Goal: Task Accomplishment & Management: Manage account settings

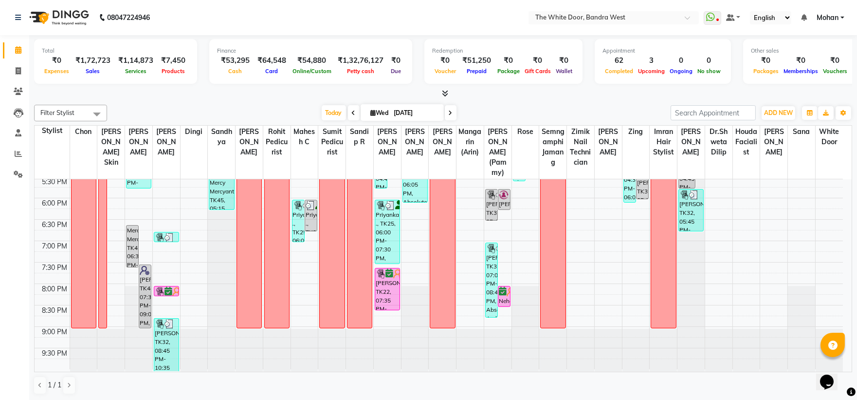
scroll to position [0, 0]
click at [449, 111] on icon at bounding box center [451, 113] width 4 height 6
type input "[DATE]"
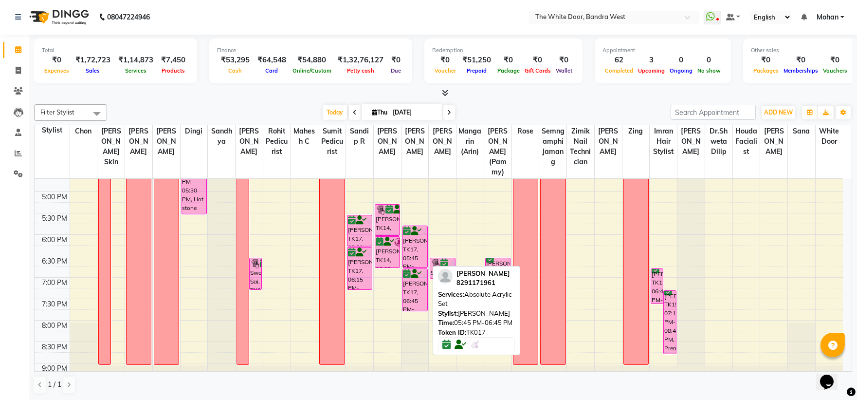
scroll to position [377, 0]
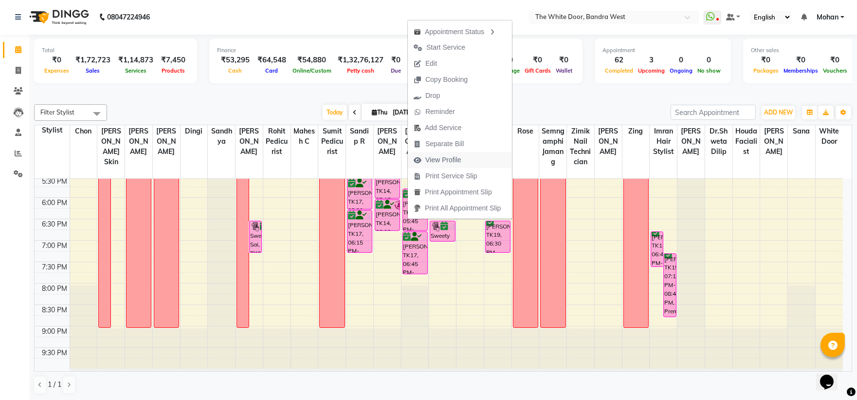
click at [434, 159] on span "View Profile" at bounding box center [443, 160] width 36 height 10
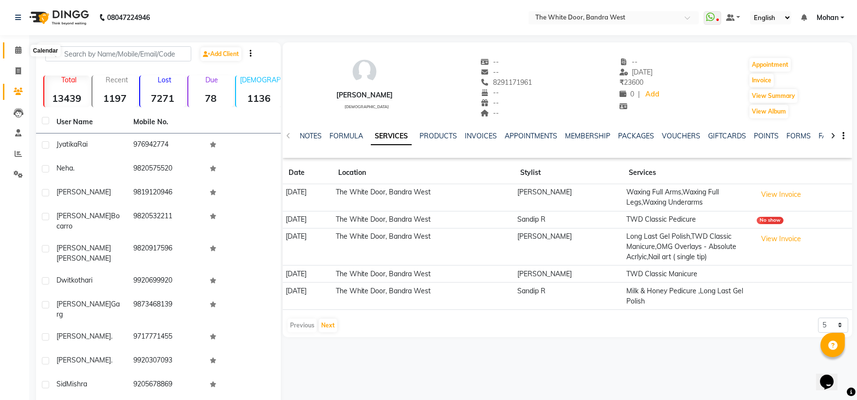
click at [18, 50] on icon at bounding box center [18, 49] width 6 height 7
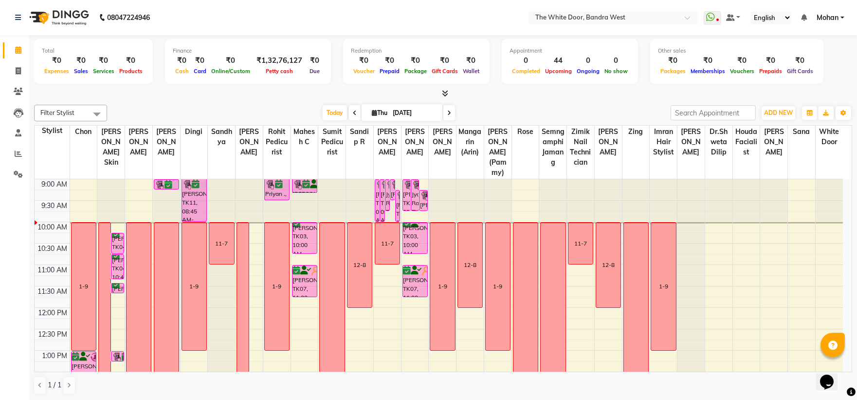
click at [353, 114] on icon at bounding box center [355, 113] width 4 height 6
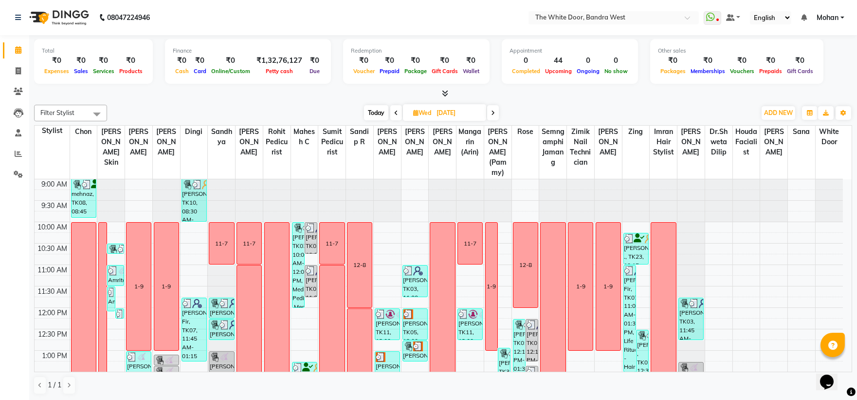
scroll to position [108, 0]
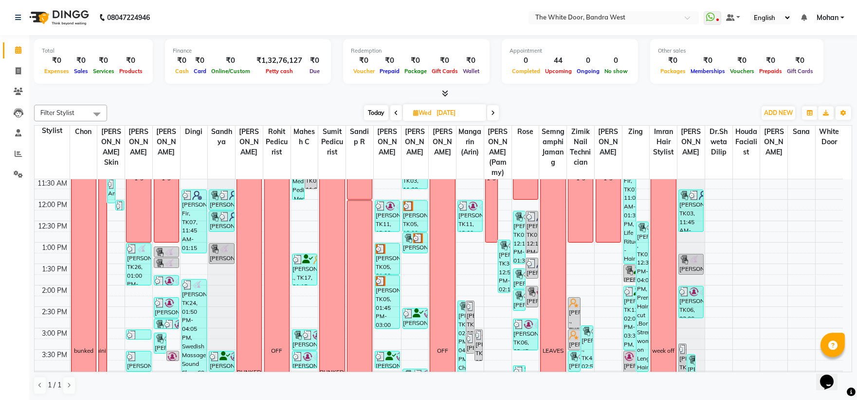
click at [493, 114] on icon at bounding box center [493, 113] width 4 height 6
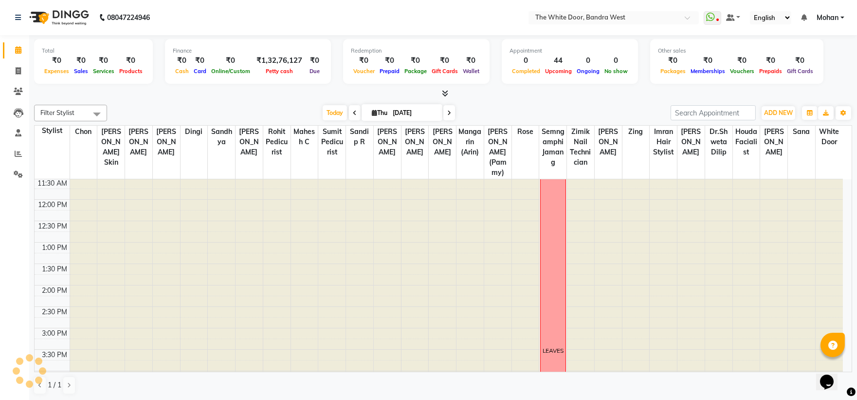
scroll to position [43, 0]
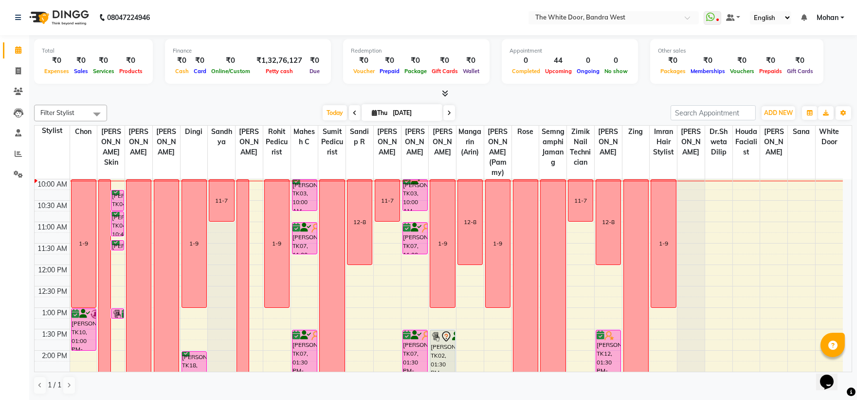
click at [497, 114] on div "Today Thu 04-09-2025" at bounding box center [389, 113] width 554 height 15
drag, startPoint x: 445, startPoint y: 110, endPoint x: 452, endPoint y: 113, distance: 7.8
click at [451, 113] on span at bounding box center [449, 112] width 12 height 15
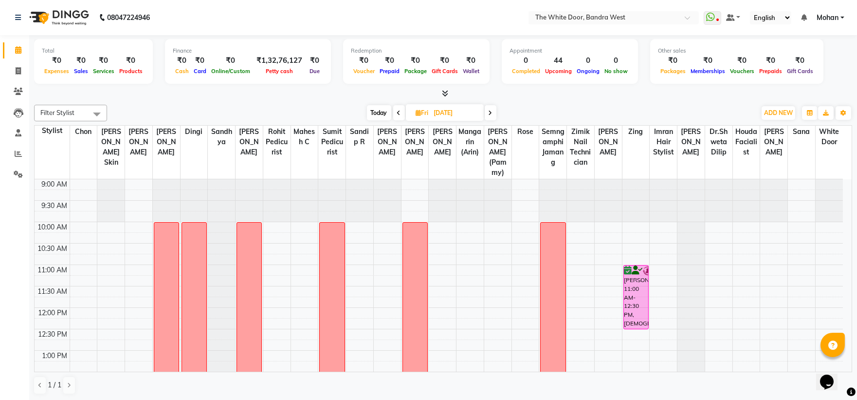
scroll to position [270, 0]
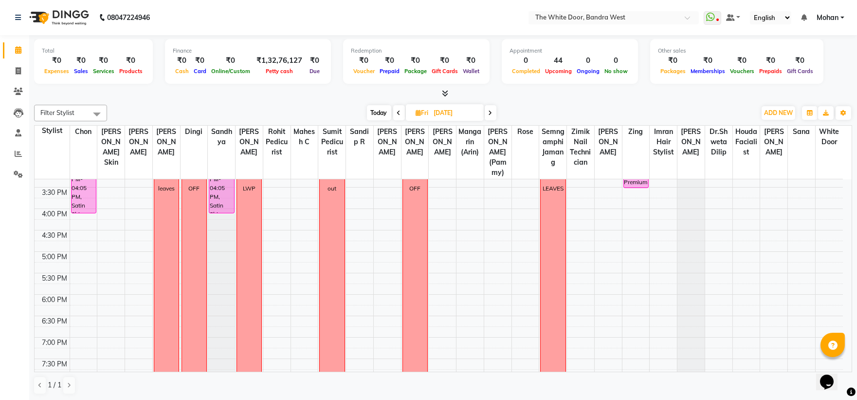
click at [491, 110] on icon at bounding box center [491, 113] width 4 height 6
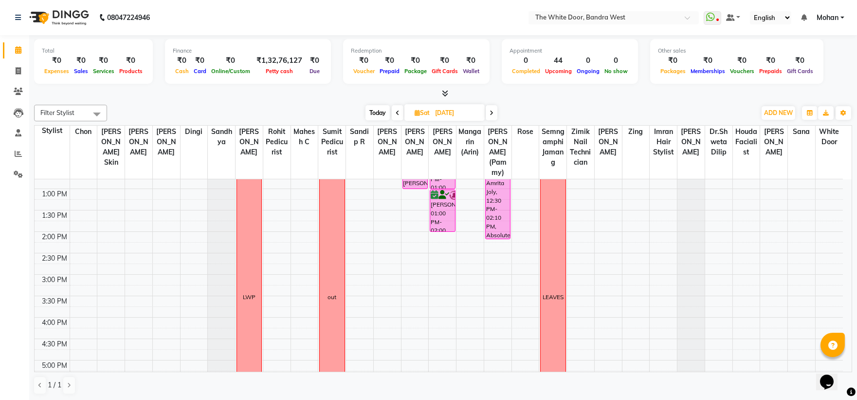
scroll to position [162, 0]
click at [492, 112] on icon at bounding box center [492, 113] width 4 height 6
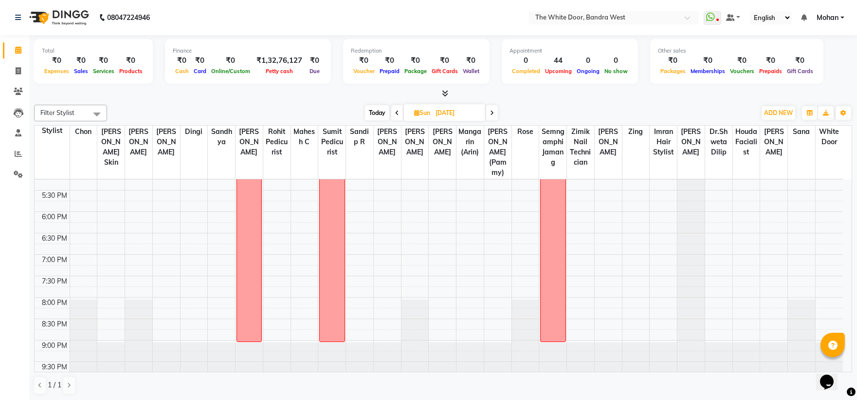
scroll to position [377, 0]
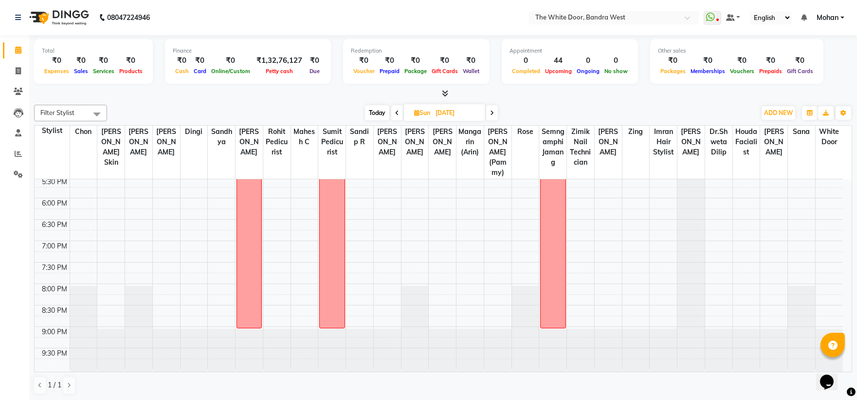
click at [494, 113] on icon at bounding box center [492, 113] width 4 height 6
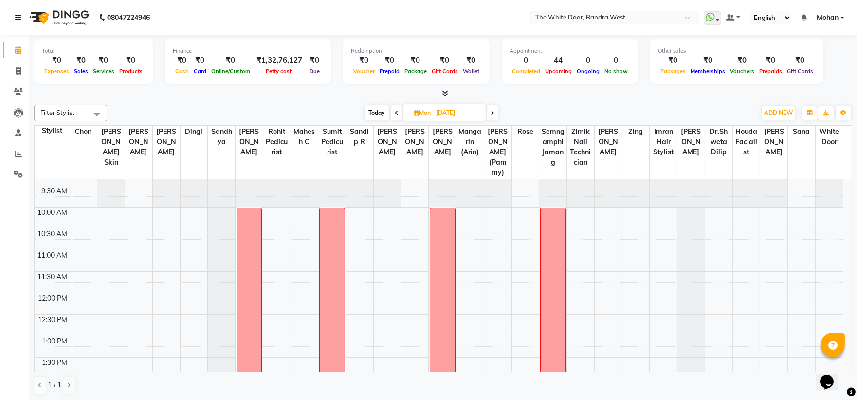
scroll to position [0, 0]
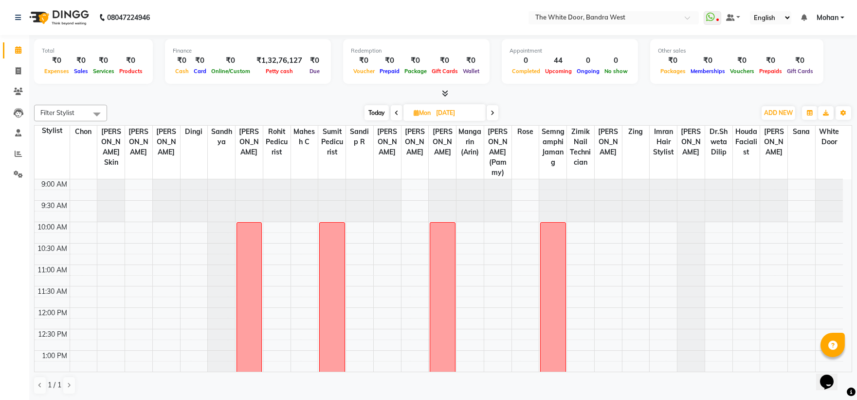
click at [379, 109] on span "Today" at bounding box center [377, 112] width 24 height 15
type input "[DATE]"
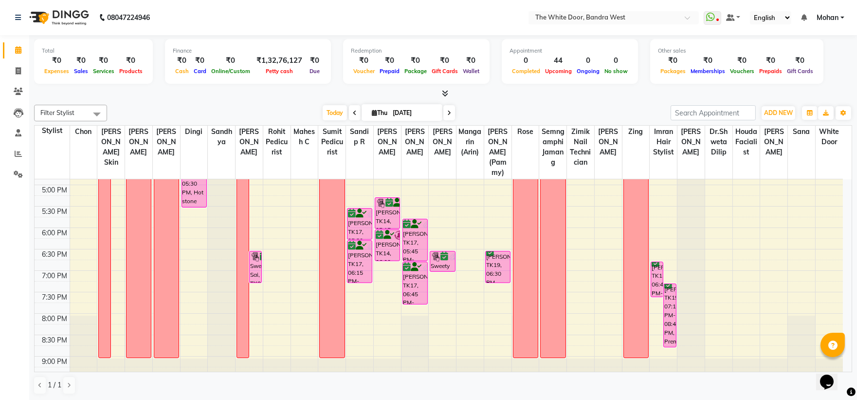
scroll to position [269, 0]
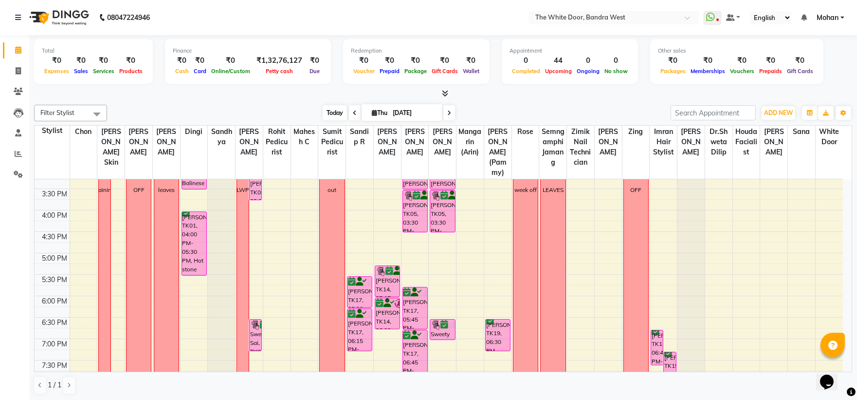
click at [325, 113] on span "Today" at bounding box center [335, 112] width 24 height 15
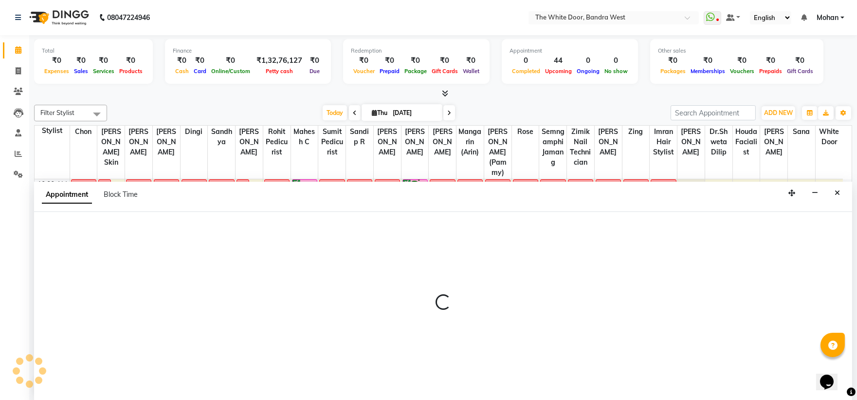
scroll to position [0, 0]
select select "22422"
select select "tentative"
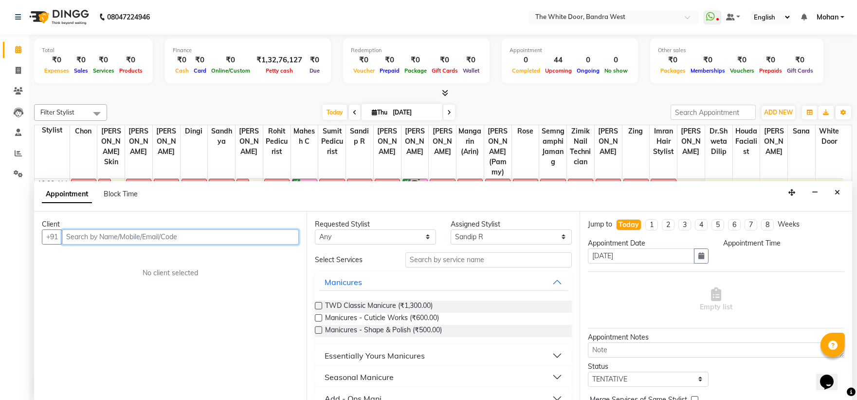
select select "750"
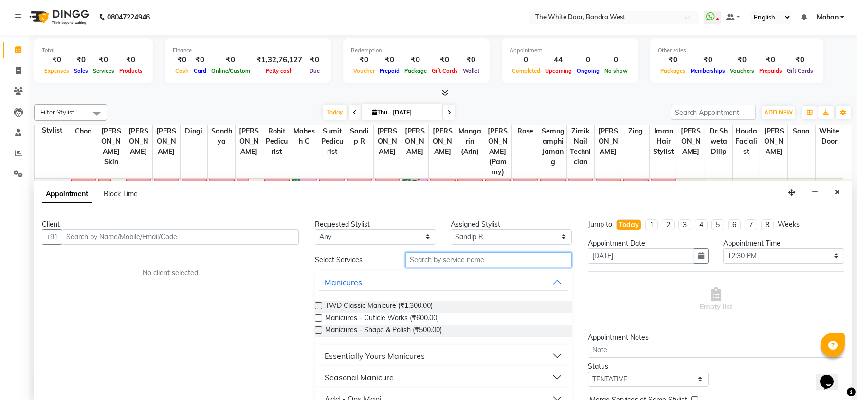
click at [423, 256] on input "text" at bounding box center [488, 259] width 166 height 15
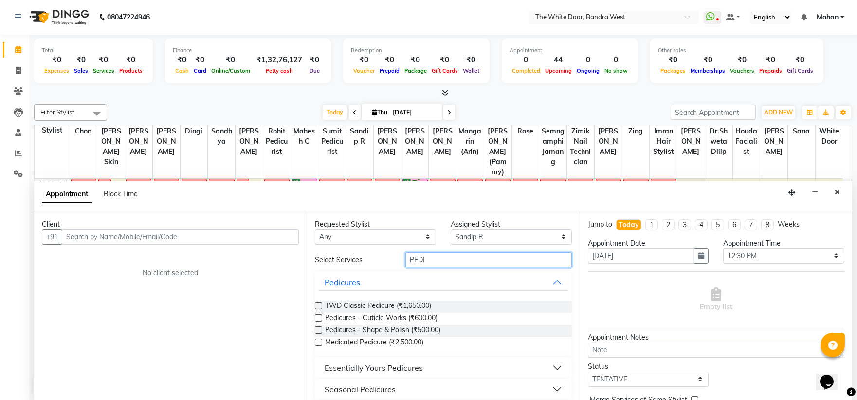
click at [439, 260] on input "PEDI" at bounding box center [488, 259] width 166 height 15
type input "P"
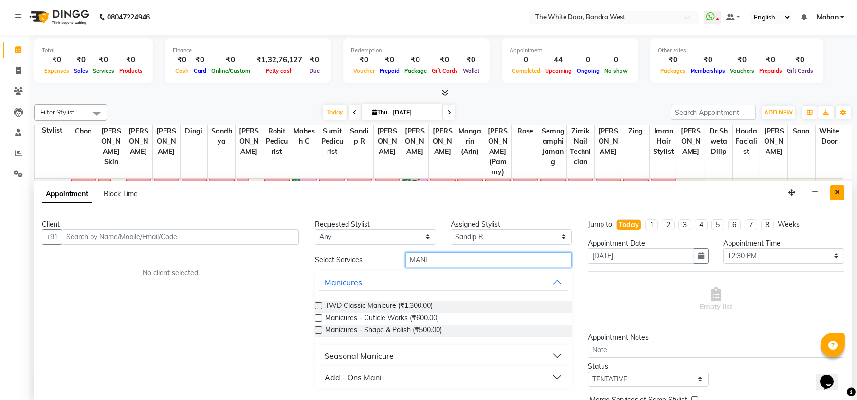
type input "MANI"
click at [837, 190] on icon "Close" at bounding box center [837, 192] width 5 height 7
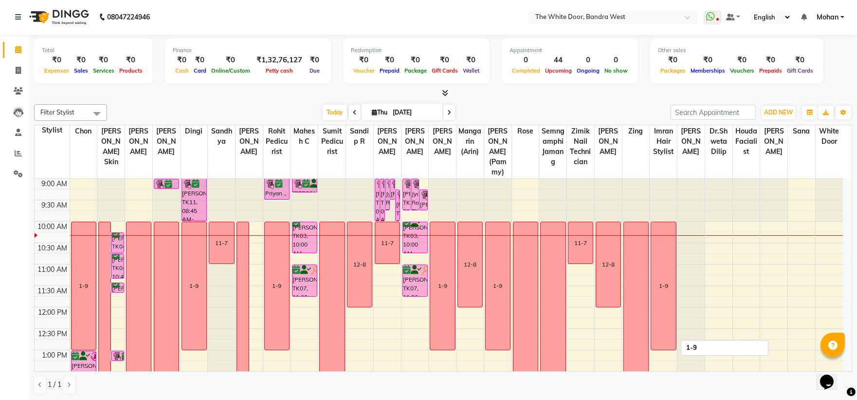
scroll to position [54, 0]
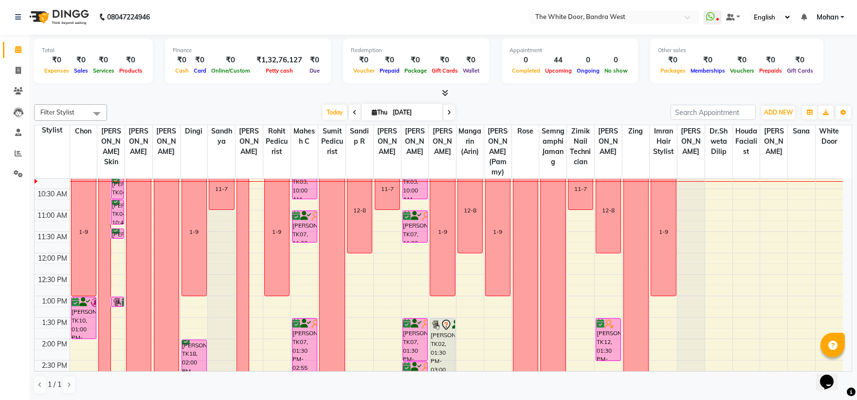
click at [351, 288] on div "9:00 AM 9:30 AM 10:00 AM 10:30 AM 11:00 AM 11:30 AM 12:00 PM 12:30 PM 1:00 PM 1…" at bounding box center [439, 403] width 808 height 556
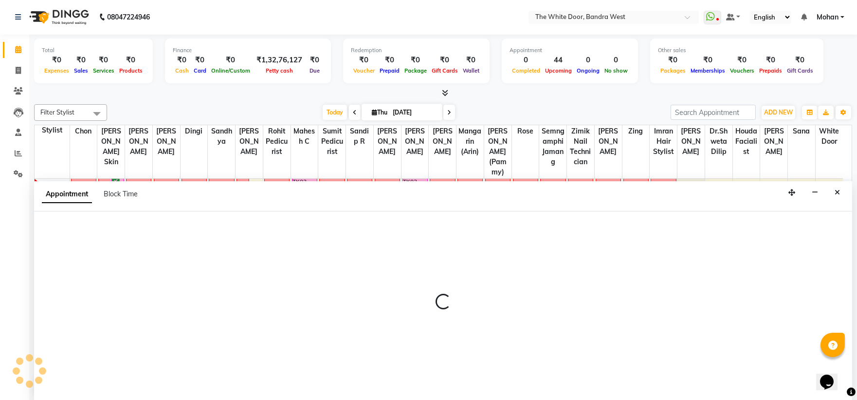
select select "22422"
select select "tentative"
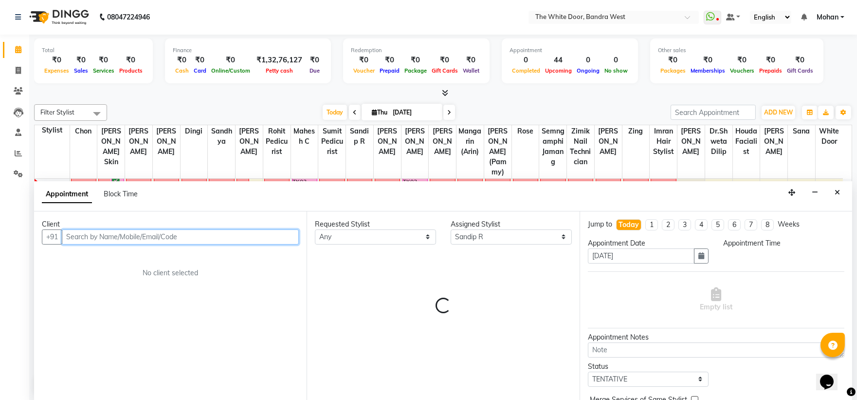
select select "750"
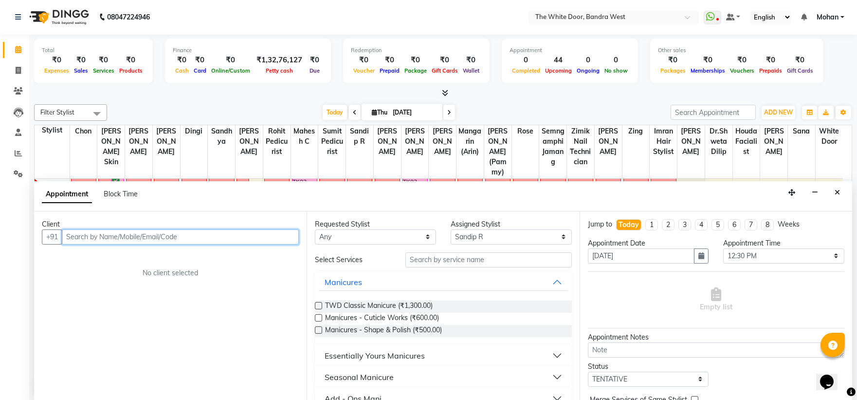
click at [185, 236] on input "text" at bounding box center [180, 236] width 237 height 15
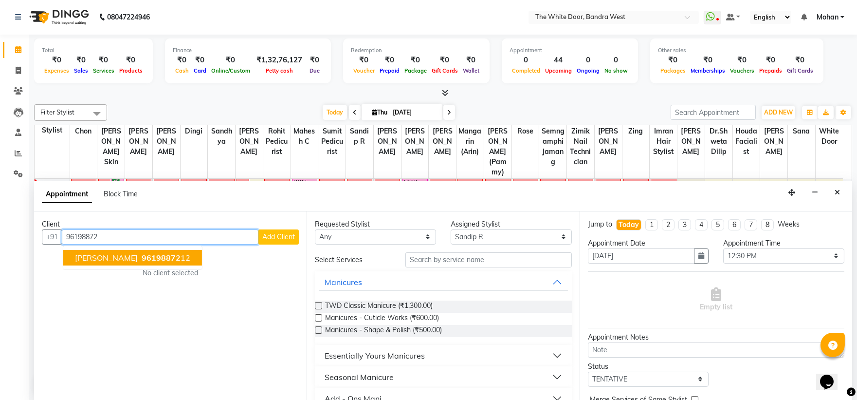
click at [171, 259] on ngb-highlight "96198872 12" at bounding box center [165, 258] width 51 height 10
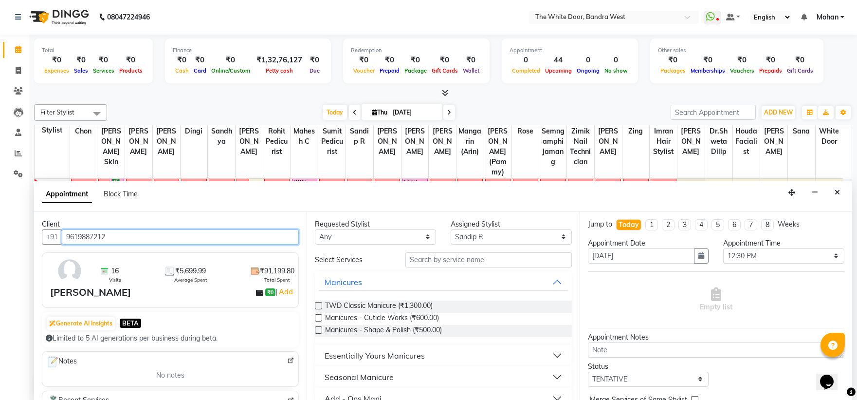
type input "9619887212"
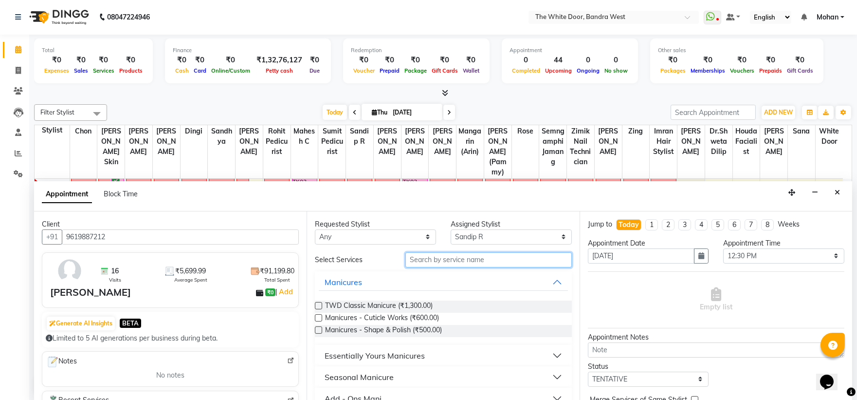
click at [465, 258] on input "text" at bounding box center [488, 259] width 166 height 15
click at [446, 260] on input "text" at bounding box center [488, 259] width 166 height 15
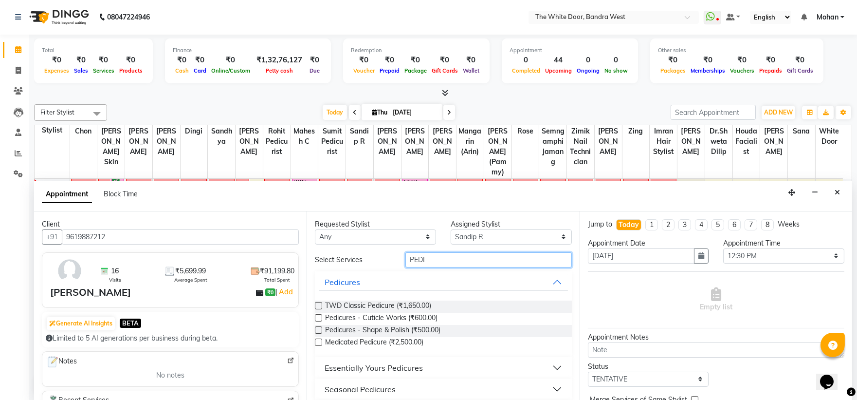
type input "PEDI"
click at [322, 304] on label at bounding box center [318, 305] width 7 height 7
click at [321, 304] on input "checkbox" at bounding box center [318, 306] width 6 height 6
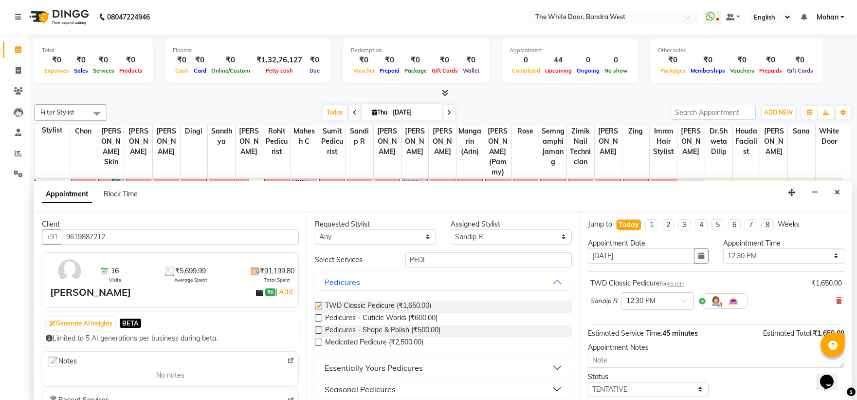
checkbox input "false"
click at [499, 239] on select "Select [PERSON_NAME] Skin [PERSON_NAME] Dingi Dr.Shweta [PERSON_NAME] [PERSON_N…" at bounding box center [511, 236] width 121 height 15
select select "71852"
click at [451, 229] on select "Select [PERSON_NAME] Skin [PERSON_NAME] Dingi Dr.Shweta [PERSON_NAME] [PERSON_N…" at bounding box center [511, 236] width 121 height 15
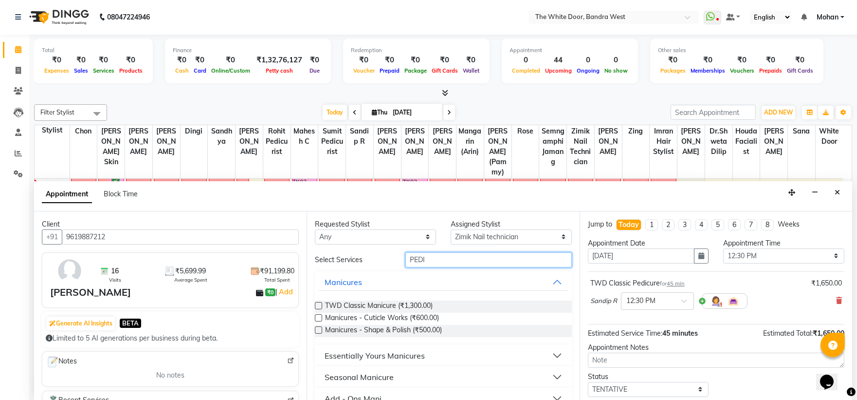
click at [435, 261] on input "PEDI" at bounding box center [488, 259] width 166 height 15
type input "MANI"
click at [317, 305] on label at bounding box center [318, 305] width 7 height 7
click at [317, 305] on input "checkbox" at bounding box center [318, 306] width 6 height 6
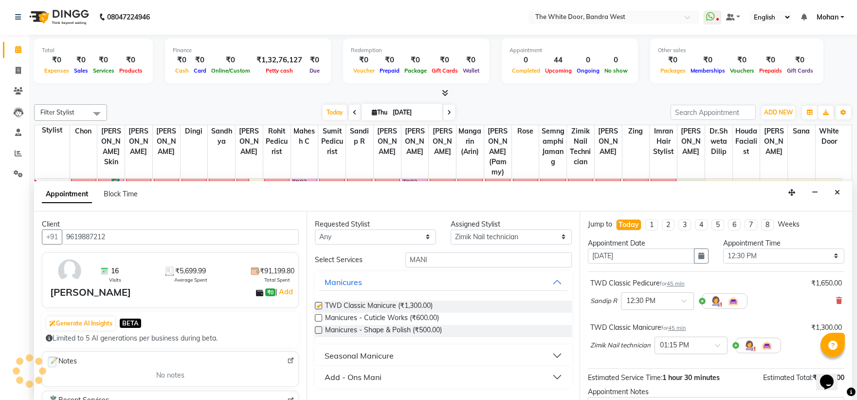
checkbox input "false"
click at [696, 343] on input "text" at bounding box center [681, 344] width 43 height 10
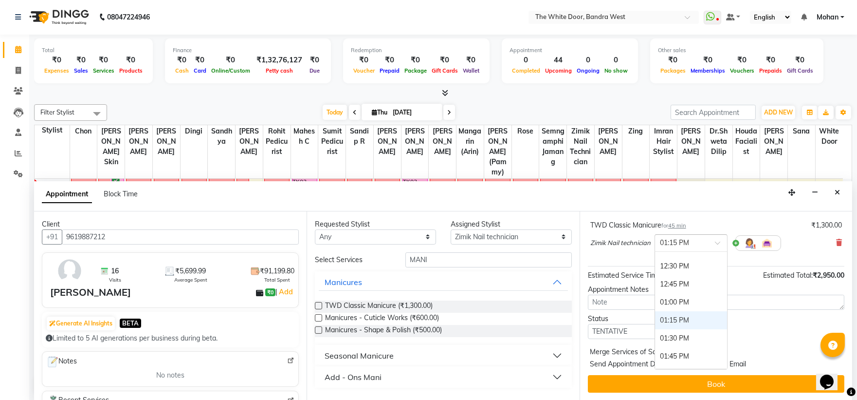
scroll to position [169, 0]
click at [693, 278] on div "12:30 PM" at bounding box center [691, 275] width 72 height 18
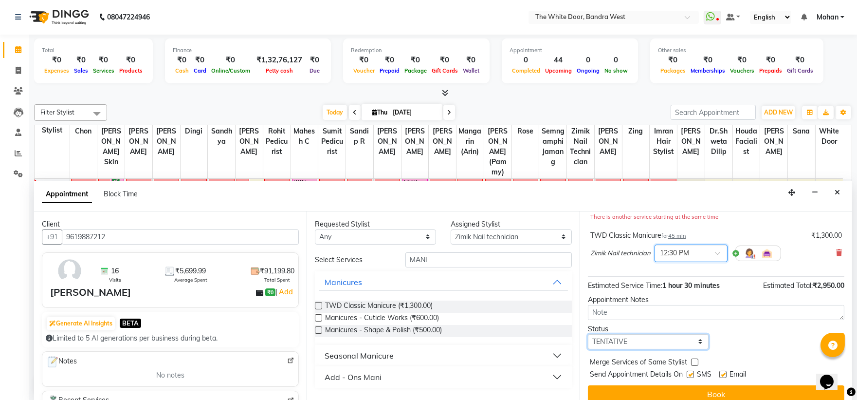
click at [653, 342] on select "Select TENTATIVE CONFIRM CHECK-IN UPCOMING" at bounding box center [648, 341] width 121 height 15
select select "confirm booking"
click at [588, 334] on select "Select TENTATIVE CONFIRM CHECK-IN UPCOMING" at bounding box center [648, 341] width 121 height 15
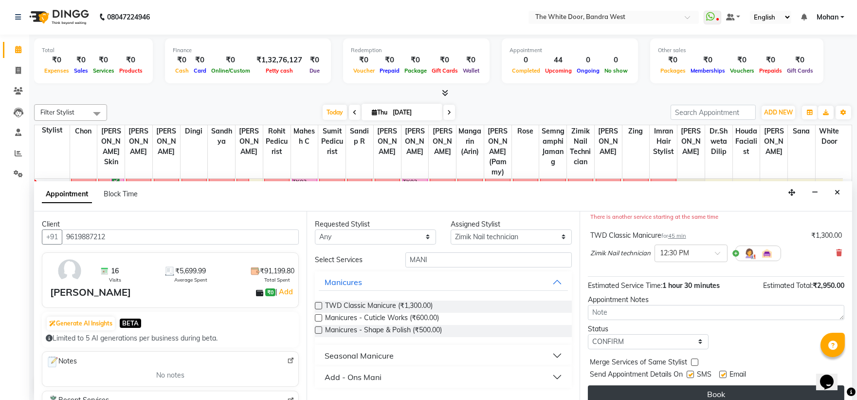
click at [621, 390] on button "Book" at bounding box center [716, 394] width 256 height 18
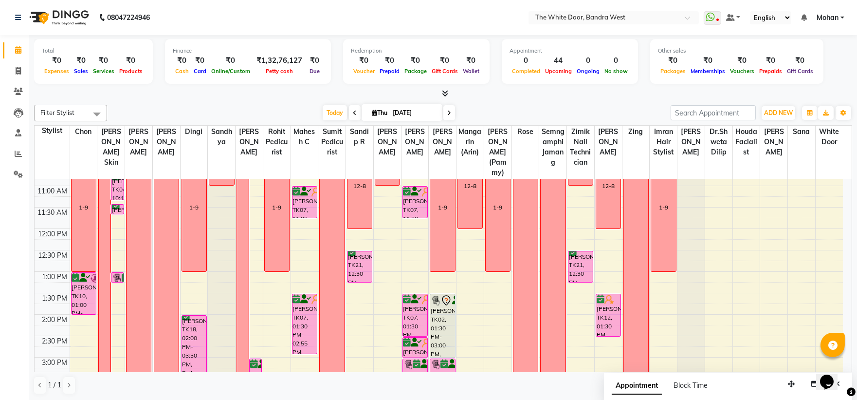
scroll to position [54, 0]
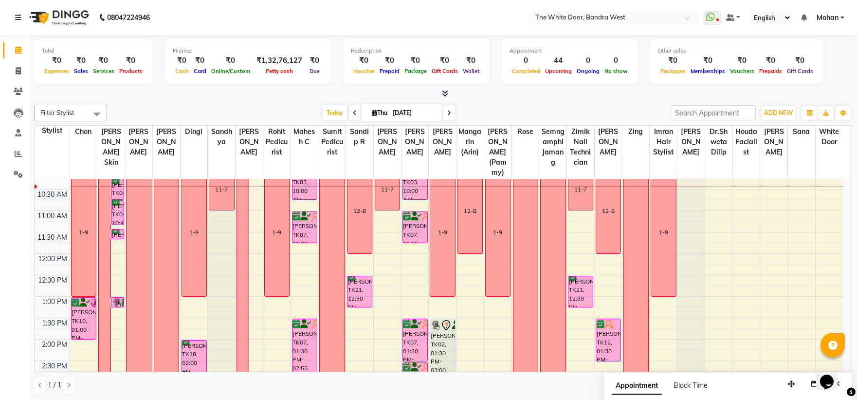
click at [447, 113] on icon at bounding box center [449, 113] width 4 height 6
type input "05-09-2025"
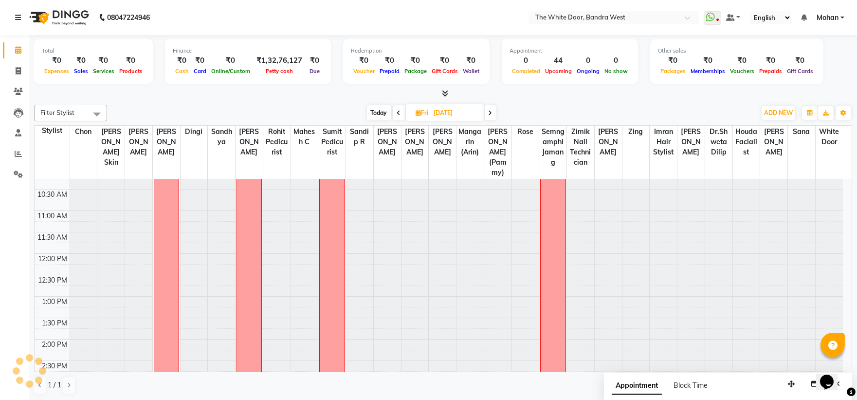
scroll to position [43, 0]
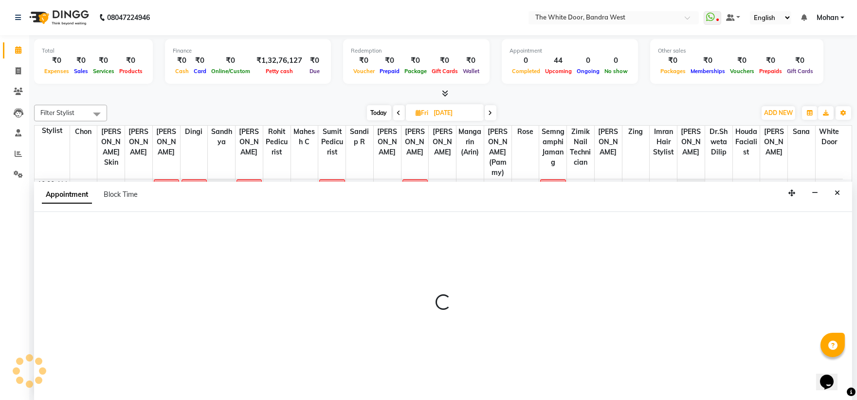
scroll to position [0, 0]
select select "20403"
select select "660"
select select "tentative"
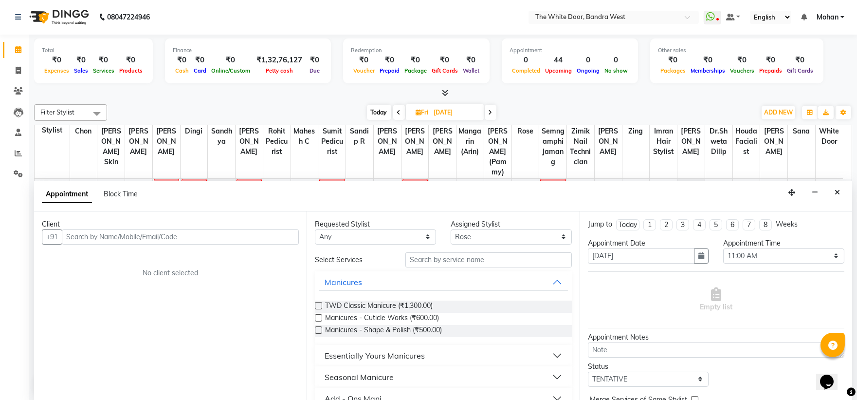
click at [124, 235] on input "text" at bounding box center [180, 236] width 237 height 15
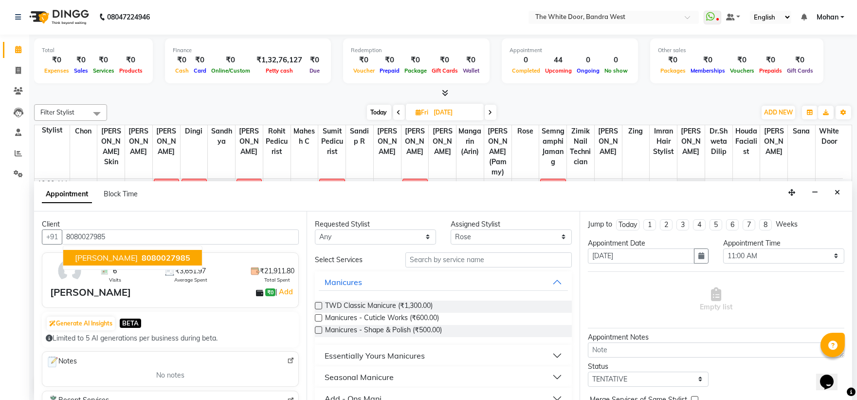
click at [126, 263] on button "ASEN SHARMA 8080027985" at bounding box center [132, 258] width 139 height 16
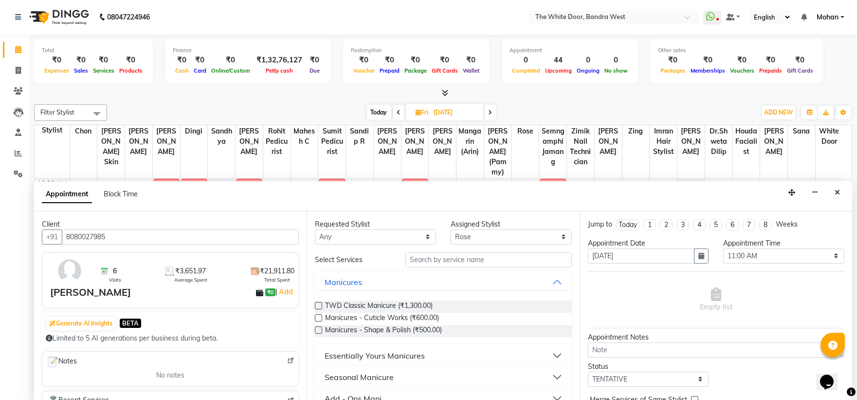
type input "8080027985"
click at [416, 232] on select "Any Amita Skin benjimin Chon Dingi Dr.Shweta Dilip Farheen K Ganesh M Himanshu …" at bounding box center [375, 236] width 121 height 15
select select "67741"
click at [315, 229] on select "Any Amita Skin benjimin Chon Dingi Dr.Shweta Dilip Farheen K Ganesh M Himanshu …" at bounding box center [375, 236] width 121 height 15
select select "67741"
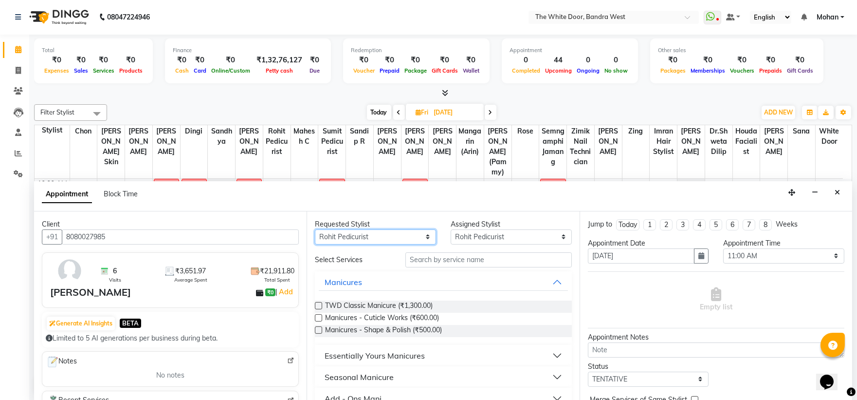
click at [374, 236] on select "Any Amita Skin benjimin Chon Dingi Dr.Shweta Dilip Farheen K Ganesh M Himanshu …" at bounding box center [375, 236] width 121 height 15
select select "20403"
click at [315, 229] on select "Any Amita Skin benjimin Chon Dingi Dr.Shweta Dilip Farheen K Ganesh M Himanshu …" at bounding box center [375, 236] width 121 height 15
select select "20403"
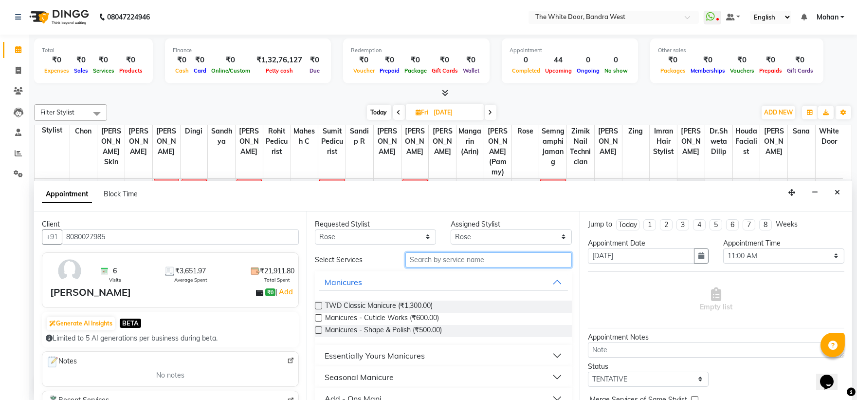
click at [436, 257] on input "text" at bounding box center [488, 259] width 166 height 15
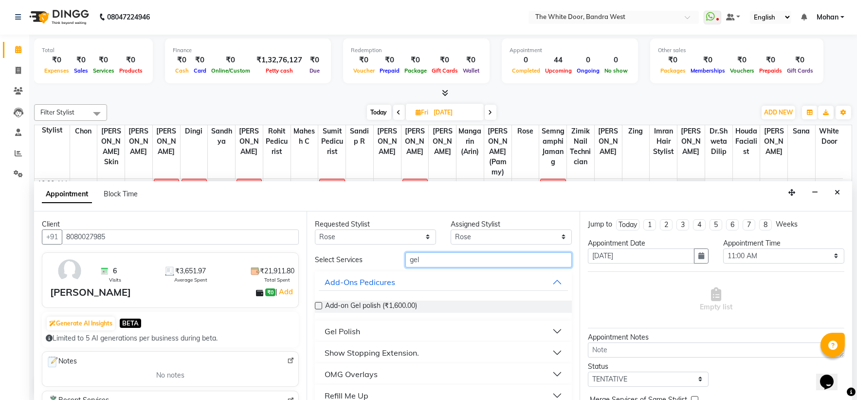
type input "gel"
click at [544, 331] on button "Gel Polish" at bounding box center [443, 331] width 249 height 18
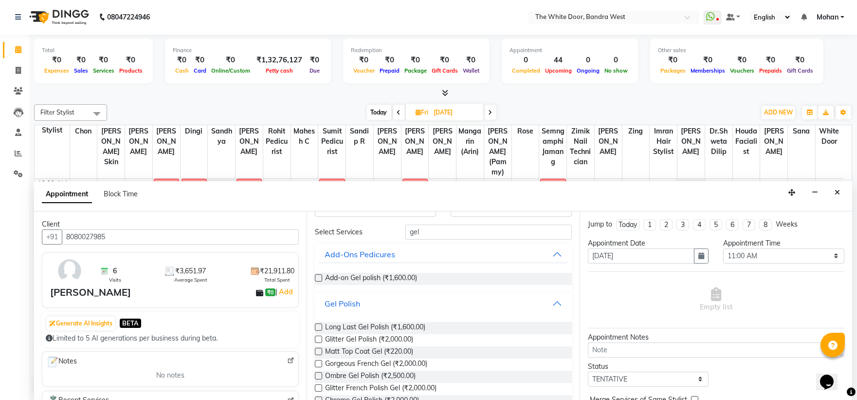
scroll to position [54, 0]
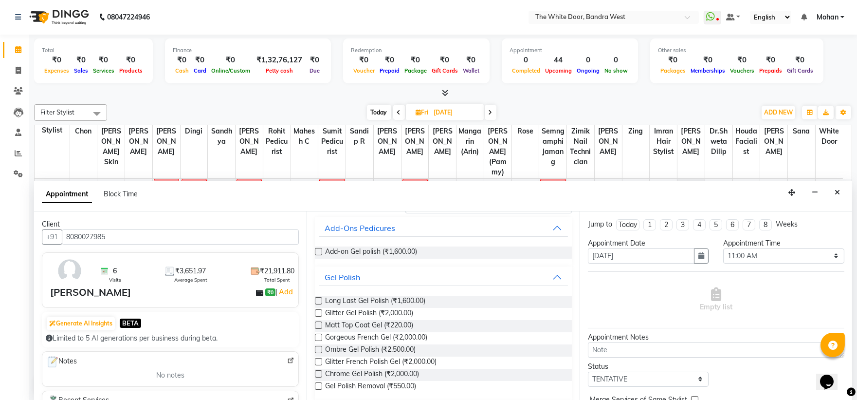
click at [319, 299] on label at bounding box center [318, 300] width 7 height 7
click at [319, 299] on input "checkbox" at bounding box center [318, 301] width 6 height 6
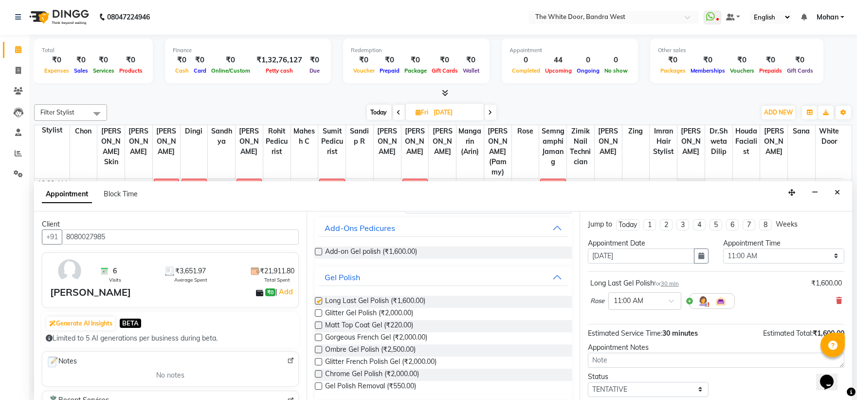
checkbox input "false"
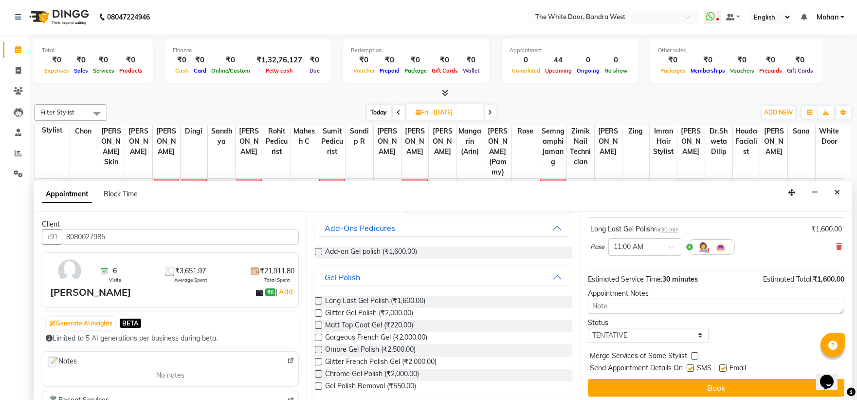
scroll to position [57, 0]
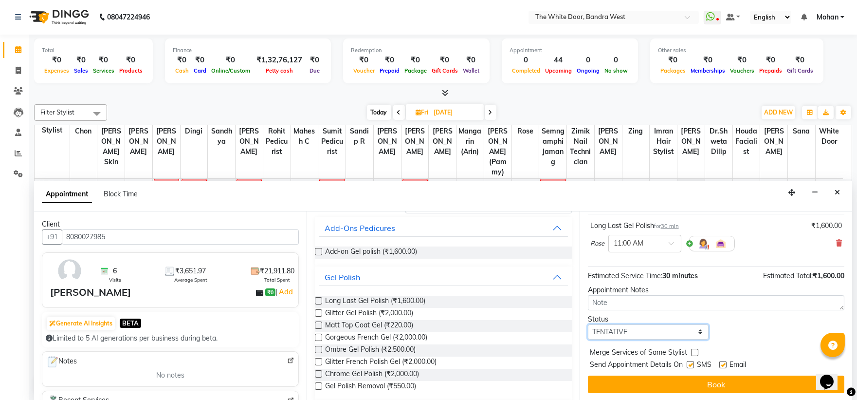
click at [616, 338] on select "Select TENTATIVE CONFIRM UPCOMING" at bounding box center [648, 331] width 121 height 15
select select "confirm booking"
click at [588, 324] on select "Select TENTATIVE CONFIRM UPCOMING" at bounding box center [648, 331] width 121 height 15
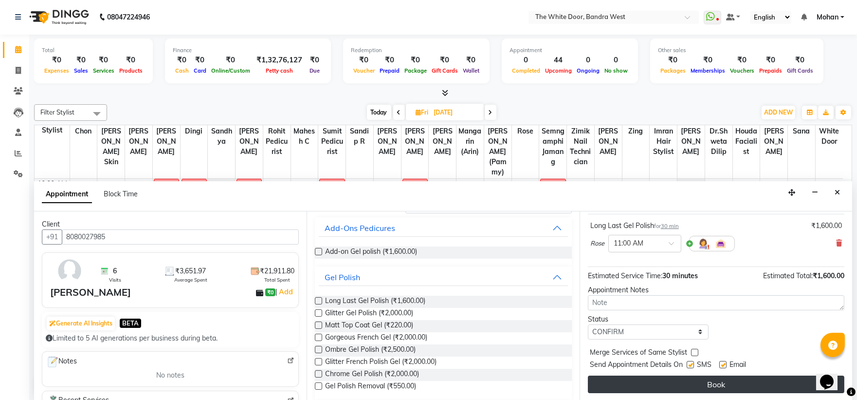
click at [616, 378] on button "Book" at bounding box center [716, 384] width 256 height 18
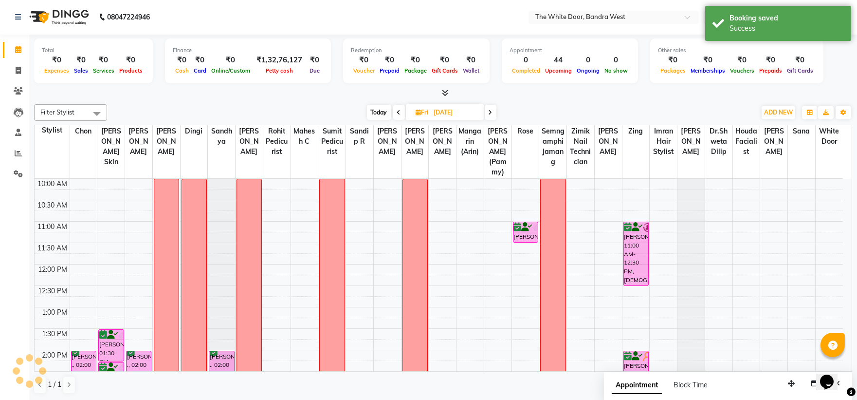
scroll to position [0, 0]
drag, startPoint x: 523, startPoint y: 253, endPoint x: 523, endPoint y: 259, distance: 5.8
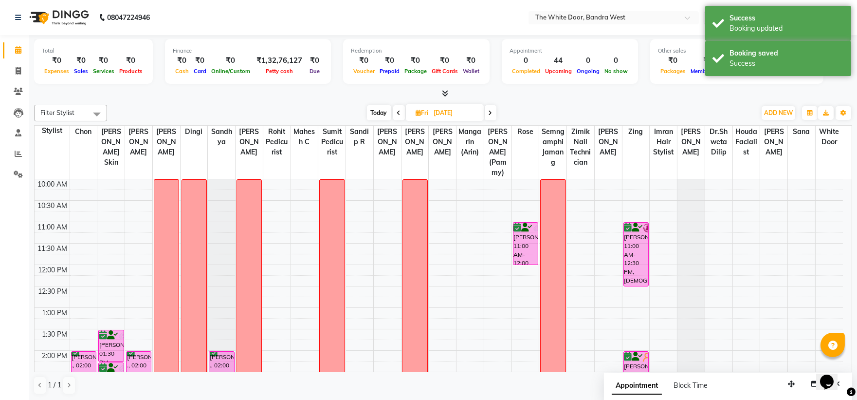
click at [375, 117] on span "Today" at bounding box center [379, 112] width 24 height 15
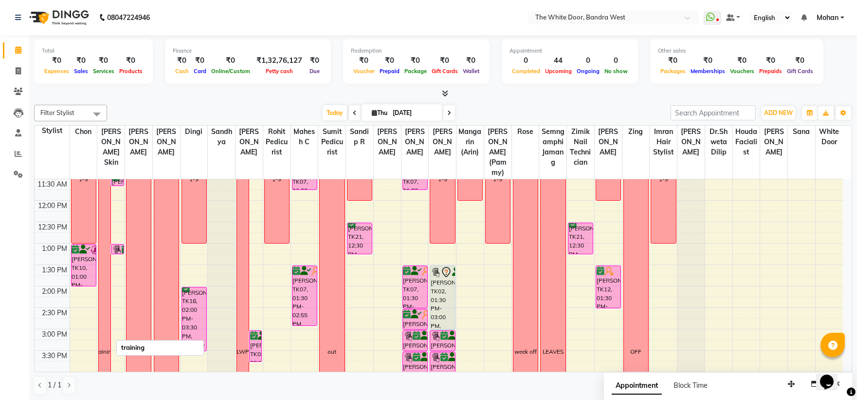
scroll to position [108, 0]
click at [446, 109] on span at bounding box center [449, 112] width 12 height 15
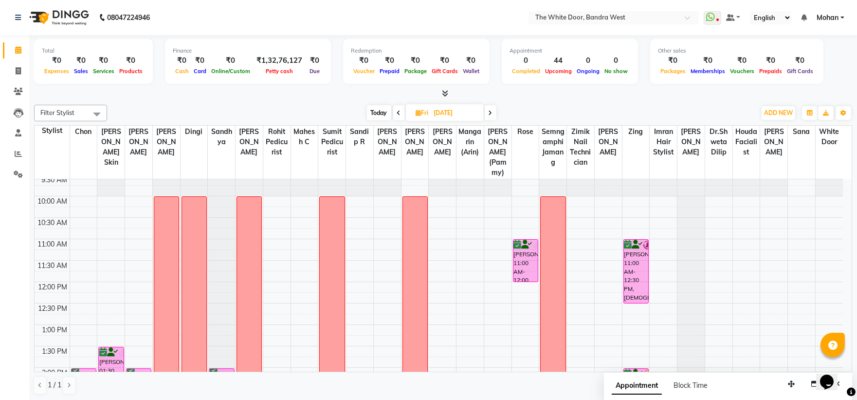
scroll to position [0, 0]
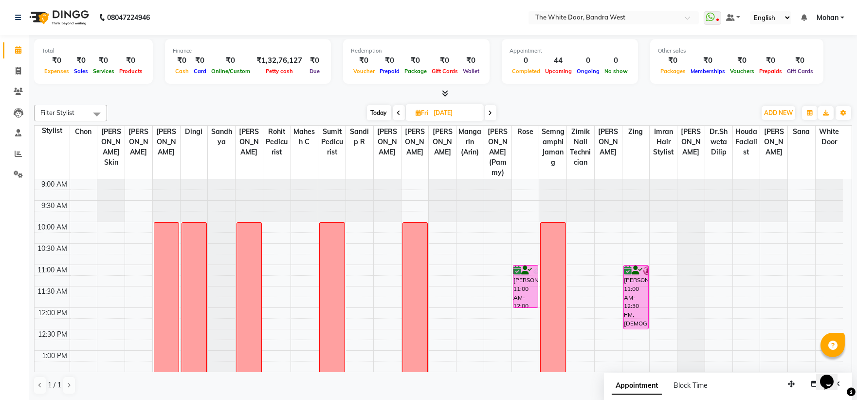
click at [372, 110] on span "Today" at bounding box center [379, 112] width 24 height 15
type input "[DATE]"
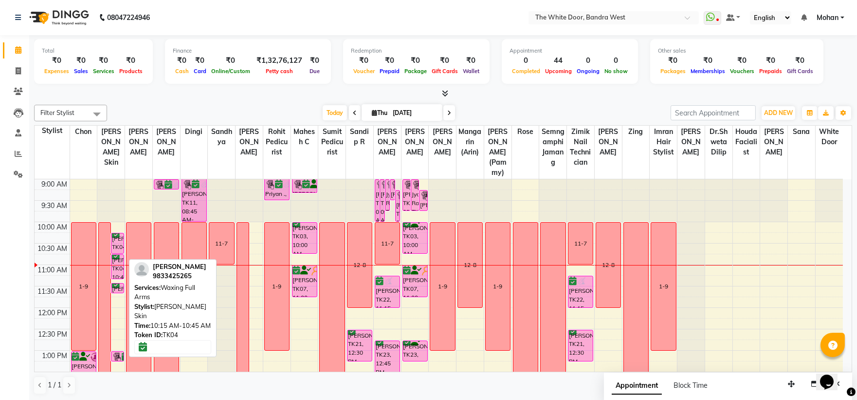
click at [119, 247] on div "[PERSON_NAME], TK04, 10:15 AM-10:45 AM, Waxing Full Arms" at bounding box center [117, 243] width 12 height 20
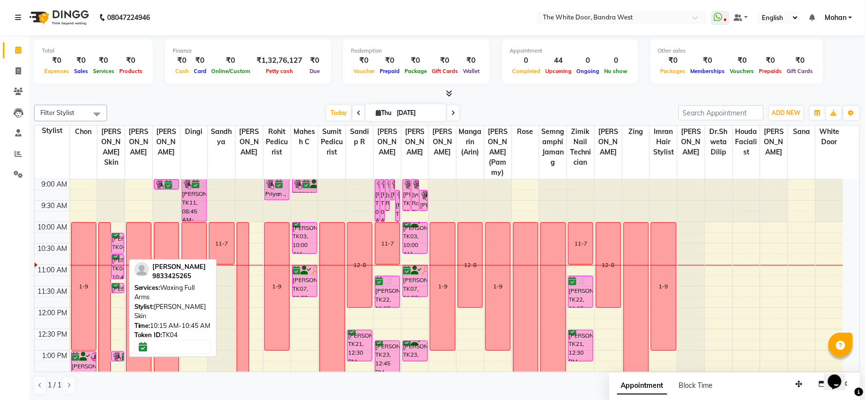
select select "6"
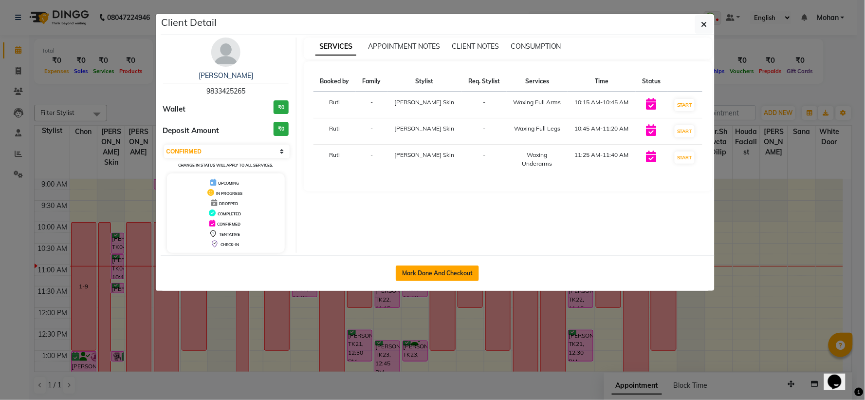
click at [432, 274] on button "Mark Done And Checkout" at bounding box center [437, 273] width 83 height 16
select select "service"
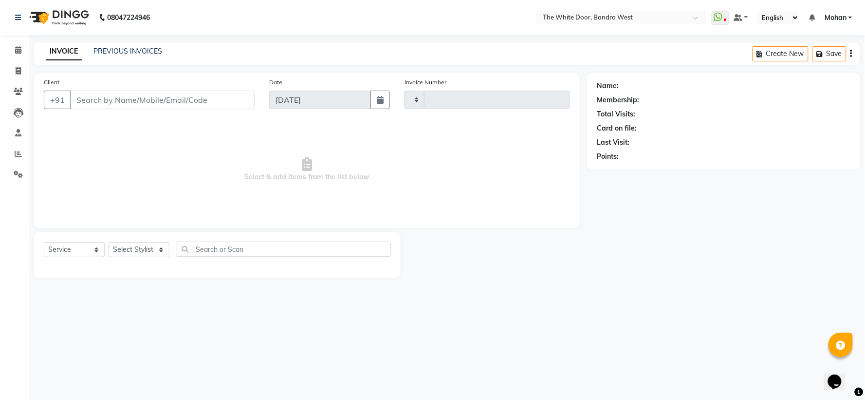
type input "4633"
select select "3980"
type input "9833425265"
select select "87476"
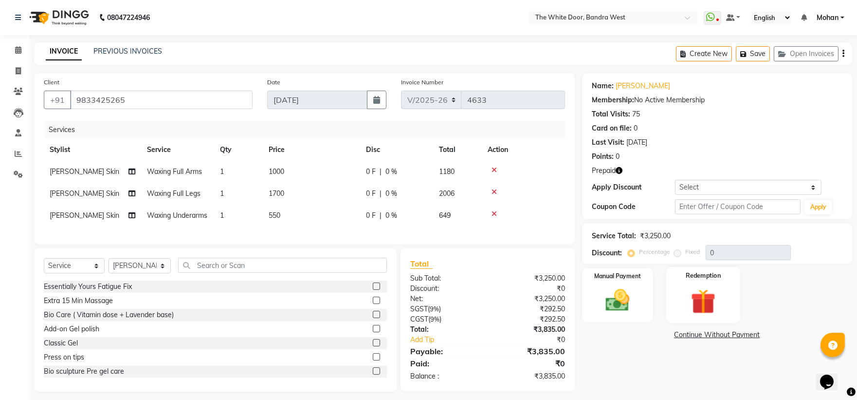
click at [696, 274] on label "Redemption" at bounding box center [703, 275] width 35 height 9
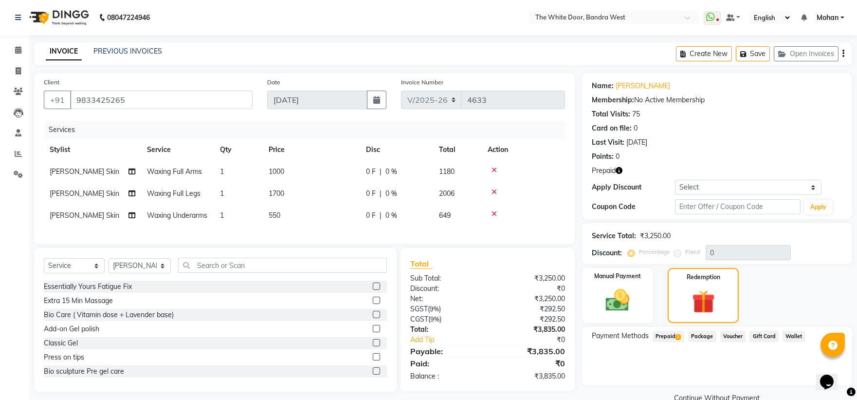
click at [667, 330] on span "Prepaid 1" at bounding box center [669, 335] width 32 height 11
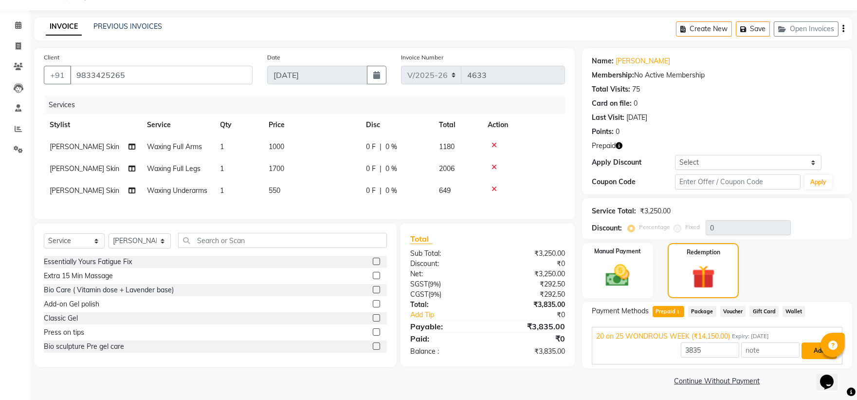
click at [811, 346] on button "Add" at bounding box center [820, 350] width 36 height 17
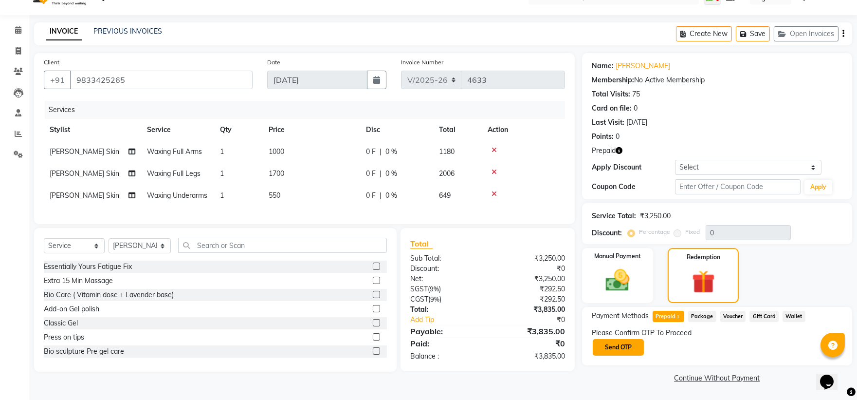
click at [625, 339] on button "Send OTP" at bounding box center [618, 347] width 51 height 17
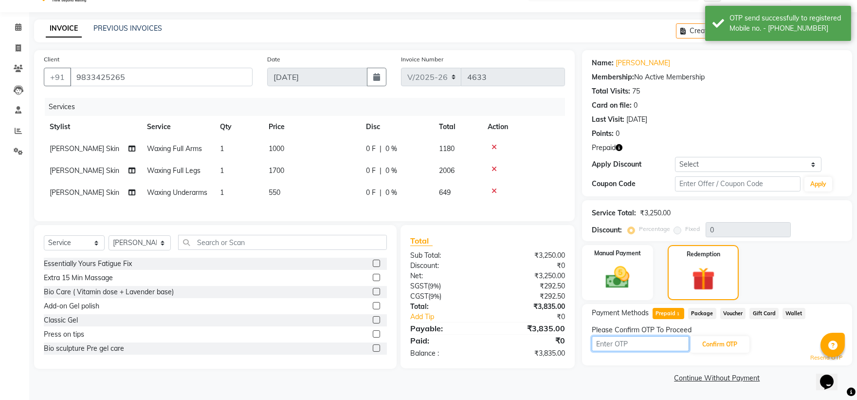
click at [616, 343] on input "text" at bounding box center [640, 343] width 97 height 15
type input "5558"
click at [174, 147] on span "Waxing Full Arms" at bounding box center [174, 148] width 55 height 9
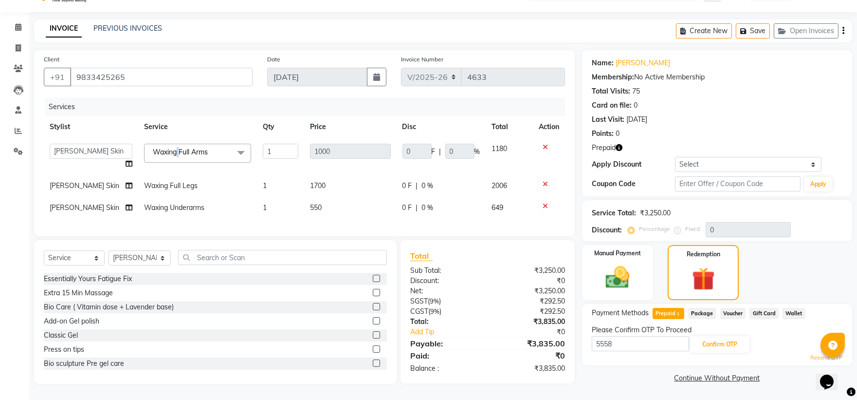
click at [174, 147] on span "Waxing Full Arms" at bounding box center [180, 151] width 55 height 9
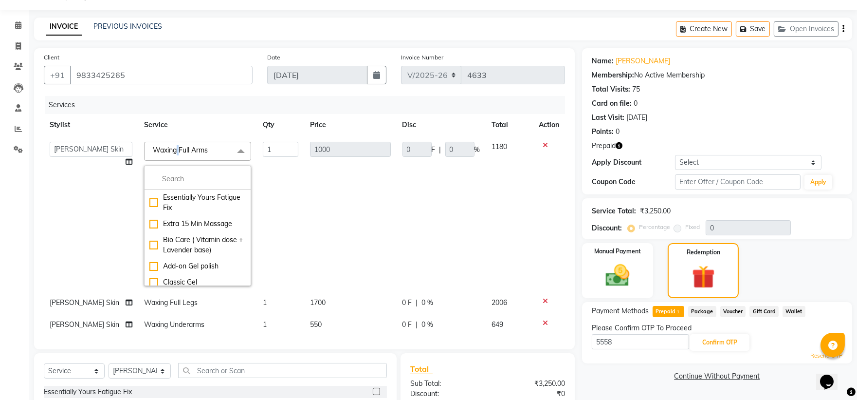
scroll to position [0, 0]
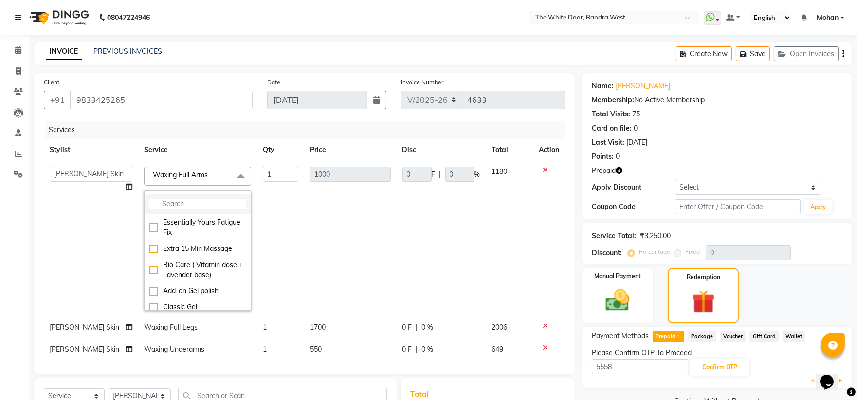
click at [199, 200] on input "multiselect-search" at bounding box center [197, 204] width 96 height 10
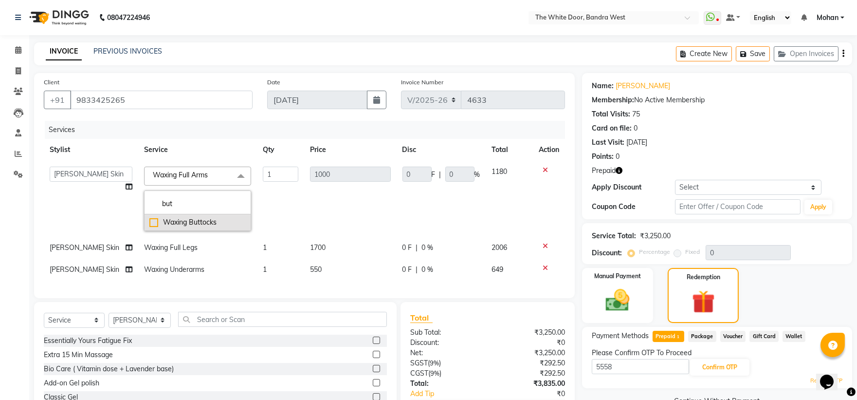
type input "but"
click at [154, 220] on div "Waxing Buttocks" at bounding box center [197, 222] width 96 height 10
checkbox input "true"
click at [278, 207] on td "1" at bounding box center [280, 199] width 47 height 76
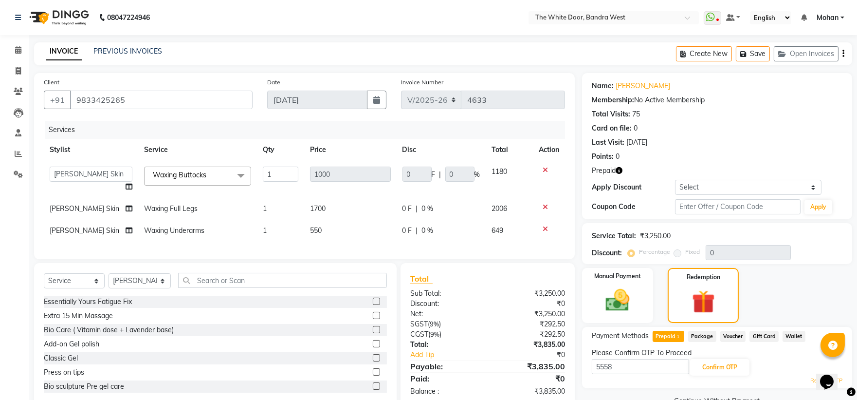
click at [186, 210] on span "Waxing Full Legs" at bounding box center [171, 208] width 54 height 9
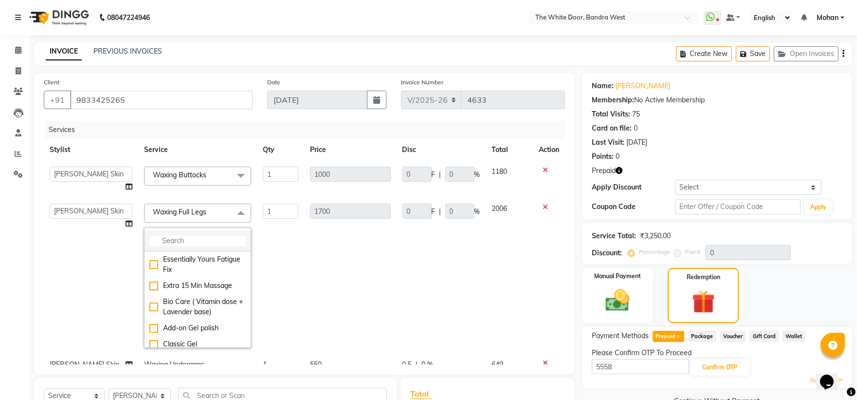
click at [183, 235] on li at bounding box center [198, 241] width 106 height 20
click at [182, 239] on input "multiselect-search" at bounding box center [197, 241] width 96 height 10
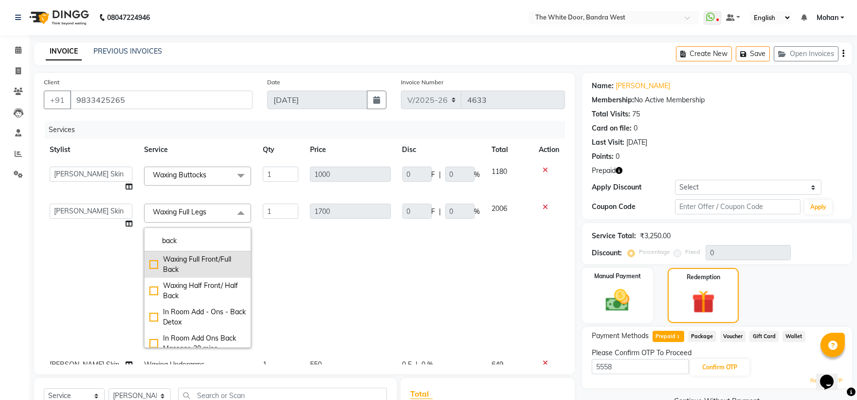
type input "back"
click at [179, 258] on div "Waxing Full Front/Full Back" at bounding box center [197, 264] width 96 height 20
checkbox input "true"
type input "1200"
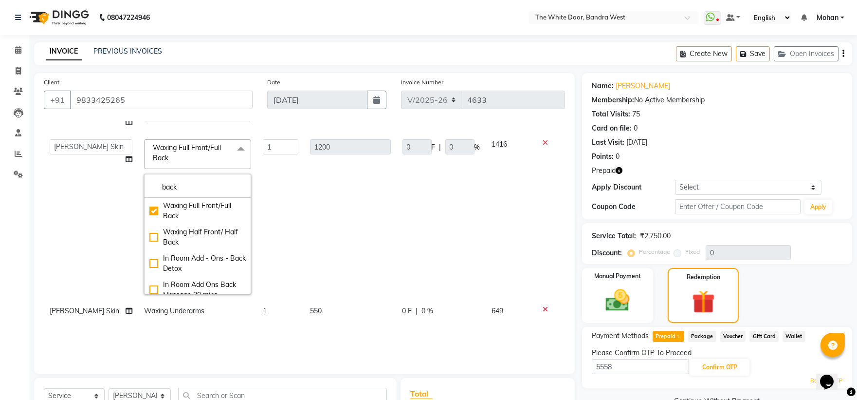
scroll to position [72, 0]
click at [282, 239] on td "1" at bounding box center [280, 216] width 47 height 166
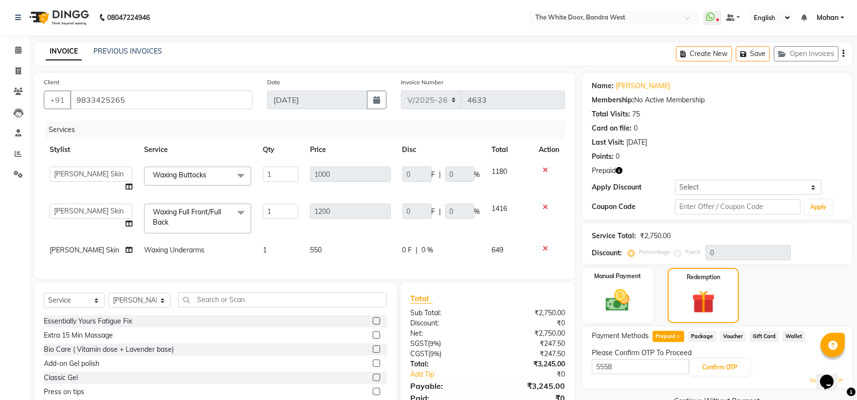
click at [179, 251] on span "Waxing Underarms" at bounding box center [174, 249] width 60 height 9
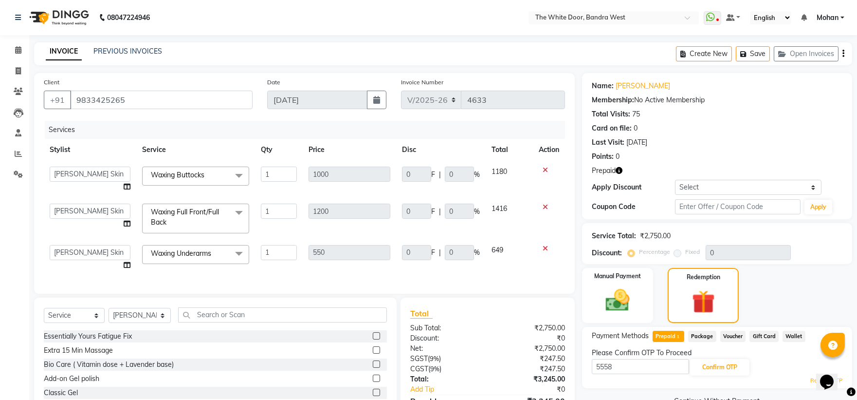
click at [179, 251] on span "Waxing Underarms" at bounding box center [181, 253] width 60 height 9
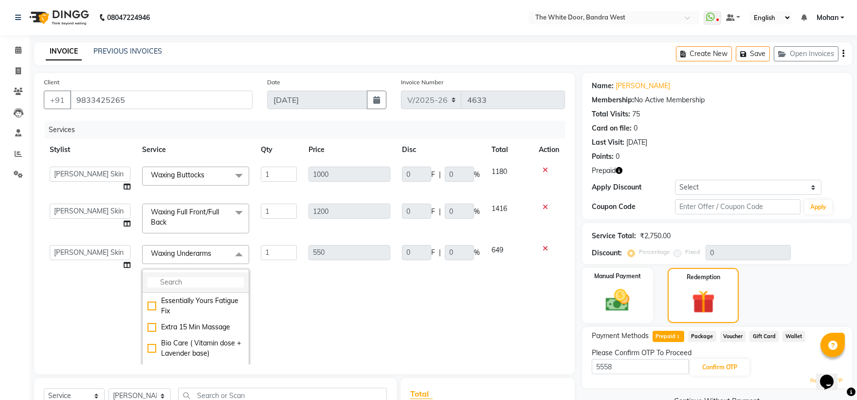
click at [189, 284] on input "multiselect-search" at bounding box center [195, 282] width 96 height 10
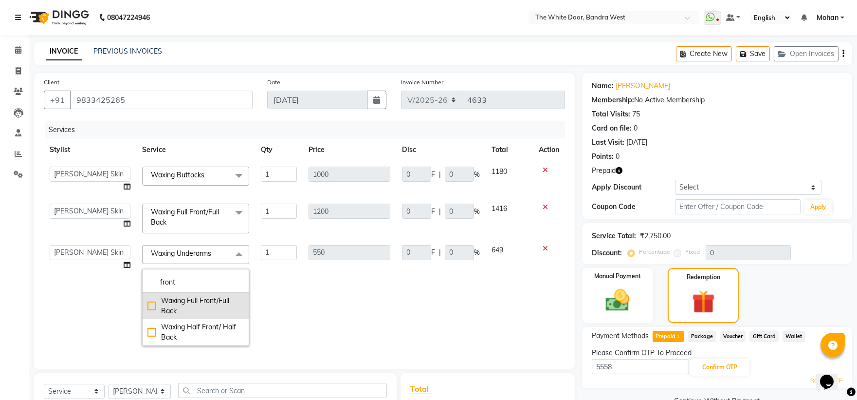
type input "front"
click at [152, 304] on div "Waxing Full Front/Full Back" at bounding box center [195, 305] width 96 height 20
type input "1200"
checkbox input "true"
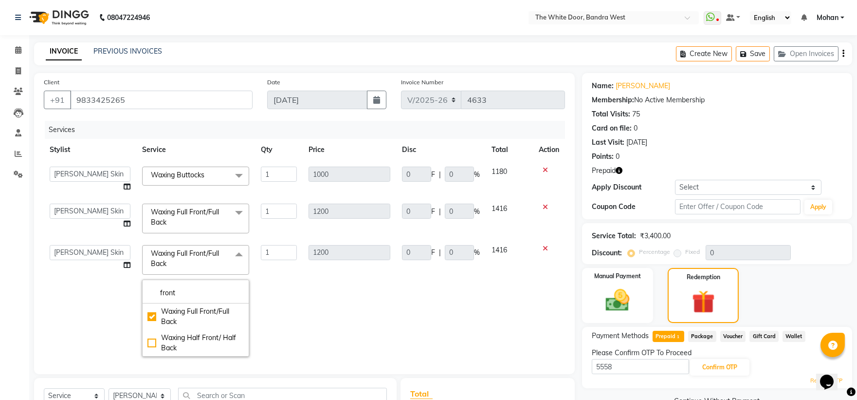
drag, startPoint x: 268, startPoint y: 290, endPoint x: 284, endPoint y: 284, distance: 17.5
click at [268, 290] on td "1" at bounding box center [279, 300] width 48 height 123
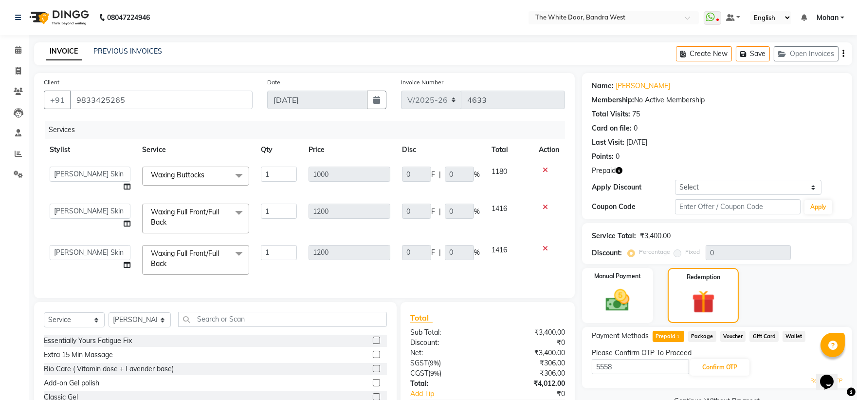
click at [236, 251] on span at bounding box center [238, 254] width 19 height 18
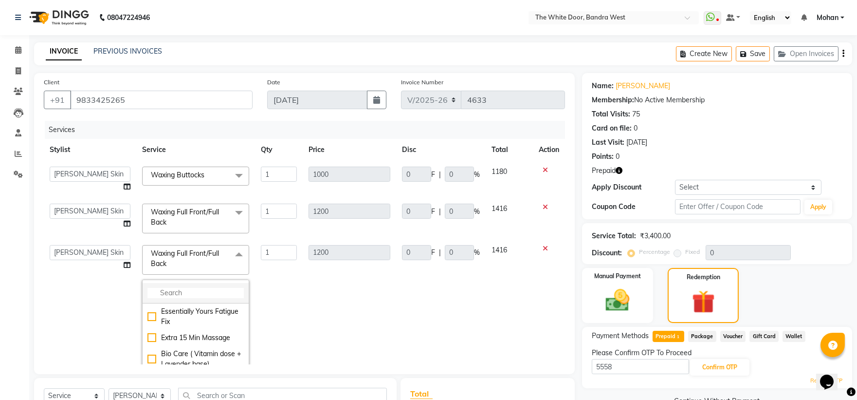
click at [166, 291] on input "multiselect-search" at bounding box center [195, 293] width 96 height 10
type input "fron"
click at [286, 307] on td "1" at bounding box center [279, 300] width 48 height 123
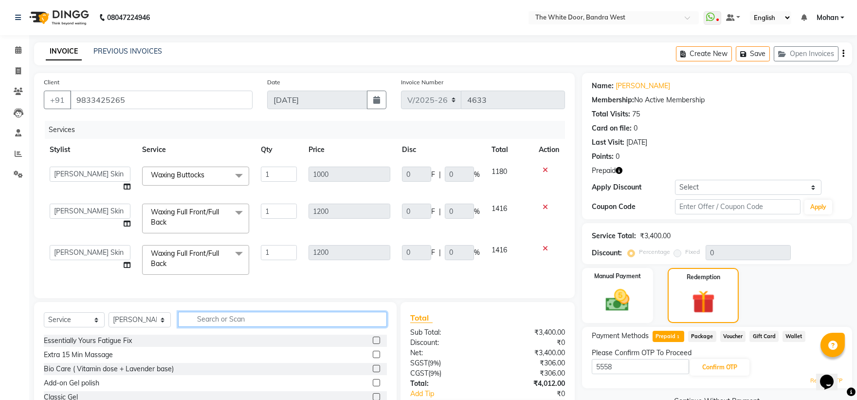
click at [207, 322] on input "text" at bounding box center [282, 318] width 209 height 15
type input "threa"
click at [373, 358] on label at bounding box center [376, 353] width 7 height 7
click at [373, 358] on input "checkbox" at bounding box center [376, 354] width 6 height 6
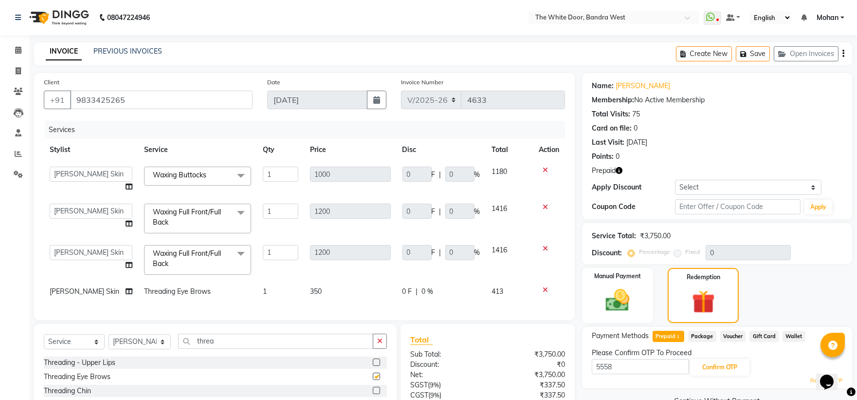
checkbox input "false"
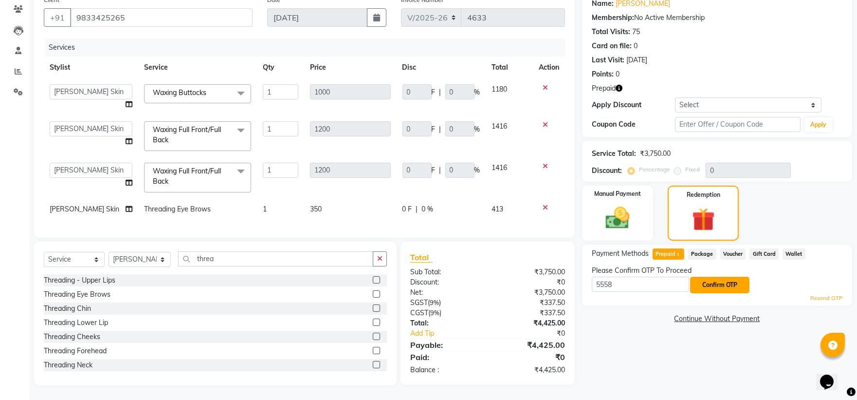
click at [717, 276] on button "Confirm OTP" at bounding box center [719, 284] width 59 height 17
click at [723, 276] on button "Confirm OTP" at bounding box center [719, 284] width 59 height 17
click at [713, 280] on button "Confirm OTP" at bounding box center [719, 284] width 59 height 17
click at [712, 277] on button "Confirm OTP" at bounding box center [719, 284] width 59 height 17
click at [712, 276] on button "Confirm OTP" at bounding box center [719, 284] width 59 height 17
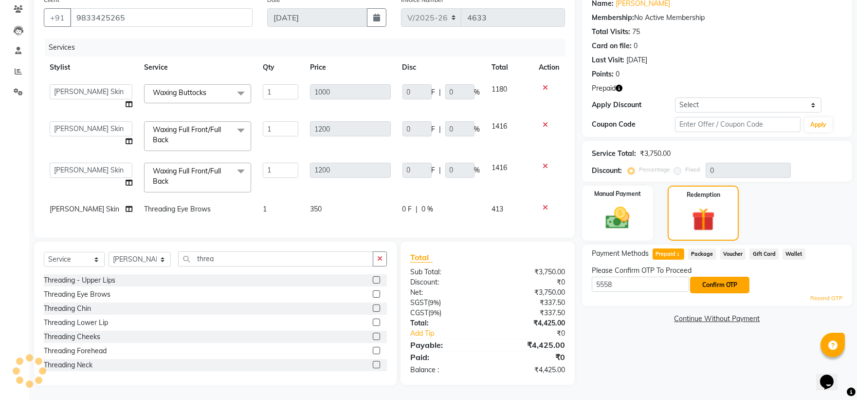
click at [712, 276] on button "Confirm OTP" at bounding box center [719, 284] width 59 height 17
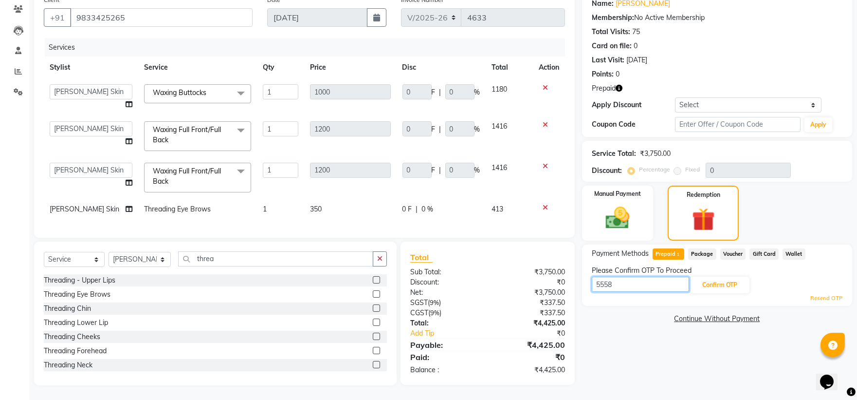
click at [615, 276] on input "5558" at bounding box center [640, 283] width 97 height 15
type input "5"
click at [703, 248] on span "Package" at bounding box center [702, 253] width 28 height 11
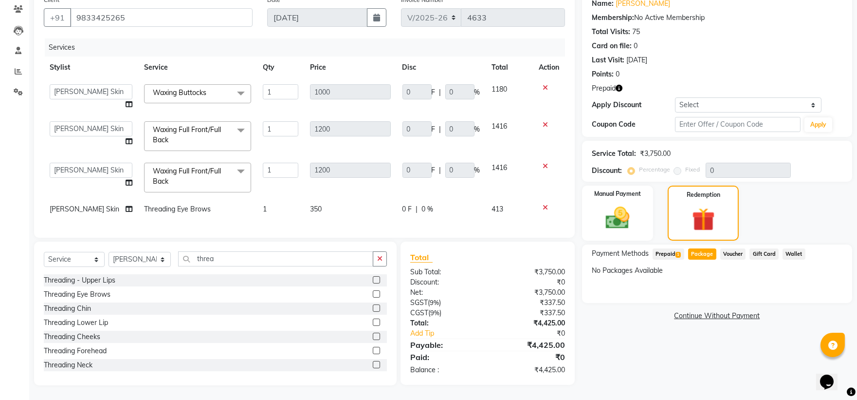
click at [721, 248] on span "Voucher" at bounding box center [733, 253] width 26 height 11
click at [667, 248] on span "Prepaid 1" at bounding box center [669, 253] width 32 height 11
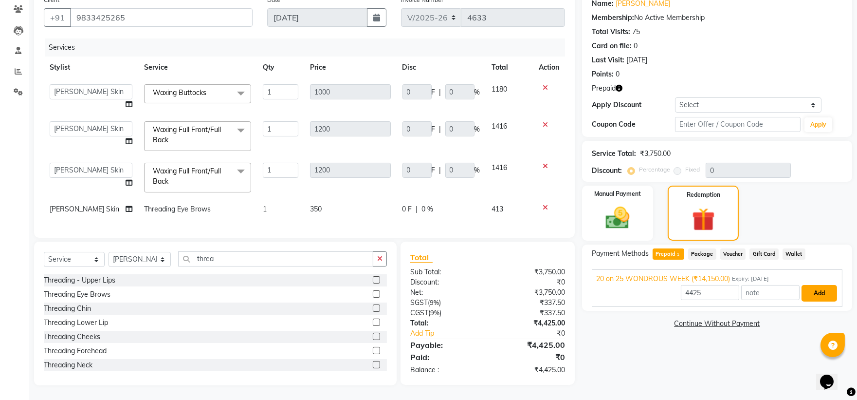
click at [821, 285] on button "Add" at bounding box center [820, 293] width 36 height 17
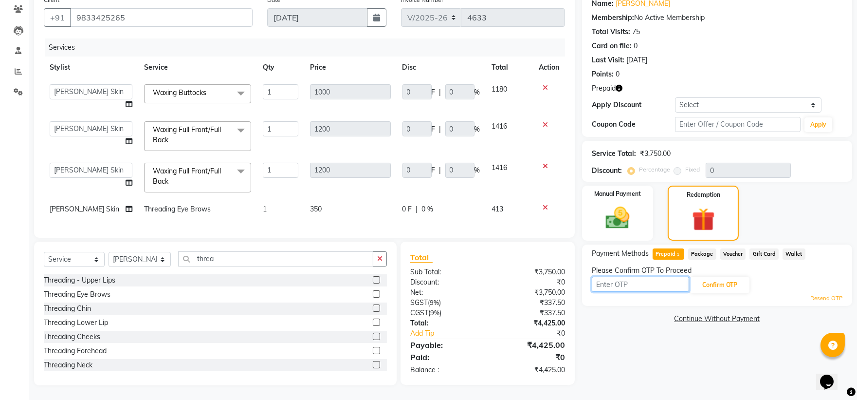
drag, startPoint x: 644, startPoint y: 276, endPoint x: 593, endPoint y: 286, distance: 52.6
click at [643, 276] on input "text" at bounding box center [640, 283] width 97 height 15
click at [714, 276] on button "Confirm OTP" at bounding box center [719, 284] width 59 height 17
click at [710, 278] on button "Confirm OTP" at bounding box center [719, 284] width 59 height 17
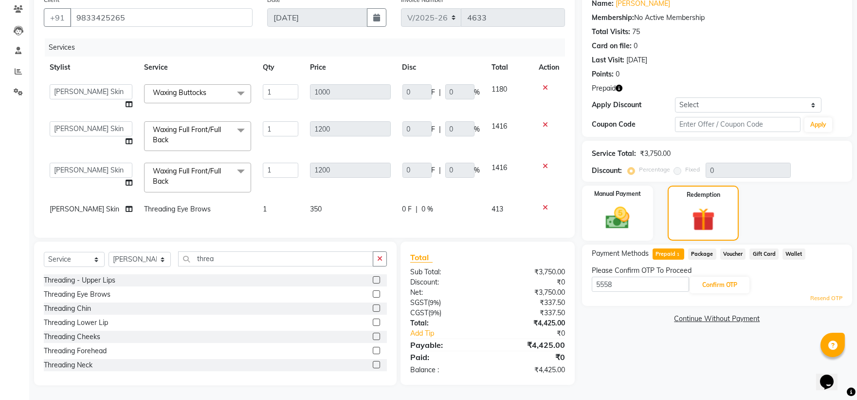
click at [816, 294] on link "Resend OTP" at bounding box center [826, 298] width 32 height 8
click at [614, 278] on input "5558" at bounding box center [640, 283] width 97 height 15
click at [161, 204] on span "Threading Eye Brows" at bounding box center [177, 208] width 67 height 9
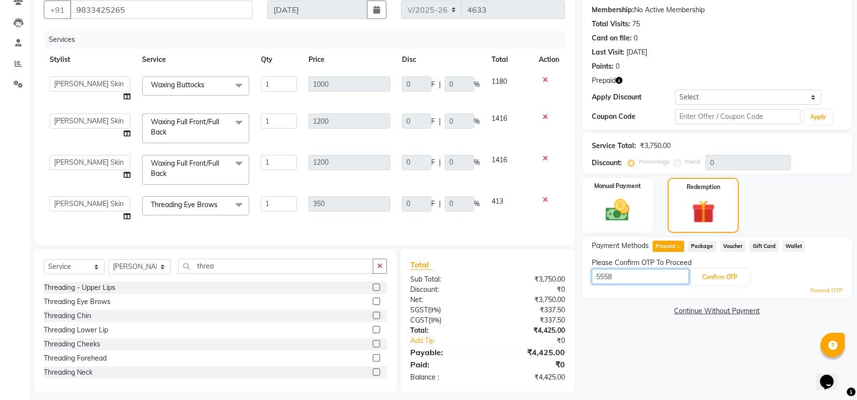
click at [621, 278] on input "5558" at bounding box center [640, 276] width 97 height 15
drag, startPoint x: 72, startPoint y: 8, endPoint x: 123, endPoint y: 10, distance: 51.6
click at [123, 10] on input "9833425265" at bounding box center [161, 9] width 183 height 18
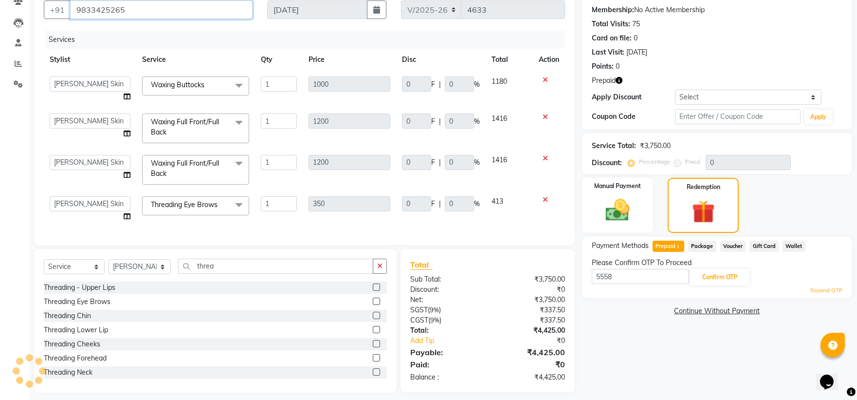
scroll to position [85, 0]
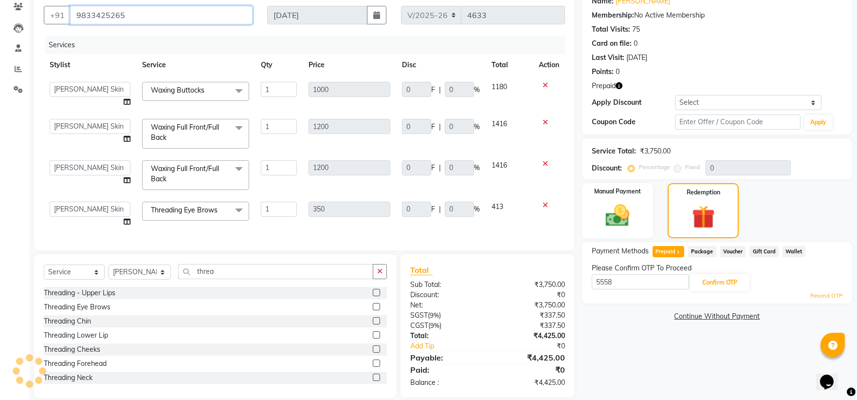
click at [123, 10] on input "9833425265" at bounding box center [161, 15] width 183 height 18
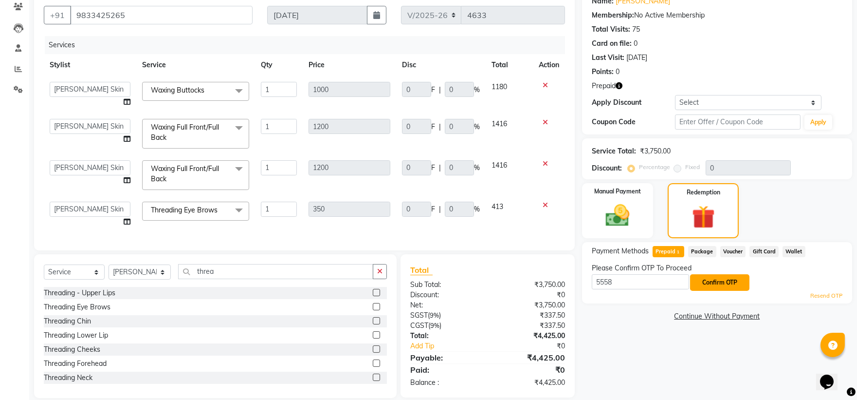
click at [724, 276] on button "Confirm OTP" at bounding box center [719, 282] width 59 height 17
click at [725, 278] on button "Confirm OTP" at bounding box center [719, 282] width 59 height 17
click at [725, 279] on button "Confirm OTP" at bounding box center [719, 282] width 59 height 17
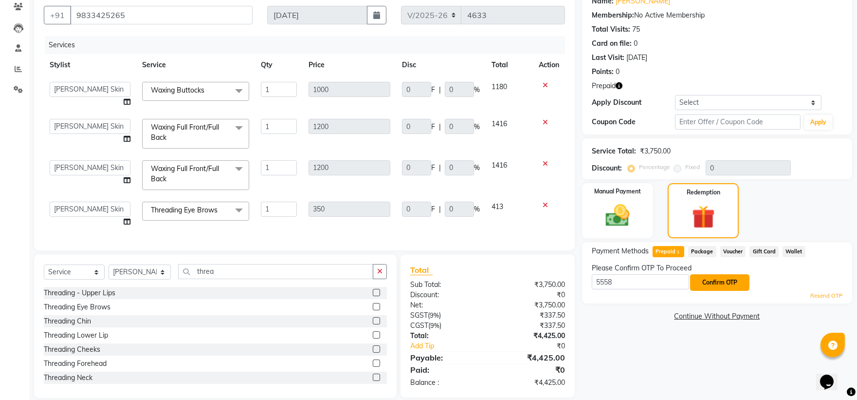
click at [725, 279] on button "Confirm OTP" at bounding box center [719, 282] width 59 height 17
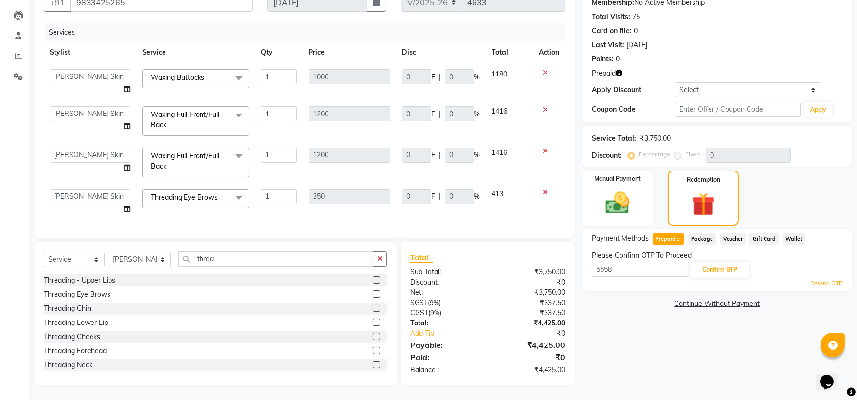
click at [704, 250] on div "Please Confirm OTP To Proceed" at bounding box center [717, 255] width 251 height 10
click at [713, 262] on button "Confirm OTP" at bounding box center [719, 269] width 59 height 17
click at [626, 261] on input "5558" at bounding box center [640, 268] width 97 height 15
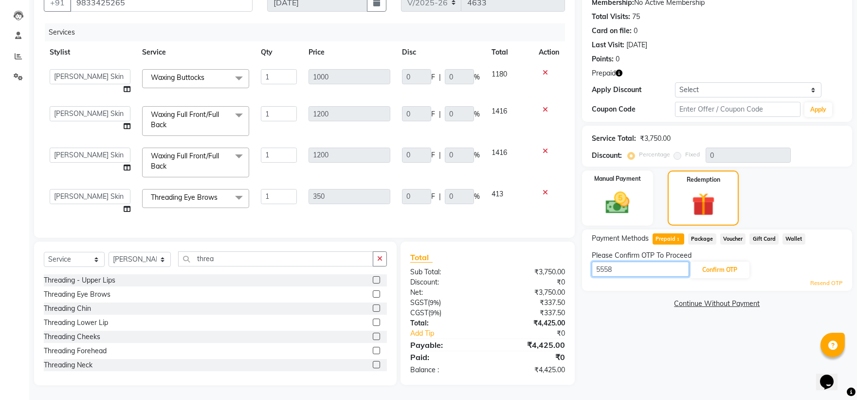
click at [626, 261] on input "5558" at bounding box center [640, 268] width 97 height 15
type input "4984"
click at [723, 261] on button "Confirm OTP" at bounding box center [719, 269] width 59 height 17
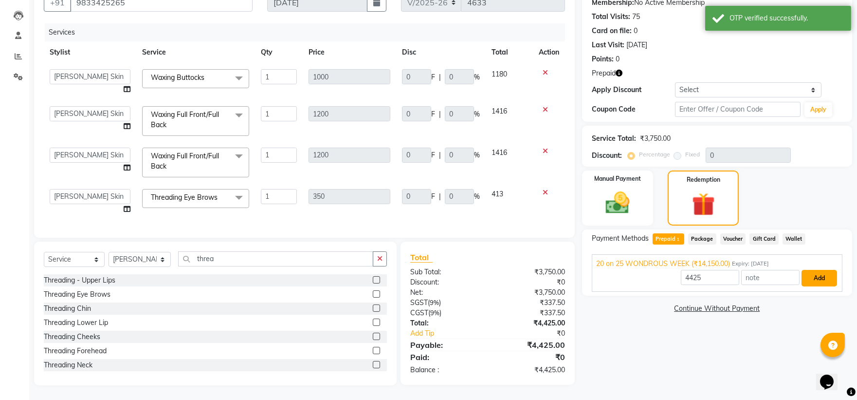
click at [828, 270] on button "Add" at bounding box center [820, 278] width 36 height 17
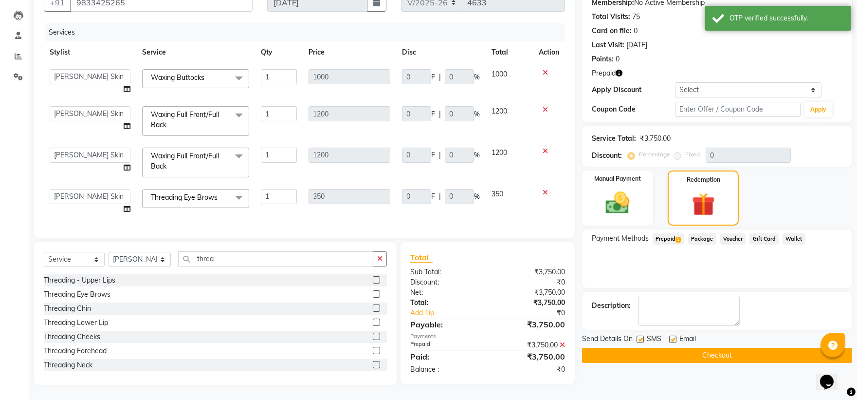
click at [678, 347] on button "Checkout" at bounding box center [717, 354] width 270 height 15
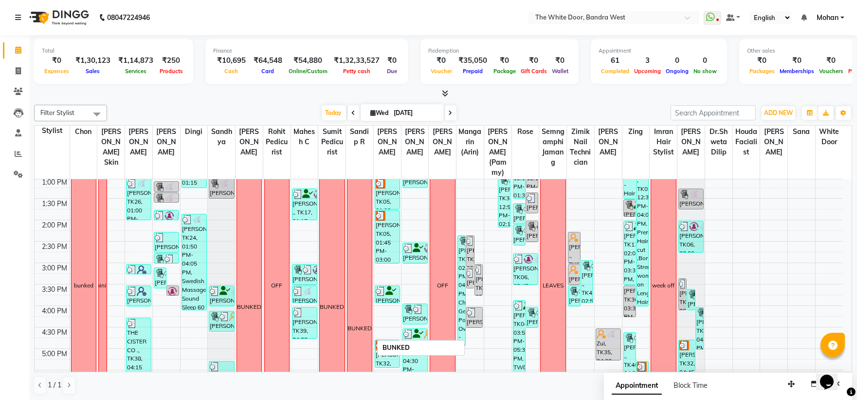
scroll to position [106, 0]
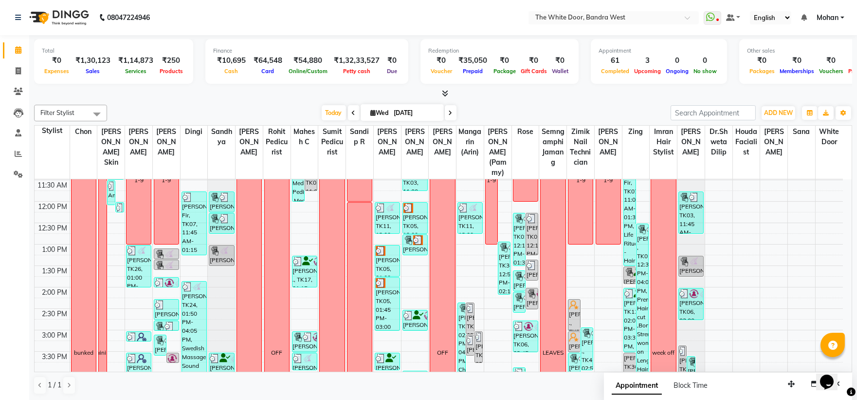
click at [449, 112] on icon at bounding box center [451, 113] width 4 height 6
type input "[DATE]"
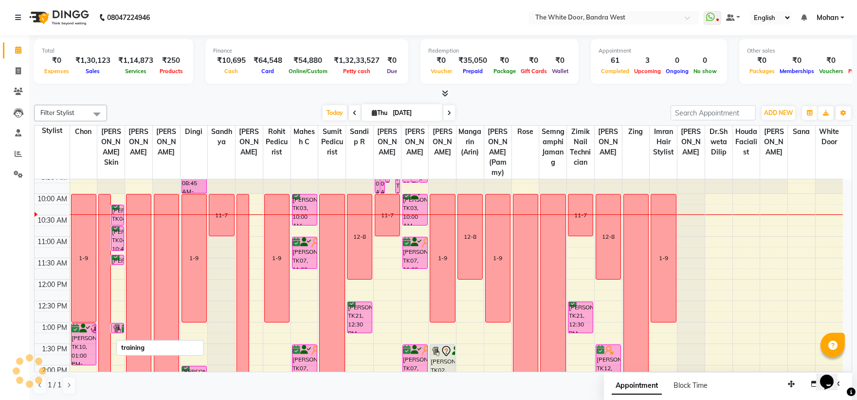
scroll to position [54, 0]
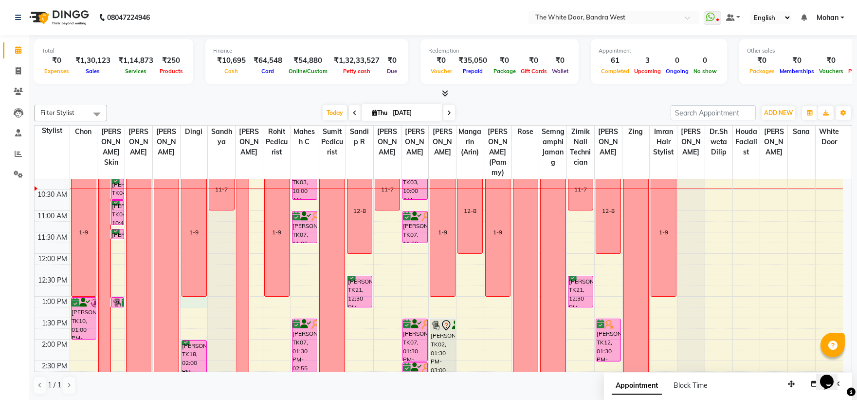
click at [195, 311] on div "9:00 AM 9:30 AM 10:00 AM 10:30 AM 11:00 AM 11:30 AM 12:00 PM 12:30 PM 1:00 PM 1…" at bounding box center [439, 403] width 808 height 556
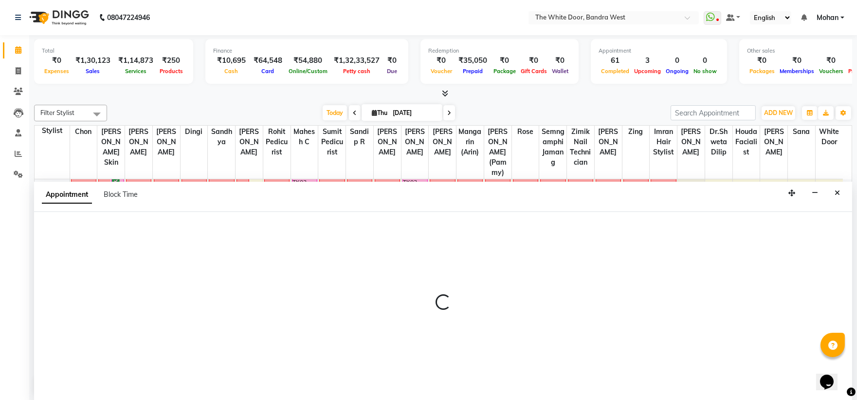
select select "31478"
select select "780"
select select "tentative"
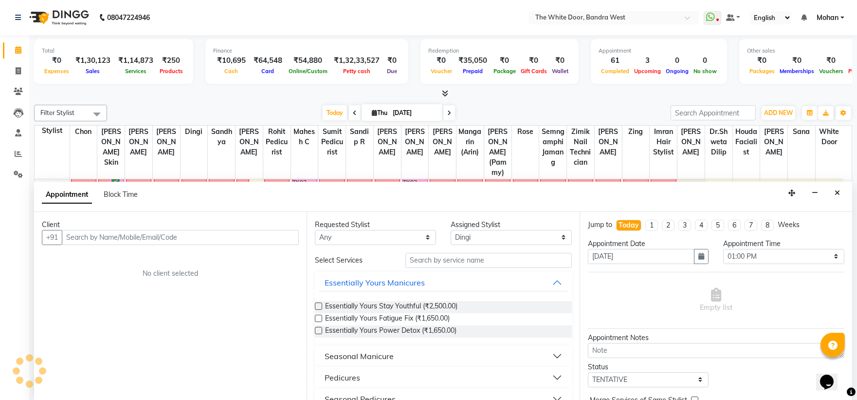
scroll to position [0, 0]
drag, startPoint x: 470, startPoint y: 251, endPoint x: 467, endPoint y: 258, distance: 7.7
click at [467, 258] on input "text" at bounding box center [488, 259] width 166 height 15
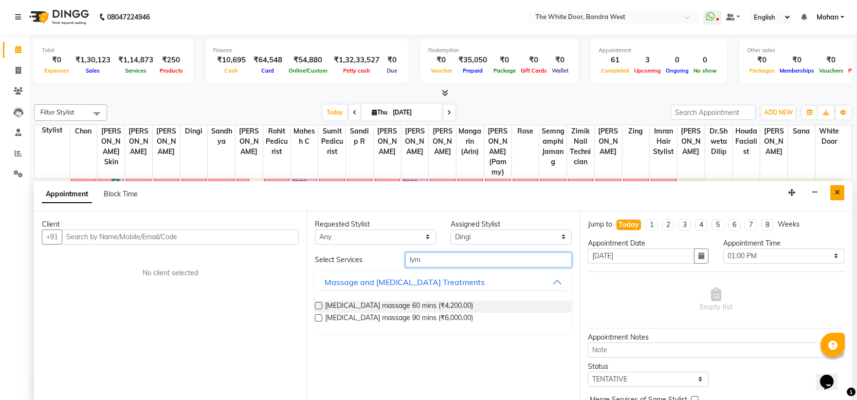
type input "lym"
click at [836, 192] on icon "Close" at bounding box center [837, 192] width 5 height 7
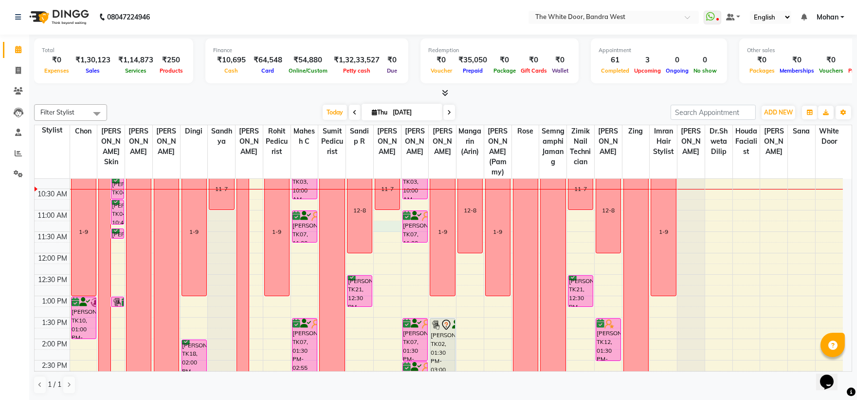
click at [382, 235] on div "9:00 AM 9:30 AM 10:00 AM 10:30 AM 11:00 AM 11:30 AM 12:00 PM 12:30 PM 1:00 PM 1…" at bounding box center [439, 403] width 808 height 556
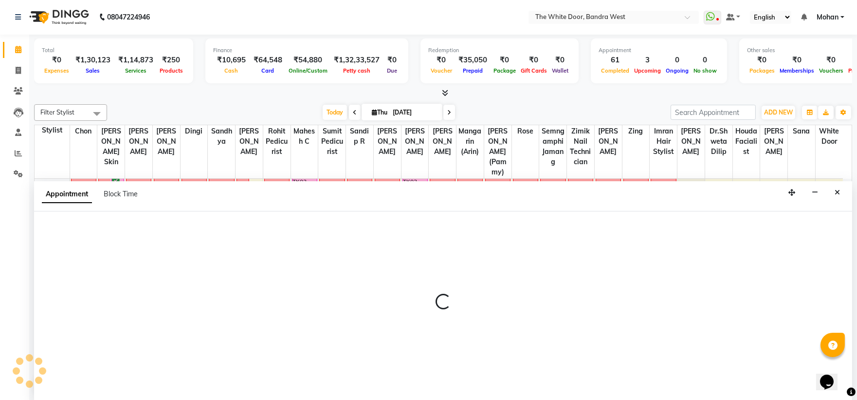
select select "22332"
select select "675"
select select "tentative"
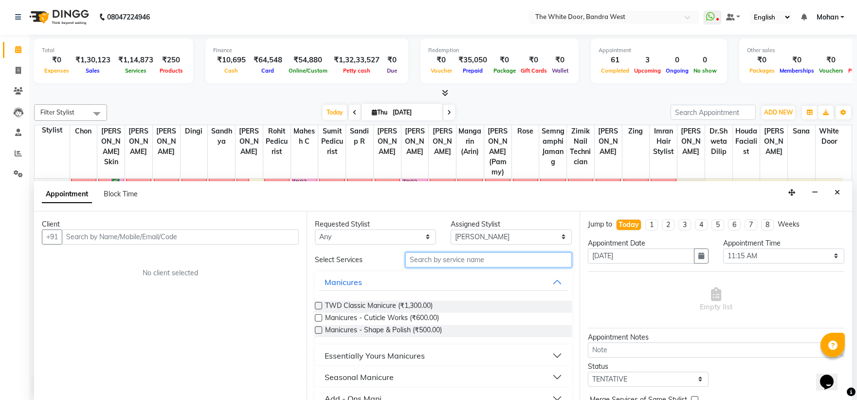
click at [456, 256] on input "text" at bounding box center [488, 259] width 166 height 15
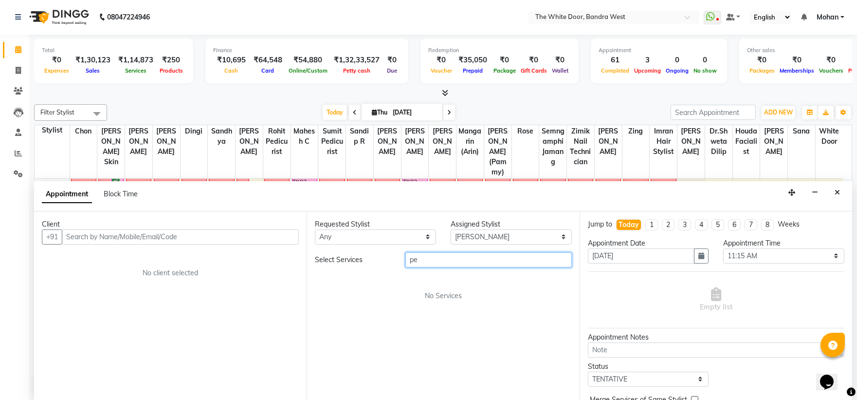
type input "p"
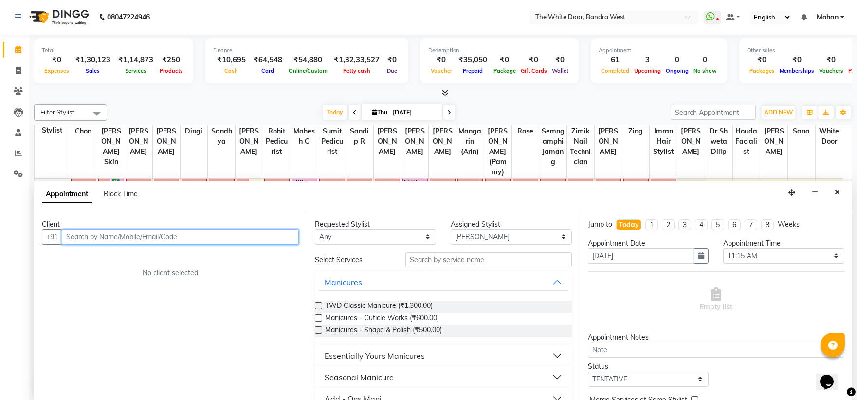
click at [149, 230] on input "text" at bounding box center [180, 236] width 237 height 15
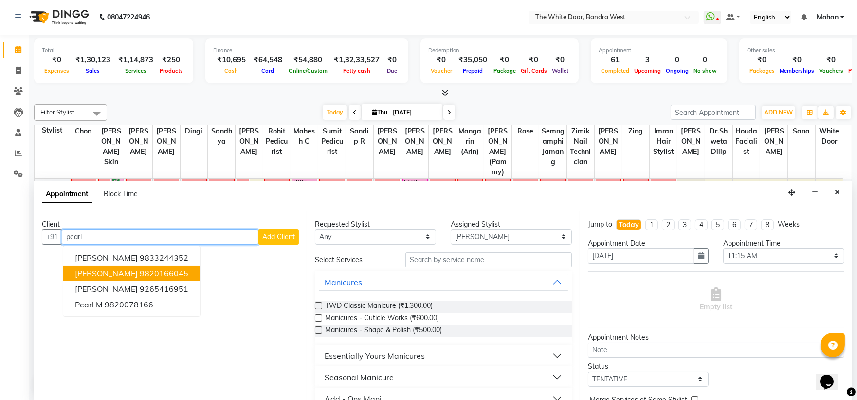
click at [140, 271] on ngb-highlight "9820166045" at bounding box center [164, 273] width 49 height 10
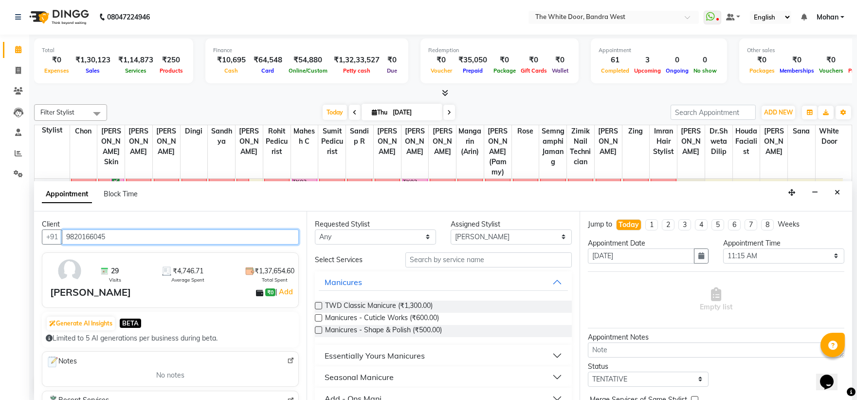
type input "9820166045"
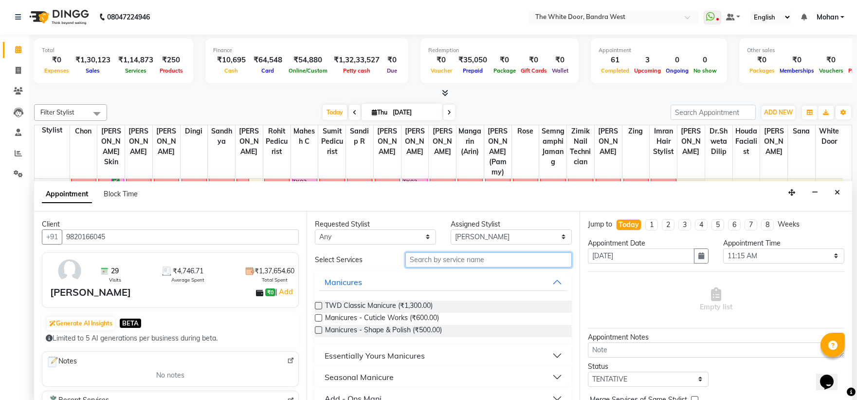
click at [440, 261] on input "text" at bounding box center [488, 259] width 166 height 15
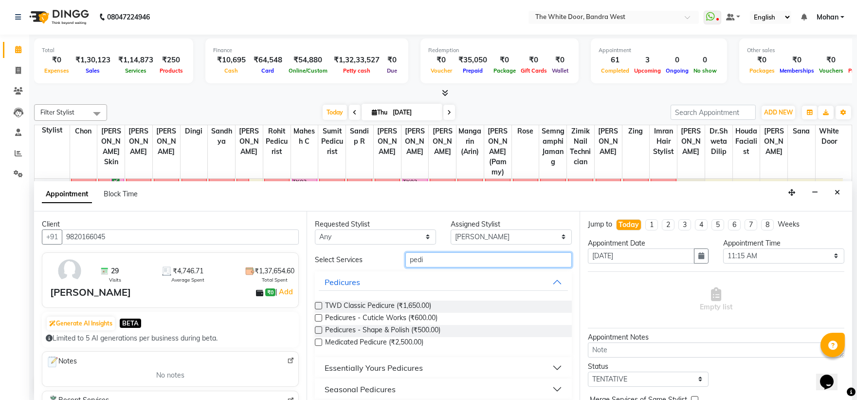
type input "pedi"
click at [318, 303] on label at bounding box center [318, 305] width 7 height 7
click at [318, 303] on input "checkbox" at bounding box center [318, 306] width 6 height 6
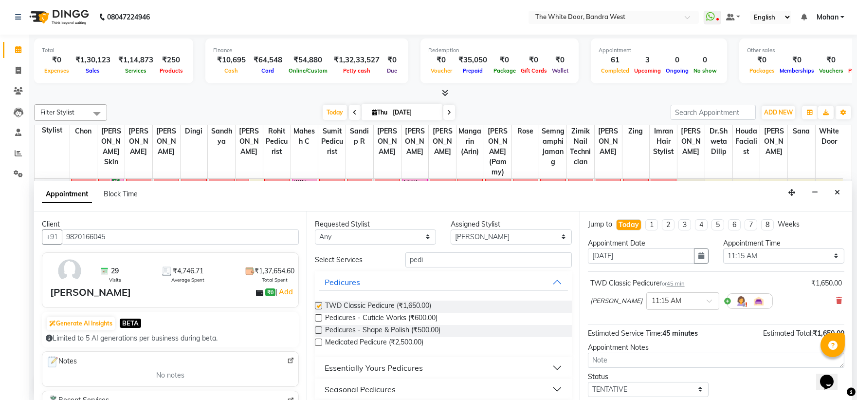
checkbox input "false"
click at [460, 237] on select "Select [PERSON_NAME] Skin [PERSON_NAME] Dingi Dr.Shweta [PERSON_NAME] [PERSON_N…" at bounding box center [511, 236] width 121 height 15
select select "71852"
click at [451, 229] on select "Select [PERSON_NAME] Skin [PERSON_NAME] Dingi Dr.Shweta [PERSON_NAME] [PERSON_N…" at bounding box center [511, 236] width 121 height 15
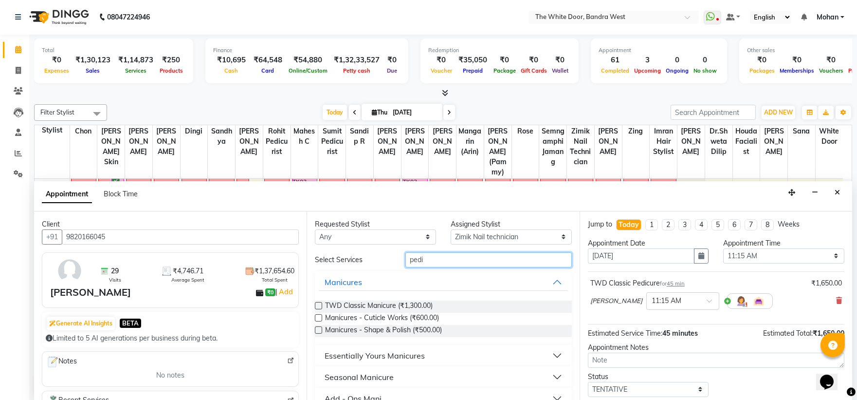
click at [446, 254] on input "pedi" at bounding box center [488, 259] width 166 height 15
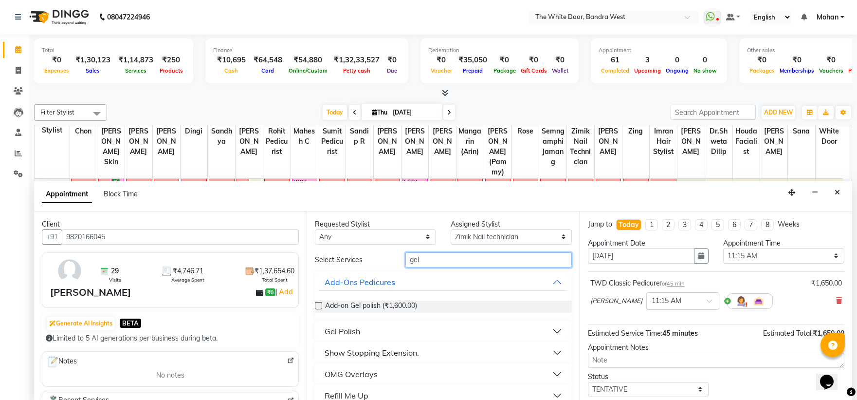
type input "gel"
click at [354, 328] on div "Gel Polish" at bounding box center [343, 331] width 36 height 12
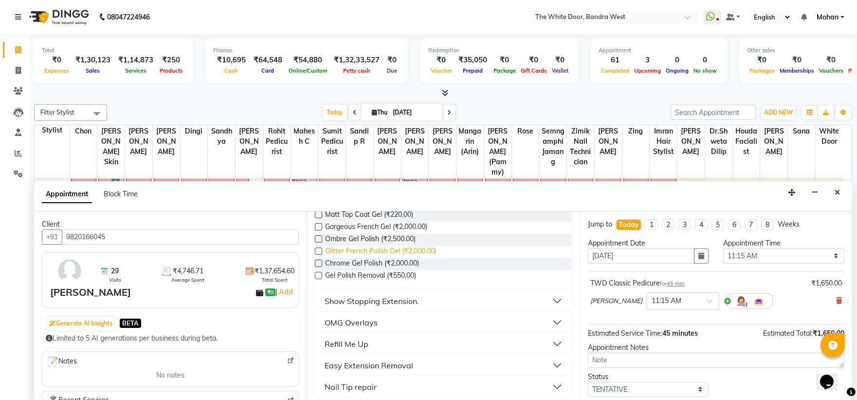
scroll to position [110, 0]
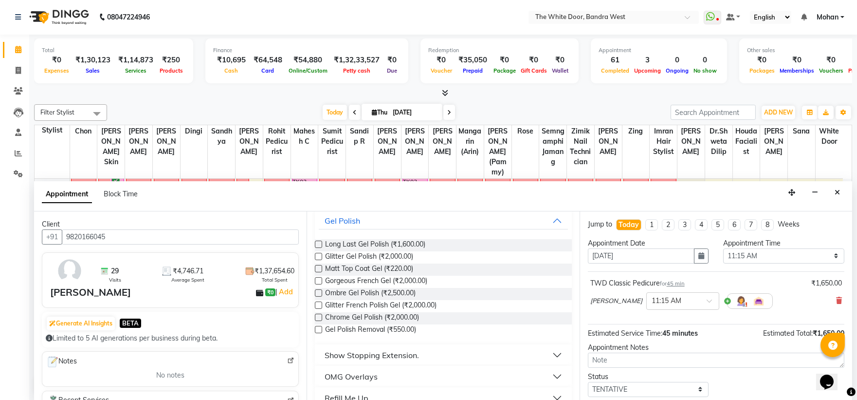
click at [316, 243] on label at bounding box center [318, 243] width 7 height 7
click at [316, 243] on input "checkbox" at bounding box center [318, 245] width 6 height 6
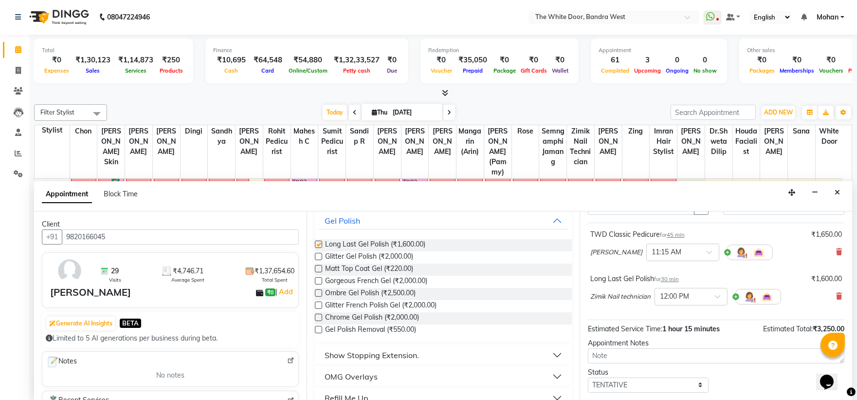
checkbox input "false"
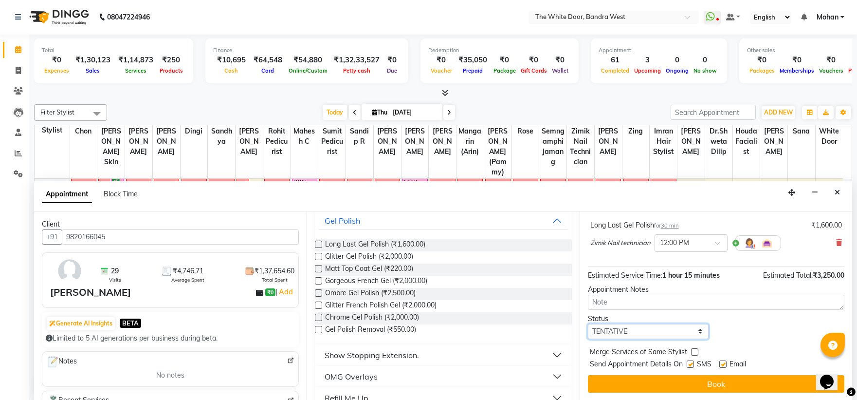
drag, startPoint x: 631, startPoint y: 326, endPoint x: 622, endPoint y: 329, distance: 9.2
click at [631, 326] on select "Select TENTATIVE CONFIRM CHECK-IN UPCOMING" at bounding box center [648, 331] width 121 height 15
select select "confirm booking"
click at [588, 324] on select "Select TENTATIVE CONFIRM CHECK-IN UPCOMING" at bounding box center [648, 331] width 121 height 15
click at [699, 239] on input "text" at bounding box center [681, 242] width 43 height 10
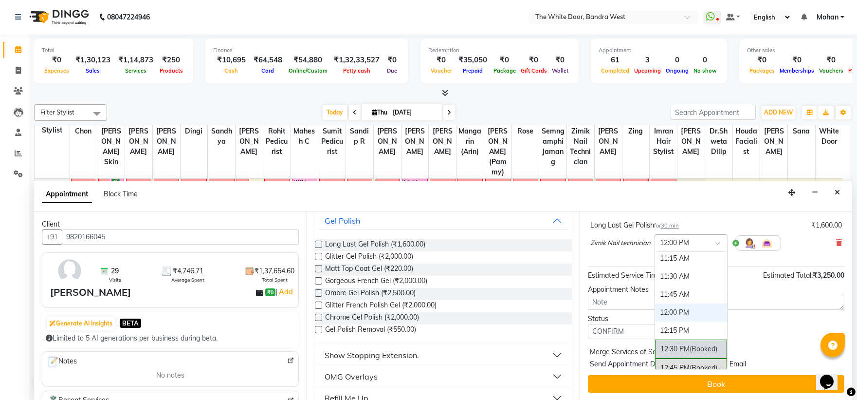
scroll to position [40, 0]
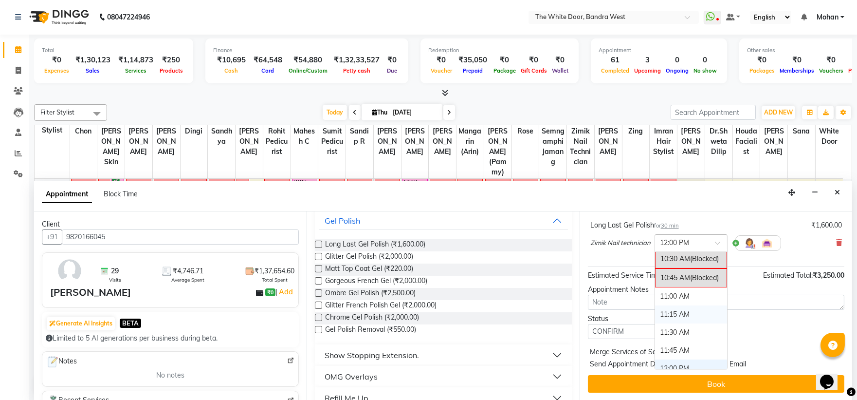
click at [684, 315] on div "11:15 AM" at bounding box center [691, 314] width 72 height 18
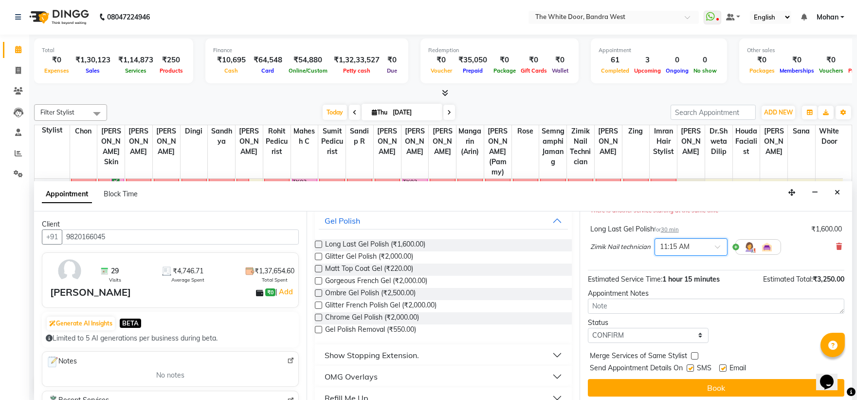
scroll to position [112, 0]
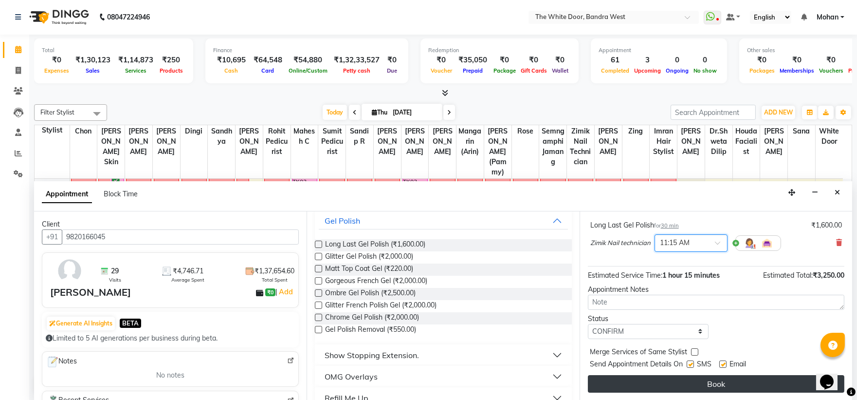
click at [675, 377] on button "Book" at bounding box center [716, 384] width 256 height 18
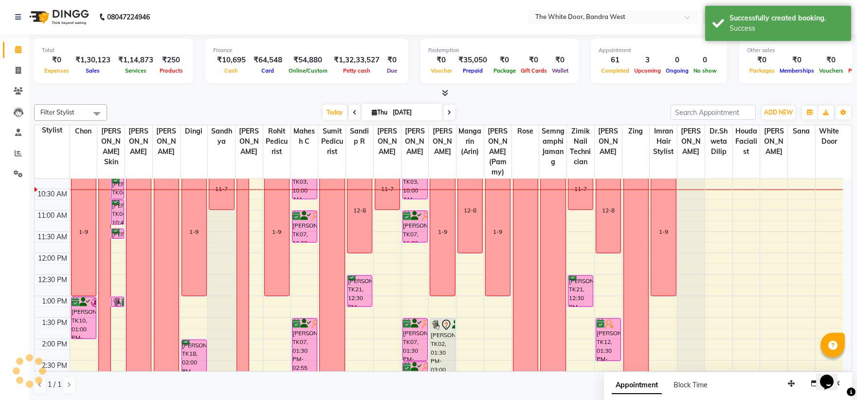
scroll to position [0, 0]
drag, startPoint x: 577, startPoint y: 254, endPoint x: 577, endPoint y: 265, distance: 10.7
click at [577, 265] on div "9:00 AM 9:30 AM 10:00 AM 10:30 AM 11:00 AM 11:30 AM 12:00 PM 12:30 PM 1:00 PM 1…" at bounding box center [439, 403] width 808 height 556
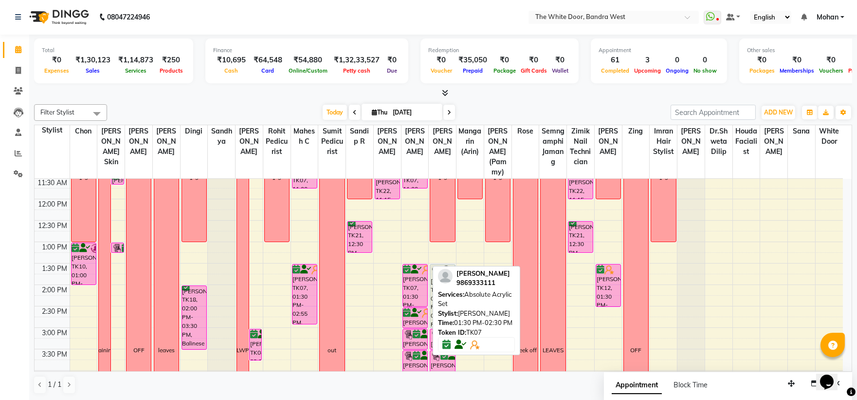
scroll to position [54, 0]
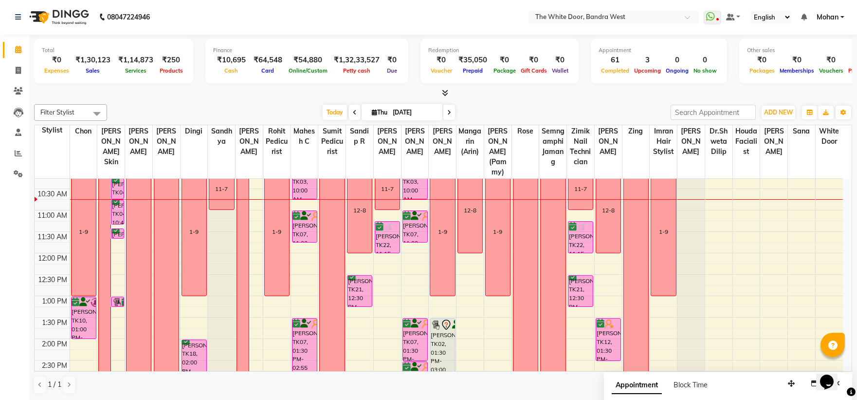
click at [378, 304] on div "9:00 AM 9:30 AM 10:00 AM 10:30 AM 11:00 AM 11:30 AM 12:00 PM 12:30 PM 1:00 PM 1…" at bounding box center [439, 403] width 808 height 556
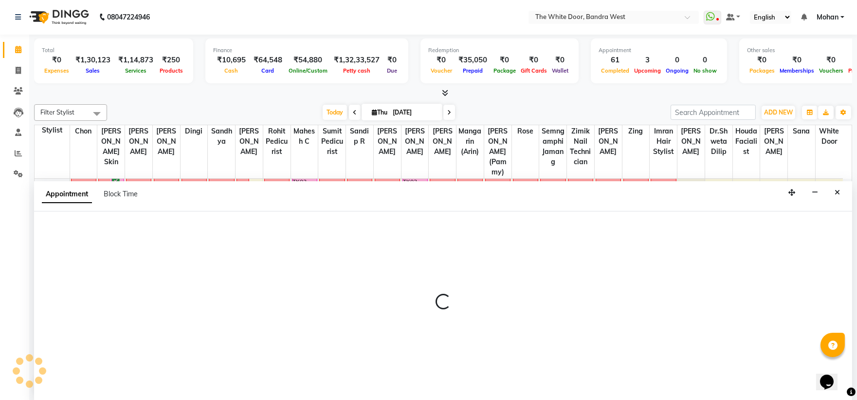
select select "22332"
select select "765"
select select "tentative"
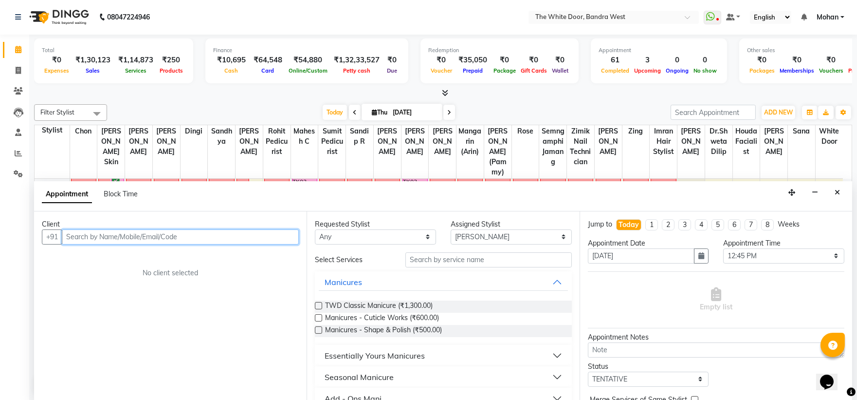
click at [118, 235] on input "text" at bounding box center [180, 236] width 237 height 15
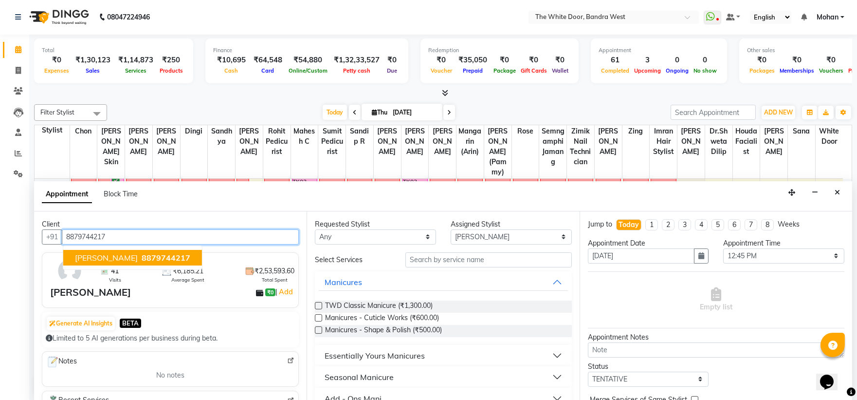
click at [114, 255] on span "[PERSON_NAME]" at bounding box center [106, 258] width 63 height 10
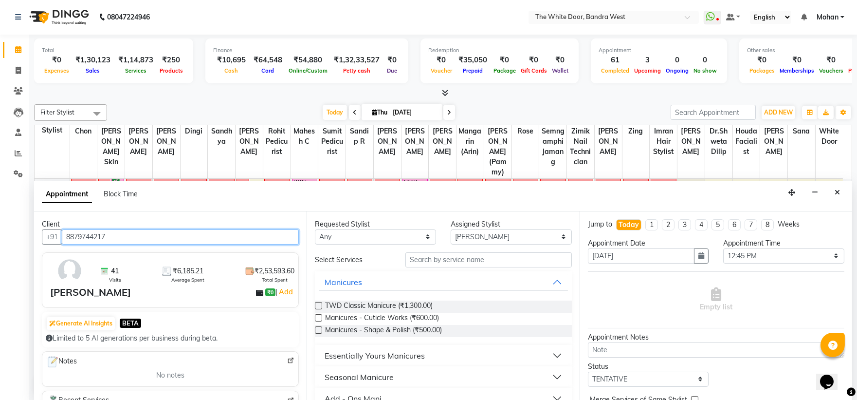
type input "8879744217"
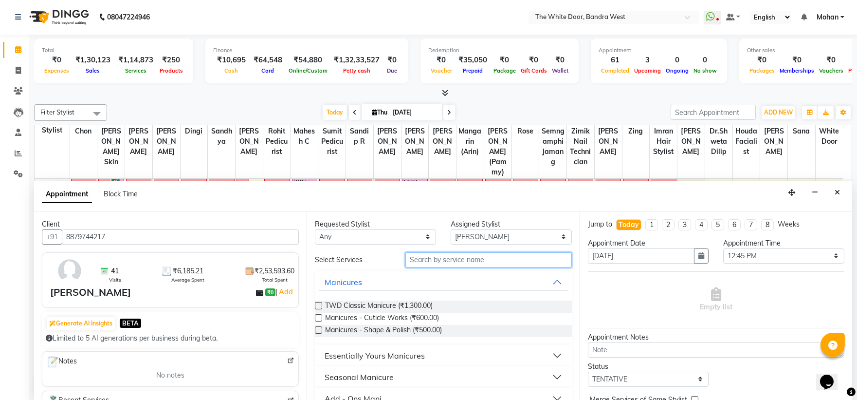
click at [464, 256] on input "text" at bounding box center [488, 259] width 166 height 15
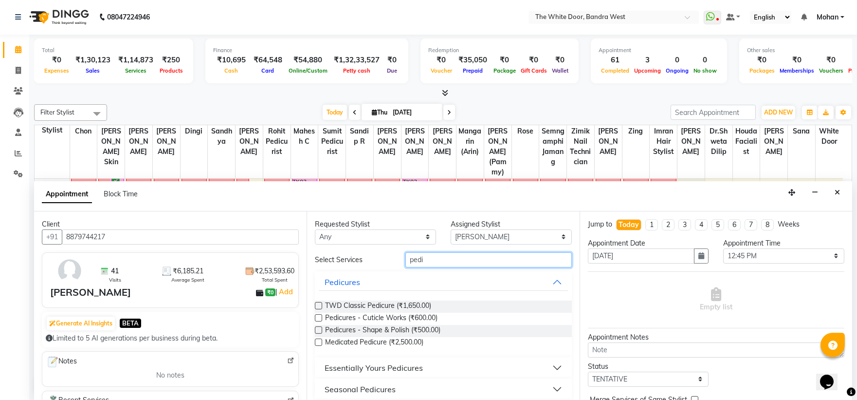
type input "pedi"
click at [318, 302] on label at bounding box center [318, 305] width 7 height 7
click at [318, 303] on input "checkbox" at bounding box center [318, 306] width 6 height 6
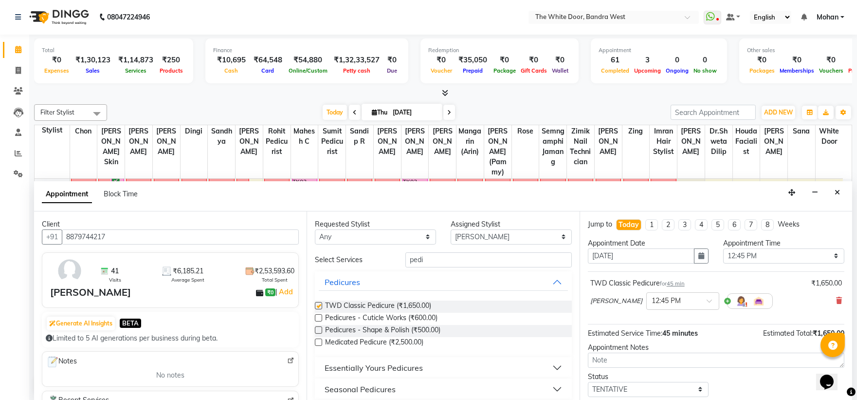
checkbox input "false"
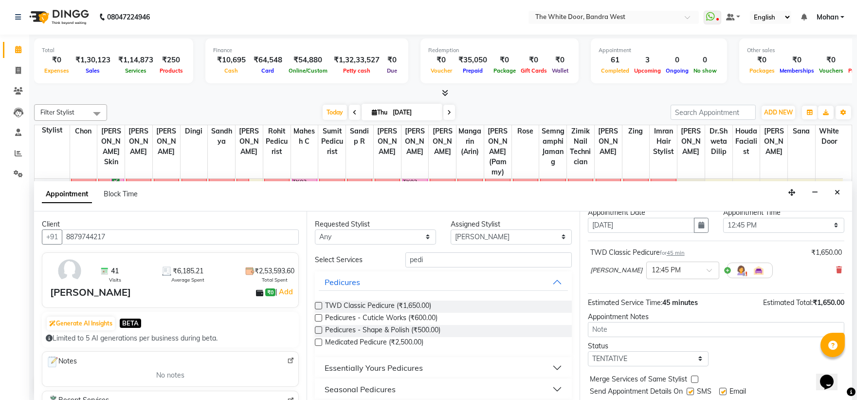
scroll to position [57, 0]
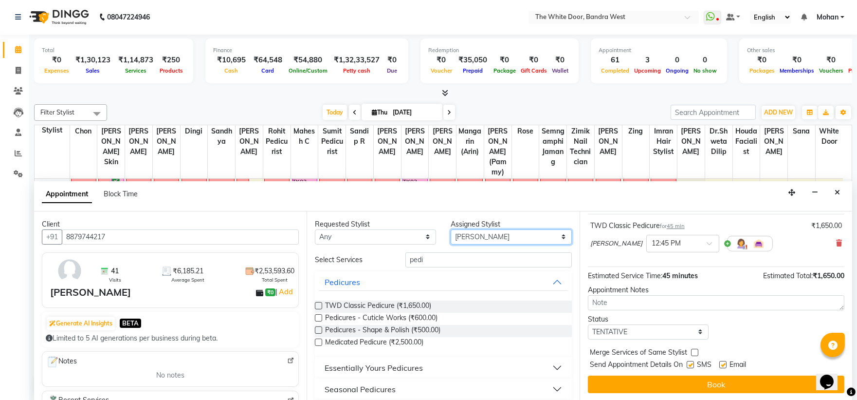
click at [477, 229] on select "Select [PERSON_NAME] Skin [PERSON_NAME] Dingi Dr.Shweta [PERSON_NAME] [PERSON_N…" at bounding box center [511, 236] width 121 height 15
click at [423, 233] on select "Any Amita Skin benjimin Chon Dingi Dr.Shweta Dilip Farheen K Ganesh M Himanshu …" at bounding box center [375, 236] width 121 height 15
select select "20404"
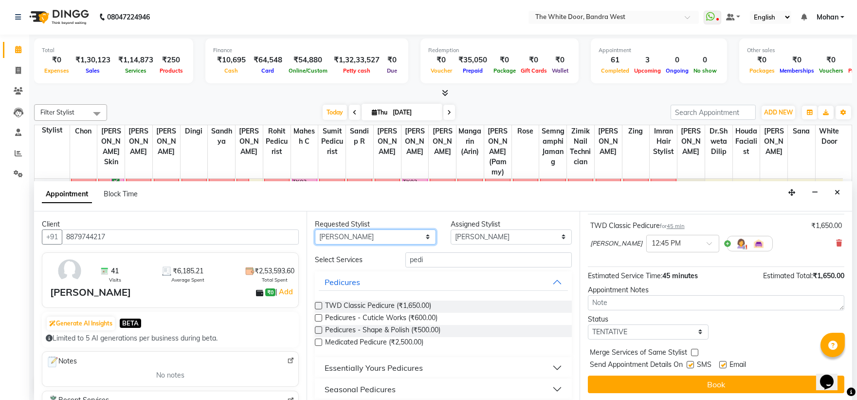
click at [315, 229] on select "Any Amita Skin benjimin Chon Dingi Dr.Shweta Dilip Farheen K Ganesh M Himanshu …" at bounding box center [375, 236] width 121 height 15
select select "20404"
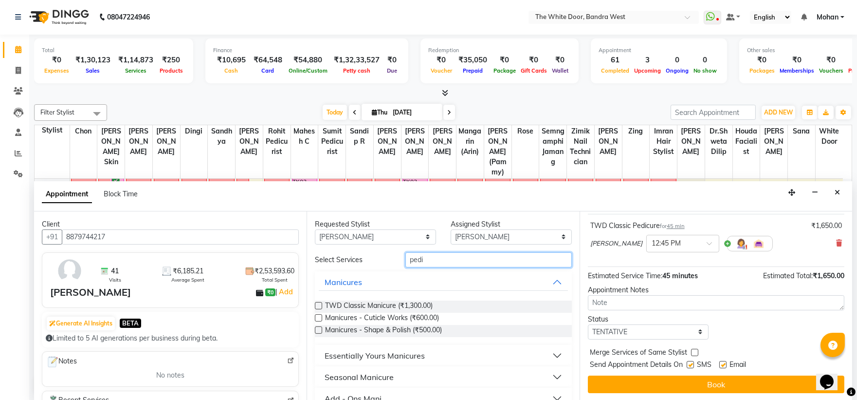
click at [427, 260] on input "pedi" at bounding box center [488, 259] width 166 height 15
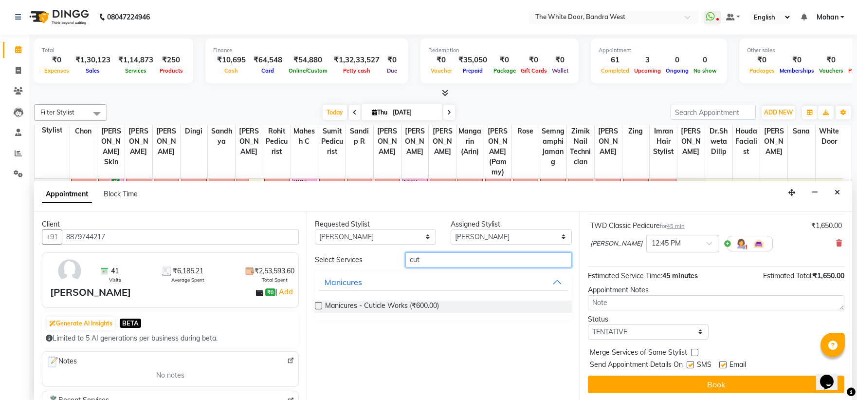
type input "cut"
drag, startPoint x: 317, startPoint y: 303, endPoint x: 442, endPoint y: 295, distance: 124.8
click at [318, 303] on label at bounding box center [318, 305] width 7 height 7
click at [318, 303] on input "checkbox" at bounding box center [318, 306] width 6 height 6
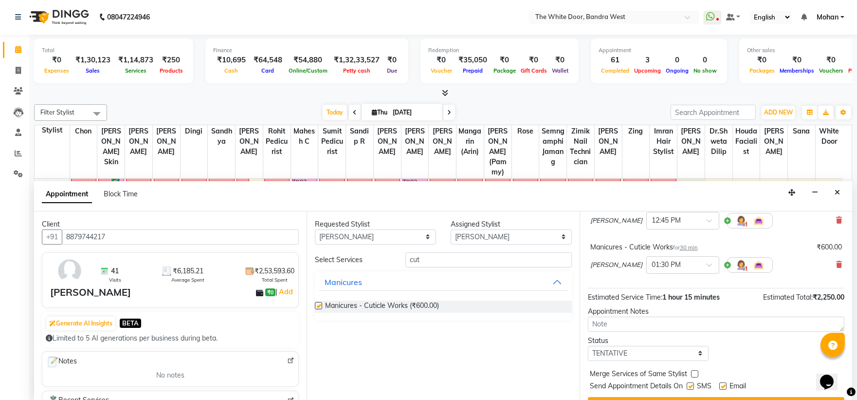
scroll to position [102, 0]
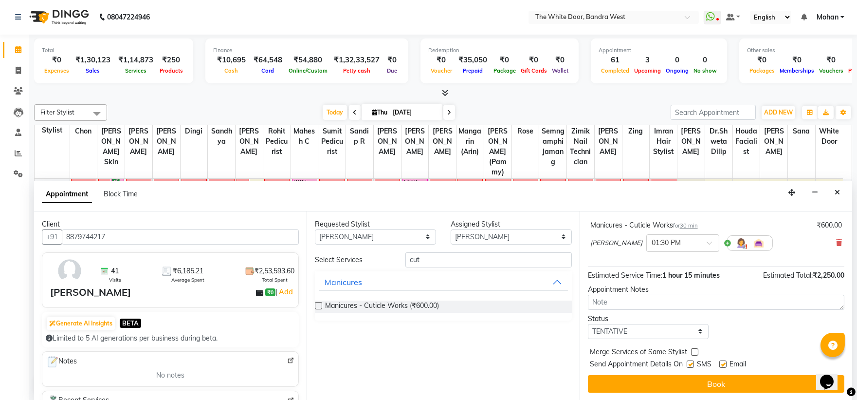
checkbox input "false"
drag, startPoint x: 633, startPoint y: 329, endPoint x: 634, endPoint y: 334, distance: 5.9
click at [633, 328] on select "Select TENTATIVE CONFIRM CHECK-IN UPCOMING" at bounding box center [648, 331] width 121 height 15
select select "confirm booking"
click at [588, 324] on select "Select TENTATIVE CONFIRM CHECK-IN UPCOMING" at bounding box center [648, 331] width 121 height 15
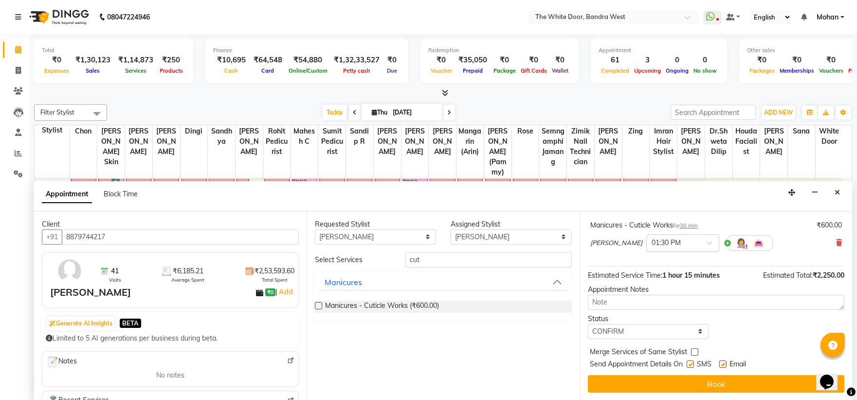
click at [652, 243] on input "text" at bounding box center [673, 242] width 43 height 10
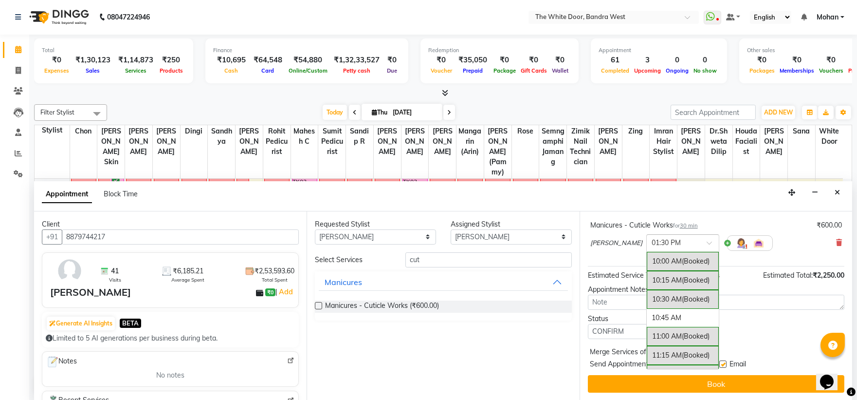
scroll to position [258, 0]
click at [674, 292] on div "10:00 AM (Booked) 10:15 AM (Booked) 10:30 AM (Booked) 10:45 AM 11:00 AM (Booked…" at bounding box center [683, 310] width 72 height 117
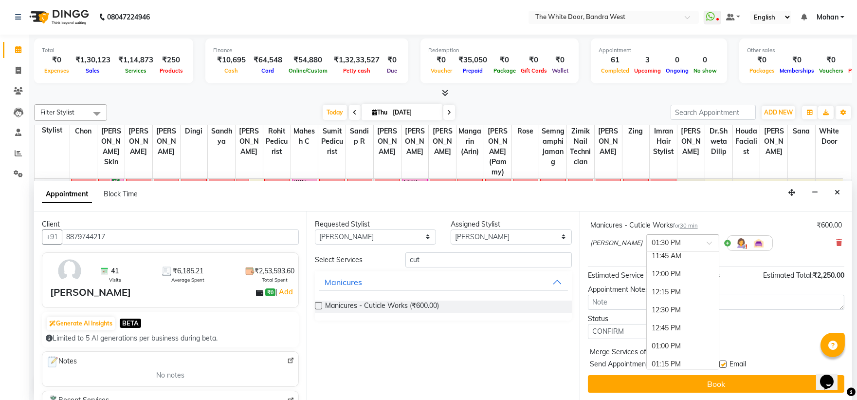
scroll to position [160, 0]
click at [647, 308] on div "12:45 PM" at bounding box center [683, 305] width 72 height 18
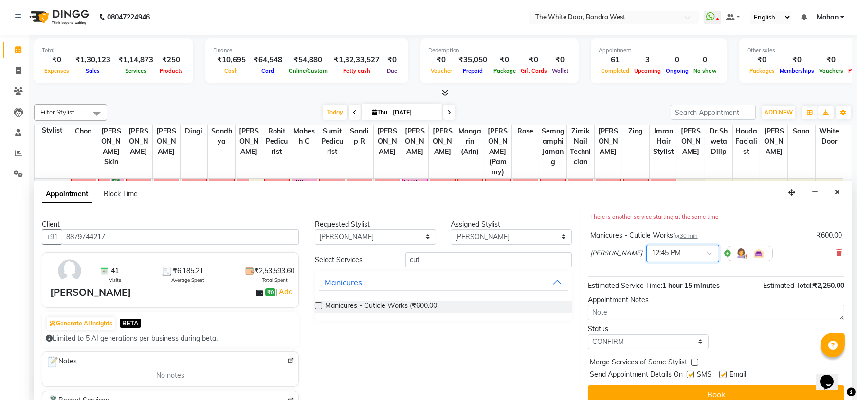
scroll to position [112, 0]
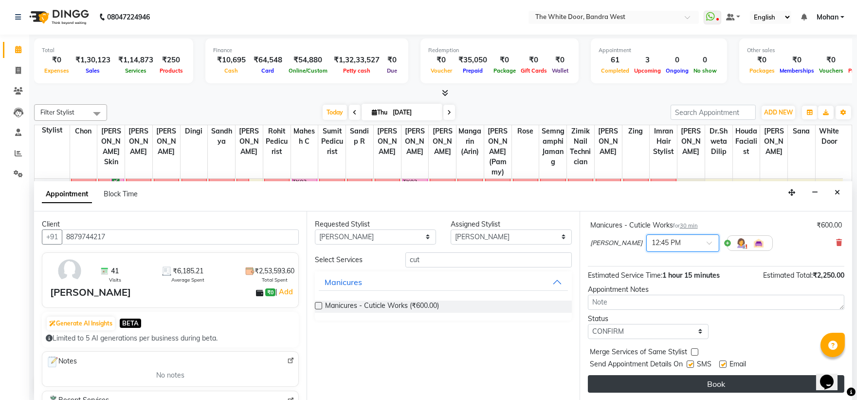
click at [665, 382] on button "Book" at bounding box center [716, 384] width 256 height 18
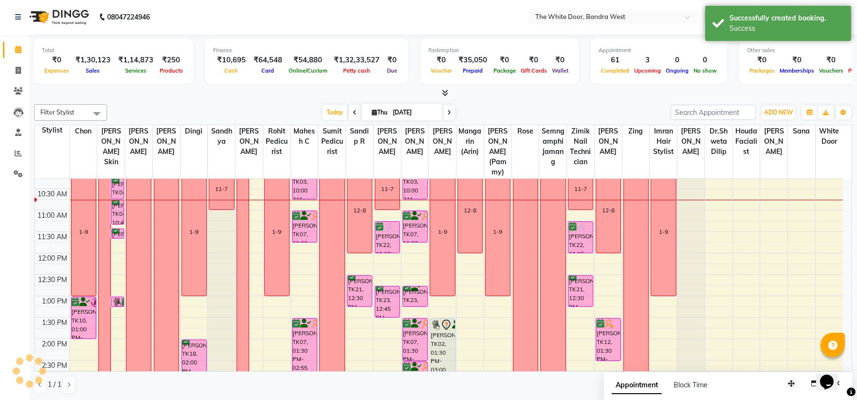
scroll to position [0, 0]
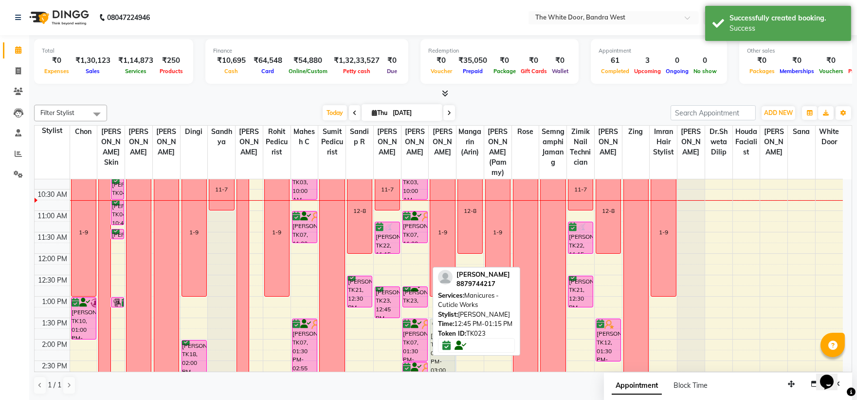
click at [415, 315] on div "Upasana Tayal, TK16, 09:00 AM-09:45 AM, TWD Classic Manicure Jyatika Rai, TK20,…" at bounding box center [415, 403] width 27 height 556
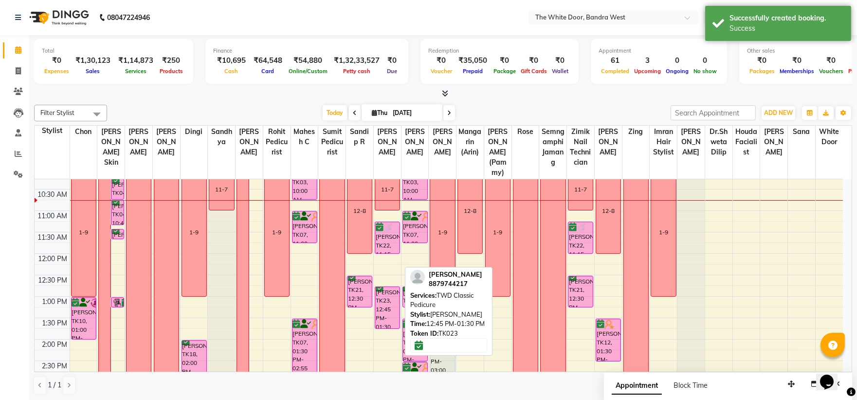
click at [385, 333] on div "ayesha sharma, TK14, 09:00 AM-10:00 AM, Iron tongs Medium length Jyatika Rai, T…" at bounding box center [387, 403] width 27 height 556
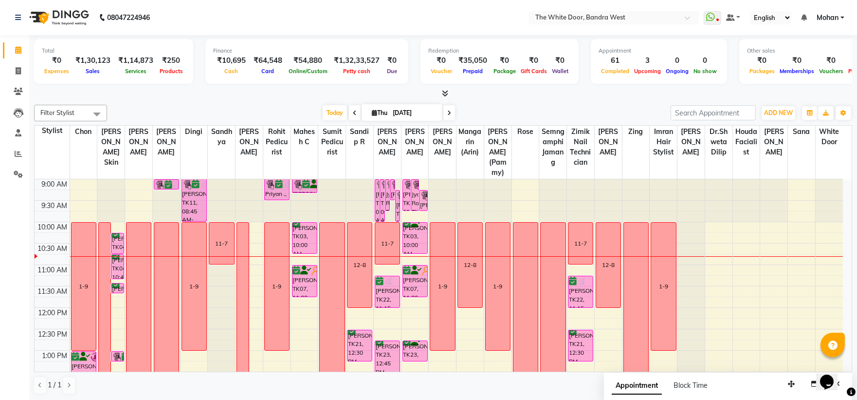
click at [448, 117] on span at bounding box center [449, 112] width 12 height 15
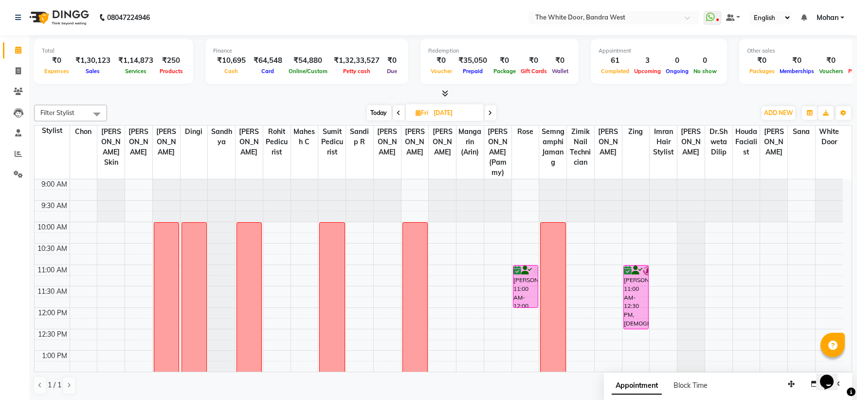
click at [374, 110] on span "Today" at bounding box center [379, 112] width 24 height 15
type input "[DATE]"
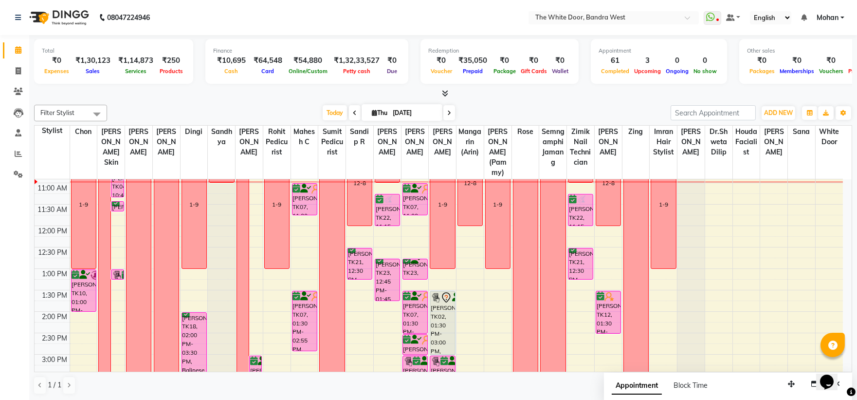
scroll to position [84, 0]
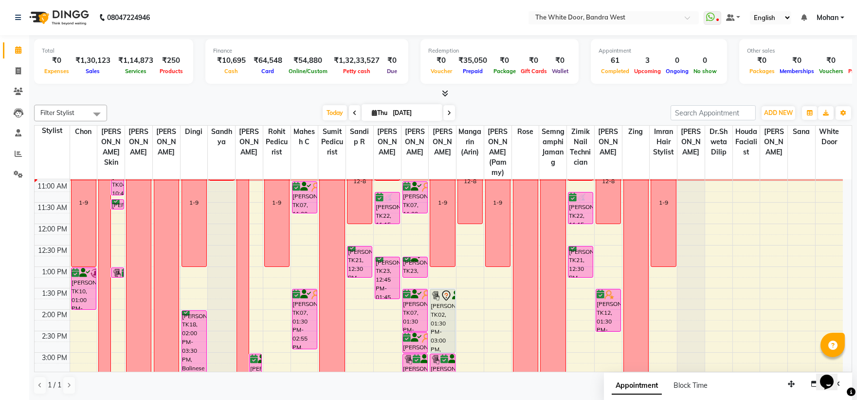
click at [350, 309] on div "9:00 AM 9:30 AM 10:00 AM 10:30 AM 11:00 AM 11:30 AM 12:00 PM 12:30 PM 1:00 PM 1…" at bounding box center [439, 373] width 808 height 556
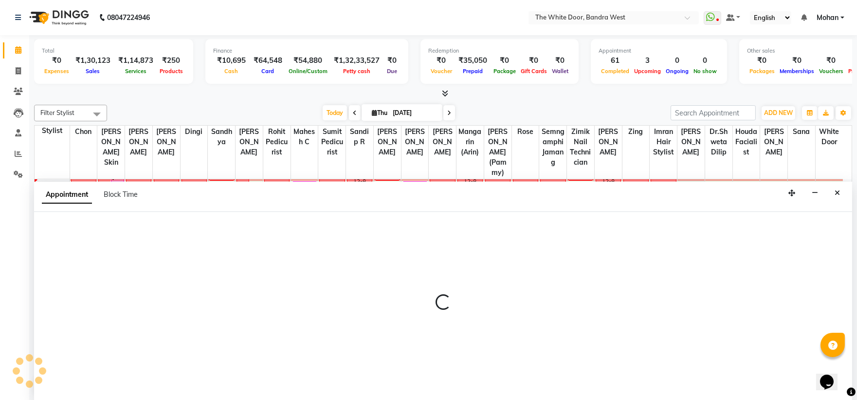
scroll to position [0, 0]
select select "22422"
select select "810"
select select "tentative"
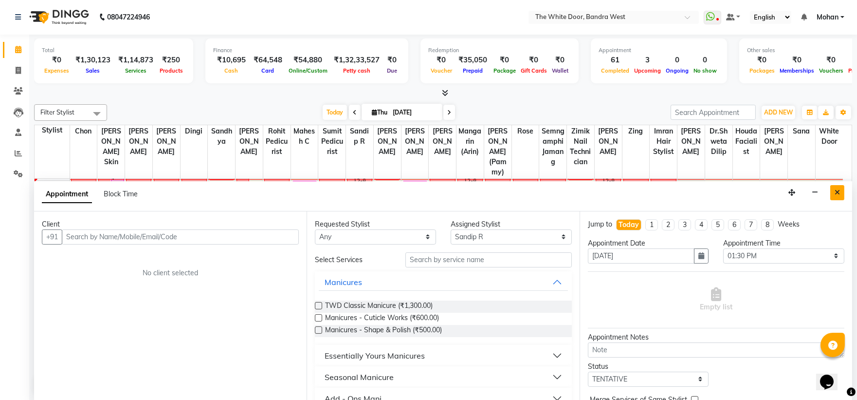
click at [839, 192] on icon "Close" at bounding box center [837, 192] width 5 height 7
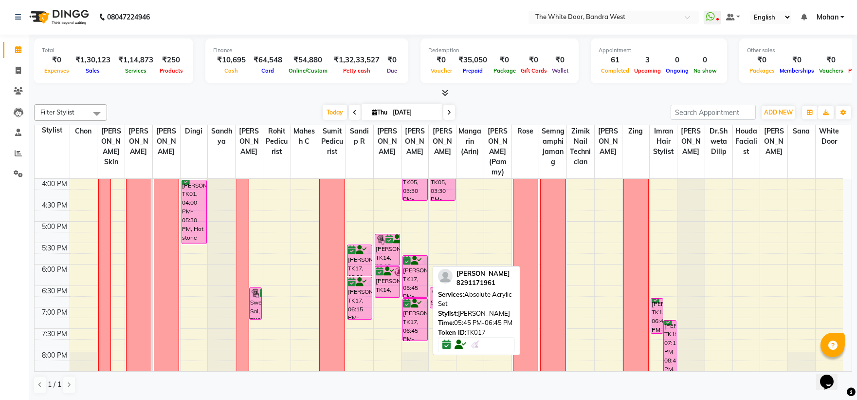
scroll to position [246, 0]
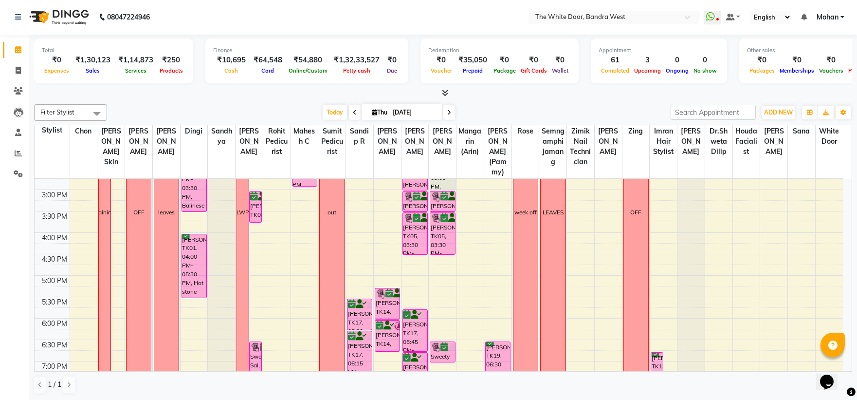
click at [353, 236] on div "9:00 AM 9:30 AM 10:00 AM 10:30 AM 11:00 AM 11:30 AM 12:00 PM 12:30 PM 1:00 PM 1…" at bounding box center [439, 211] width 808 height 556
select select "22422"
select select "tentative"
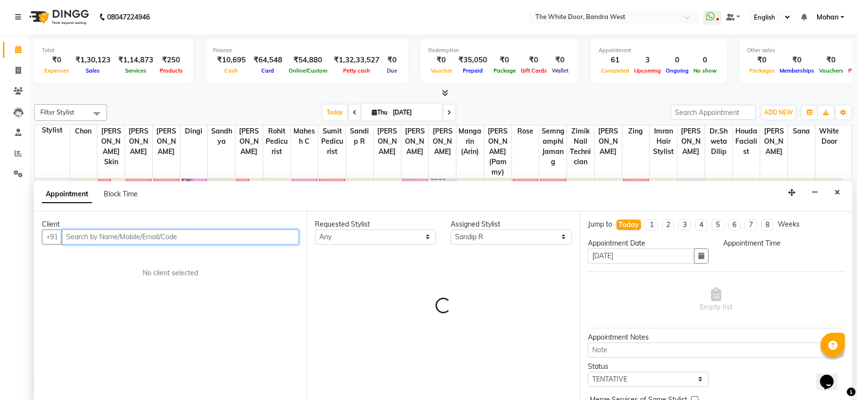
select select "945"
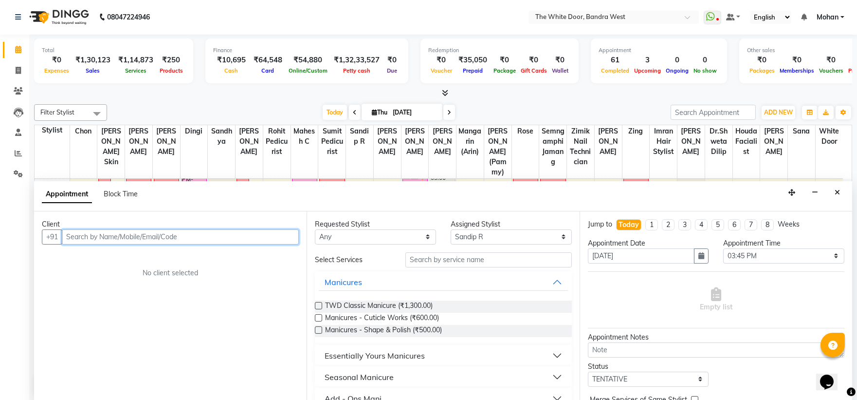
click at [99, 234] on input "text" at bounding box center [180, 236] width 237 height 15
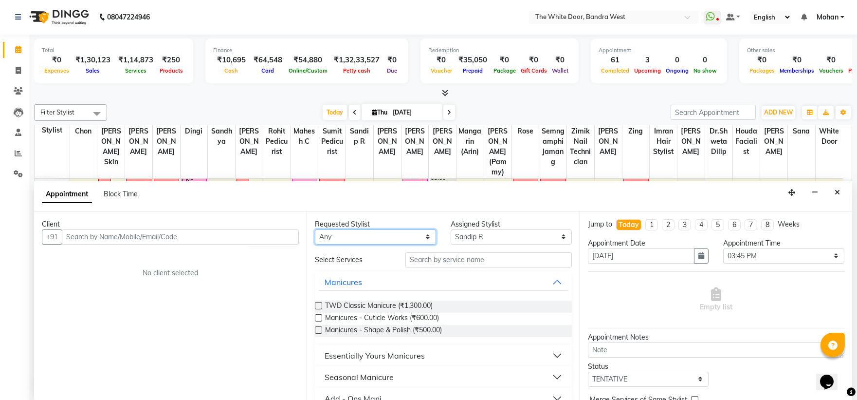
click at [360, 238] on select "Any Amita Skin benjimin Chon Dingi Dr.Shweta Dilip Farheen K Ganesh M Himanshu …" at bounding box center [375, 236] width 121 height 15
select select "22422"
click at [315, 229] on select "Any Amita Skin benjimin Chon Dingi Dr.Shweta Dilip Farheen K Ganesh M Himanshu …" at bounding box center [375, 236] width 121 height 15
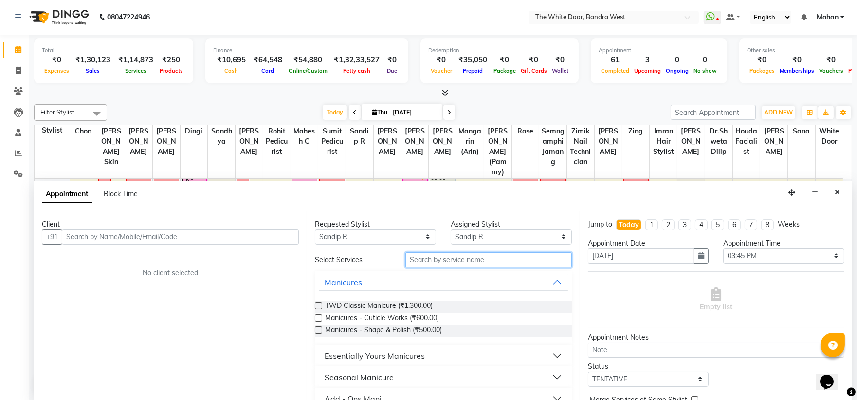
click at [431, 256] on input "text" at bounding box center [488, 259] width 166 height 15
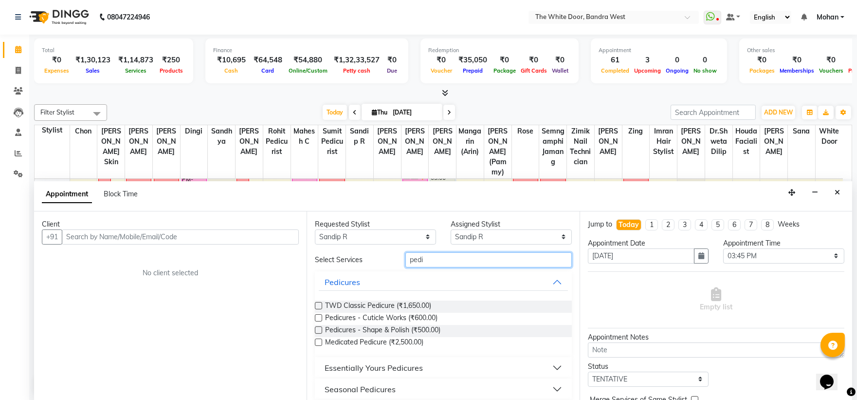
type input "pedi"
click at [318, 304] on label at bounding box center [318, 305] width 7 height 7
click at [318, 304] on input "checkbox" at bounding box center [318, 306] width 6 height 6
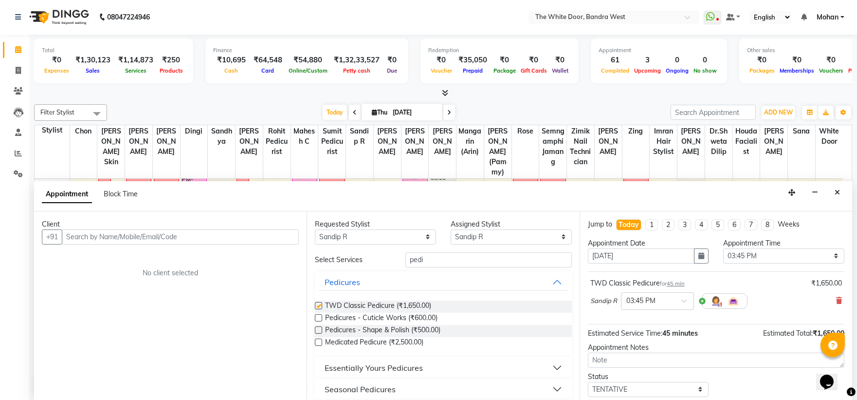
checkbox input "false"
click at [170, 234] on input "text" at bounding box center [180, 236] width 237 height 15
click at [163, 237] on input "text" at bounding box center [180, 236] width 237 height 15
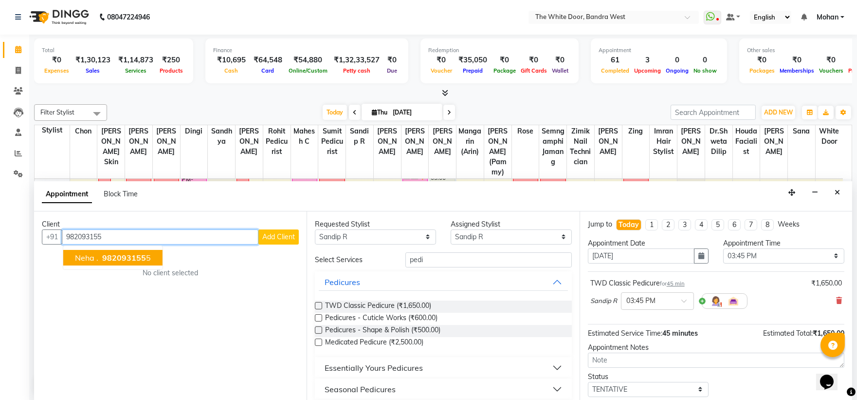
click at [134, 255] on span "982093155" at bounding box center [124, 258] width 44 height 10
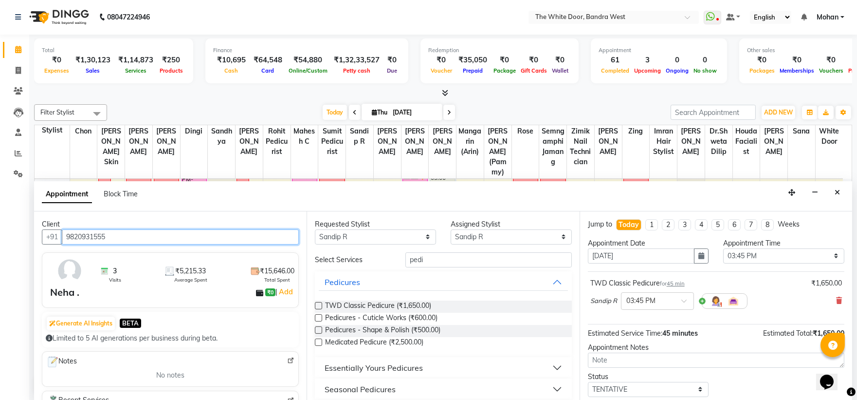
click at [74, 235] on input "9820931555" at bounding box center [180, 236] width 237 height 15
type input "9820931555"
click at [15, 91] on icon at bounding box center [18, 90] width 9 height 7
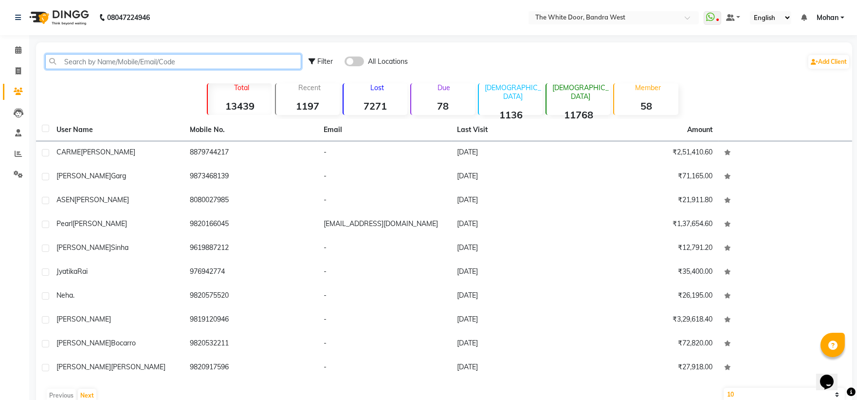
click at [95, 57] on input "text" at bounding box center [173, 61] width 256 height 15
paste input "9820931555"
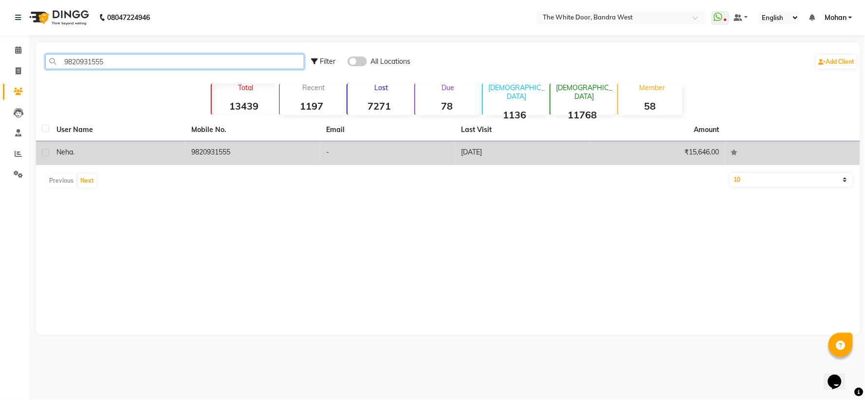
type input "9820931555"
click at [93, 145] on td "Neha ." at bounding box center [118, 153] width 135 height 24
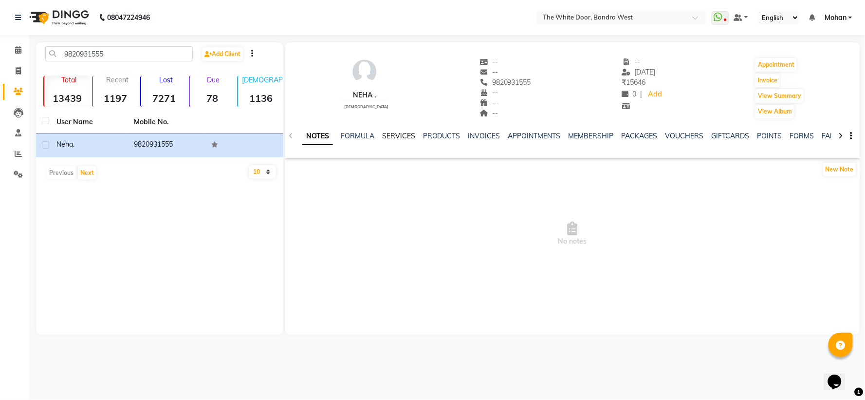
click at [398, 139] on link "SERVICES" at bounding box center [398, 135] width 33 height 9
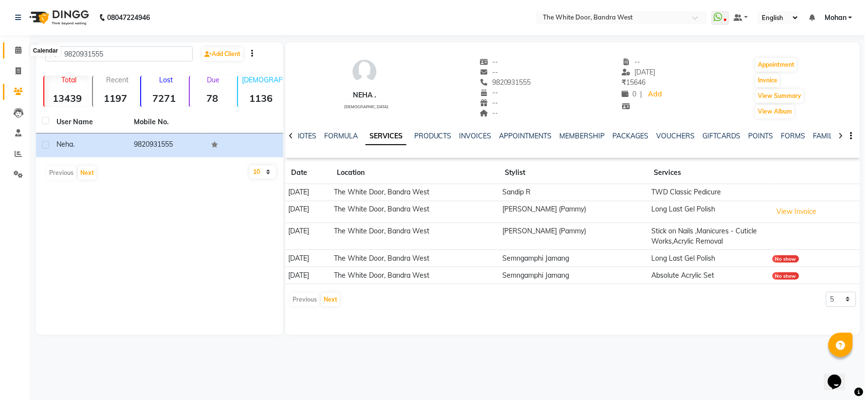
click at [18, 49] on icon at bounding box center [18, 49] width 6 height 7
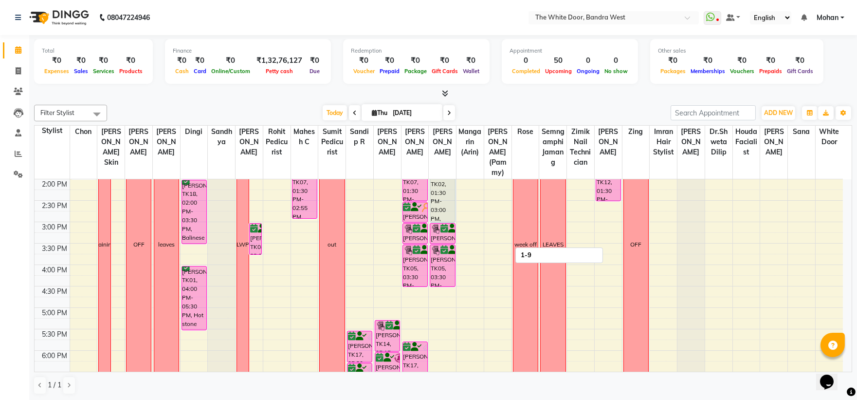
scroll to position [216, 0]
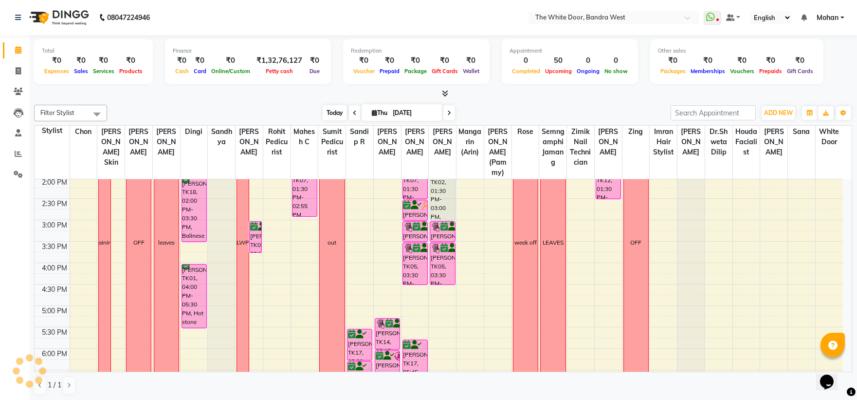
click at [334, 113] on span "Today" at bounding box center [335, 112] width 24 height 15
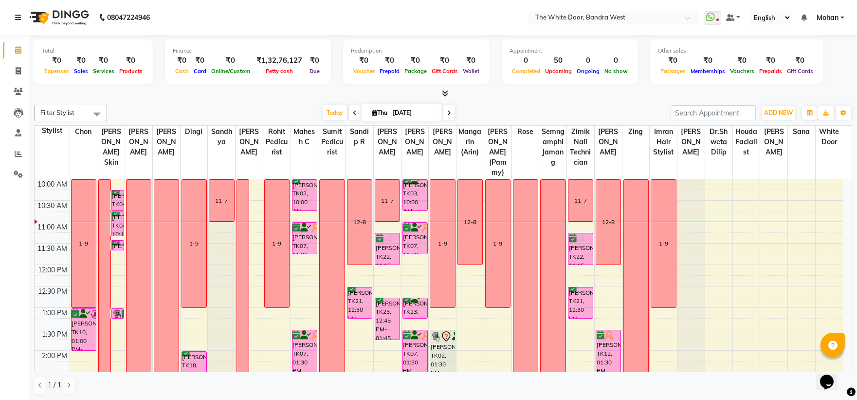
scroll to position [259, 0]
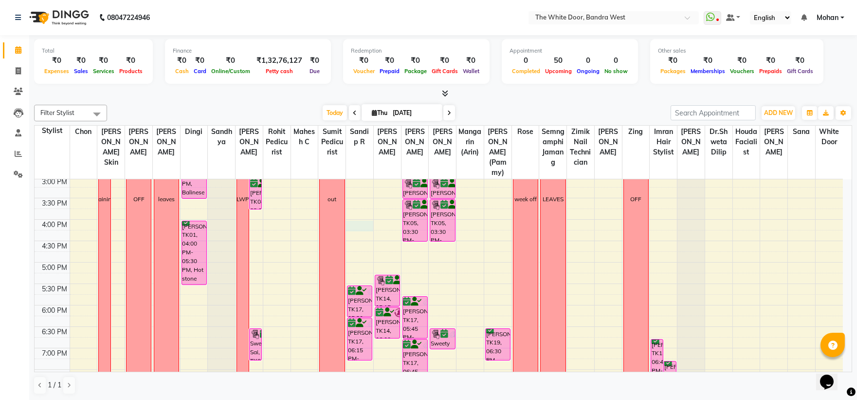
click at [357, 232] on div "9:00 AM 9:30 AM 10:00 AM 10:30 AM 11:00 AM 11:30 AM 12:00 PM 12:30 PM 1:00 PM 1…" at bounding box center [439, 198] width 808 height 556
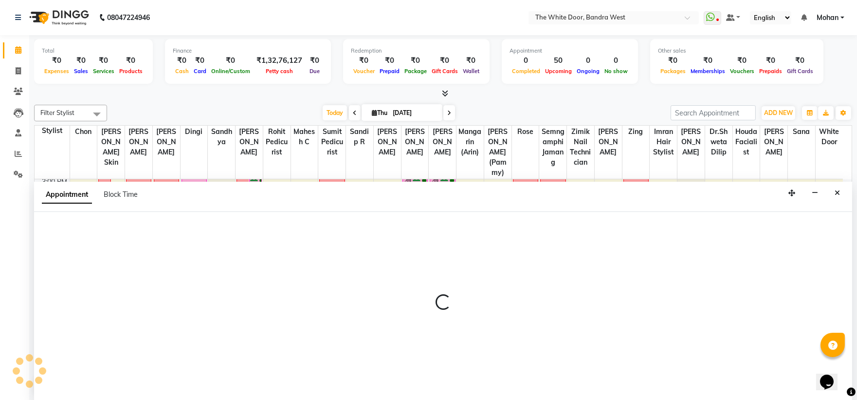
select select "22422"
select select "960"
select select "tentative"
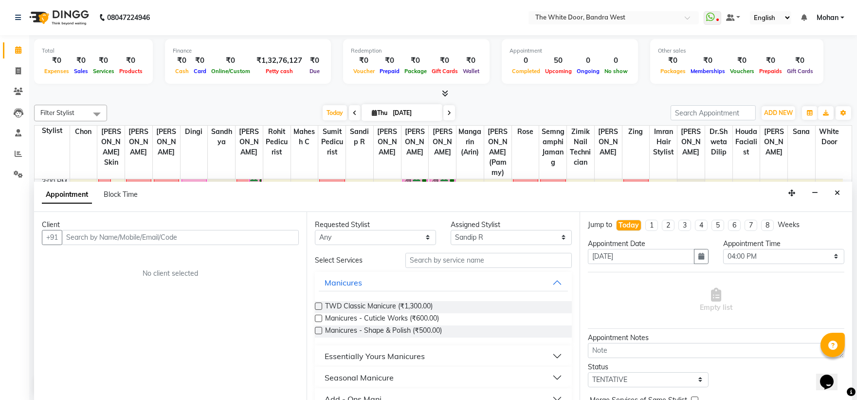
scroll to position [0, 0]
click at [194, 233] on input "text" at bounding box center [180, 236] width 237 height 15
click at [454, 259] on input "text" at bounding box center [488, 259] width 166 height 15
click at [460, 268] on div "Select Services mani Manicures TWD Classic Manicure (₹1,300.00) Manicures - Cut…" at bounding box center [443, 319] width 256 height 135
click at [459, 268] on div "Select Services mani Manicures TWD Classic Manicure (₹1,300.00) Manicures - Cut…" at bounding box center [443, 319] width 256 height 135
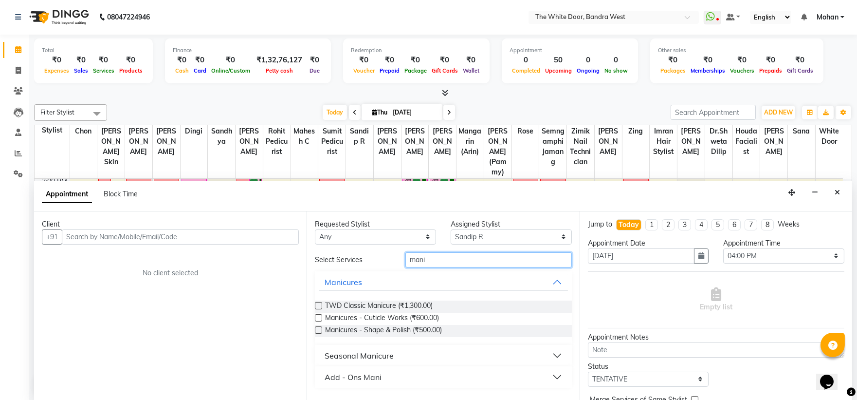
drag, startPoint x: 440, startPoint y: 251, endPoint x: 438, endPoint y: 263, distance: 12.4
click at [438, 263] on input "mani" at bounding box center [488, 259] width 166 height 15
click at [436, 263] on input "mani" at bounding box center [488, 259] width 166 height 15
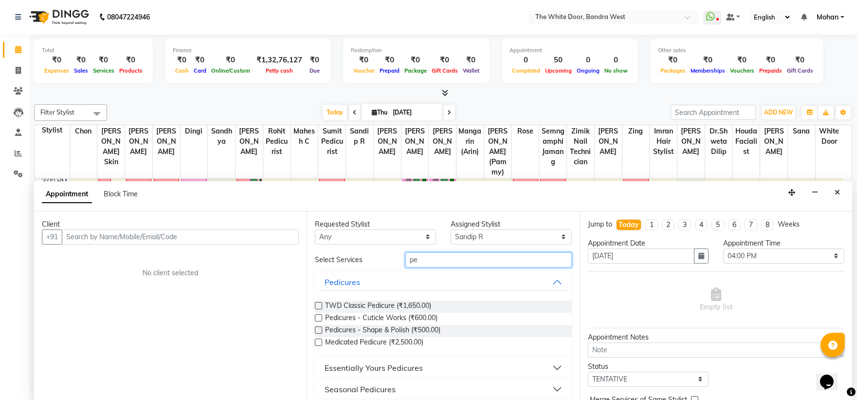
type input "p"
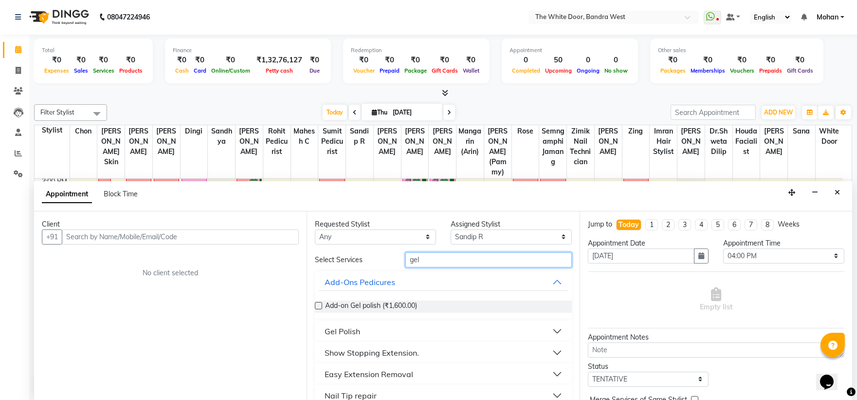
type input "gel"
click at [356, 328] on div "Gel Polish" at bounding box center [343, 331] width 36 height 12
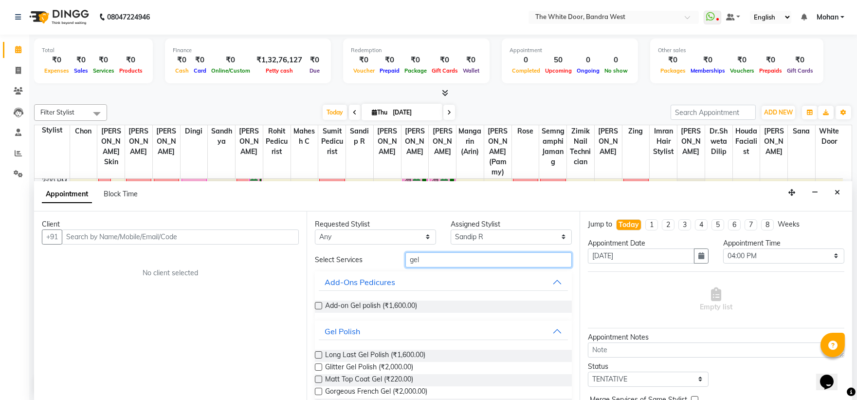
click at [417, 260] on input "gel" at bounding box center [488, 259] width 166 height 15
click at [416, 260] on input "gel" at bounding box center [488, 259] width 166 height 15
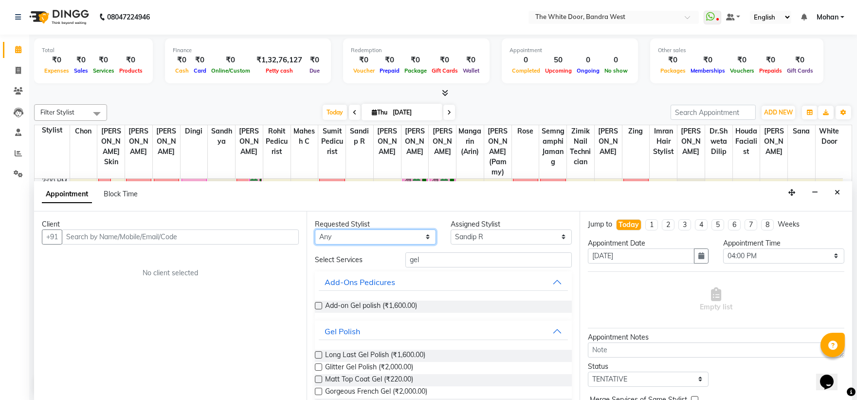
click at [377, 239] on select "Any Amita Skin benjimin Chon Dingi Dr.Shweta Dilip Farheen K Ganesh M Himanshu …" at bounding box center [375, 236] width 121 height 15
select select "22422"
click at [315, 229] on select "Any Amita Skin benjimin Chon Dingi Dr.Shweta Dilip Farheen K Ganesh M Himanshu …" at bounding box center [375, 236] width 121 height 15
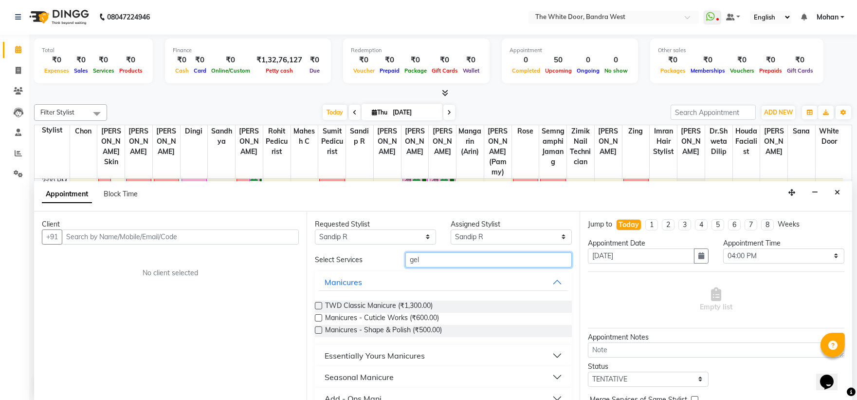
click at [421, 261] on input "gel" at bounding box center [488, 259] width 166 height 15
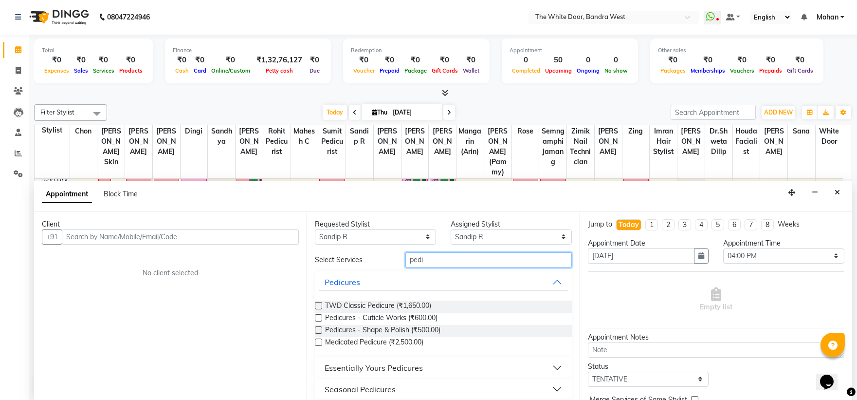
type input "pedi"
click at [319, 303] on label at bounding box center [318, 305] width 7 height 7
click at [319, 303] on input "checkbox" at bounding box center [318, 306] width 6 height 6
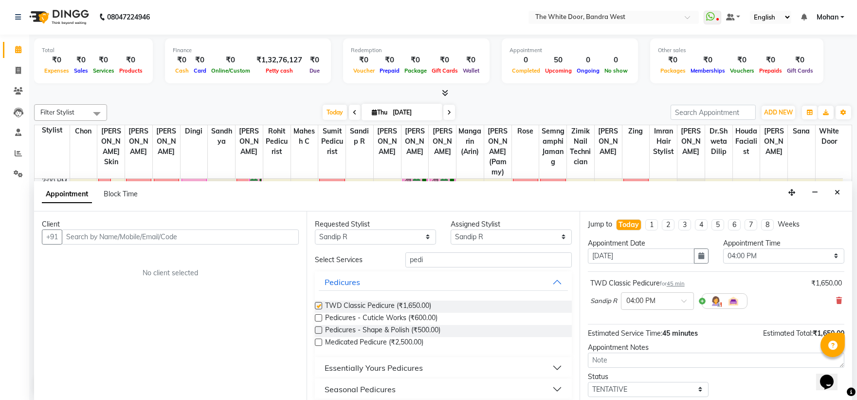
checkbox input "false"
click at [412, 233] on select "Any Amita Skin benjimin Chon Dingi Dr.Shweta Dilip Farheen K Ganesh M Himanshu …" at bounding box center [375, 236] width 121 height 15
select select "82878"
click at [315, 229] on select "Any Amita Skin benjimin Chon Dingi Dr.Shweta Dilip Farheen K Ganesh M Himanshu …" at bounding box center [375, 236] width 121 height 15
select select "82878"
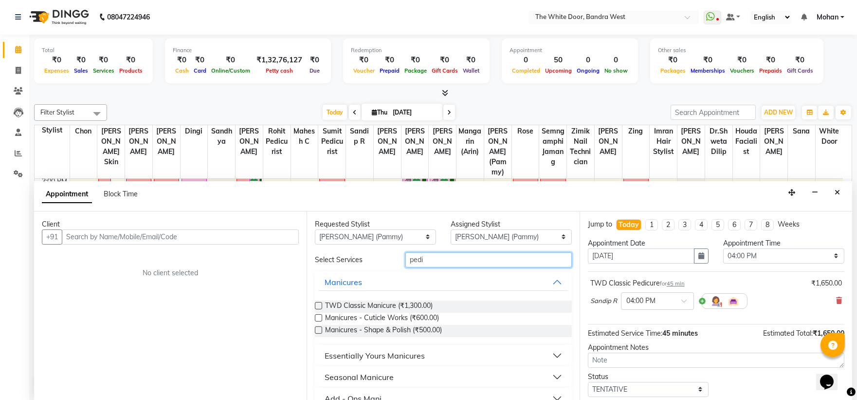
click at [421, 255] on input "pedi" at bounding box center [488, 259] width 166 height 15
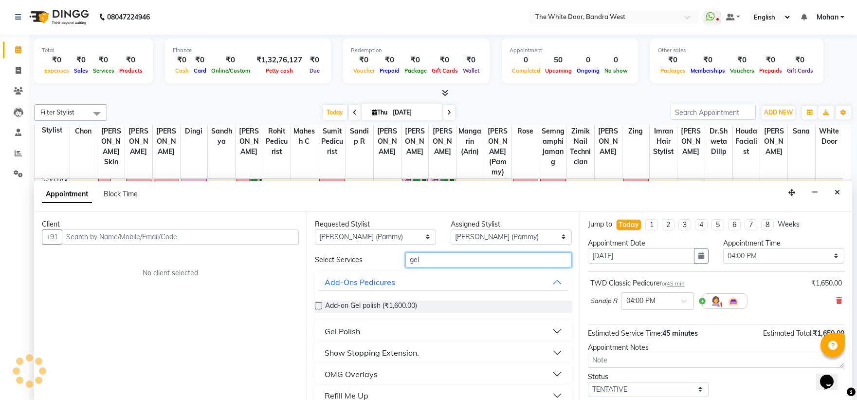
type input "gel"
click at [381, 331] on button "Gel Polish" at bounding box center [443, 331] width 249 height 18
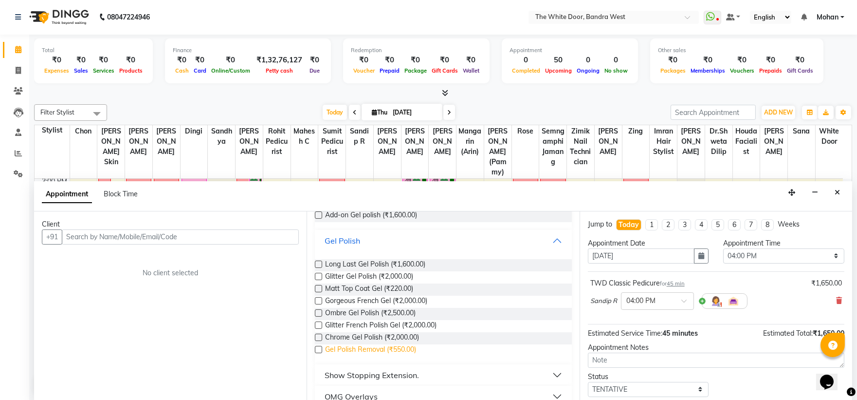
scroll to position [108, 0]
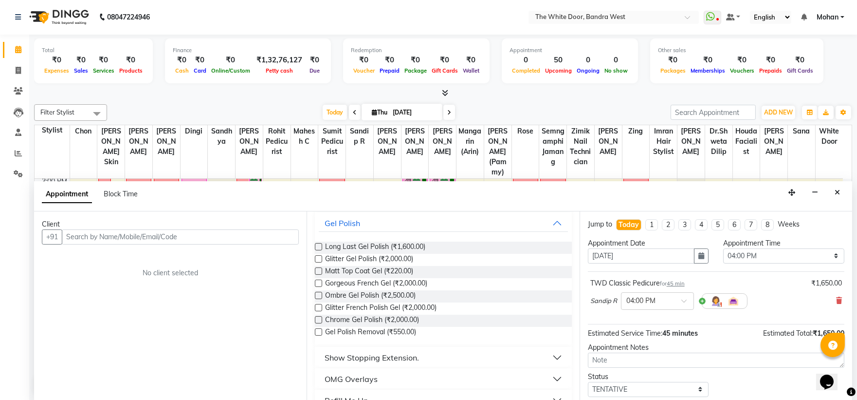
click at [320, 244] on label at bounding box center [318, 246] width 7 height 7
click at [320, 244] on input "checkbox" at bounding box center [318, 247] width 6 height 6
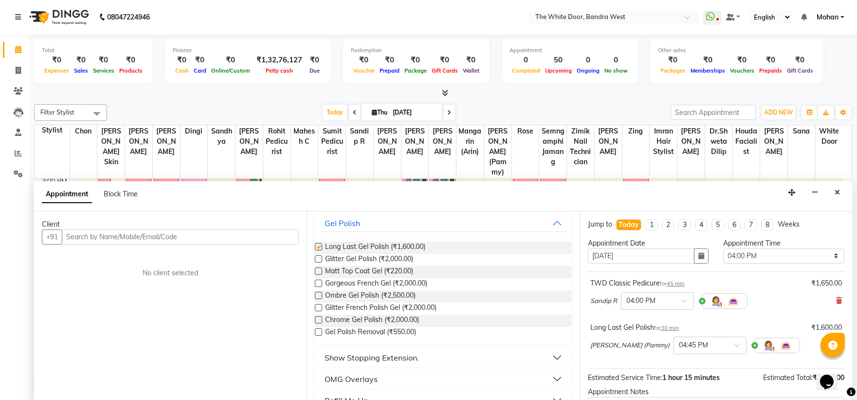
checkbox input "false"
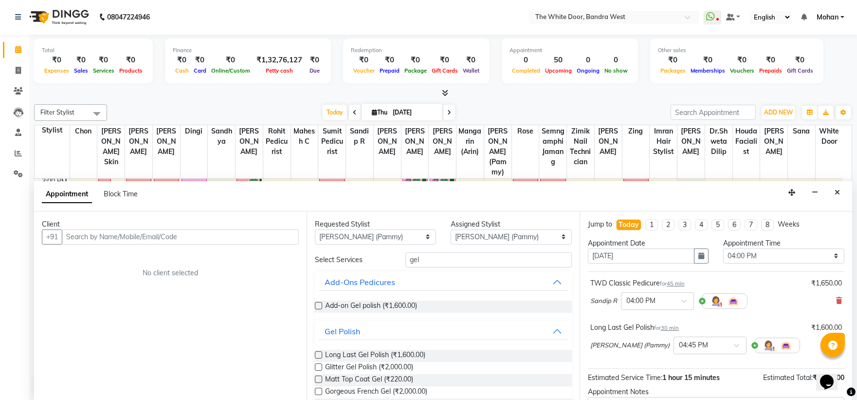
scroll to position [54, 0]
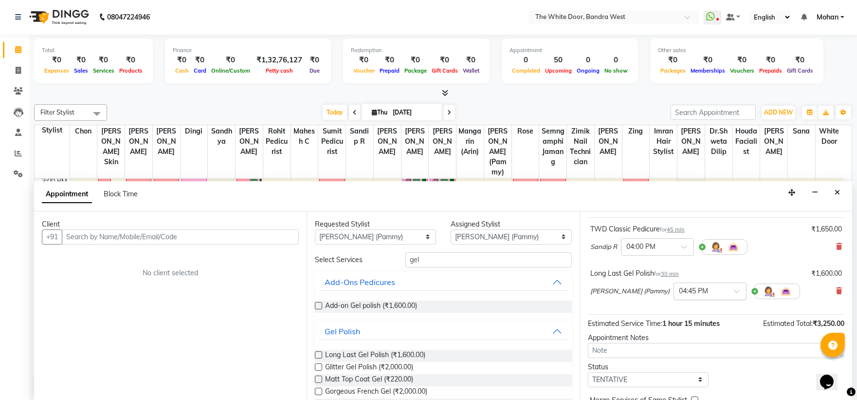
click at [712, 293] on input "text" at bounding box center [700, 290] width 43 height 10
click at [700, 341] on div "04:00 PM" at bounding box center [710, 341] width 72 height 18
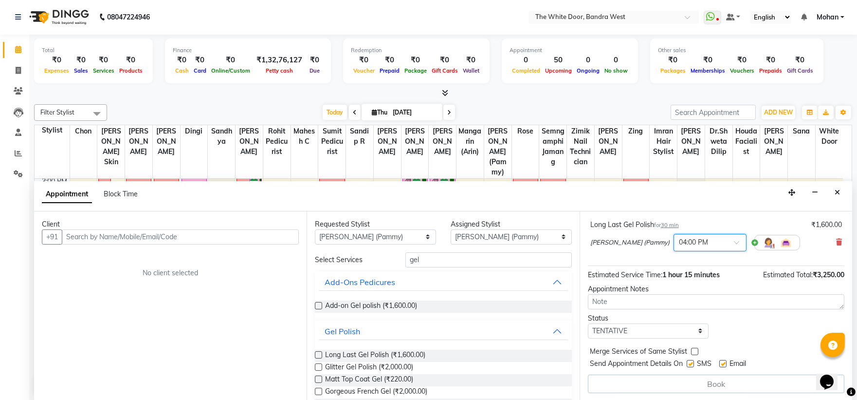
scroll to position [113, 0]
click at [623, 331] on select "Select TENTATIVE CONFIRM CHECK-IN UPCOMING" at bounding box center [648, 330] width 121 height 15
select select "confirm booking"
click at [588, 323] on select "Select TENTATIVE CONFIRM CHECK-IN UPCOMING" at bounding box center [648, 330] width 121 height 15
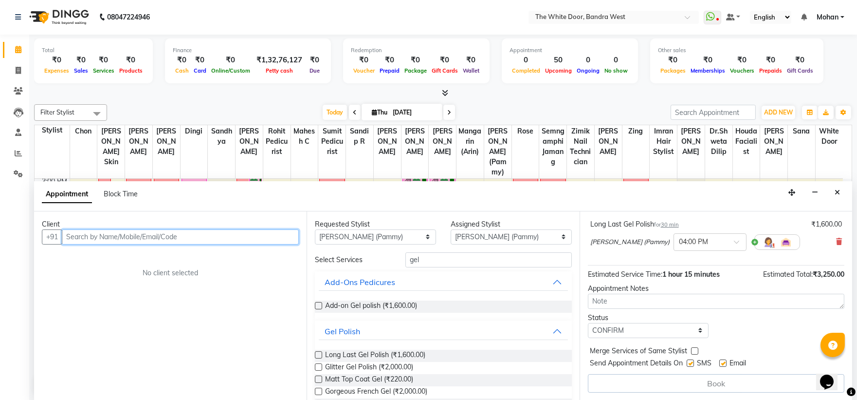
click at [210, 237] on input "text" at bounding box center [180, 236] width 237 height 15
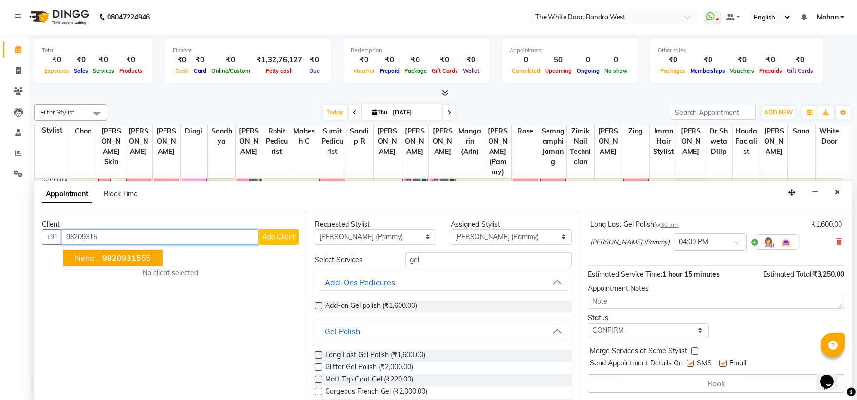
click at [132, 258] on span "98209315" at bounding box center [121, 258] width 39 height 10
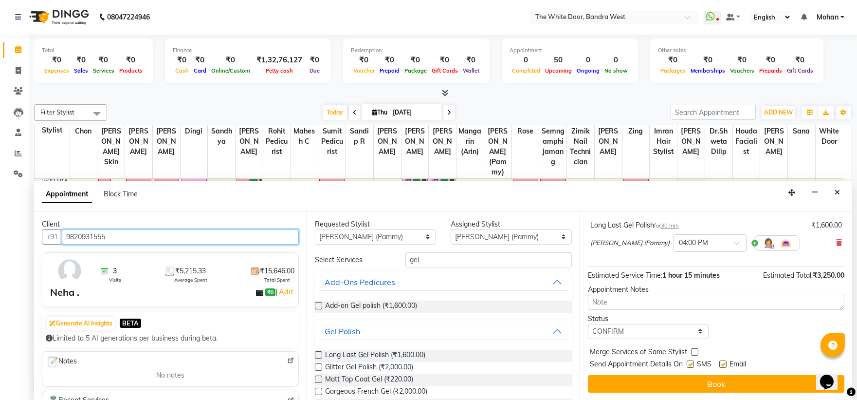
scroll to position [112, 0]
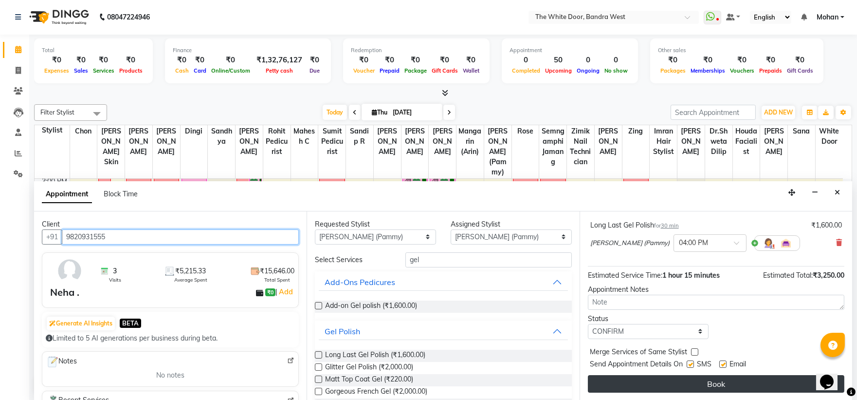
type input "9820931555"
click at [638, 382] on button "Book" at bounding box center [716, 384] width 256 height 18
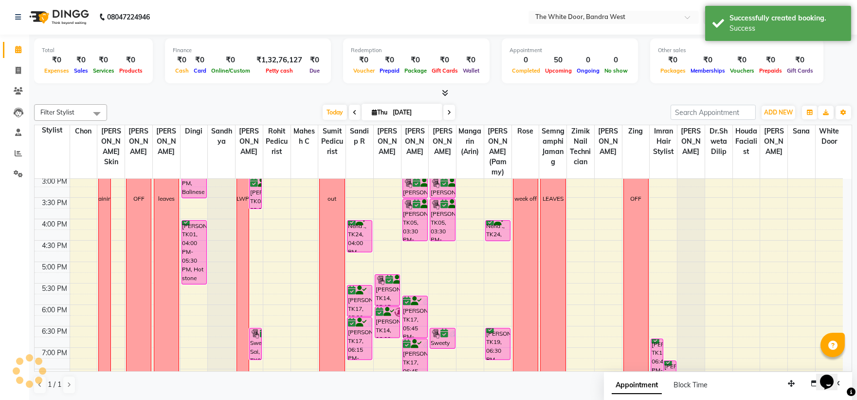
scroll to position [0, 0]
click at [500, 258] on div "1-9 Neha ., TK24, 04:00 PM-04:30 PM, Long Last Gel Polish Jennifer Francis, TK1…" at bounding box center [497, 198] width 27 height 556
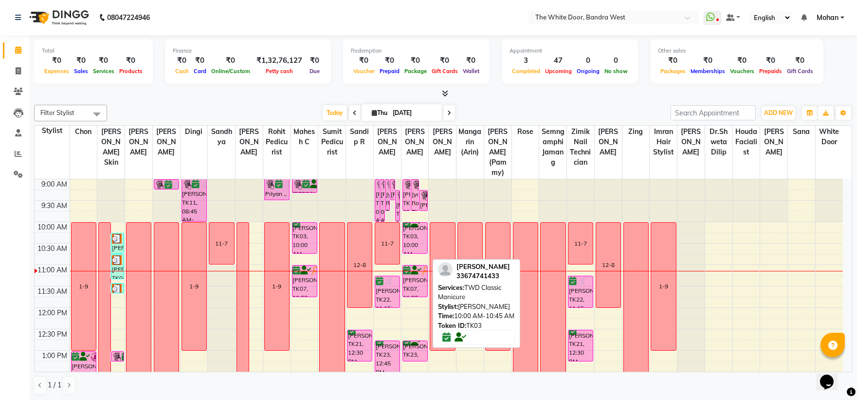
click at [414, 247] on div "[PERSON_NAME], TK03, 10:00 AM-10:45 AM, TWD Classic Manicure" at bounding box center [415, 237] width 24 height 31
select select "6"
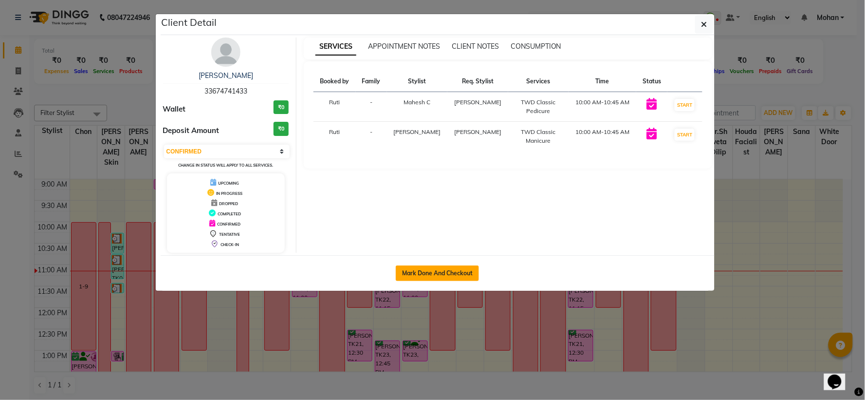
click at [434, 270] on button "Mark Done And Checkout" at bounding box center [437, 273] width 83 height 16
select select "3980"
select select "service"
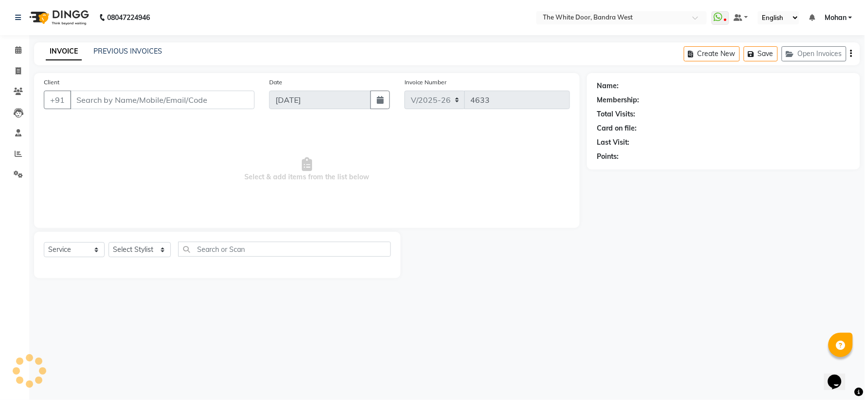
type input "33674741433"
select select "20535"
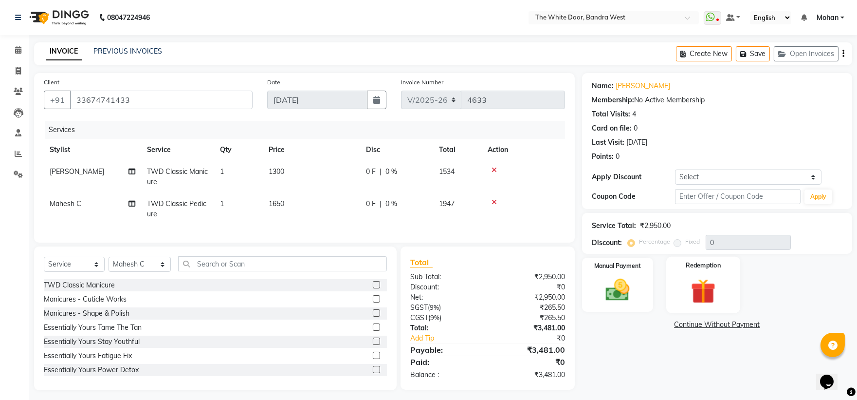
scroll to position [13, 0]
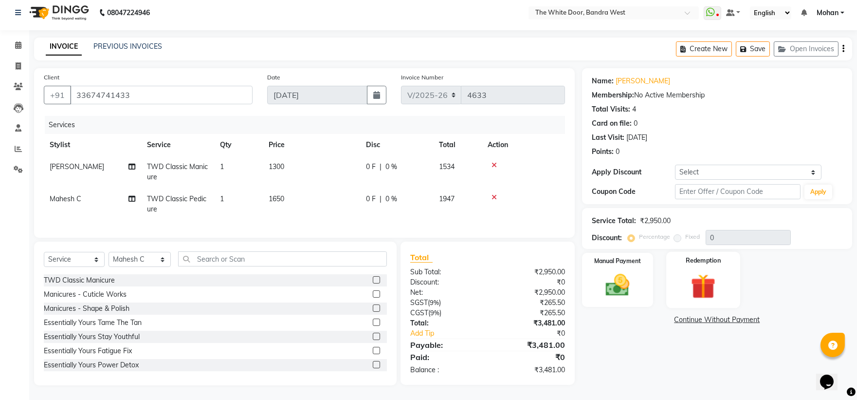
drag, startPoint x: 722, startPoint y: 285, endPoint x: 702, endPoint y: 295, distance: 22.4
click at [721, 285] on img at bounding box center [703, 286] width 40 height 31
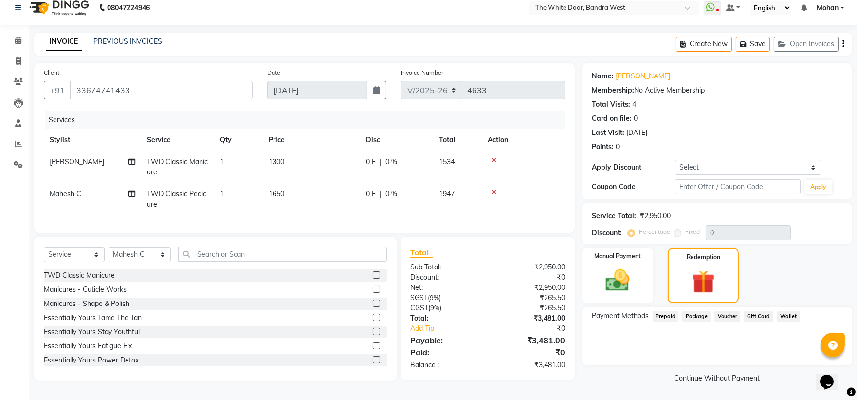
click at [666, 313] on span "Prepaid" at bounding box center [666, 315] width 26 height 11
click at [627, 269] on img at bounding box center [617, 280] width 40 height 29
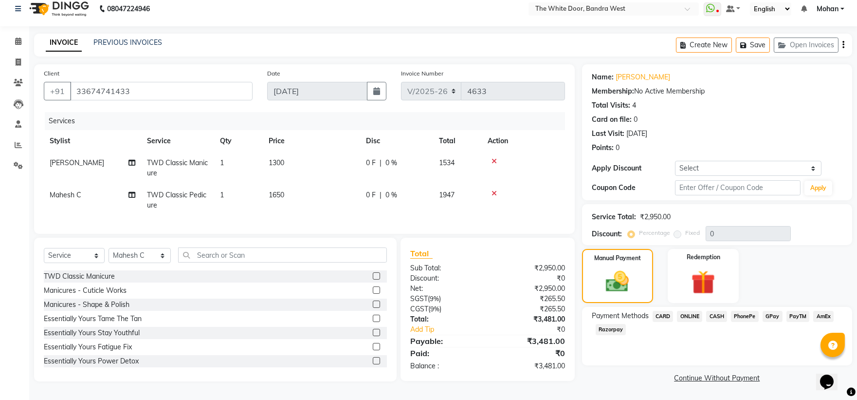
click at [663, 310] on span "CARD" at bounding box center [663, 315] width 21 height 11
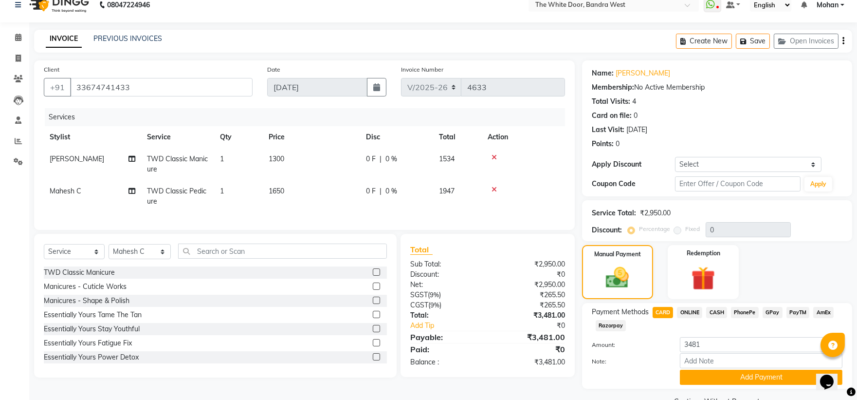
scroll to position [36, 0]
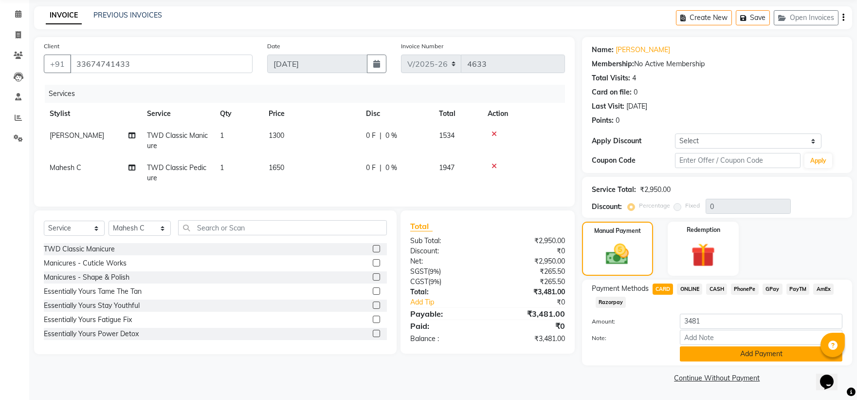
click at [703, 352] on button "Add Payment" at bounding box center [761, 353] width 163 height 15
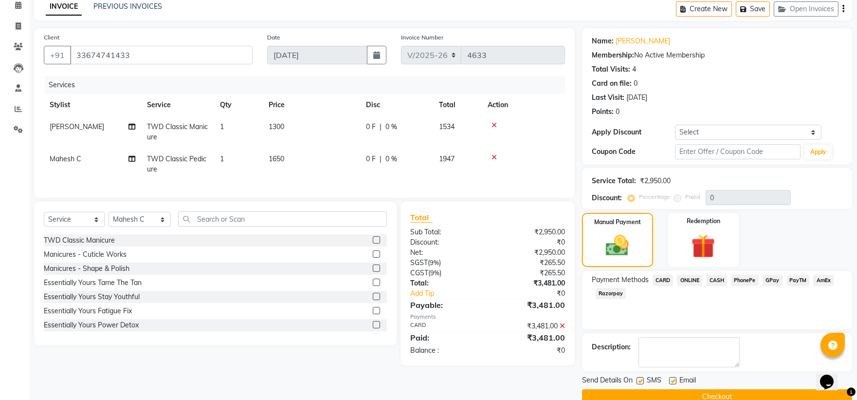
scroll to position [64, 0]
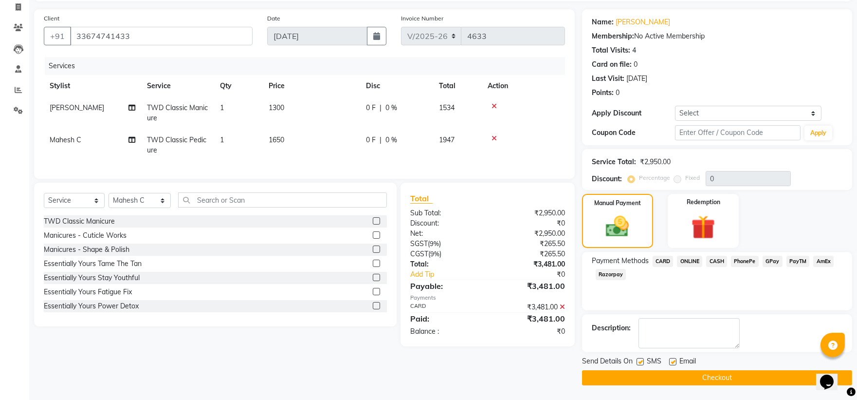
click at [615, 375] on button "Checkout" at bounding box center [717, 377] width 270 height 15
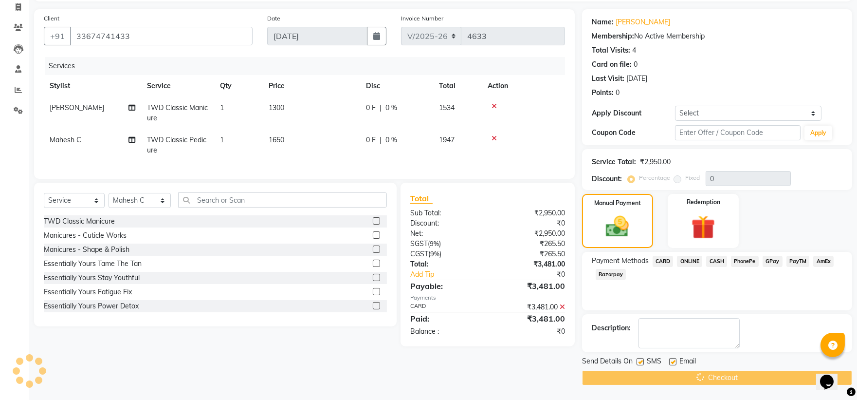
scroll to position [0, 0]
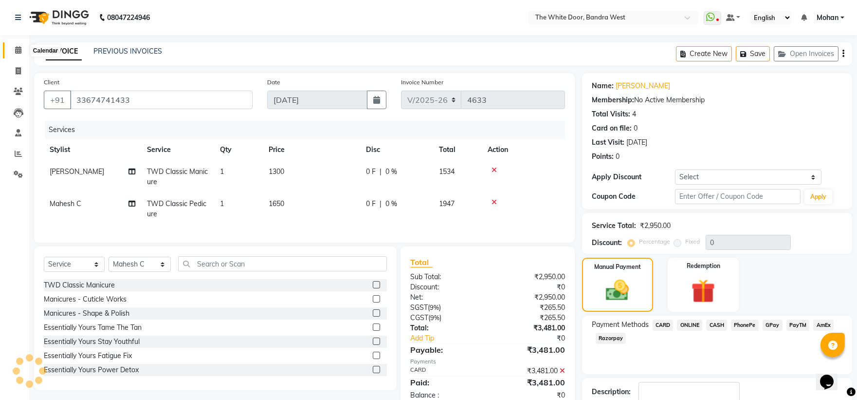
click at [18, 51] on icon at bounding box center [18, 49] width 6 height 7
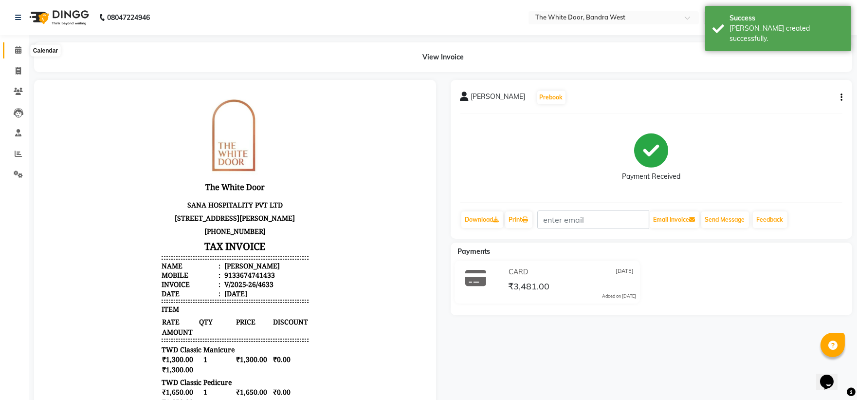
click at [18, 50] on icon at bounding box center [18, 49] width 6 height 7
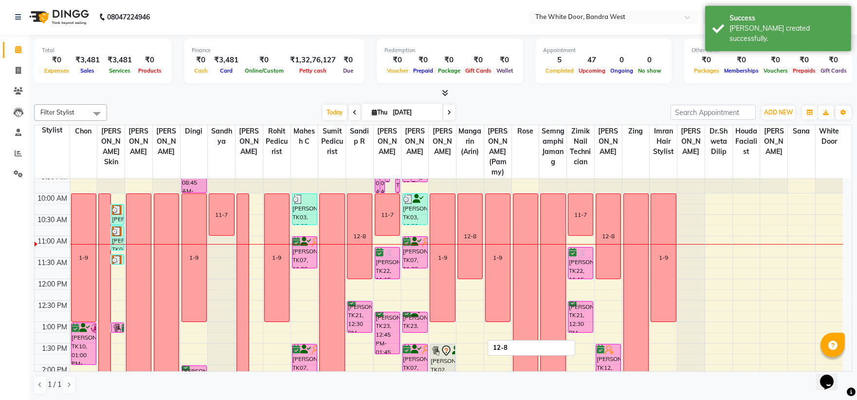
scroll to position [54, 0]
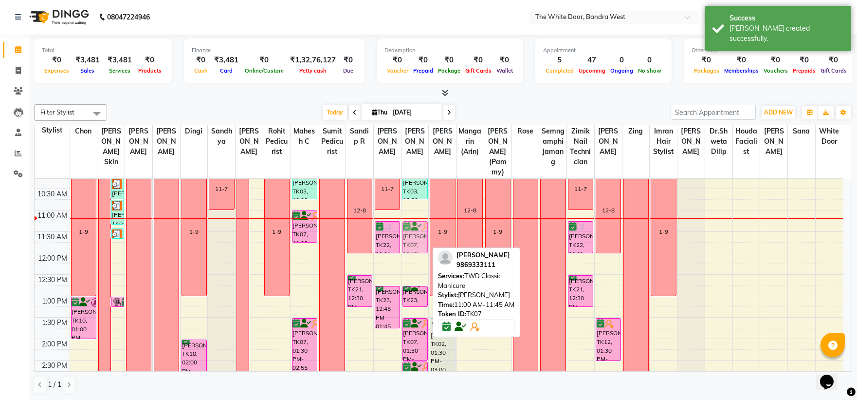
drag, startPoint x: 415, startPoint y: 237, endPoint x: 415, endPoint y: 245, distance: 8.8
click at [415, 245] on div "[PERSON_NAME], TK16, 09:00 AM-09:45 AM, TWD Classic Manicure Jyatika Rai, TK20,…" at bounding box center [415, 403] width 27 height 556
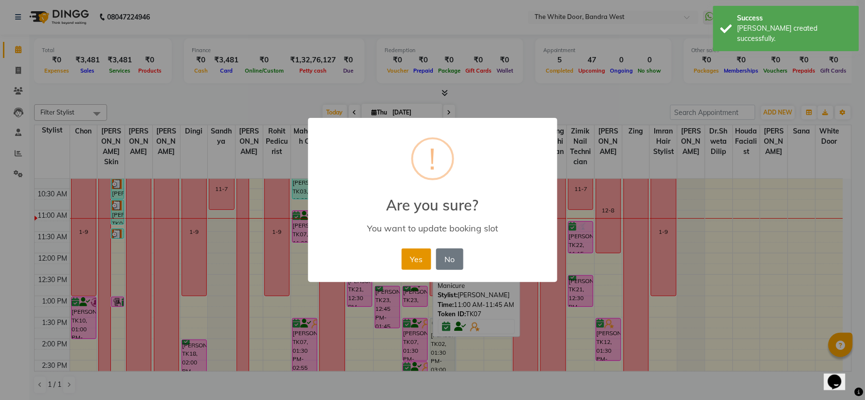
click at [410, 254] on button "Yes" at bounding box center [417, 258] width 30 height 21
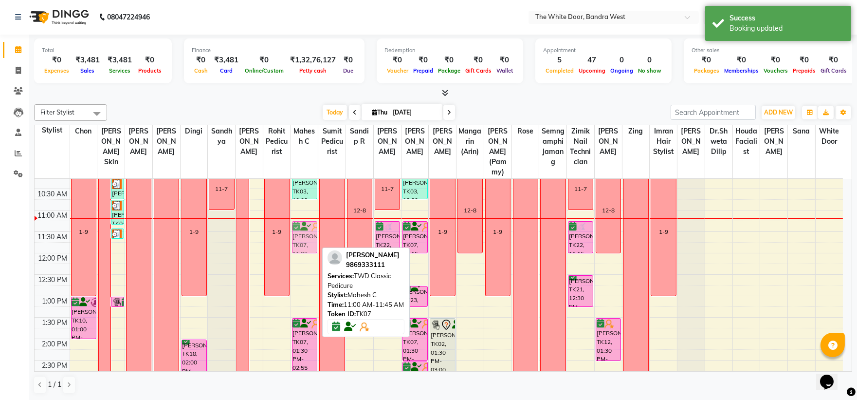
drag, startPoint x: 304, startPoint y: 238, endPoint x: 304, endPoint y: 247, distance: 8.3
click at [304, 247] on div "[PERSON_NAME], TK16, 08:45 AM-09:20 AM, TWD Classic Pedicure [PERSON_NAME], TK0…" at bounding box center [304, 403] width 27 height 556
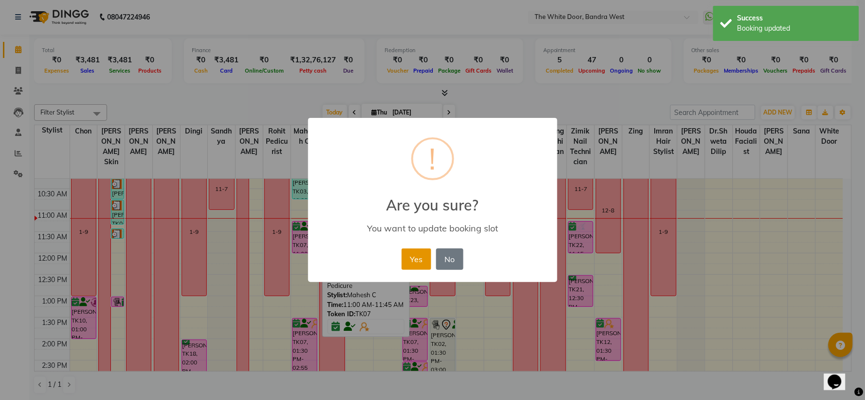
click at [425, 263] on button "Yes" at bounding box center [417, 258] width 30 height 21
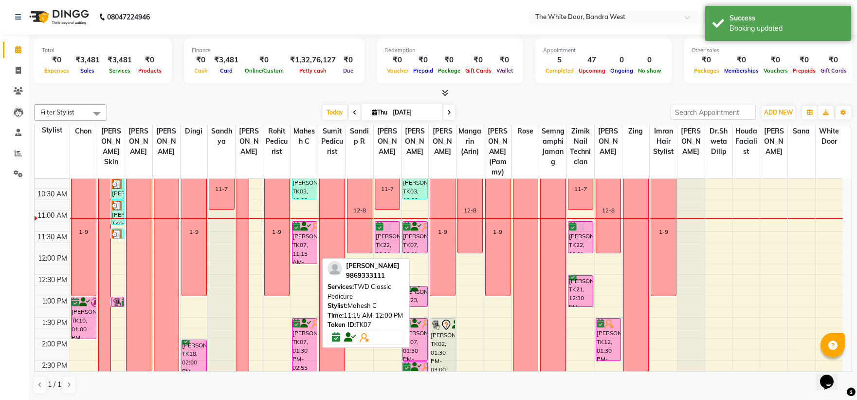
drag, startPoint x: 305, startPoint y: 261, endPoint x: 307, endPoint y: 273, distance: 12.4
click at [307, 273] on div "[PERSON_NAME], TK16, 08:45 AM-09:20 AM, TWD Classic Pedicure [PERSON_NAME], TK0…" at bounding box center [304, 403] width 27 height 556
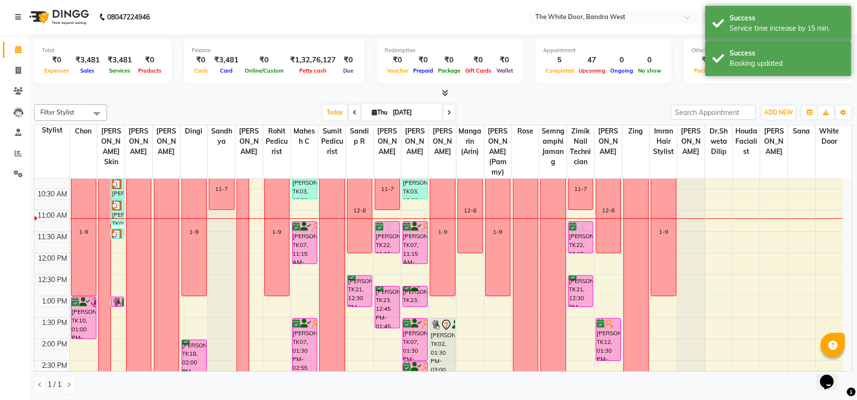
drag, startPoint x: 411, startPoint y: 262, endPoint x: 414, endPoint y: 271, distance: 9.6
click at [414, 271] on div "[PERSON_NAME], TK16, 09:00 AM-09:45 AM, TWD Classic Manicure Jyatika Rai, TK20,…" at bounding box center [415, 403] width 27 height 556
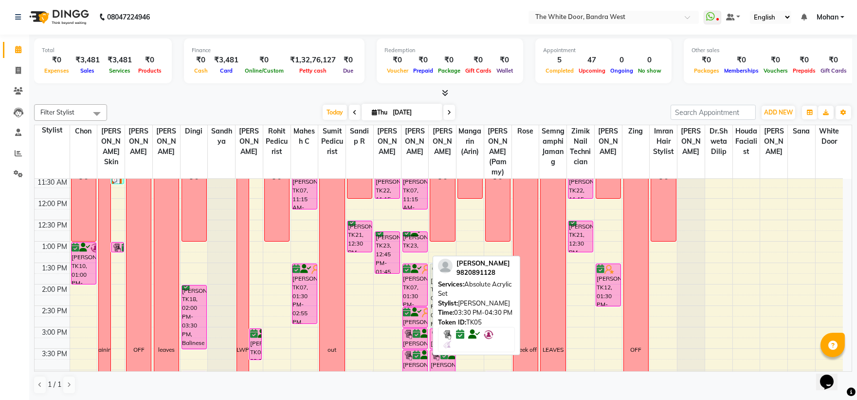
scroll to position [108, 0]
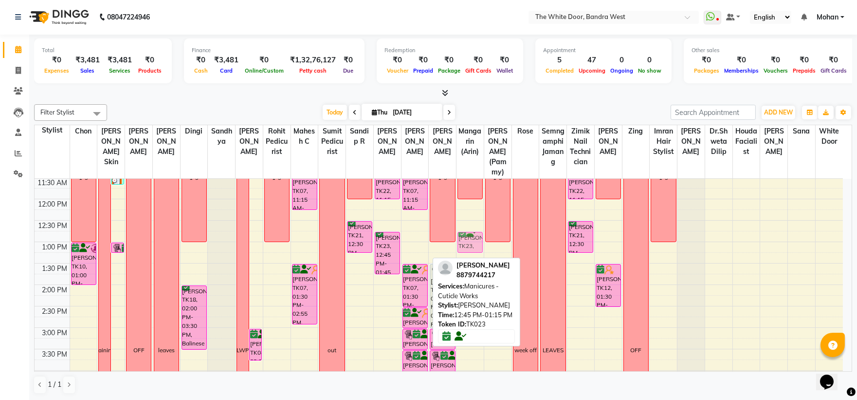
drag, startPoint x: 411, startPoint y: 247, endPoint x: 461, endPoint y: 251, distance: 49.8
click at [461, 251] on tr "1-9 Shanaya kapoor, TK10, 01:00 PM-02:00 PM, Lymphatic drainage massage 60 mins…" at bounding box center [439, 349] width 808 height 556
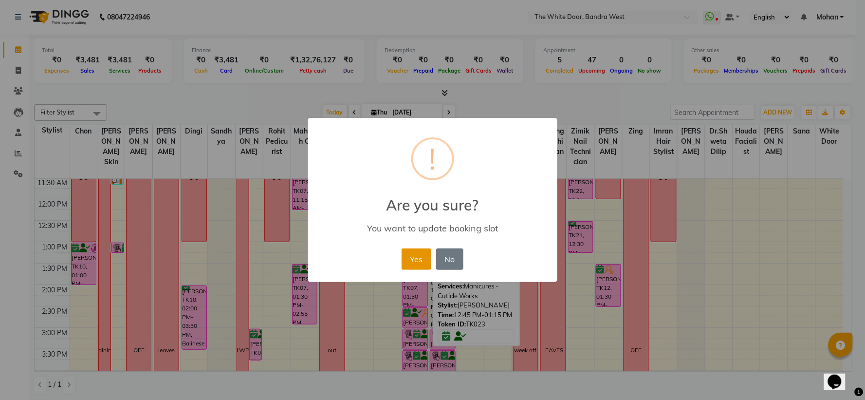
click at [410, 259] on button "Yes" at bounding box center [417, 258] width 30 height 21
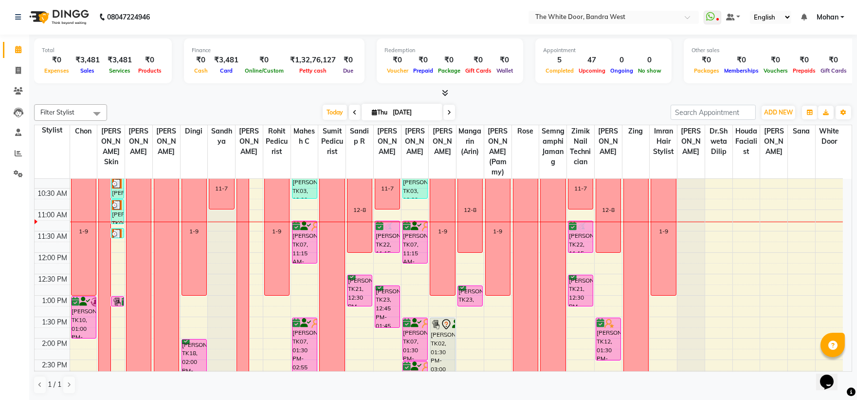
scroll to position [54, 0]
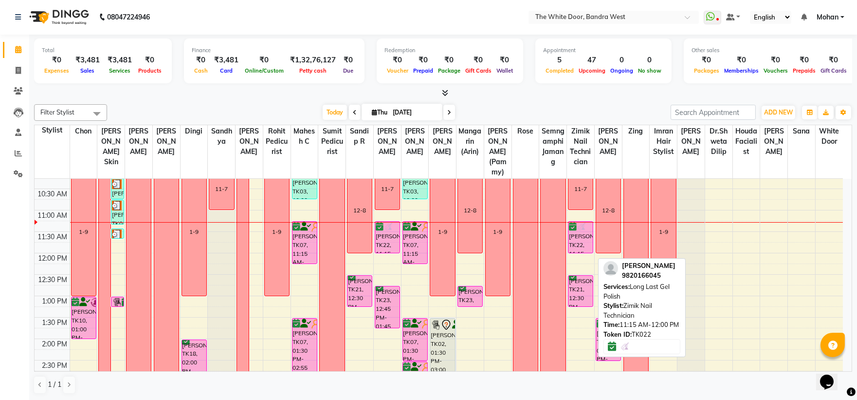
click at [576, 253] on div "Pearl Shah, TK22, 11:15 AM-12:00 PM, Long Last Gel Polish" at bounding box center [580, 236] width 24 height 31
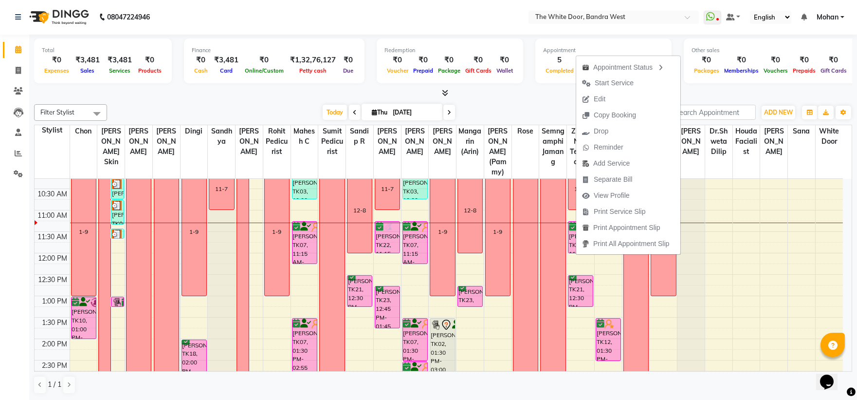
click at [599, 99] on span "Edit" at bounding box center [600, 99] width 12 height 10
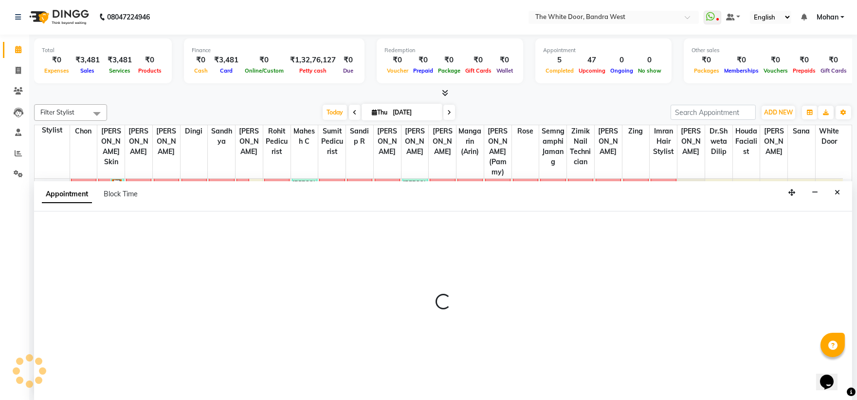
select select "tentative"
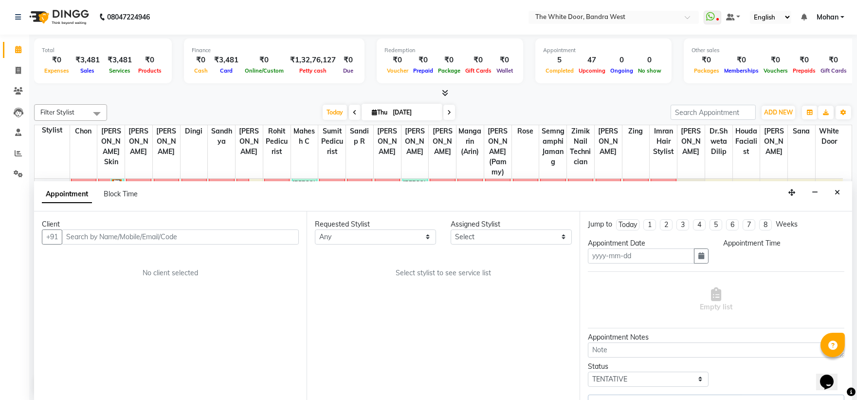
type input "[DATE]"
select select "confirm booking"
select select "675"
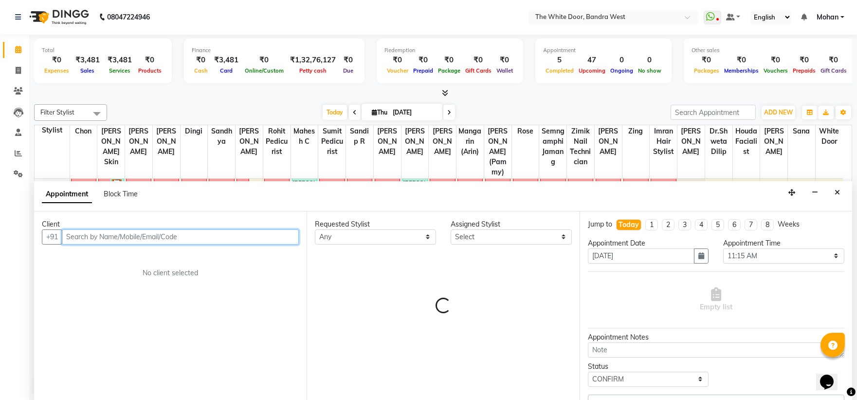
select select "71852"
select select "1642"
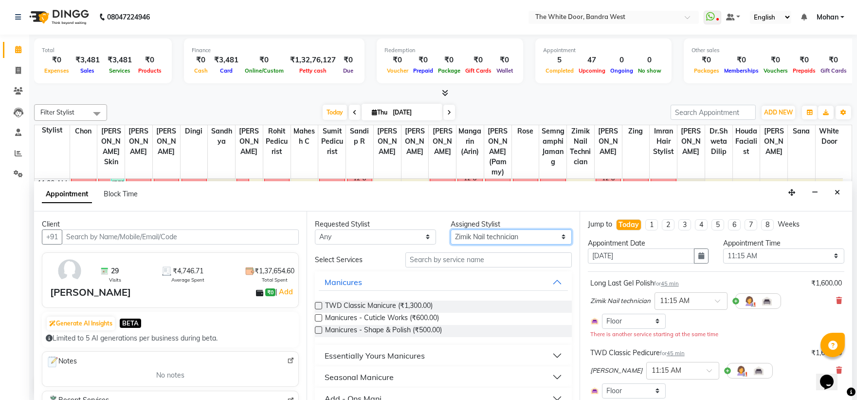
click at [471, 237] on select "Select [PERSON_NAME] Skin [PERSON_NAME] Dingi Dr.Shweta [PERSON_NAME] [PERSON_N…" at bounding box center [511, 236] width 121 height 15
select select "87476"
click at [451, 229] on select "Select [PERSON_NAME] Skin [PERSON_NAME] Dingi Dr.Shweta [PERSON_NAME] [PERSON_N…" at bounding box center [511, 236] width 121 height 15
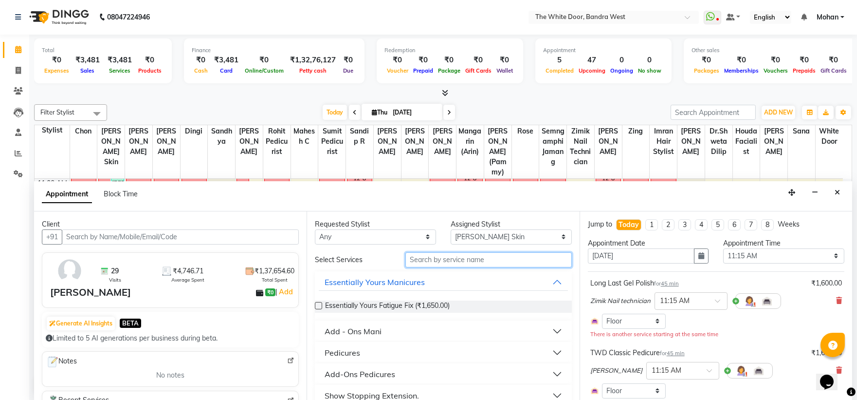
click at [463, 253] on input "text" at bounding box center [488, 259] width 166 height 15
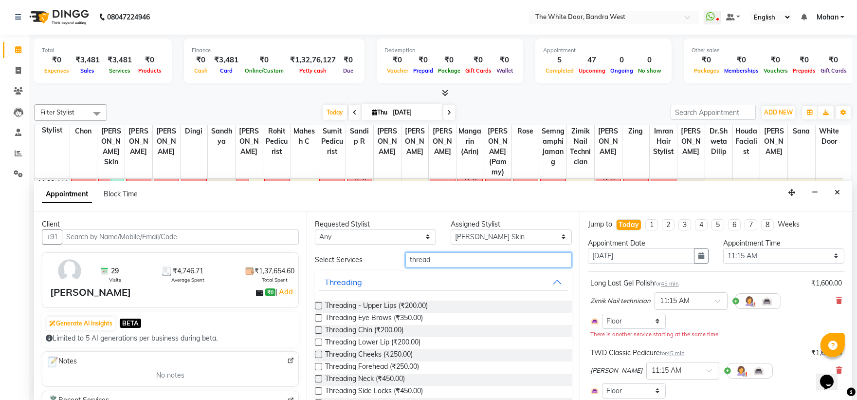
type input "thread"
click at [315, 314] on label at bounding box center [318, 317] width 7 height 7
click at [315, 315] on input "checkbox" at bounding box center [318, 318] width 6 height 6
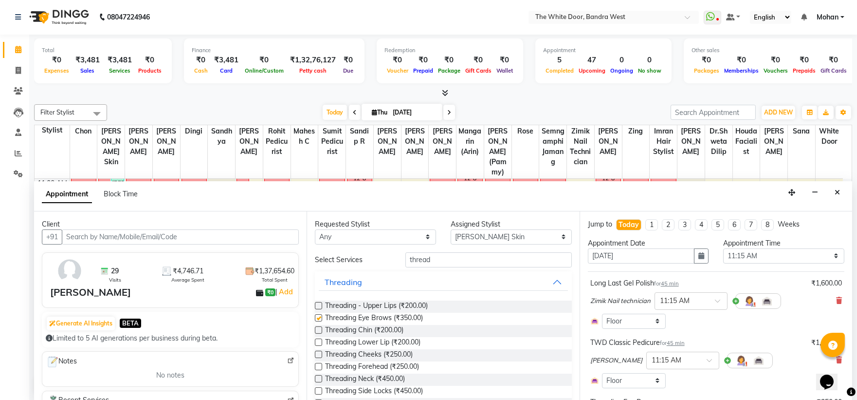
checkbox input "false"
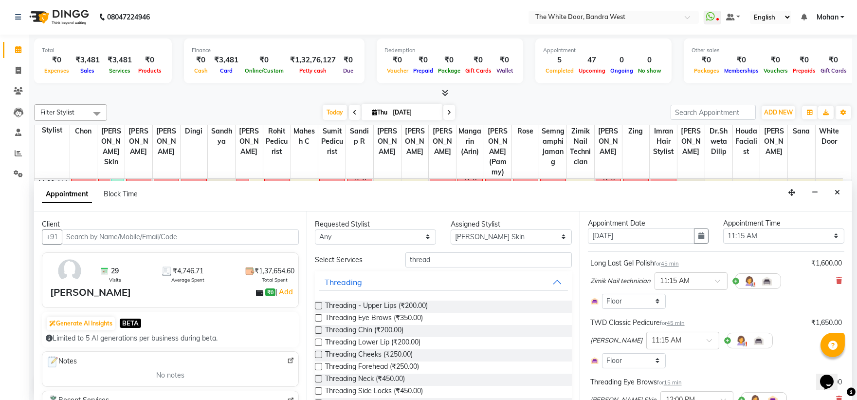
scroll to position [54, 0]
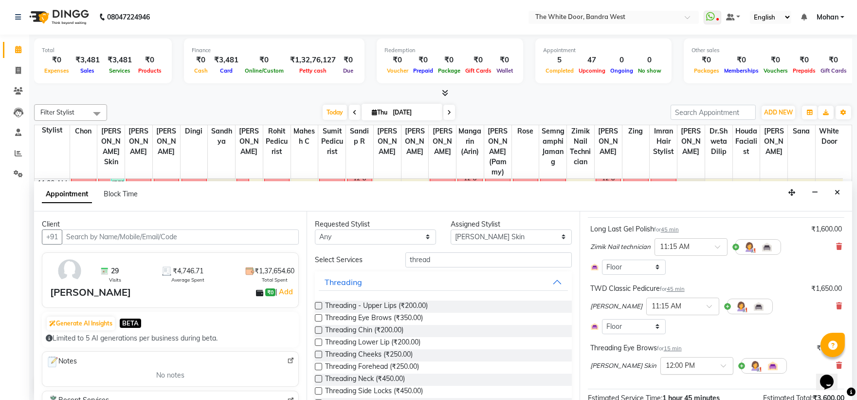
click at [666, 368] on input "text" at bounding box center [687, 365] width 43 height 10
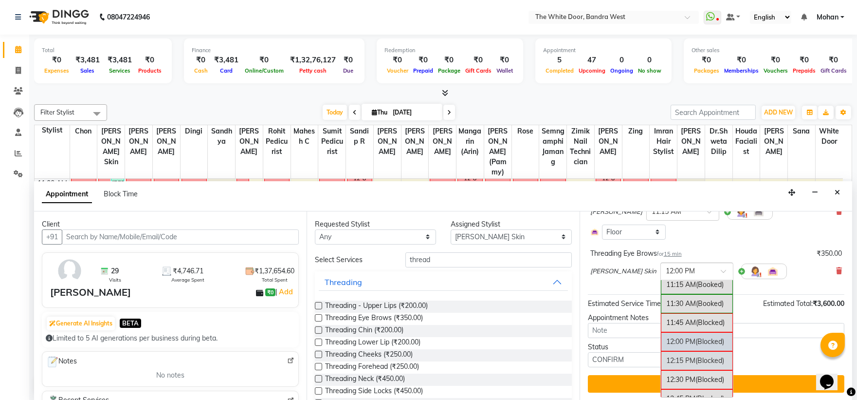
scroll to position [67, 0]
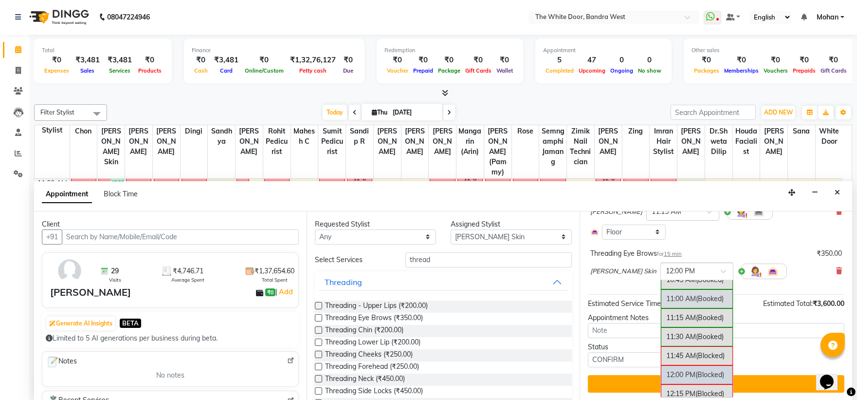
click at [661, 297] on div "11:00 AM (Booked)" at bounding box center [697, 298] width 72 height 19
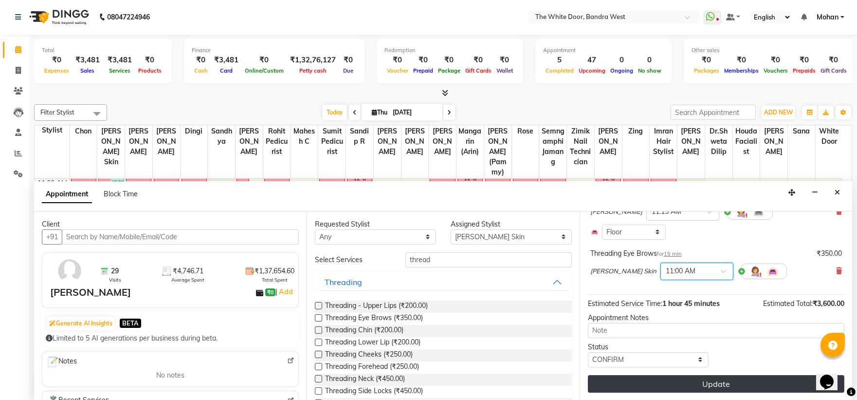
click at [684, 381] on button "Update" at bounding box center [716, 384] width 256 height 18
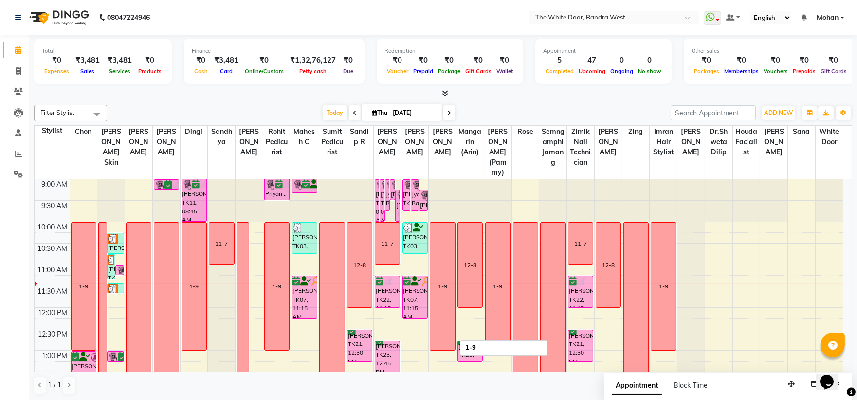
scroll to position [108, 0]
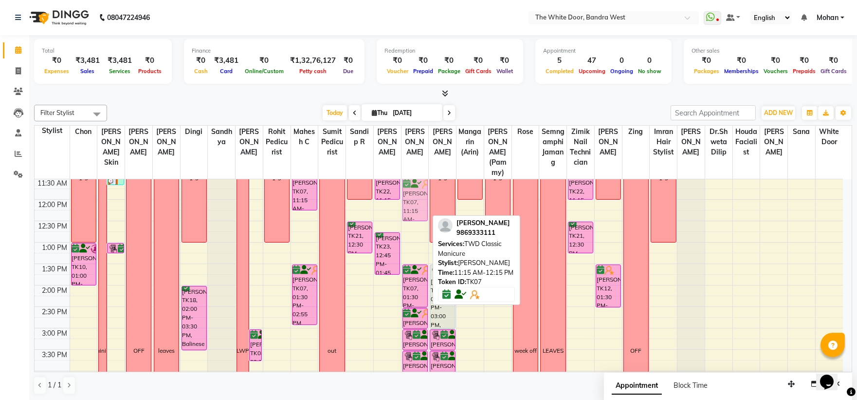
drag, startPoint x: 410, startPoint y: 207, endPoint x: 411, endPoint y: 221, distance: 14.2
click at [411, 221] on div "Upasana Tayal, TK16, 09:00 AM-09:45 AM, TWD Classic Manicure Jyatika Rai, TK20,…" at bounding box center [415, 349] width 27 height 556
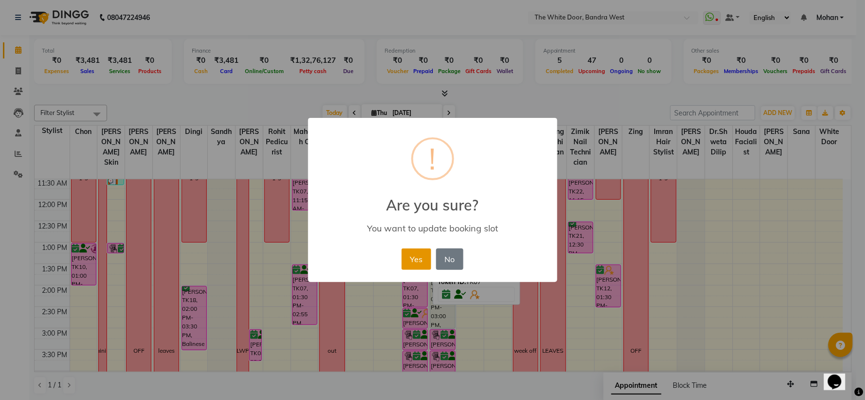
click at [420, 256] on button "Yes" at bounding box center [417, 258] width 30 height 21
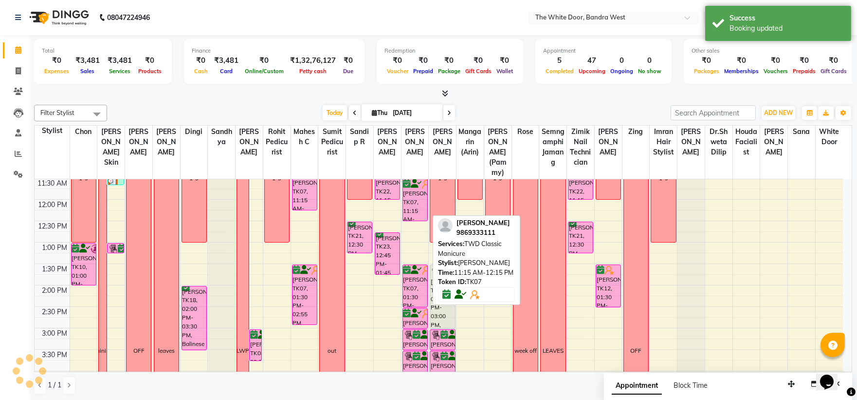
scroll to position [54, 0]
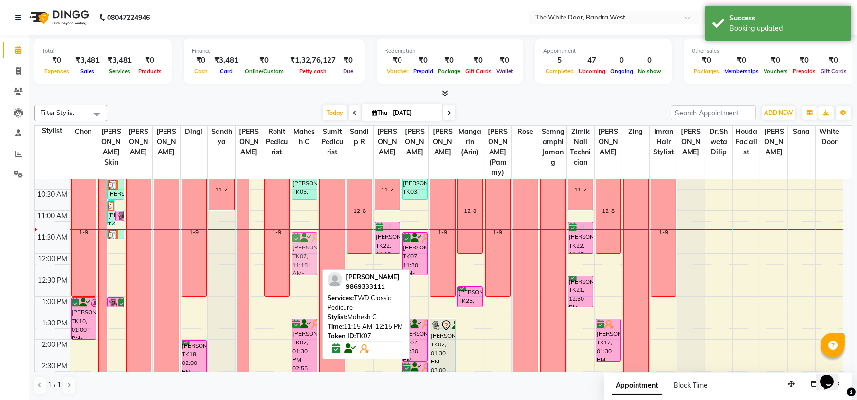
drag, startPoint x: 308, startPoint y: 256, endPoint x: 308, endPoint y: 264, distance: 8.8
click at [308, 264] on div "Upasana Tayal, TK16, 08:45 AM-09:20 AM, TWD Classic Pedicure Shroff Nathalie, T…" at bounding box center [304, 403] width 27 height 556
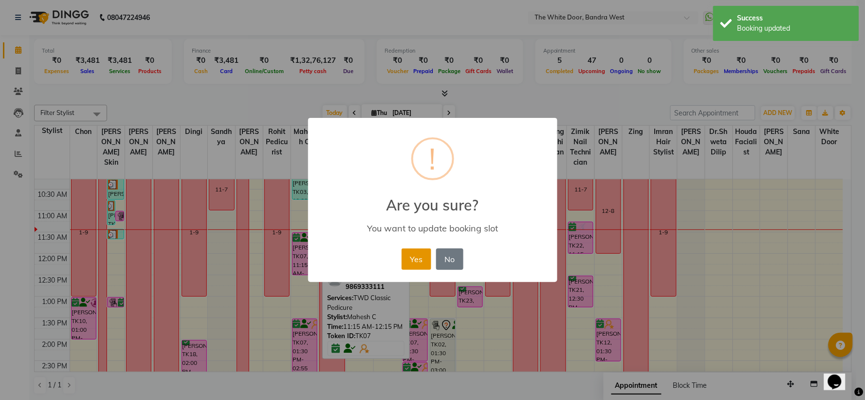
click at [410, 257] on button "Yes" at bounding box center [417, 258] width 30 height 21
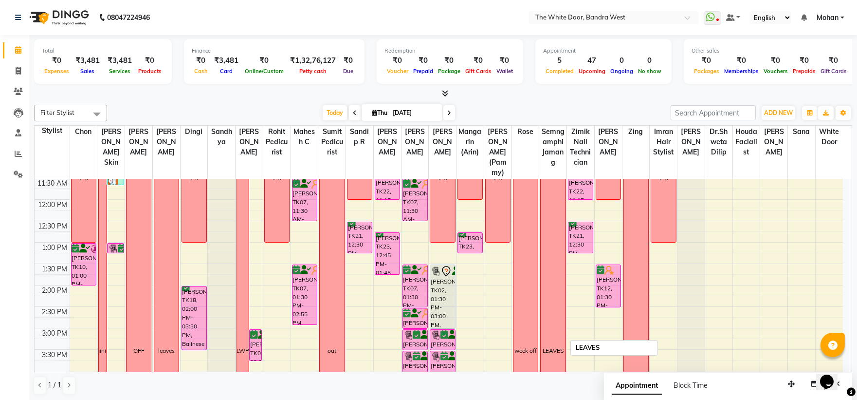
scroll to position [0, 0]
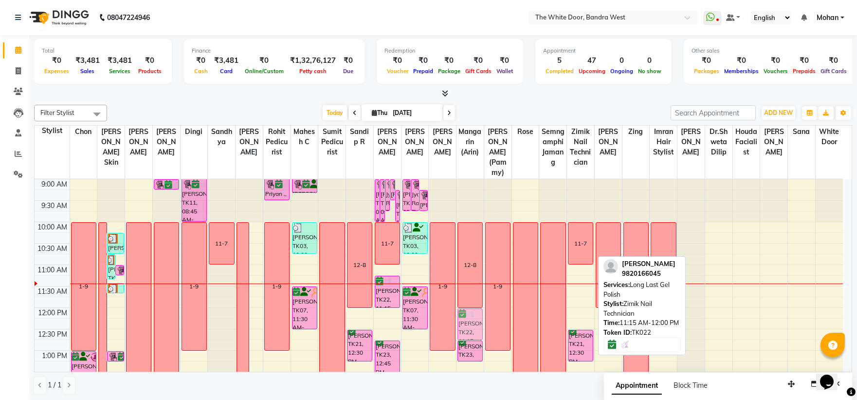
drag, startPoint x: 583, startPoint y: 294, endPoint x: 475, endPoint y: 325, distance: 112.8
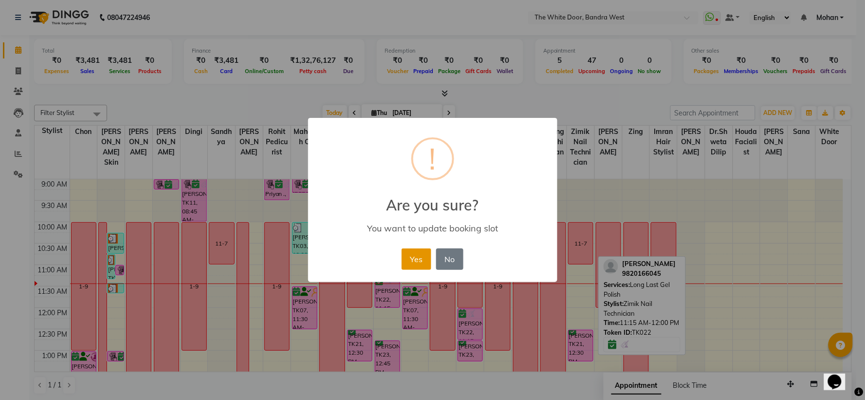
click at [422, 257] on button "Yes" at bounding box center [417, 258] width 30 height 21
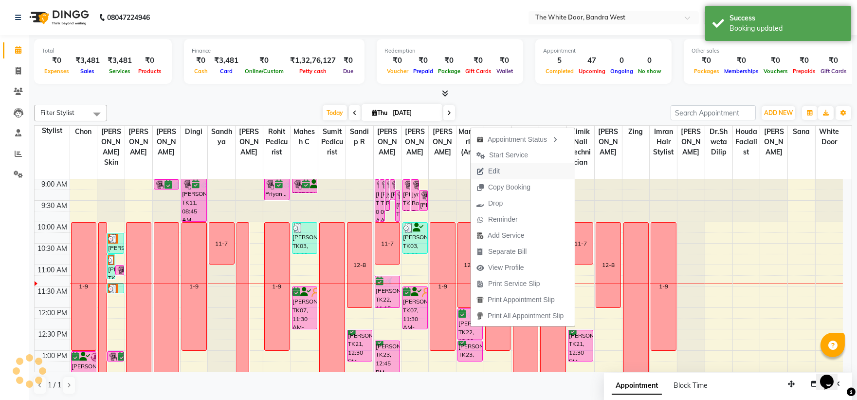
click at [490, 170] on span "Edit" at bounding box center [494, 171] width 12 height 10
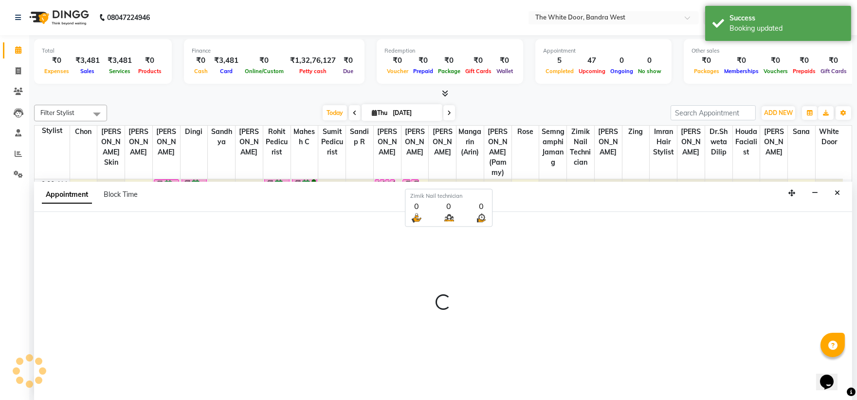
scroll to position [0, 0]
select select "tentative"
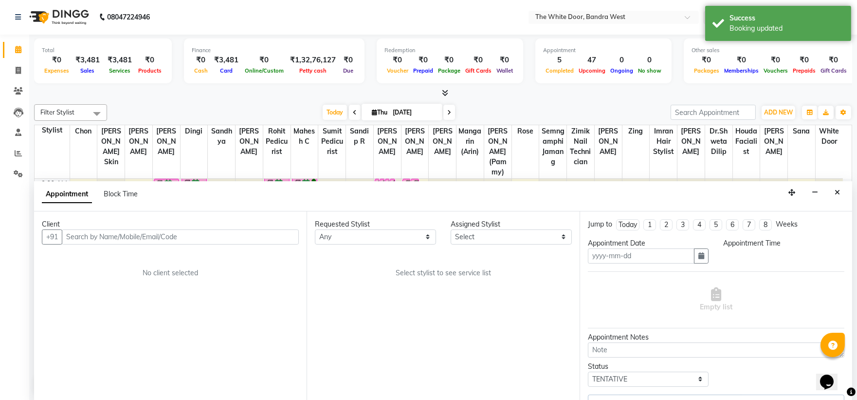
type input "[DATE]"
select select "57439"
select select "confirm booking"
select select "660"
select select "1642"
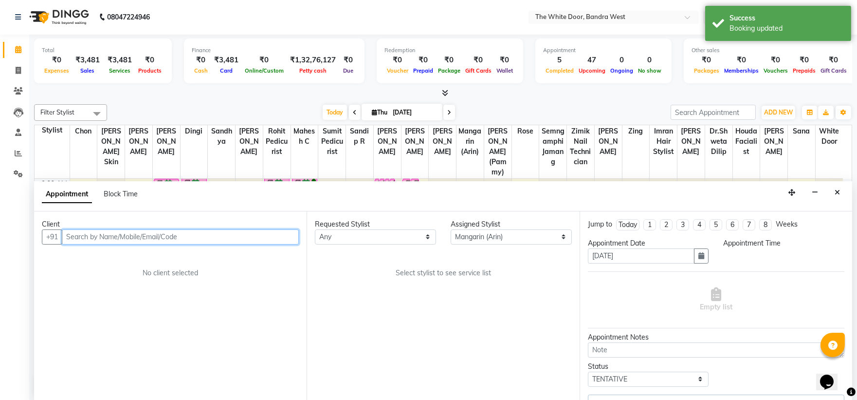
select select "1642"
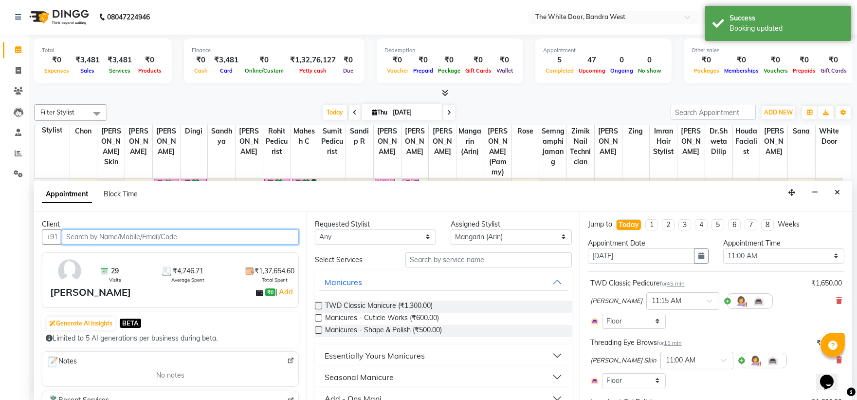
scroll to position [86, 0]
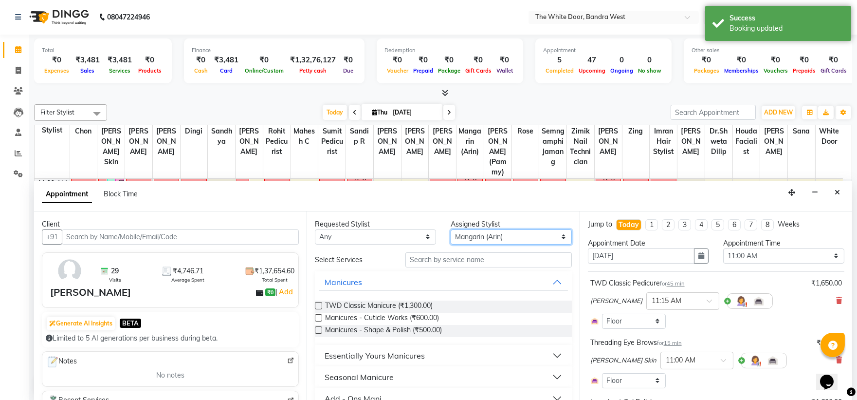
click at [464, 231] on select "Select [PERSON_NAME] Skin [PERSON_NAME] Dingi Dr.Shweta [PERSON_NAME] [PERSON_N…" at bounding box center [511, 236] width 121 height 15
select select "20544"
click at [451, 229] on select "Select [PERSON_NAME] Skin [PERSON_NAME] Dingi Dr.Shweta [PERSON_NAME] [PERSON_N…" at bounding box center [511, 236] width 121 height 15
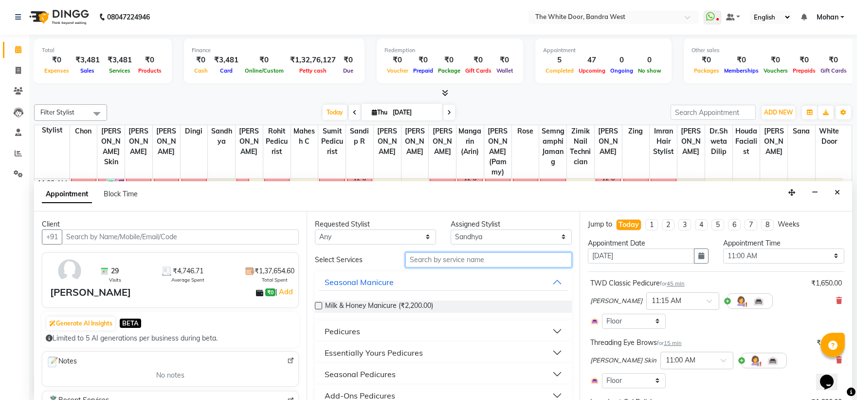
click at [460, 261] on input "text" at bounding box center [488, 259] width 166 height 15
type input "head"
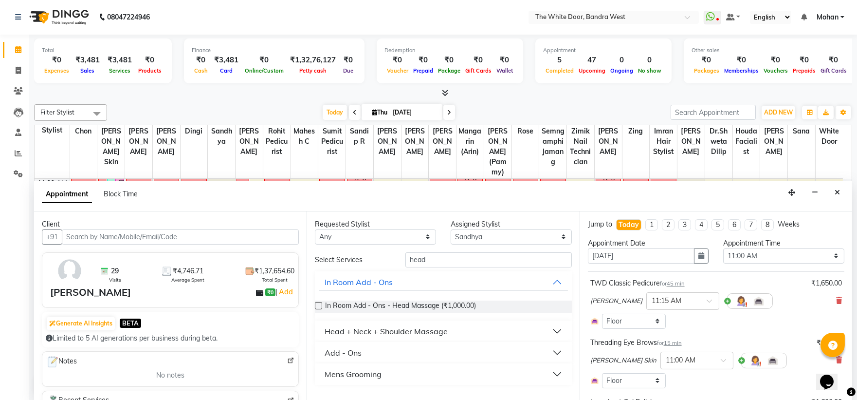
click at [456, 332] on button "Head + Neck + Shoulder Massage" at bounding box center [443, 331] width 249 height 18
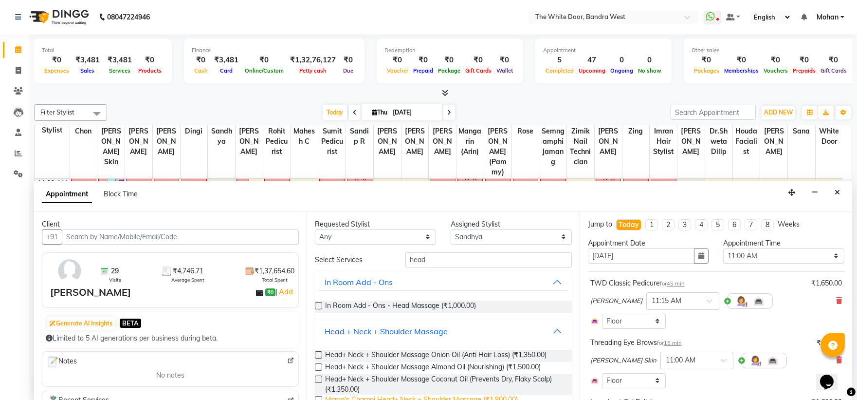
scroll to position [75, 0]
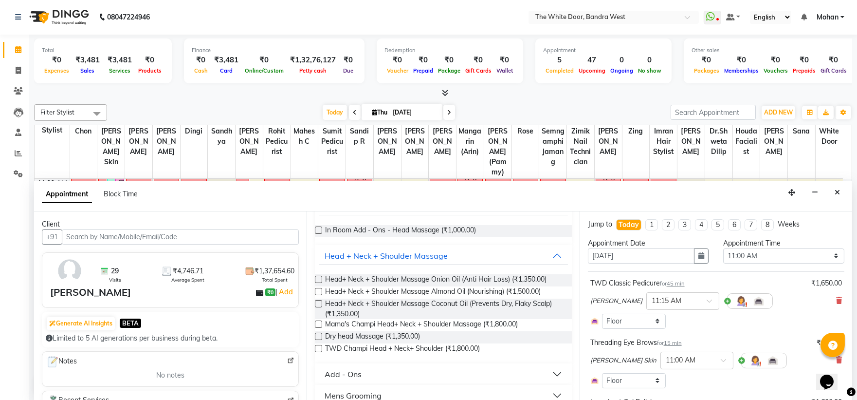
click at [320, 334] on label at bounding box center [318, 335] width 7 height 7
click at [320, 334] on input "checkbox" at bounding box center [318, 337] width 6 height 6
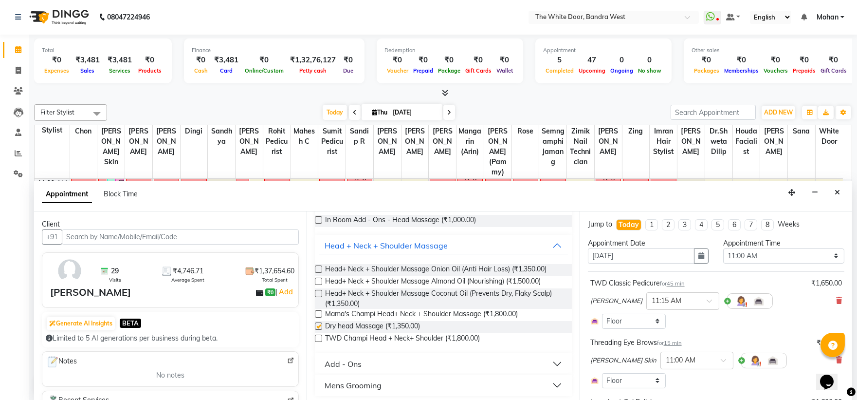
checkbox input "false"
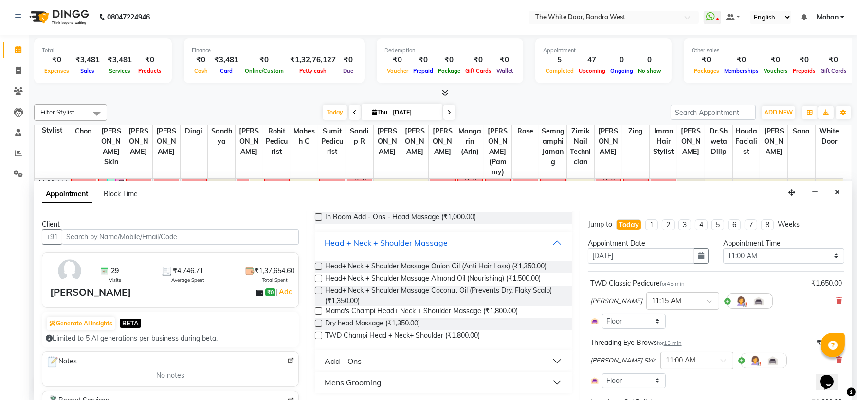
scroll to position [108, 0]
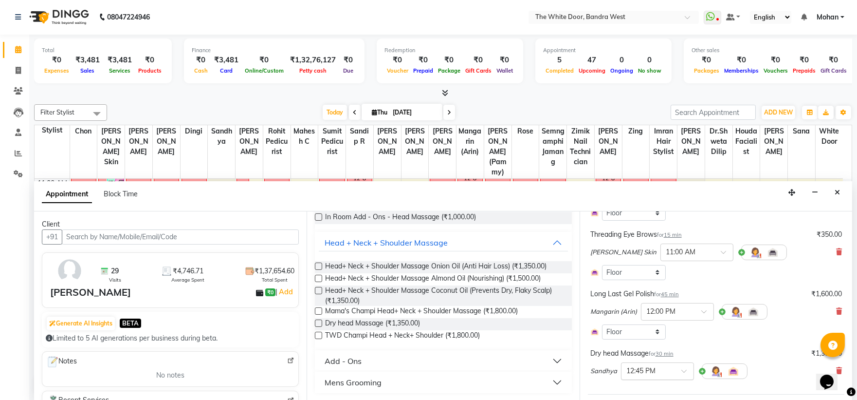
click at [668, 371] on div at bounding box center [657, 370] width 72 height 10
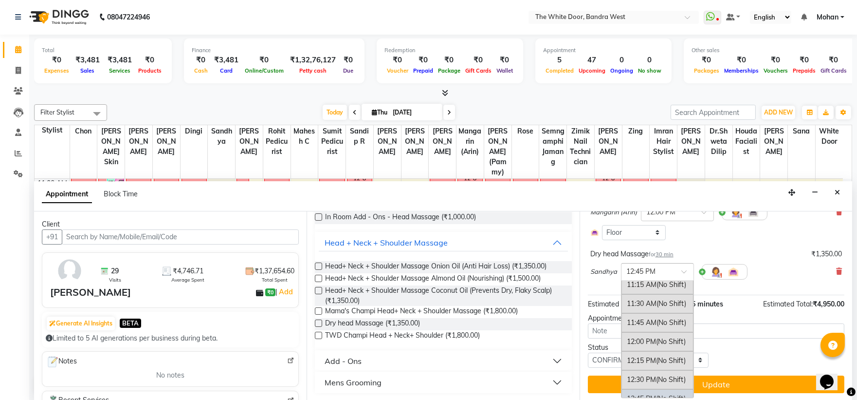
scroll to position [91, 0]
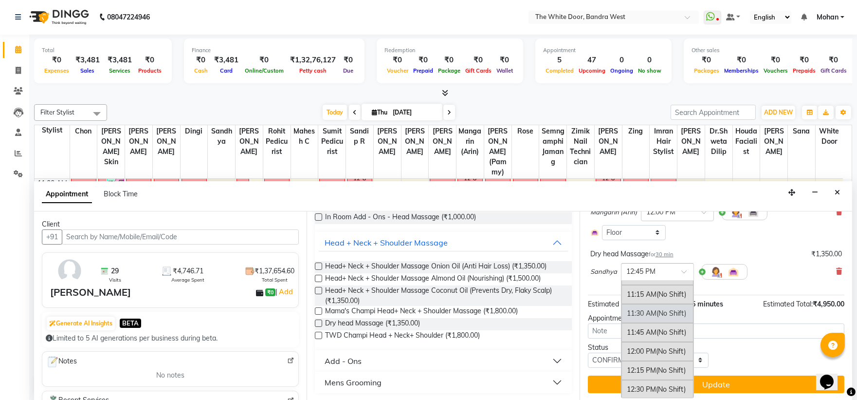
click at [644, 312] on div "11:30 AM (No Shift)" at bounding box center [657, 313] width 72 height 19
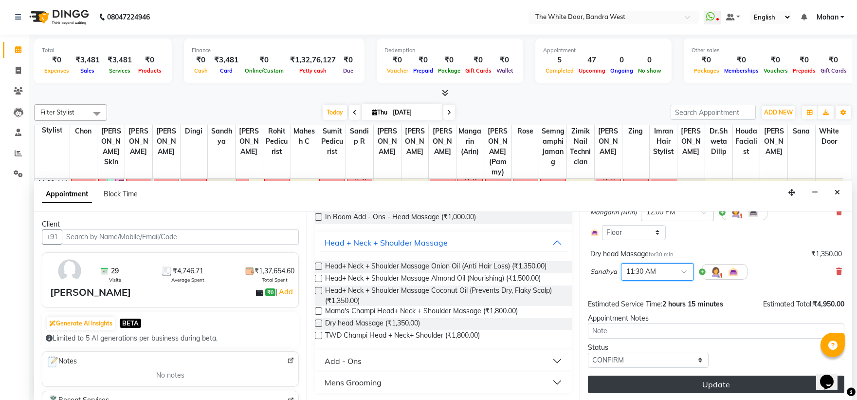
click at [657, 380] on button "Update" at bounding box center [716, 384] width 256 height 18
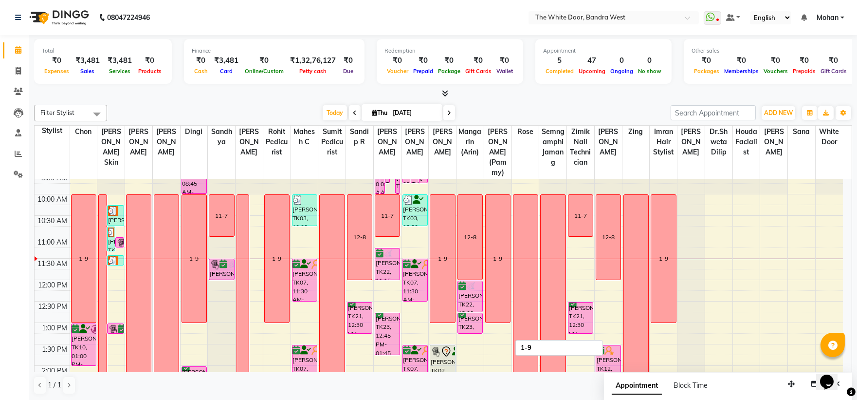
scroll to position [54, 0]
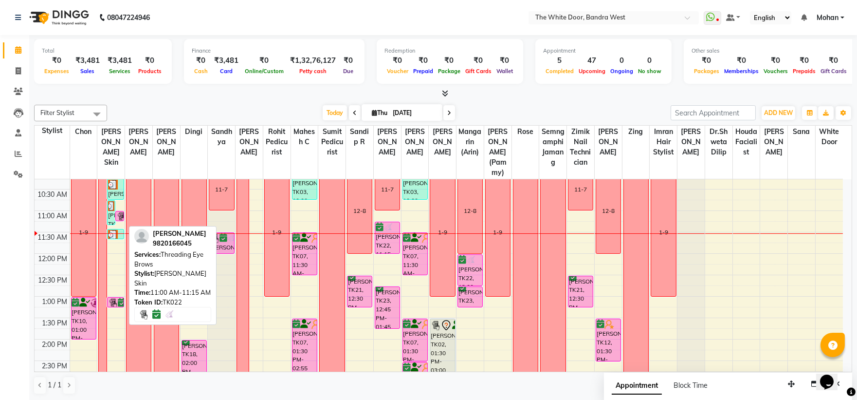
click at [118, 221] on img at bounding box center [121, 217] width 10 height 10
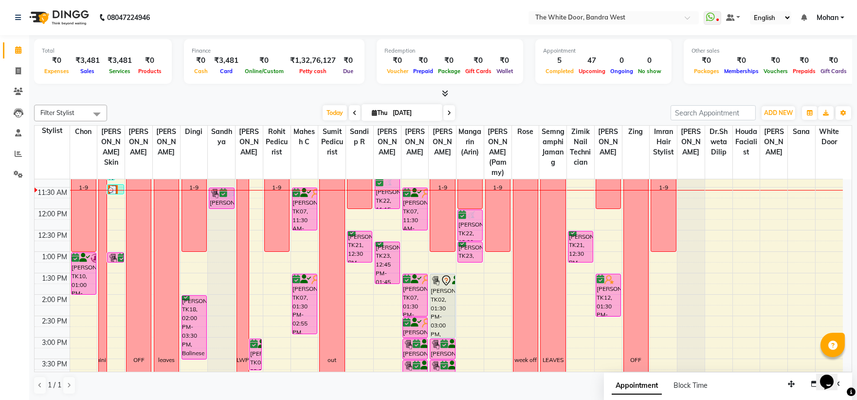
scroll to position [112, 0]
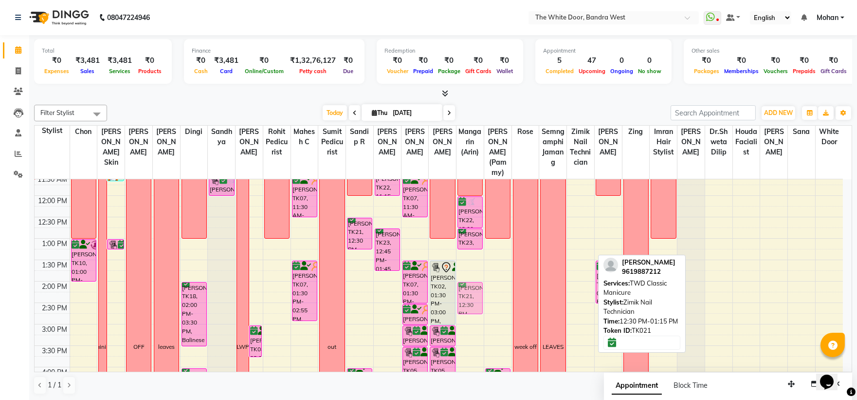
drag, startPoint x: 582, startPoint y: 241, endPoint x: 485, endPoint y: 302, distance: 114.6
click at [485, 302] on div "9:00 AM 9:30 AM 10:00 AM 10:30 AM 11:00 AM 11:30 AM 12:00 PM 12:30 PM 1:00 PM 1…" at bounding box center [439, 345] width 808 height 556
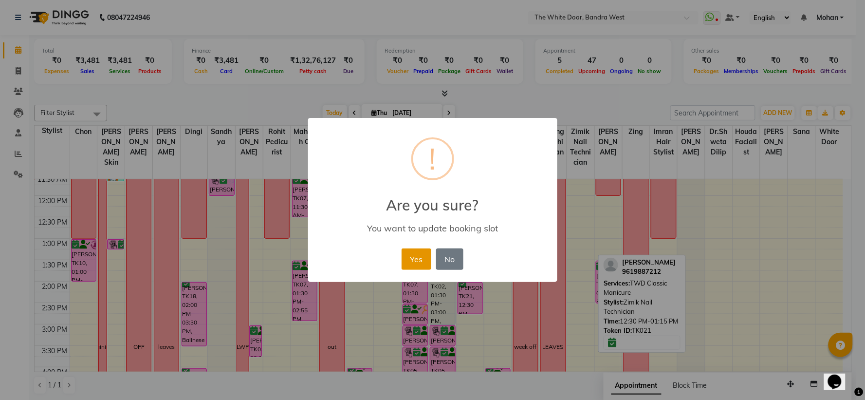
click at [420, 265] on button "Yes" at bounding box center [417, 258] width 30 height 21
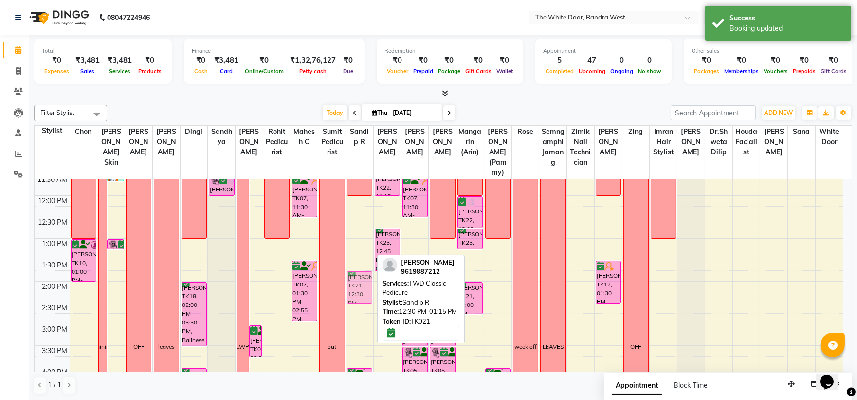
drag, startPoint x: 359, startPoint y: 241, endPoint x: 357, endPoint y: 299, distance: 58.0
click at [357, 299] on div "12-8 Ahana Sinha, TK21, 12:30 PM-01:15 PM, TWD Classic Pedicure Neha ., TK24, 0…" at bounding box center [359, 345] width 27 height 556
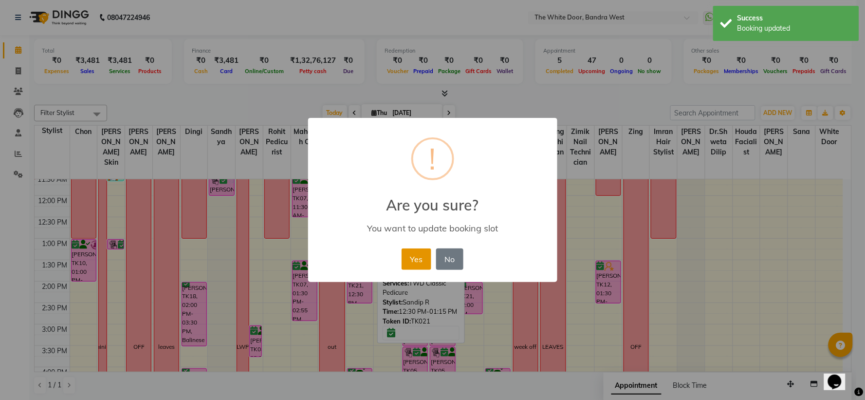
click at [419, 254] on button "Yes" at bounding box center [417, 258] width 30 height 21
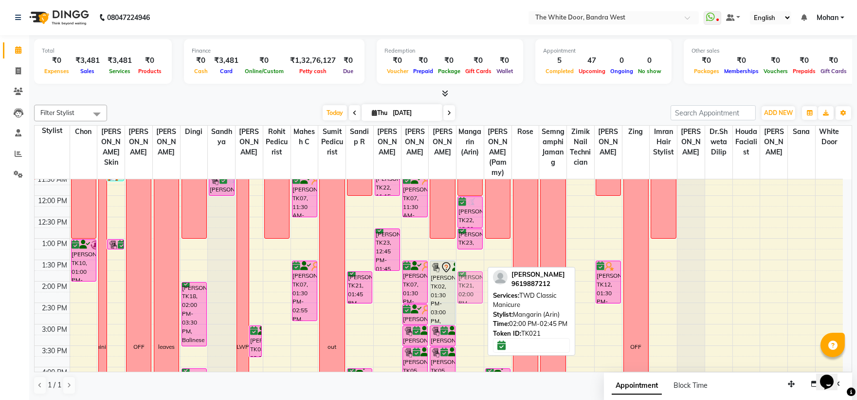
drag, startPoint x: 471, startPoint y: 305, endPoint x: 474, endPoint y: 291, distance: 14.5
click at [474, 291] on div "12-8 Pearl Shah, TK22, 12:00 PM-12:45 PM, Long Last Gel Polish CARME AYUSO, TK2…" at bounding box center [469, 345] width 27 height 556
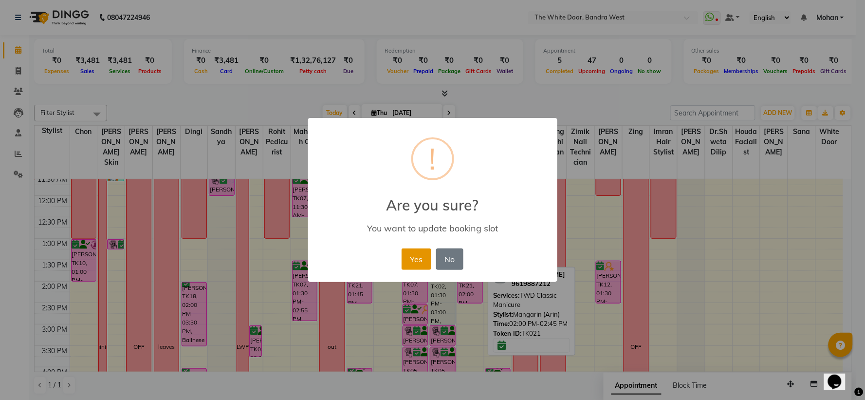
drag, startPoint x: 415, startPoint y: 252, endPoint x: 426, endPoint y: 252, distance: 11.2
click at [416, 252] on button "Yes" at bounding box center [417, 258] width 30 height 21
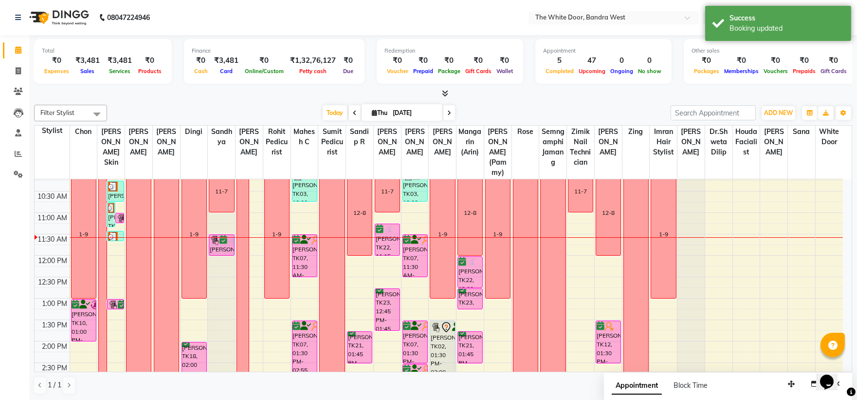
scroll to position [0, 0]
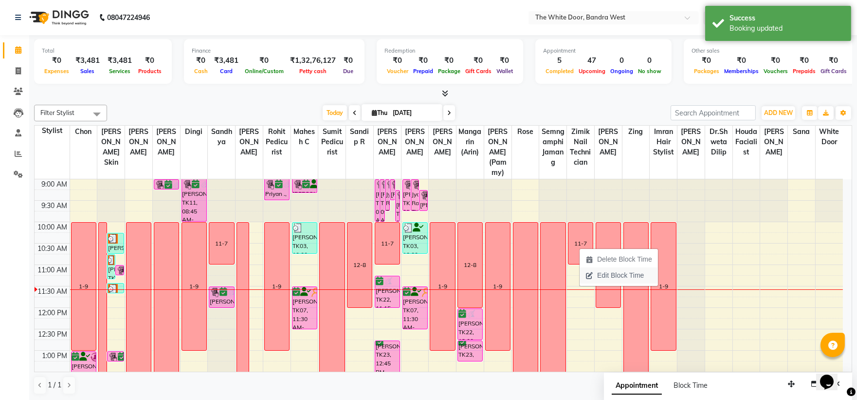
click at [606, 274] on span "Edit Block Time" at bounding box center [620, 275] width 47 height 10
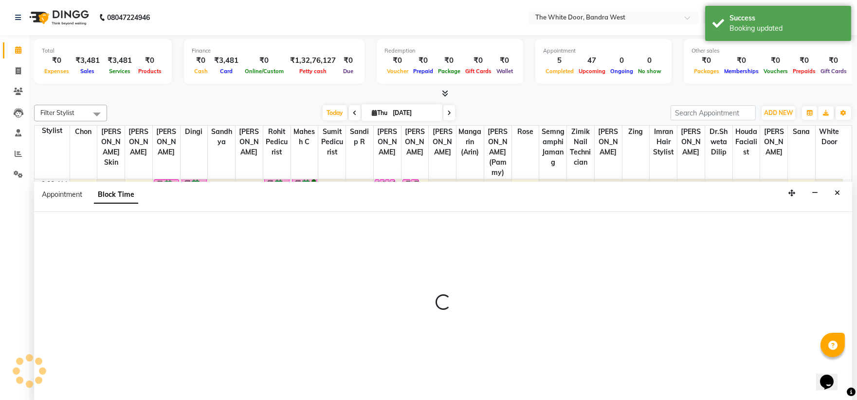
scroll to position [0, 0]
select select "71852"
select select "600"
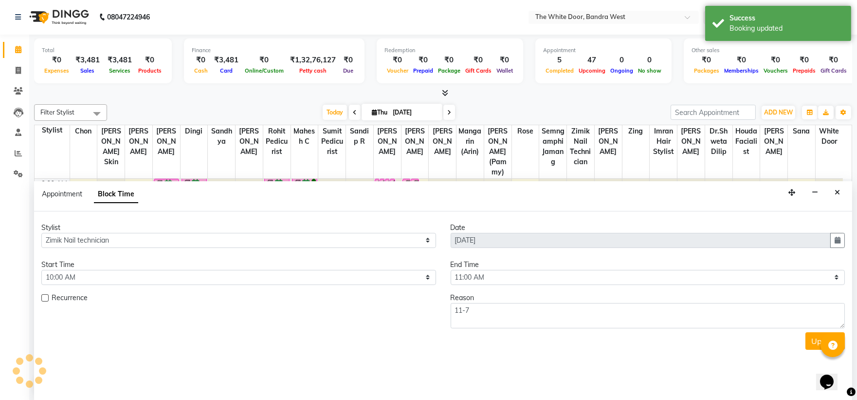
scroll to position [86, 0]
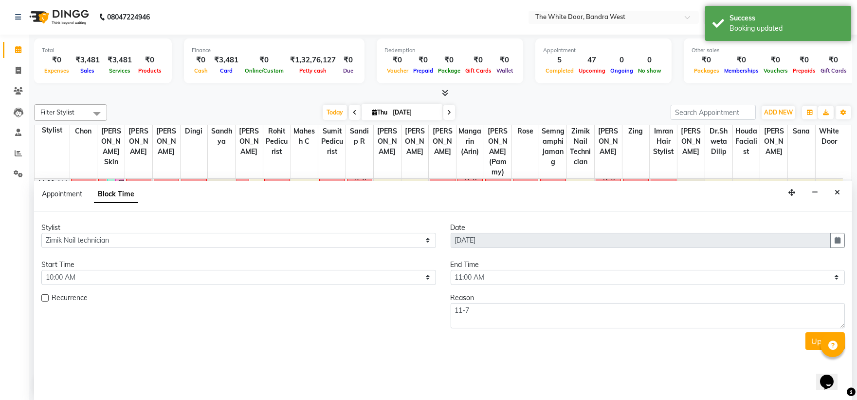
click at [118, 194] on span "Block Time" at bounding box center [116, 194] width 44 height 18
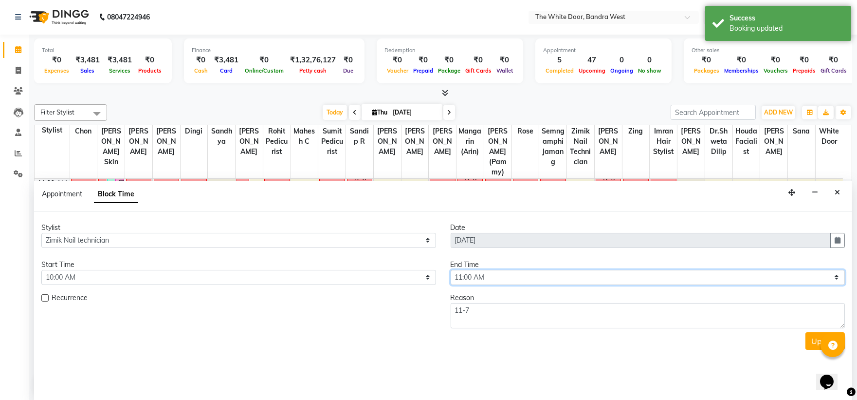
click at [525, 276] on select "Select 10:00 AM 10:15 AM 10:30 AM 10:45 AM 11:00 AM 11:15 AM 11:30 AM 11:45 AM …" at bounding box center [648, 277] width 395 height 15
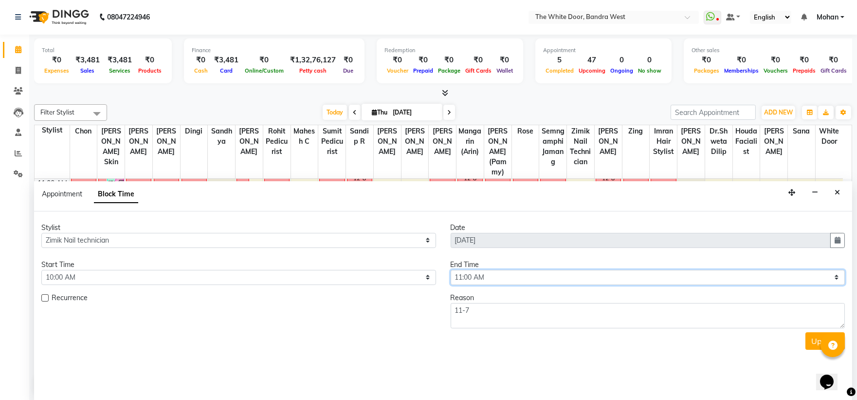
select select "1260"
click at [451, 270] on select "Select 10:00 AM 10:15 AM 10:30 AM 10:45 AM 11:00 AM 11:15 AM 11:30 AM 11:45 AM …" at bounding box center [648, 277] width 395 height 15
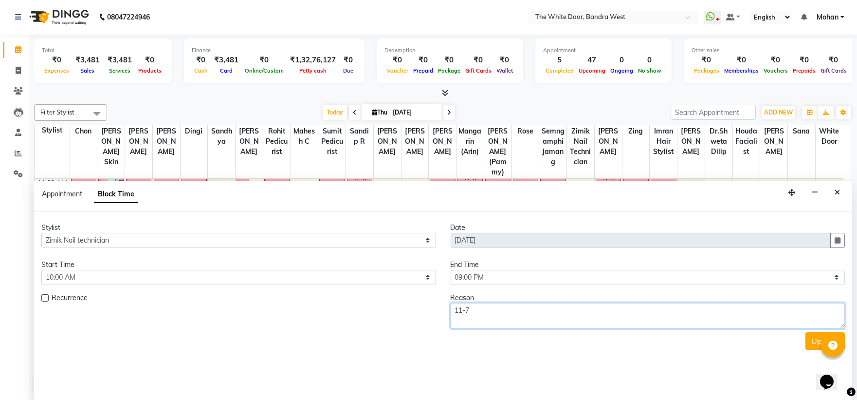
click at [501, 310] on textarea "11-7" at bounding box center [648, 315] width 395 height 25
type textarea "1"
type textarea "lwp"
click at [814, 345] on button "Update" at bounding box center [824, 341] width 39 height 18
click at [816, 349] on div "Update" at bounding box center [442, 341] width 803 height 18
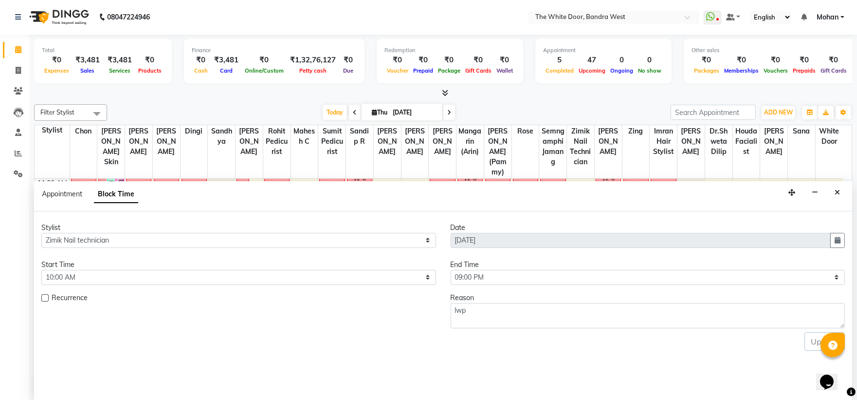
click at [814, 345] on div "Update" at bounding box center [442, 341] width 803 height 18
click at [840, 196] on button "Close" at bounding box center [837, 192] width 14 height 15
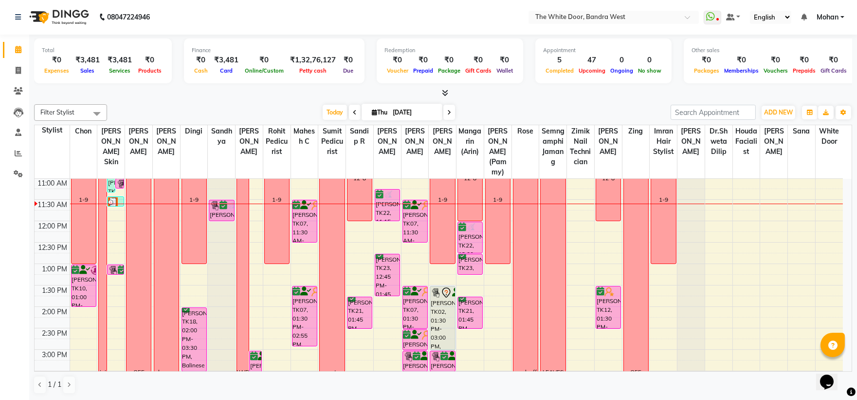
scroll to position [0, 0]
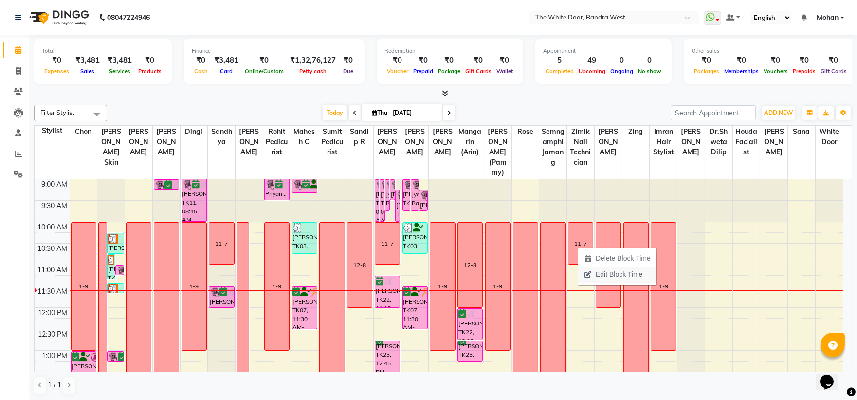
click at [617, 276] on span "Edit Block Time" at bounding box center [619, 274] width 47 height 10
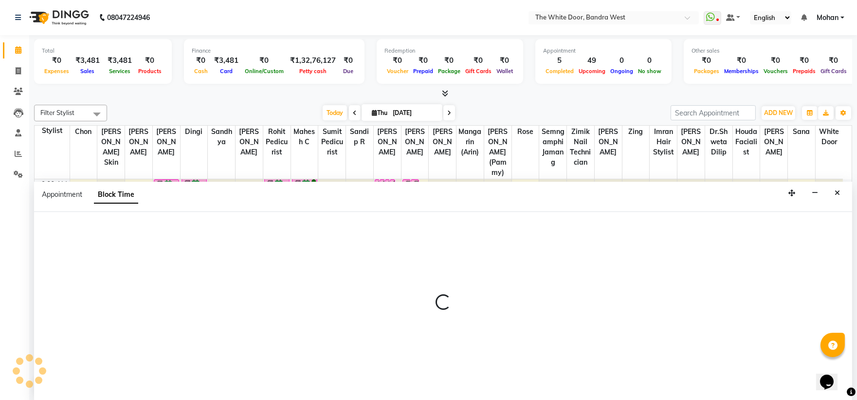
scroll to position [0, 0]
select select "71852"
select select "600"
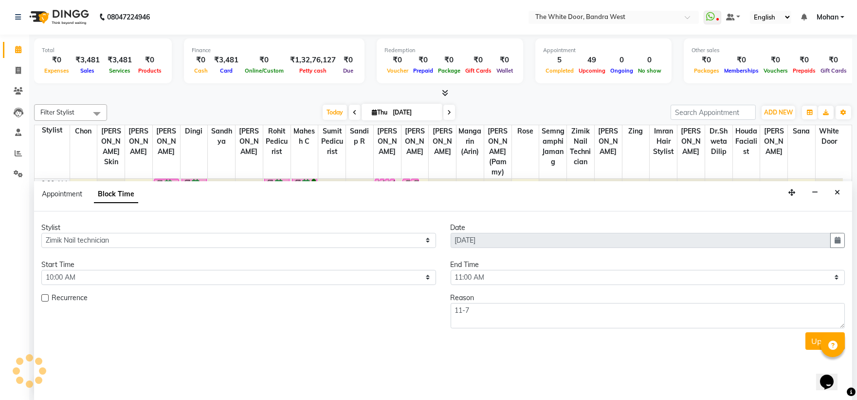
scroll to position [86, 0]
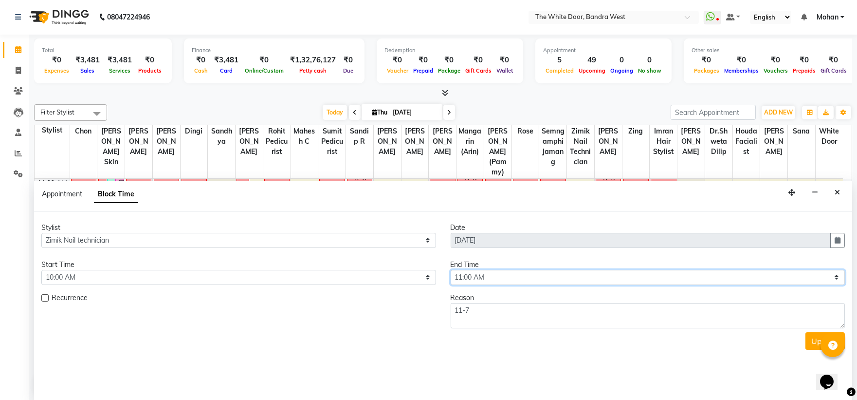
click at [492, 274] on select "Select 10:00 AM 10:15 AM 10:30 AM 10:45 AM 11:00 AM 11:15 AM 11:30 AM 11:45 AM …" at bounding box center [648, 277] width 395 height 15
click at [464, 278] on select "Select 10:00 AM 10:15 AM 10:30 AM 10:45 AM 11:00 AM 11:15 AM 11:30 AM 11:45 AM …" at bounding box center [648, 277] width 395 height 15
select select "1260"
click at [451, 270] on select "Select 10:00 AM 10:15 AM 10:30 AM 10:45 AM 11:00 AM 11:15 AM 11:30 AM 11:45 AM …" at bounding box center [648, 277] width 395 height 15
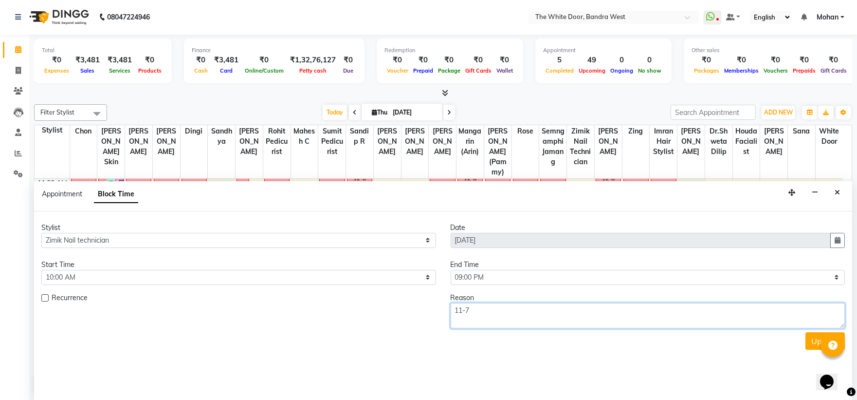
click at [473, 303] on textarea "11-7" at bounding box center [648, 315] width 395 height 25
click at [473, 304] on textarea "11-7" at bounding box center [648, 315] width 395 height 25
click at [472, 308] on textarea "11-7" at bounding box center [648, 315] width 395 height 25
type textarea "1"
type textarea "l"
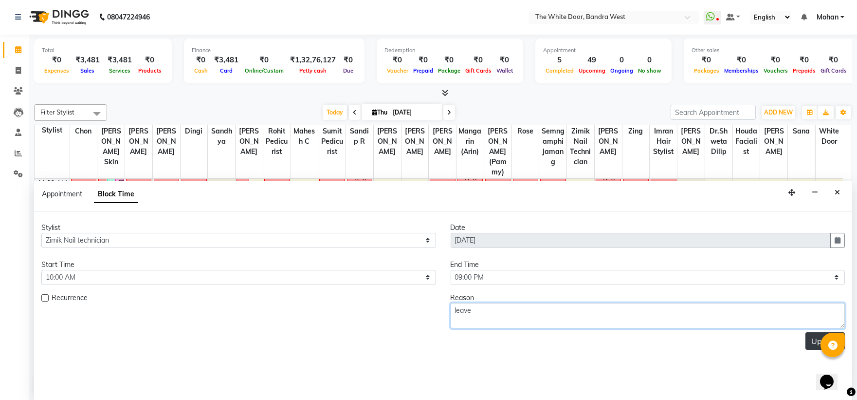
type textarea "leave"
click at [811, 342] on button "Update" at bounding box center [824, 341] width 39 height 18
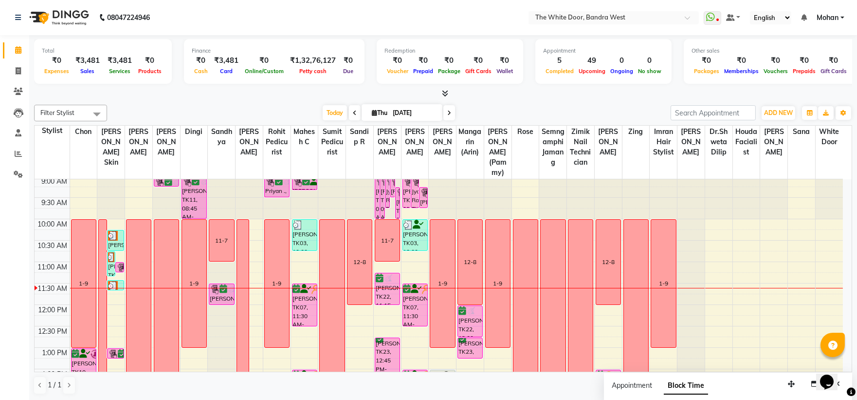
scroll to position [0, 0]
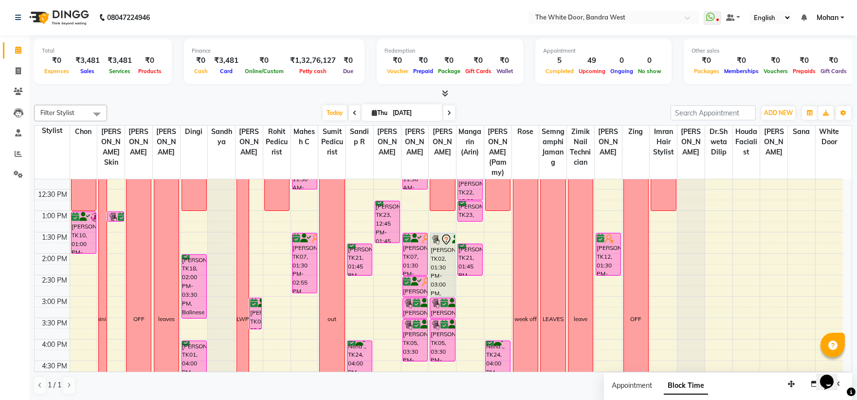
scroll to position [153, 0]
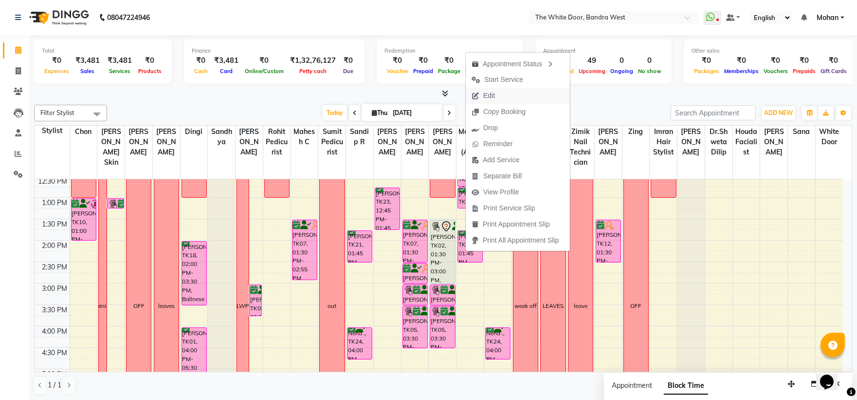
click at [492, 98] on span "Edit" at bounding box center [489, 96] width 12 height 10
select select "tentative"
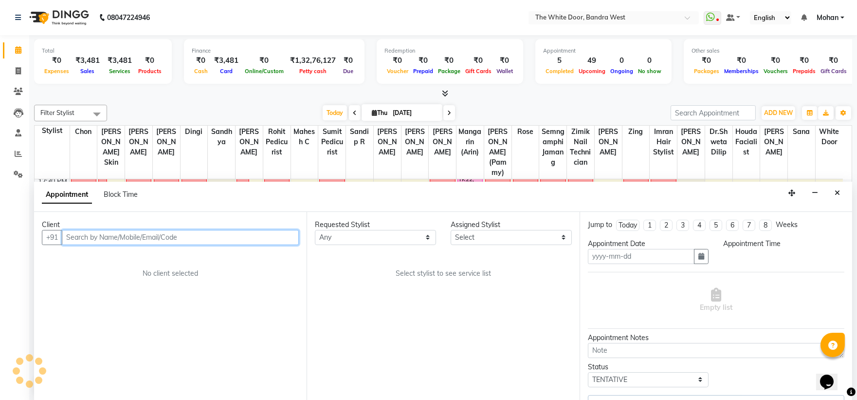
type input "[DATE]"
select select "confirm booking"
select select "825"
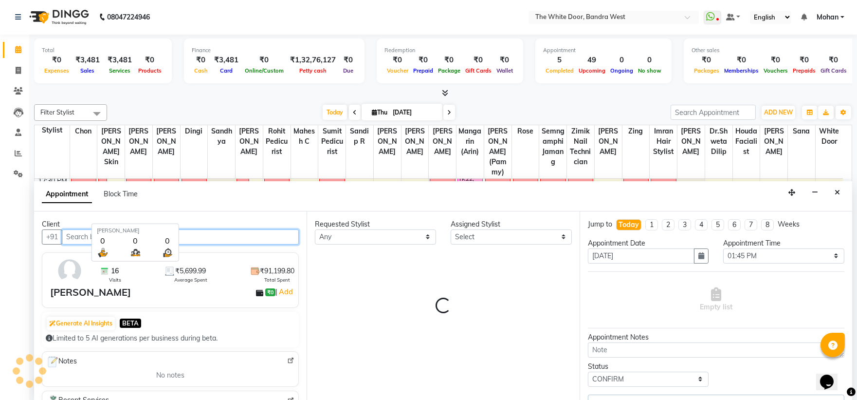
select select "57439"
select select "1642"
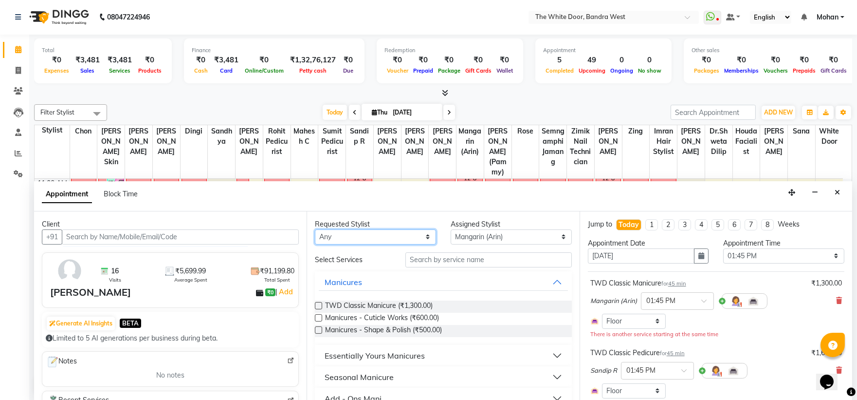
drag, startPoint x: 368, startPoint y: 232, endPoint x: 384, endPoint y: 233, distance: 16.6
click at [368, 232] on select "Any Amita Skin benjimin Chon Dingi Dr.Shweta Dilip Farheen K Ganesh M Himanshu …" at bounding box center [375, 236] width 121 height 15
click at [470, 237] on select "Select [PERSON_NAME] Skin [PERSON_NAME] Dingi Dr.Shweta [PERSON_NAME] [PERSON_N…" at bounding box center [511, 236] width 121 height 15
select select "64906"
click at [429, 258] on div "Requested Stylist Any Amita Skin benjimin Chon Dingi Dr.Shweta Dilip Farheen K …" at bounding box center [443, 305] width 273 height 189
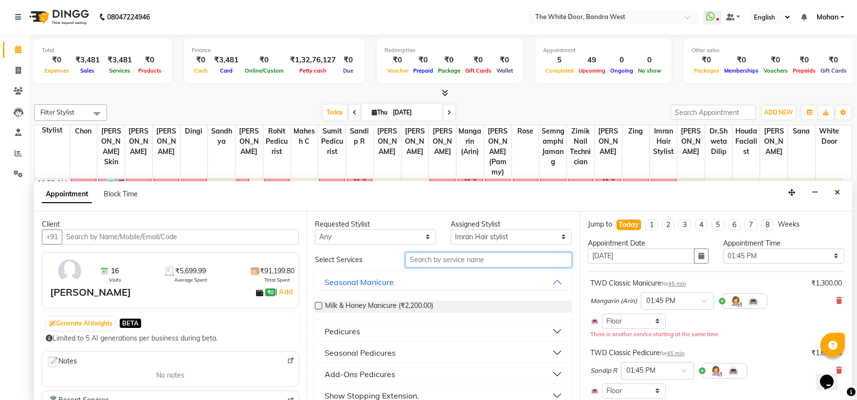
click at [434, 256] on input "text" at bounding box center [488, 259] width 166 height 15
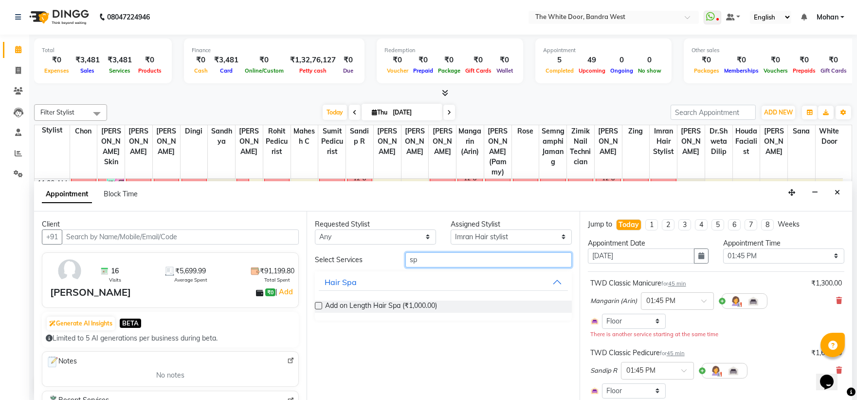
type input "s"
type input "str"
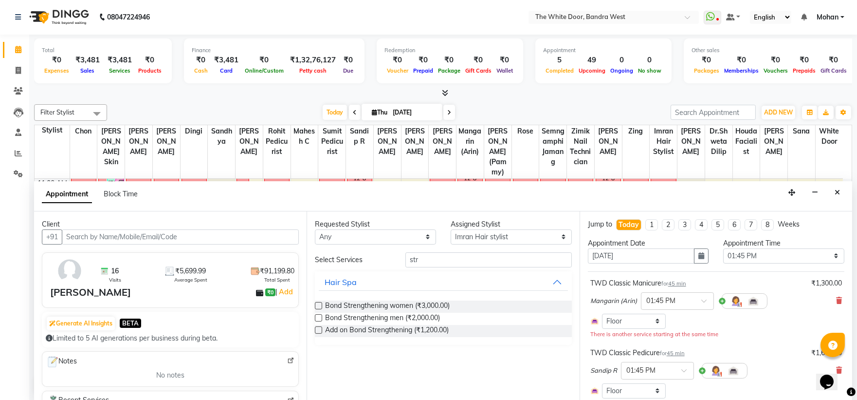
click at [317, 307] on label at bounding box center [318, 305] width 7 height 7
click at [317, 307] on input "checkbox" at bounding box center [318, 306] width 6 height 6
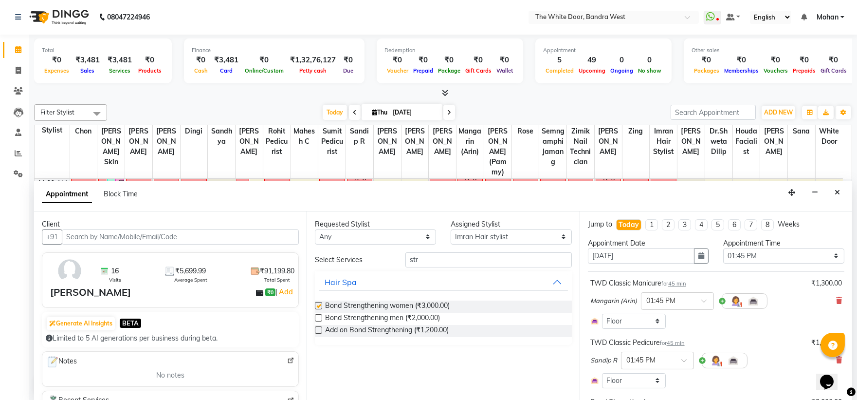
checkbox input "false"
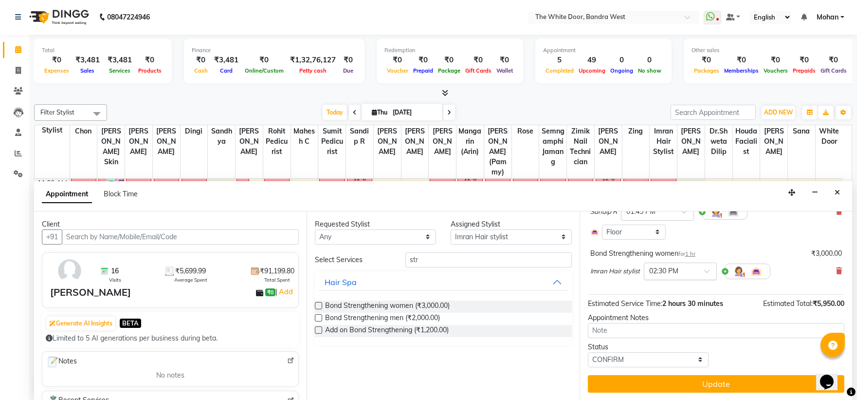
click at [658, 276] on div "× 02:30 PM" at bounding box center [680, 271] width 73 height 18
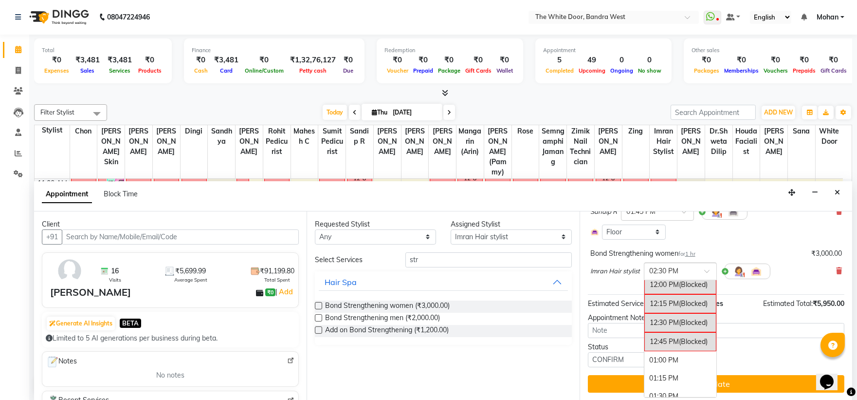
scroll to position [193, 0]
click at [671, 325] on div "01:00 PM" at bounding box center [680, 323] width 72 height 18
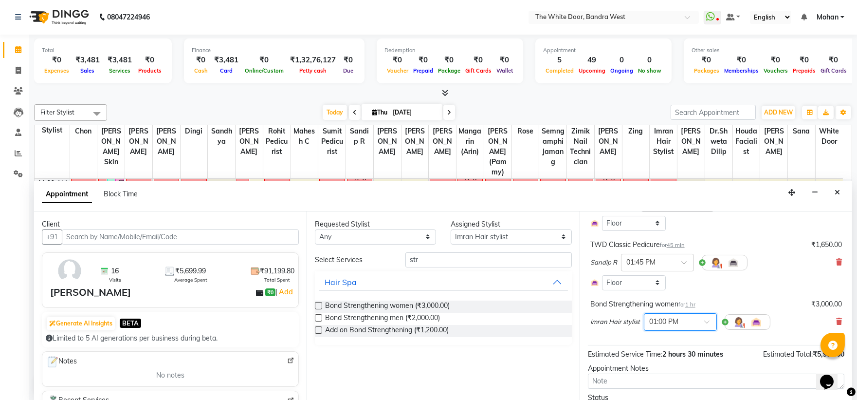
scroll to position [0, 0]
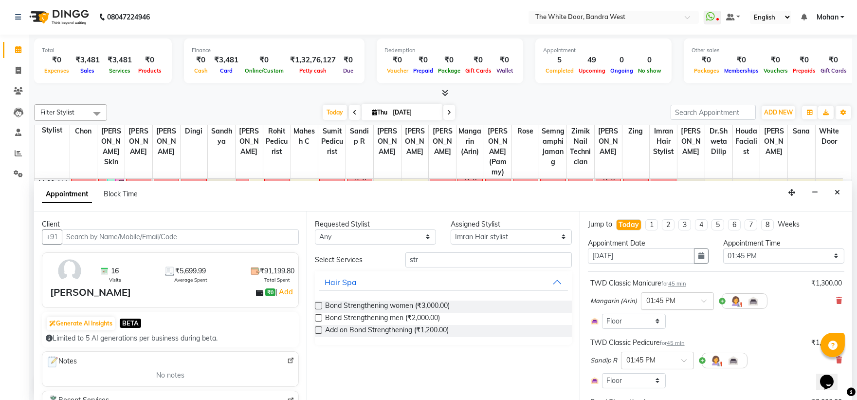
click at [703, 300] on span at bounding box center [707, 303] width 12 height 10
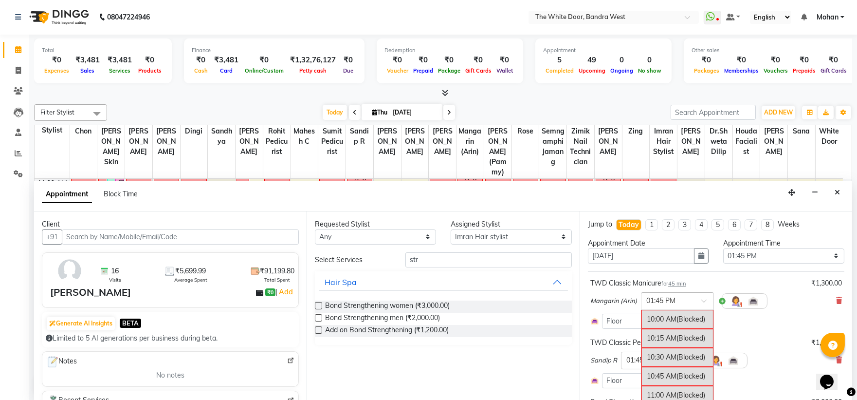
scroll to position [284, 0]
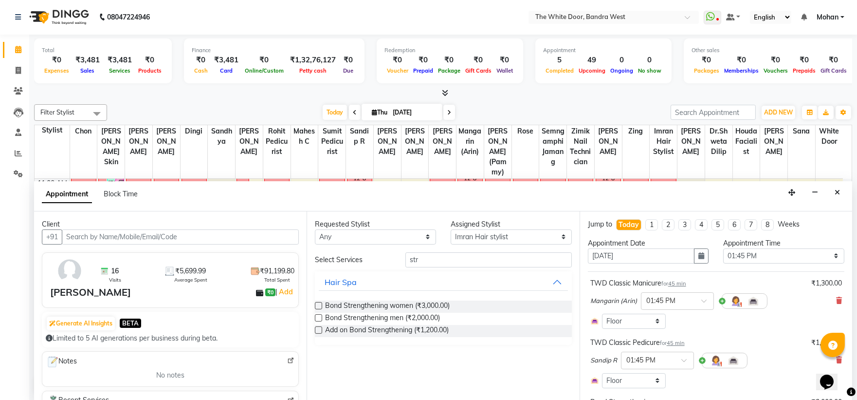
click at [752, 323] on div "Select Room Floor" at bounding box center [716, 320] width 252 height 15
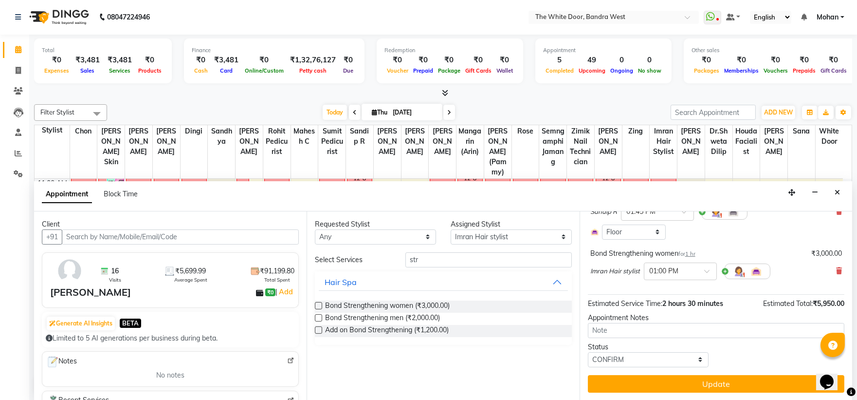
scroll to position [40, 0]
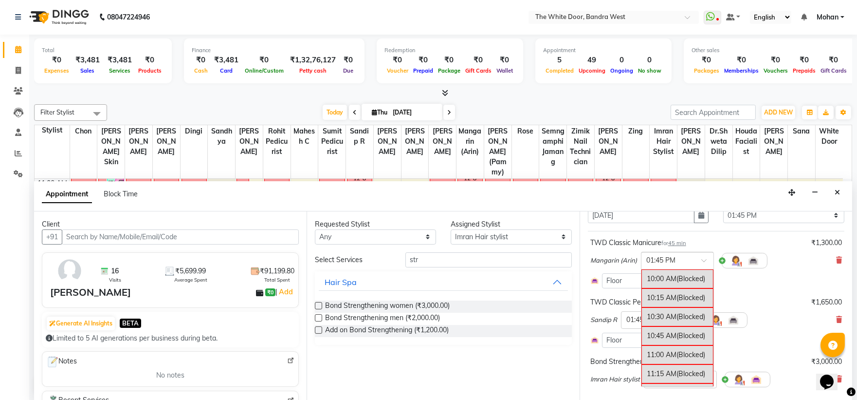
click at [698, 253] on div "× 01:45 PM" at bounding box center [677, 261] width 73 height 18
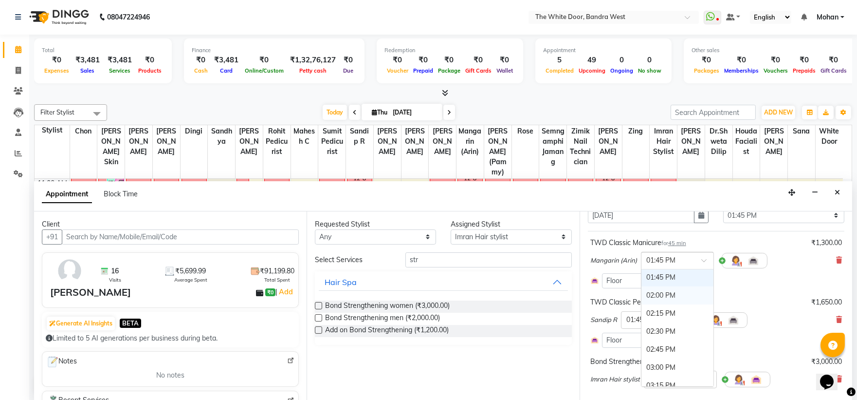
click at [661, 293] on div "02:00 PM" at bounding box center [677, 295] width 72 height 18
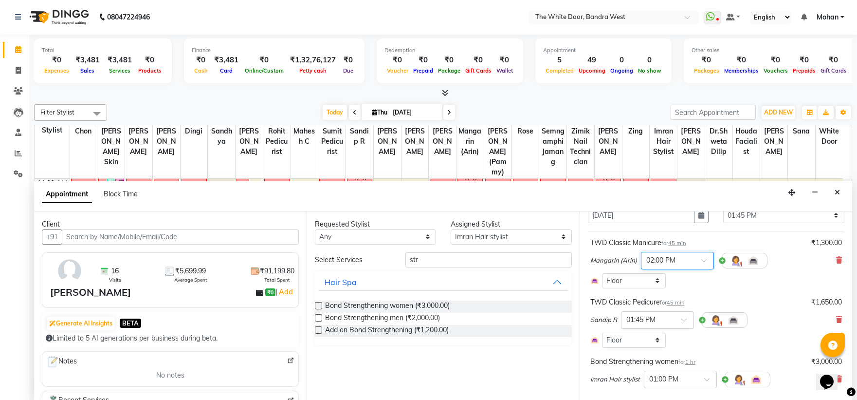
click at [667, 322] on input "text" at bounding box center [647, 319] width 43 height 10
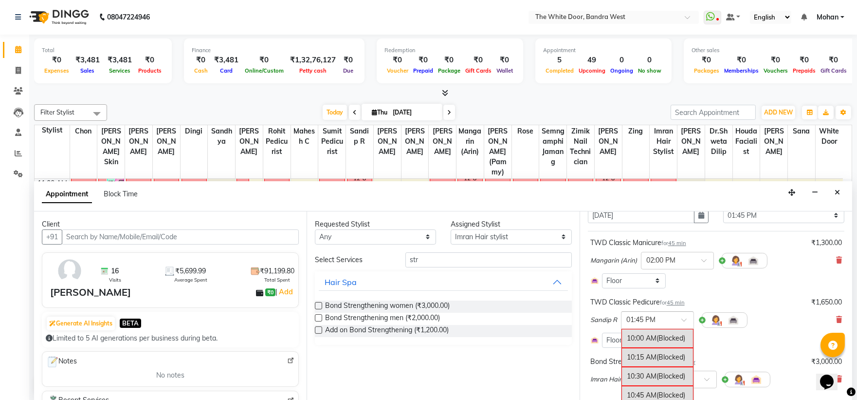
scroll to position [278, 0]
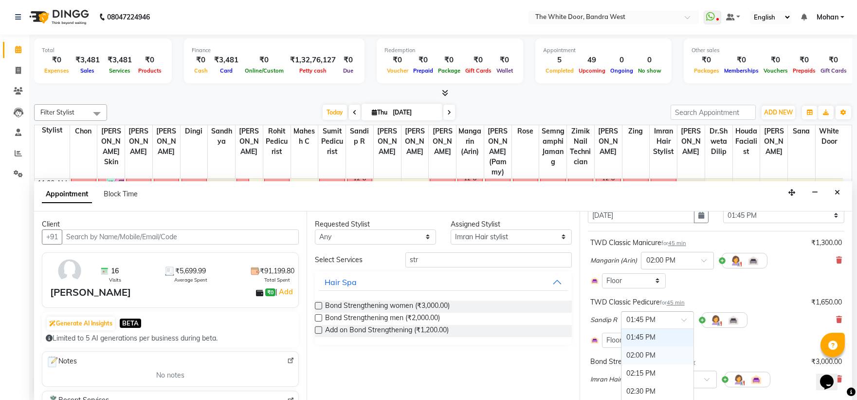
click at [650, 355] on div "02:00 PM" at bounding box center [657, 355] width 72 height 18
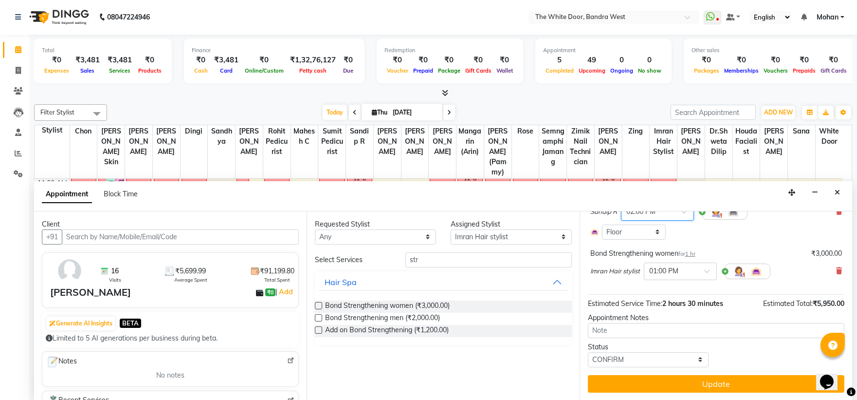
drag, startPoint x: 643, startPoint y: 385, endPoint x: 621, endPoint y: 380, distance: 22.4
click at [644, 385] on button "Update" at bounding box center [716, 384] width 256 height 18
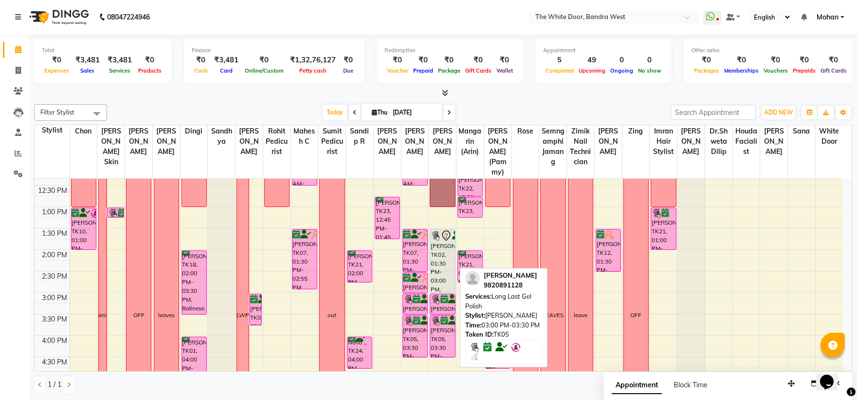
scroll to position [32, 0]
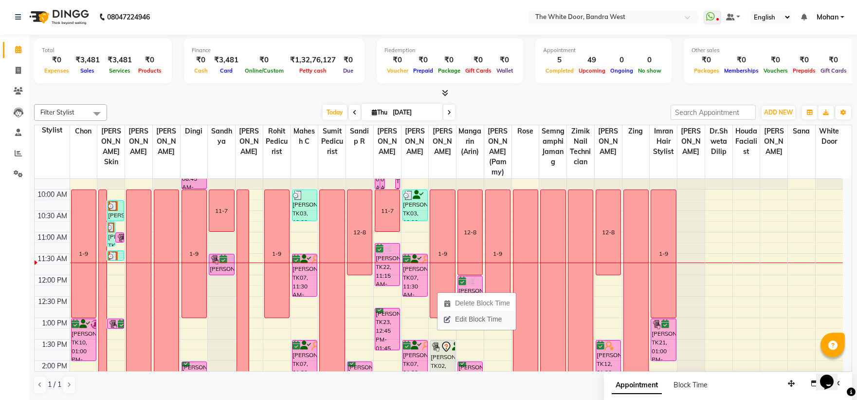
click at [474, 316] on span "Edit Block Time" at bounding box center [478, 319] width 47 height 10
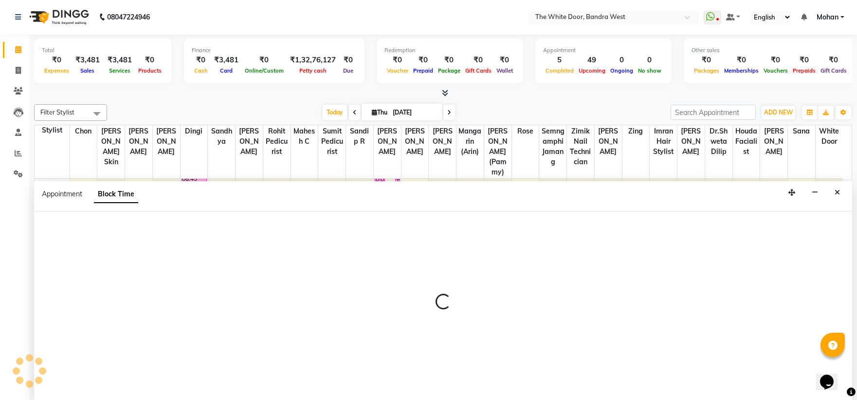
select select "37901"
select select "600"
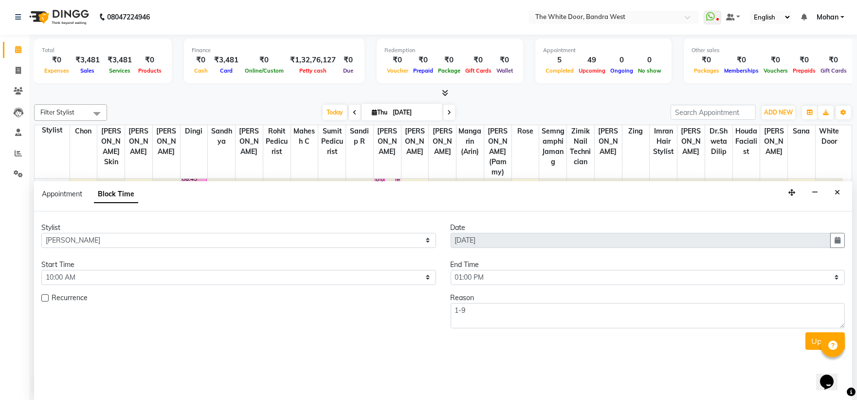
scroll to position [86, 0]
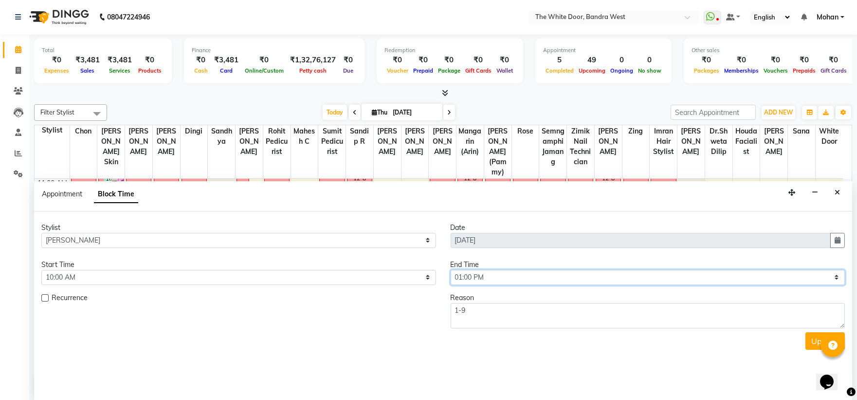
click at [497, 274] on select "Select 10:00 AM 10:15 AM 10:30 AM 10:45 AM 11:00 AM 11:15 AM 11:30 AM 11:45 AM …" at bounding box center [648, 277] width 395 height 15
select select "720"
click at [451, 270] on select "Select 10:00 AM 10:15 AM 10:30 AM 10:45 AM 11:00 AM 11:15 AM 11:30 AM 11:45 AM …" at bounding box center [648, 277] width 395 height 15
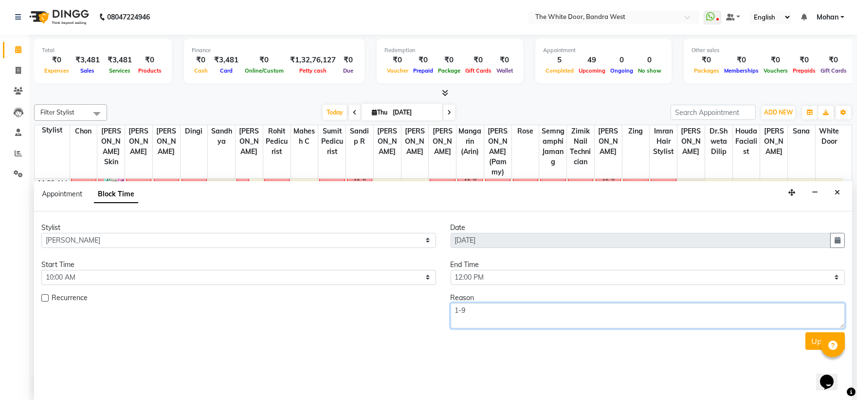
click at [475, 311] on textarea "1-9" at bounding box center [648, 315] width 395 height 25
type textarea "1"
type textarea "12-8"
click at [812, 343] on button "Update" at bounding box center [824, 341] width 39 height 18
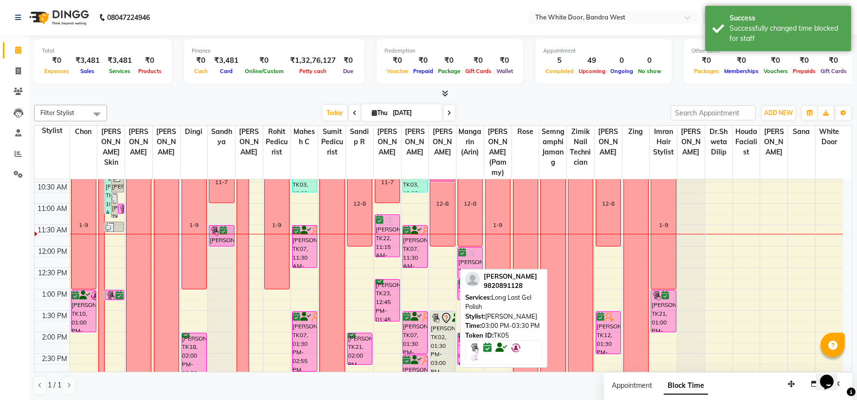
scroll to position [0, 0]
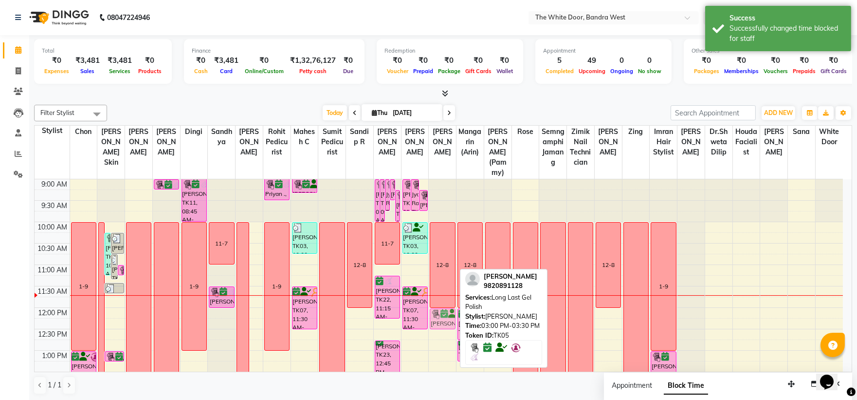
drag, startPoint x: 438, startPoint y: 265, endPoint x: 449, endPoint y: 331, distance: 67.0
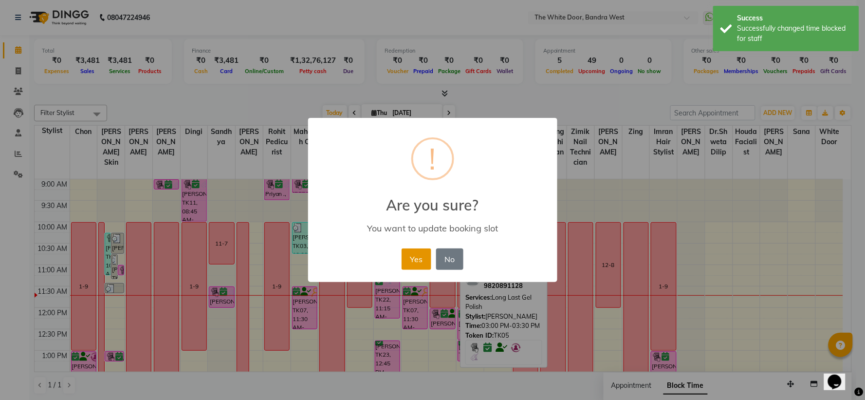
drag, startPoint x: 410, startPoint y: 252, endPoint x: 419, endPoint y: 251, distance: 8.8
click at [412, 251] on button "Yes" at bounding box center [417, 258] width 30 height 21
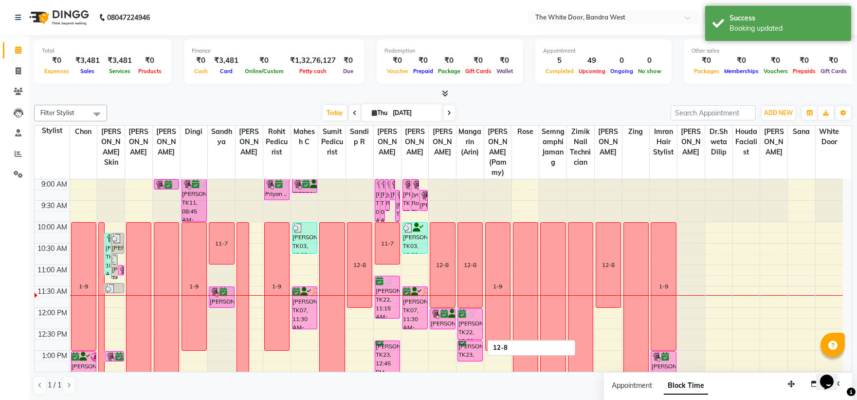
scroll to position [108, 0]
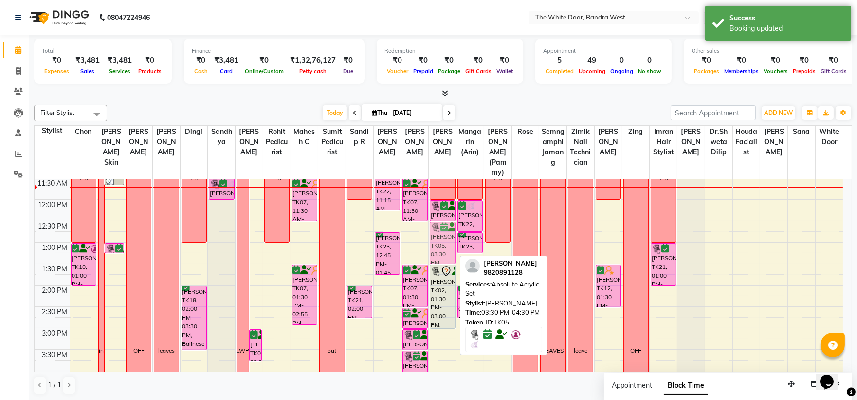
drag, startPoint x: 446, startPoint y: 363, endPoint x: 441, endPoint y: 232, distance: 130.5
click at [441, 232] on div "12-8 Neha ahaney, TK05, 12:00 PM-12:30 PM, Long Last Gel Polish Yashika, TK02, …" at bounding box center [442, 349] width 27 height 556
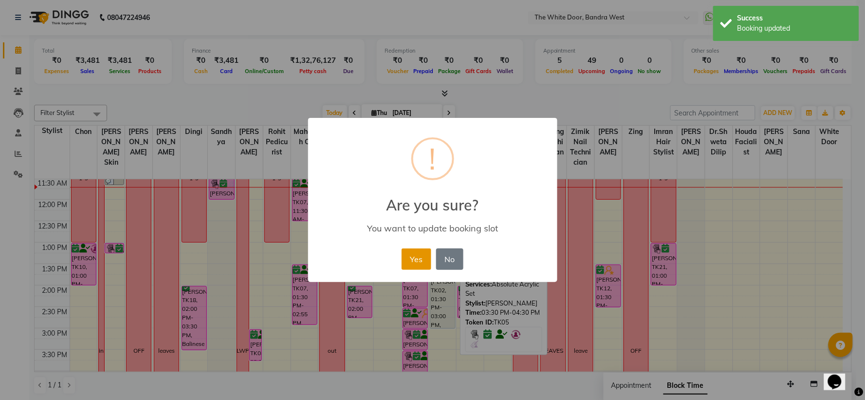
drag, startPoint x: 419, startPoint y: 255, endPoint x: 463, endPoint y: 255, distance: 44.3
click at [420, 255] on button "Yes" at bounding box center [417, 258] width 30 height 21
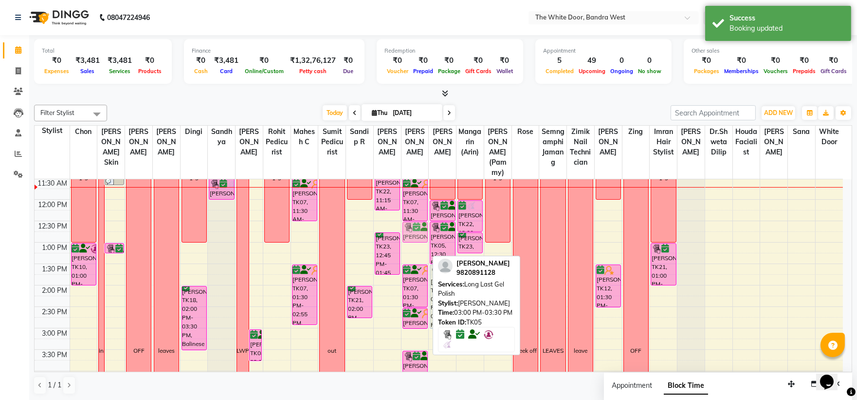
drag, startPoint x: 417, startPoint y: 348, endPoint x: 417, endPoint y: 241, distance: 106.6
click at [417, 241] on div "Upasana Tayal, TK16, 09:00 AM-09:45 AM, TWD Classic Manicure Jyatika Rai, TK20,…" at bounding box center [415, 349] width 27 height 556
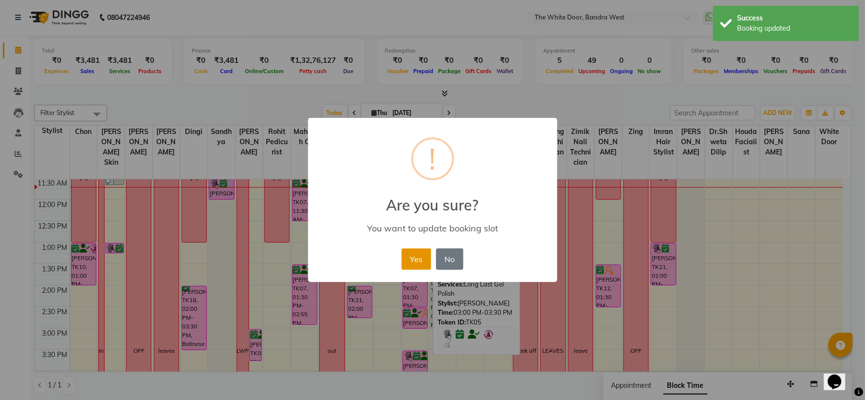
click at [415, 251] on button "Yes" at bounding box center [417, 258] width 30 height 21
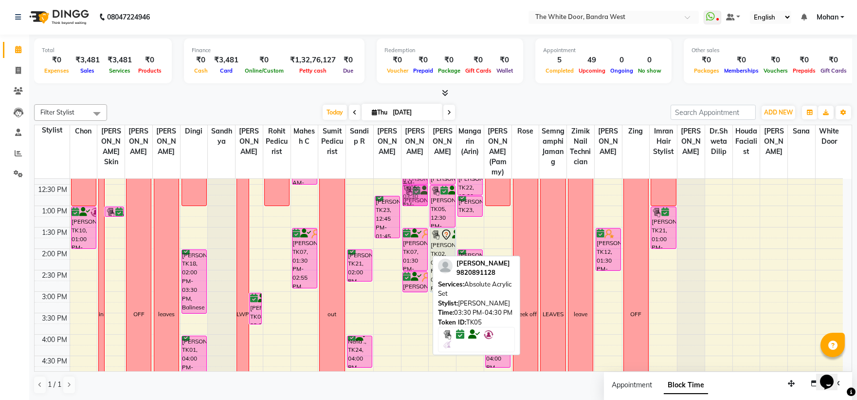
scroll to position [137, 0]
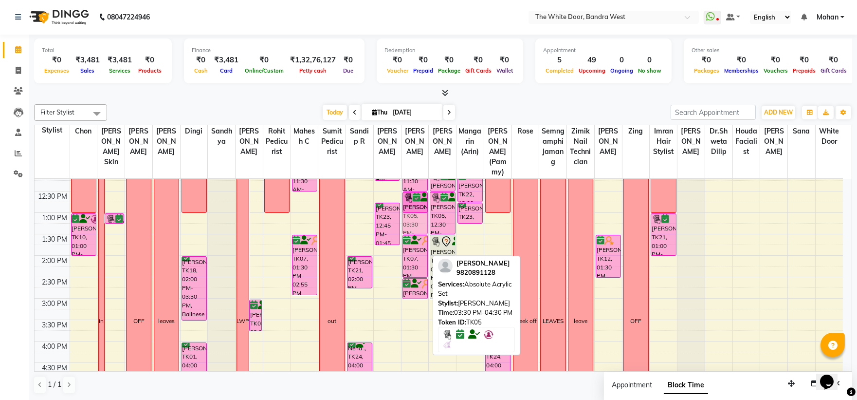
drag, startPoint x: 418, startPoint y: 277, endPoint x: 428, endPoint y: 225, distance: 53.2
click at [428, 225] on div "9:00 AM 9:30 AM 10:00 AM 10:30 AM 11:00 AM 11:30 AM 12:00 PM 12:30 PM 1:00 PM 1…" at bounding box center [439, 319] width 808 height 556
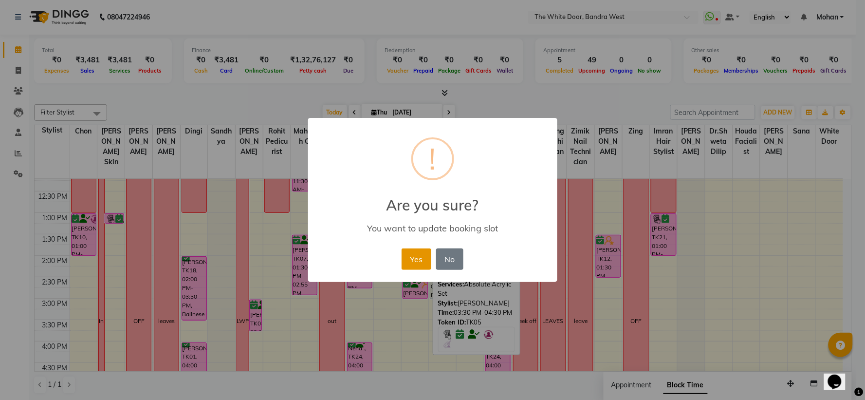
click at [418, 254] on button "Yes" at bounding box center [417, 258] width 30 height 21
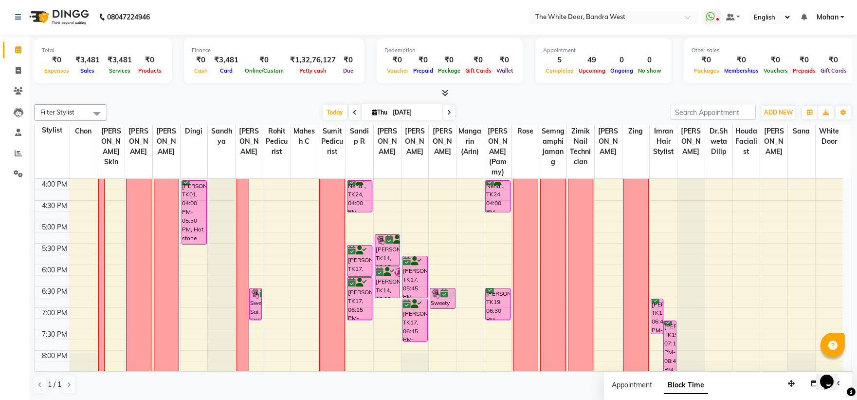
scroll to position [83, 0]
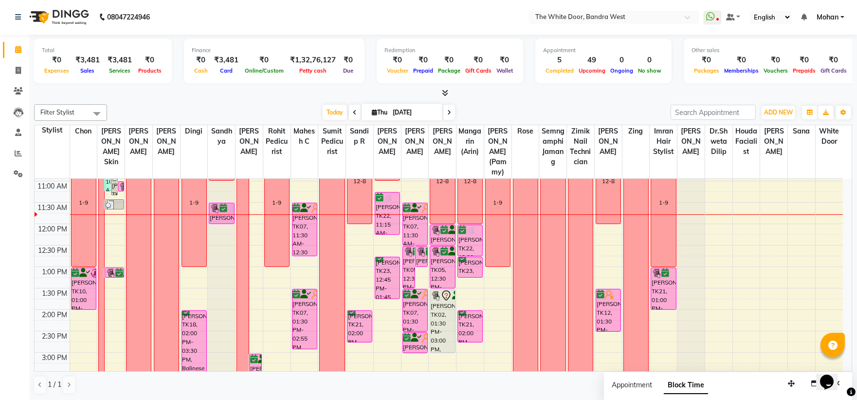
drag, startPoint x: 302, startPoint y: 255, endPoint x: 302, endPoint y: 266, distance: 11.7
click at [302, 266] on div "Upasana Tayal, TK16, 08:45 AM-09:20 AM, TWD Classic Pedicure Shroff Nathalie, T…" at bounding box center [304, 373] width 27 height 556
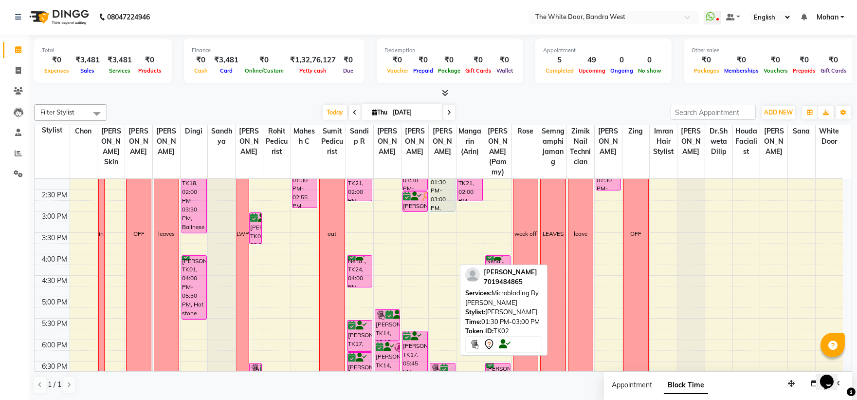
scroll to position [191, 0]
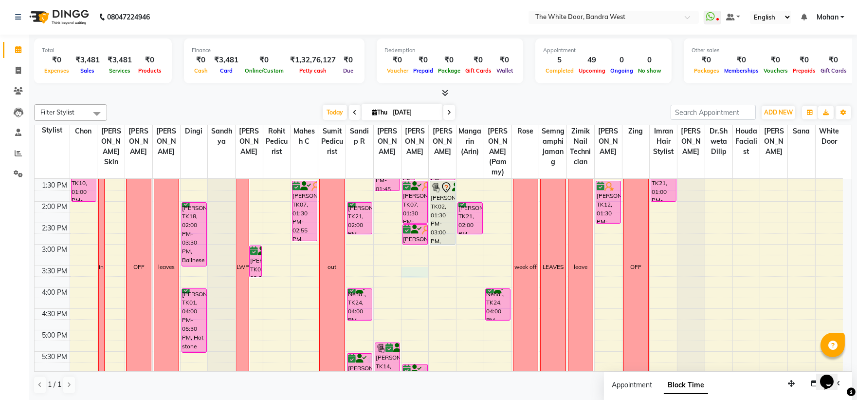
click at [407, 283] on div "9:00 AM 9:30 AM 10:00 AM 10:30 AM 11:00 AM 11:30 AM 12:00 PM 12:30 PM 1:00 PM 1…" at bounding box center [439, 265] width 808 height 556
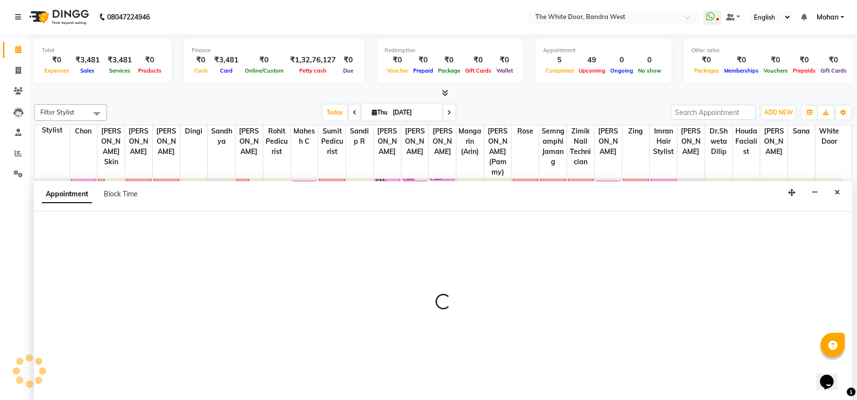
select select "20404"
select select "930"
select select "tentative"
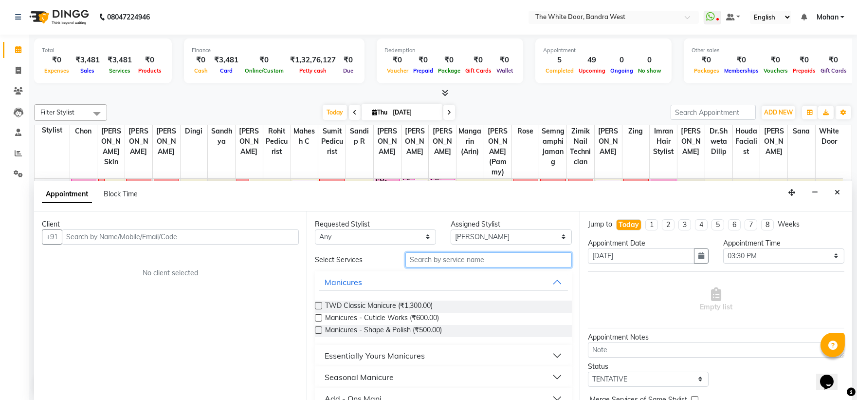
click at [456, 262] on input "text" at bounding box center [488, 259] width 166 height 15
type input "m"
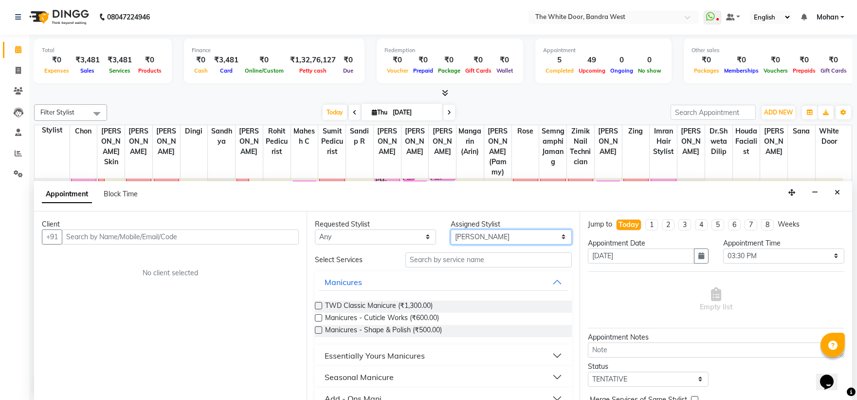
click at [473, 235] on select "Select [PERSON_NAME] Skin [PERSON_NAME] Dingi Dr.Shweta [PERSON_NAME] [PERSON_N…" at bounding box center [511, 236] width 121 height 15
select select "66301"
click at [451, 229] on select "Select [PERSON_NAME] Skin [PERSON_NAME] Dingi Dr.Shweta [PERSON_NAME] [PERSON_N…" at bounding box center [511, 236] width 121 height 15
click at [420, 267] on div "Requested Stylist Any Amita Skin benjimin Chon Dingi Dr.Shweta Dilip Farheen K …" at bounding box center [443, 305] width 273 height 189
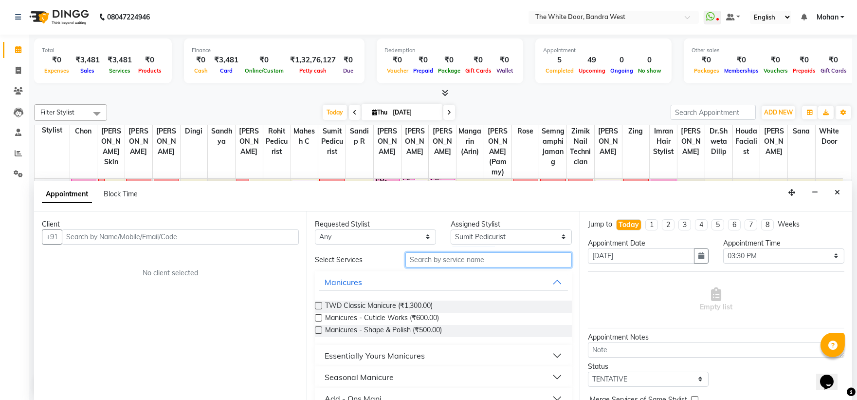
click at [419, 261] on input "text" at bounding box center [488, 259] width 166 height 15
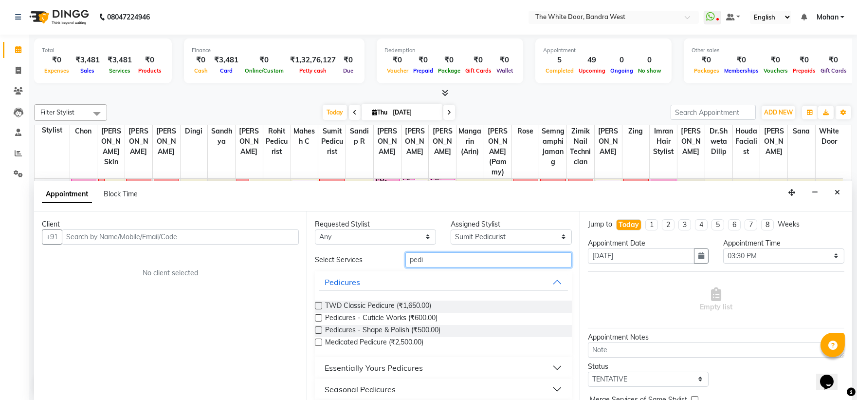
click at [438, 261] on input "pedi" at bounding box center [488, 259] width 166 height 15
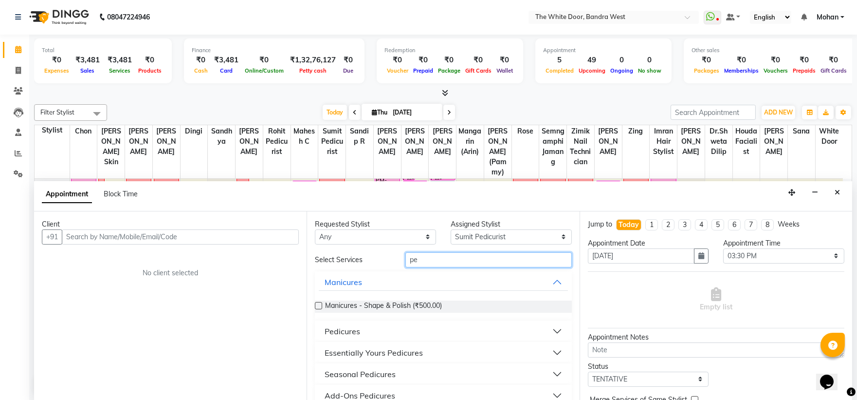
type input "p"
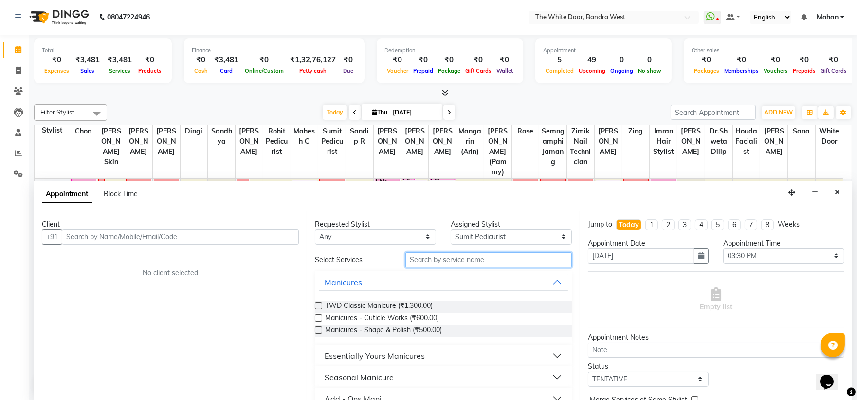
click at [416, 263] on input "text" at bounding box center [488, 259] width 166 height 15
click at [422, 259] on input "text" at bounding box center [488, 259] width 166 height 15
click at [421, 258] on input "text" at bounding box center [488, 259] width 166 height 15
click at [836, 191] on icon "Close" at bounding box center [837, 192] width 5 height 7
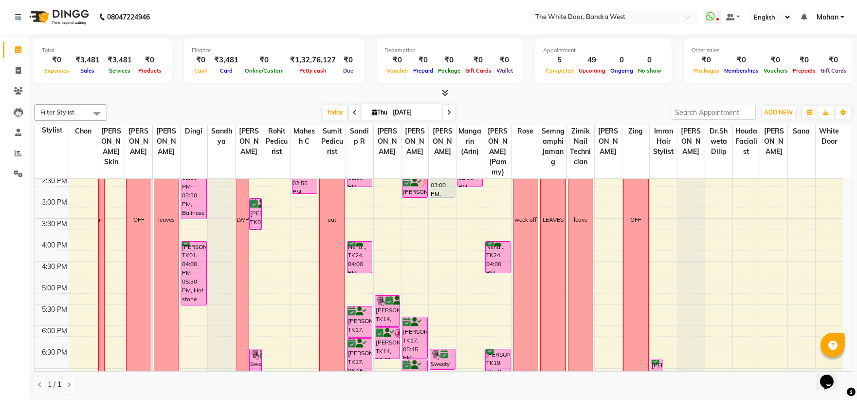
scroll to position [299, 0]
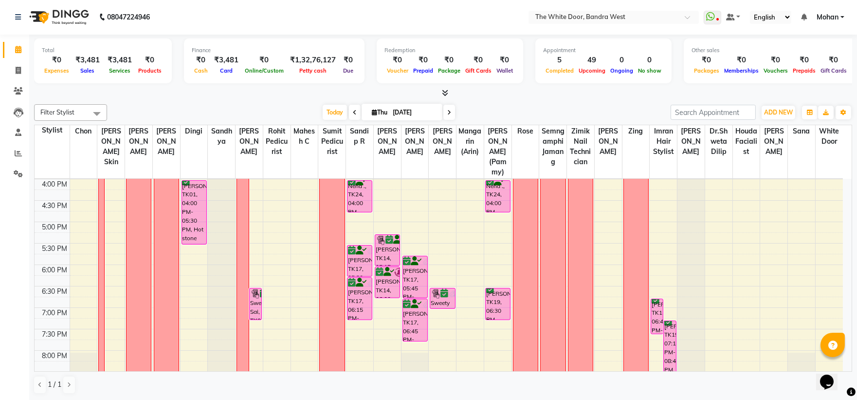
click at [445, 110] on span at bounding box center [449, 112] width 12 height 15
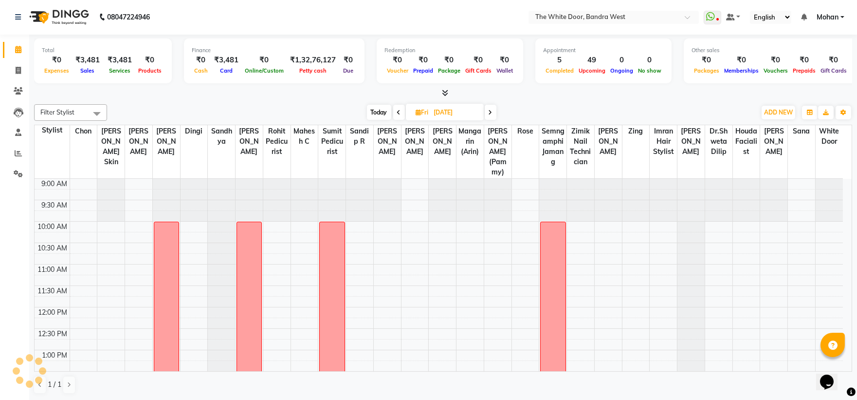
scroll to position [86, 0]
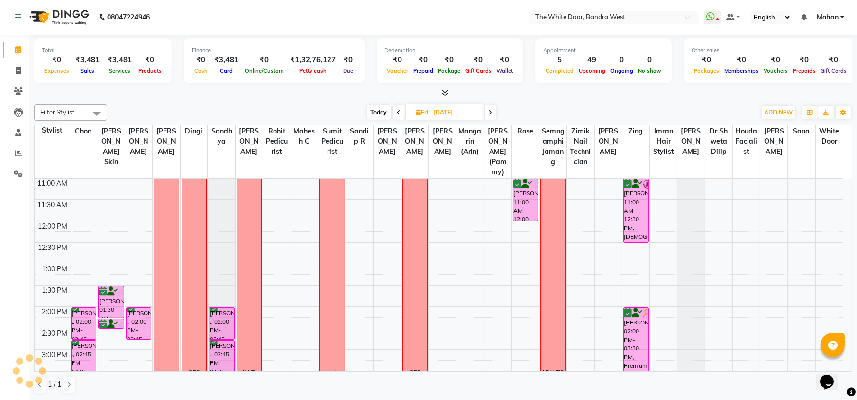
click at [492, 110] on icon at bounding box center [491, 113] width 4 height 6
type input "06-09-2025"
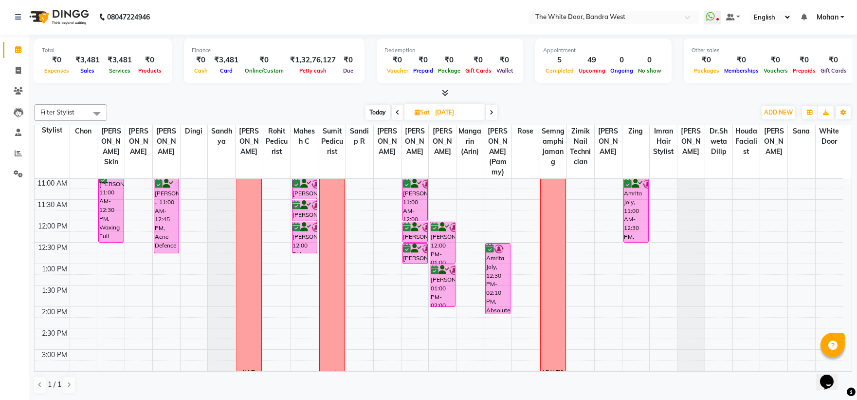
click at [110, 268] on div "9:00 AM 9:30 AM 10:00 AM 10:30 AM 11:00 AM 11:30 AM 12:00 PM 12:30 PM 1:00 PM 1…" at bounding box center [439, 370] width 808 height 556
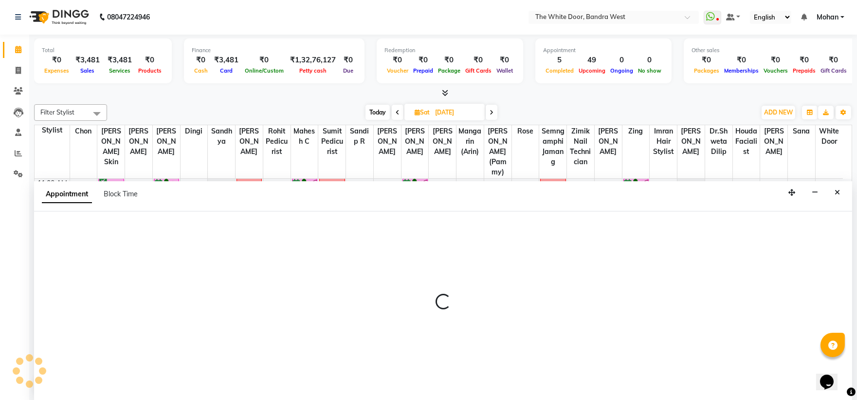
select select "87476"
select select "765"
select select "tentative"
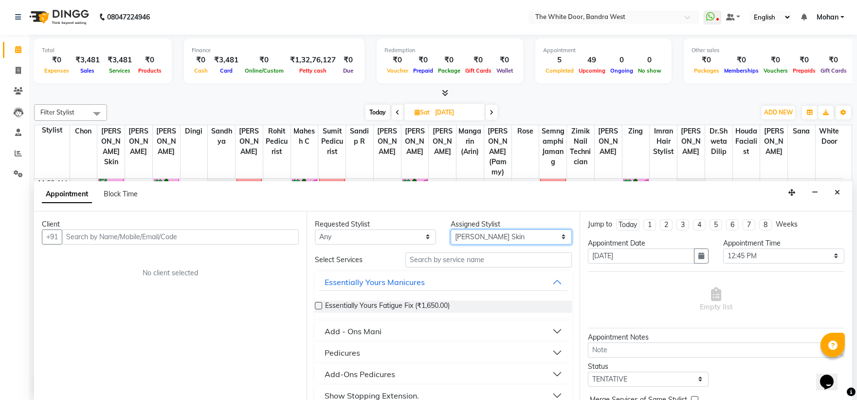
click at [461, 232] on select "Select [PERSON_NAME] Skin [PERSON_NAME] Dingi Dr.Shweta [PERSON_NAME] [PERSON_N…" at bounding box center [511, 236] width 121 height 15
select select "31478"
click at [451, 229] on select "Select [PERSON_NAME] Skin [PERSON_NAME] Dingi Dr.Shweta [PERSON_NAME] [PERSON_N…" at bounding box center [511, 236] width 121 height 15
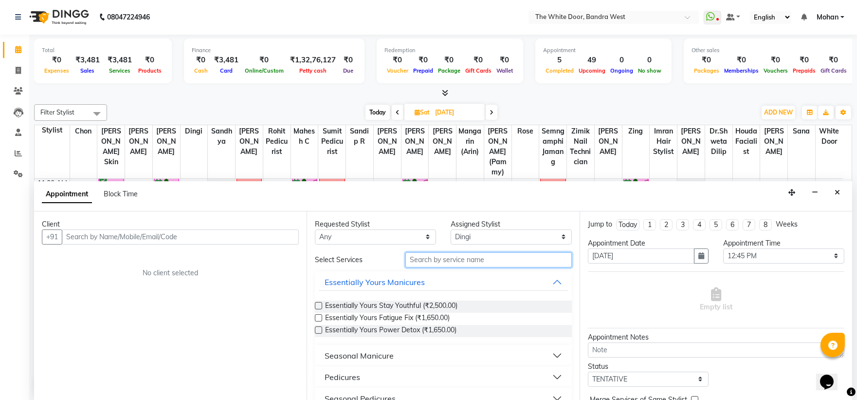
click at [453, 255] on input "text" at bounding box center [488, 259] width 166 height 15
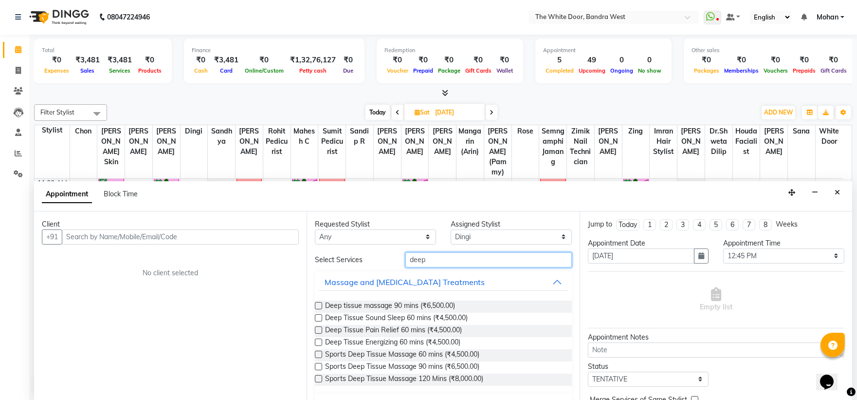
click at [463, 263] on input "deep" at bounding box center [488, 259] width 166 height 15
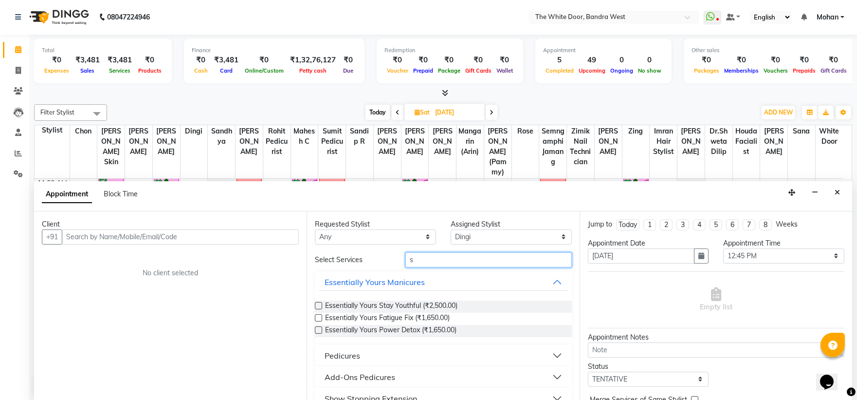
type input "sw"
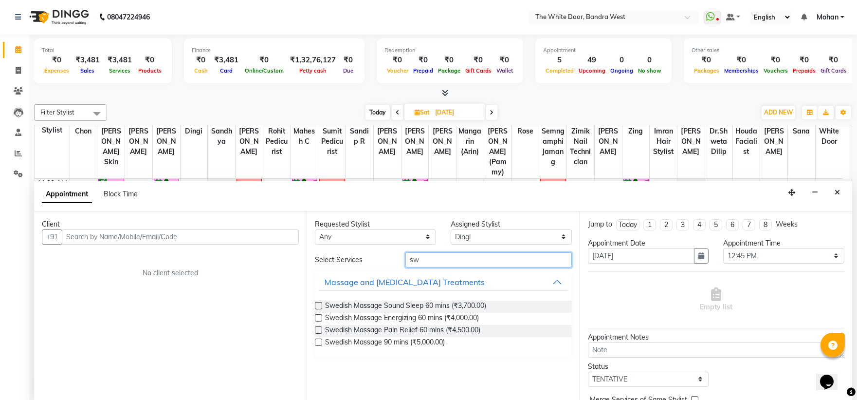
click at [422, 259] on input "sw" at bounding box center [488, 259] width 166 height 15
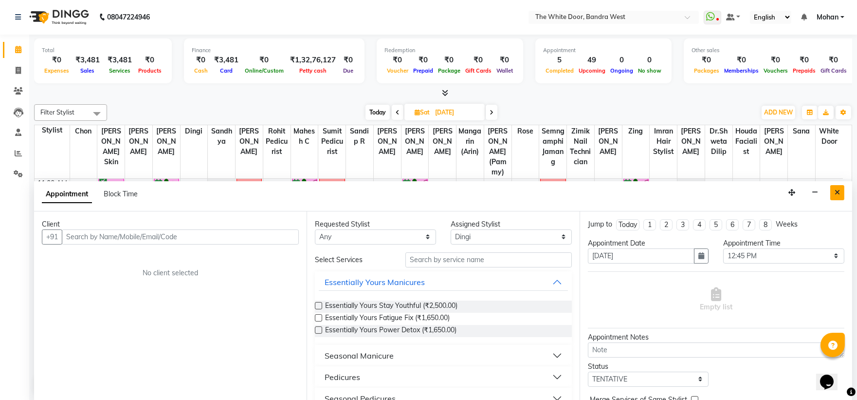
click at [836, 191] on icon "Close" at bounding box center [837, 192] width 5 height 7
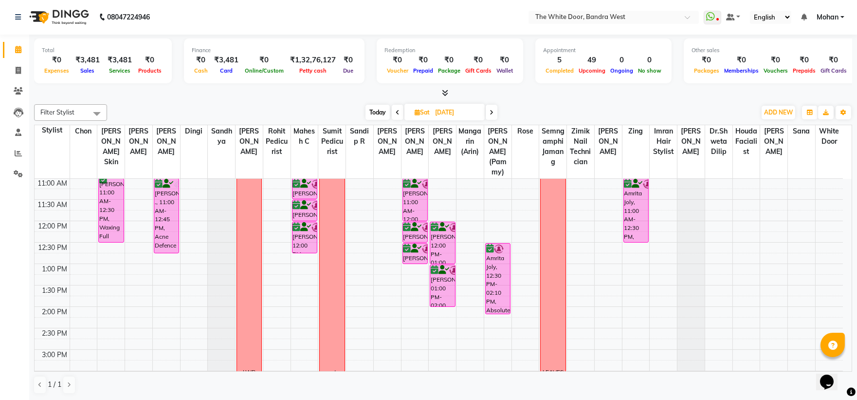
click at [377, 111] on span "Today" at bounding box center [377, 112] width 24 height 15
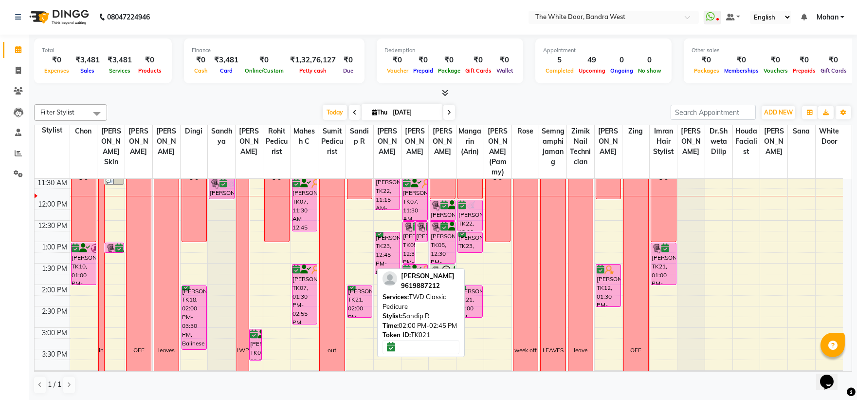
scroll to position [54, 0]
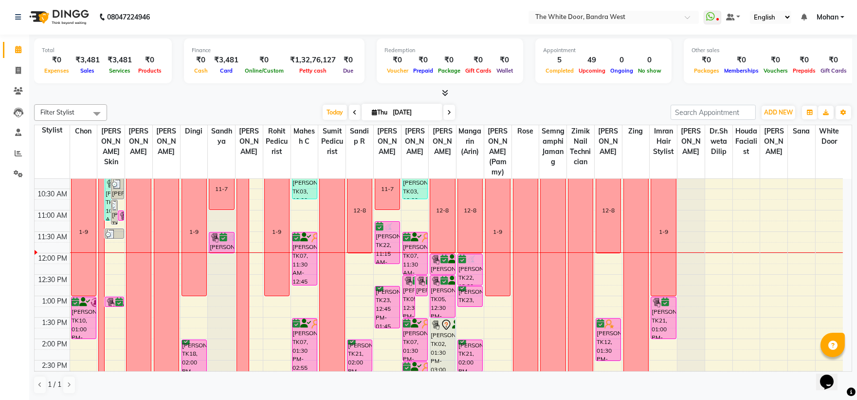
click at [353, 110] on icon at bounding box center [355, 113] width 4 height 6
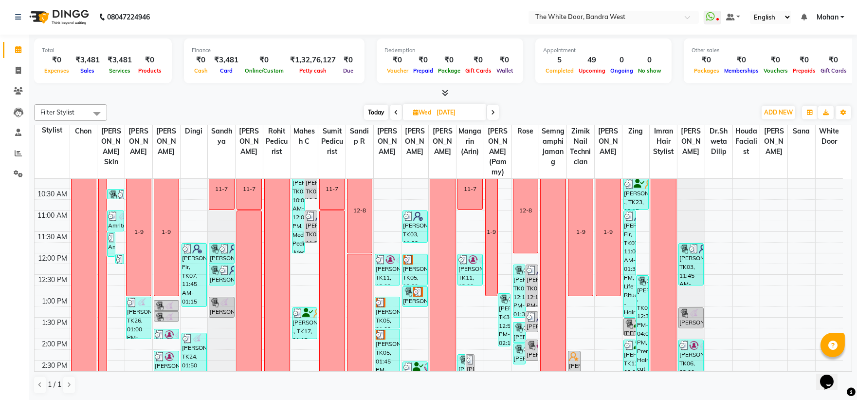
drag, startPoint x: 367, startPoint y: 113, endPoint x: 374, endPoint y: 113, distance: 6.3
click at [368, 113] on span "Today" at bounding box center [376, 112] width 24 height 15
type input "[DATE]"
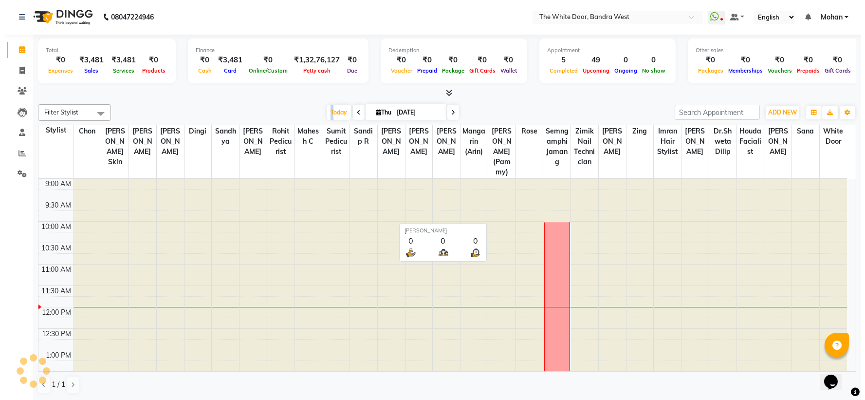
scroll to position [86, 0]
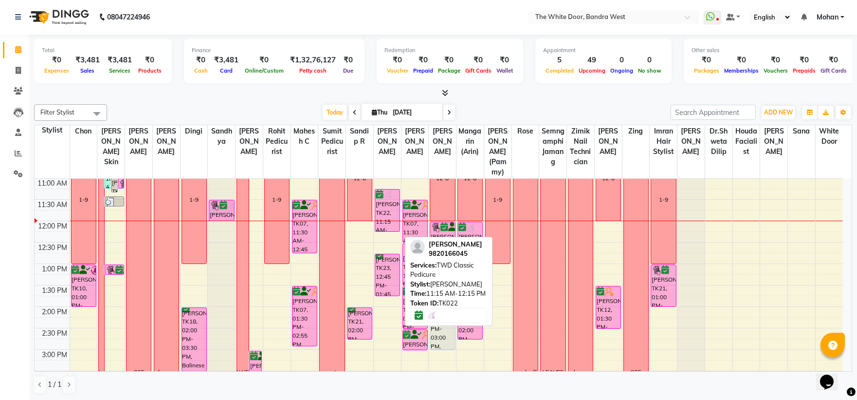
drag, startPoint x: 388, startPoint y: 239, endPoint x: 388, endPoint y: 234, distance: 5.4
click at [388, 234] on div "ayesha sharma, TK14, 09:00 AM-10:00 AM, Iron tongs Medium length Jyatika Rai, T…" at bounding box center [387, 370] width 27 height 556
click at [385, 229] on div "ayesha sharma, TK14, 09:00 AM-10:00 AM, Iron tongs Medium length Jyatika Rai, T…" at bounding box center [387, 370] width 27 height 556
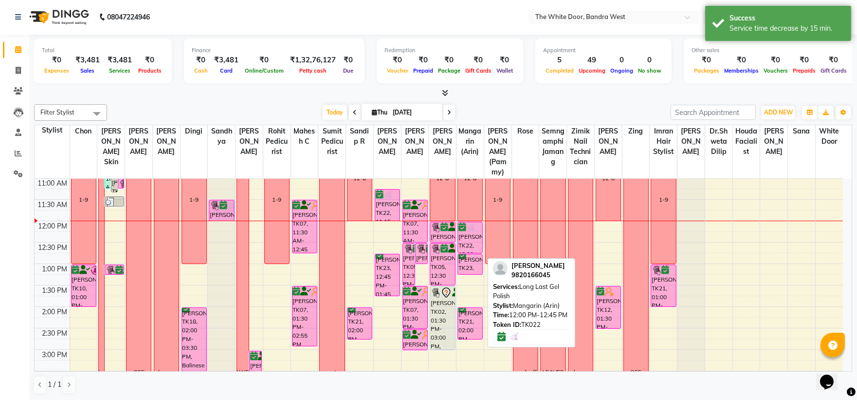
click at [473, 244] on div "[PERSON_NAME], TK22, 12:00 PM-12:45 PM, Long Last Gel Polish" at bounding box center [470, 237] width 24 height 31
drag, startPoint x: 473, startPoint y: 244, endPoint x: 400, endPoint y: 242, distance: 73.0
click at [385, 240] on tr "1-9 Shanaya kapoor, TK10, 01:00 PM-02:00 PM, Lymphatic drainage massage 60 mins…" at bounding box center [439, 370] width 808 height 556
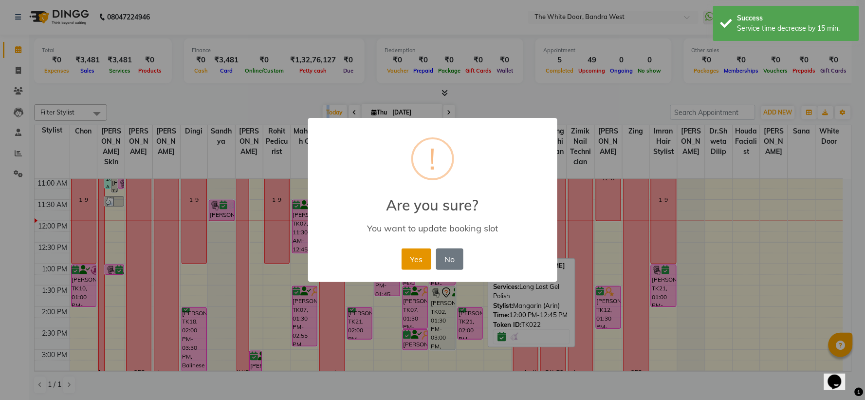
click at [414, 256] on button "Yes" at bounding box center [417, 258] width 30 height 21
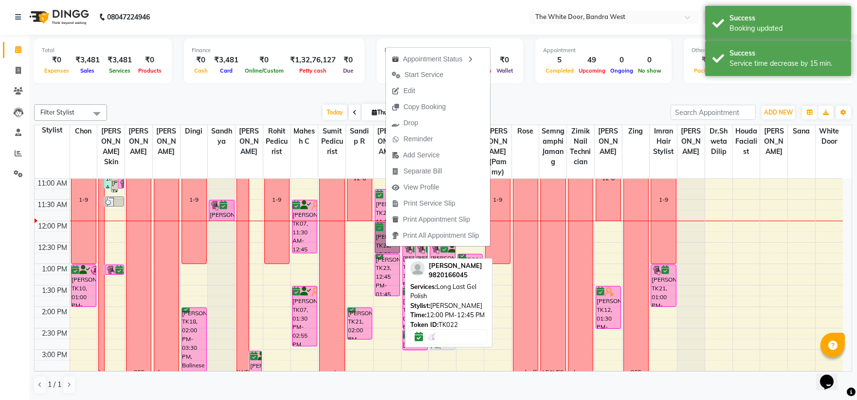
click at [383, 242] on link "[PERSON_NAME], TK22, 12:00 PM-12:45 PM, Long Last Gel Polish" at bounding box center [387, 237] width 25 height 32
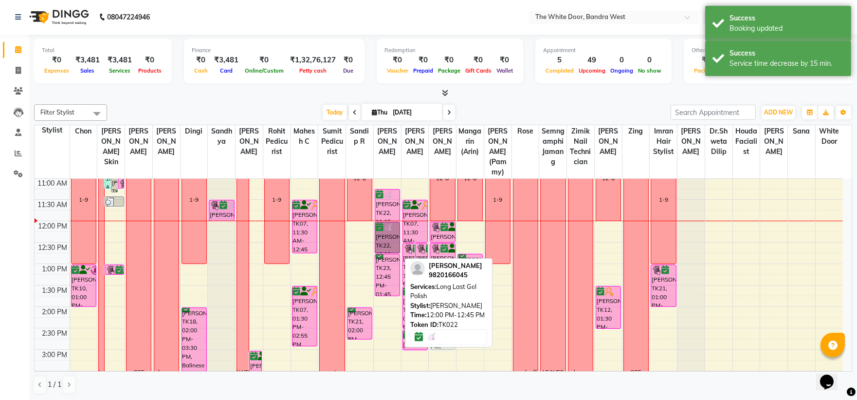
click at [385, 244] on link "[PERSON_NAME], TK22, 12:00 PM-12:45 PM, Long Last Gel Polish" at bounding box center [387, 237] width 25 height 32
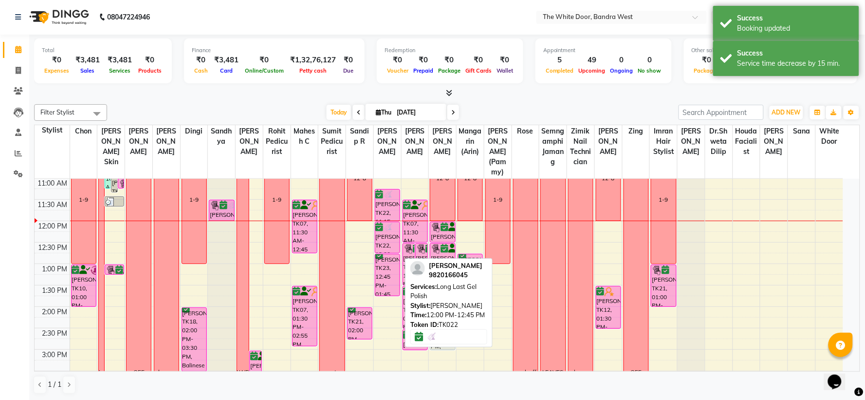
select select "6"
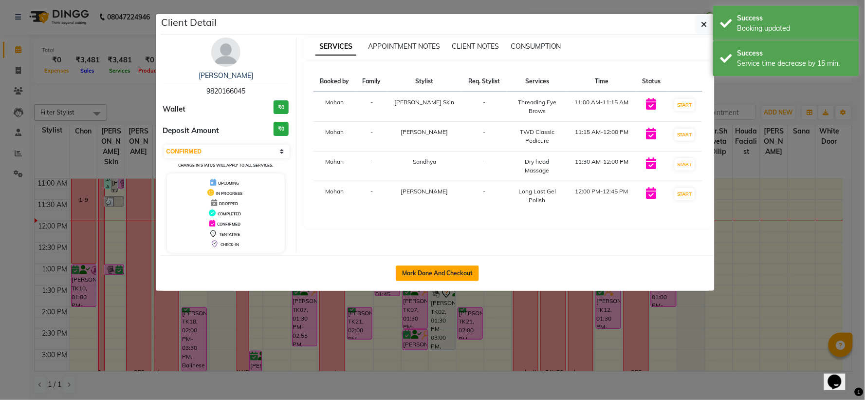
click at [422, 274] on button "Mark Done And Checkout" at bounding box center [437, 273] width 83 height 16
select select "3980"
select select "service"
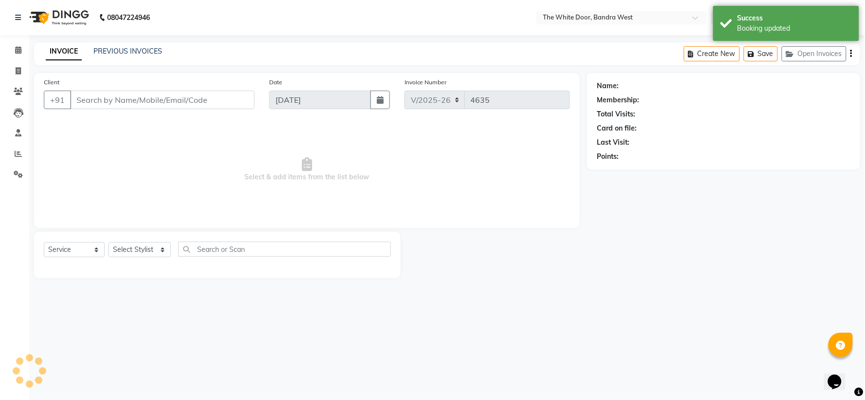
type input "9820166045"
select select "20544"
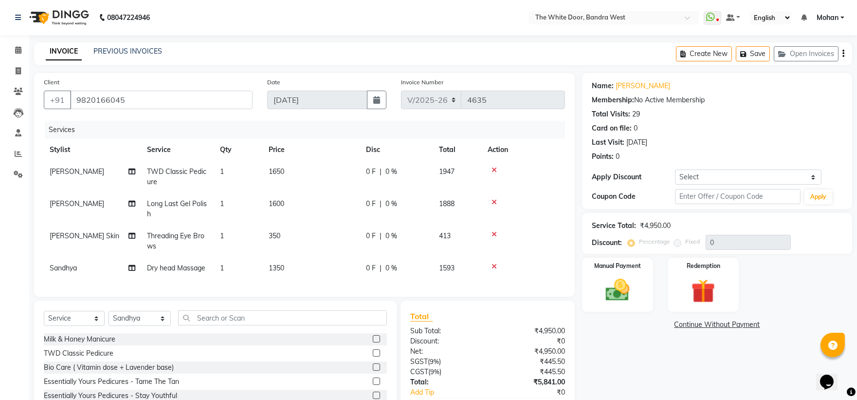
click at [162, 205] on span "Long Last Gel Polish" at bounding box center [177, 208] width 60 height 19
select select "22332"
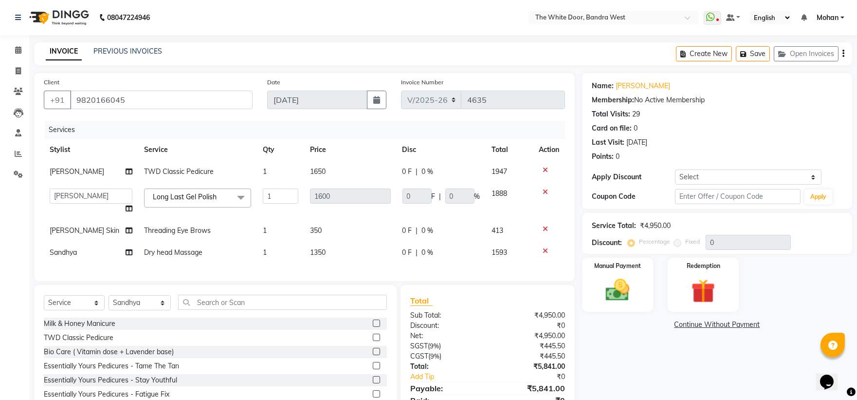
click at [178, 196] on span "Long Last Gel Polish" at bounding box center [185, 196] width 64 height 9
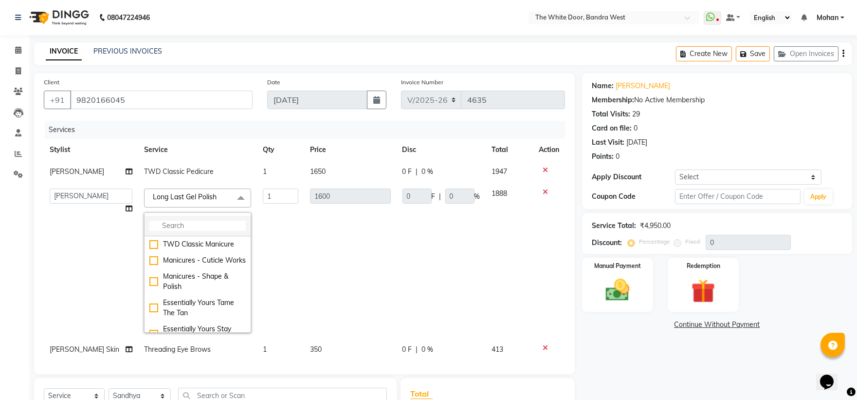
click at [174, 221] on input "multiselect-search" at bounding box center [197, 225] width 96 height 10
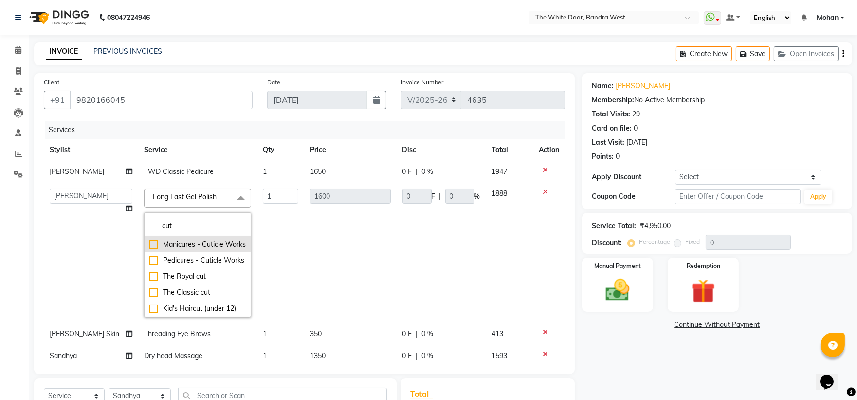
type input "cut"
click at [224, 241] on div "Manicures - Cuticle Works" at bounding box center [197, 244] width 96 height 10
checkbox input "true"
type input "600"
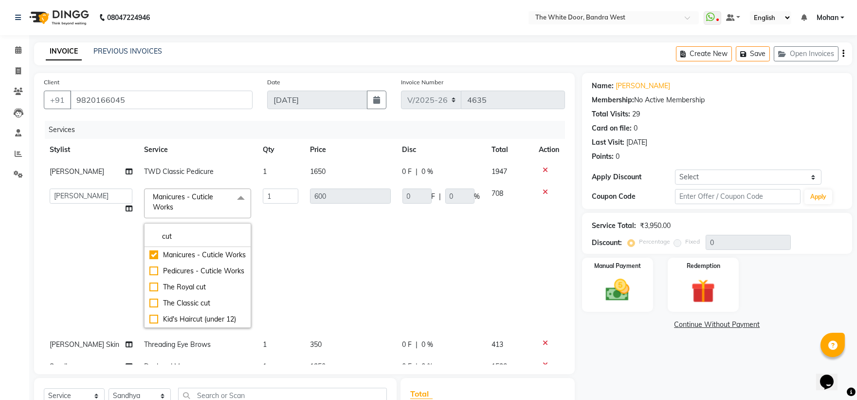
click at [365, 236] on td "600" at bounding box center [350, 258] width 92 height 151
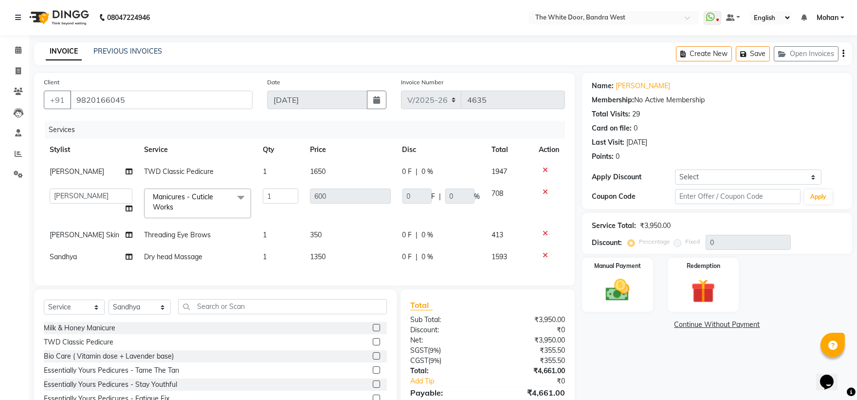
click at [230, 231] on td "Threading Eye Brows" at bounding box center [197, 235] width 119 height 22
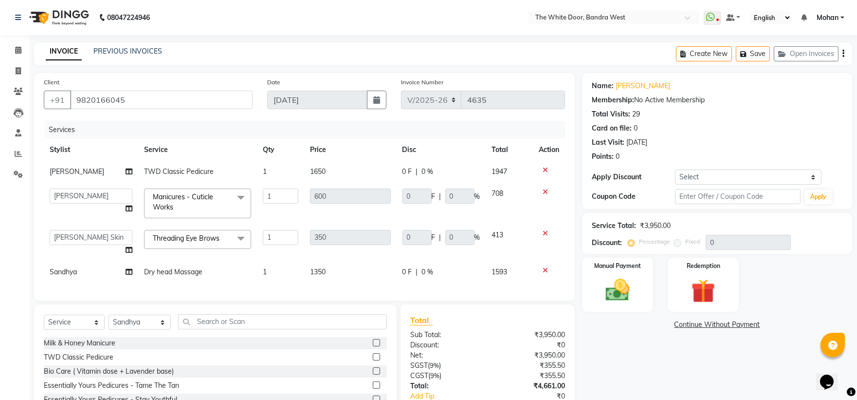
click at [211, 252] on td "Threading Eye Brows x Essentially Yours Fatigue Fix Extra 15 Min Massage Bio Ca…" at bounding box center [197, 242] width 119 height 37
click at [177, 171] on span "TWD Classic Pedicure" at bounding box center [179, 171] width 70 height 9
select select "22332"
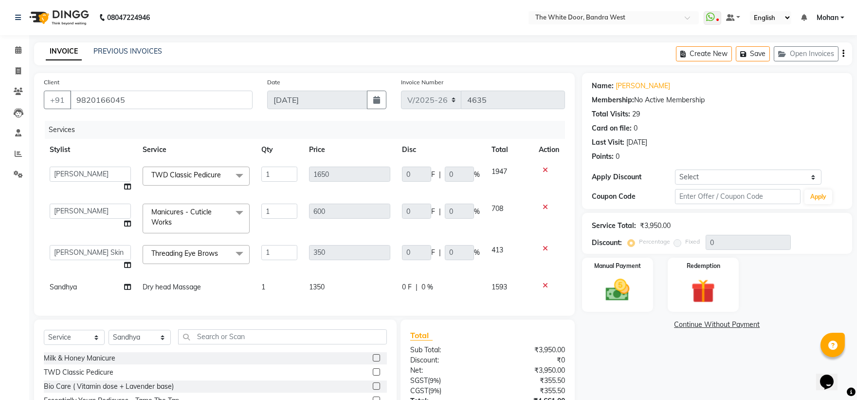
scroll to position [86, 0]
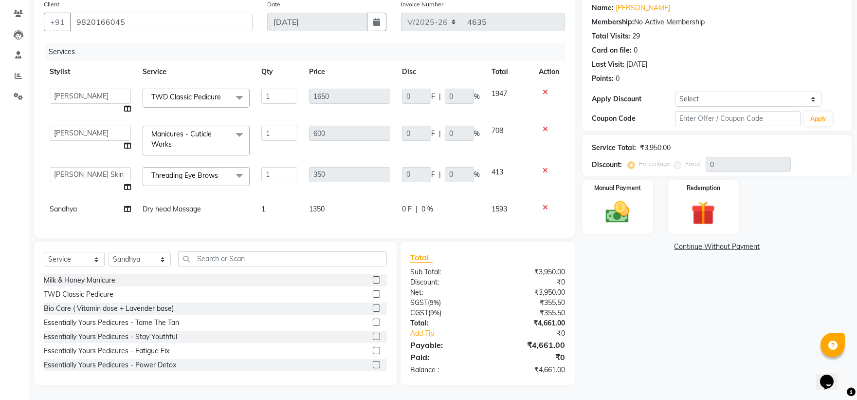
click at [188, 204] on span "Dry head Massage" at bounding box center [172, 208] width 58 height 9
select select "20544"
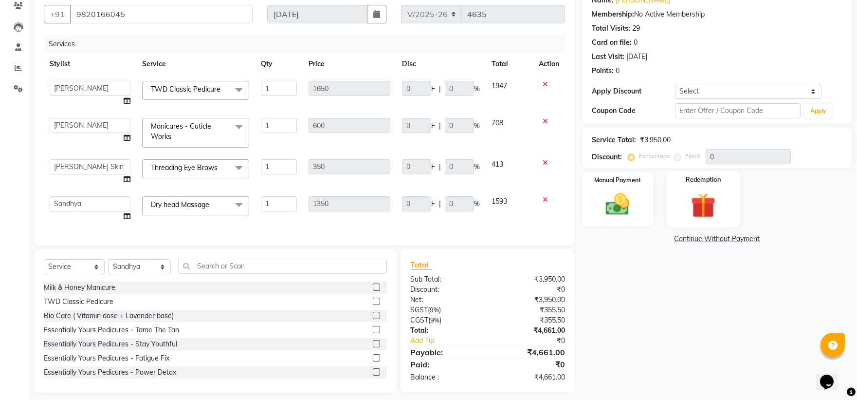
drag, startPoint x: 708, startPoint y: 195, endPoint x: 699, endPoint y: 224, distance: 30.5
click at [708, 196] on img at bounding box center [703, 205] width 40 height 31
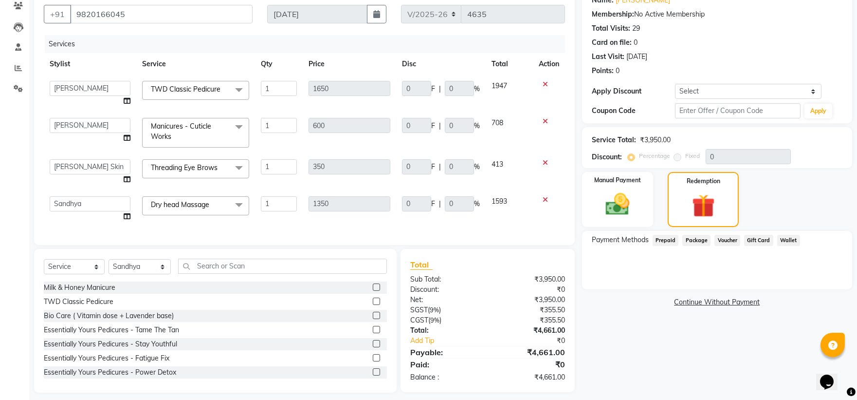
click at [665, 240] on span "Prepaid" at bounding box center [666, 240] width 26 height 11
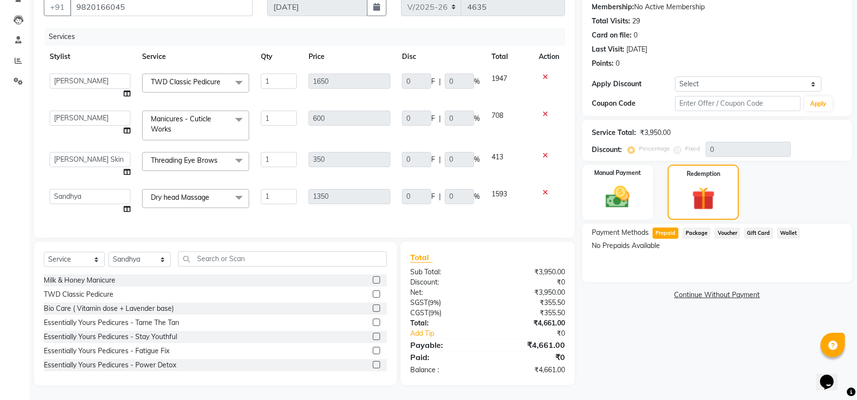
scroll to position [0, 0]
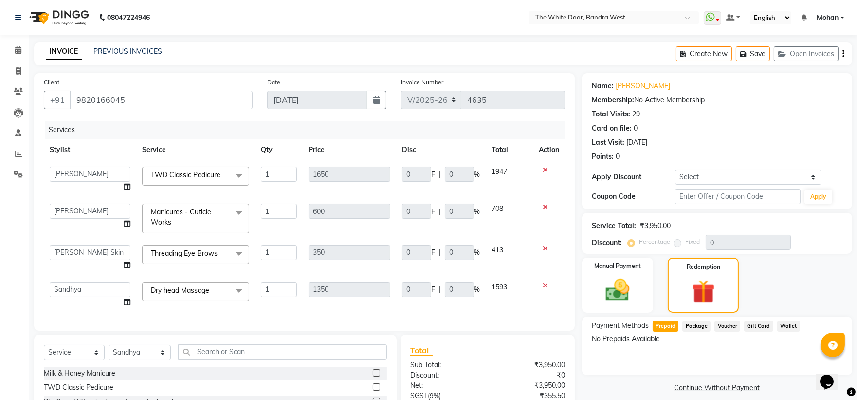
click at [236, 210] on span at bounding box center [238, 212] width 19 height 18
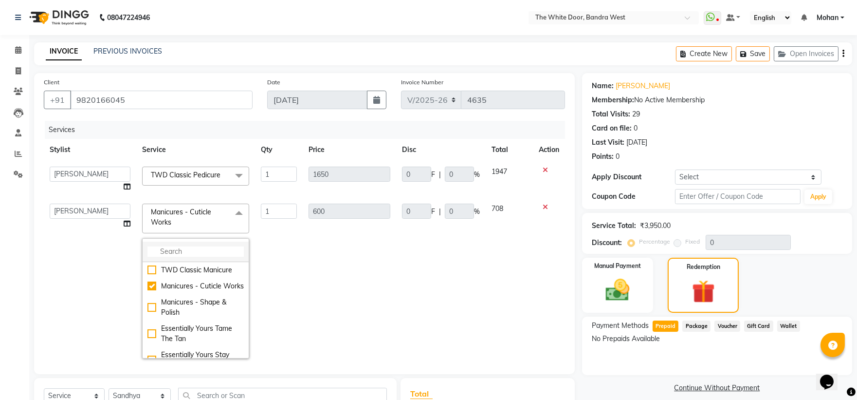
click at [208, 247] on input "multiselect-search" at bounding box center [195, 251] width 96 height 10
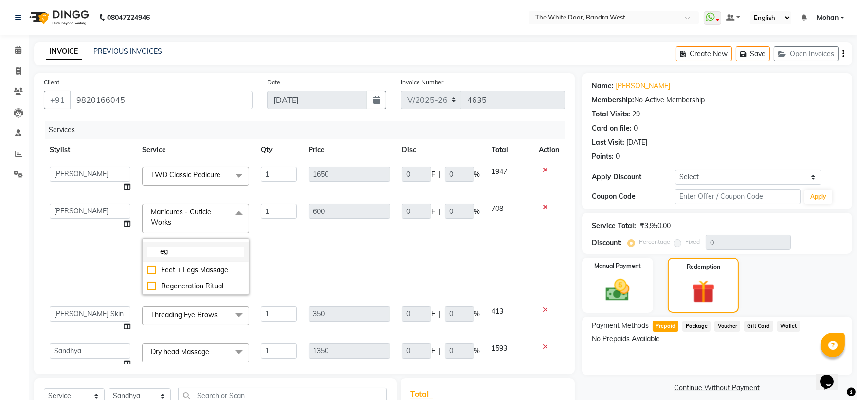
type input "e"
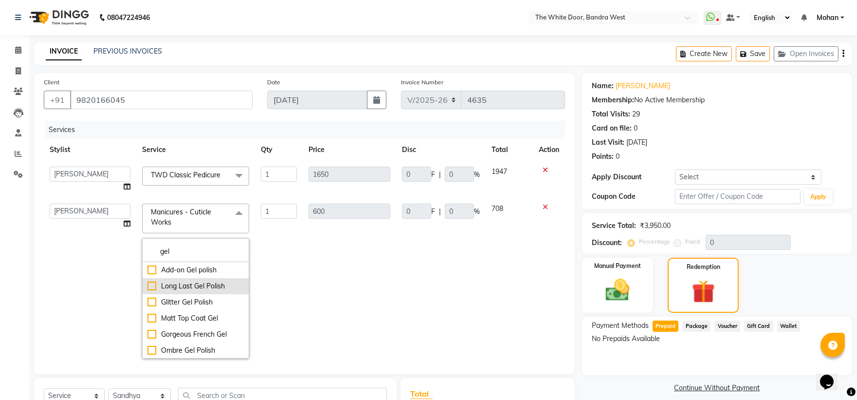
type input "gel"
drag, startPoint x: 149, startPoint y: 286, endPoint x: 275, endPoint y: 283, distance: 126.6
click at [149, 287] on div "Long Last Gel Polish" at bounding box center [195, 286] width 96 height 10
type input "1600"
checkbox input "true"
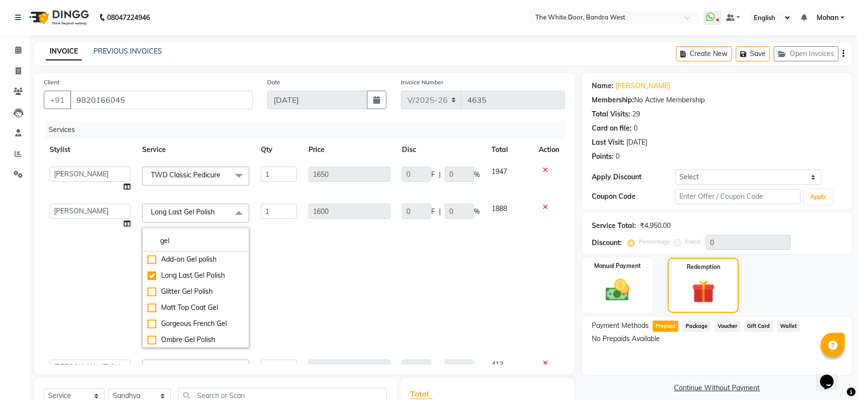
click at [377, 274] on td "1600" at bounding box center [349, 276] width 93 height 156
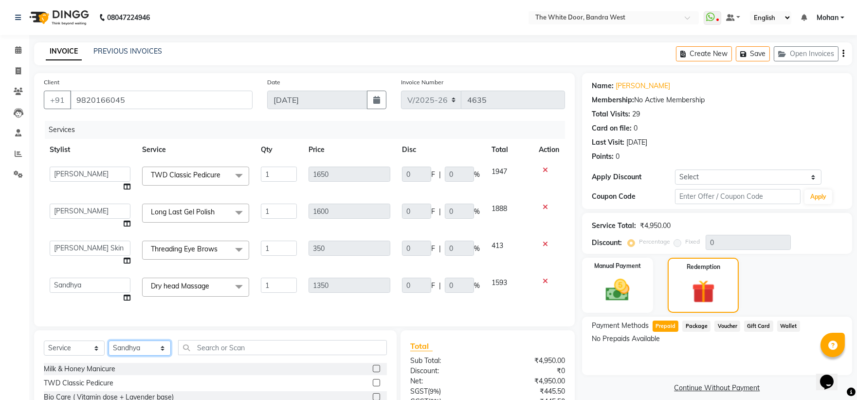
click at [145, 340] on select "Select Stylist Amita Skin benjimin Chitra K Chon Dingi Dr.Shweta Dilip Farheen …" at bounding box center [140, 347] width 62 height 15
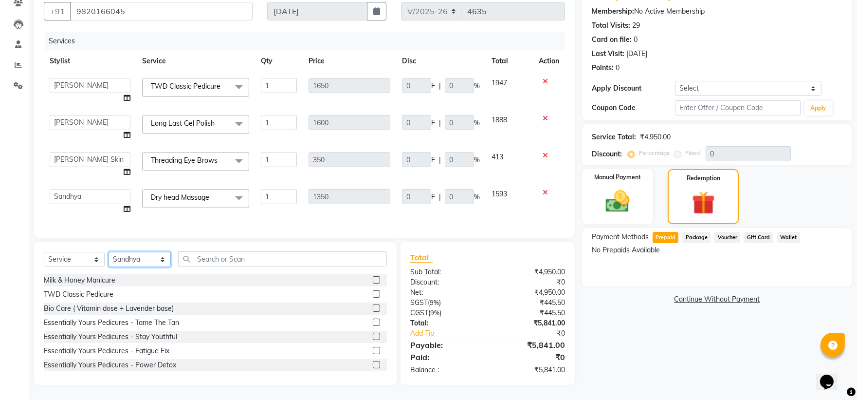
select select "22332"
click at [214, 261] on input "text" at bounding box center [282, 258] width 209 height 15
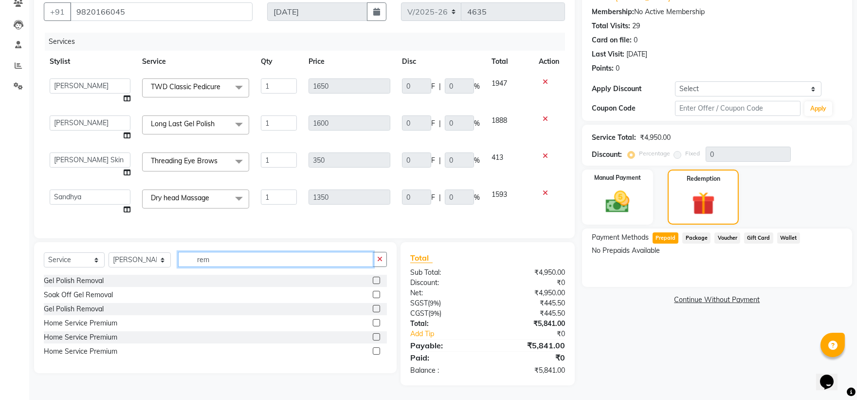
scroll to position [96, 0]
type input "rem"
click at [377, 280] on label at bounding box center [376, 279] width 7 height 7
click at [377, 280] on input "checkbox" at bounding box center [376, 280] width 6 height 6
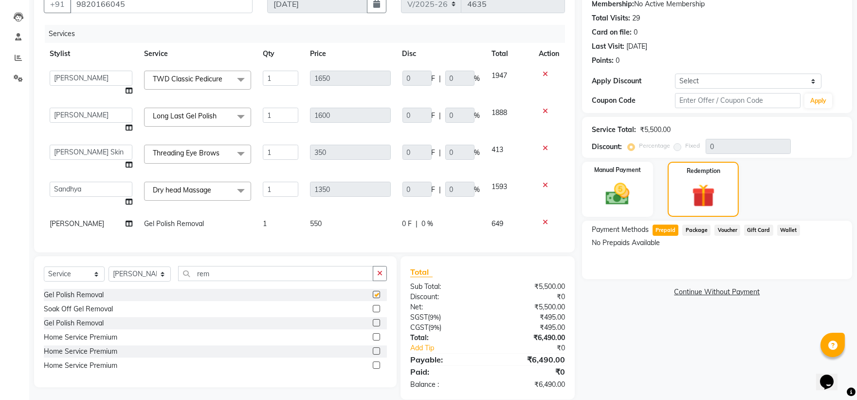
checkbox input "false"
click at [193, 224] on span "Gel Polish Removal" at bounding box center [174, 223] width 60 height 9
select select "22332"
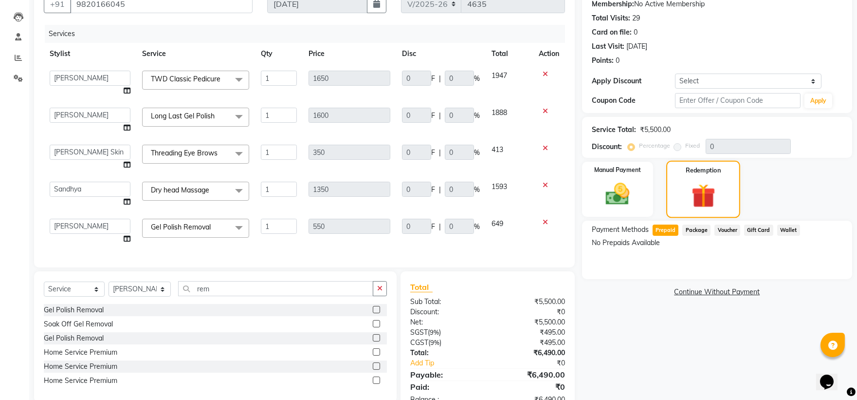
scroll to position [133, 0]
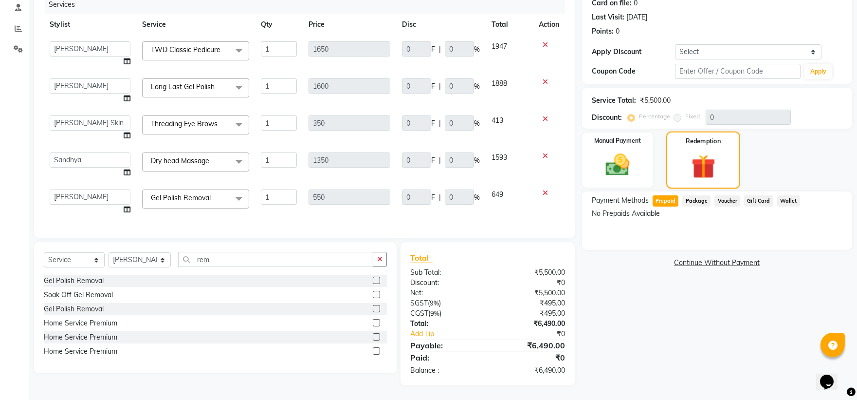
click at [692, 153] on img at bounding box center [703, 166] width 39 height 30
click at [626, 158] on img at bounding box center [617, 164] width 40 height 29
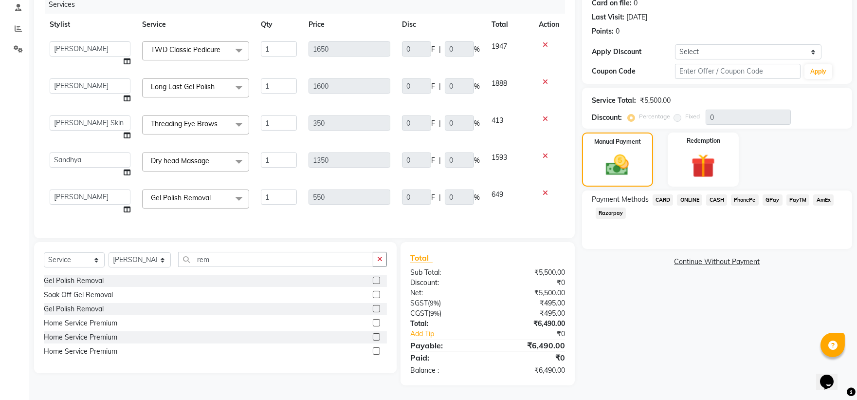
click at [666, 194] on span "CARD" at bounding box center [663, 199] width 21 height 11
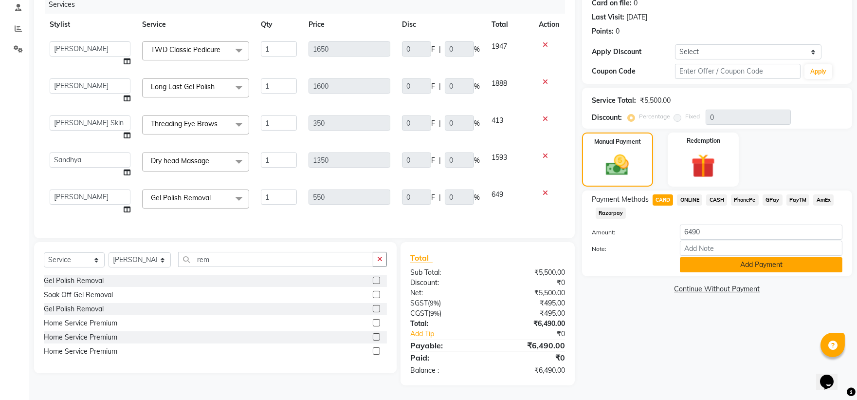
click at [727, 257] on button "Add Payment" at bounding box center [761, 264] width 163 height 15
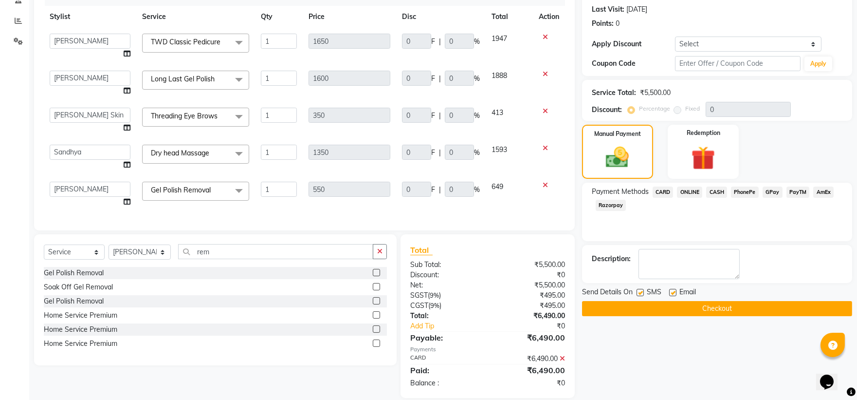
scroll to position [153, 0]
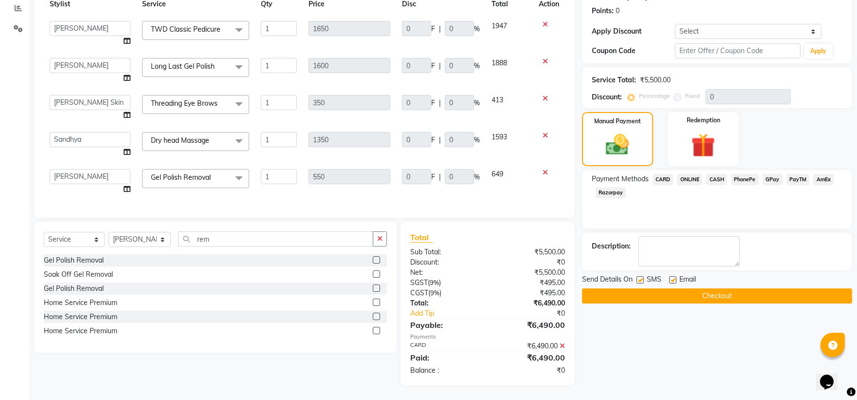
click at [675, 288] on button "Checkout" at bounding box center [717, 295] width 270 height 15
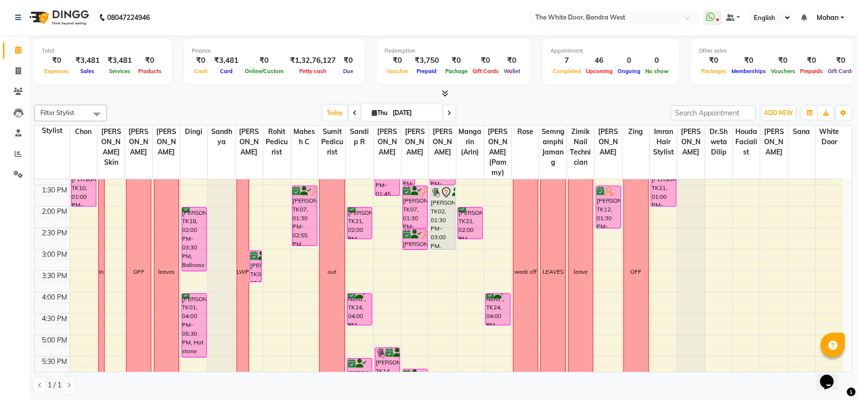
scroll to position [84, 0]
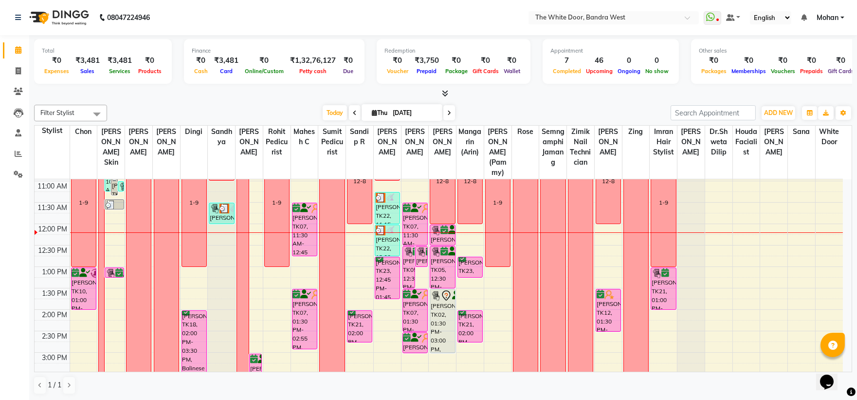
click at [215, 95] on div at bounding box center [221, 95] width 27 height 0
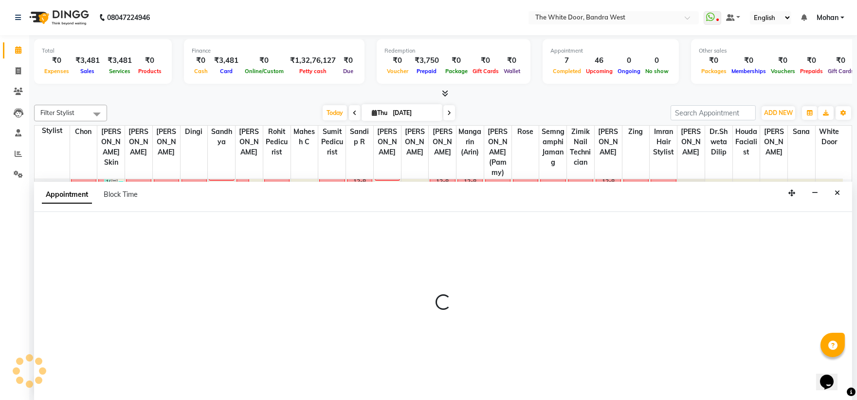
scroll to position [0, 0]
select select "20544"
select select "tentative"
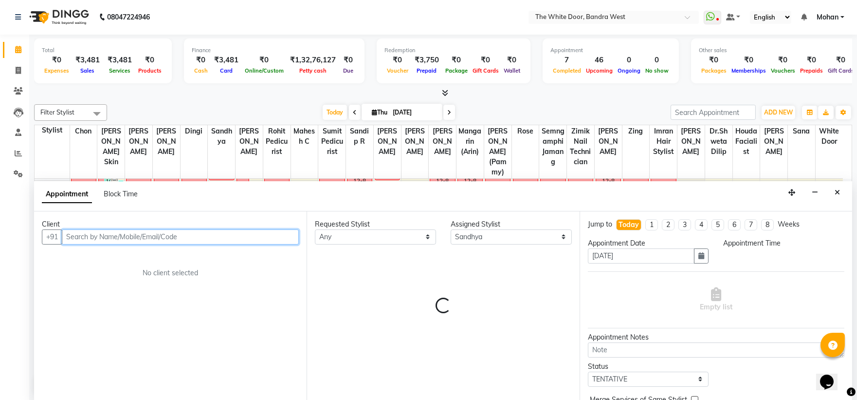
select select "735"
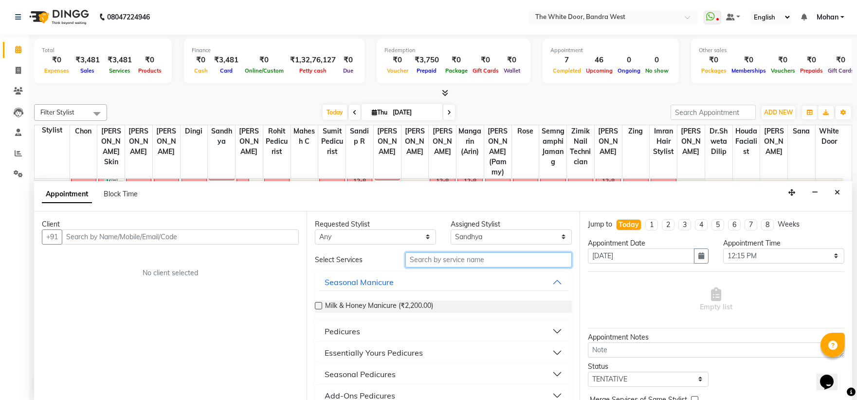
click at [456, 257] on input "text" at bounding box center [488, 259] width 166 height 15
type input "s"
click at [538, 329] on button "Pedicures" at bounding box center [443, 331] width 249 height 18
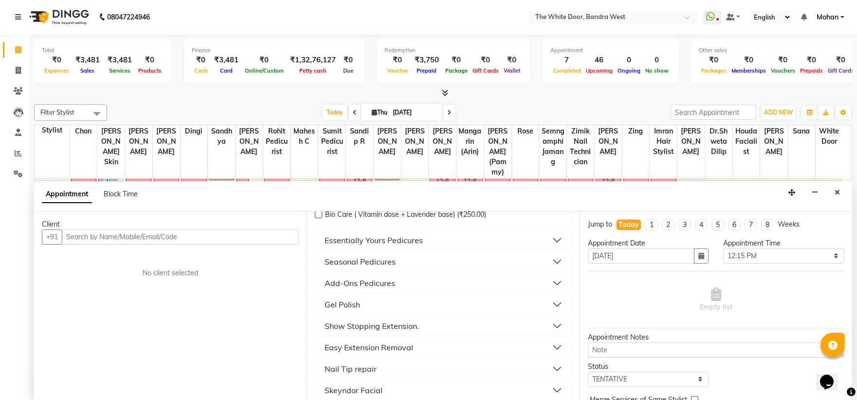
scroll to position [162, 0]
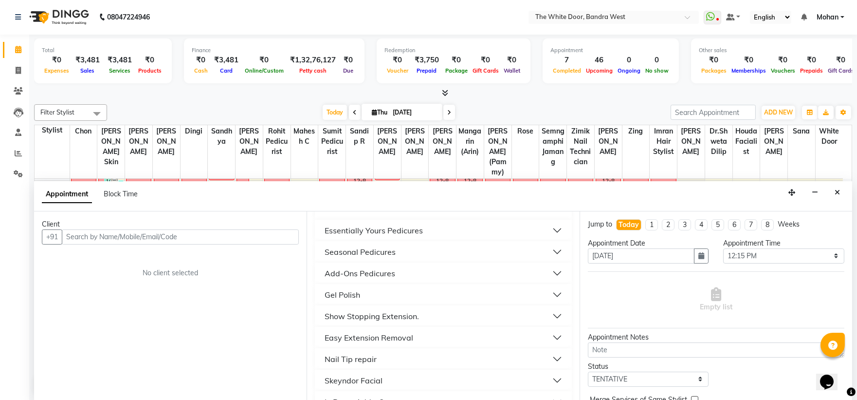
click at [385, 274] on div "Add-Ons Pedicures" at bounding box center [360, 273] width 71 height 12
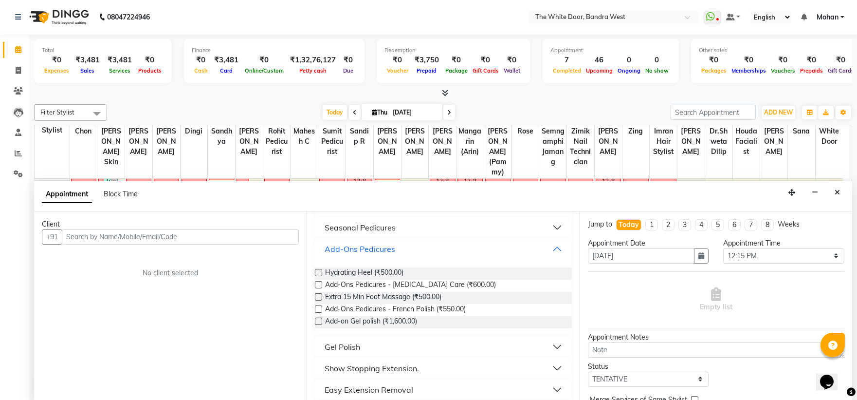
scroll to position [189, 0]
click at [835, 187] on button "Close" at bounding box center [837, 192] width 14 height 15
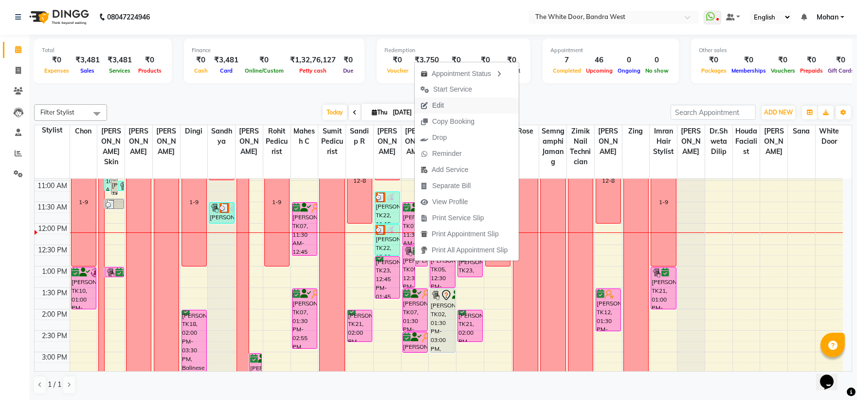
click at [436, 103] on span "Edit" at bounding box center [438, 105] width 12 height 10
select select "tentative"
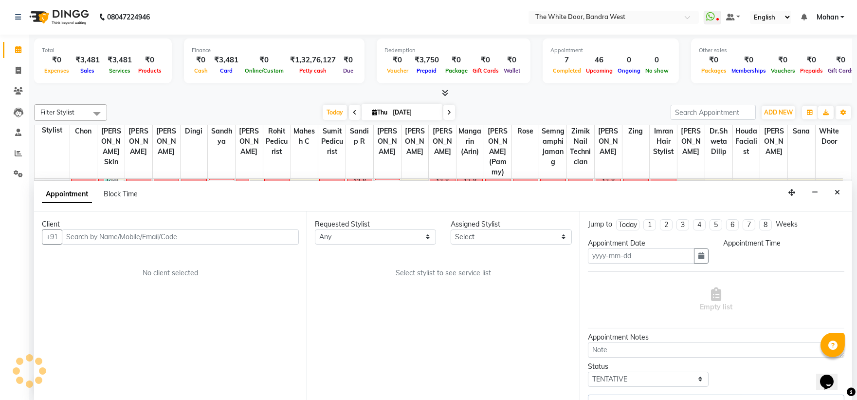
type input "[DATE]"
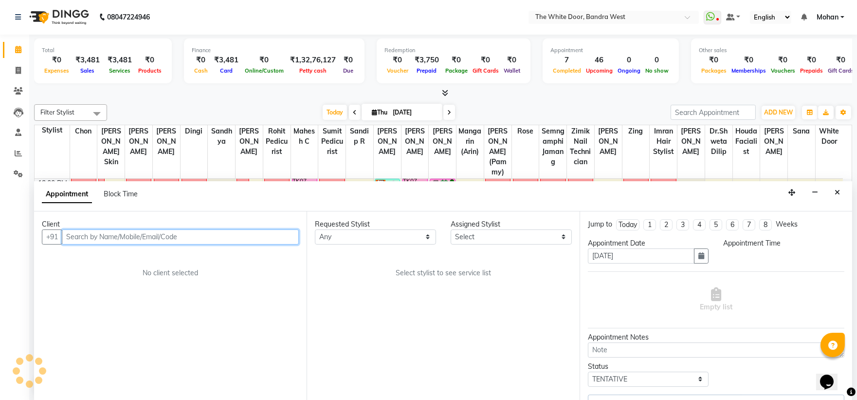
select select "confirm booking"
select select "720"
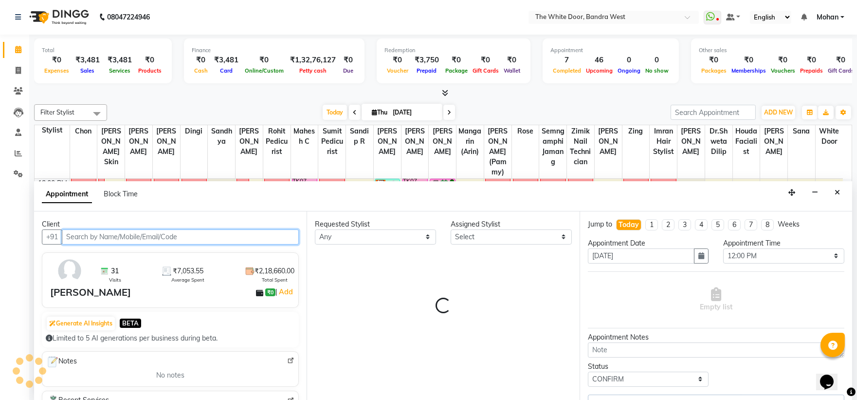
select select "20404"
select select "1642"
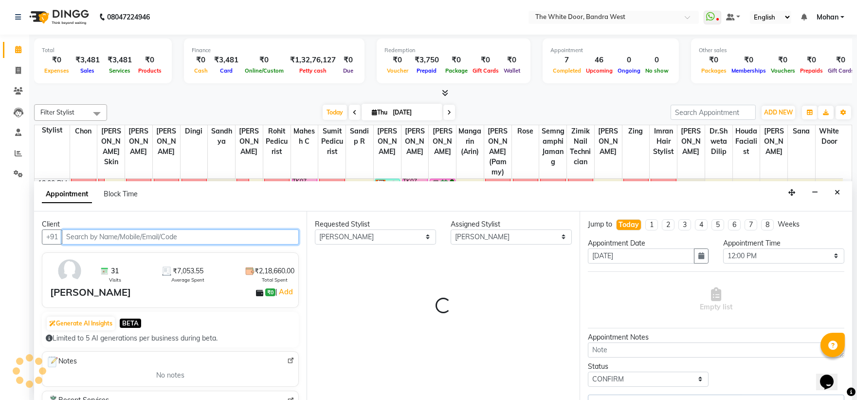
select select "1642"
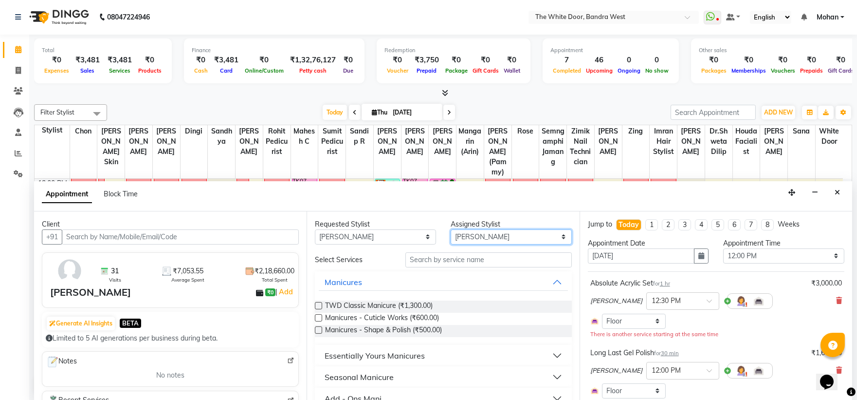
click at [490, 233] on select "Select [PERSON_NAME] Skin [PERSON_NAME] Dingi Dr.Shweta [PERSON_NAME] [PERSON_N…" at bounding box center [511, 236] width 121 height 15
select select "20544"
click at [451, 229] on select "Select [PERSON_NAME] Skin [PERSON_NAME] Dingi Dr.Shweta [PERSON_NAME] [PERSON_N…" at bounding box center [511, 236] width 121 height 15
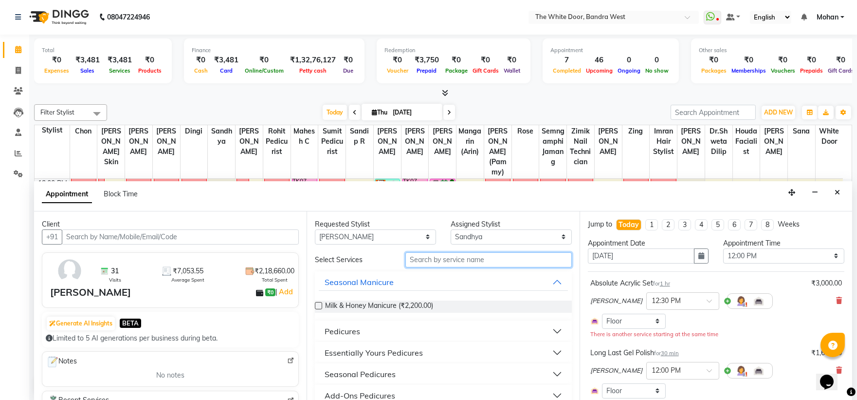
click at [450, 259] on input "text" at bounding box center [488, 259] width 166 height 15
type input "hydrat"
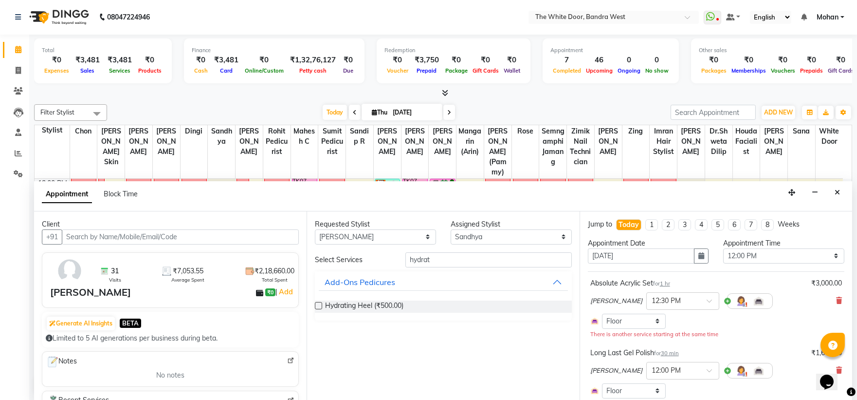
click at [322, 305] on label at bounding box center [318, 305] width 7 height 7
click at [321, 305] on input "checkbox" at bounding box center [318, 306] width 6 height 6
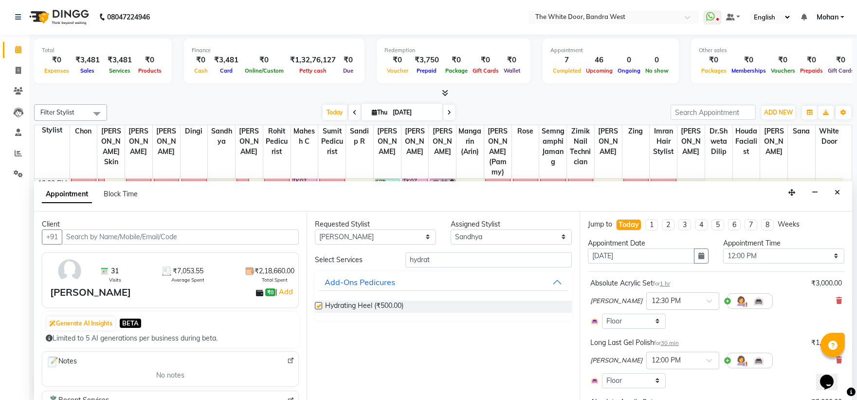
checkbox input "false"
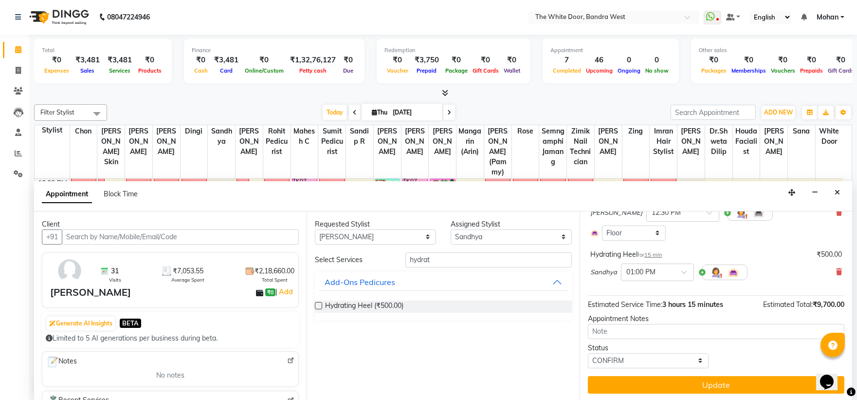
scroll to position [267, 0]
click at [665, 270] on input "text" at bounding box center [647, 271] width 43 height 10
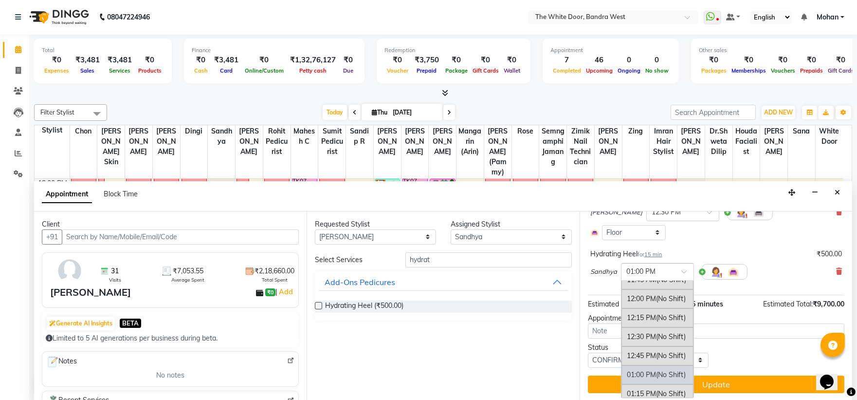
scroll to position [128, 0]
click at [651, 333] on div "12:15 PM (No Shift)" at bounding box center [657, 332] width 72 height 19
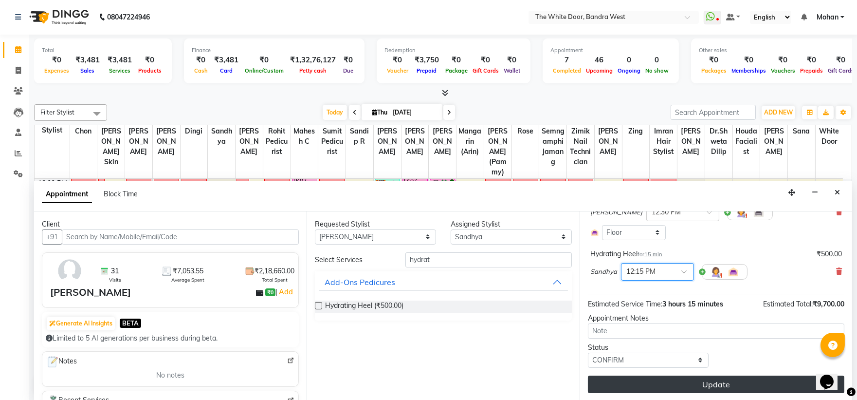
click at [650, 385] on button "Update" at bounding box center [716, 384] width 256 height 18
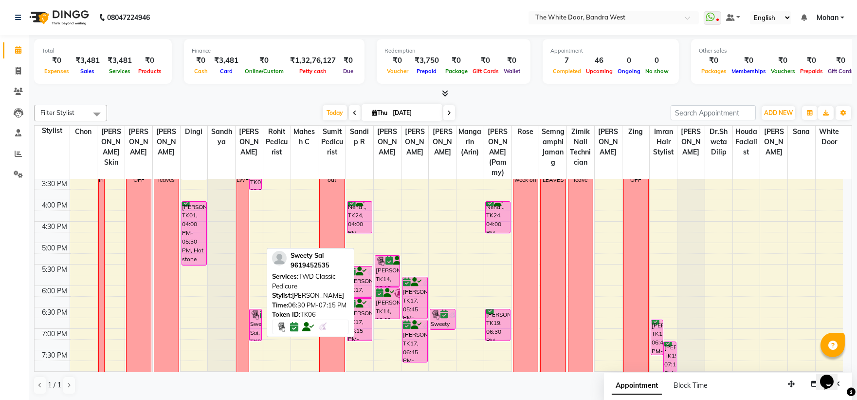
scroll to position [161, 0]
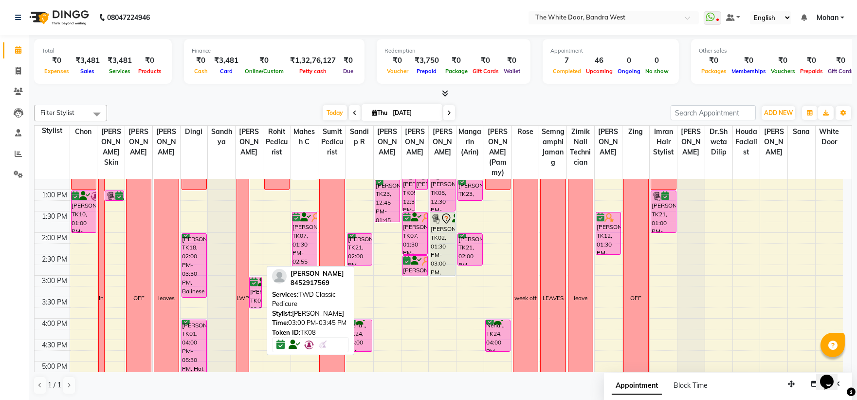
click at [254, 300] on div "[PERSON_NAME], TK08, 03:00 PM-03:45 PM, TWD Classic Pedicure" at bounding box center [256, 292] width 12 height 31
select select "6"
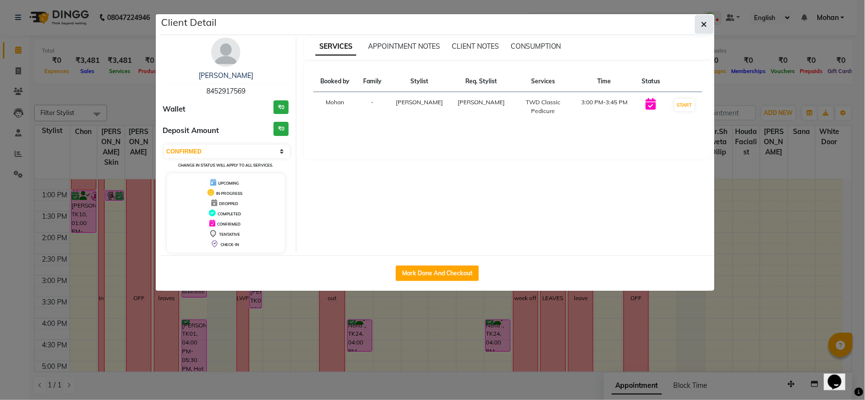
click at [708, 23] on button "button" at bounding box center [704, 24] width 18 height 18
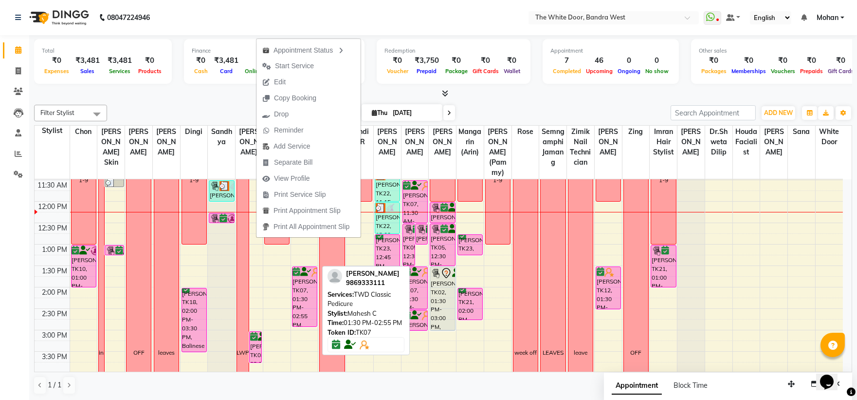
scroll to position [215, 0]
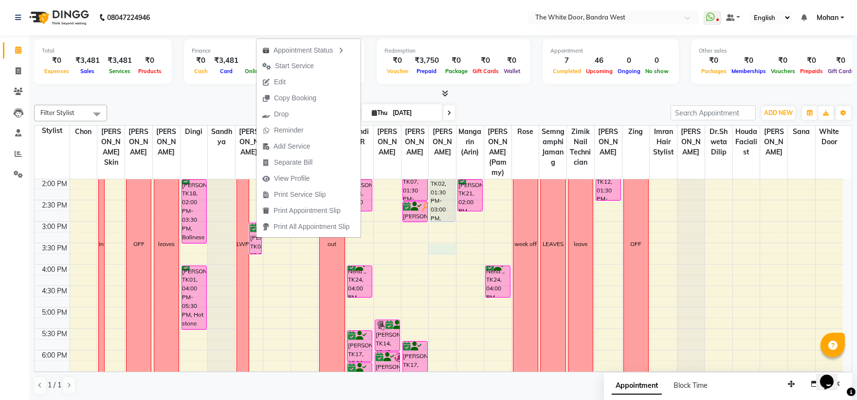
click at [431, 255] on div "9:00 AM 9:30 AM 10:00 AM 10:30 AM 11:00 AM 11:30 AM 12:00 PM 12:30 PM 1:00 PM 1…" at bounding box center [439, 242] width 808 height 556
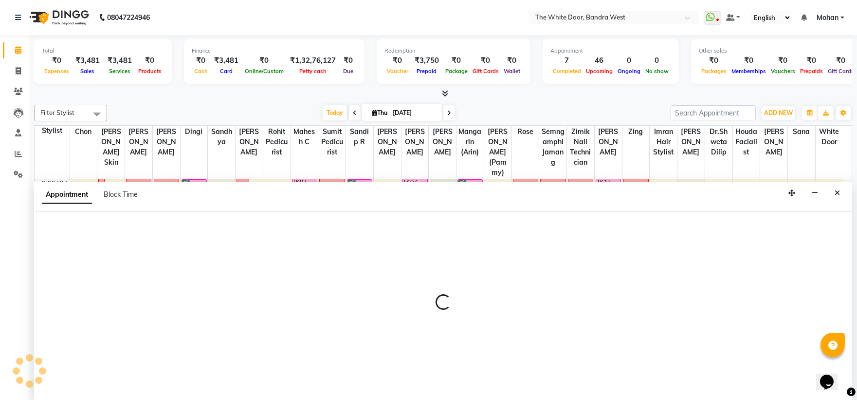
select select "37901"
select select "930"
select select "tentative"
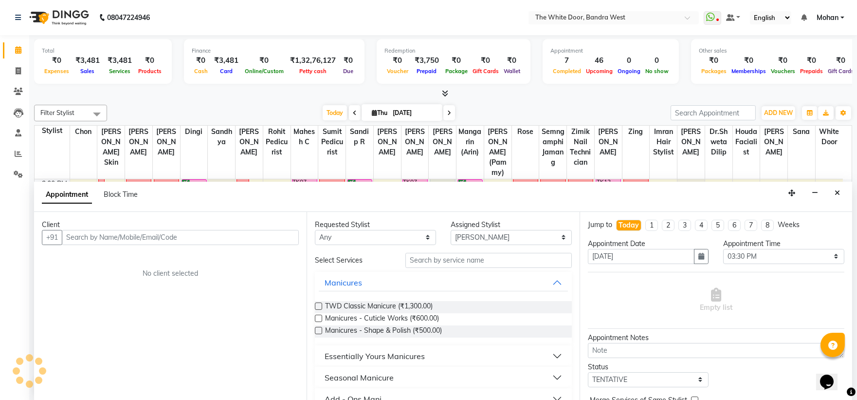
scroll to position [0, 0]
click at [835, 192] on icon "Close" at bounding box center [837, 192] width 5 height 7
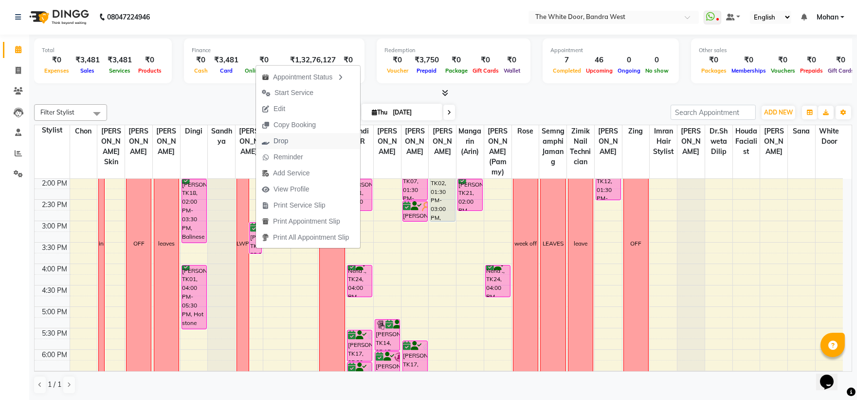
click at [286, 140] on span "Drop" at bounding box center [281, 141] width 15 height 10
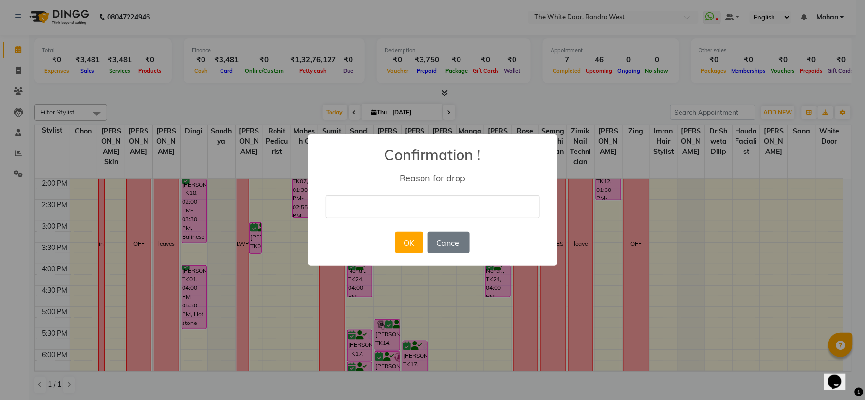
drag, startPoint x: 391, startPoint y: 205, endPoint x: 391, endPoint y: 216, distance: 10.7
click at [391, 205] on input "text" at bounding box center [433, 206] width 214 height 23
type input "cancelled"
click at [397, 237] on button "OK" at bounding box center [409, 242] width 28 height 21
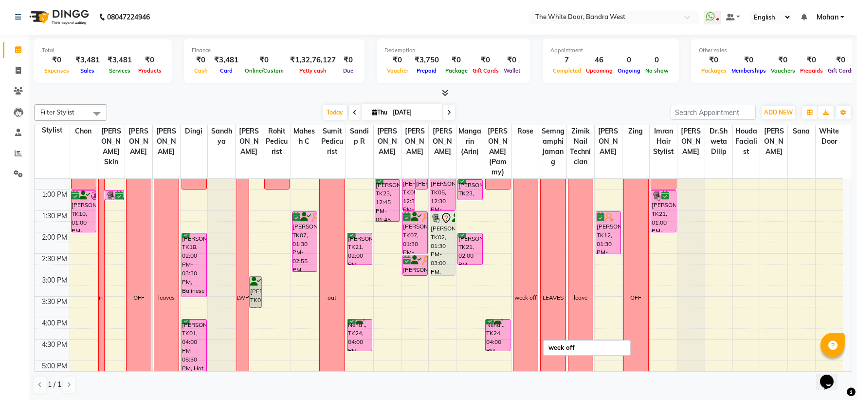
scroll to position [377, 0]
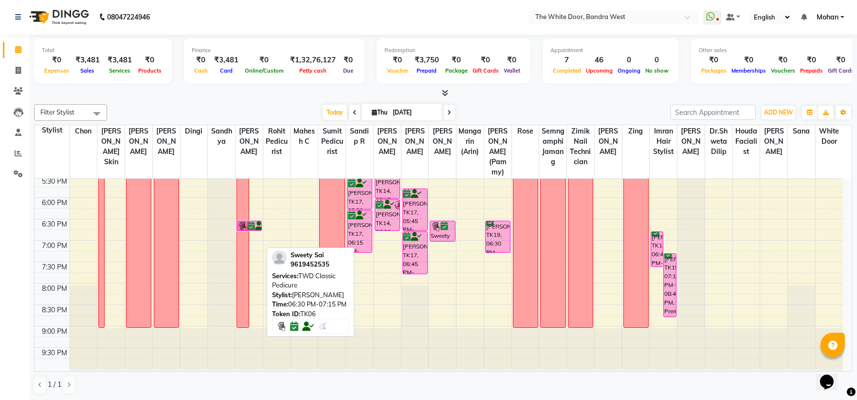
drag, startPoint x: 255, startPoint y: 245, endPoint x: 258, endPoint y: 226, distance: 19.2
click at [258, 226] on div "LWP pooja shetty, TK08, 03:00 PM-03:45 PM, TWD Classic Pedicure Sweety Sai, TK0…" at bounding box center [249, 90] width 27 height 556
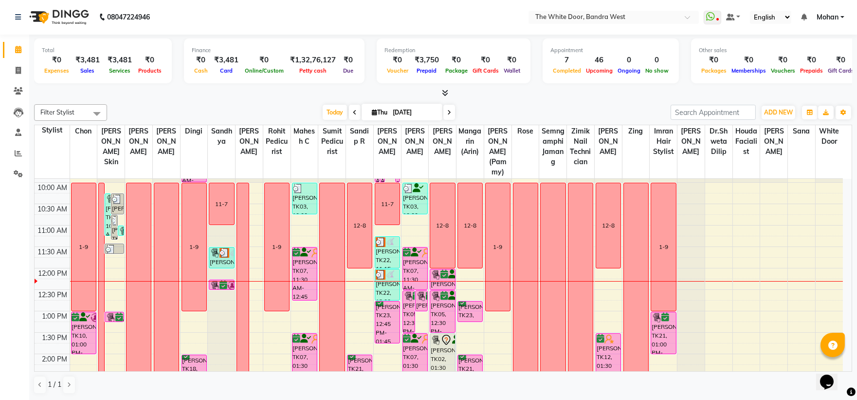
scroll to position [0, 0]
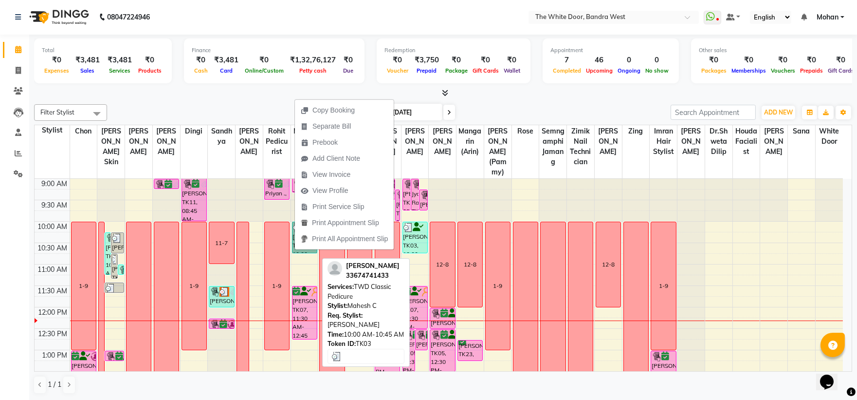
click at [294, 250] on link "[PERSON_NAME], TK03, 10:00 AM-10:45 AM, TWD Classic Pedicure" at bounding box center [304, 237] width 25 height 32
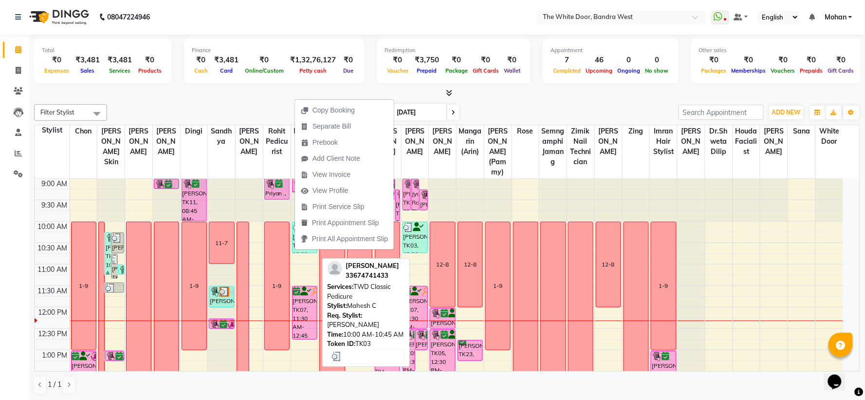
select select "3"
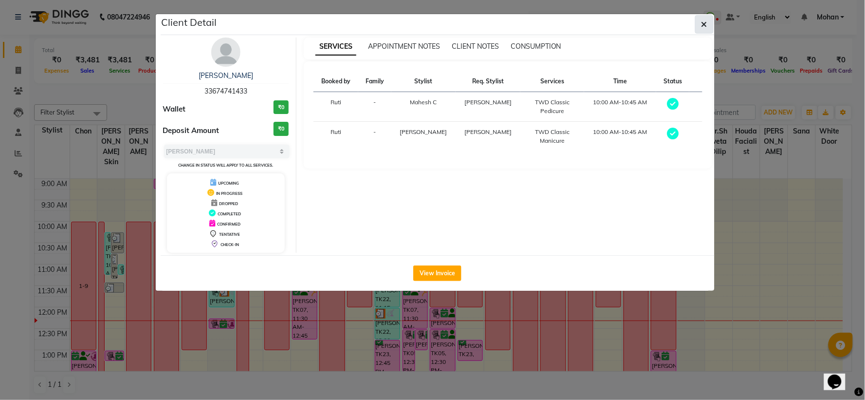
click at [706, 24] on icon "button" at bounding box center [704, 24] width 6 height 8
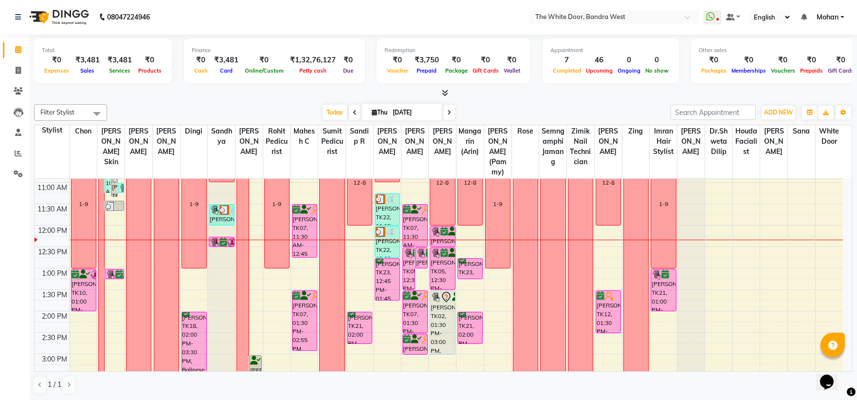
scroll to position [162, 0]
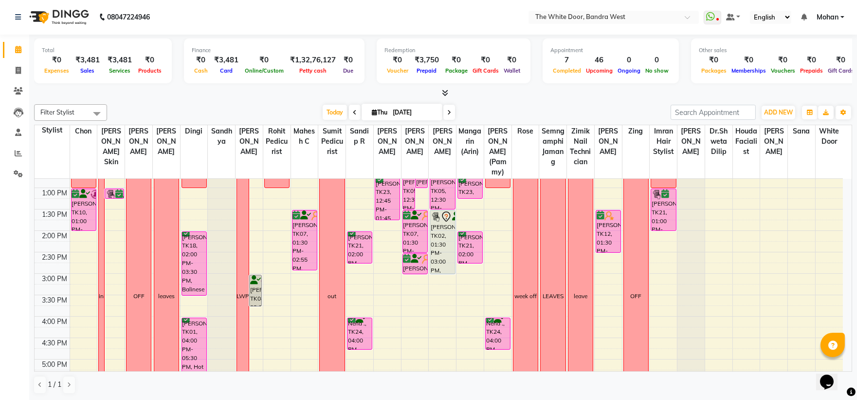
click at [448, 108] on span at bounding box center [449, 112] width 12 height 15
type input "05-09-2025"
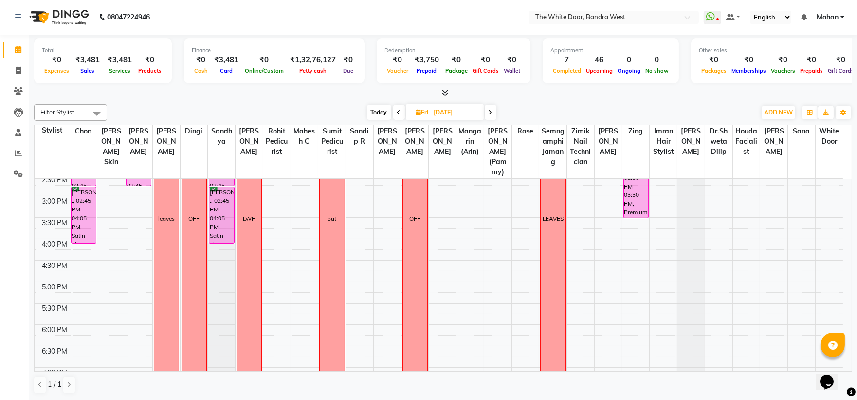
scroll to position [215, 0]
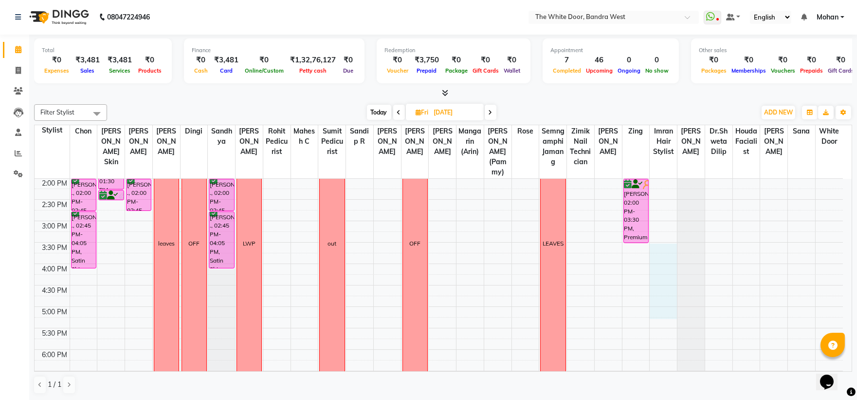
drag, startPoint x: 660, startPoint y: 255, endPoint x: 665, endPoint y: 318, distance: 63.5
click at [665, 321] on div "9:00 AM 9:30 AM 10:00 AM 10:30 AM 11:00 AM 11:30 AM 12:00 PM 12:30 PM 1:00 PM 1…" at bounding box center [439, 242] width 808 height 556
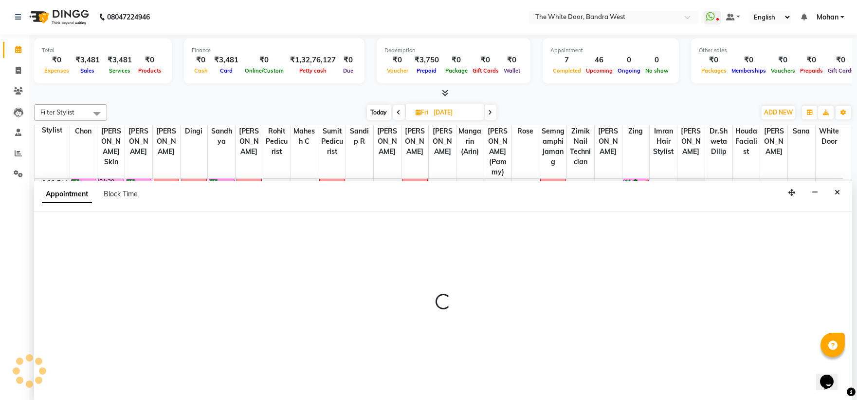
select select "64906"
select select "930"
select select "tentative"
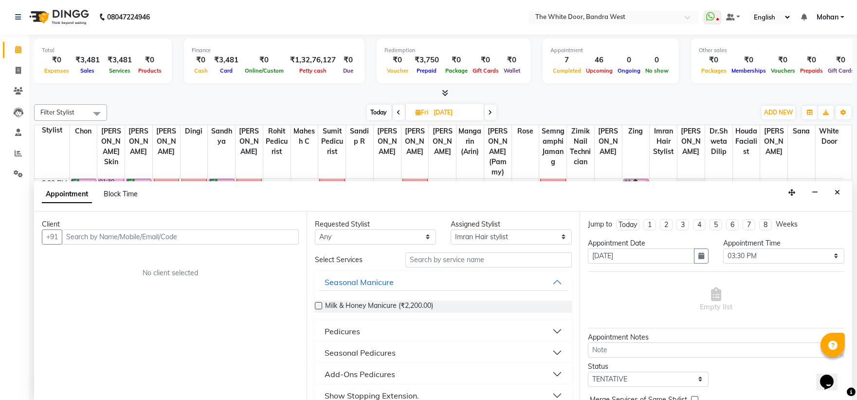
click at [115, 194] on span "Block Time" at bounding box center [121, 193] width 34 height 9
select select "64906"
select select "930"
select select "1035"
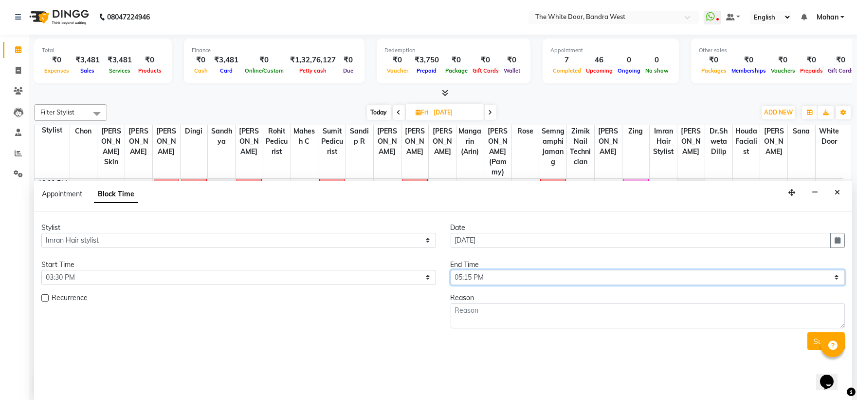
click at [478, 277] on select "Select 10:00 AM 10:15 AM 10:30 AM 10:45 AM 11:00 AM 11:15 AM 11:30 AM 11:45 AM …" at bounding box center [648, 277] width 395 height 15
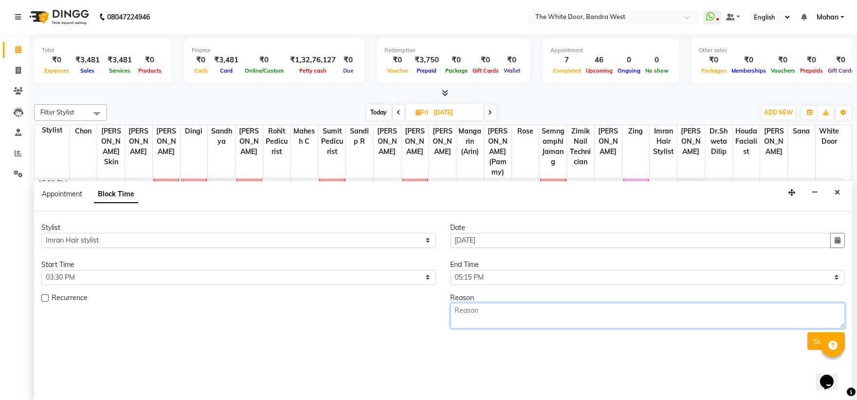
click at [467, 312] on textarea at bounding box center [648, 315] width 395 height 25
type textarea "influencer"
click at [818, 338] on button "Submit" at bounding box center [825, 341] width 37 height 18
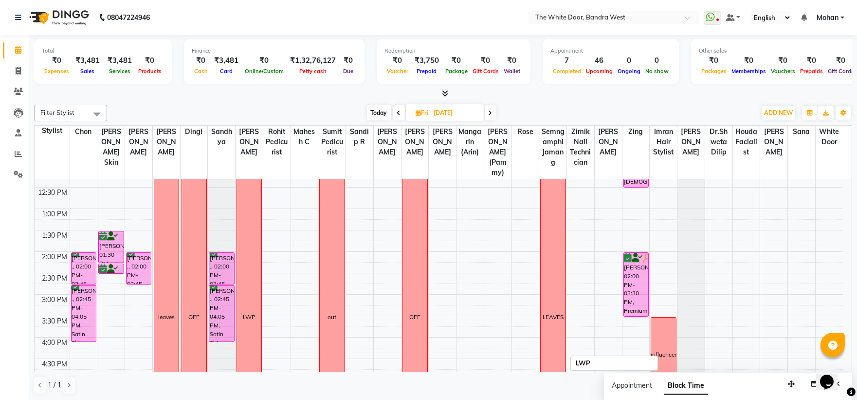
scroll to position [75, 0]
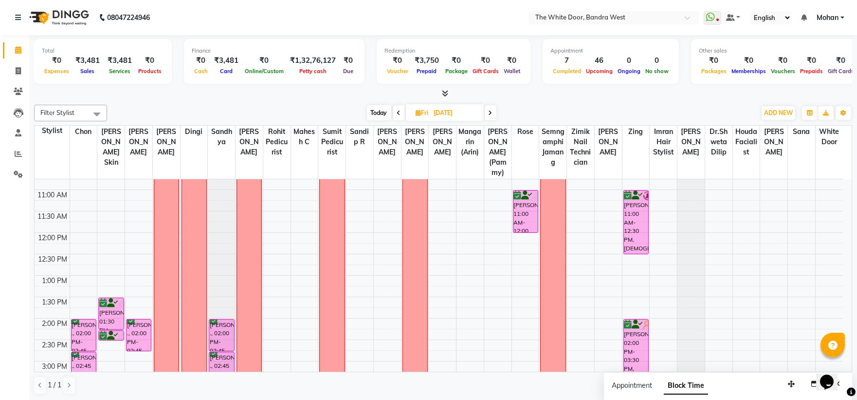
click at [376, 110] on span "Today" at bounding box center [379, 112] width 24 height 15
type input "[DATE]"
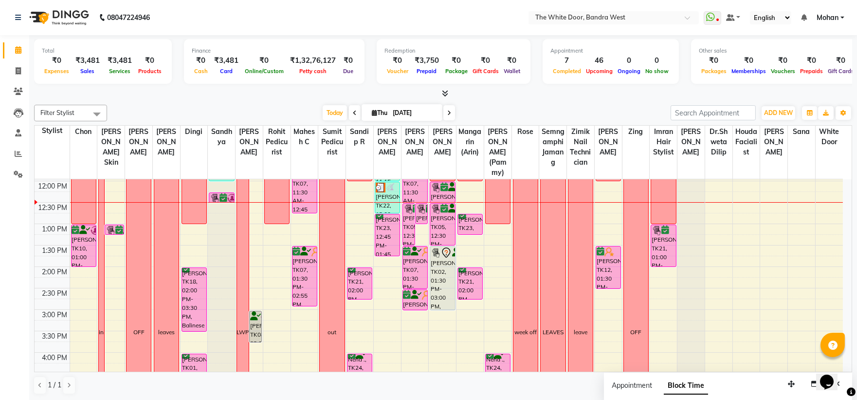
scroll to position [21, 0]
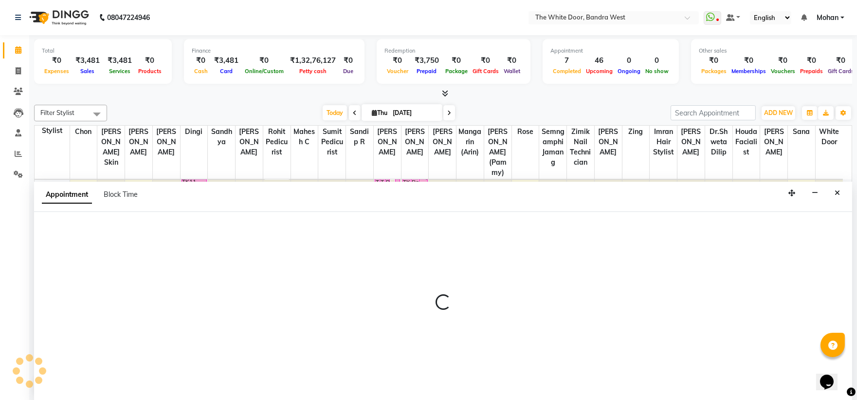
select select "61815"
select select "tentative"
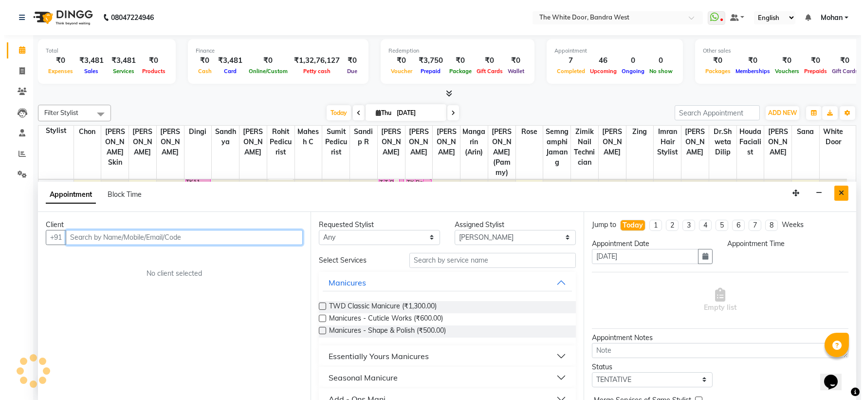
scroll to position [0, 0]
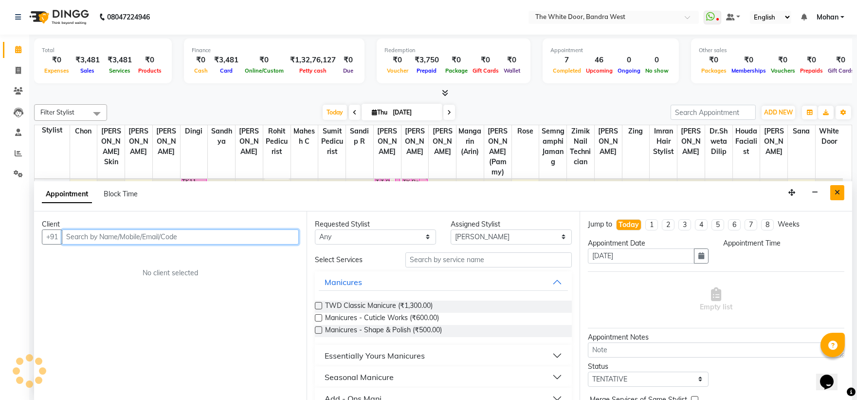
select select "660"
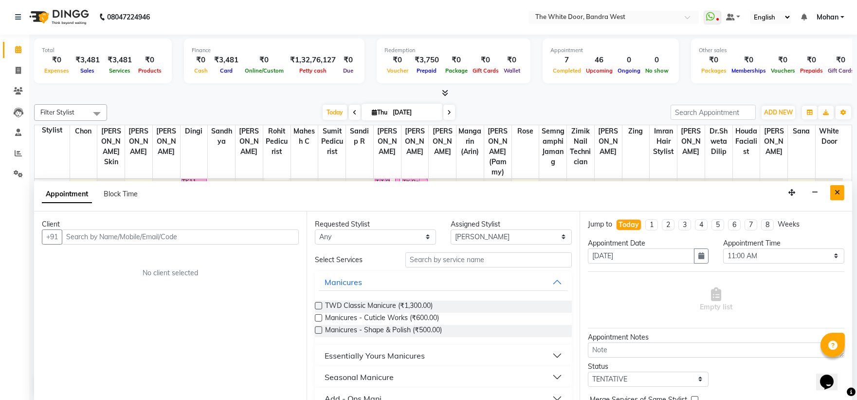
click at [838, 198] on button "Close" at bounding box center [837, 192] width 14 height 15
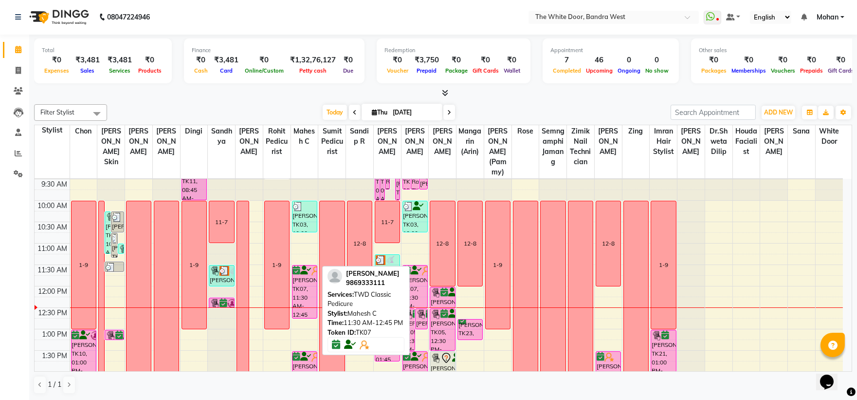
click at [309, 291] on div "[PERSON_NAME], TK07, 11:30 AM-12:45 PM, TWD Classic Pedicure" at bounding box center [304, 291] width 24 height 53
select select "6"
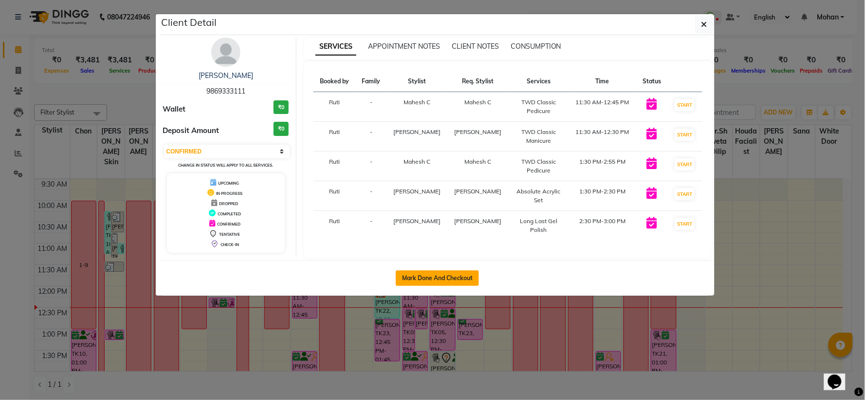
click at [415, 271] on button "Mark Done And Checkout" at bounding box center [437, 278] width 83 height 16
select select "3980"
select select "service"
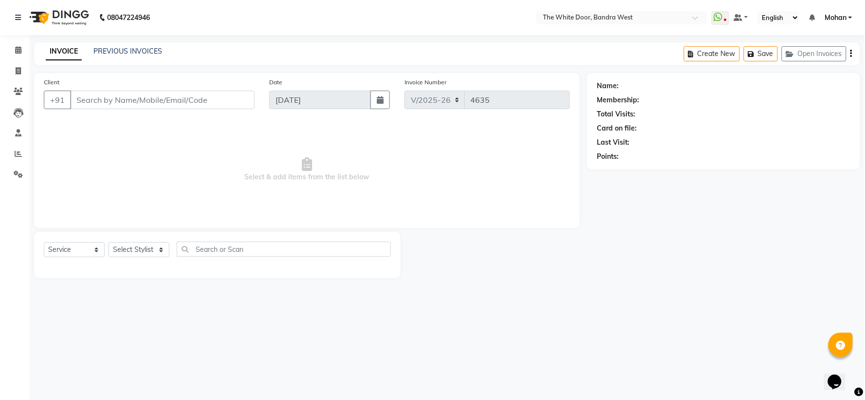
type input "9869333111"
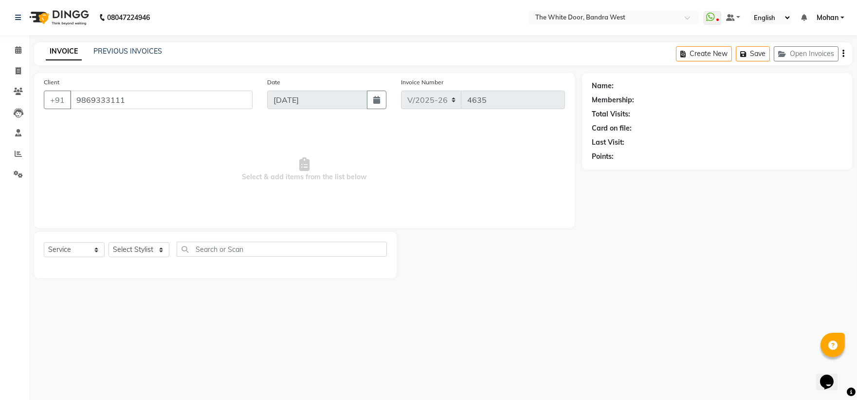
select select "20535"
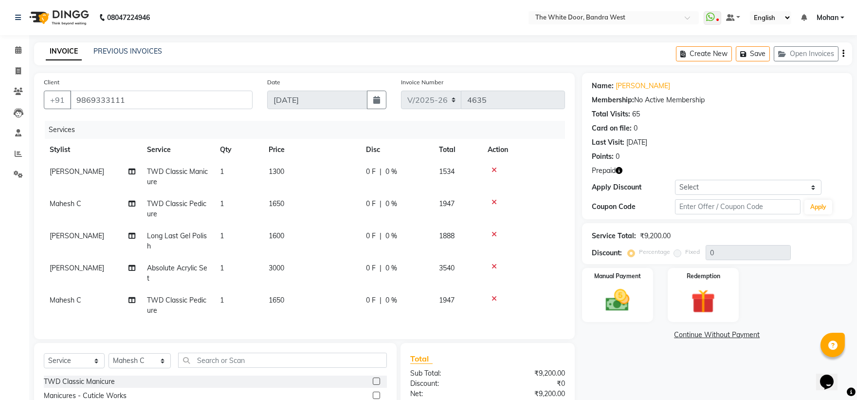
click at [492, 167] on icon at bounding box center [494, 169] width 5 height 7
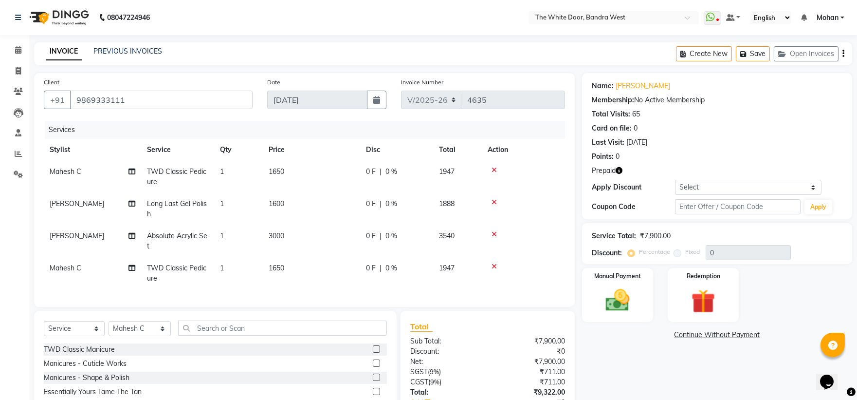
click at [494, 268] on icon at bounding box center [494, 266] width 5 height 7
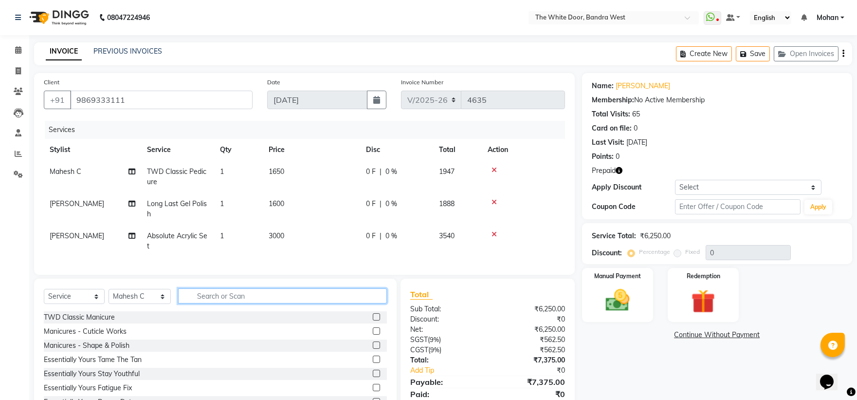
click at [231, 298] on input "text" at bounding box center [282, 295] width 209 height 15
type input "remo"
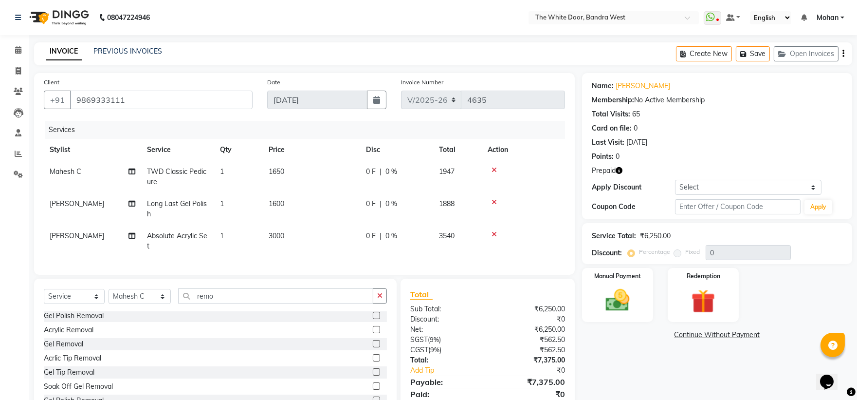
click at [373, 347] on label at bounding box center [376, 343] width 7 height 7
click at [373, 347] on input "checkbox" at bounding box center [376, 344] width 6 height 6
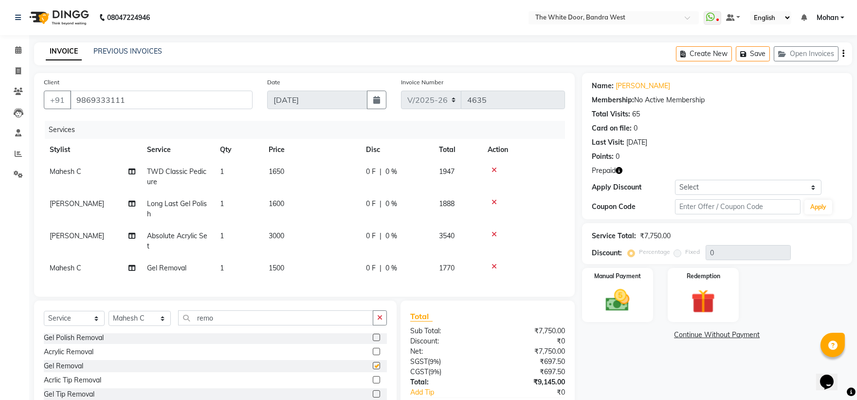
checkbox input "false"
click at [494, 264] on icon at bounding box center [494, 266] width 5 height 7
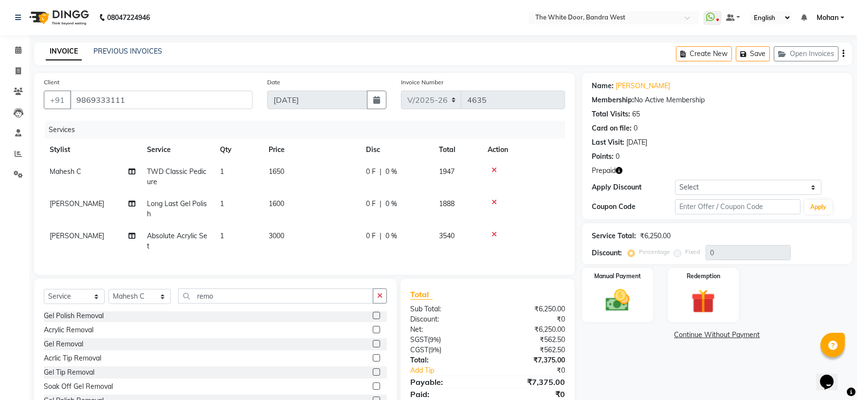
click at [373, 319] on label at bounding box center [376, 314] width 7 height 7
click at [373, 319] on input "checkbox" at bounding box center [376, 315] width 6 height 6
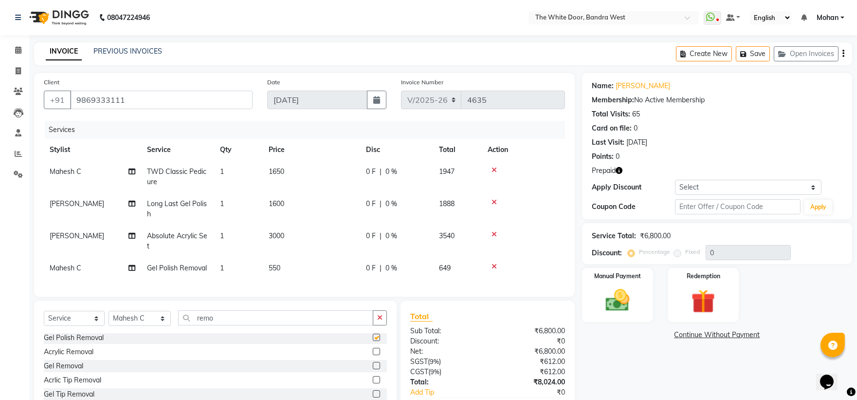
checkbox input "false"
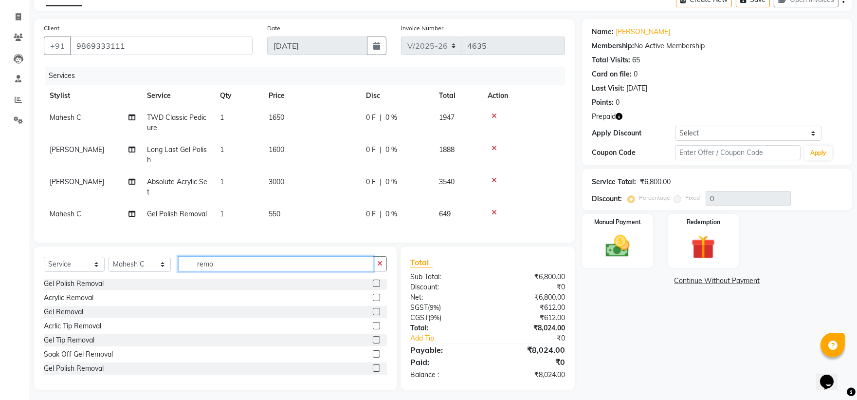
click at [225, 270] on input "remo" at bounding box center [276, 263] width 196 height 15
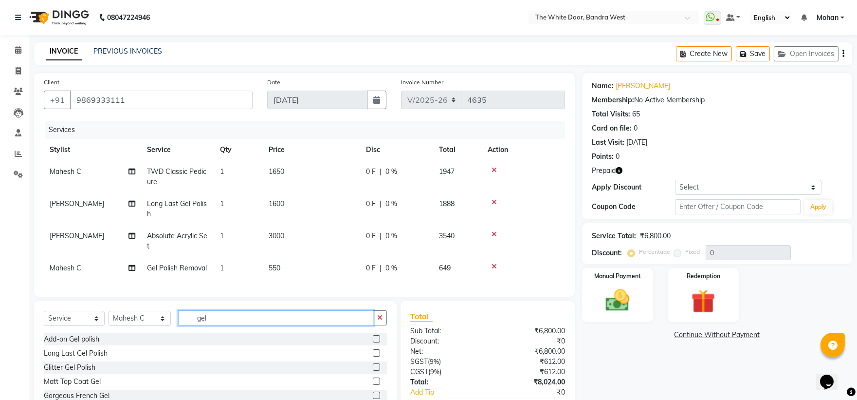
type input "gel"
click at [373, 356] on label at bounding box center [376, 352] width 7 height 7
click at [373, 356] on input "checkbox" at bounding box center [376, 353] width 6 height 6
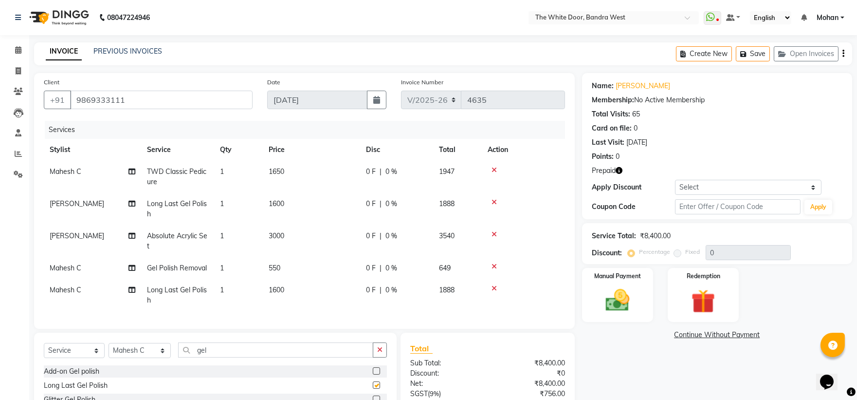
checkbox input "false"
click at [490, 268] on div at bounding box center [524, 266] width 72 height 7
click at [493, 264] on icon at bounding box center [494, 266] width 5 height 7
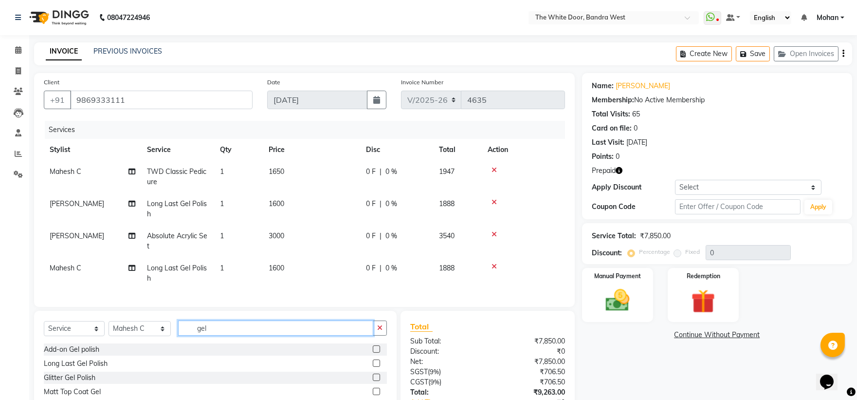
click at [212, 335] on input "gel" at bounding box center [276, 327] width 196 height 15
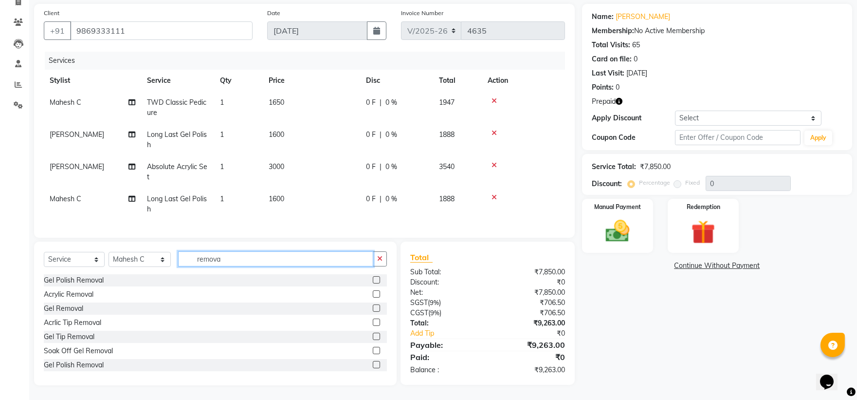
type input "remova"
click at [373, 365] on label at bounding box center [376, 364] width 7 height 7
click at [373, 365] on input "checkbox" at bounding box center [376, 365] width 6 height 6
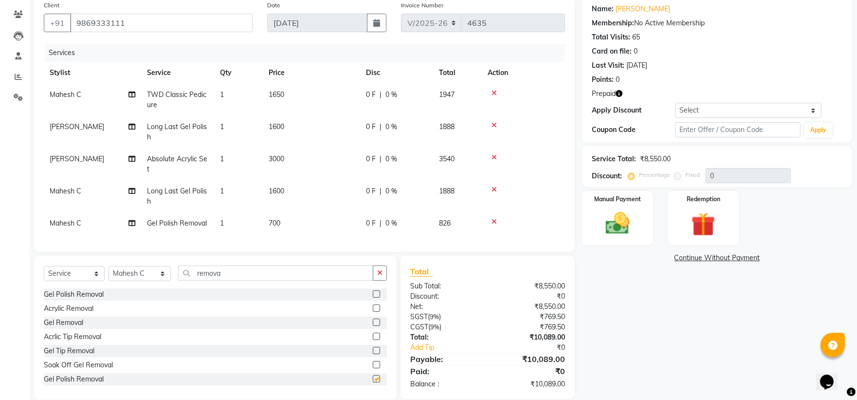
checkbox input "false"
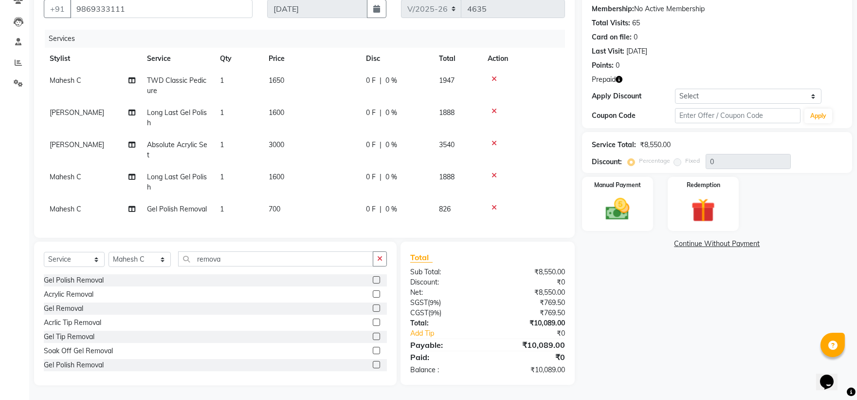
scroll to position [0, 0]
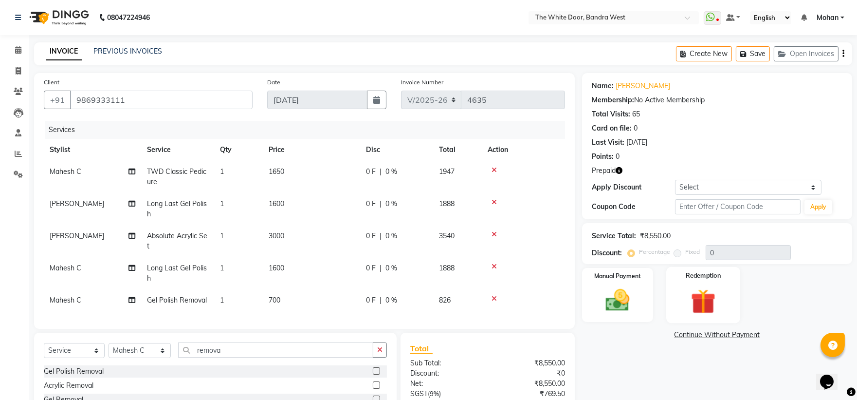
click at [719, 314] on img at bounding box center [703, 301] width 40 height 31
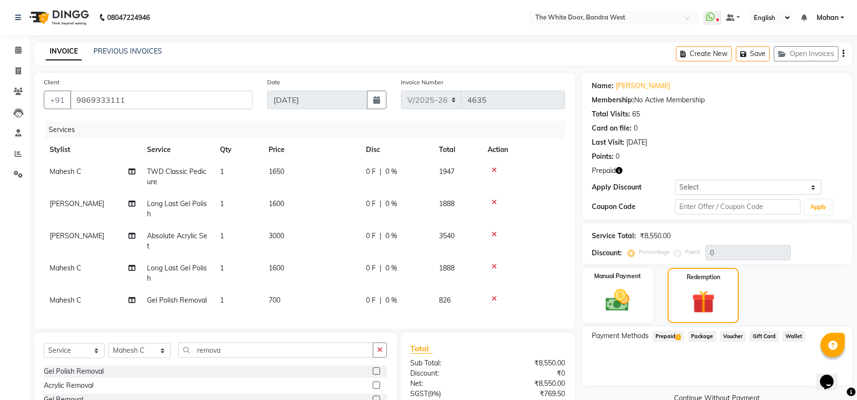
scroll to position [99, 0]
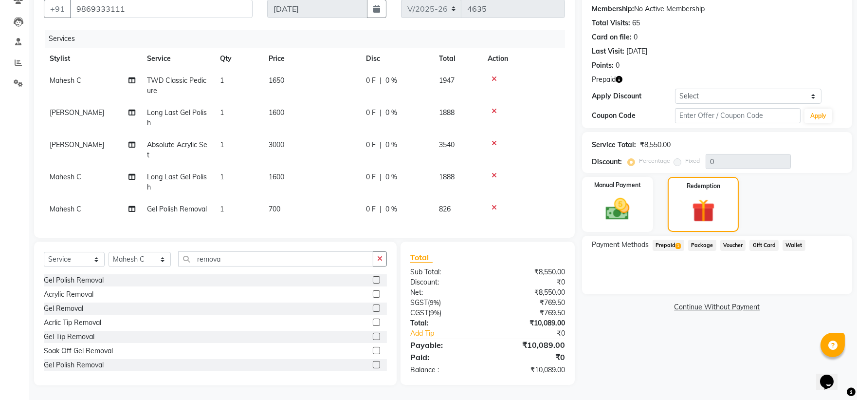
click at [668, 239] on span "Prepaid 1" at bounding box center [669, 244] width 32 height 11
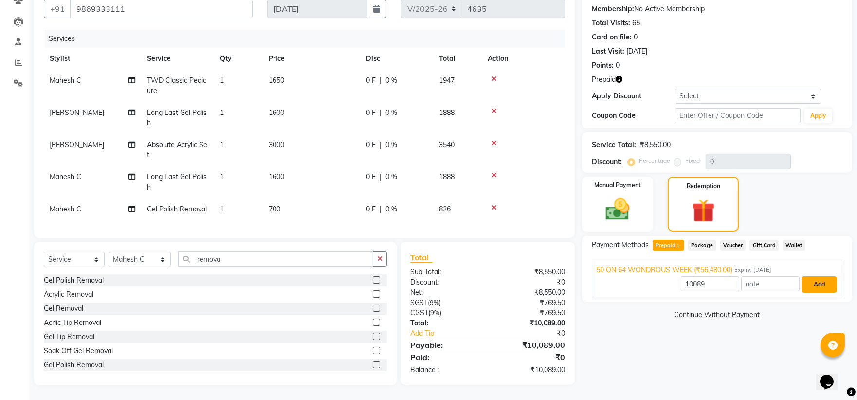
click at [815, 276] on button "Add" at bounding box center [820, 284] width 36 height 17
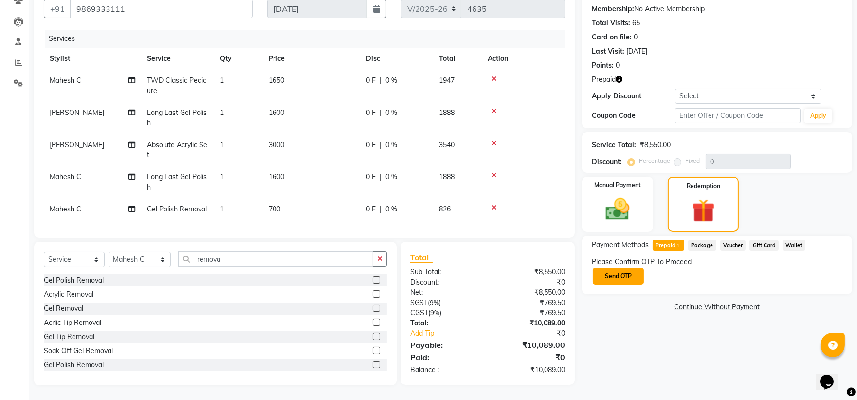
click at [626, 268] on button "Send OTP" at bounding box center [618, 276] width 51 height 17
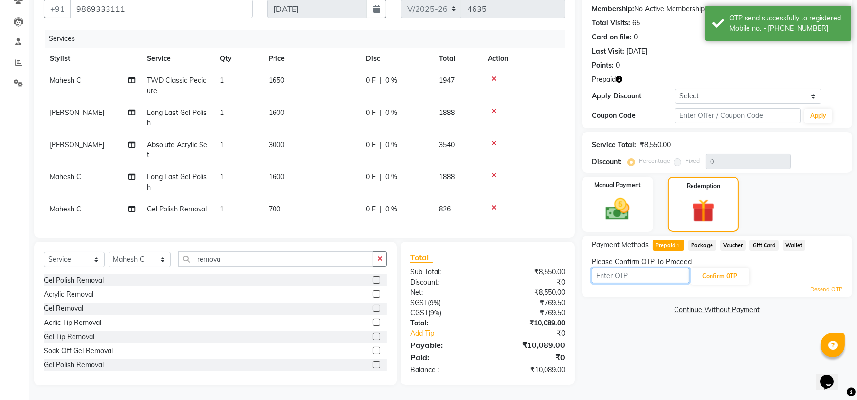
click at [659, 268] on input "text" at bounding box center [640, 275] width 97 height 15
type input "7882"
click at [730, 268] on button "Confirm OTP" at bounding box center [719, 276] width 59 height 17
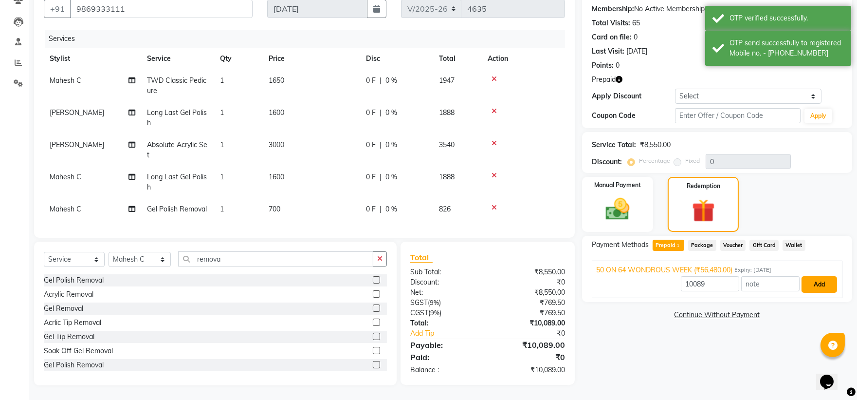
click at [809, 276] on button "Add" at bounding box center [820, 284] width 36 height 17
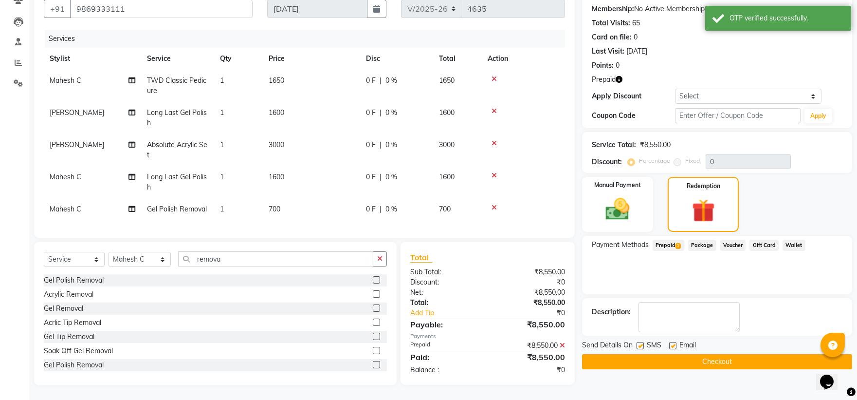
click at [647, 356] on button "Checkout" at bounding box center [717, 361] width 270 height 15
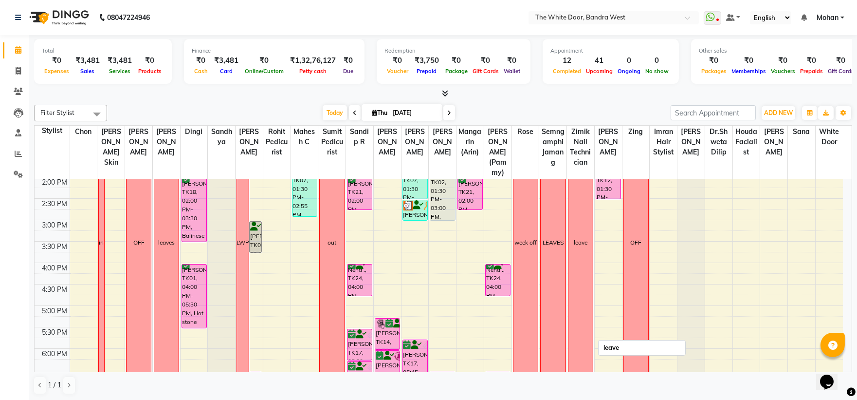
scroll to position [108, 0]
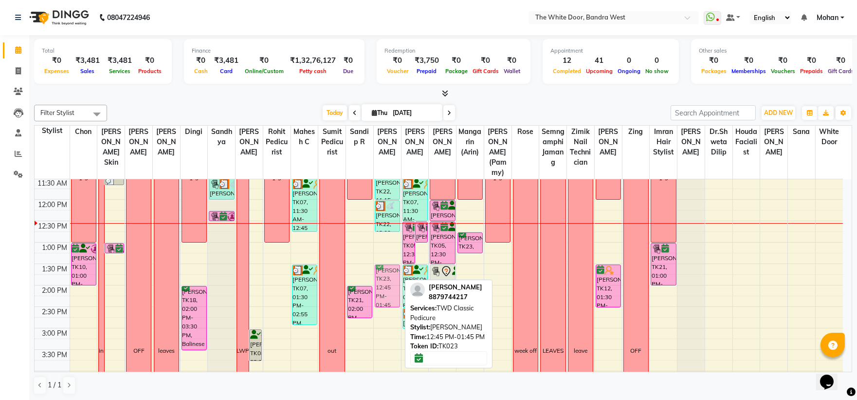
drag, startPoint x: 385, startPoint y: 261, endPoint x: 384, endPoint y: 298, distance: 37.0
click at [384, 298] on div "[PERSON_NAME], TK14, 09:00 AM-10:00 AM, Iron tongs Medium length Jyatika Rai, T…" at bounding box center [387, 349] width 27 height 556
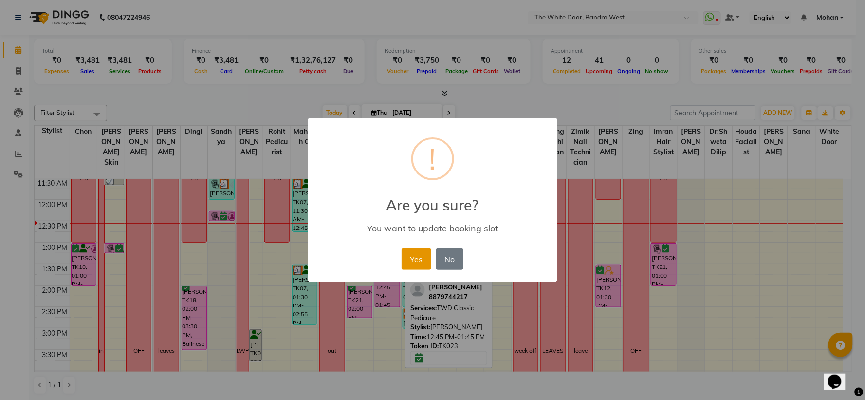
drag, startPoint x: 414, startPoint y: 256, endPoint x: 421, endPoint y: 258, distance: 7.7
click at [415, 256] on button "Yes" at bounding box center [417, 258] width 30 height 21
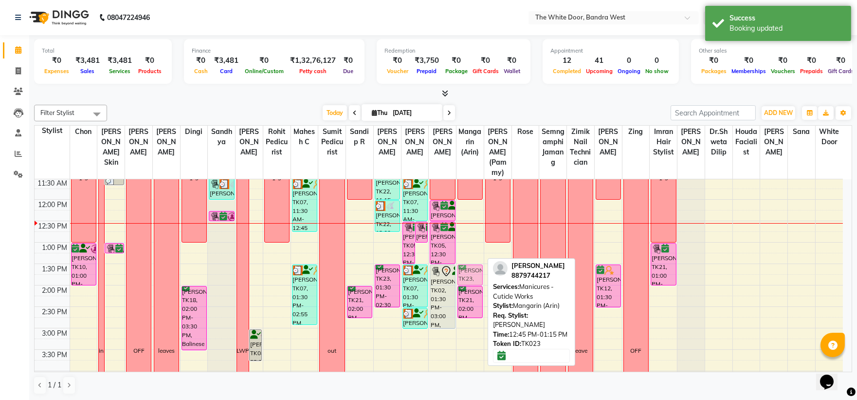
drag, startPoint x: 464, startPoint y: 250, endPoint x: 464, endPoint y: 278, distance: 28.7
click at [464, 278] on div "12-8 [PERSON_NAME], TK23, 12:45 PM-01:15 PM, Manicures - Cuticle Works [PERSON_…" at bounding box center [469, 349] width 27 height 556
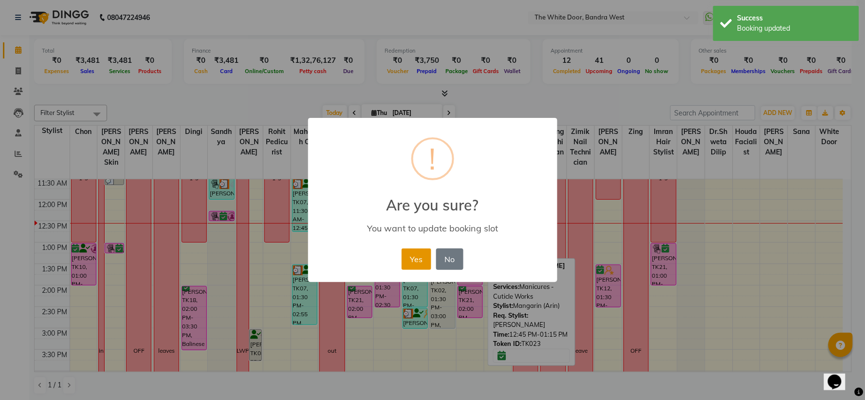
click at [415, 257] on button "Yes" at bounding box center [417, 258] width 30 height 21
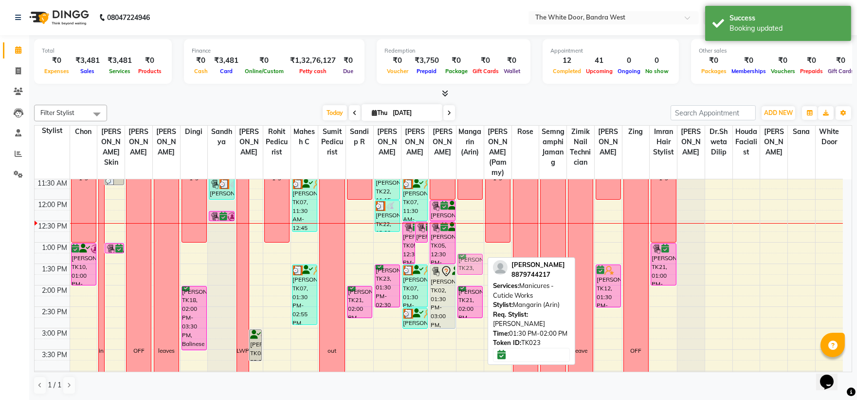
drag, startPoint x: 475, startPoint y: 280, endPoint x: 475, endPoint y: 268, distance: 12.7
click at [475, 268] on div "12-8 [PERSON_NAME], TK23, 01:30 PM-02:00 PM, Manicures - Cuticle Works [PERSON_…" at bounding box center [469, 349] width 27 height 556
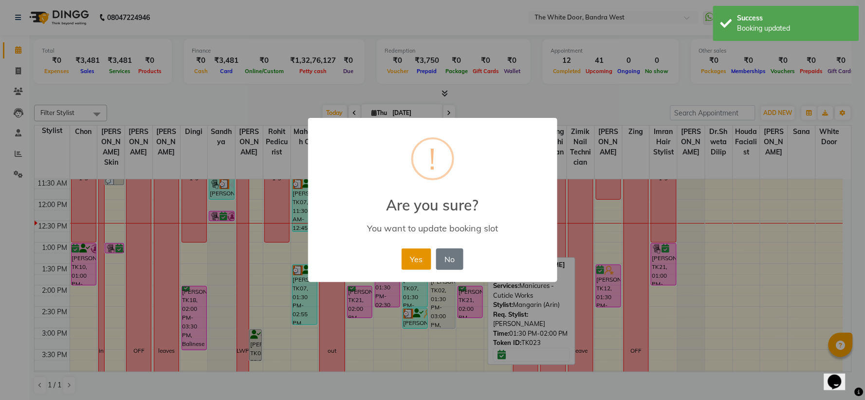
click at [407, 259] on button "Yes" at bounding box center [417, 258] width 30 height 21
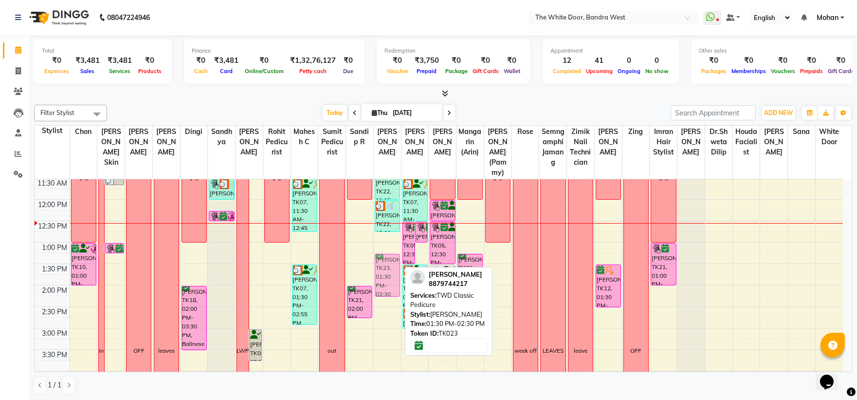
drag, startPoint x: 379, startPoint y: 286, endPoint x: 380, endPoint y: 276, distance: 9.8
click at [380, 276] on div "[PERSON_NAME], TK14, 09:00 AM-10:00 AM, Iron tongs Medium length Jyatika Rai, T…" at bounding box center [387, 349] width 27 height 556
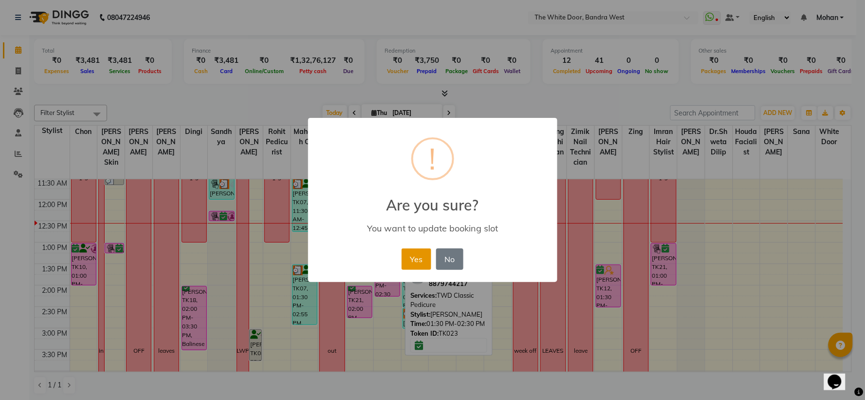
click at [411, 259] on button "Yes" at bounding box center [417, 258] width 30 height 21
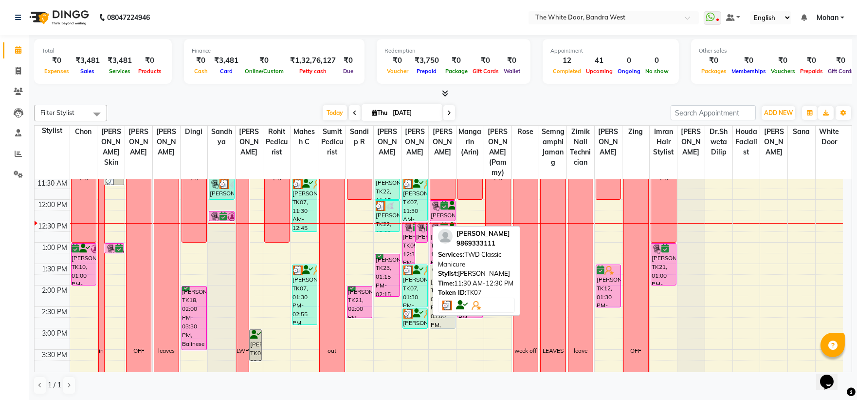
click at [406, 210] on div "[PERSON_NAME], TK07, 11:30 AM-12:30 PM, TWD Classic Manicure" at bounding box center [415, 200] width 24 height 42
select select "3"
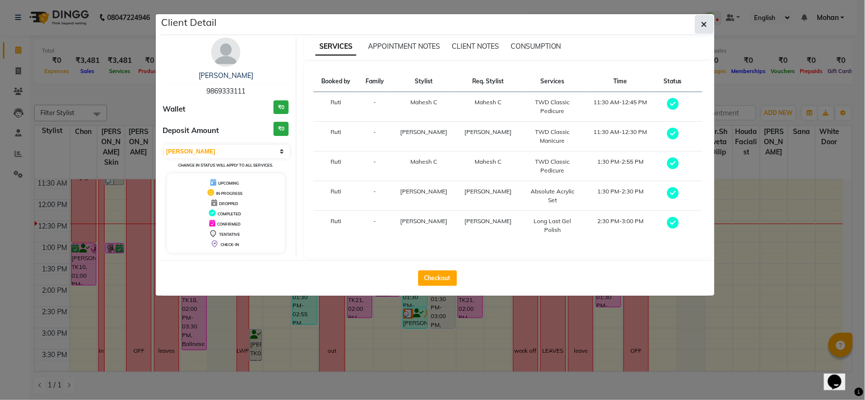
click at [705, 25] on icon "button" at bounding box center [704, 24] width 6 height 8
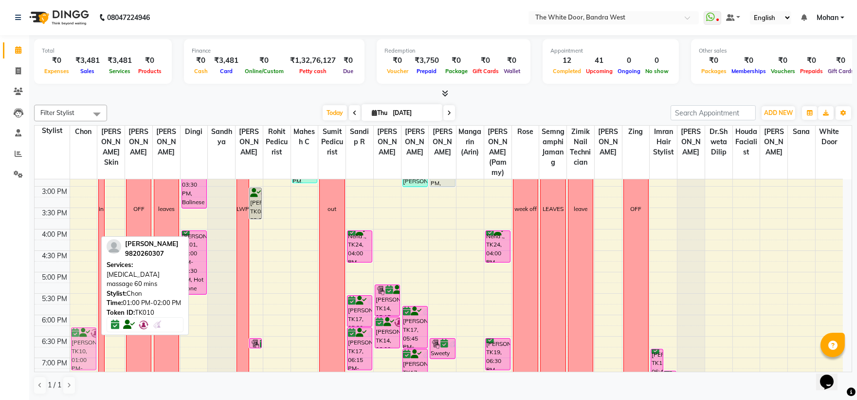
scroll to position [251, 0]
drag, startPoint x: 84, startPoint y: 216, endPoint x: 88, endPoint y: 300, distance: 83.8
click at [88, 300] on div "1-9 [PERSON_NAME], TK10, 01:00 PM-02:00 PM, [MEDICAL_DATA] massage 60 mins [PER…" at bounding box center [83, 206] width 27 height 556
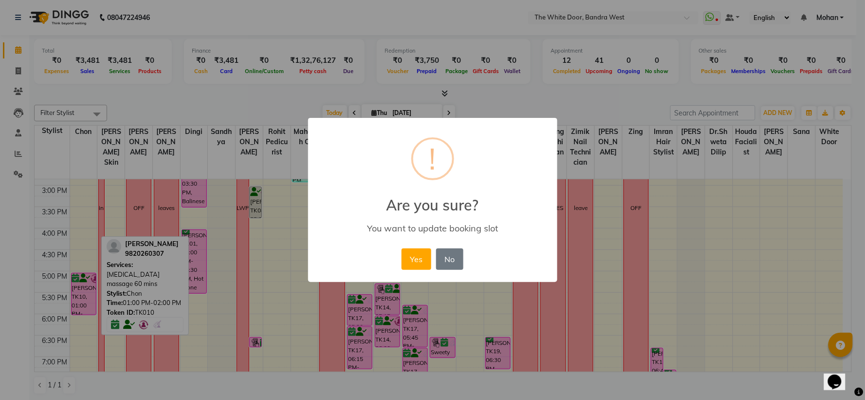
click at [413, 254] on button "Yes" at bounding box center [417, 258] width 30 height 21
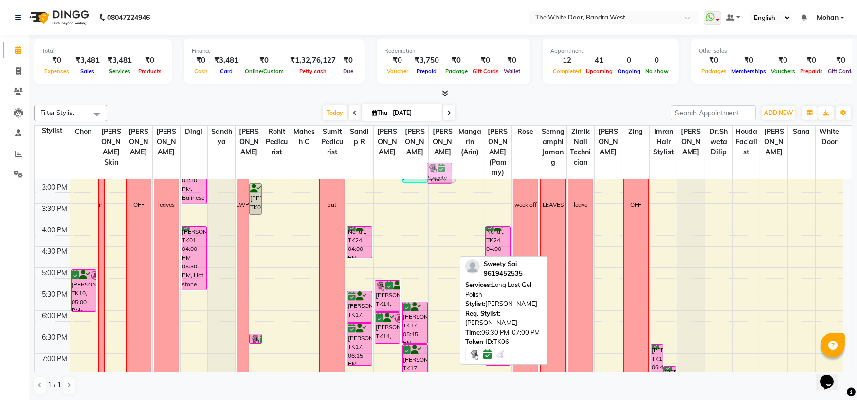
scroll to position [251, 0]
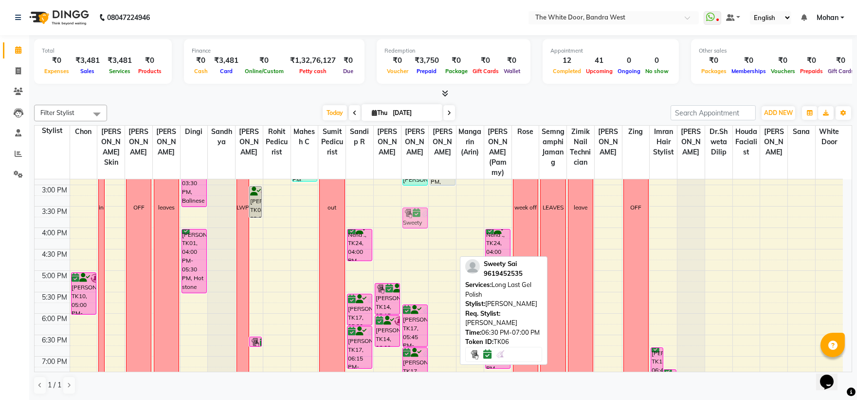
drag, startPoint x: 441, startPoint y: 334, endPoint x: 405, endPoint y: 228, distance: 112.5
click at [405, 227] on tr "1-9 [PERSON_NAME], TK10, 05:00 PM-06:00 PM, [MEDICAL_DATA] massage 60 mins trai…" at bounding box center [439, 206] width 808 height 556
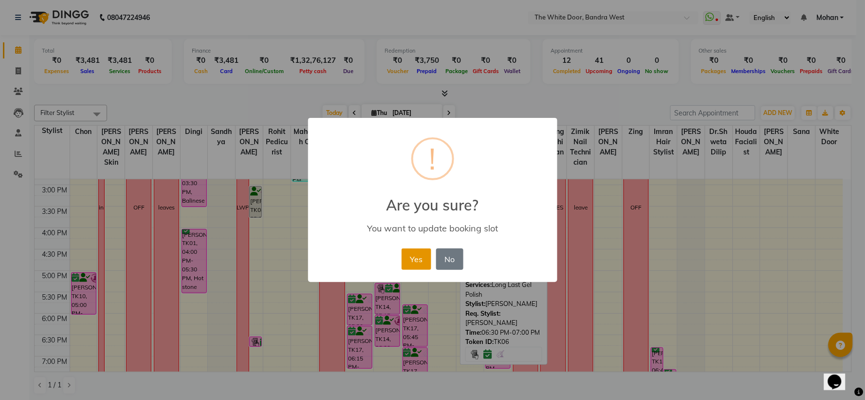
click at [416, 260] on button "Yes" at bounding box center [417, 258] width 30 height 21
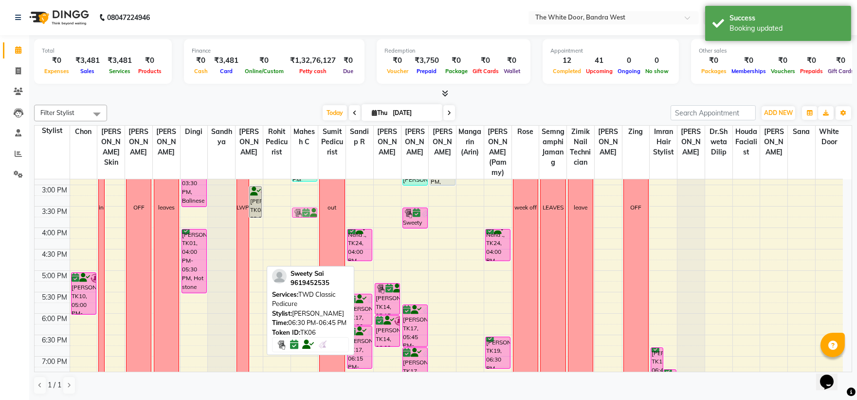
drag, startPoint x: 251, startPoint y: 351, endPoint x: 299, endPoint y: 224, distance: 136.3
click at [299, 224] on tr "1-9 [PERSON_NAME], TK10, 05:00 PM-06:00 PM, [MEDICAL_DATA] massage 60 mins trai…" at bounding box center [439, 206] width 808 height 556
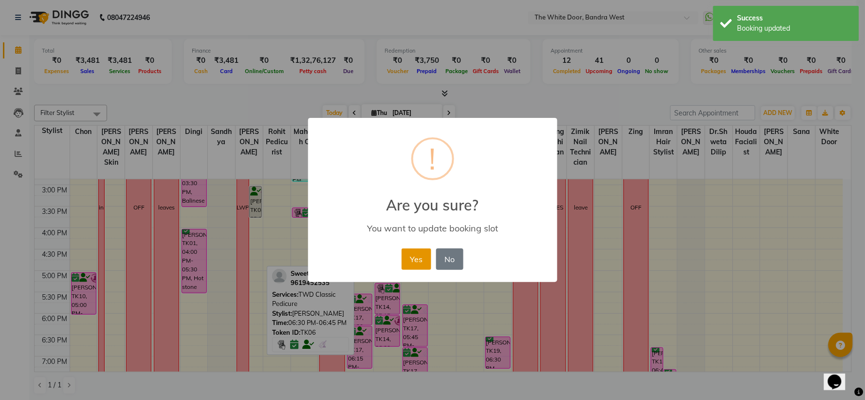
click at [417, 264] on button "Yes" at bounding box center [417, 258] width 30 height 21
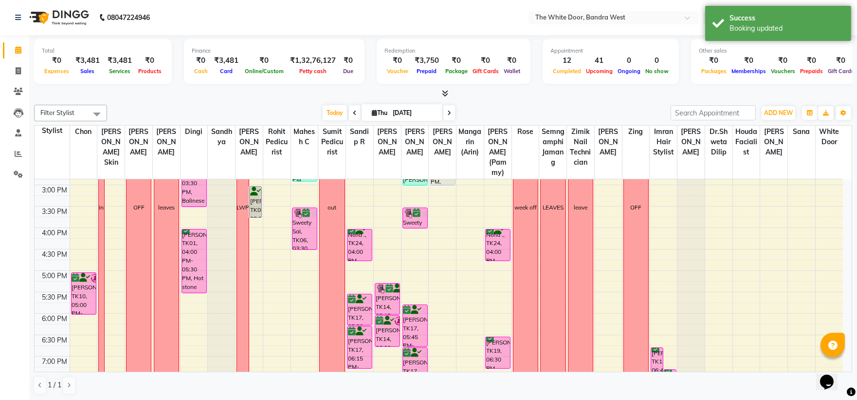
drag, startPoint x: 305, startPoint y: 227, endPoint x: 309, endPoint y: 252, distance: 25.1
click at [309, 252] on div "[PERSON_NAME], TK16, 08:45 AM-09:20 AM, TWD Classic Pedicure [PERSON_NAME], TK0…" at bounding box center [304, 206] width 27 height 556
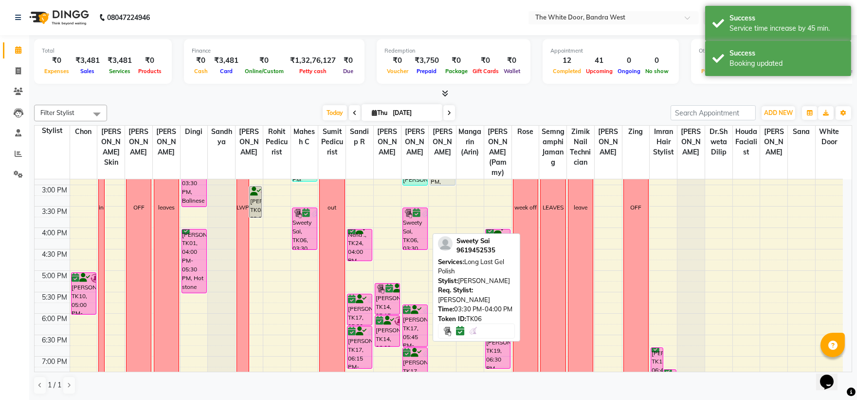
drag, startPoint x: 418, startPoint y: 236, endPoint x: 418, endPoint y: 255, distance: 19.5
click at [418, 255] on div "[PERSON_NAME], TK16, 09:00 AM-09:45 AM, TWD Classic Manicure Jyatika Rai, TK20,…" at bounding box center [415, 206] width 27 height 556
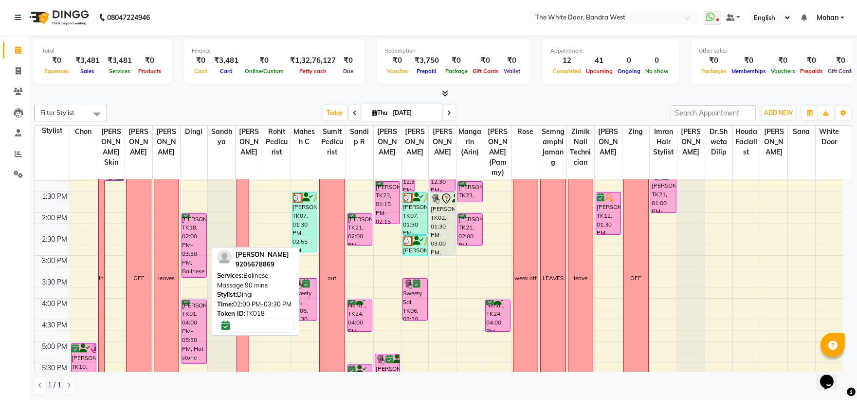
scroll to position [162, 0]
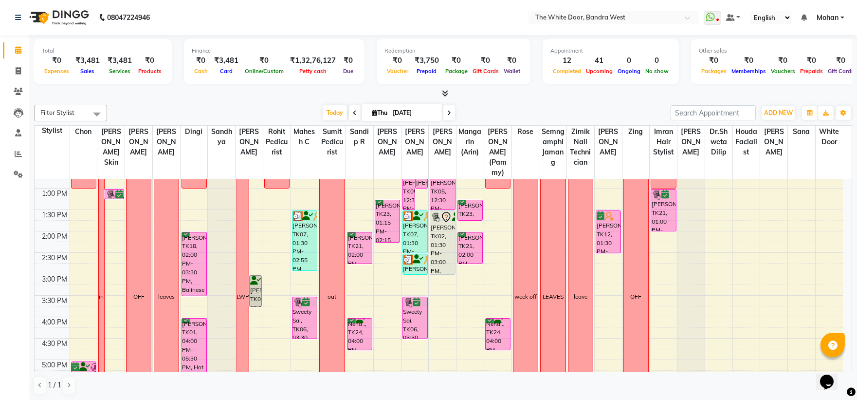
drag, startPoint x: 446, startPoint y: 110, endPoint x: 638, endPoint y: 212, distance: 217.1
click at [447, 111] on icon at bounding box center [449, 113] width 4 height 6
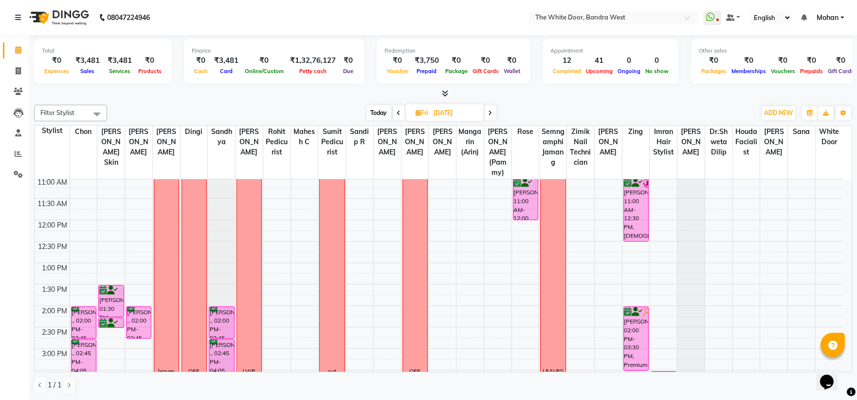
scroll to position [0, 0]
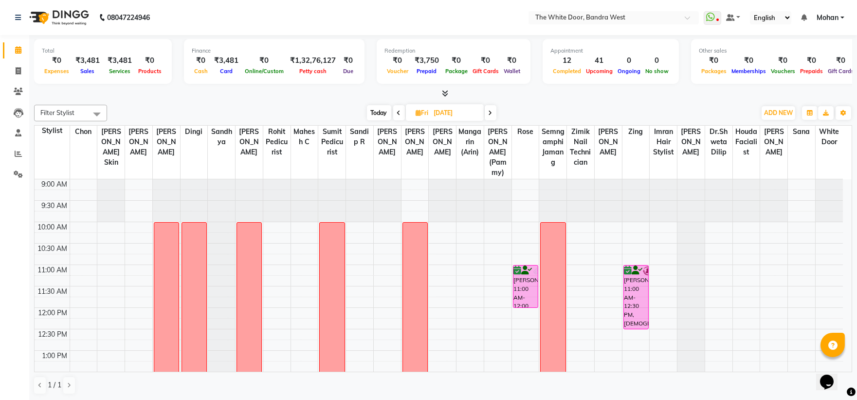
click at [380, 110] on span "Today" at bounding box center [379, 112] width 24 height 15
type input "[DATE]"
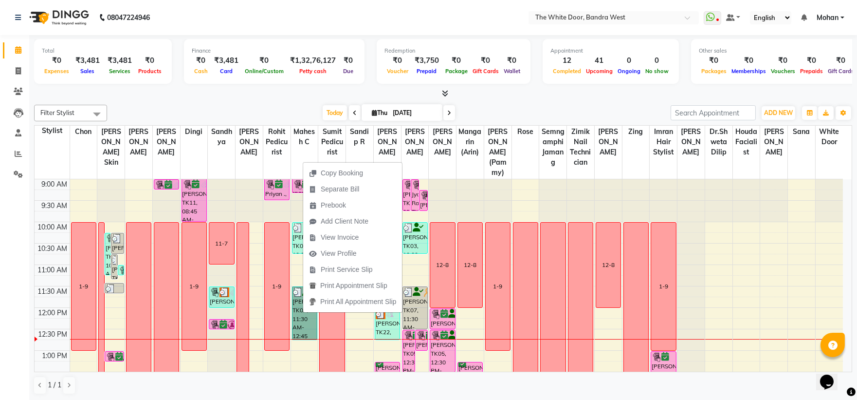
click at [501, 218] on div at bounding box center [497, 200] width 27 height 43
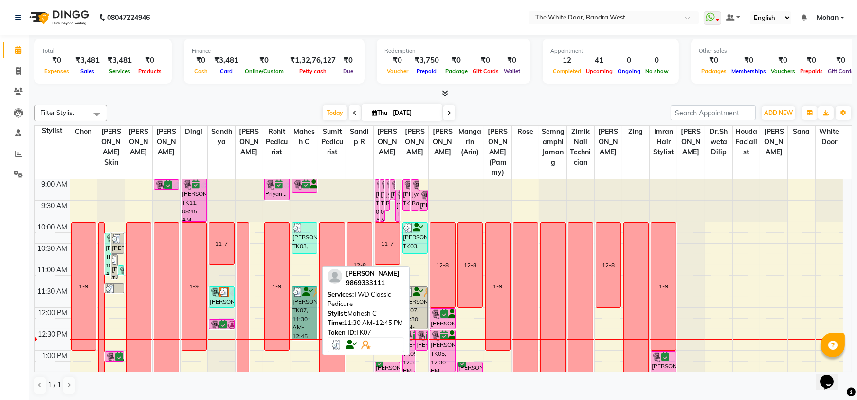
click at [306, 314] on link "[PERSON_NAME], TK07, 11:30 AM-12:45 PM, TWD Classic Pedicure" at bounding box center [304, 313] width 25 height 54
select select "3"
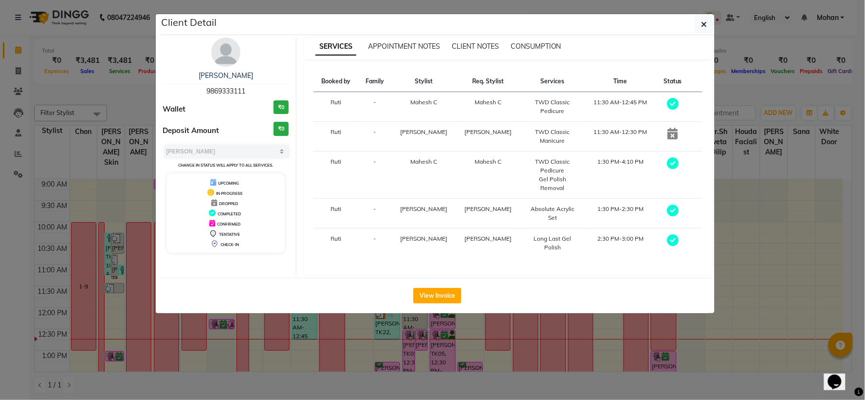
click at [439, 277] on div "View Invoice" at bounding box center [438, 295] width 554 height 36
click at [438, 288] on button "View Invoice" at bounding box center [437, 296] width 48 height 16
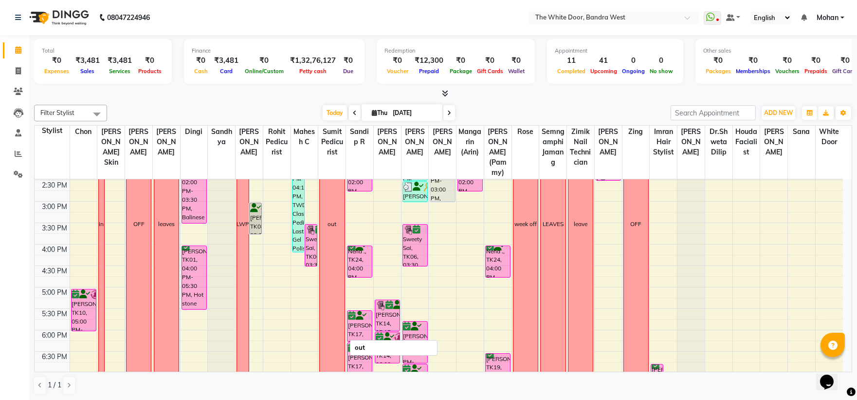
scroll to position [216, 0]
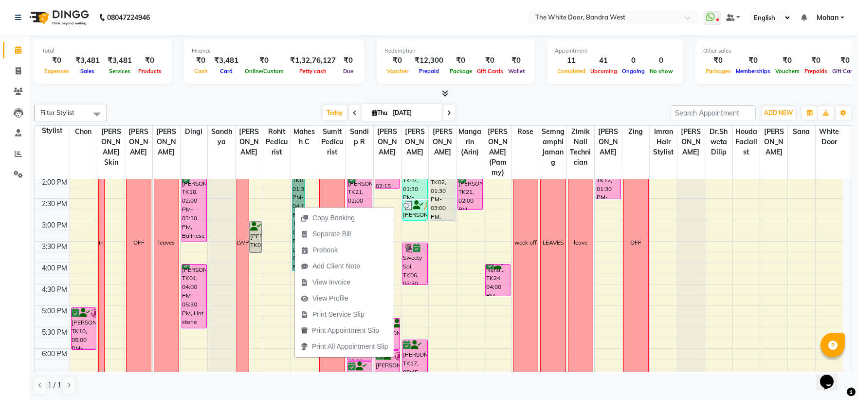
click at [441, 235] on div "9:00 AM 9:30 AM 10:00 AM 10:30 AM 11:00 AM 11:30 AM 12:00 PM 12:30 PM 1:00 PM 1…" at bounding box center [439, 241] width 808 height 556
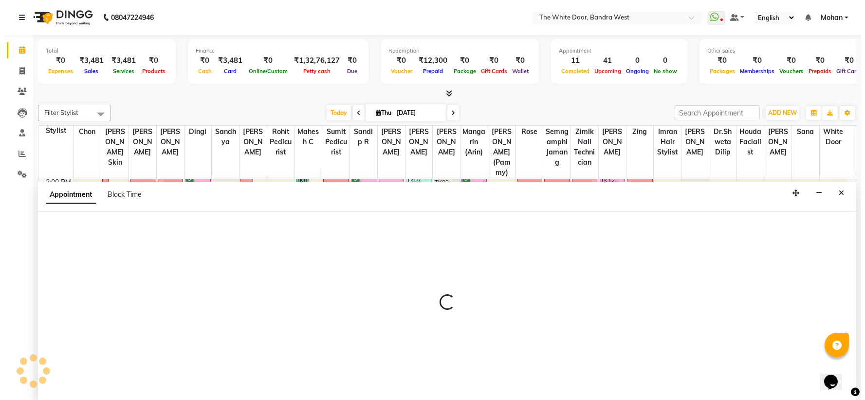
scroll to position [0, 0]
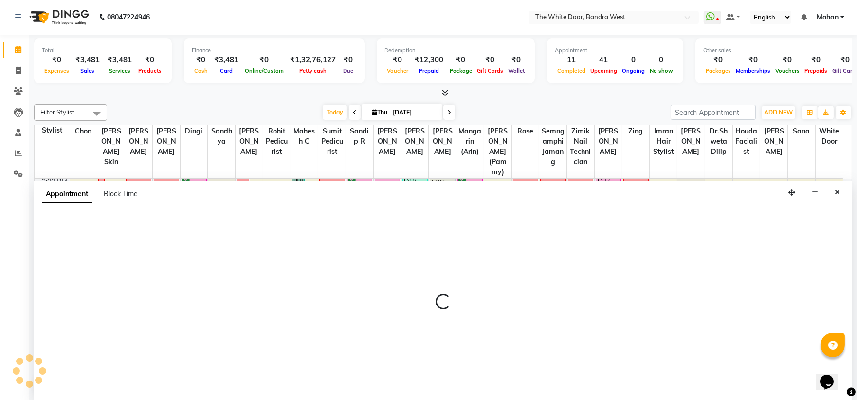
select select "37901"
select select "900"
select select "tentative"
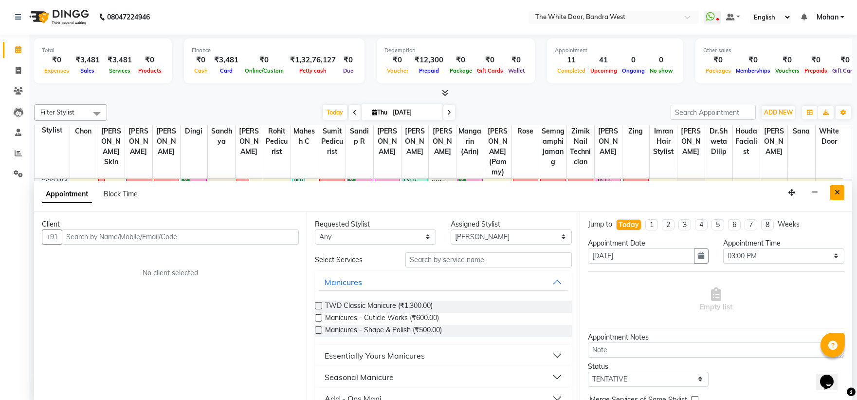
click at [834, 192] on button "Close" at bounding box center [837, 192] width 14 height 15
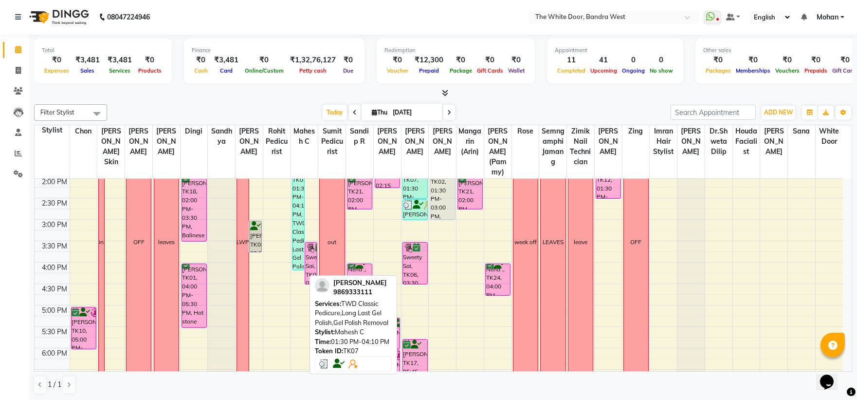
click at [299, 215] on div "[PERSON_NAME], TK07, 01:30 PM-04:10 PM, TWD Classic Pedicure,Long Last Gel Poli…" at bounding box center [298, 212] width 12 height 113
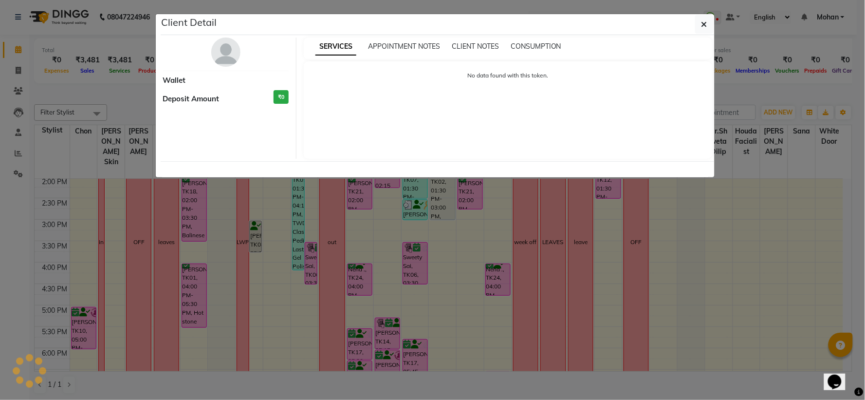
select select "3"
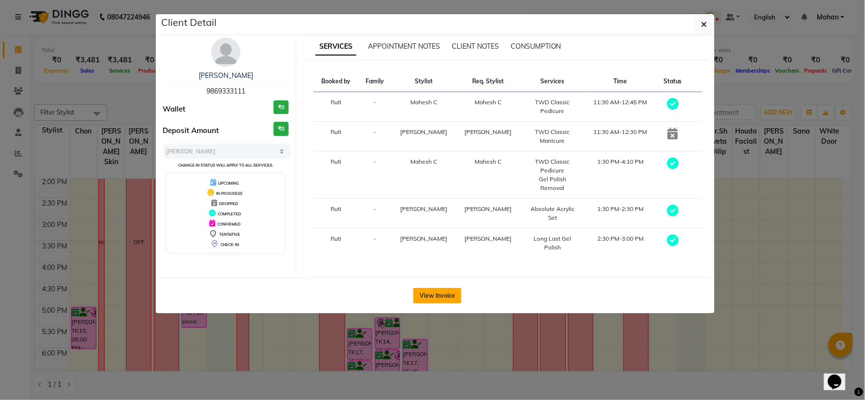
click at [455, 288] on button "View Invoice" at bounding box center [437, 296] width 48 height 16
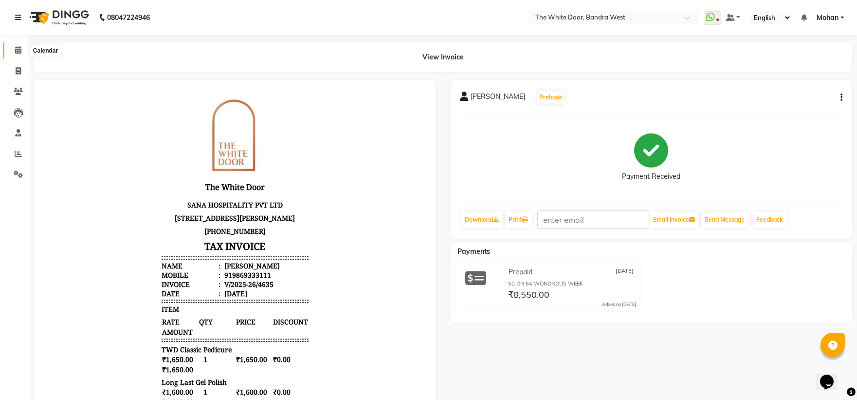
click at [16, 49] on icon at bounding box center [18, 49] width 6 height 7
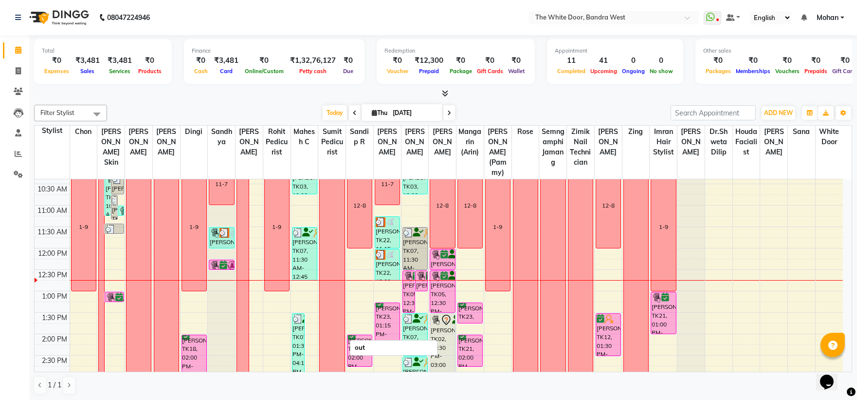
scroll to position [54, 0]
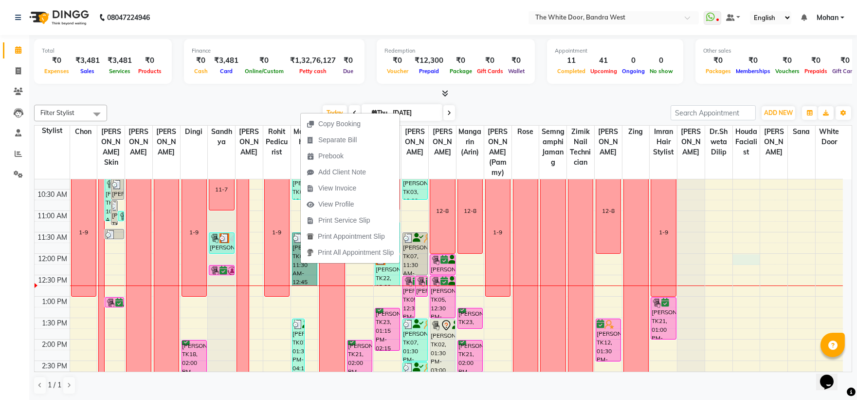
click at [753, 268] on div "9:00 AM 9:30 AM 10:00 AM 10:30 AM 11:00 AM 11:30 AM 12:00 PM 12:30 PM 1:00 PM 1…" at bounding box center [439, 403] width 808 height 556
select select "68553"
select select "720"
select select "tentative"
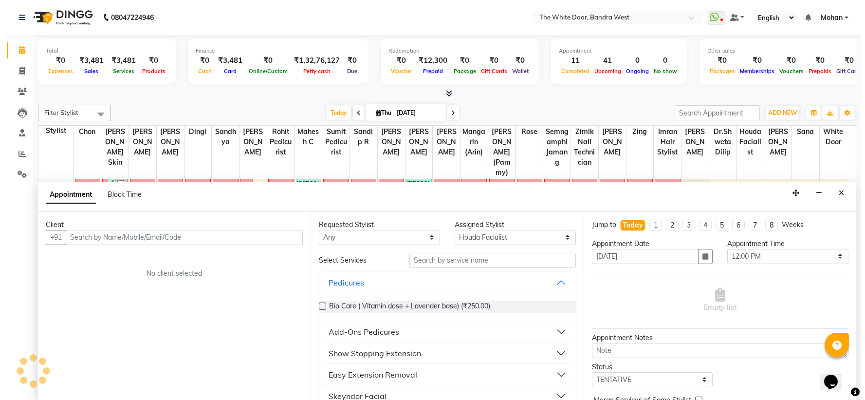
scroll to position [0, 0]
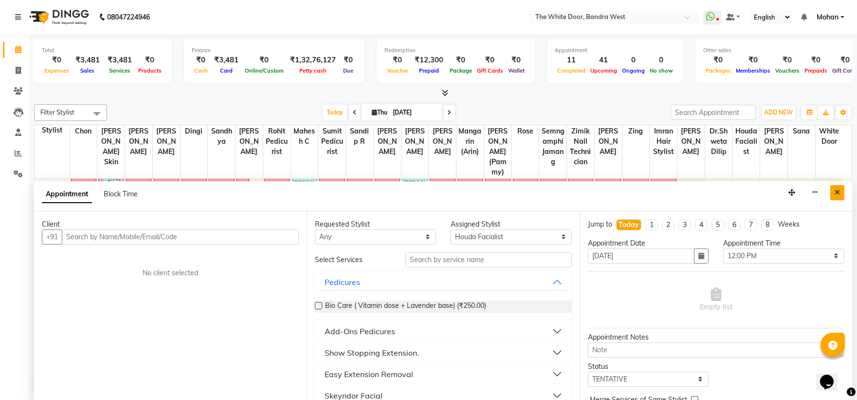
click at [836, 186] on button "Close" at bounding box center [837, 192] width 14 height 15
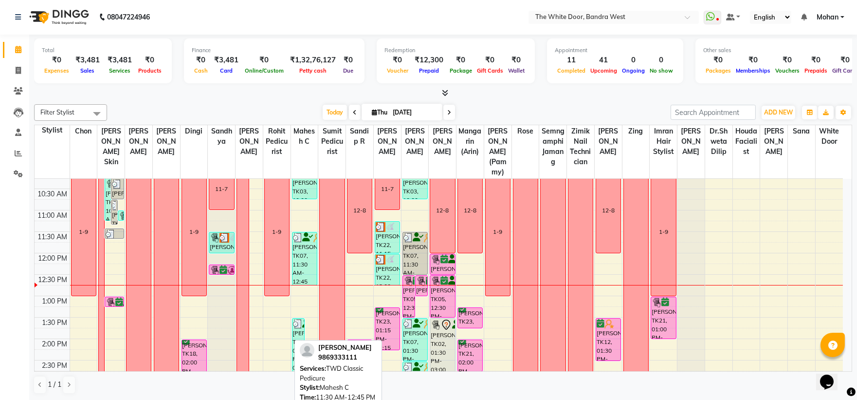
click at [296, 255] on div "[PERSON_NAME], TK07, 11:30 AM-12:45 PM, TWD Classic Pedicure" at bounding box center [304, 258] width 24 height 53
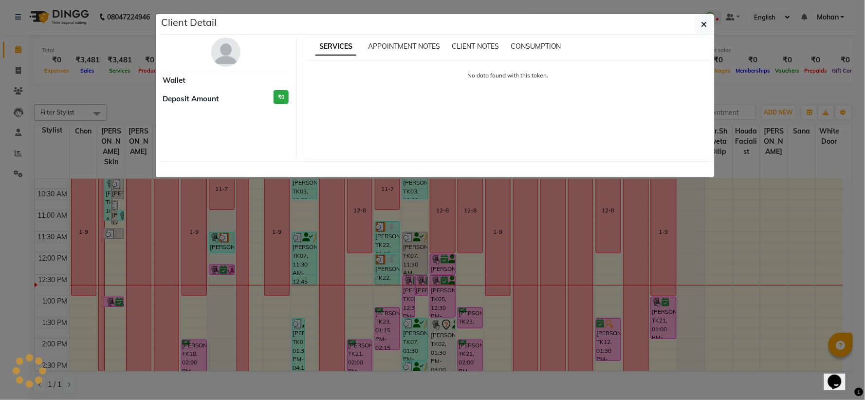
select select "3"
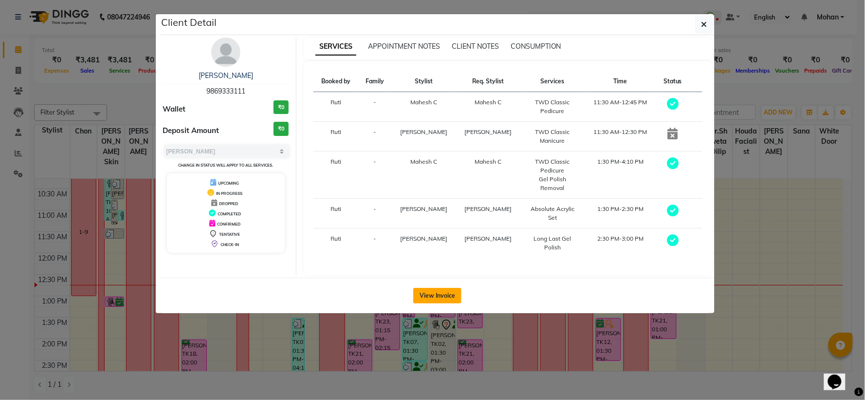
click at [427, 288] on button "View Invoice" at bounding box center [437, 296] width 48 height 16
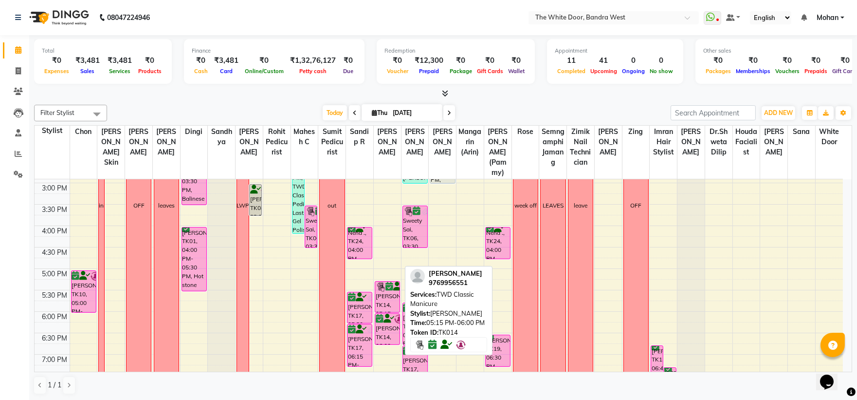
scroll to position [270, 0]
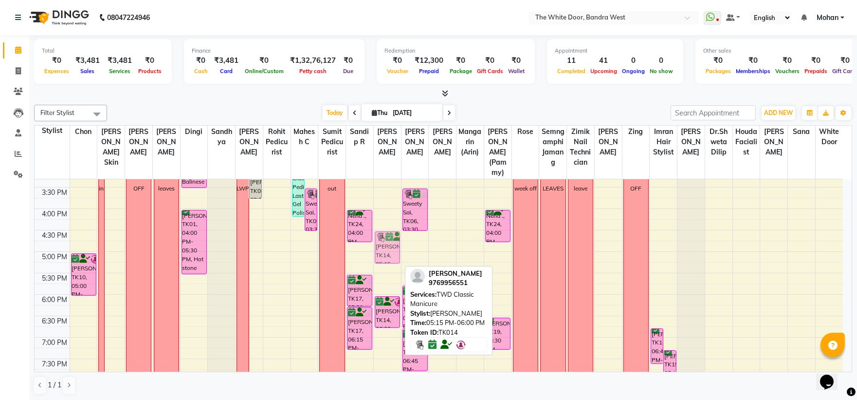
drag, startPoint x: 386, startPoint y: 291, endPoint x: 383, endPoint y: 254, distance: 37.6
click at [383, 254] on div "[PERSON_NAME], TK14, 09:00 AM-10:00 AM, Iron tongs Medium length Jyatika Rai, T…" at bounding box center [387, 187] width 27 height 556
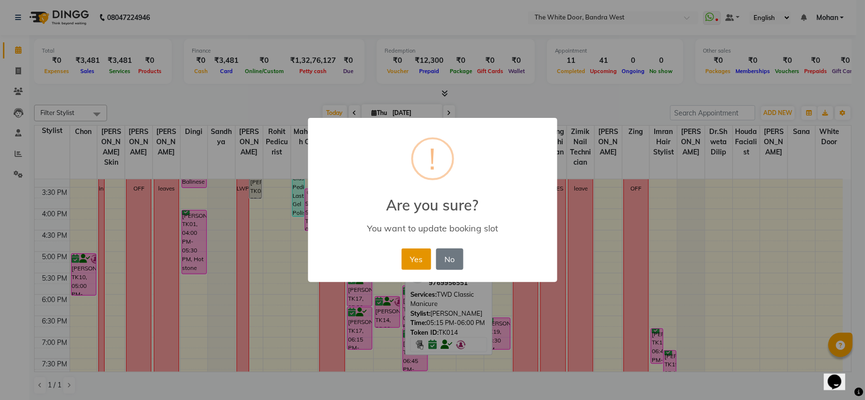
click at [421, 260] on button "Yes" at bounding box center [417, 258] width 30 height 21
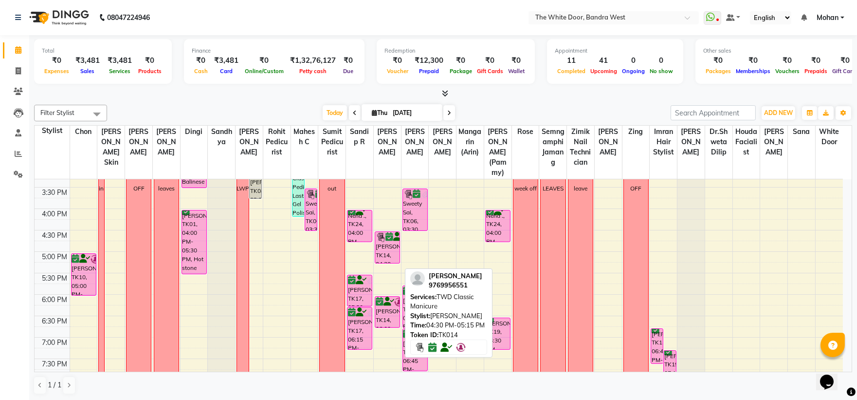
click at [383, 252] on div "[PERSON_NAME], TK14, 04:30 PM-05:15 PM, TWD Classic Manicure" at bounding box center [387, 247] width 24 height 31
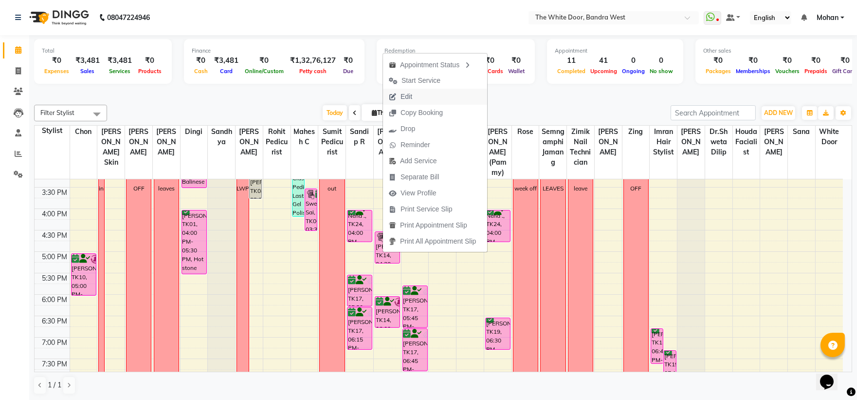
drag, startPoint x: 409, startPoint y: 92, endPoint x: 621, endPoint y: 173, distance: 226.9
click at [409, 94] on span "Edit" at bounding box center [407, 96] width 12 height 10
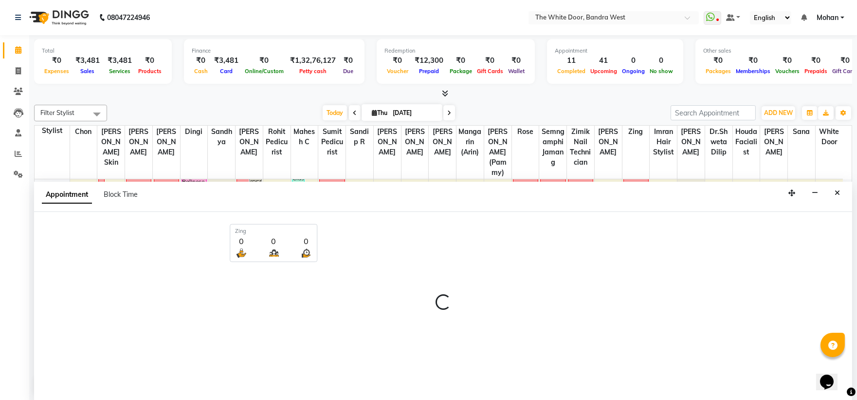
scroll to position [0, 0]
select select "confirm booking"
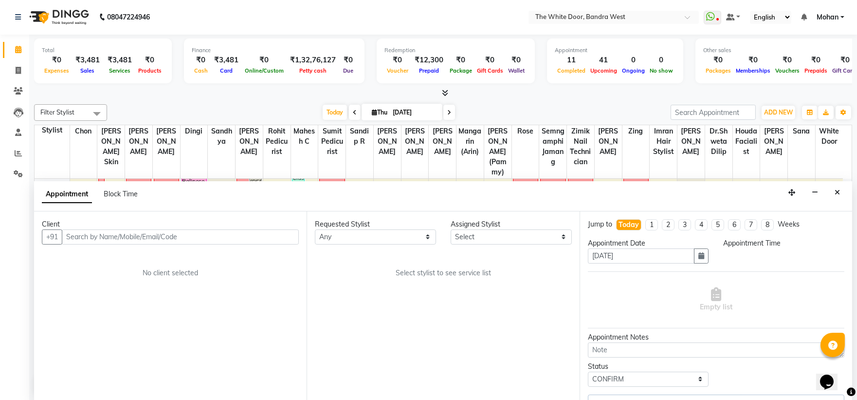
scroll to position [129, 0]
select select "22332"
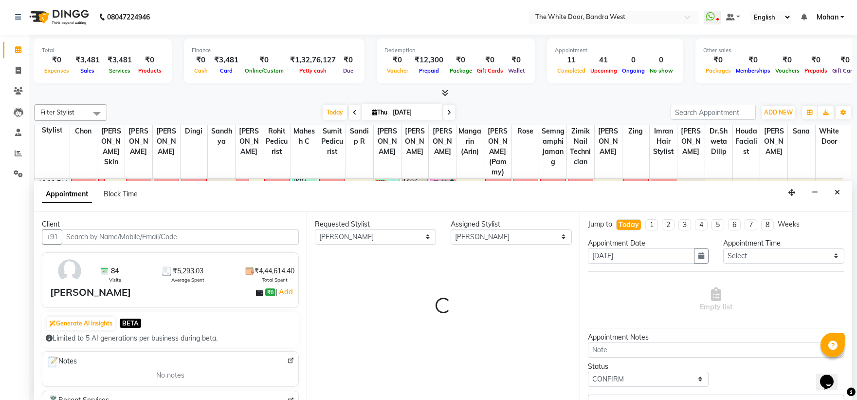
select select "1642"
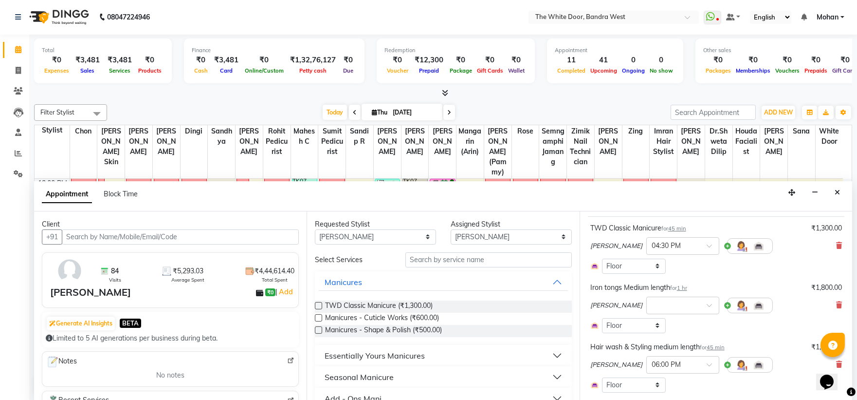
scroll to position [108, 0]
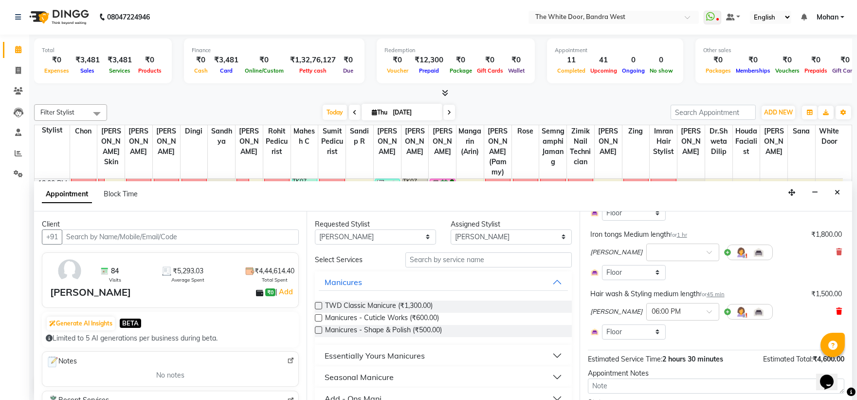
click at [836, 307] on span at bounding box center [839, 311] width 6 height 10
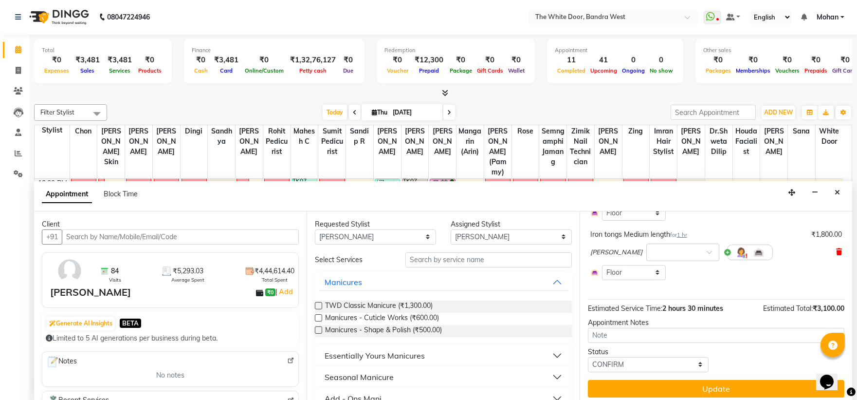
click at [836, 248] on icon at bounding box center [839, 251] width 6 height 7
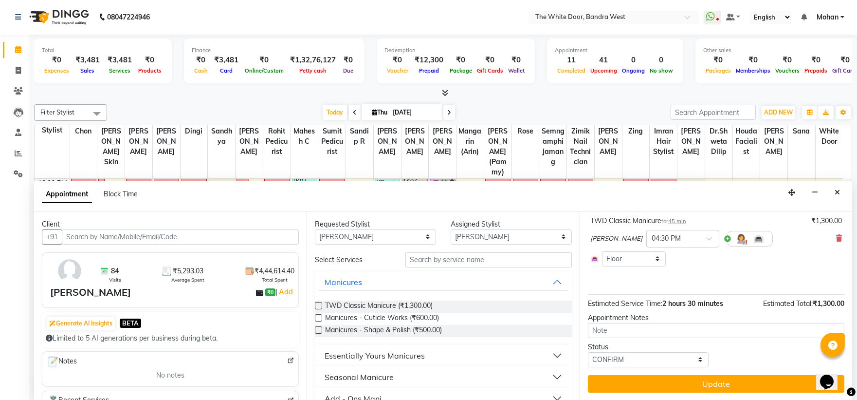
scroll to position [62, 0]
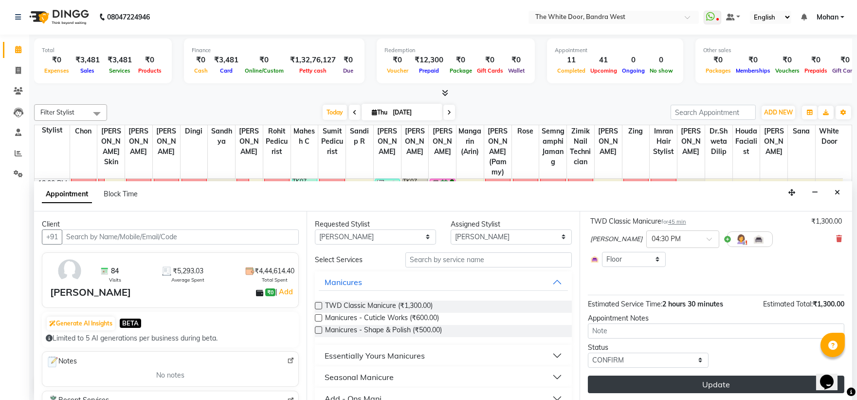
click at [654, 386] on button "Update" at bounding box center [716, 384] width 256 height 18
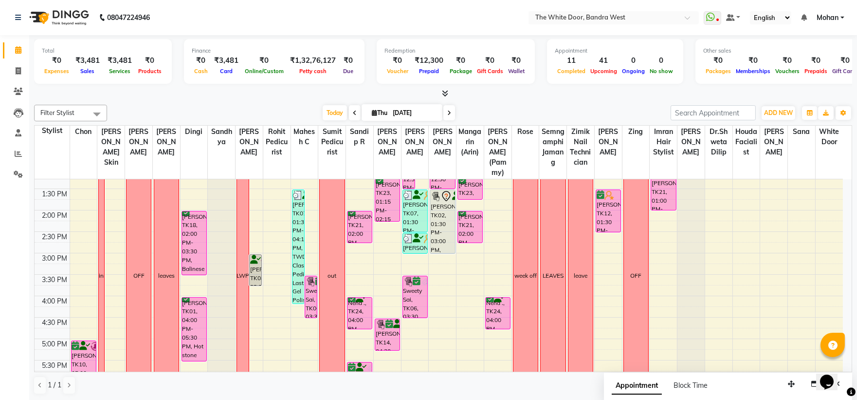
scroll to position [129, 0]
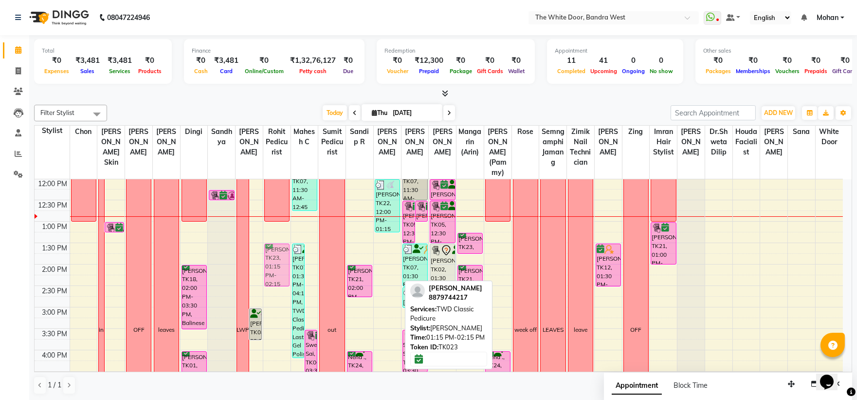
drag, startPoint x: 383, startPoint y: 258, endPoint x: 274, endPoint y: 273, distance: 109.5
click at [274, 273] on tr "1-9 Shanaya kapoor, TK10, 05:00 PM-06:00 PM, Lymphatic drainage massage 60 mins…" at bounding box center [439, 328] width 808 height 556
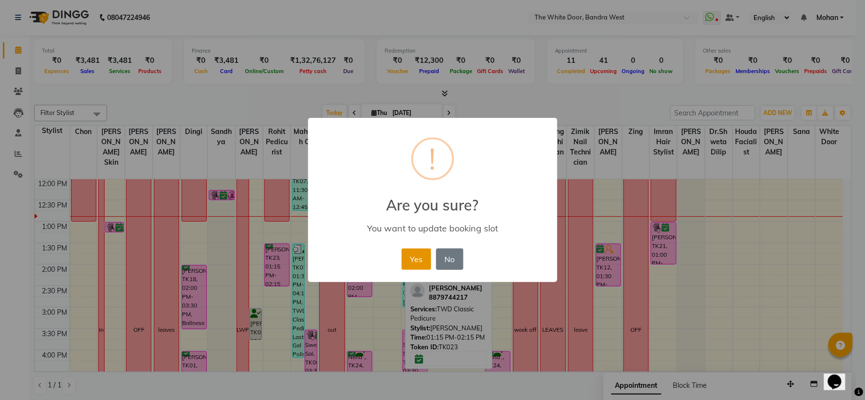
click at [413, 260] on button "Yes" at bounding box center [417, 258] width 30 height 21
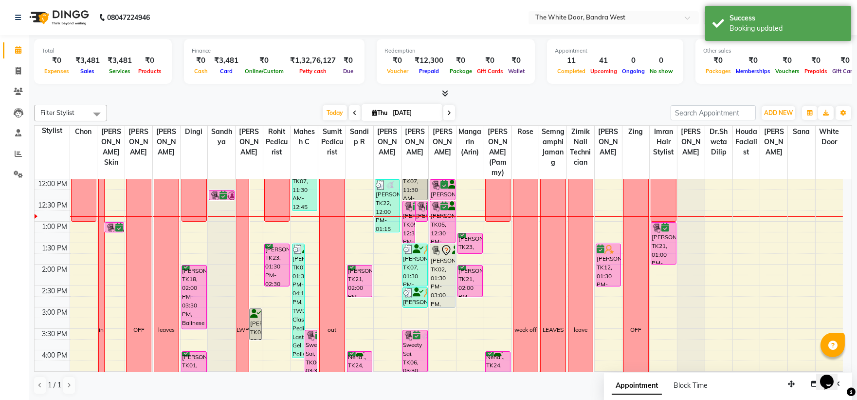
click at [376, 258] on div "9:00 AM 9:30 AM 10:00 AM 10:30 AM 11:00 AM 11:30 AM 12:00 PM 12:30 PM 1:00 PM 1…" at bounding box center [439, 328] width 808 height 556
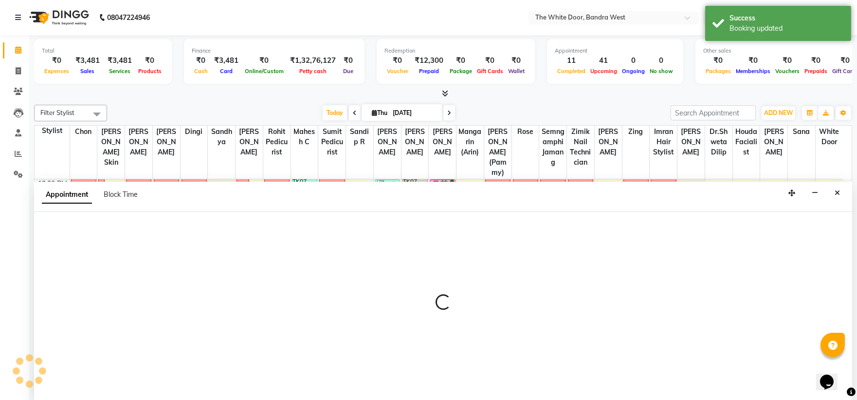
select select "22332"
select select "tentative"
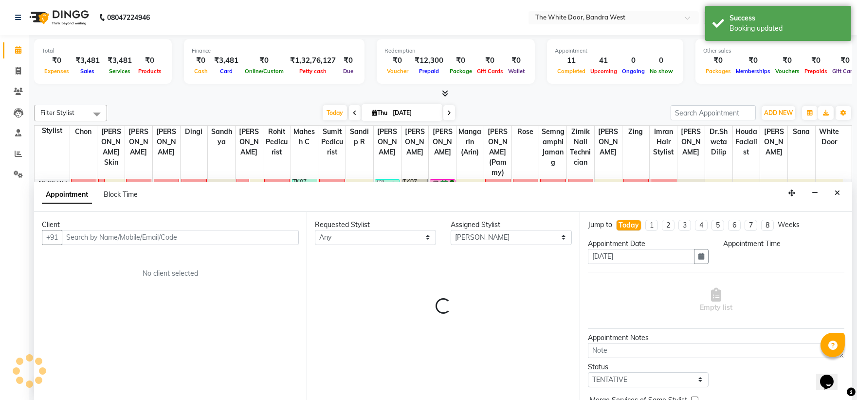
scroll to position [0, 0]
select select "810"
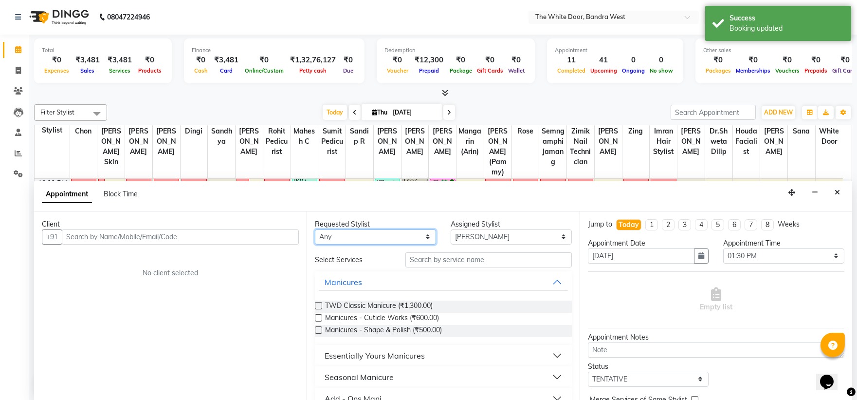
click at [377, 237] on select "Any [PERSON_NAME] Skin [PERSON_NAME] Dingi Dr.Shweta [PERSON_NAME] [PERSON_NAME…" at bounding box center [375, 236] width 121 height 15
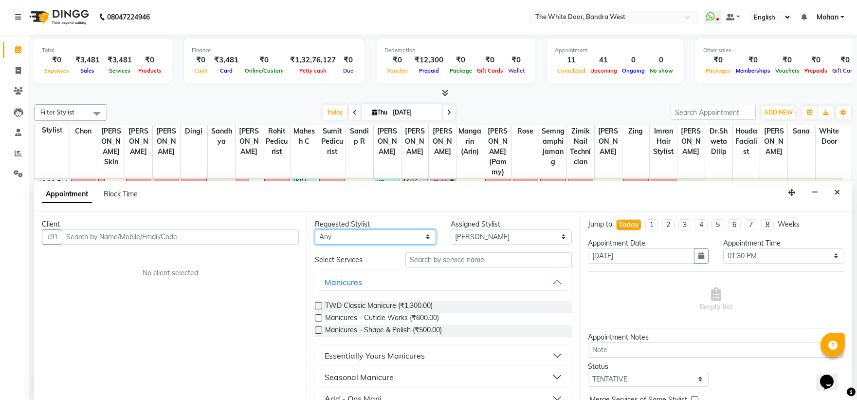
select select "22332"
click at [392, 234] on select "Any Amita Skin benjimin Chon Dingi Dr.Shweta Dilip Farheen K Ganesh M Himanshu …" at bounding box center [375, 236] width 121 height 15
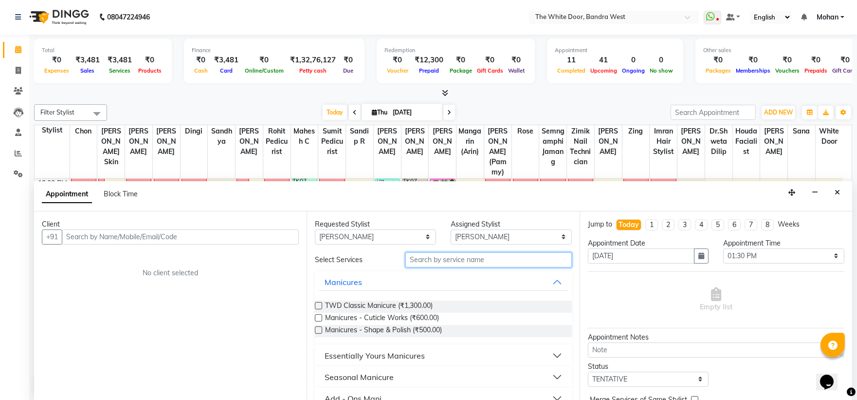
click at [428, 262] on input "text" at bounding box center [488, 259] width 166 height 15
click at [446, 260] on input "text" at bounding box center [488, 259] width 166 height 15
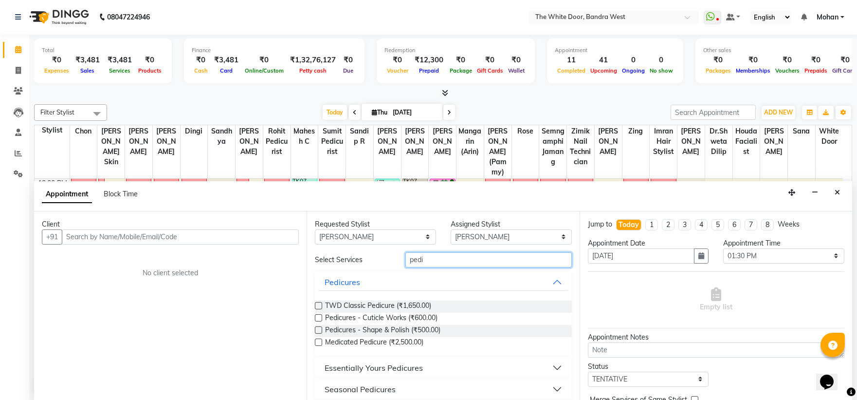
type input "pedi"
click at [319, 304] on label at bounding box center [318, 305] width 7 height 7
click at [319, 304] on input "checkbox" at bounding box center [318, 306] width 6 height 6
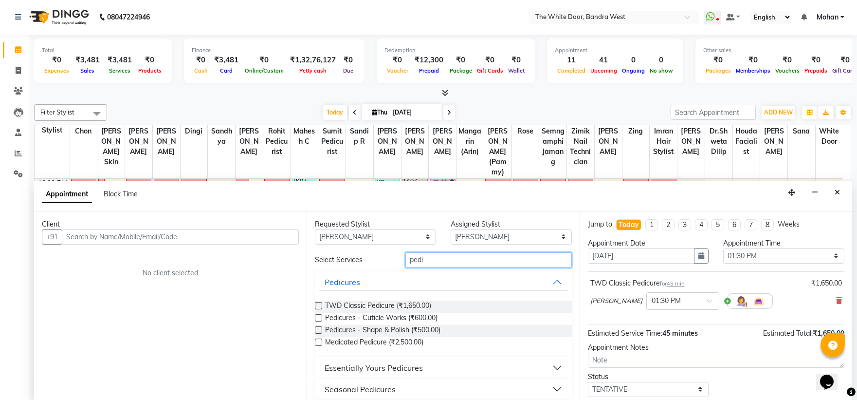
checkbox input "false"
click at [453, 255] on input "pedi" at bounding box center [488, 259] width 166 height 15
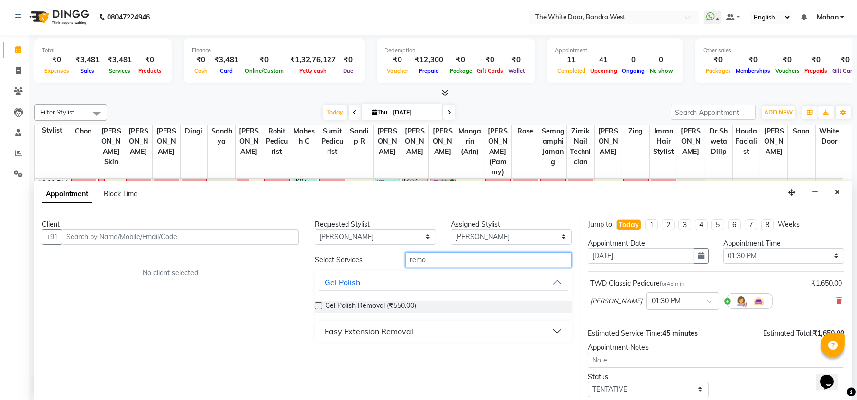
type input "remo"
click at [317, 304] on label at bounding box center [318, 305] width 7 height 7
click at [317, 304] on input "checkbox" at bounding box center [318, 306] width 6 height 6
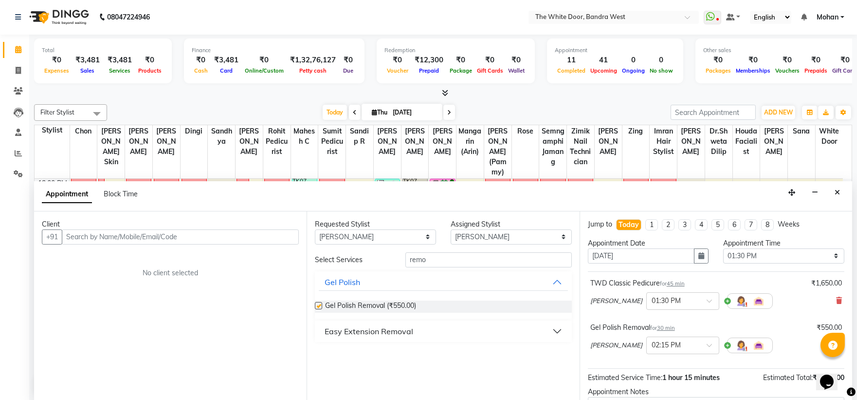
checkbox input "false"
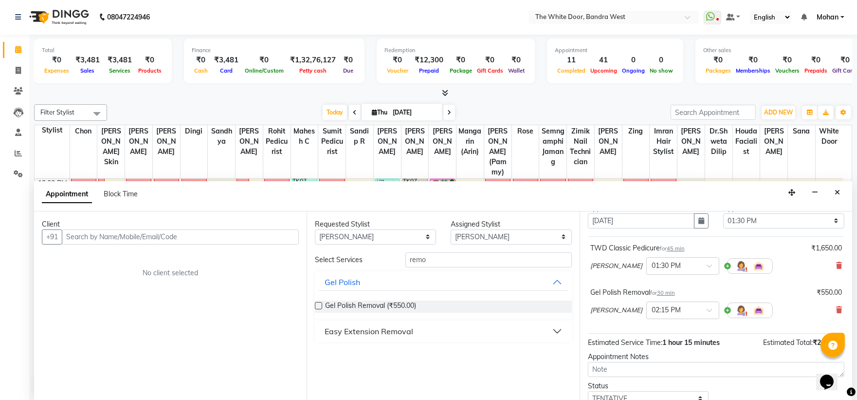
scroll to position [54, 0]
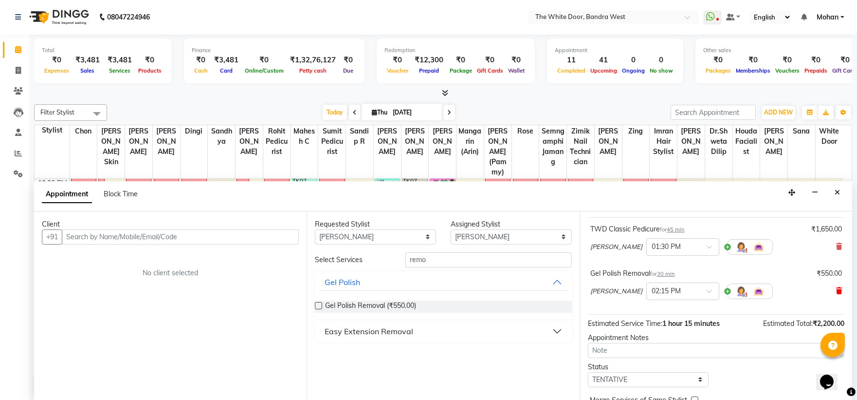
click at [836, 291] on icon at bounding box center [839, 290] width 6 height 7
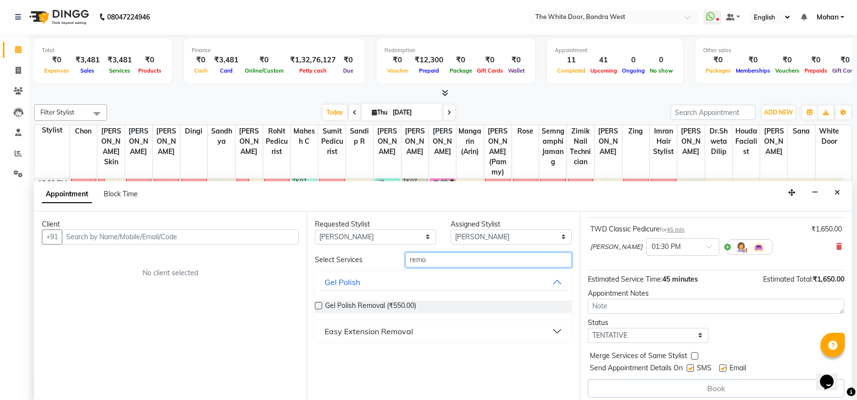
click at [464, 259] on input "remo" at bounding box center [488, 259] width 166 height 15
type input "r"
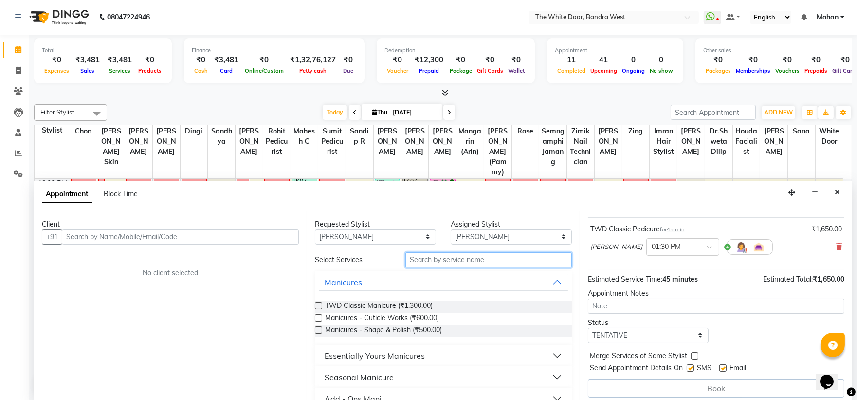
click at [446, 261] on input "text" at bounding box center [488, 259] width 166 height 15
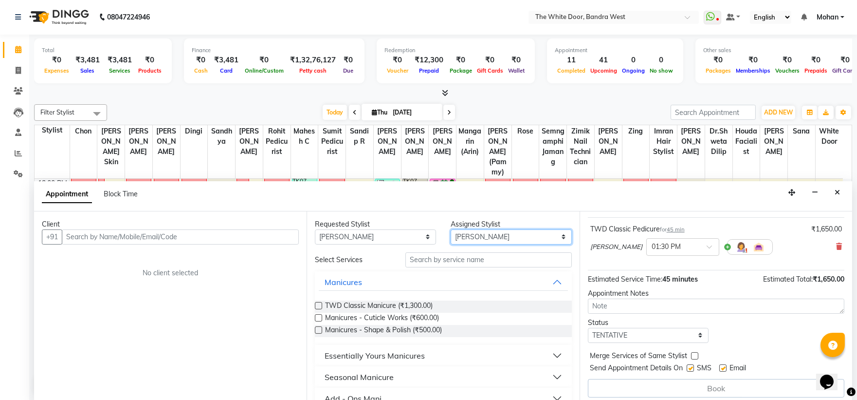
click at [475, 234] on select "Select Amita Skin benjimin Chon Dingi Dr.Shweta Dilip Farheen K Ganesh M Himans…" at bounding box center [511, 236] width 121 height 15
select select "82878"
click at [451, 229] on select "Select Amita Skin benjimin Chon Dingi Dr.Shweta Dilip Farheen K Ganesh M Himans…" at bounding box center [511, 236] width 121 height 15
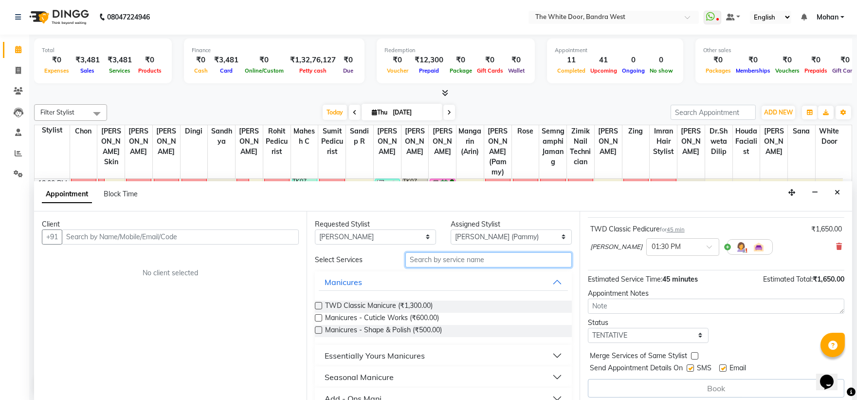
click at [453, 258] on input "text" at bounding box center [488, 259] width 166 height 15
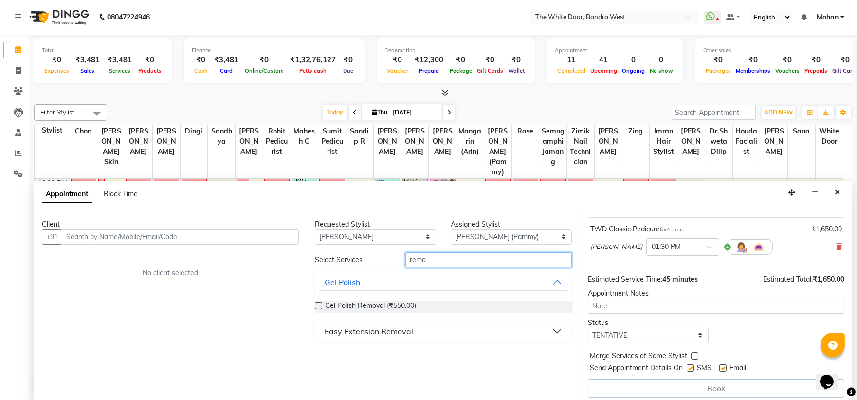
type input "remo"
click at [534, 307] on div "Gel Polish Removal (₹550.00)" at bounding box center [443, 306] width 256 height 12
click at [319, 303] on label at bounding box center [318, 305] width 7 height 7
click at [319, 303] on input "checkbox" at bounding box center [318, 306] width 6 height 6
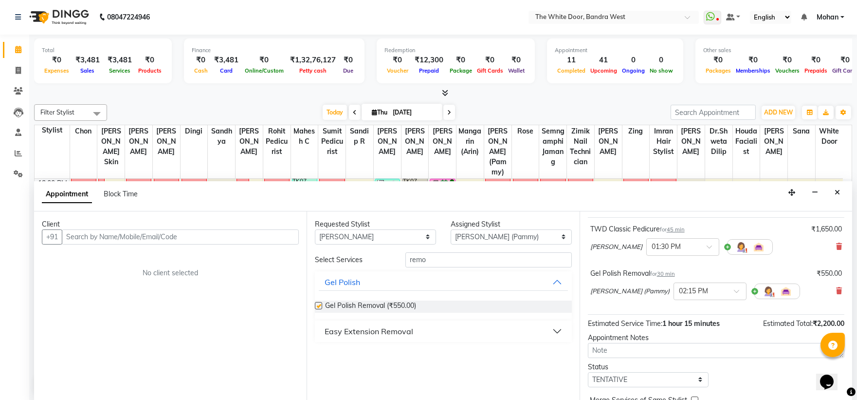
checkbox input "false"
click at [474, 235] on select "Select Amita Skin benjimin Chon Dingi Dr.Shweta Dilip Farheen K Ganesh M Himans…" at bounding box center [511, 236] width 121 height 15
select select "87476"
click at [451, 229] on select "Select Amita Skin benjimin Chon Dingi Dr.Shweta Dilip Farheen K Ganesh M Himans…" at bounding box center [511, 236] width 121 height 15
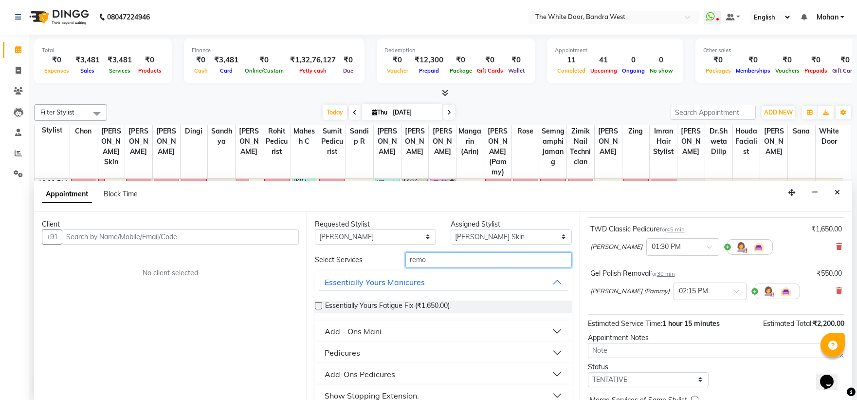
click at [455, 264] on input "remo" at bounding box center [488, 259] width 166 height 15
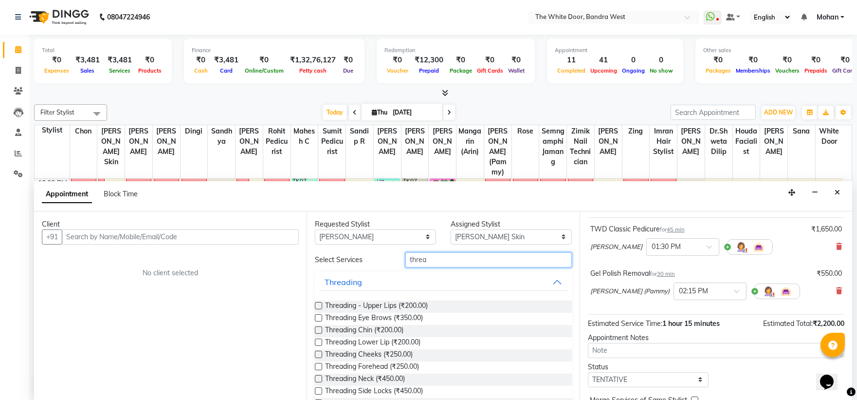
type input "threa"
click at [317, 314] on label at bounding box center [318, 317] width 7 height 7
click at [317, 315] on input "checkbox" at bounding box center [318, 318] width 6 height 6
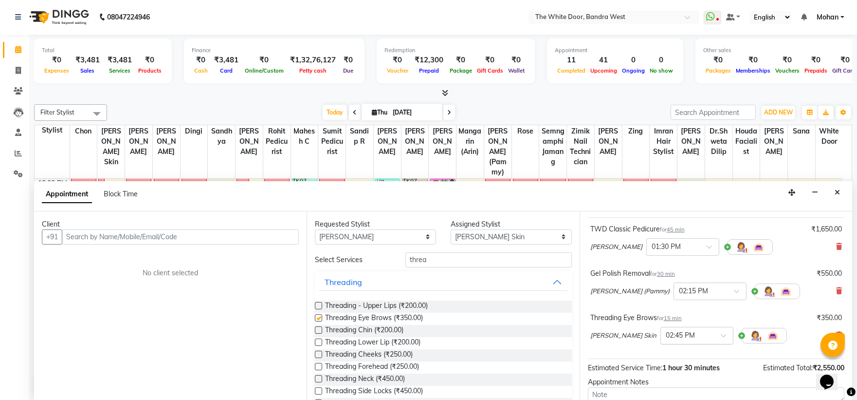
checkbox input "false"
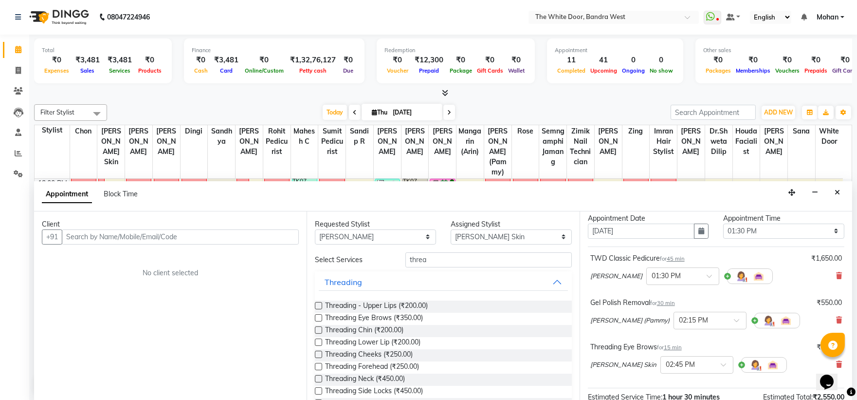
scroll to position [0, 0]
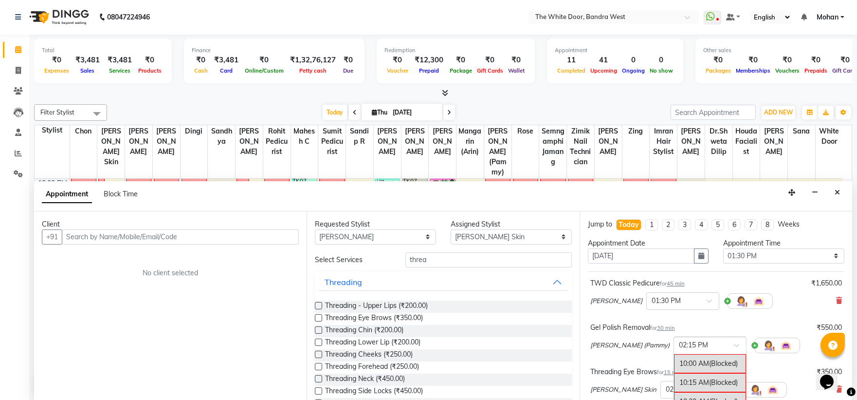
click at [716, 340] on input "text" at bounding box center [700, 344] width 43 height 10
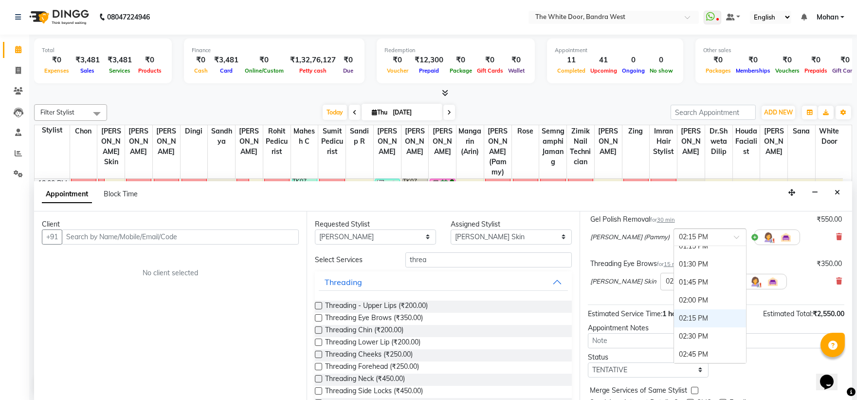
scroll to position [227, 0]
click at [736, 290] on div "01:30 PM" at bounding box center [710, 292] width 72 height 18
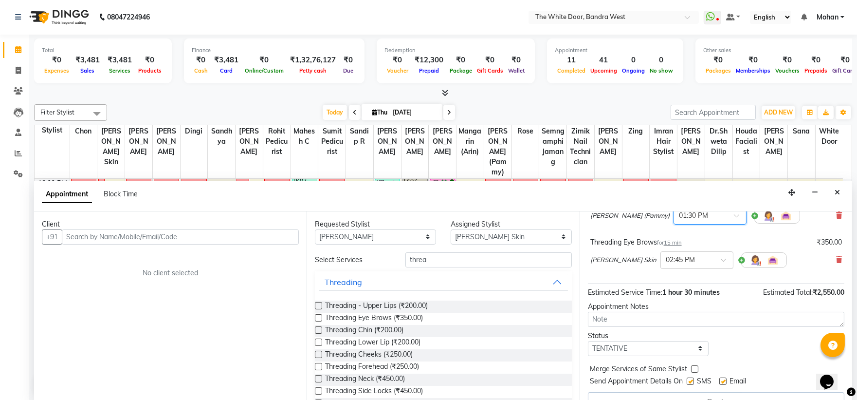
scroll to position [147, 0]
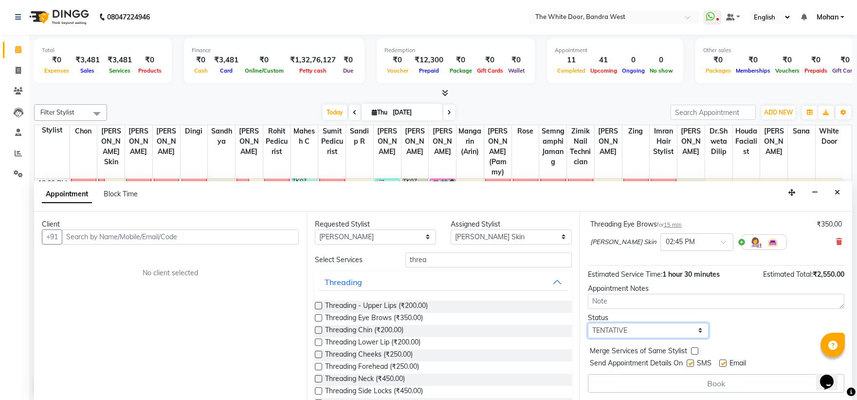
drag, startPoint x: 628, startPoint y: 329, endPoint x: 621, endPoint y: 331, distance: 8.0
click at [628, 329] on select "Select TENTATIVE CONFIRM CHECK-IN UPCOMING" at bounding box center [648, 330] width 121 height 15
select select "confirm booking"
click at [588, 323] on select "Select TENTATIVE CONFIRM CHECK-IN UPCOMING" at bounding box center [648, 330] width 121 height 15
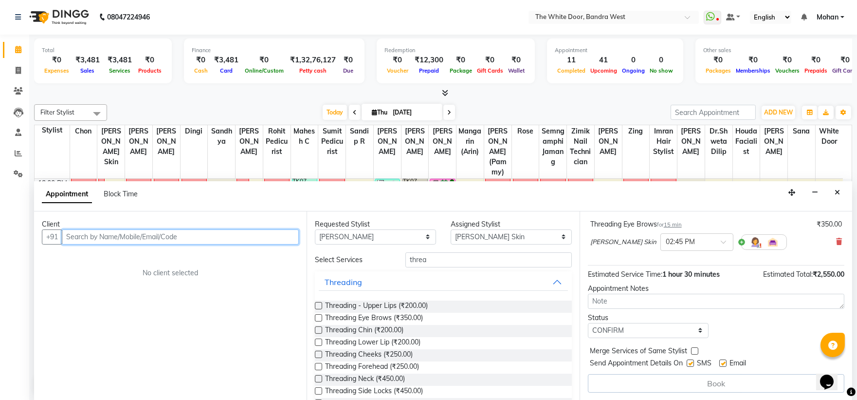
click at [137, 237] on input "text" at bounding box center [180, 236] width 237 height 15
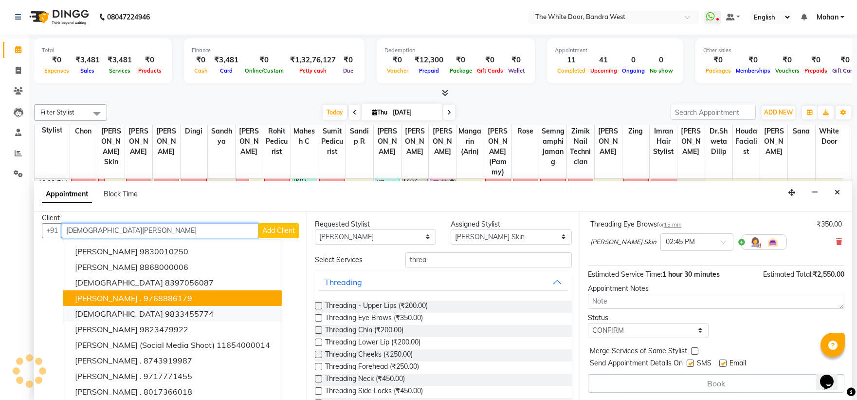
scroll to position [10, 0]
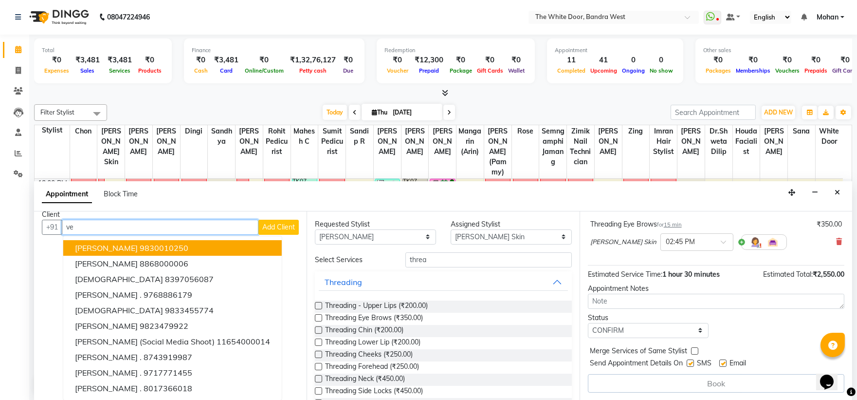
type input "v"
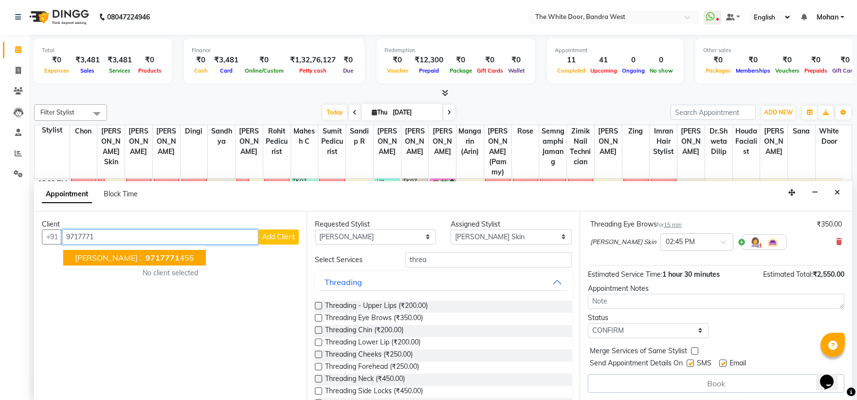
drag, startPoint x: 128, startPoint y: 255, endPoint x: 420, endPoint y: 221, distance: 293.0
click at [146, 254] on span "9717771" at bounding box center [163, 258] width 34 height 10
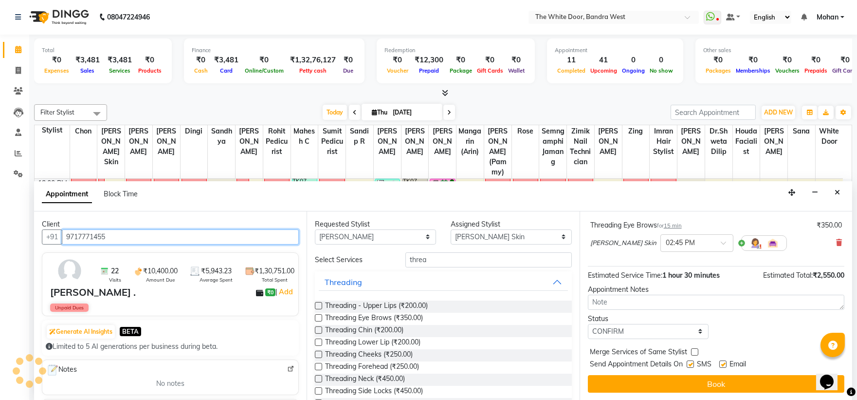
scroll to position [146, 0]
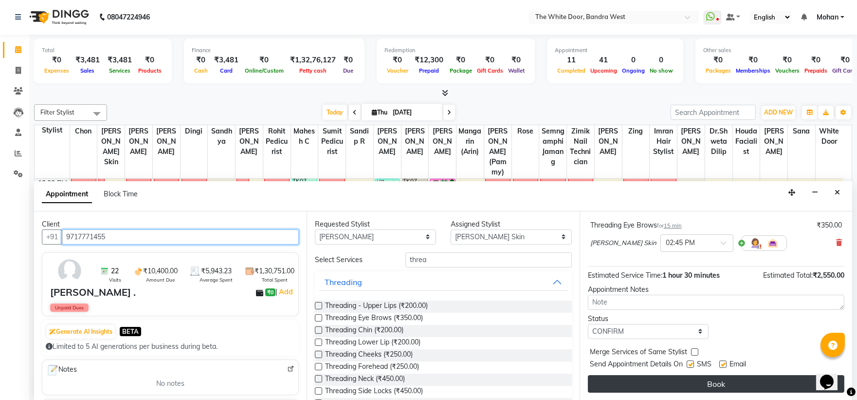
type input "9717771455"
click at [655, 385] on button "Book" at bounding box center [716, 384] width 256 height 18
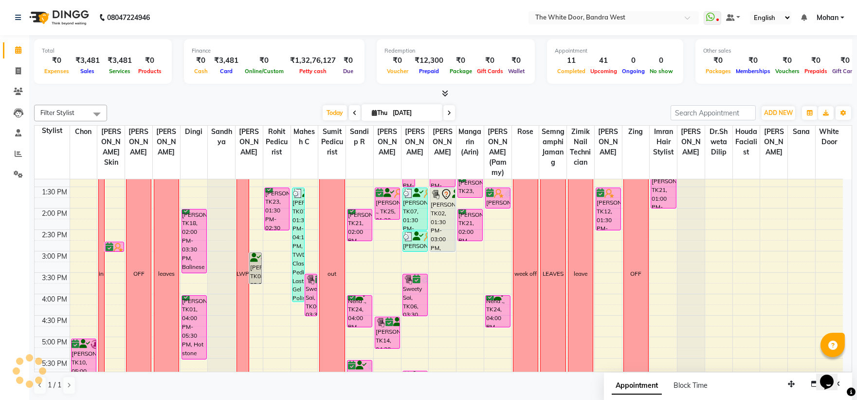
scroll to position [237, 0]
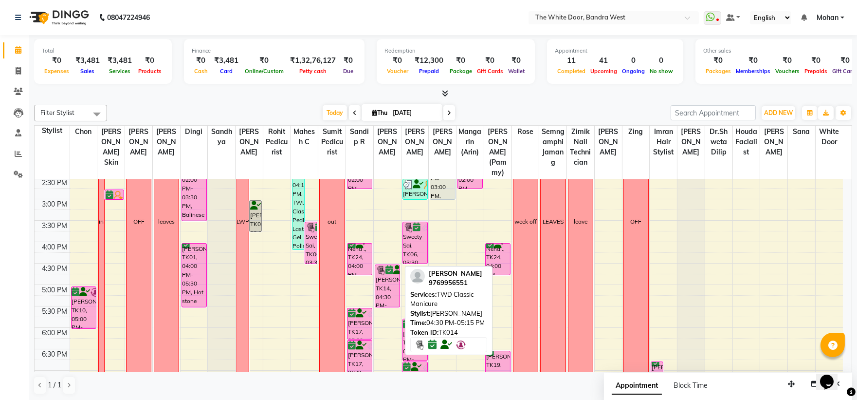
click at [383, 310] on div "Jyatika Rai, TK20, 09:00 AM-10:00 AM, Essentially Yours Pedicures - Stay Youthf…" at bounding box center [387, 220] width 27 height 556
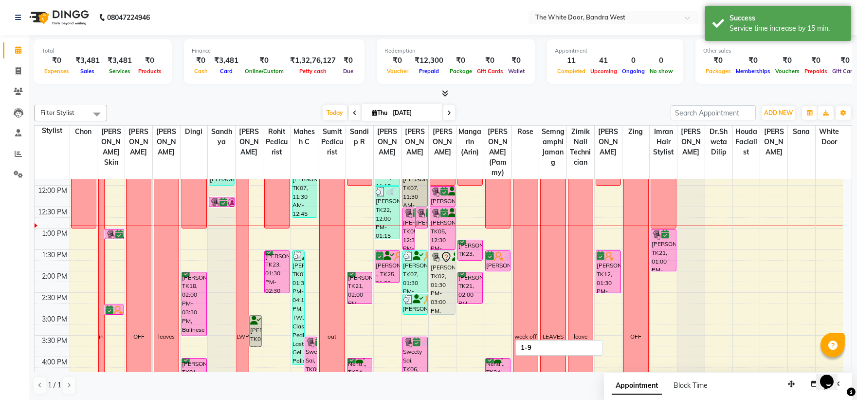
scroll to position [162, 0]
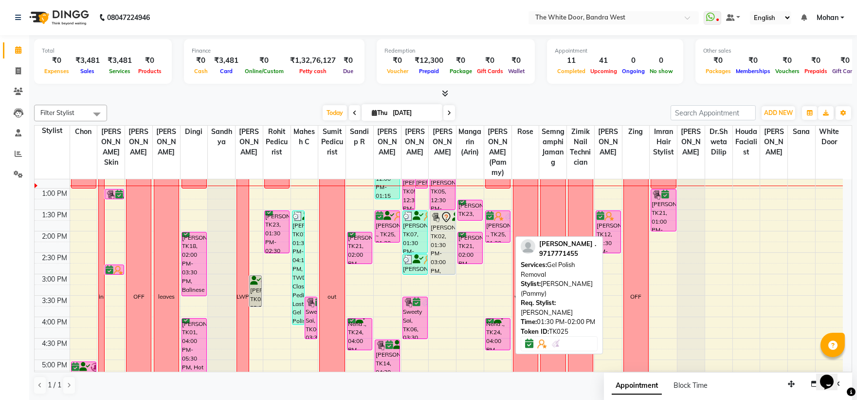
drag, startPoint x: 495, startPoint y: 238, endPoint x: 497, endPoint y: 252, distance: 13.3
click at [497, 252] on div "1-9 Vedika ., TK25, 01:30 PM-02:00 PM, Gel Polish Removal Neha ., TK24, 04:00 P…" at bounding box center [497, 295] width 27 height 556
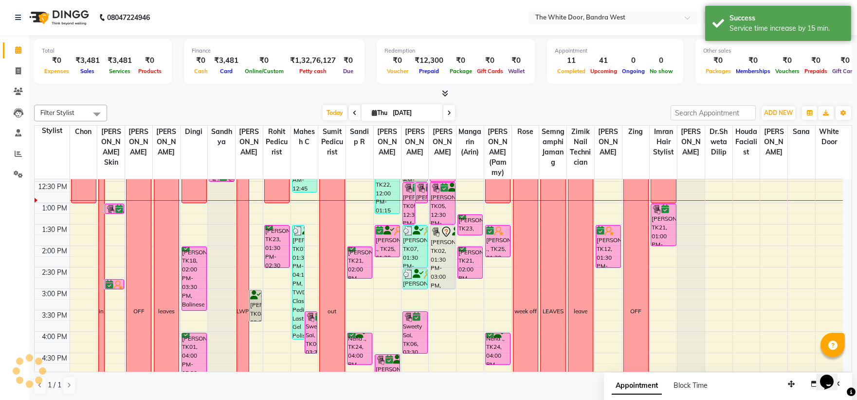
scroll to position [216, 0]
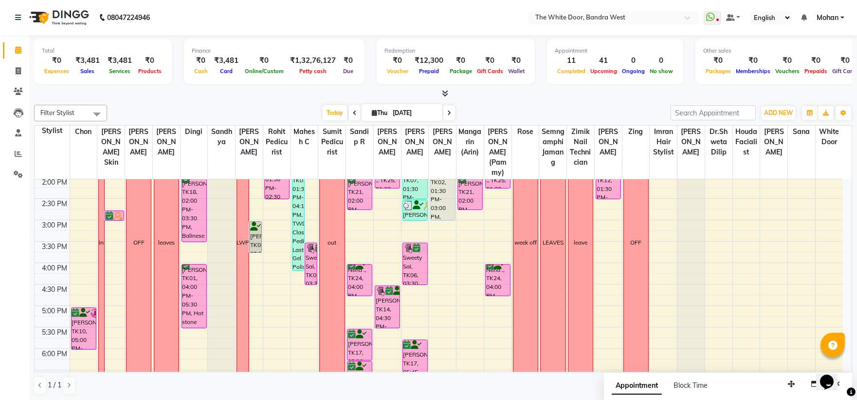
drag, startPoint x: 843, startPoint y: 274, endPoint x: 843, endPoint y: 263, distance: 11.2
click at [843, 263] on div "9:00 AM 9:30 AM 10:00 AM 10:30 AM 11:00 AM 11:30 AM 12:00 PM 12:30 PM 1:00 PM 1…" at bounding box center [443, 275] width 817 height 192
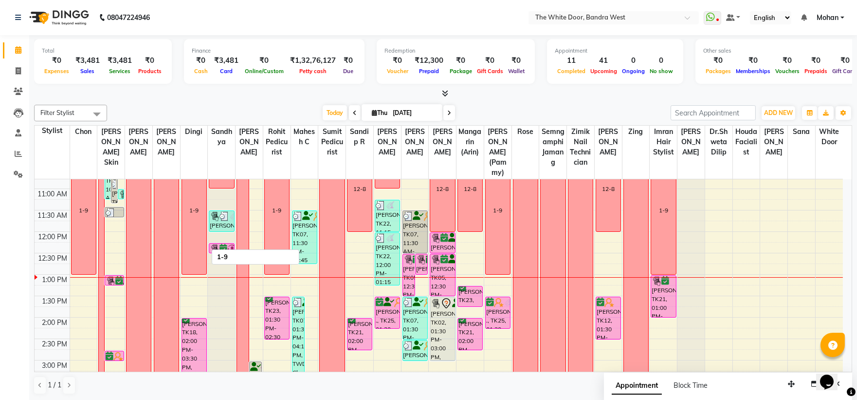
scroll to position [52, 0]
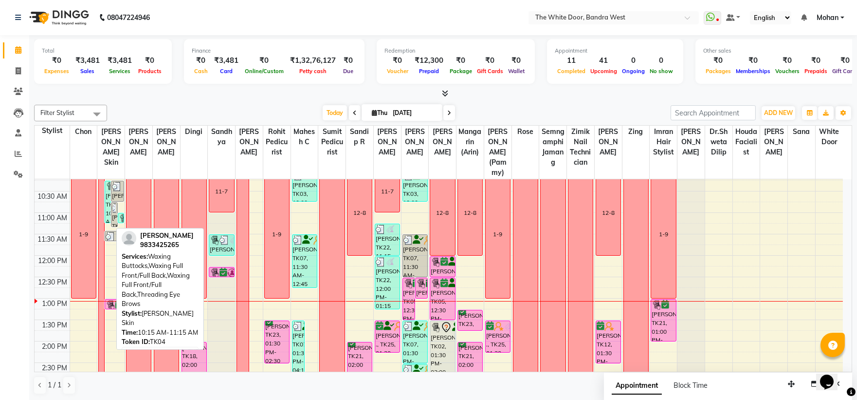
click at [106, 205] on div "[PERSON_NAME], TK04, 10:15 AM-11:15 AM, Waxing Buttocks,Waxing Full Front/Full …" at bounding box center [107, 201] width 5 height 41
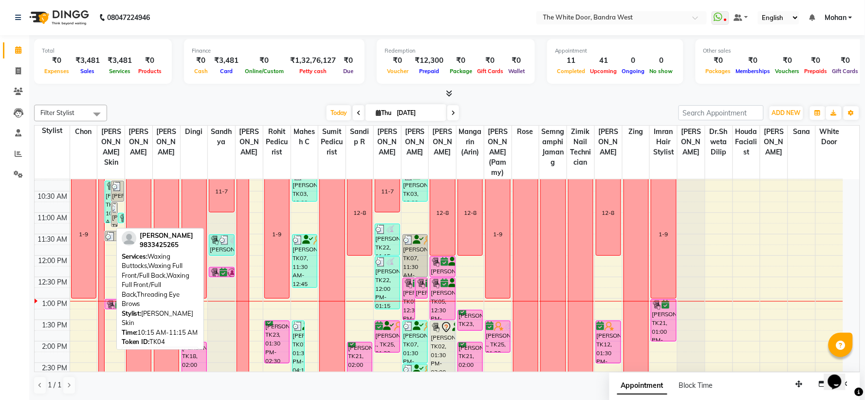
select select "3"
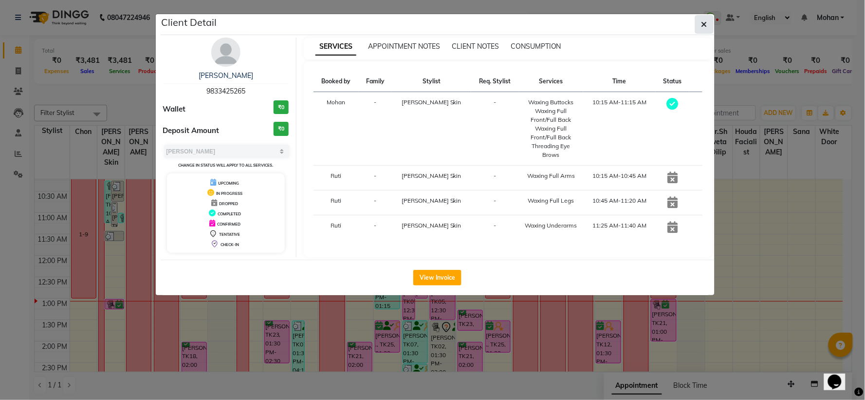
drag, startPoint x: 706, startPoint y: 18, endPoint x: 706, endPoint y: 26, distance: 7.3
click at [706, 20] on span "button" at bounding box center [704, 24] width 6 height 10
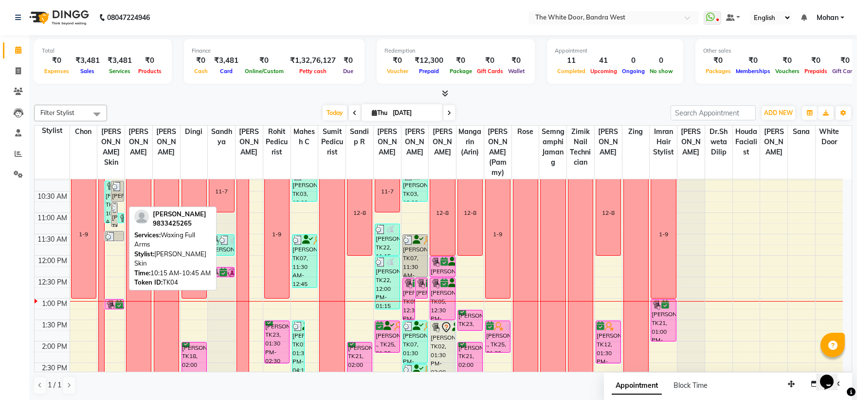
click at [113, 201] on div "[PERSON_NAME], TK04, 10:15 AM-10:45 AM, Waxing Full Arms" at bounding box center [117, 191] width 12 height 20
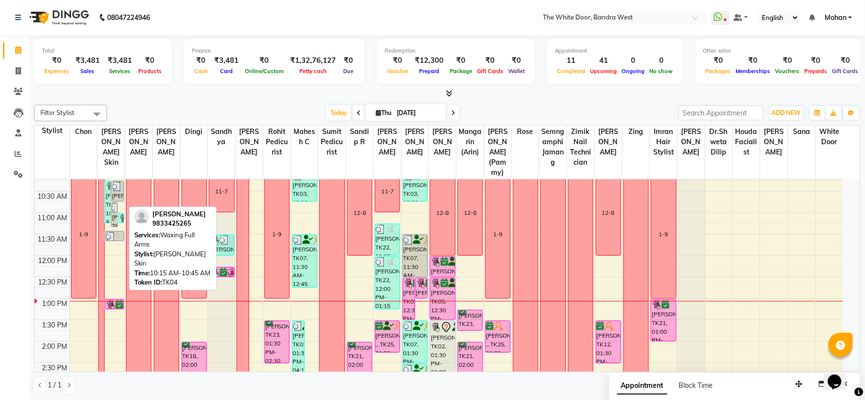
select select "3"
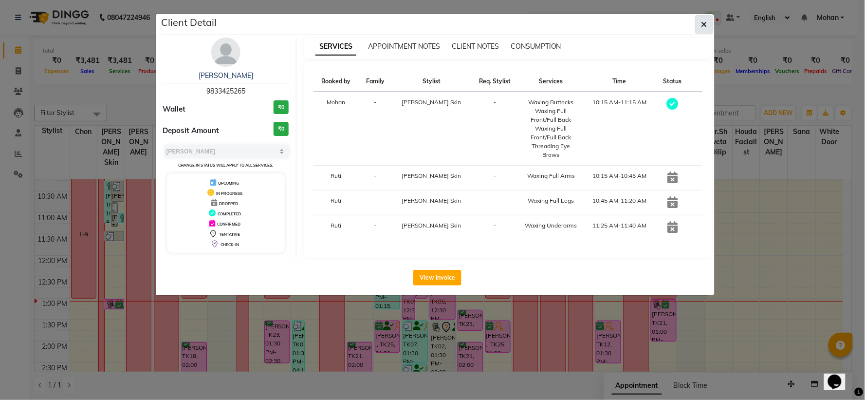
click at [705, 24] on icon "button" at bounding box center [704, 24] width 6 height 8
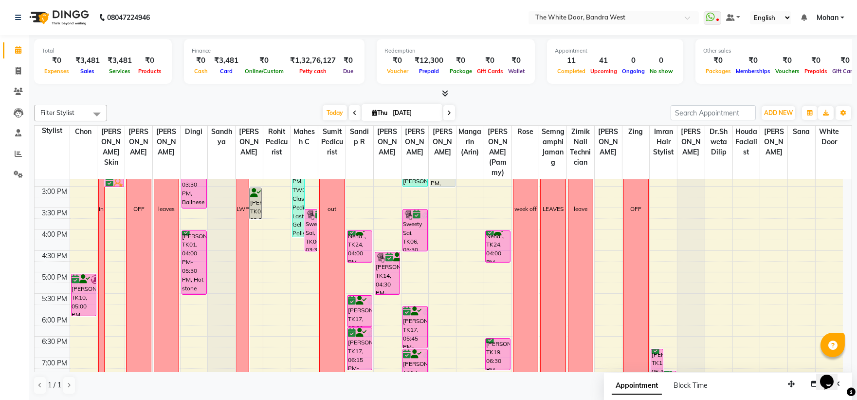
scroll to position [269, 0]
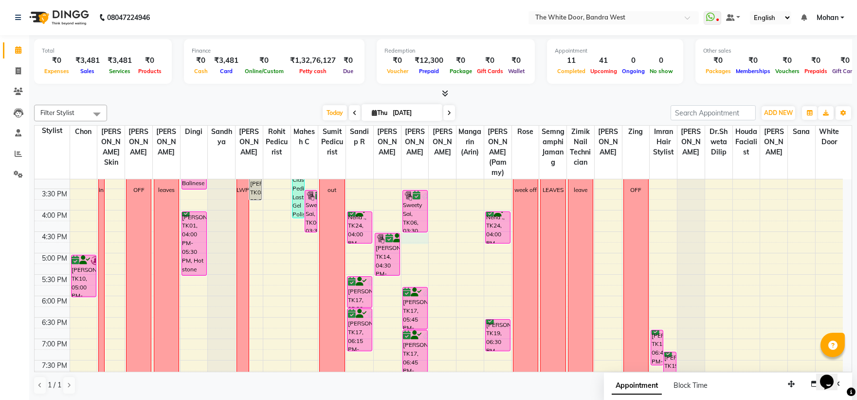
click at [415, 246] on div "9:00 AM 9:30 AM 10:00 AM 10:30 AM 11:00 AM 11:30 AM 12:00 PM 12:30 PM 1:00 PM 1…" at bounding box center [439, 188] width 808 height 556
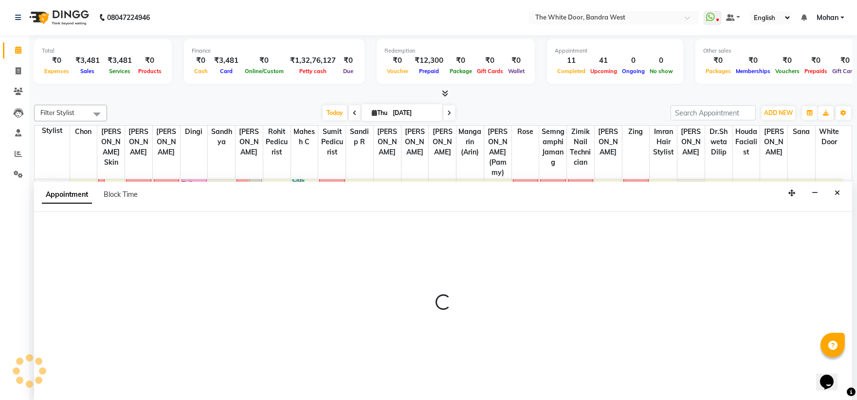
scroll to position [0, 0]
select select "20404"
select select "tentative"
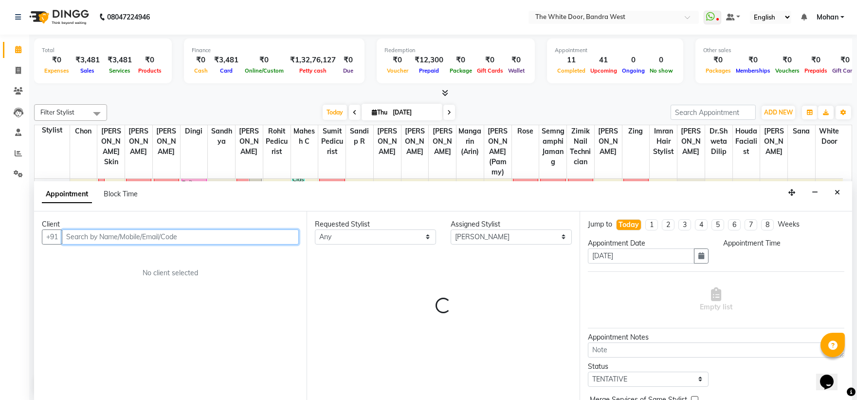
select select "990"
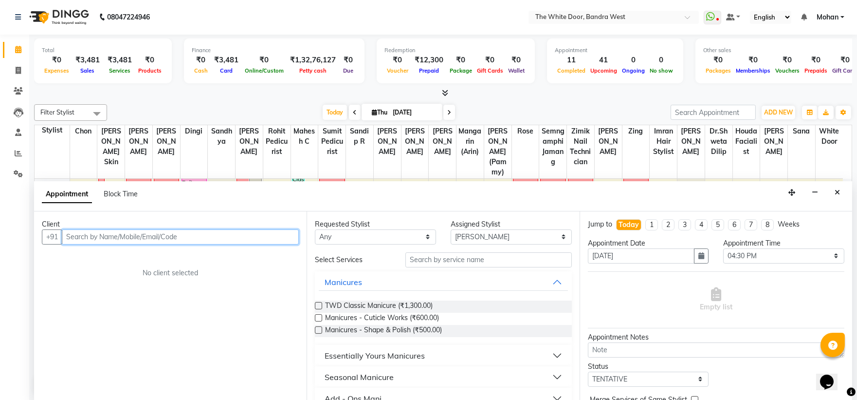
scroll to position [0, 0]
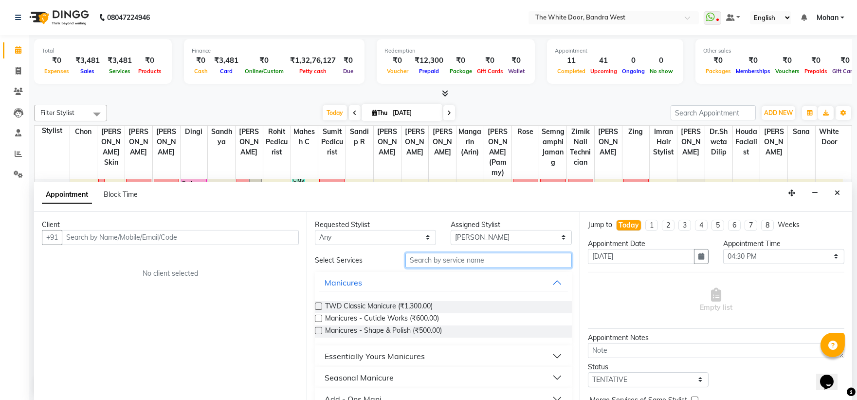
click at [429, 259] on input "text" at bounding box center [488, 260] width 166 height 15
drag, startPoint x: 840, startPoint y: 190, endPoint x: 434, endPoint y: 285, distance: 417.9
click at [840, 191] on button "Close" at bounding box center [837, 192] width 14 height 15
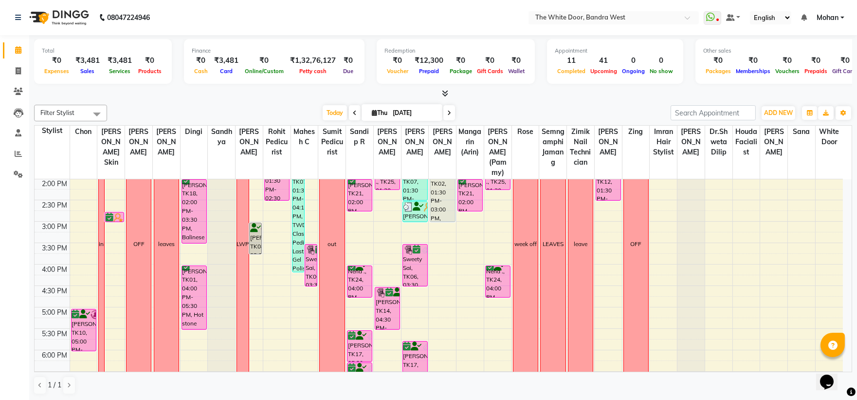
scroll to position [269, 0]
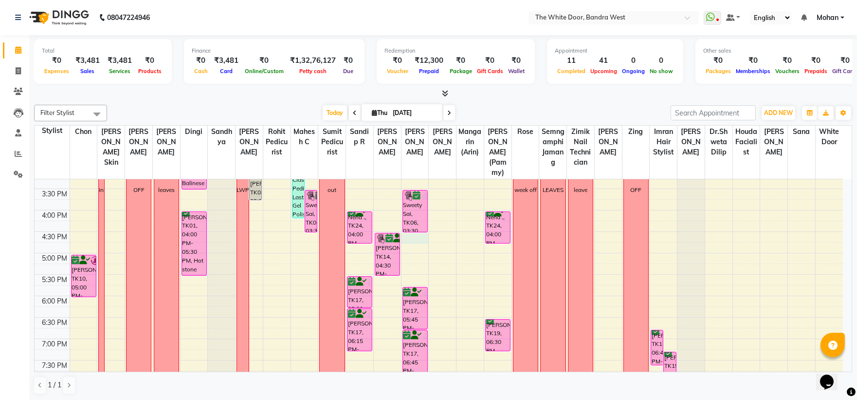
click at [408, 245] on div "9:00 AM 9:30 AM 10:00 AM 10:30 AM 11:00 AM 11:30 AM 12:00 PM 12:30 PM 1:00 PM 1…" at bounding box center [439, 188] width 808 height 556
select select "20404"
select select "990"
select select "tentative"
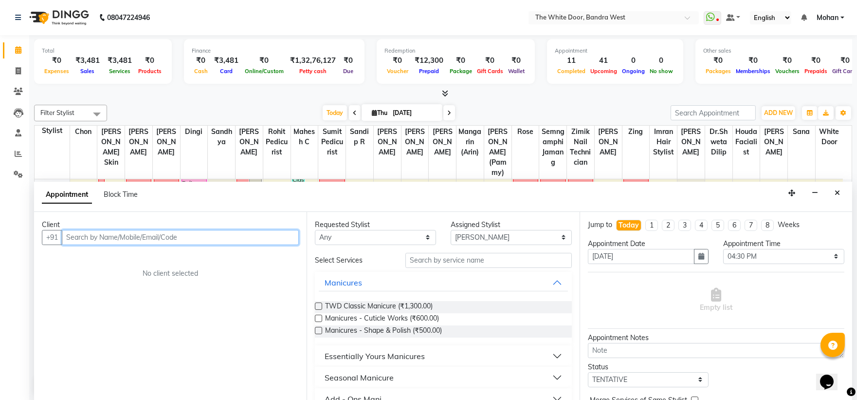
scroll to position [0, 0]
click at [839, 192] on icon "Close" at bounding box center [837, 192] width 5 height 7
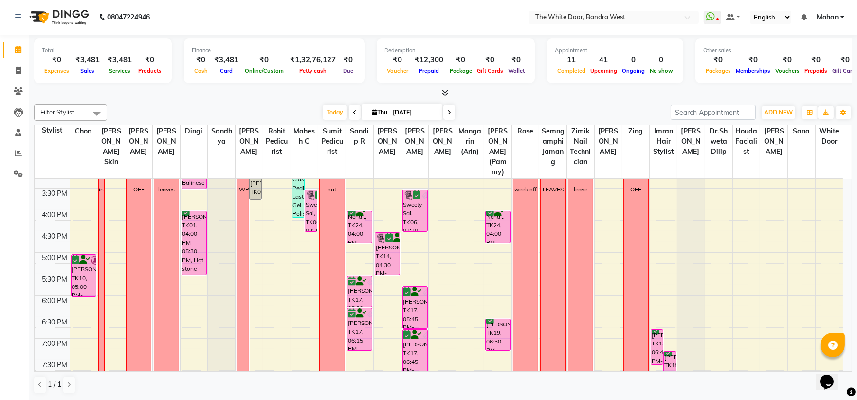
click at [409, 249] on div "9:00 AM 9:30 AM 10:00 AM 10:30 AM 11:00 AM 11:30 AM 12:00 PM 12:30 PM 1:00 PM 1…" at bounding box center [439, 188] width 808 height 556
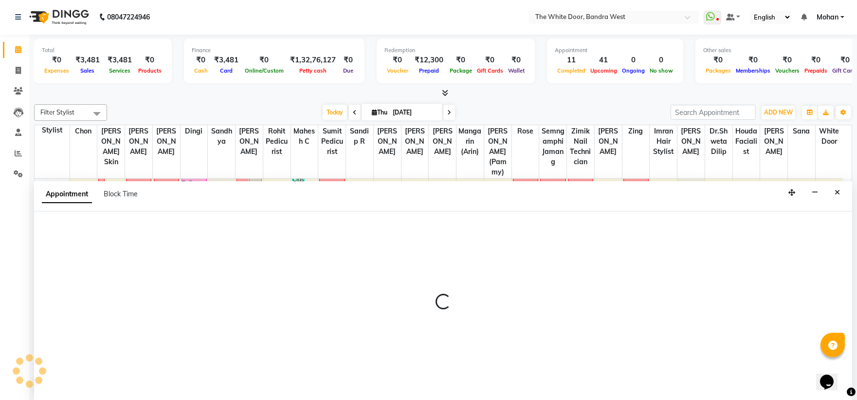
select select "20404"
select select "990"
select select "tentative"
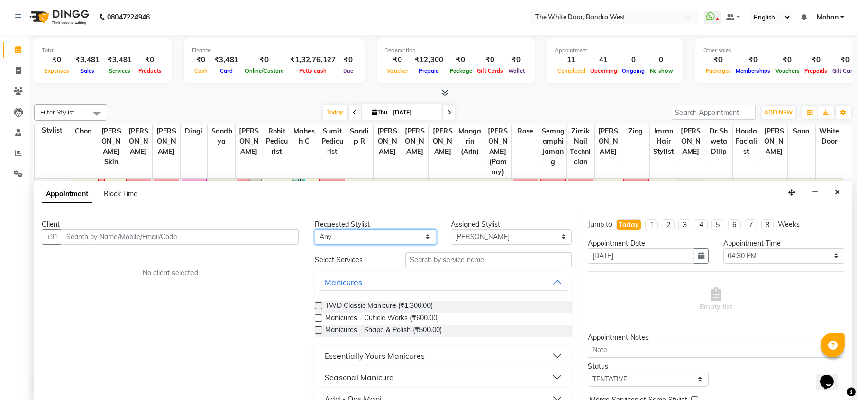
click at [412, 236] on select "Any Amita Skin benjimin Chon Dingi Dr.Shweta Dilip Farheen K Ganesh M Himanshu …" at bounding box center [375, 236] width 121 height 15
select select "20404"
click at [315, 229] on select "Any Amita Skin benjimin Chon Dingi Dr.Shweta Dilip Farheen K Ganesh M Himanshu …" at bounding box center [375, 236] width 121 height 15
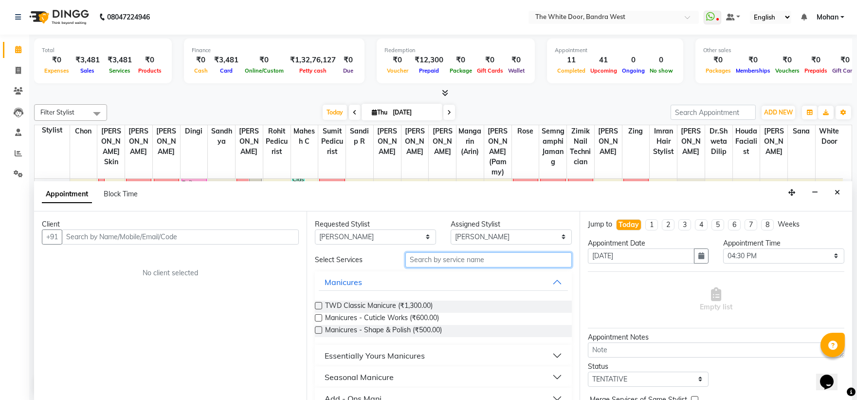
click at [422, 261] on input "text" at bounding box center [488, 259] width 166 height 15
type input "mani"
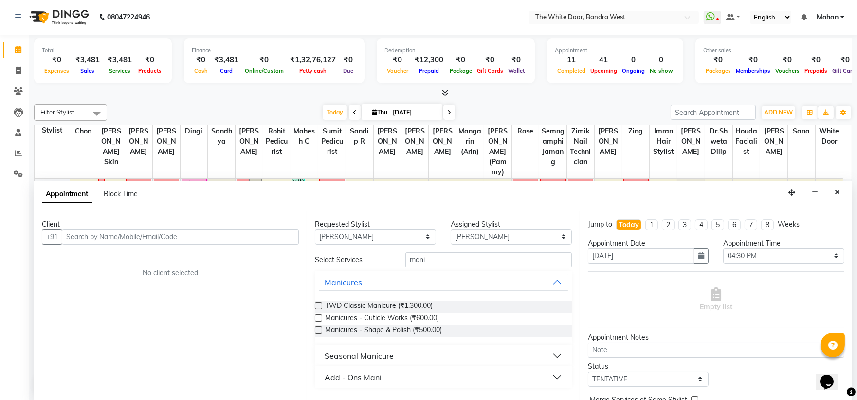
click at [318, 304] on label at bounding box center [318, 305] width 7 height 7
click at [318, 304] on input "checkbox" at bounding box center [318, 306] width 6 height 6
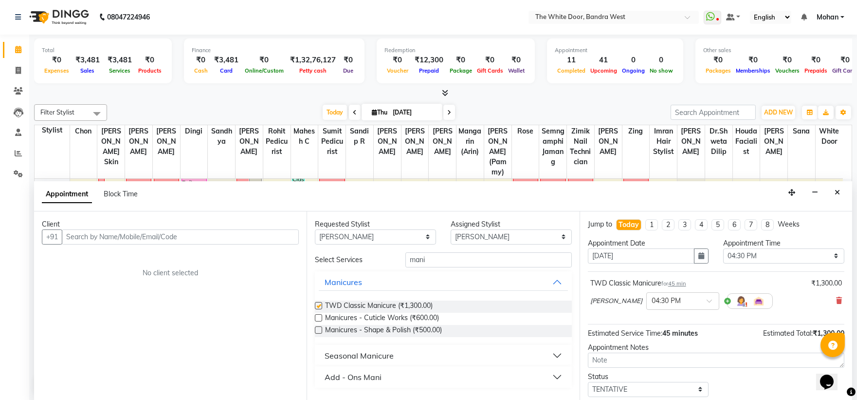
checkbox input "false"
click at [478, 234] on select "Select Amita Skin benjimin Chon Dingi Dr.Shweta Dilip Farheen K Ganesh M Himans…" at bounding box center [511, 236] width 121 height 15
select select "20535"
click at [451, 229] on select "Select Amita Skin benjimin Chon Dingi Dr.Shweta Dilip Farheen K Ganesh M Himans…" at bounding box center [511, 236] width 121 height 15
click at [435, 262] on input "mani" at bounding box center [488, 259] width 166 height 15
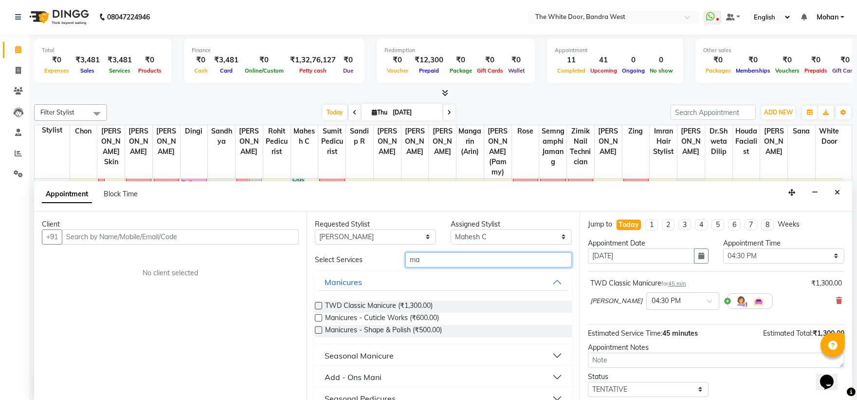
type input "m"
type input "pedi"
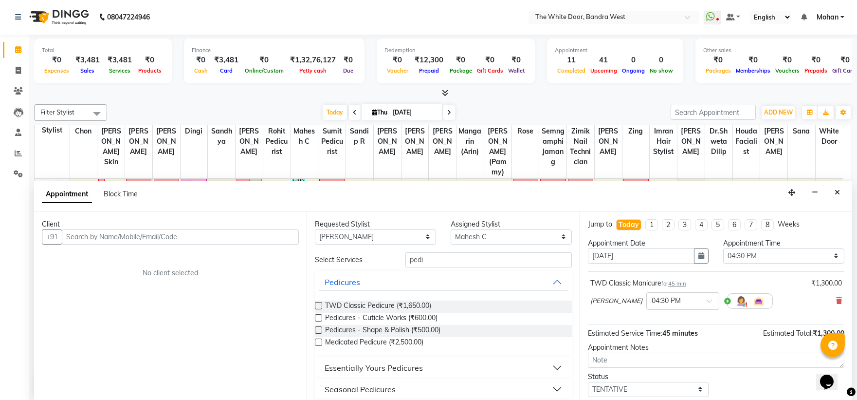
drag, startPoint x: 311, startPoint y: 303, endPoint x: 322, endPoint y: 302, distance: 10.3
click at [313, 303] on div "Requested Stylist Any Amita Skin benjimin Chon Dingi Dr.Shweta Dilip Farheen K …" at bounding box center [443, 305] width 273 height 189
click at [322, 302] on label at bounding box center [318, 305] width 7 height 7
click at [321, 303] on input "checkbox" at bounding box center [318, 306] width 6 height 6
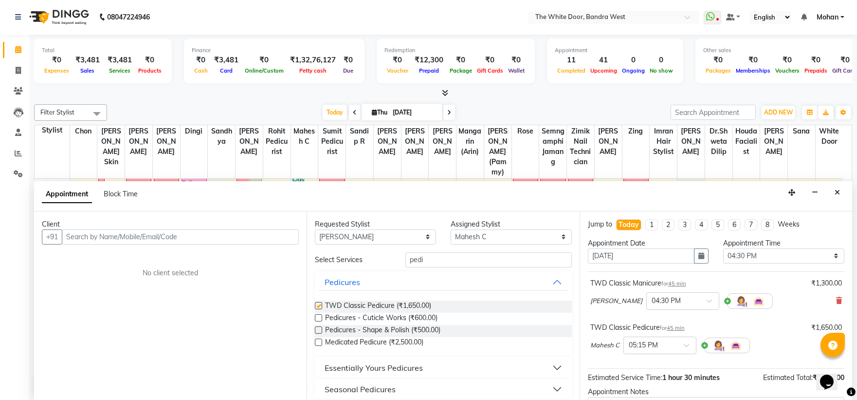
checkbox input "false"
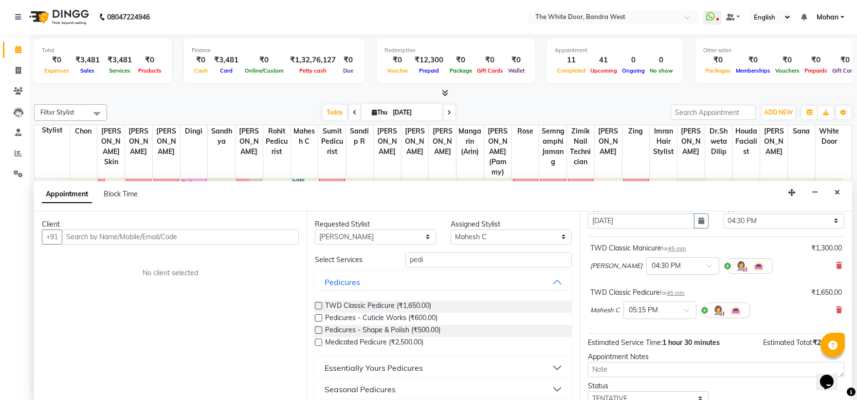
scroll to position [54, 0]
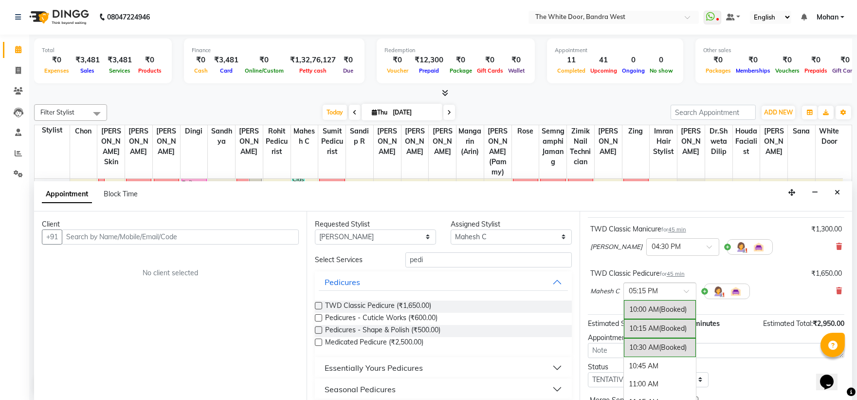
click at [667, 285] on input "text" at bounding box center [650, 290] width 43 height 10
drag, startPoint x: 671, startPoint y: 367, endPoint x: 656, endPoint y: 357, distance: 18.2
click at [670, 367] on div "04:30 PM" at bounding box center [660, 374] width 72 height 18
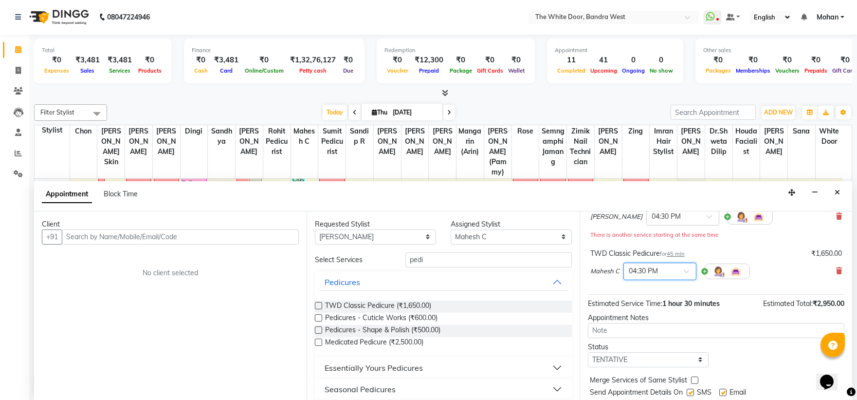
scroll to position [113, 0]
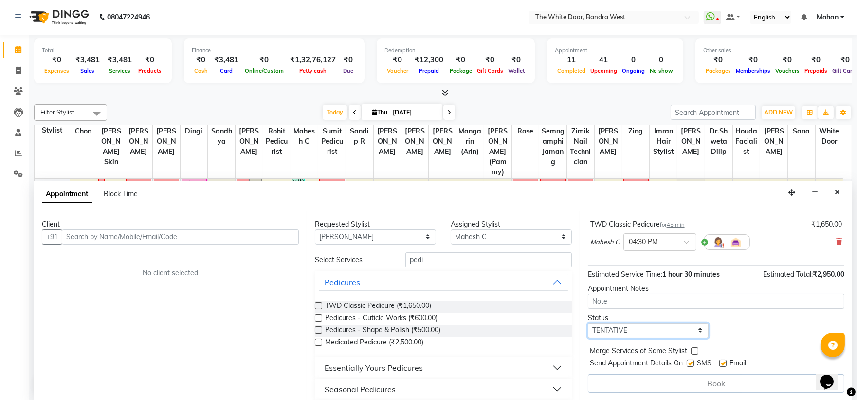
click at [624, 336] on select "Select TENTATIVE CONFIRM CHECK-IN UPCOMING" at bounding box center [648, 330] width 121 height 15
select select "confirm booking"
click at [588, 323] on select "Select TENTATIVE CONFIRM CHECK-IN UPCOMING" at bounding box center [648, 330] width 121 height 15
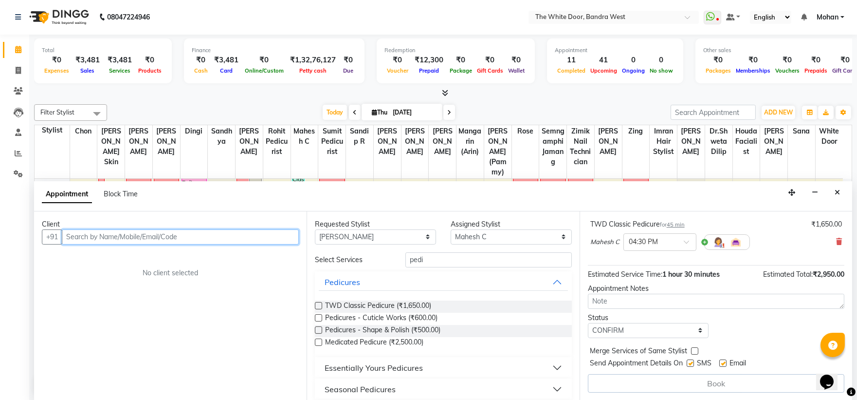
click at [126, 236] on input "text" at bounding box center [180, 236] width 237 height 15
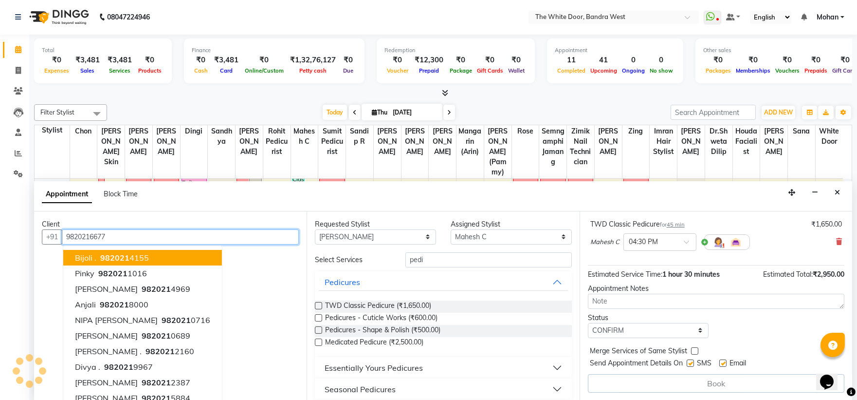
scroll to position [113, 0]
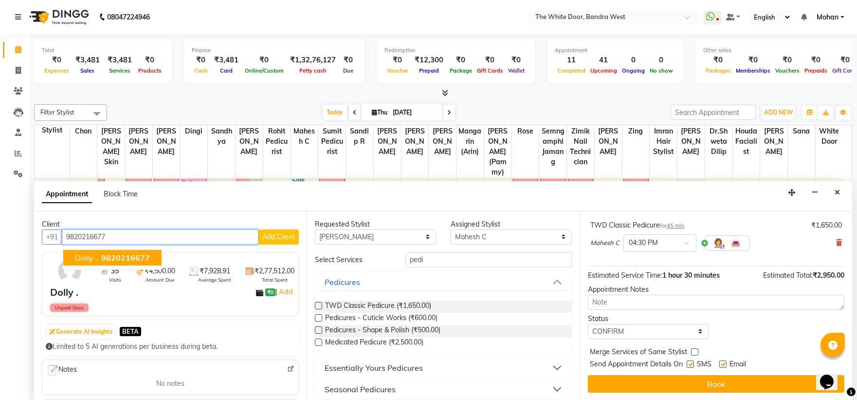
drag, startPoint x: 90, startPoint y: 260, endPoint x: 96, endPoint y: 260, distance: 6.3
click at [91, 260] on span "Dolly ." at bounding box center [86, 258] width 22 height 10
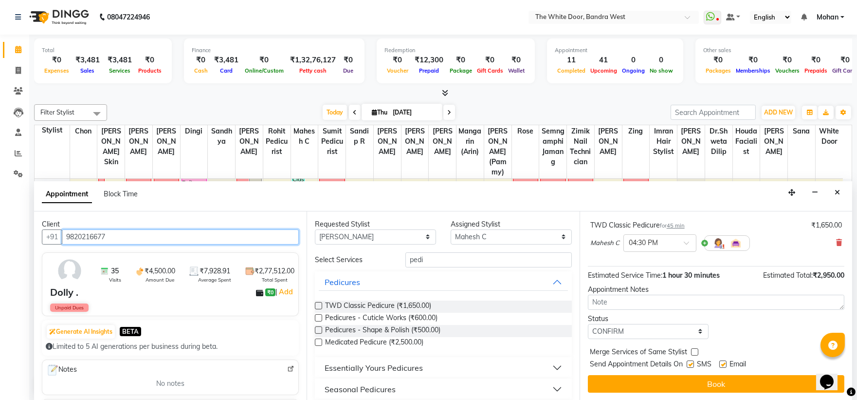
scroll to position [112, 0]
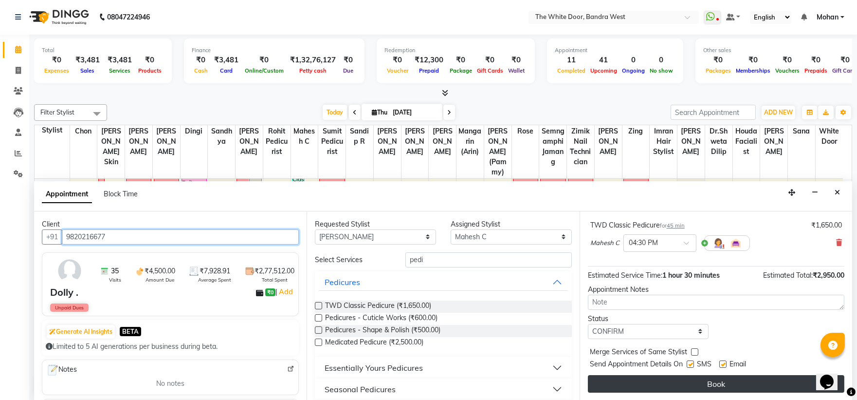
type input "9820216677"
click at [655, 378] on button "Book" at bounding box center [716, 384] width 256 height 18
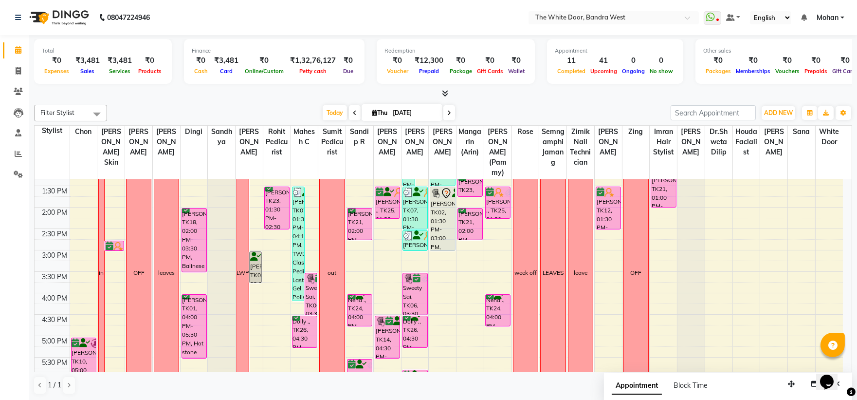
scroll to position [161, 0]
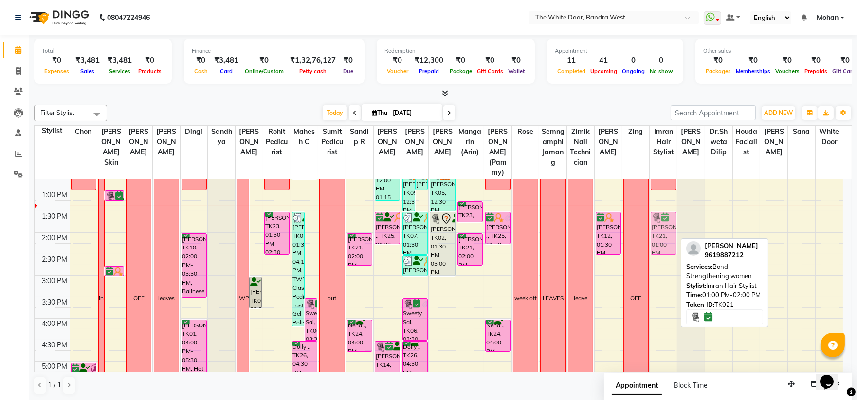
drag, startPoint x: 663, startPoint y: 223, endPoint x: 662, endPoint y: 241, distance: 18.1
click at [663, 241] on div "Vishal Bhutani, TK13, 06:45 PM-07:35 PM, The Royal cut Jennifer Francis, TK19, …" at bounding box center [663, 296] width 27 height 556
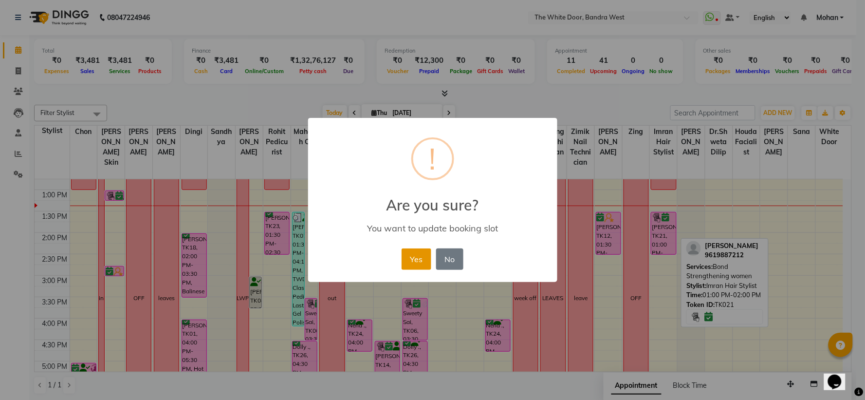
click at [420, 255] on button "Yes" at bounding box center [417, 258] width 30 height 21
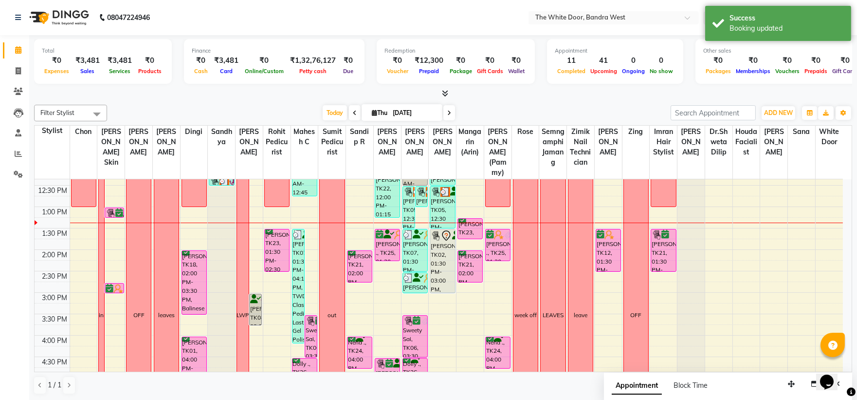
scroll to position [106, 0]
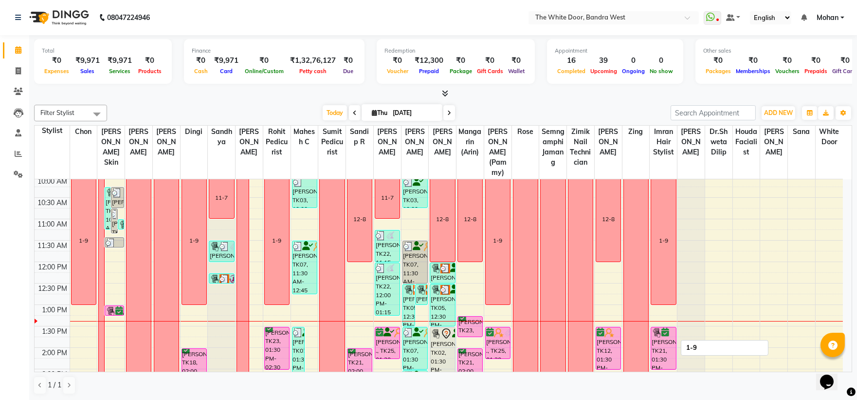
scroll to position [108, 0]
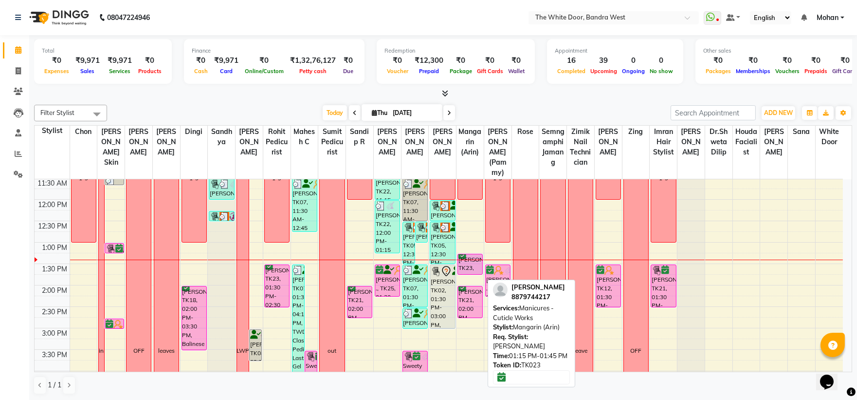
drag, startPoint x: 468, startPoint y: 269, endPoint x: 465, endPoint y: 283, distance: 14.3
click at [465, 283] on div "12-8 [PERSON_NAME], TK23, 01:15 PM-01:45 PM, Manicures - Cuticle Works [PERSON_…" at bounding box center [469, 349] width 27 height 556
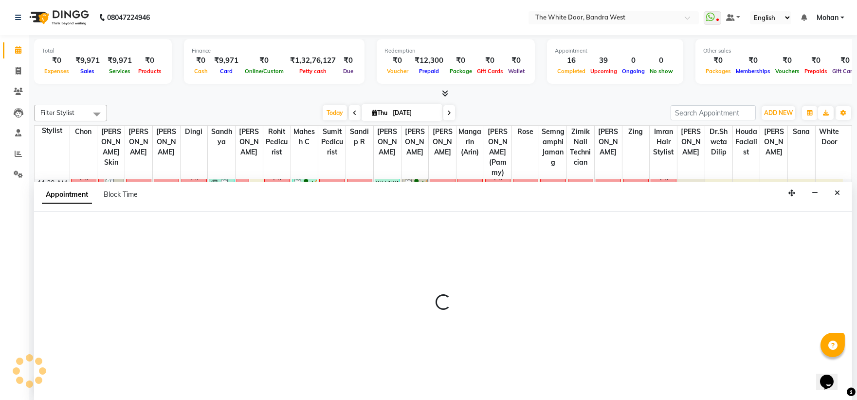
scroll to position [0, 0]
select select "57439"
select select "tentative"
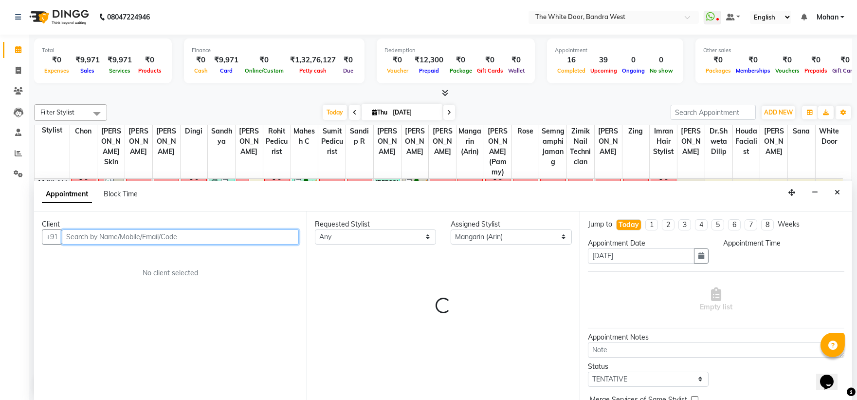
select select "795"
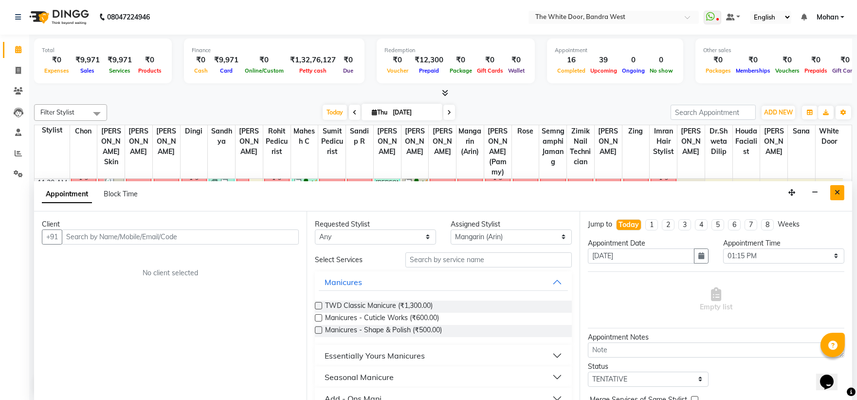
click at [831, 194] on button "Close" at bounding box center [837, 192] width 14 height 15
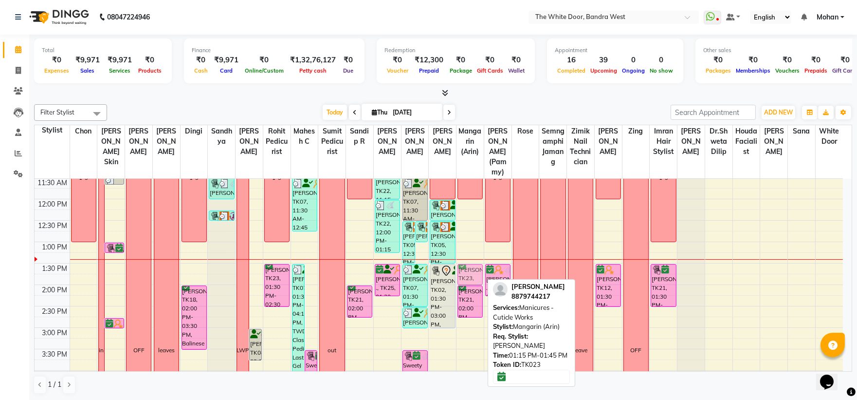
drag, startPoint x: 463, startPoint y: 271, endPoint x: 463, endPoint y: 281, distance: 10.2
click at [463, 281] on div "12-8 [PERSON_NAME], TK23, 01:15 PM-01:45 PM, Manicures - Cuticle Works [PERSON_…" at bounding box center [469, 349] width 27 height 556
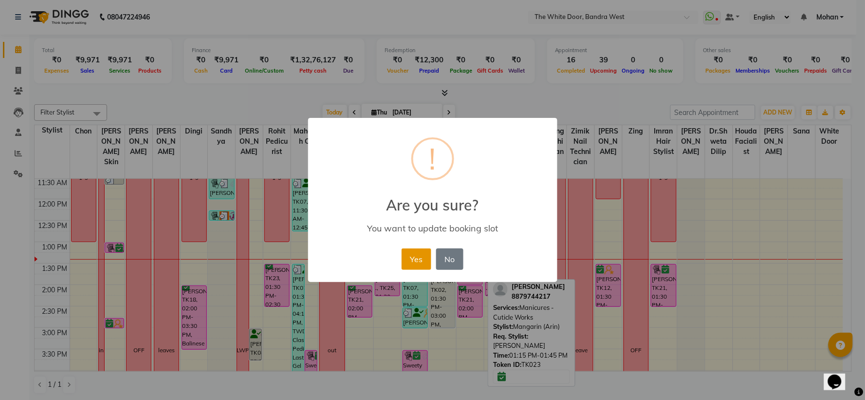
click at [420, 257] on button "Yes" at bounding box center [417, 258] width 30 height 21
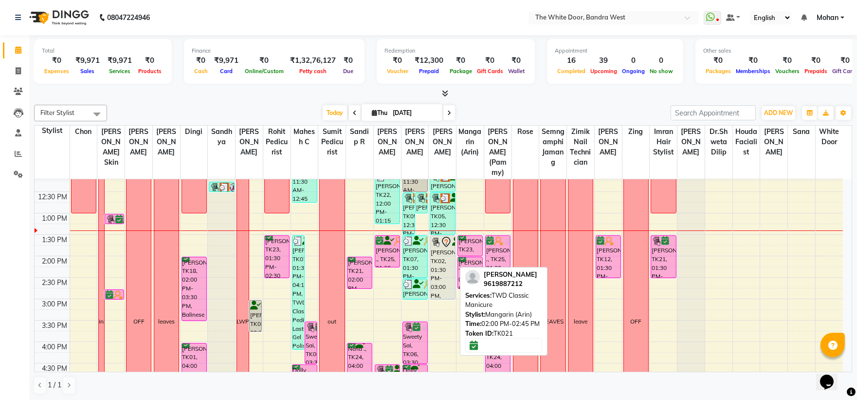
scroll to position [162, 0]
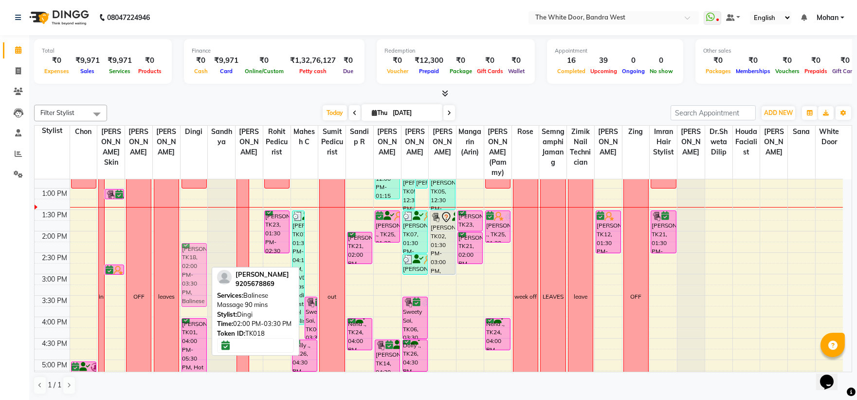
drag, startPoint x: 194, startPoint y: 283, endPoint x: 195, endPoint y: 298, distance: 15.1
click at [195, 298] on div "[PERSON_NAME], TK11, 08:45 AM-10:00 AM, Deep tissue massage 90 mins 1-9 [PERSON…" at bounding box center [194, 295] width 27 height 556
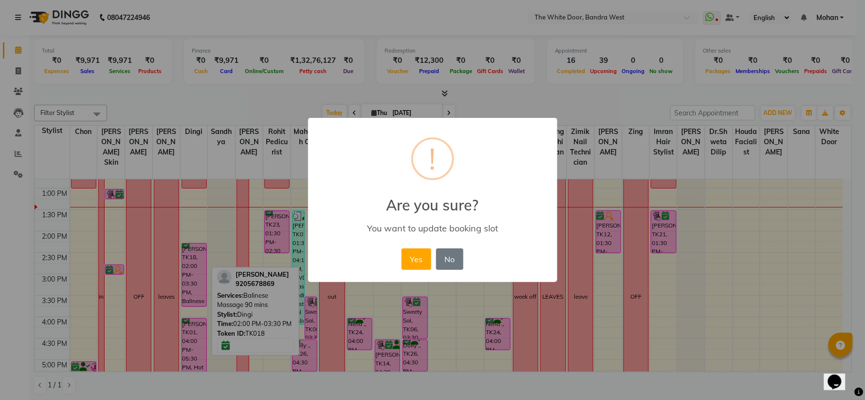
drag, startPoint x: 424, startPoint y: 259, endPoint x: 414, endPoint y: 259, distance: 9.7
click at [423, 259] on button "Yes" at bounding box center [417, 258] width 30 height 21
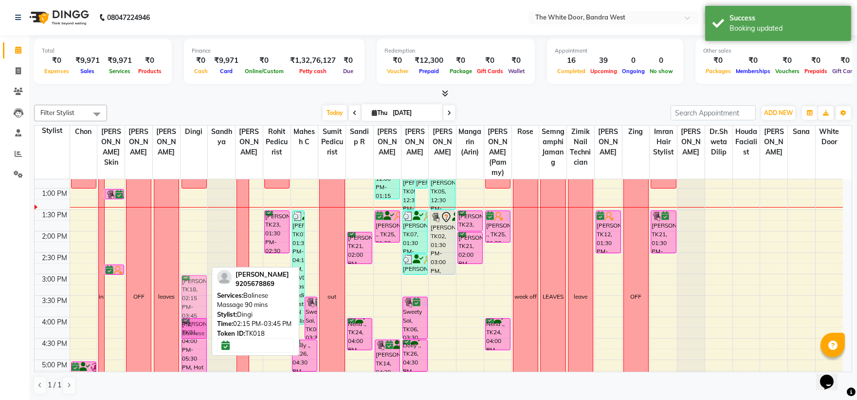
drag, startPoint x: 193, startPoint y: 293, endPoint x: 193, endPoint y: 322, distance: 28.7
click at [193, 322] on div "[PERSON_NAME], TK11, 08:45 AM-10:00 AM, Deep tissue massage 90 mins 1-9 [PERSON…" at bounding box center [194, 295] width 27 height 556
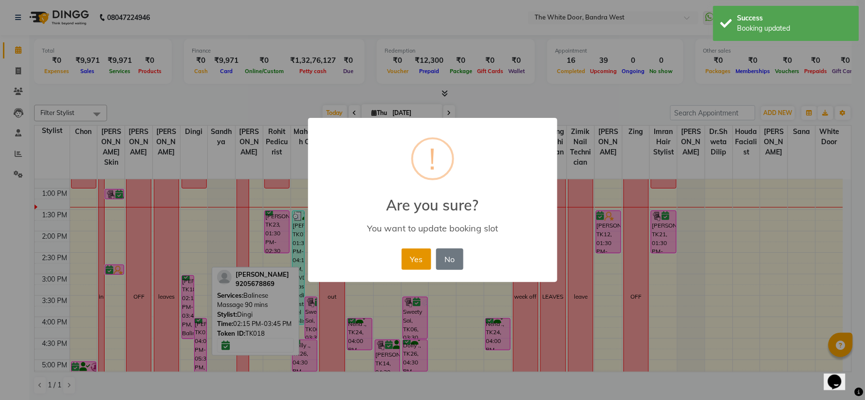
click at [418, 261] on button "Yes" at bounding box center [417, 258] width 30 height 21
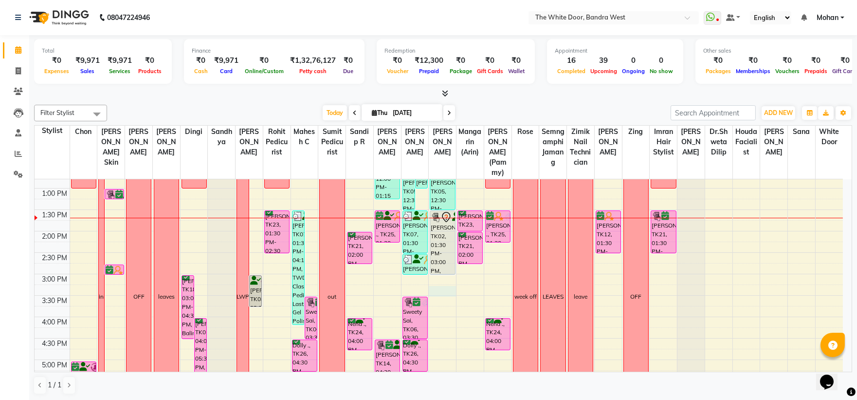
click at [453, 304] on div "9:00 AM 9:30 AM 10:00 AM 10:30 AM 11:00 AM 11:30 AM 12:00 PM 12:30 PM 1:00 PM 1…" at bounding box center [439, 295] width 808 height 556
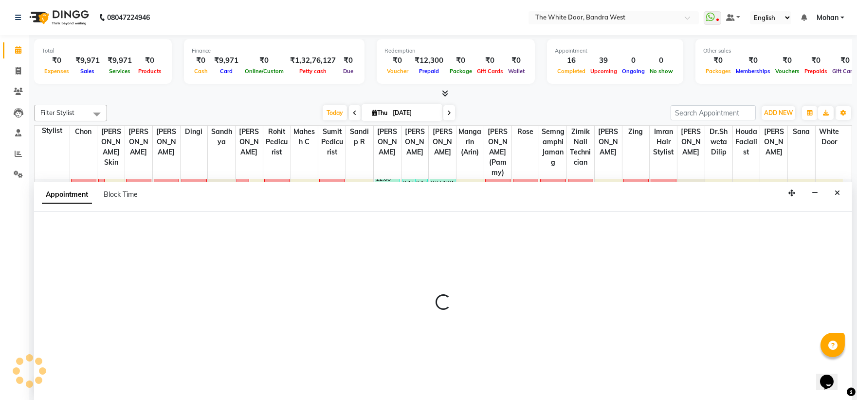
scroll to position [0, 0]
select select "37901"
select select "tentative"
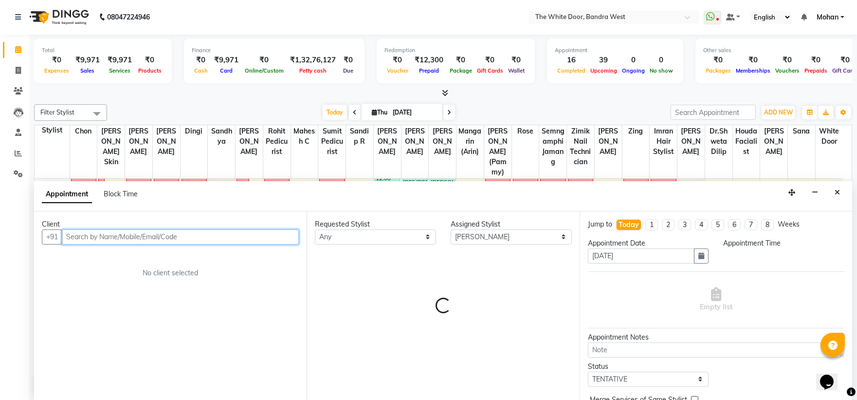
select select "915"
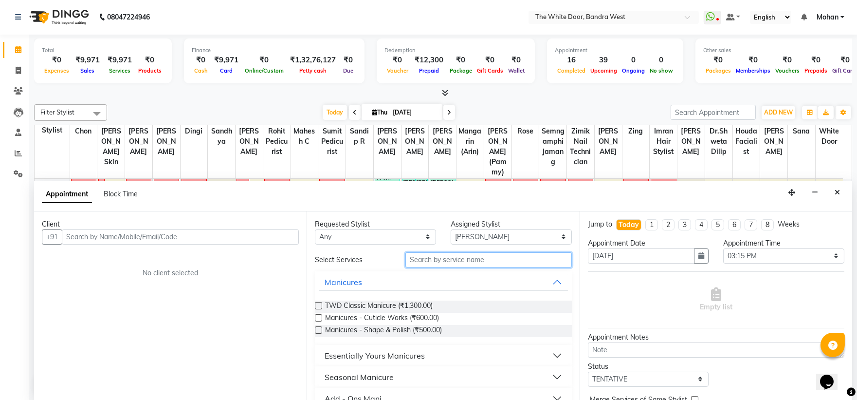
drag, startPoint x: 434, startPoint y: 259, endPoint x: 455, endPoint y: 245, distance: 25.0
click at [434, 259] on input "text" at bounding box center [488, 259] width 166 height 15
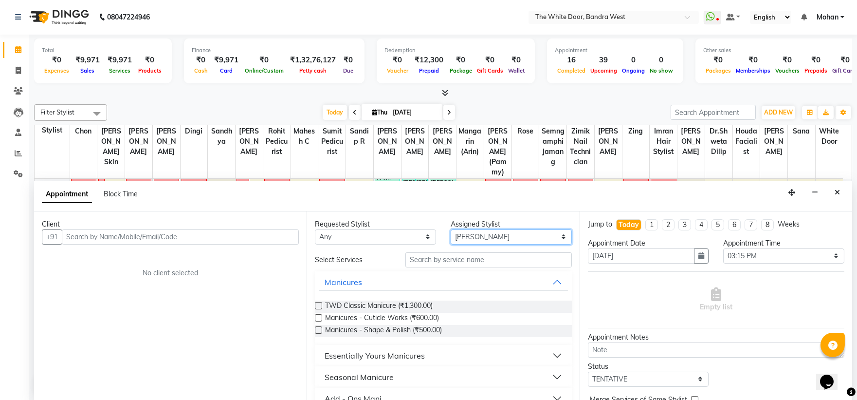
click at [467, 236] on select "Select [PERSON_NAME] Skin [PERSON_NAME] Dingi Dr.Shweta [PERSON_NAME] [PERSON_N…" at bounding box center [511, 236] width 121 height 15
select select "31478"
click at [451, 229] on select "Select [PERSON_NAME] Skin [PERSON_NAME] Dingi Dr.Shweta [PERSON_NAME] [PERSON_N…" at bounding box center [511, 236] width 121 height 15
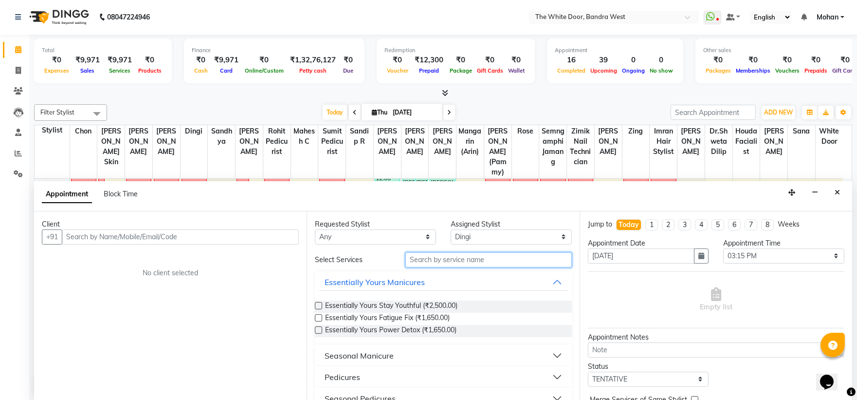
click at [427, 263] on input "text" at bounding box center [488, 259] width 166 height 15
click at [839, 191] on icon "Close" at bounding box center [837, 192] width 5 height 7
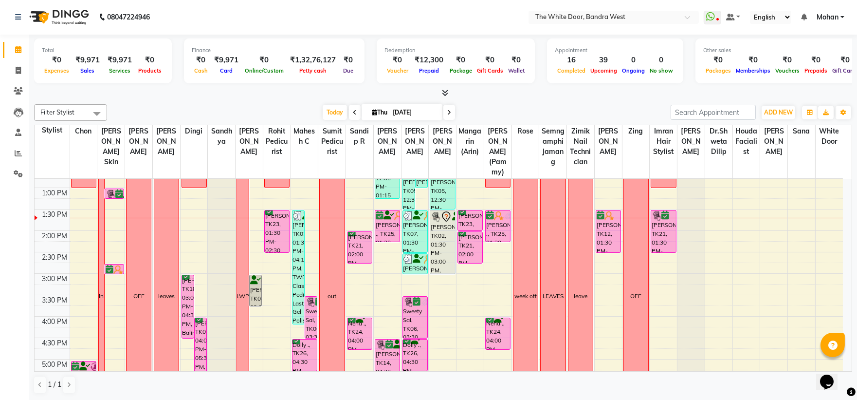
click at [78, 260] on div "9:00 AM 9:30 AM 10:00 AM 10:30 AM 11:00 AM 11:30 AM 12:00 PM 12:30 PM 1:00 PM 1…" at bounding box center [439, 295] width 808 height 556
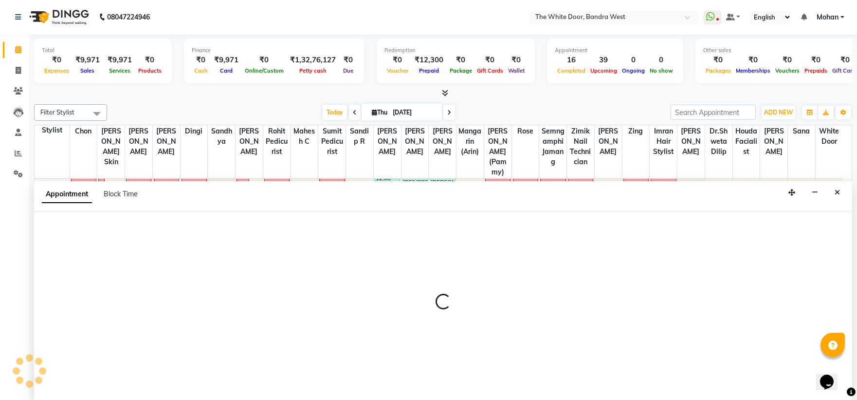
select select "20412"
select select "855"
select select "tentative"
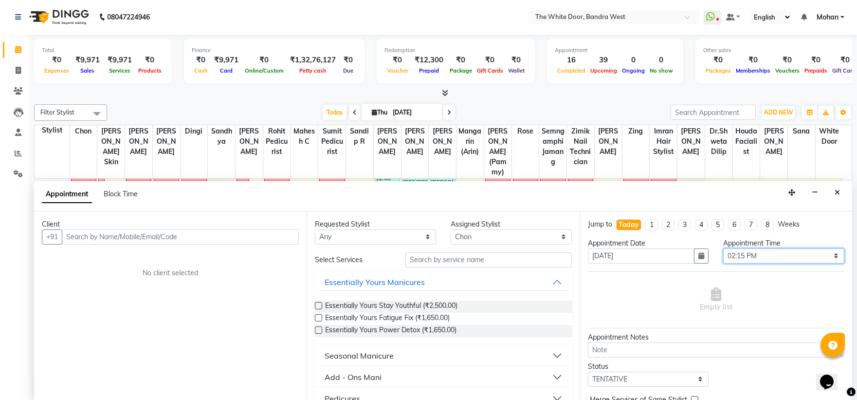
click at [746, 254] on select "Select 10:00 AM 10:15 AM 10:30 AM 10:45 AM 11:00 AM 11:15 AM 11:30 AM 11:45 AM …" at bounding box center [783, 255] width 121 height 15
select select "870"
click at [723, 248] on select "Select 10:00 AM 10:15 AM 10:30 AM 10:45 AM 11:00 AM 11:15 AM 11:30 AM 11:45 AM …" at bounding box center [783, 255] width 121 height 15
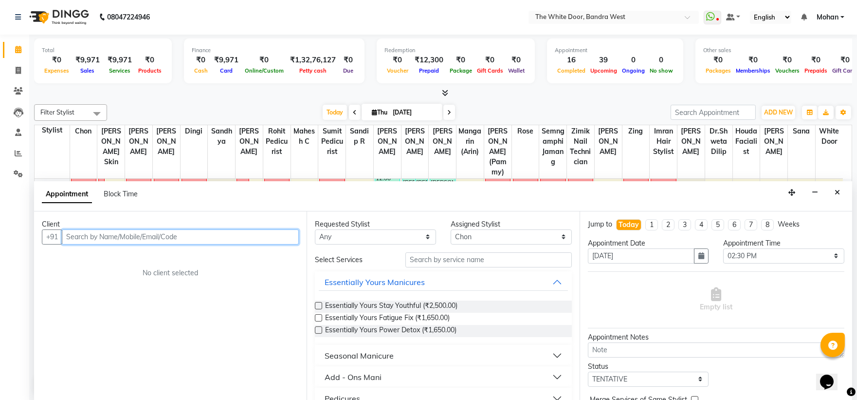
click at [224, 234] on input "text" at bounding box center [180, 236] width 237 height 15
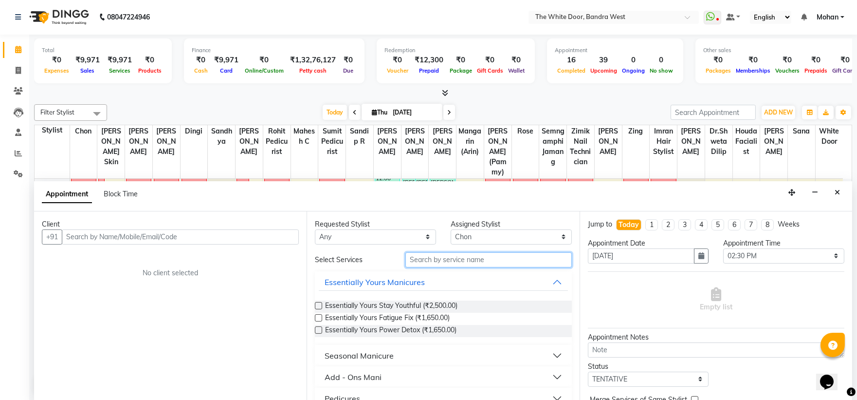
click at [435, 260] on input "text" at bounding box center [488, 259] width 166 height 15
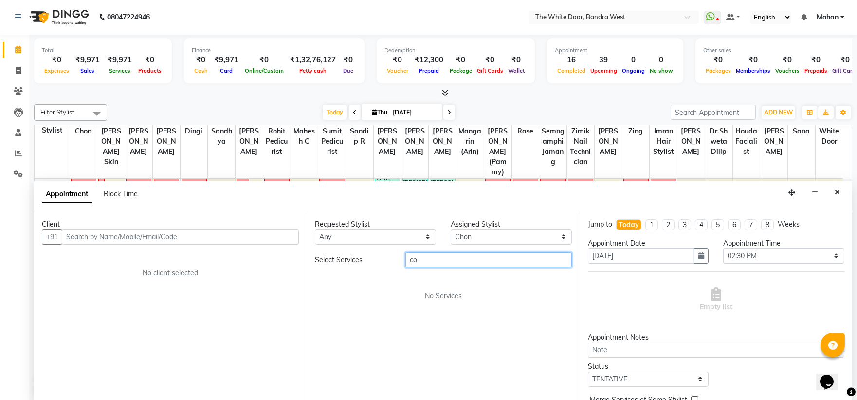
type input "c"
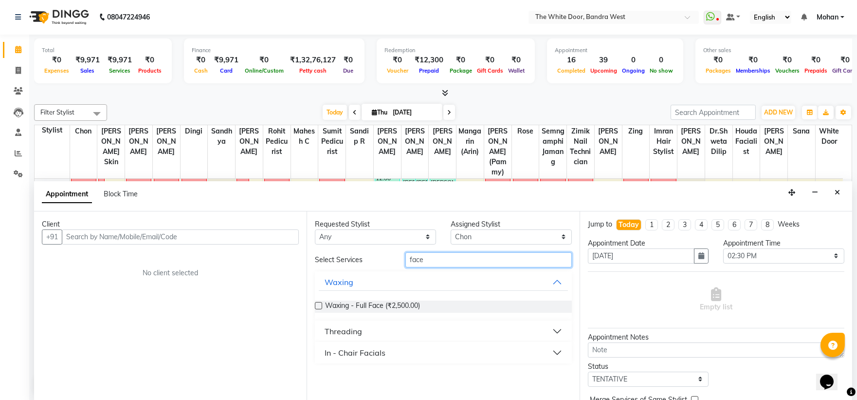
type input "face"
click at [409, 348] on button "In - Chair Facials" at bounding box center [443, 353] width 249 height 18
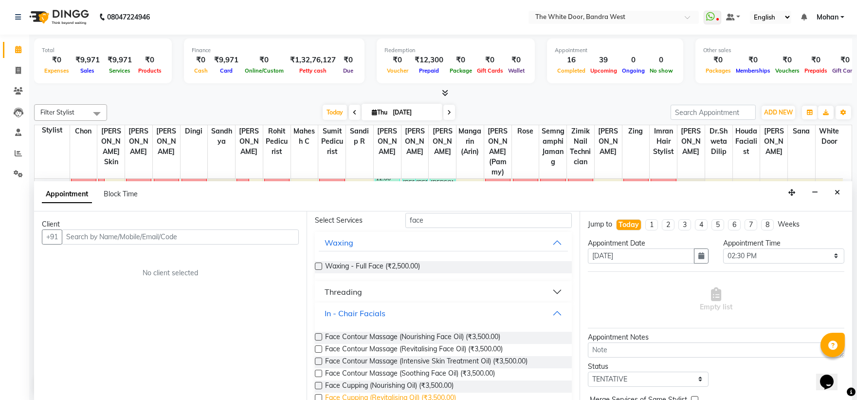
scroll to position [77, 0]
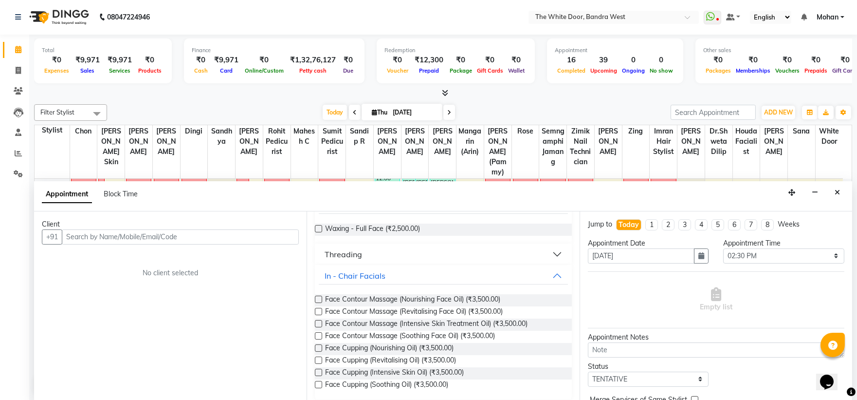
click at [318, 295] on label at bounding box center [318, 298] width 7 height 7
click at [318, 297] on input "checkbox" at bounding box center [318, 300] width 6 height 6
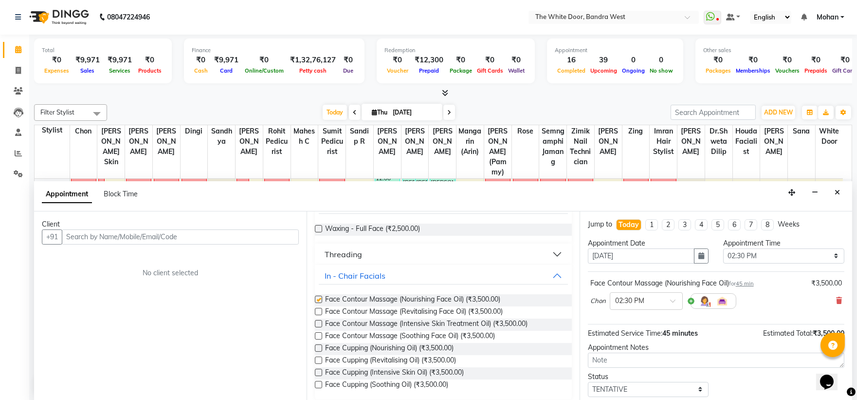
checkbox input "false"
click at [441, 265] on div "In - Chair Facials" at bounding box center [443, 275] width 256 height 21
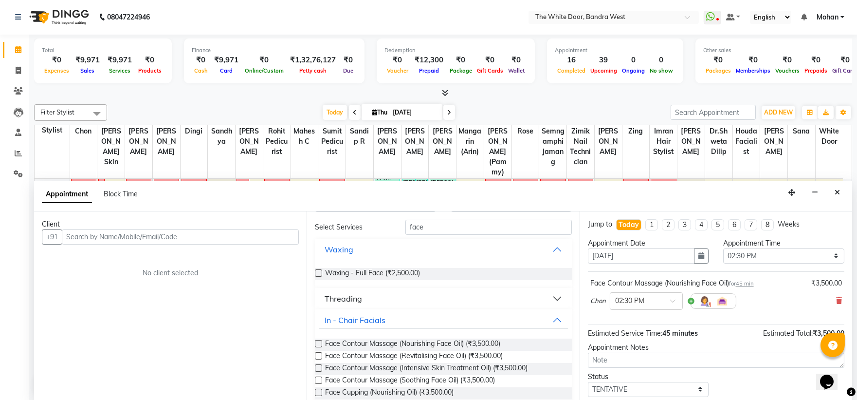
scroll to position [0, 0]
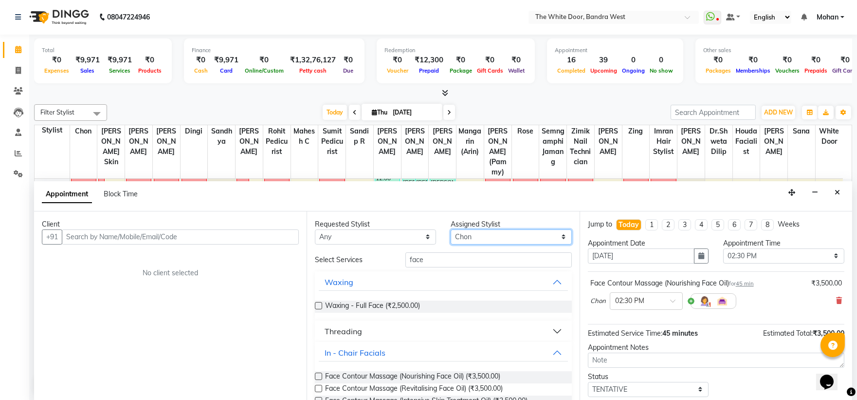
click at [465, 239] on select "Select Amita Skin benjimin Chon Dingi Dr.Shweta Dilip Farheen K Ganesh M Himans…" at bounding box center [511, 236] width 121 height 15
select select "20544"
click at [451, 229] on select "Select Amita Skin benjimin Chon Dingi Dr.Shweta Dilip Farheen K Ganesh M Himans…" at bounding box center [511, 236] width 121 height 15
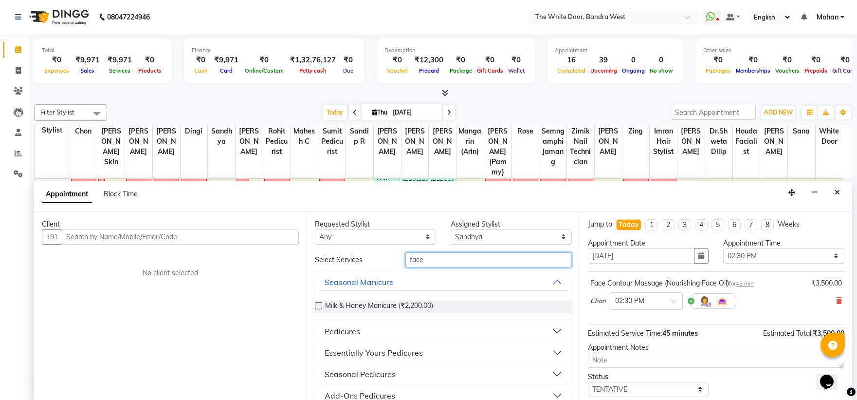
click at [420, 262] on input "face" at bounding box center [488, 259] width 166 height 15
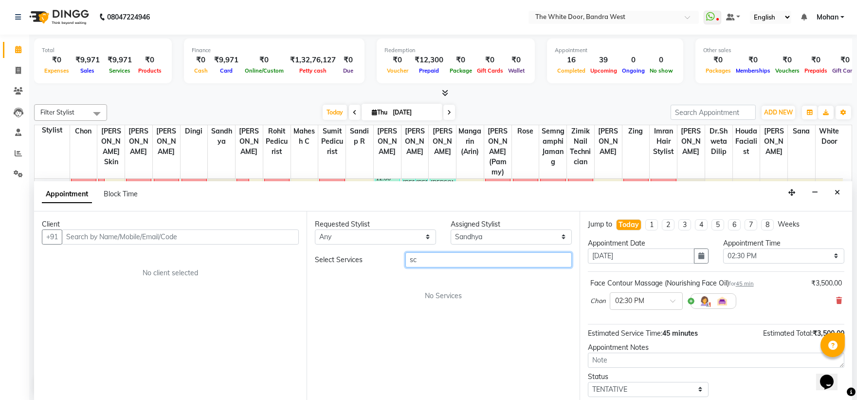
type input "s"
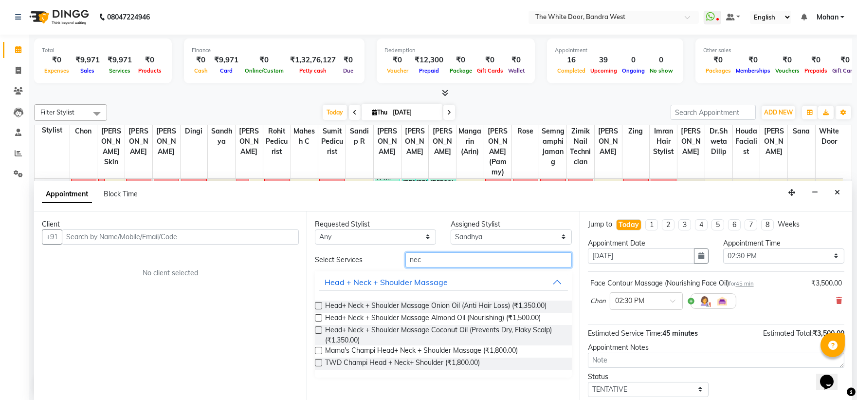
type input "nec"
click at [321, 308] on label at bounding box center [318, 305] width 7 height 7
click at [321, 308] on input "checkbox" at bounding box center [318, 306] width 6 height 6
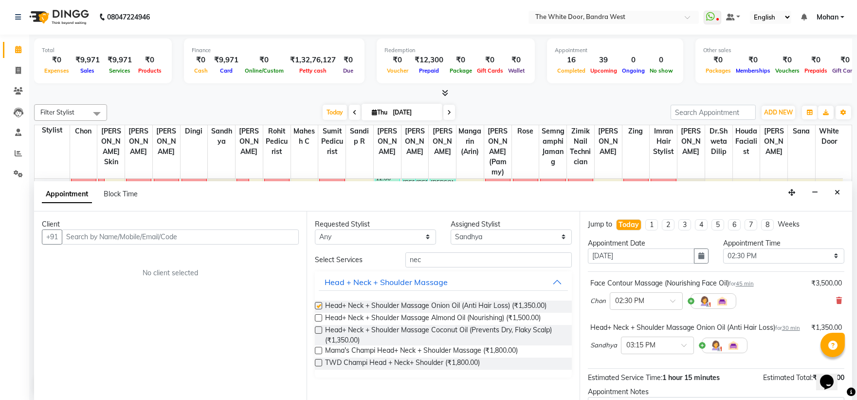
checkbox input "false"
click at [645, 349] on input "text" at bounding box center [647, 344] width 43 height 10
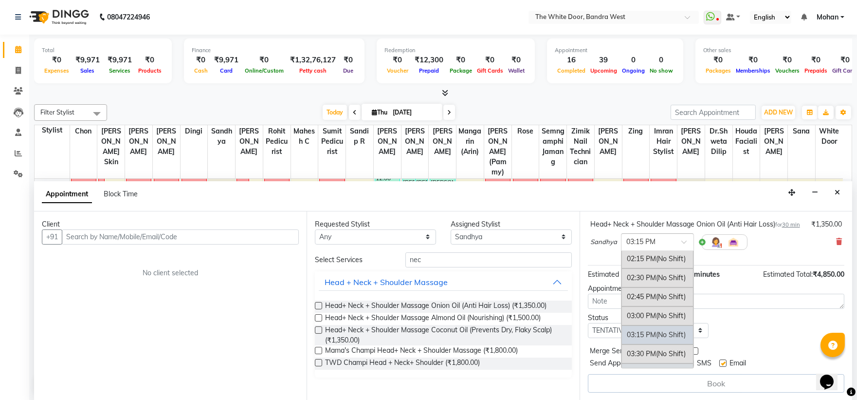
scroll to position [300, 0]
click at [671, 300] on span "(No Shift)" at bounding box center [671, 301] width 30 height 9
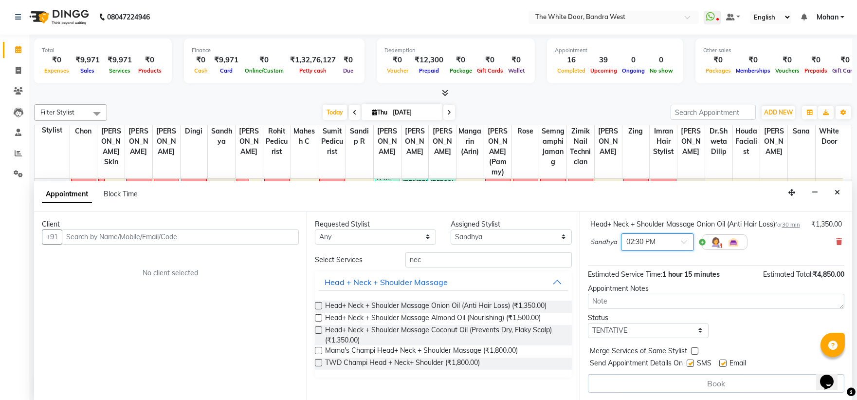
scroll to position [123, 0]
click at [480, 238] on select "Select Amita Skin benjimin Chon Dingi Dr.Shweta Dilip Farheen K Ganesh M Himans…" at bounding box center [511, 236] width 121 height 15
select select "22332"
click at [451, 229] on select "Select Amita Skin benjimin Chon Dingi Dr.Shweta Dilip Farheen K Ganesh M Himans…" at bounding box center [511, 236] width 121 height 15
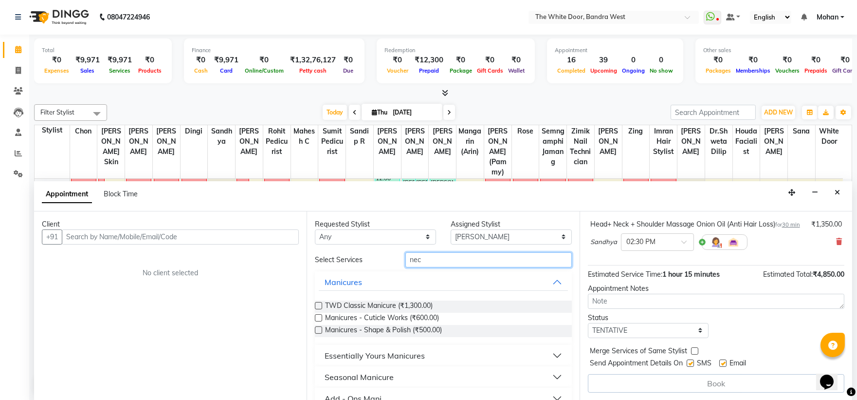
click at [436, 258] on input "nec" at bounding box center [488, 259] width 166 height 15
click at [435, 258] on input "nec" at bounding box center [488, 259] width 166 height 15
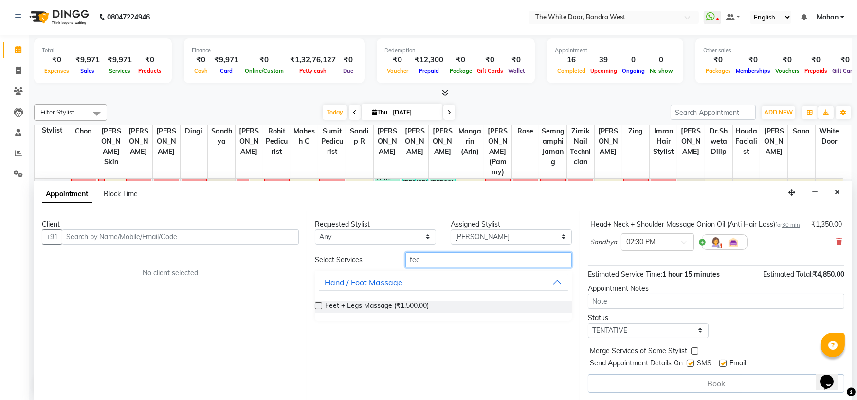
type input "fee"
click at [321, 304] on label at bounding box center [318, 305] width 7 height 7
click at [321, 304] on input "checkbox" at bounding box center [318, 306] width 6 height 6
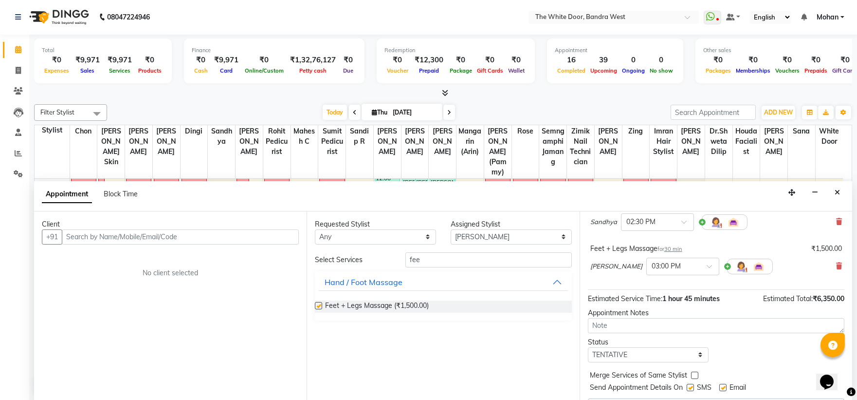
scroll to position [113, 0]
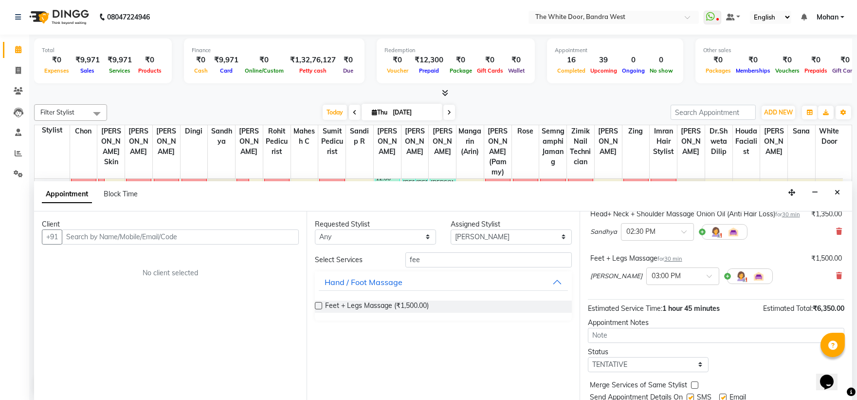
checkbox input "false"
click at [660, 280] on input "text" at bounding box center [673, 275] width 43 height 10
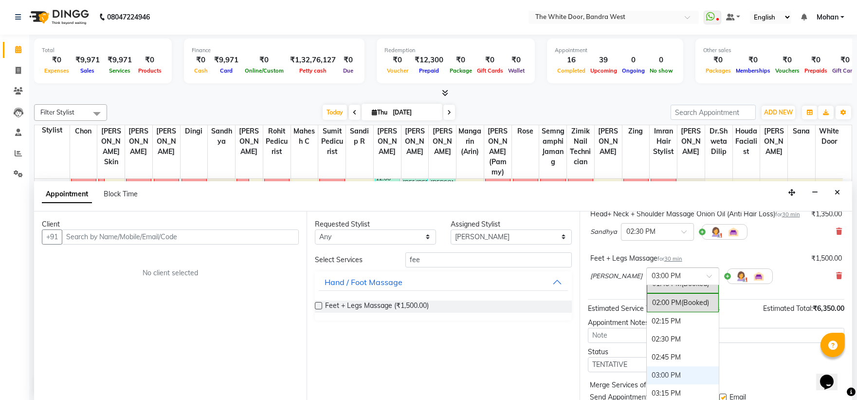
scroll to position [284, 0]
click at [647, 354] on div "02:30 PM" at bounding box center [683, 348] width 72 height 18
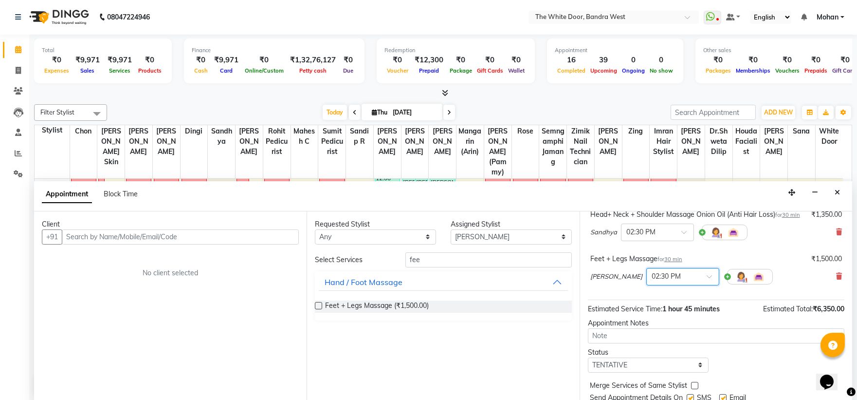
scroll to position [168, 0]
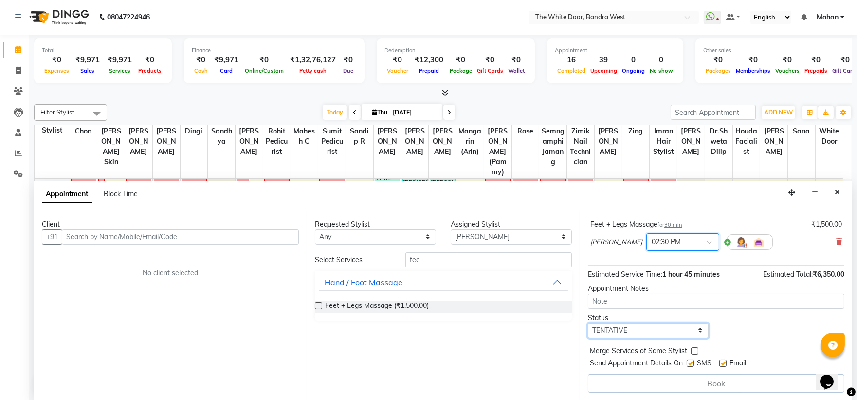
click at [624, 331] on select "Select TENTATIVE CONFIRM CHECK-IN UPCOMING" at bounding box center [648, 330] width 121 height 15
select select "confirm booking"
click at [588, 323] on select "Select TENTATIVE CONFIRM CHECK-IN UPCOMING" at bounding box center [648, 330] width 121 height 15
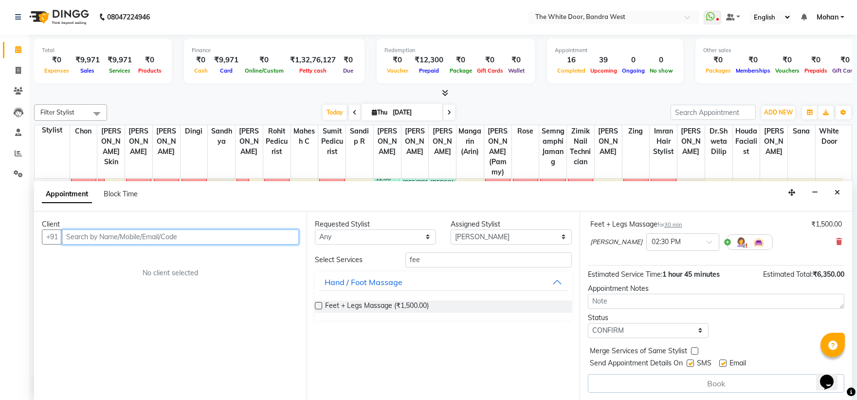
click at [247, 239] on input "text" at bounding box center [180, 236] width 237 height 15
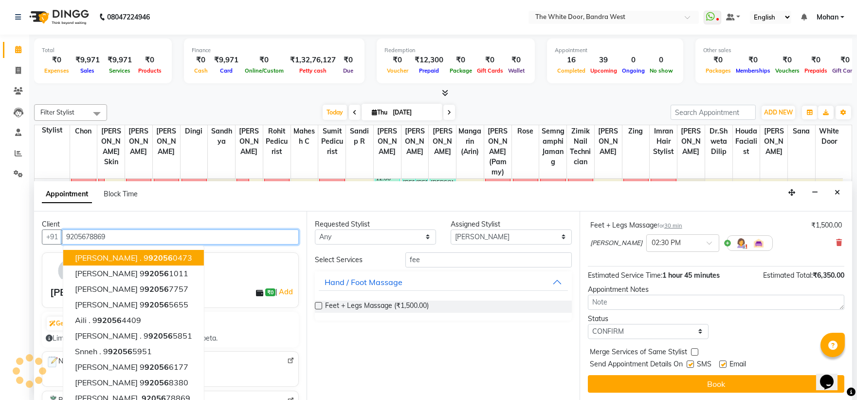
scroll to position [167, 0]
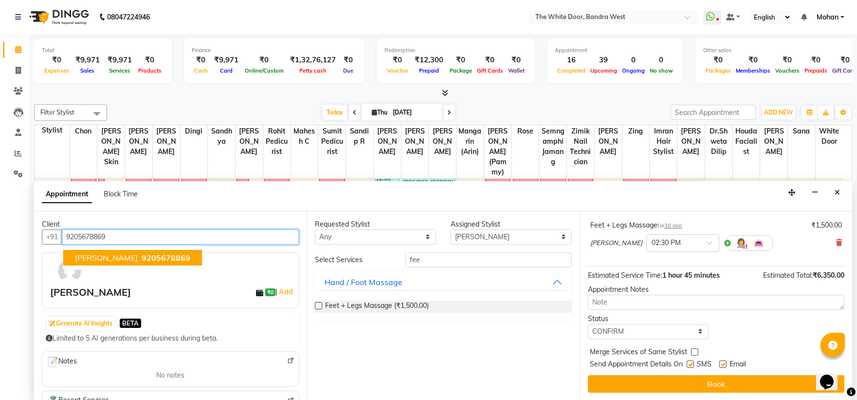
click at [100, 260] on span "Sid Mishra" at bounding box center [106, 258] width 63 height 10
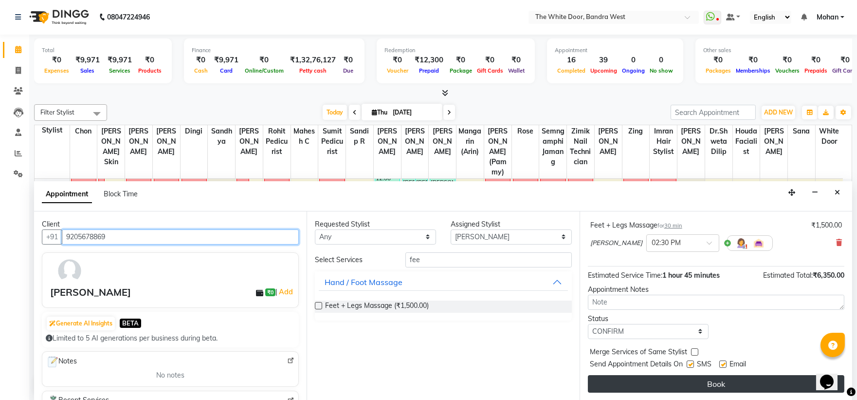
type input "9205678869"
click at [624, 382] on button "Book" at bounding box center [716, 384] width 256 height 18
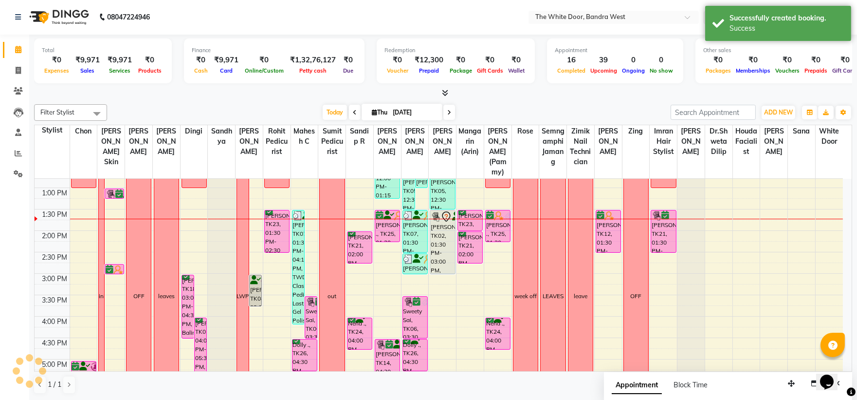
scroll to position [0, 0]
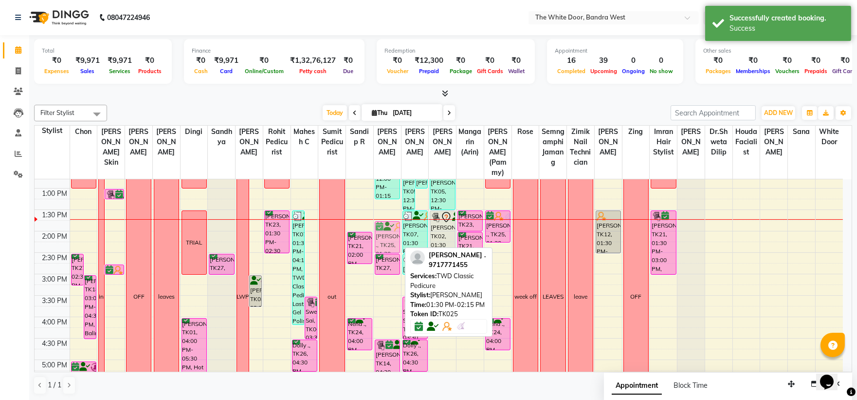
drag, startPoint x: 382, startPoint y: 235, endPoint x: 382, endPoint y: 244, distance: 9.7
click at [382, 244] on div "Jyatika Rai, TK20, 09:00 AM-10:00 AM, Essentially Yours Pedicures - Stay Youthf…" at bounding box center [387, 295] width 27 height 556
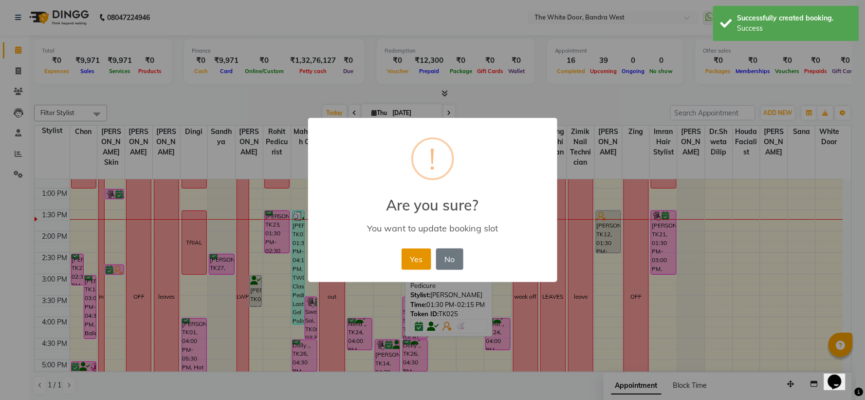
click at [423, 263] on button "Yes" at bounding box center [417, 258] width 30 height 21
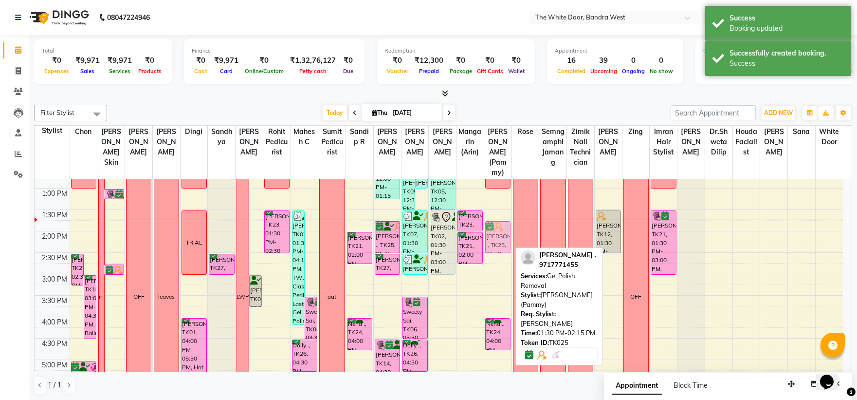
drag, startPoint x: 497, startPoint y: 236, endPoint x: 497, endPoint y: 244, distance: 8.3
click at [497, 244] on div "1-9 Vedika ., TK25, 01:30 PM-02:15 PM, Gel Polish Removal Neha ., TK24, 04:00 P…" at bounding box center [497, 295] width 27 height 556
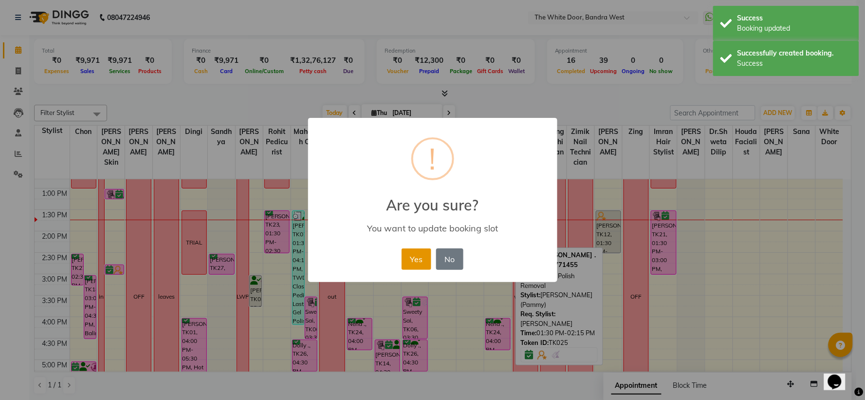
click at [415, 256] on button "Yes" at bounding box center [417, 258] width 30 height 21
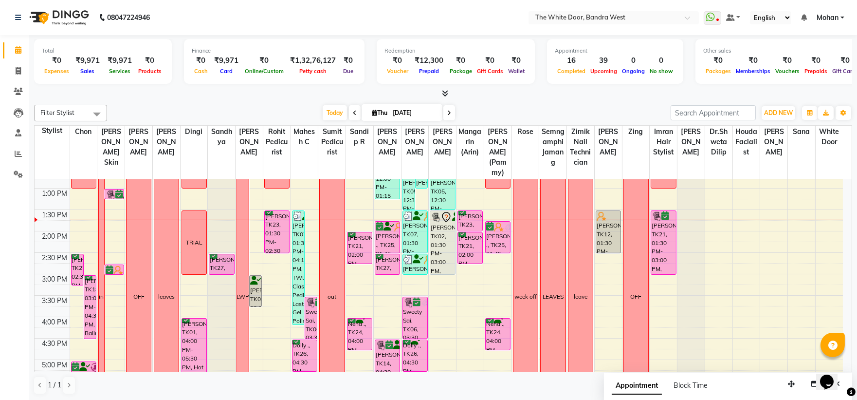
drag, startPoint x: 385, startPoint y: 285, endPoint x: 387, endPoint y: 295, distance: 9.9
click at [387, 295] on div "9:00 AM 9:30 AM 10:00 AM 10:30 AM 11:00 AM 11:30 AM 12:00 PM 12:30 PM 1:00 PM 1…" at bounding box center [439, 295] width 808 height 556
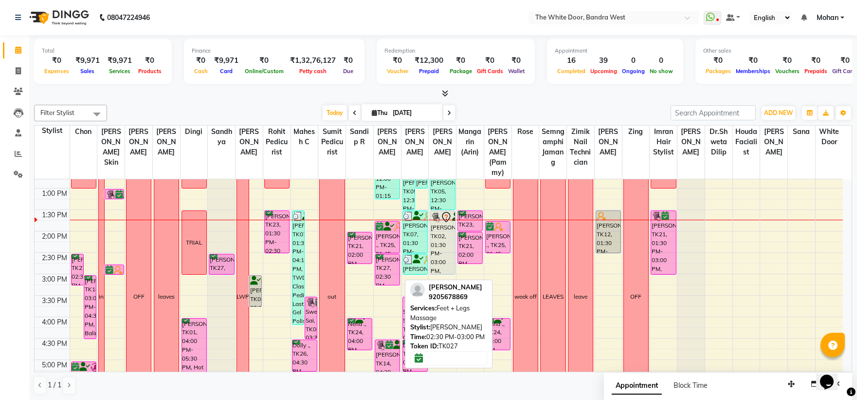
drag, startPoint x: 383, startPoint y: 283, endPoint x: 383, endPoint y: 292, distance: 9.7
click at [383, 292] on div "Jyatika Rai, TK20, 09:00 AM-10:00 AM, Essentially Yours Pedicures - Stay Youthf…" at bounding box center [387, 295] width 27 height 556
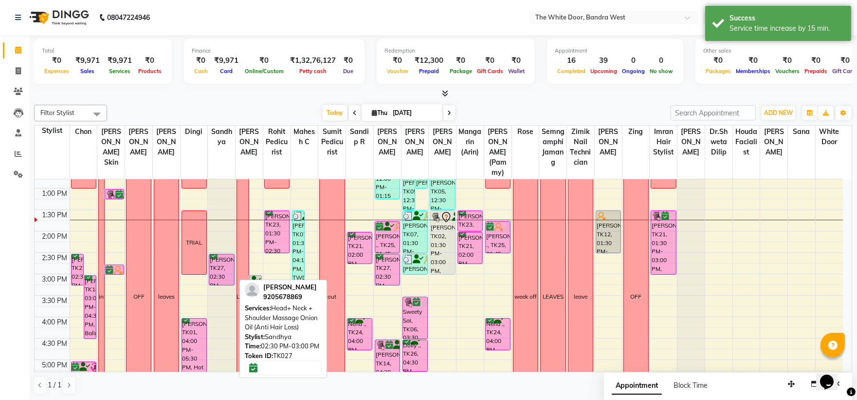
drag, startPoint x: 216, startPoint y: 281, endPoint x: 218, endPoint y: 288, distance: 6.6
click at [218, 288] on div "11-7 Pearl Shah, TK22, 11:30 AM-12:00 PM, Dry head Massage Neha ahaney, TK05, 1…" at bounding box center [221, 295] width 27 height 556
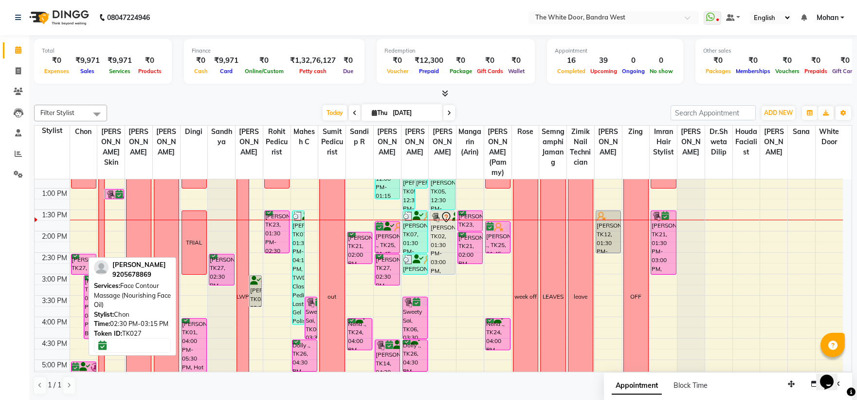
drag, startPoint x: 78, startPoint y: 293, endPoint x: 79, endPoint y: 281, distance: 12.3
click at [79, 281] on div "Sid Mishra, TK27, 02:30 PM-03:15 PM, Face Contour Massage (Nourishing Face Oil)…" at bounding box center [83, 295] width 27 height 556
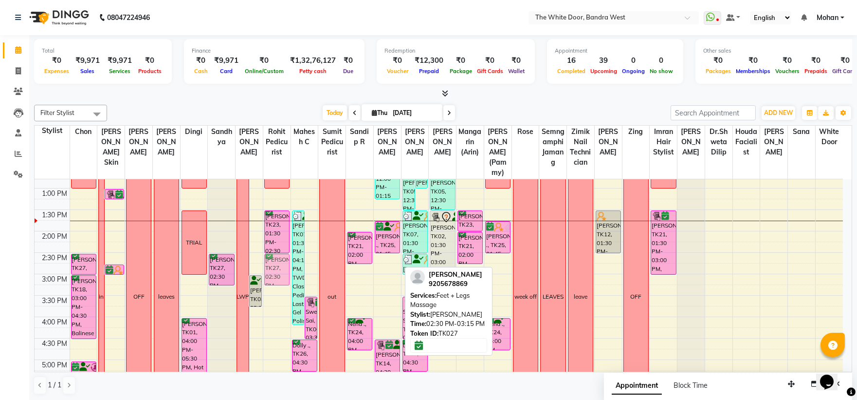
drag, startPoint x: 385, startPoint y: 276, endPoint x: 287, endPoint y: 276, distance: 97.8
click at [275, 276] on tr "1-9 Sid Mishra, TK27, 02:30 PM-03:00 PM, Face Contour Massage (Nourishing Face …" at bounding box center [439, 295] width 808 height 556
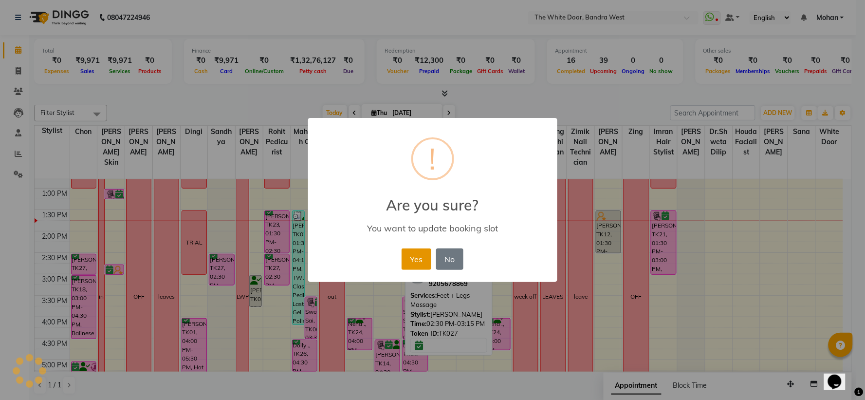
click at [410, 261] on button "Yes" at bounding box center [417, 258] width 30 height 21
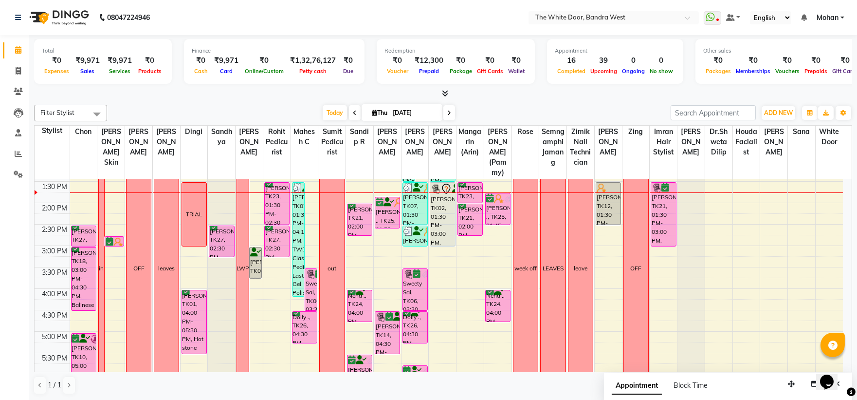
scroll to position [194, 0]
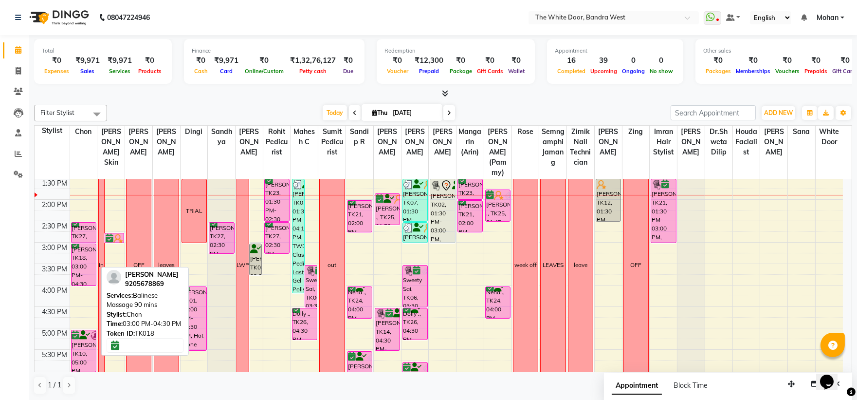
drag, startPoint x: 83, startPoint y: 314, endPoint x: 84, endPoint y: 292, distance: 22.4
click at [84, 292] on div "1-9 Sid Mishra, TK27, 02:30 PM-03:00 PM, Face Contour Massage (Nourishing Face …" at bounding box center [83, 263] width 27 height 556
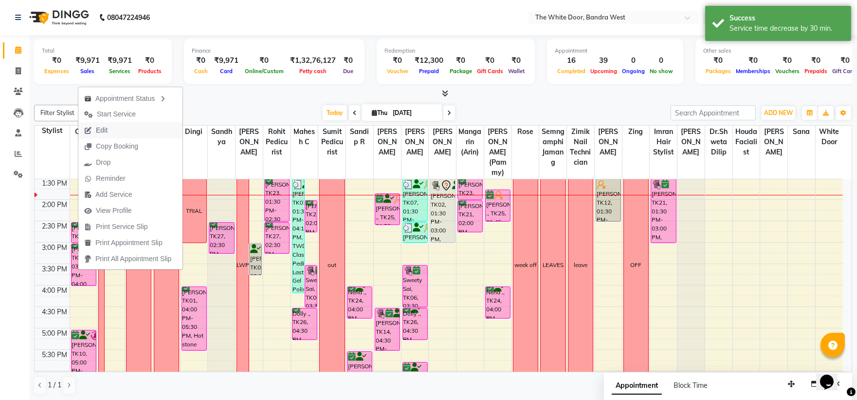
click at [107, 127] on span "Edit" at bounding box center [102, 130] width 12 height 10
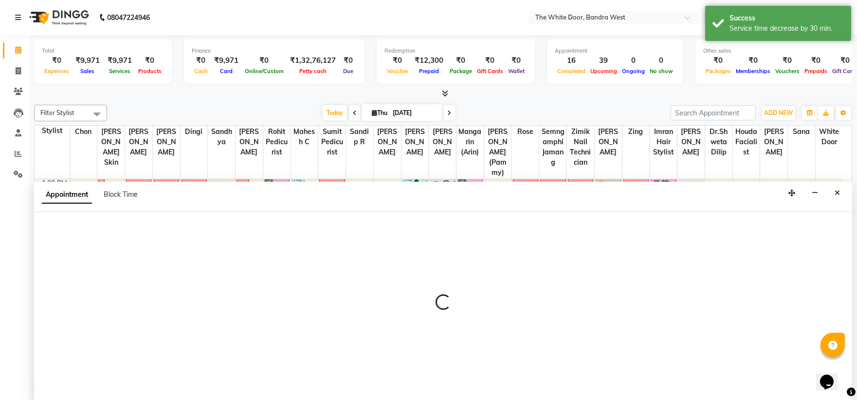
scroll to position [0, 0]
select select "tentative"
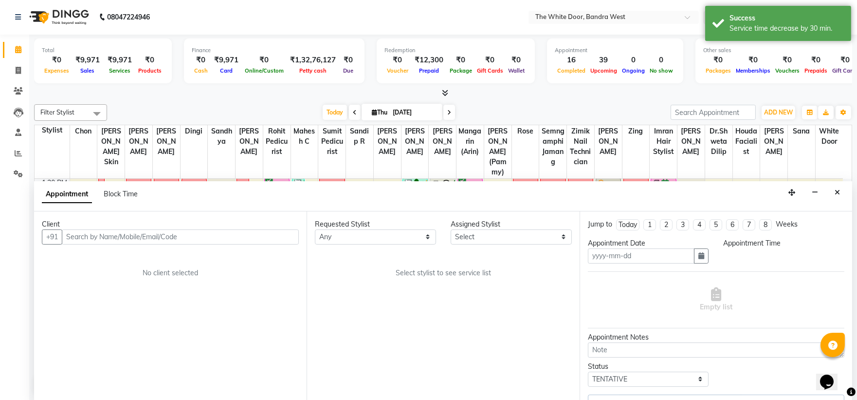
type input "[DATE]"
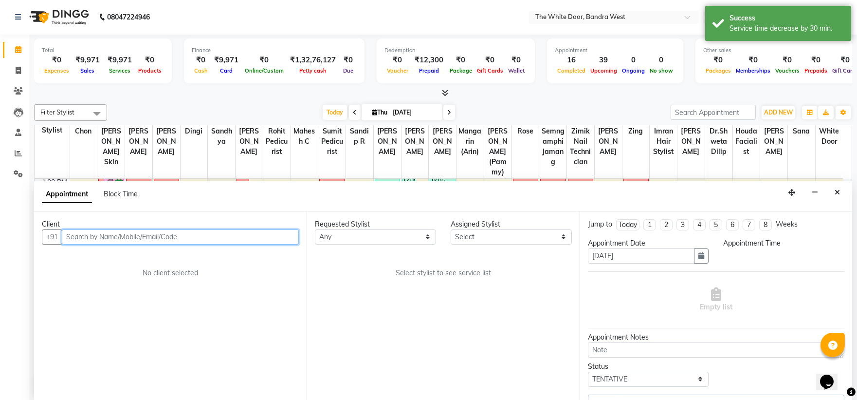
select select "confirm booking"
select select "900"
select select "20412"
select select "1642"
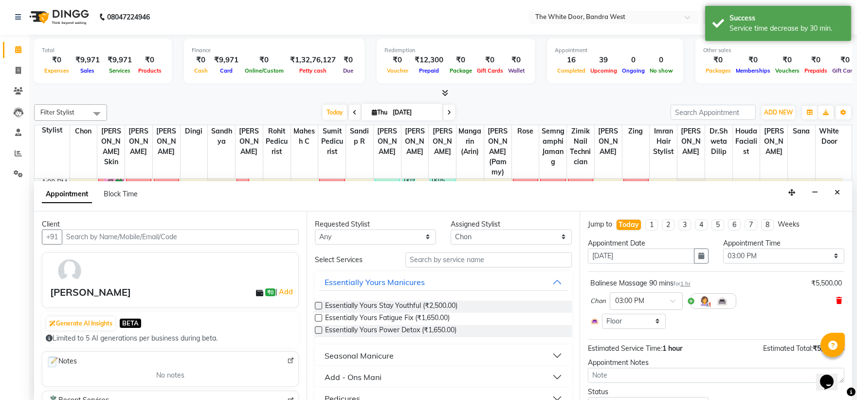
click at [836, 297] on icon at bounding box center [839, 300] width 6 height 7
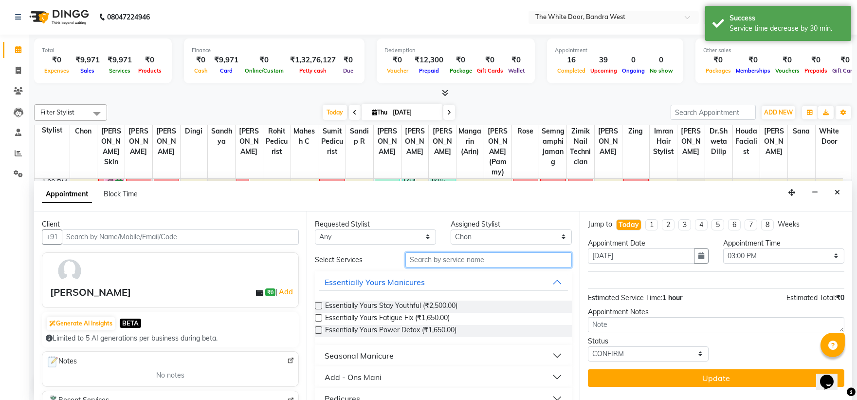
click at [504, 254] on input "text" at bounding box center [488, 259] width 166 height 15
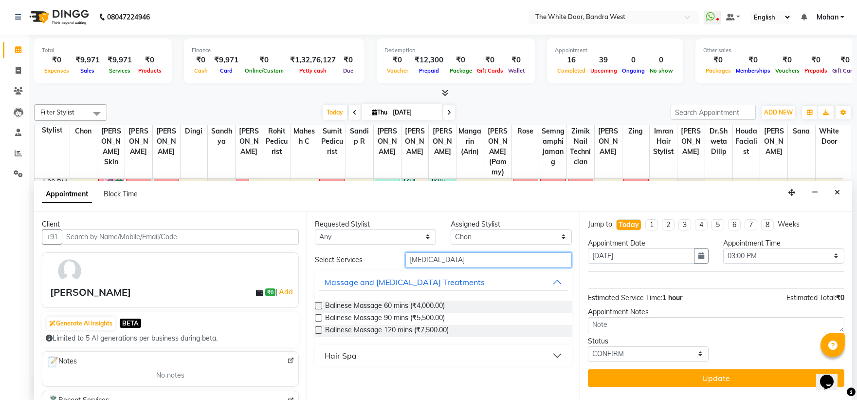
type input "BAL"
click at [320, 303] on label at bounding box center [318, 305] width 7 height 7
click at [320, 303] on input "checkbox" at bounding box center [318, 306] width 6 height 6
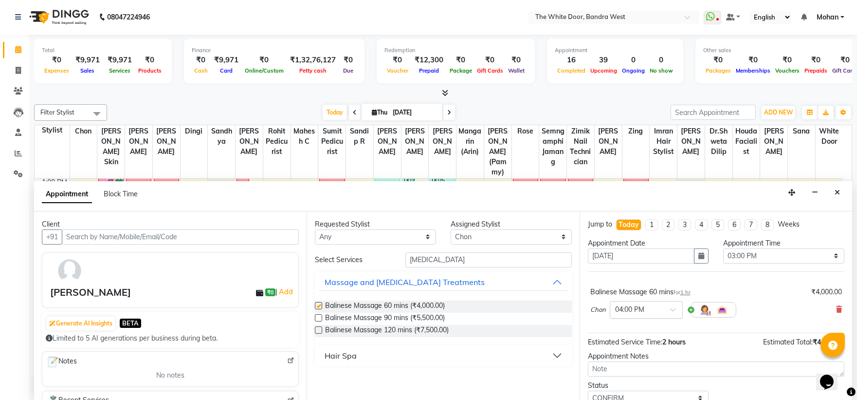
checkbox input "false"
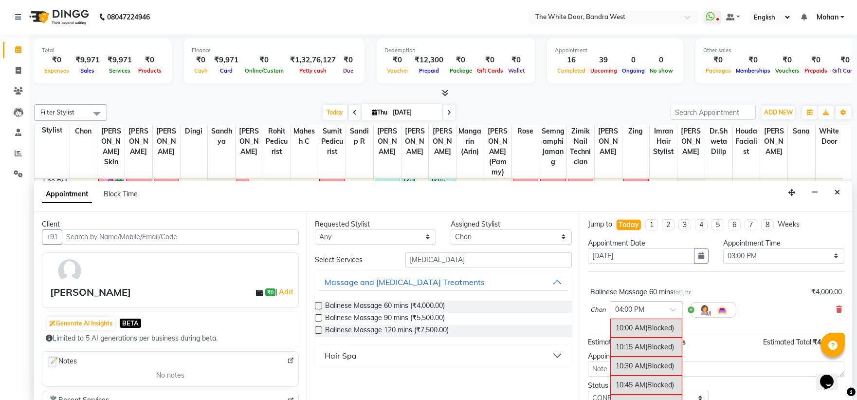
click at [657, 312] on input "text" at bounding box center [636, 309] width 43 height 10
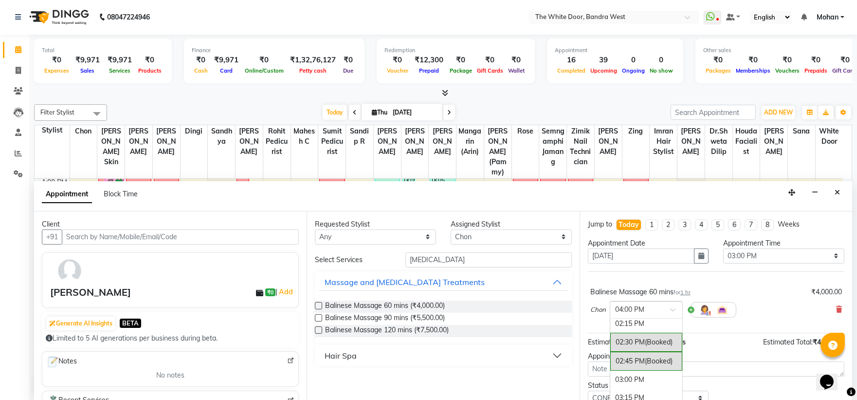
scroll to position [336, 0]
click at [659, 365] on div "03:00 PM" at bounding box center [646, 365] width 72 height 18
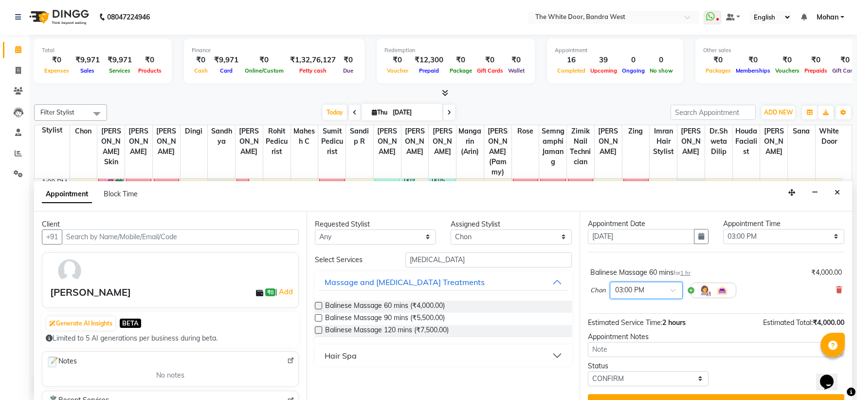
scroll to position [38, 0]
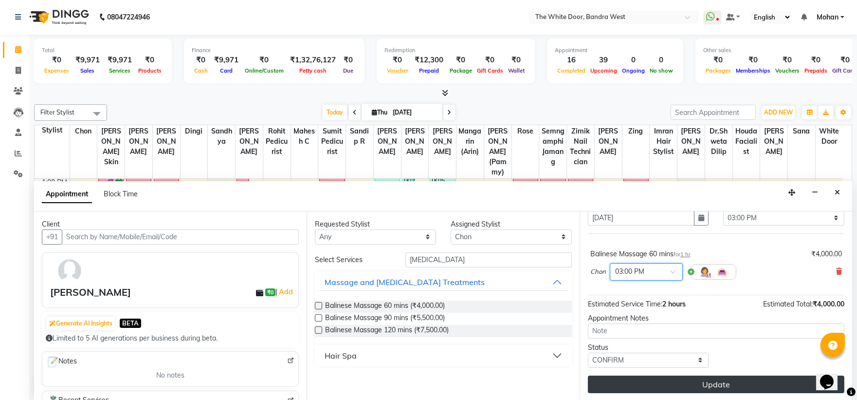
click at [655, 379] on button "Update" at bounding box center [716, 384] width 256 height 18
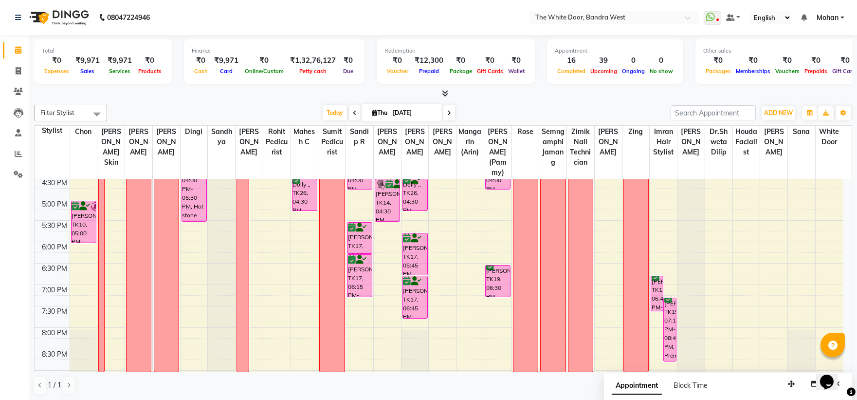
scroll to position [161, 0]
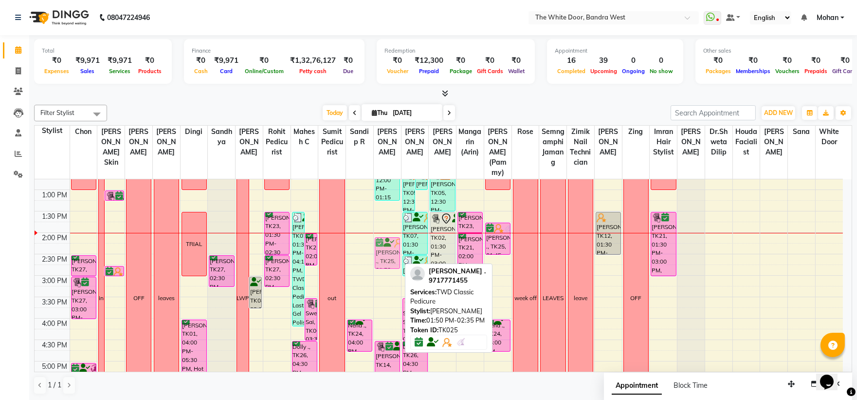
drag, startPoint x: 386, startPoint y: 251, endPoint x: 383, endPoint y: 260, distance: 10.2
click at [383, 260] on div "Jyatika Rai, TK20, 09:00 AM-10:00 AM, Essentially Yours Pedicures - Stay Youthf…" at bounding box center [387, 296] width 27 height 556
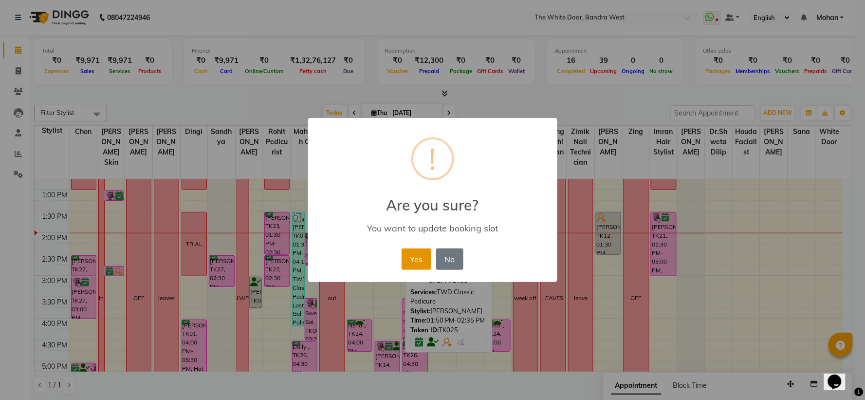
click at [419, 261] on button "Yes" at bounding box center [417, 258] width 30 height 21
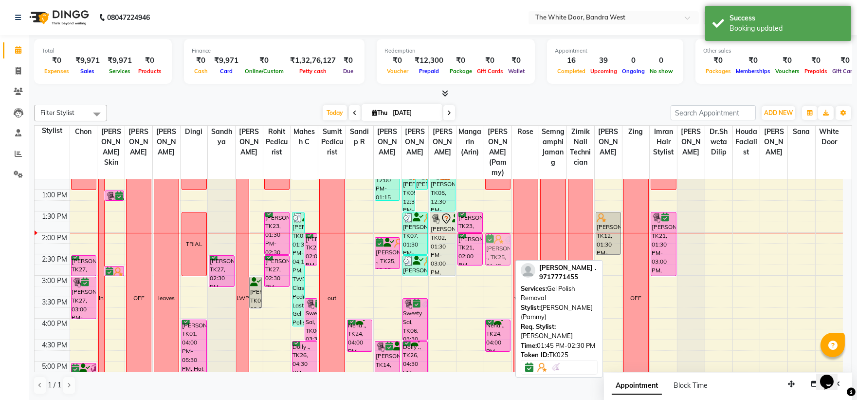
drag, startPoint x: 492, startPoint y: 245, endPoint x: 494, endPoint y: 256, distance: 11.4
click at [494, 256] on div "1-9 Vedika ., TK25, 01:45 PM-02:30 PM, Gel Polish Removal Neha ., TK24, 04:00 P…" at bounding box center [497, 296] width 27 height 556
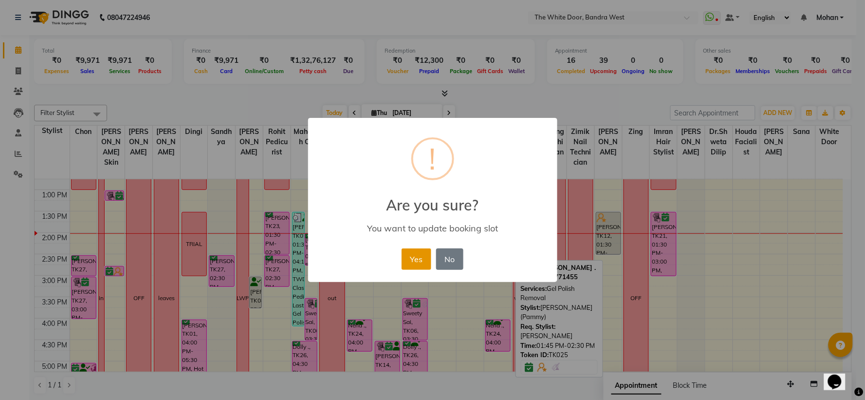
click at [408, 263] on button "Yes" at bounding box center [417, 258] width 30 height 21
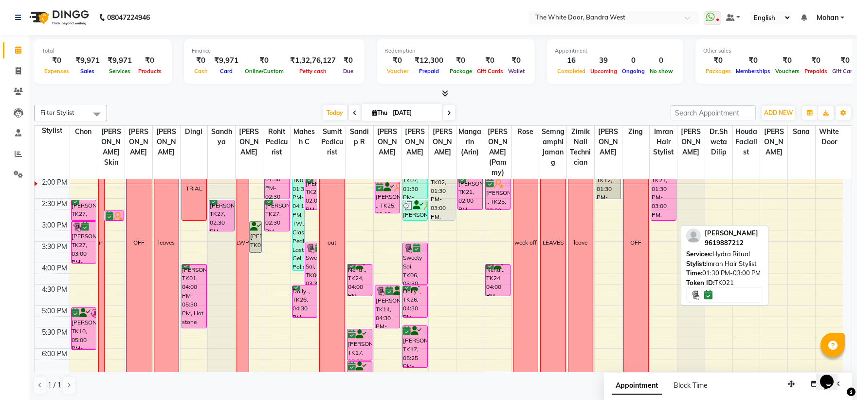
scroll to position [162, 0]
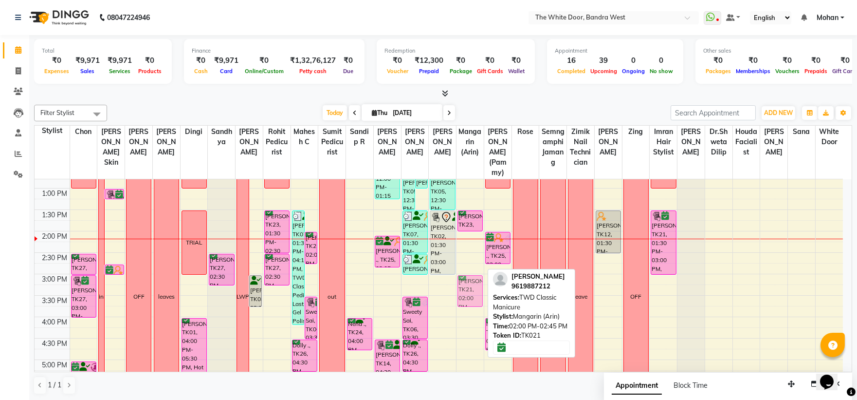
drag, startPoint x: 464, startPoint y: 248, endPoint x: 463, endPoint y: 293, distance: 45.3
click at [463, 293] on div "12-8 CARME AYUSO, TK23, 01:30 PM-02:00 PM, Manicures - Cuticle Works Ahana Sinh…" at bounding box center [469, 295] width 27 height 556
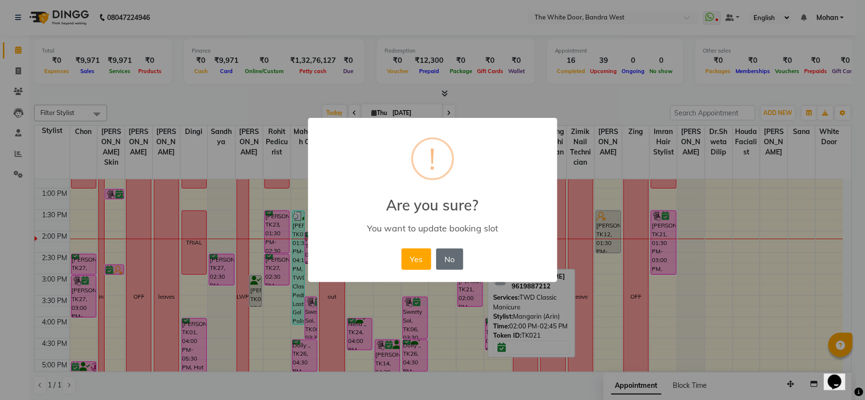
click at [451, 263] on button "No" at bounding box center [449, 258] width 27 height 21
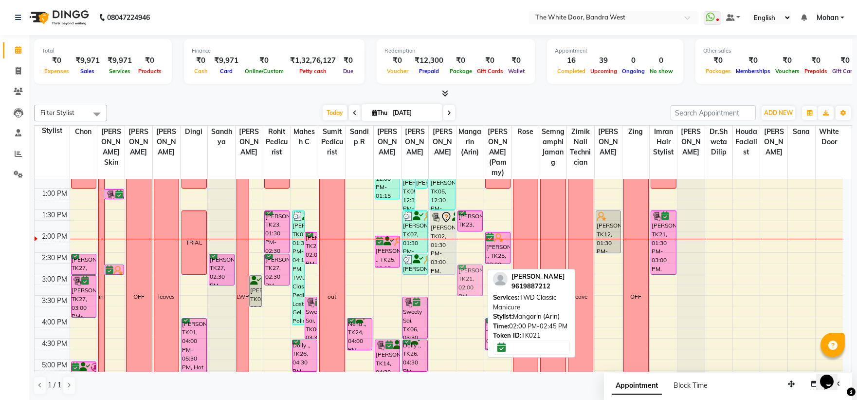
drag, startPoint x: 475, startPoint y: 255, endPoint x: 478, endPoint y: 286, distance: 30.8
click at [478, 286] on div "12-8 CARME AYUSO, TK23, 01:30 PM-02:00 PM, Manicures - Cuticle Works Ahana Sinh…" at bounding box center [469, 295] width 27 height 556
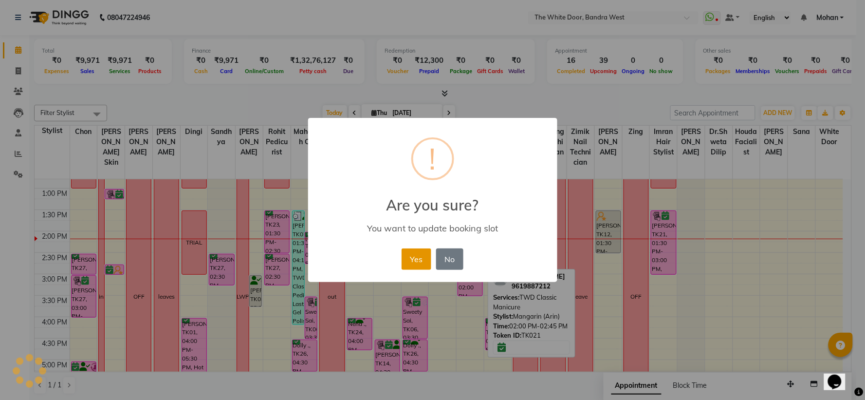
click at [424, 260] on button "Yes" at bounding box center [417, 258] width 30 height 21
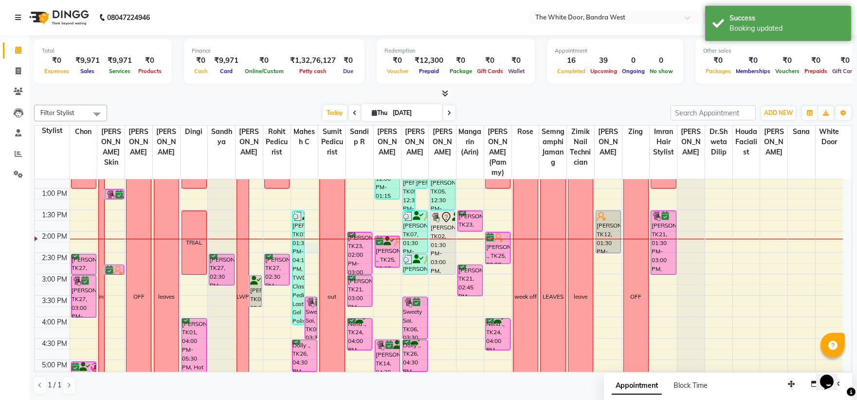
click at [305, 255] on div "9:00 AM 9:30 AM 10:00 AM 10:30 AM 11:00 AM 11:30 AM 12:00 PM 12:30 PM 1:00 PM 1…" at bounding box center [439, 295] width 808 height 556
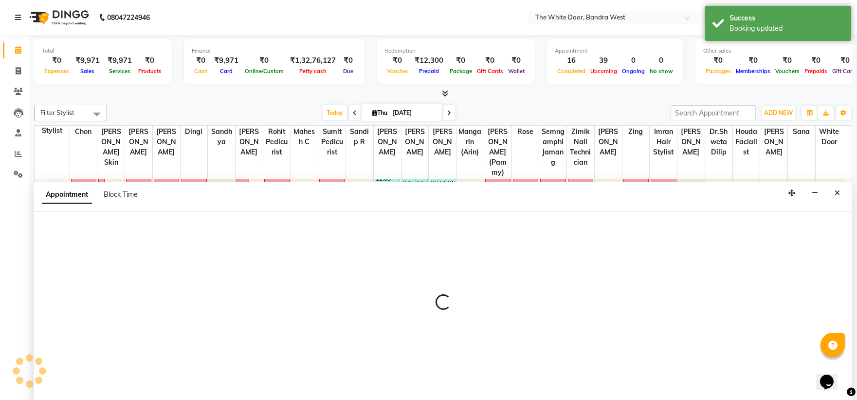
scroll to position [0, 0]
select select "20535"
select select "855"
select select "tentative"
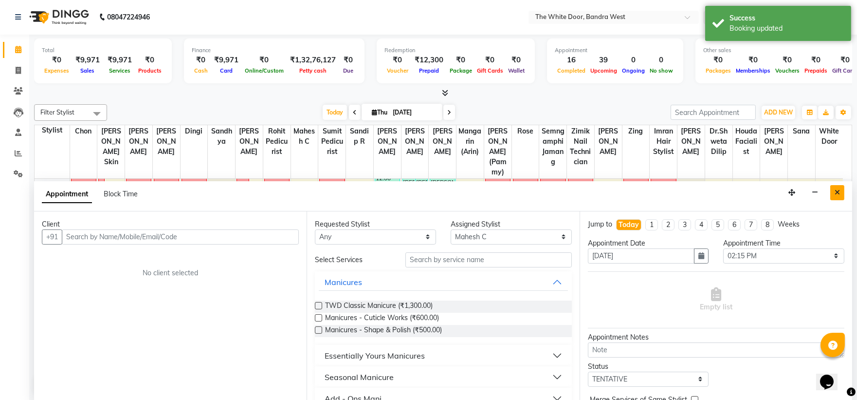
click at [831, 191] on button "Close" at bounding box center [837, 192] width 14 height 15
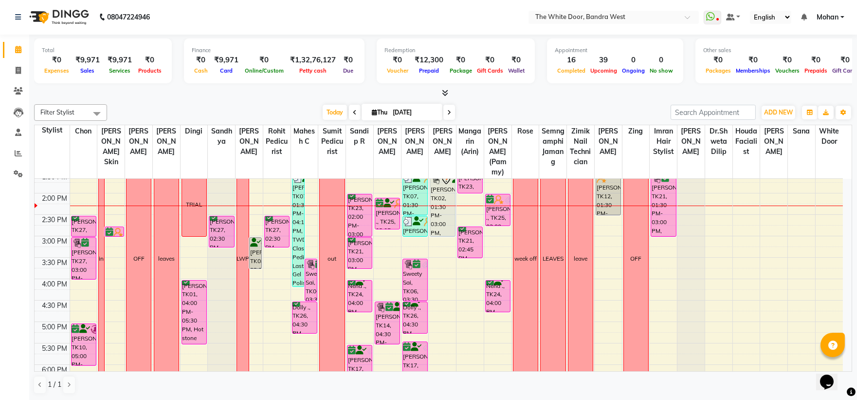
scroll to position [207, 0]
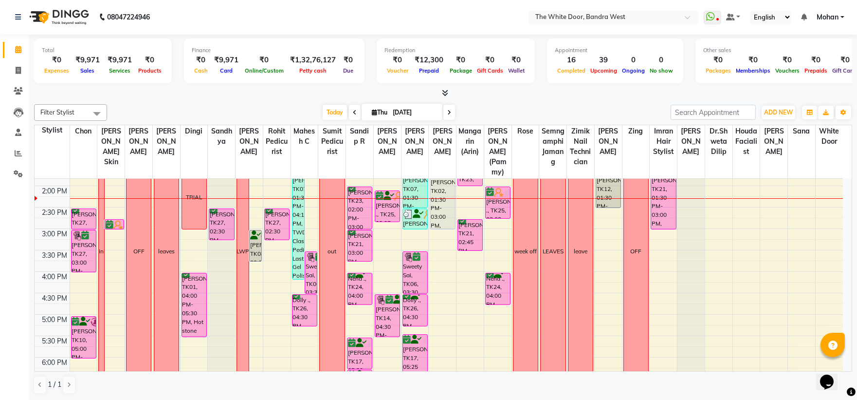
click at [448, 111] on icon at bounding box center [449, 113] width 4 height 6
type input "[DATE]"
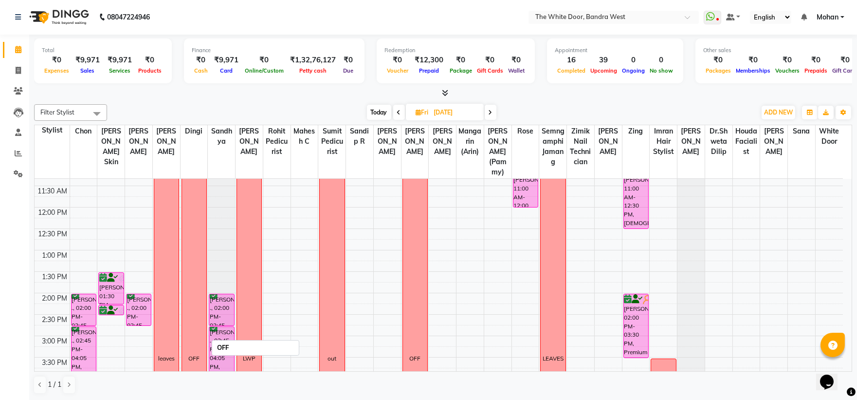
scroll to position [216, 0]
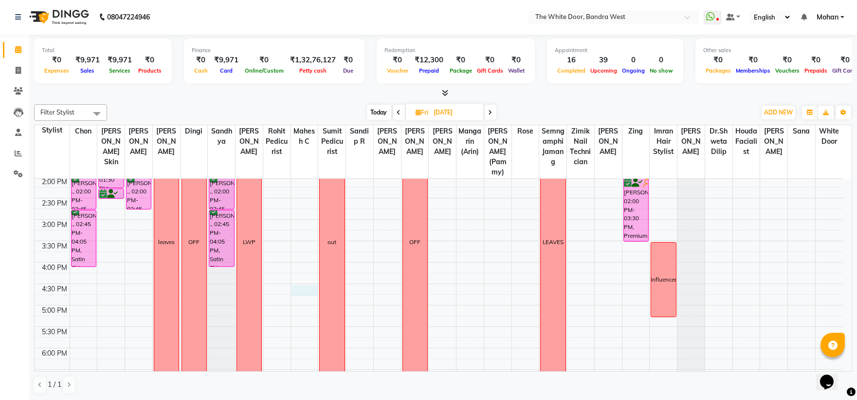
click at [297, 299] on div "9:00 AM 9:30 AM 10:00 AM 10:30 AM 11:00 AM 11:30 AM 12:00 PM 12:30 PM 1:00 PM 1…" at bounding box center [439, 241] width 808 height 556
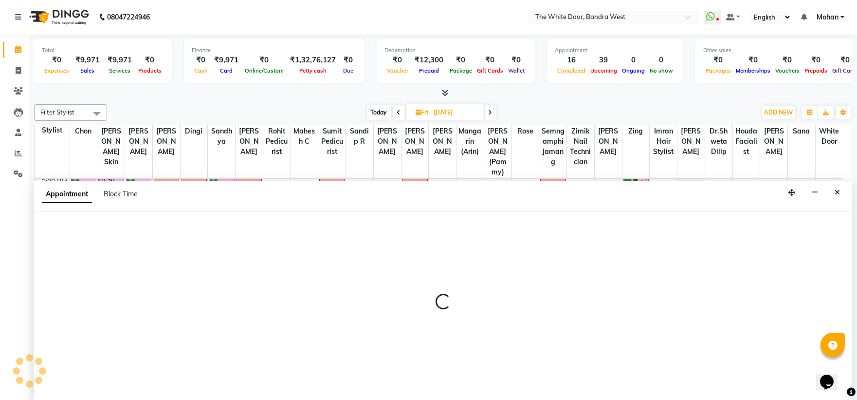
select select "20535"
select select "tentative"
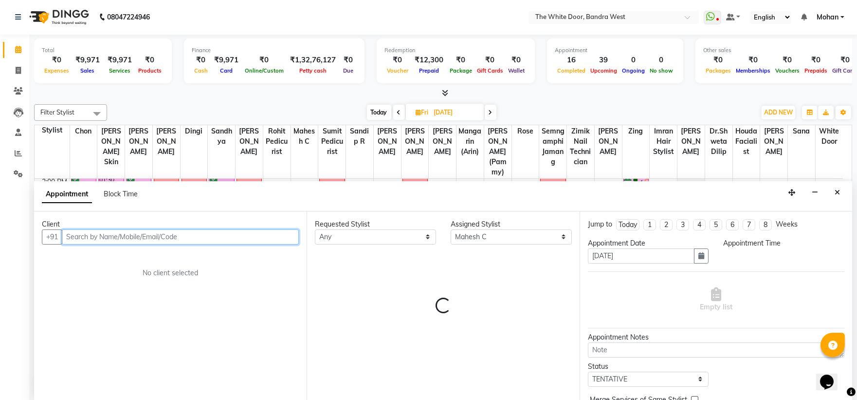
select select "990"
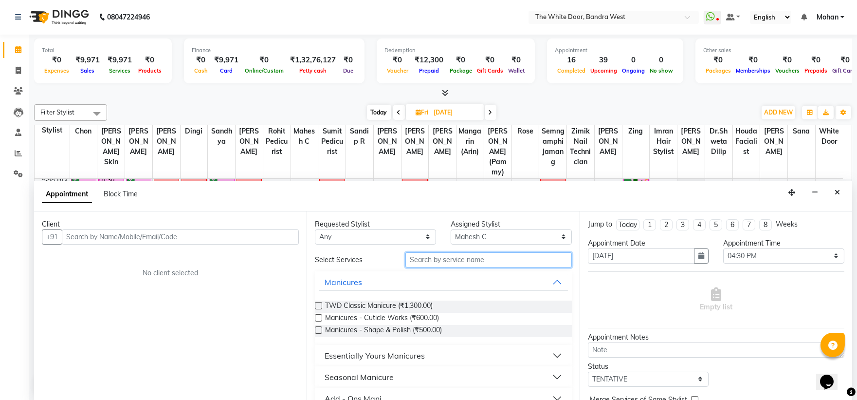
click at [448, 255] on input "text" at bounding box center [488, 259] width 166 height 15
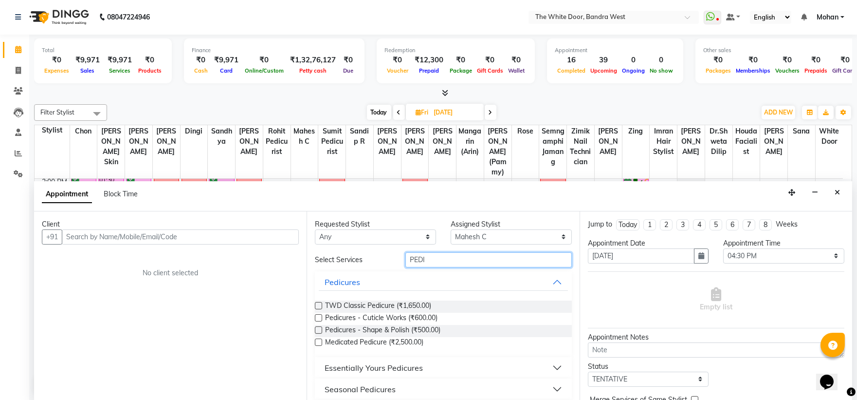
type input "PEDI"
click at [319, 305] on label at bounding box center [318, 305] width 7 height 7
click at [319, 305] on input "checkbox" at bounding box center [318, 306] width 6 height 6
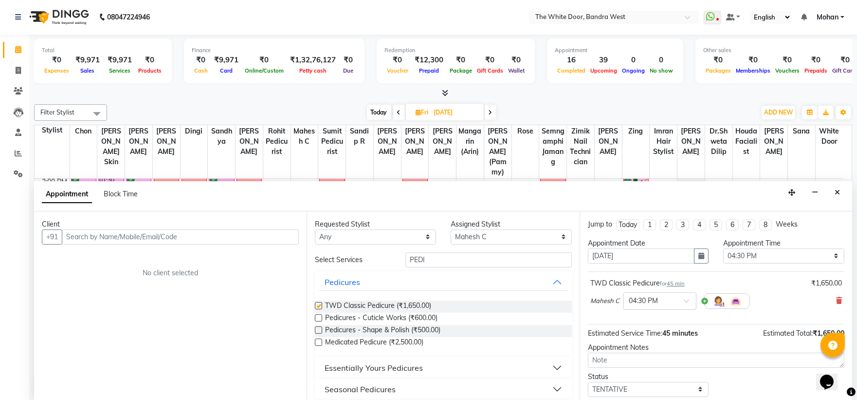
checkbox input "false"
click at [510, 240] on select "Select Amita Skin benjimin Chon Dingi Dr.Shweta Dilip Farheen K Ganesh M Himans…" at bounding box center [511, 236] width 121 height 15
select select "20403"
click at [451, 229] on select "Select Amita Skin benjimin Chon Dingi Dr.Shweta Dilip Farheen K Ganesh M Himans…" at bounding box center [511, 236] width 121 height 15
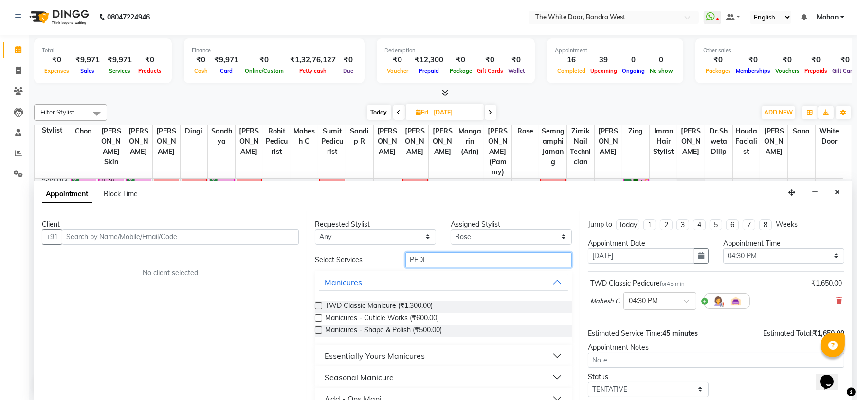
click at [440, 257] on input "PEDI" at bounding box center [488, 259] width 166 height 15
type input "MANI"
click at [319, 307] on label at bounding box center [318, 305] width 7 height 7
click at [319, 307] on input "checkbox" at bounding box center [318, 306] width 6 height 6
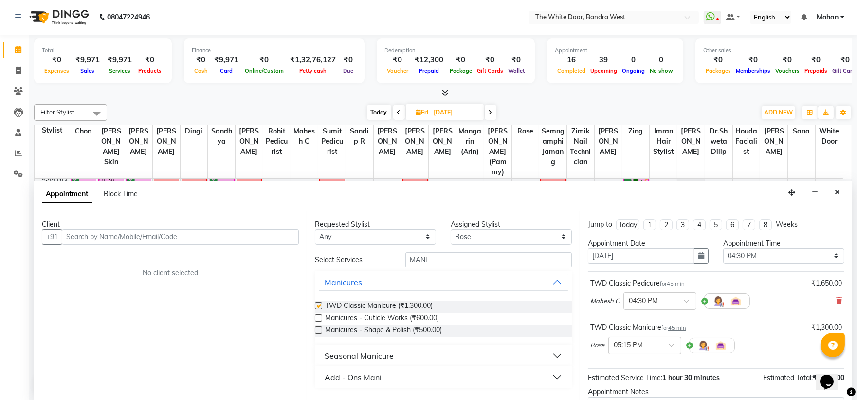
checkbox input "false"
click at [652, 345] on input "text" at bounding box center [635, 344] width 43 height 10
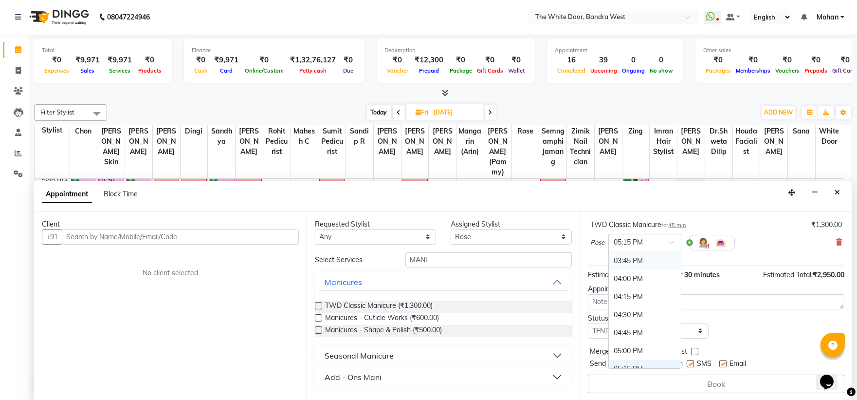
scroll to position [103, 0]
drag, startPoint x: 623, startPoint y: 311, endPoint x: 639, endPoint y: 312, distance: 15.6
click at [624, 312] on div "04:30 PM" at bounding box center [645, 314] width 72 height 18
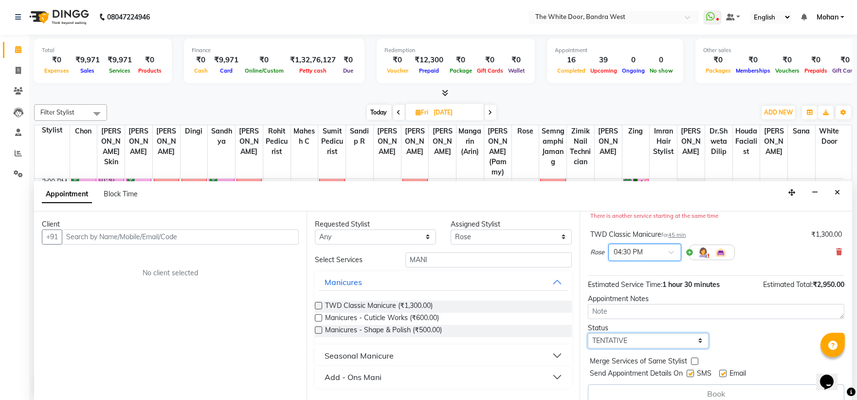
click at [650, 342] on select "Select TENTATIVE CONFIRM UPCOMING" at bounding box center [648, 340] width 121 height 15
select select "confirm booking"
click at [588, 333] on select "Select TENTATIVE CONFIRM UPCOMING" at bounding box center [648, 340] width 121 height 15
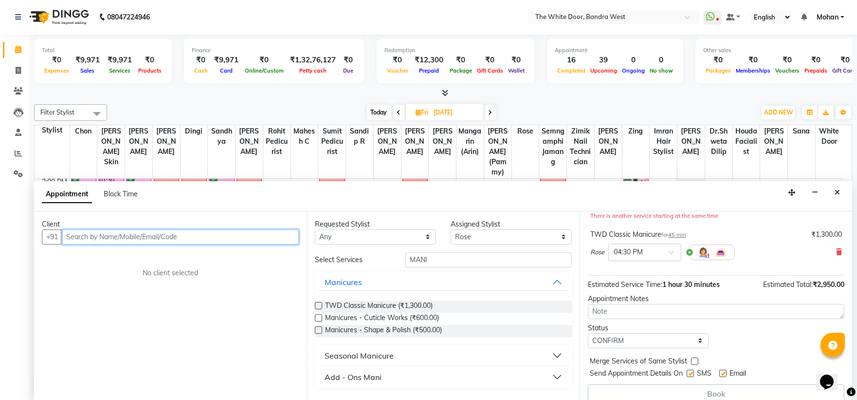
click at [154, 230] on input "text" at bounding box center [180, 236] width 237 height 15
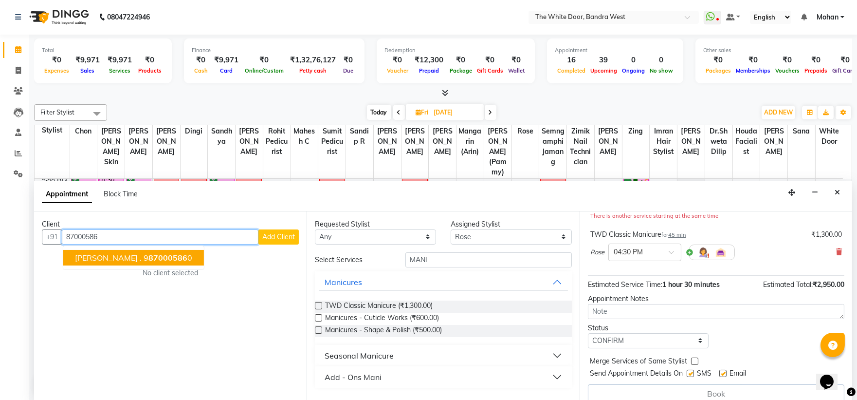
click at [148, 254] on span "87000586" at bounding box center [167, 258] width 39 height 10
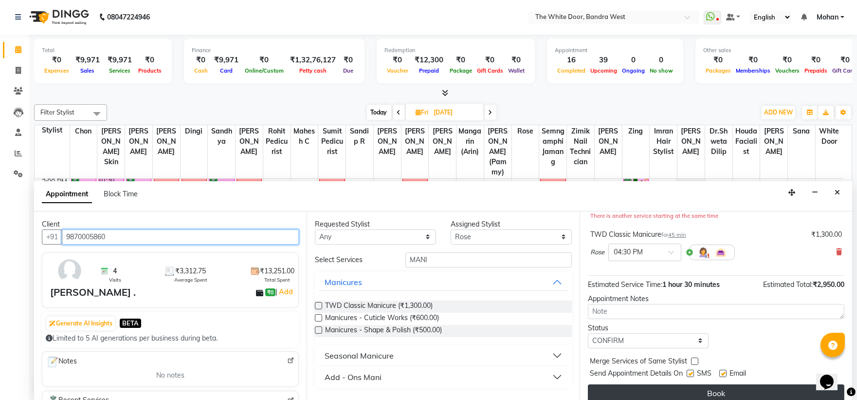
type input "9870005860"
click at [650, 384] on button "Book" at bounding box center [716, 393] width 256 height 18
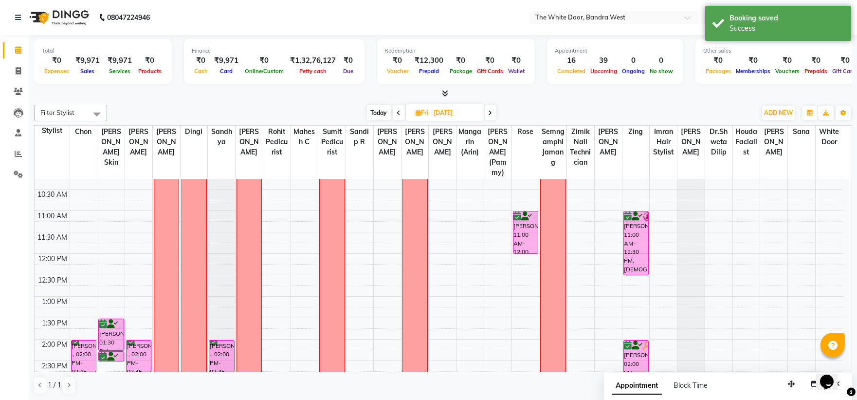
scroll to position [0, 0]
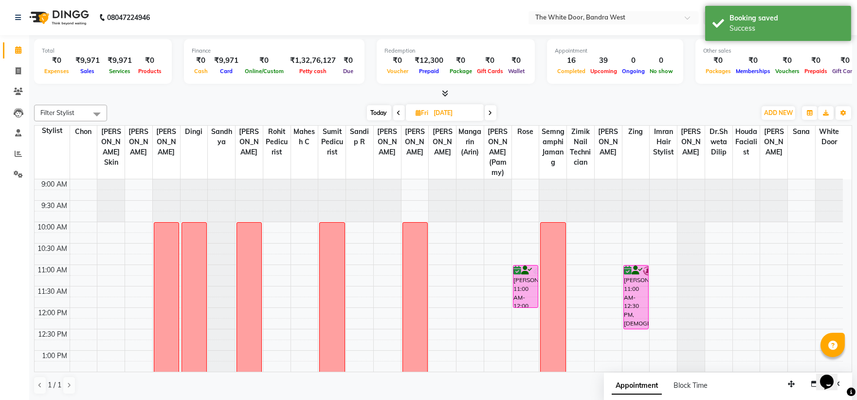
click at [380, 109] on span "Today" at bounding box center [379, 112] width 24 height 15
type input "[DATE]"
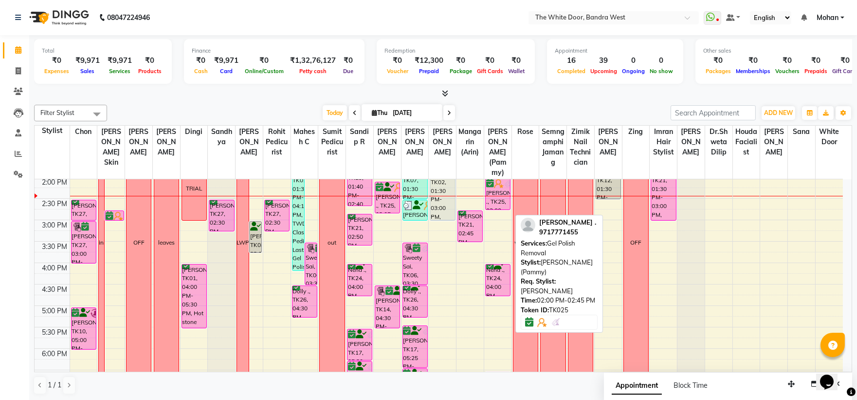
scroll to position [108, 0]
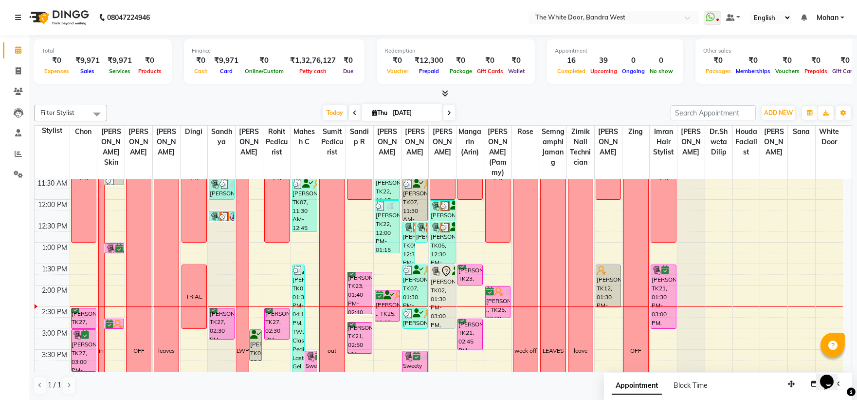
click at [398, 109] on input "[DATE]" at bounding box center [414, 113] width 49 height 15
select select "9"
select select "2025"
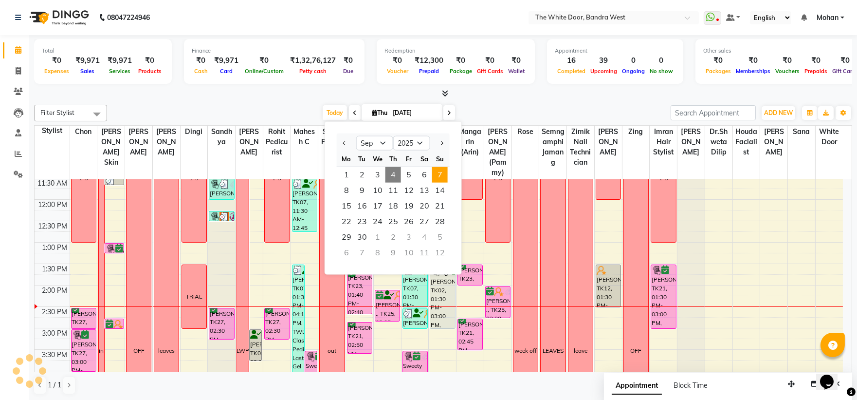
click at [443, 177] on span "7" at bounding box center [440, 175] width 16 height 16
type input "07-09-2025"
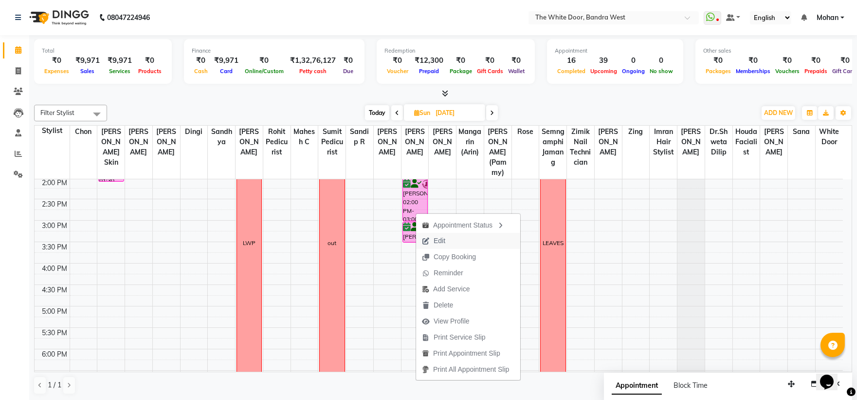
click at [460, 239] on button "Edit" at bounding box center [468, 241] width 104 height 16
select select "tentative"
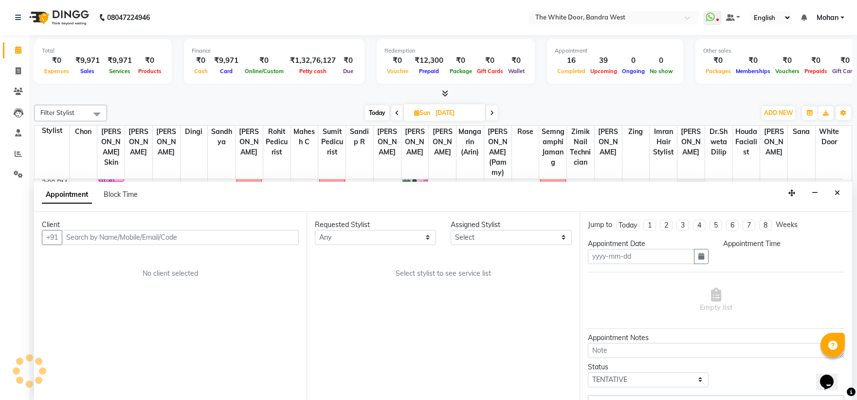
type input "07-09-2025"
select select "confirm booking"
select select "20404"
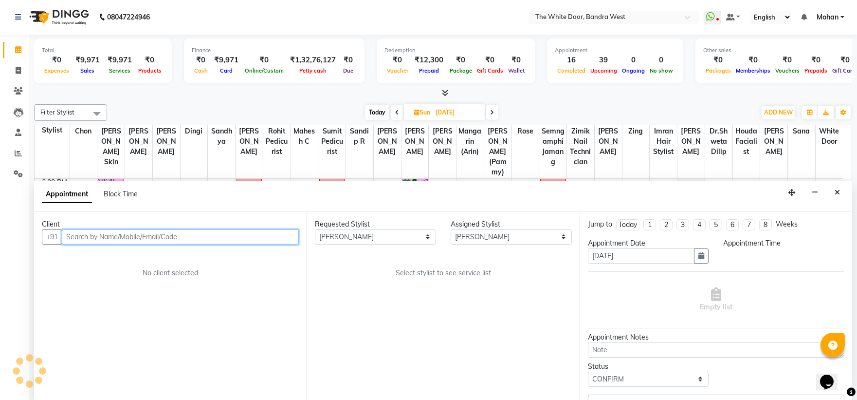
select select "840"
select select "1642"
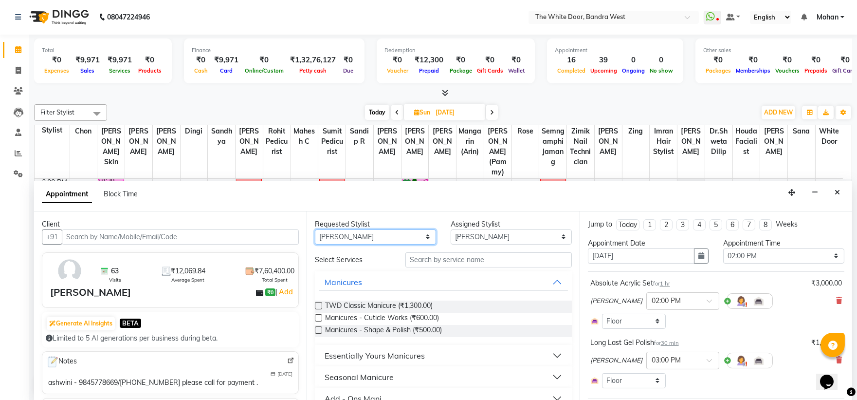
click at [424, 236] on select "Any Amita Skin benjimin Chon Dingi Dr.Shweta Dilip Farheen K Ganesh M Himanshu …" at bounding box center [375, 236] width 121 height 15
select select "20535"
click at [315, 229] on select "Any Amita Skin benjimin Chon Dingi Dr.Shweta Dilip Farheen K Ganesh M Himanshu …" at bounding box center [375, 236] width 121 height 15
select select "20535"
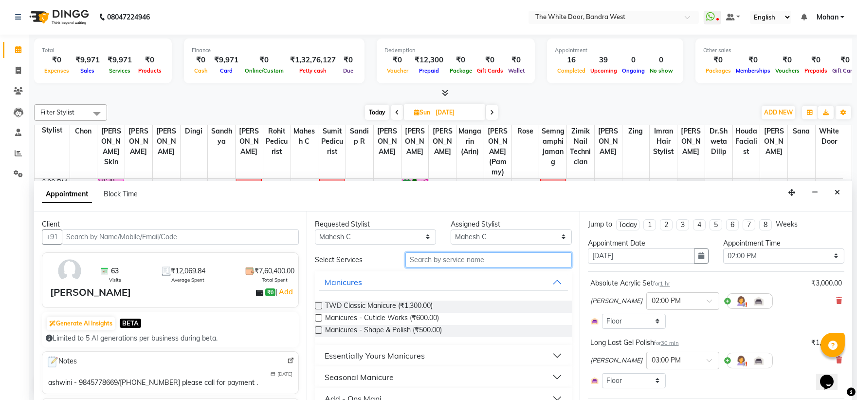
click at [418, 258] on input "text" at bounding box center [488, 259] width 166 height 15
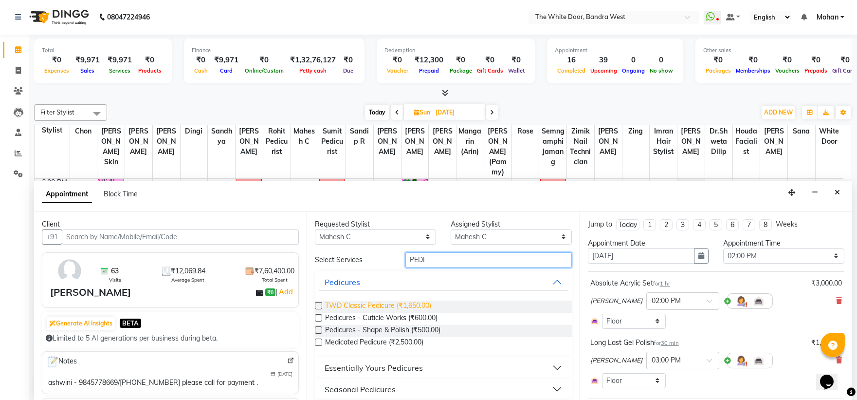
type input "PEDI"
click at [326, 303] on span "TWD Classic Pedicure (₹1,650.00)" at bounding box center [378, 306] width 106 height 12
checkbox input "false"
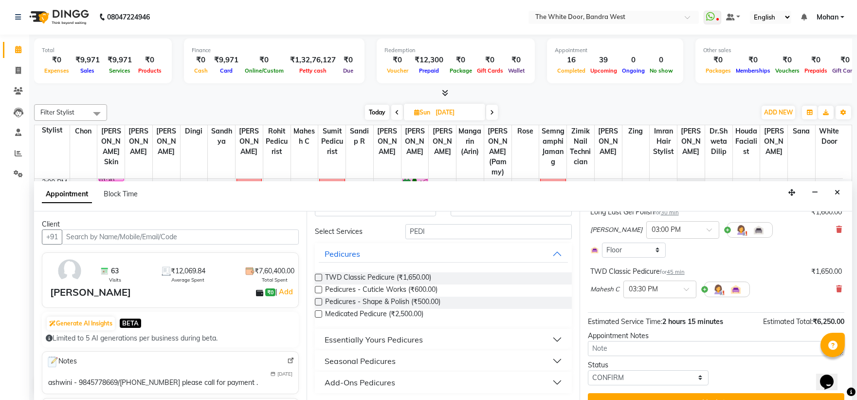
scroll to position [148, 0]
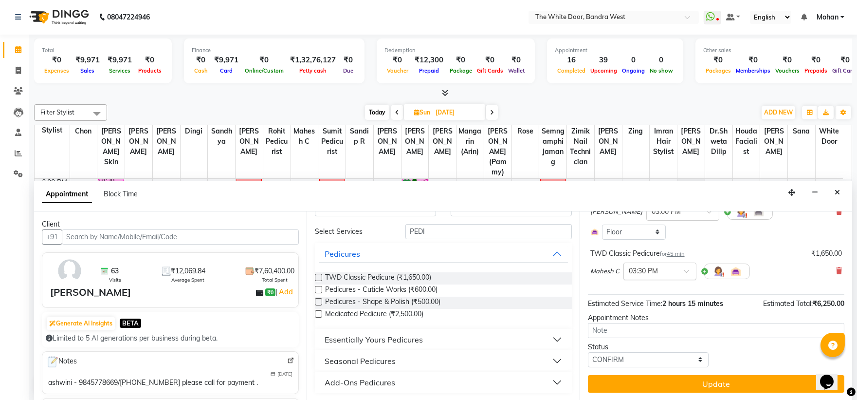
click at [664, 263] on div "× 03:30 PM" at bounding box center [659, 271] width 73 height 18
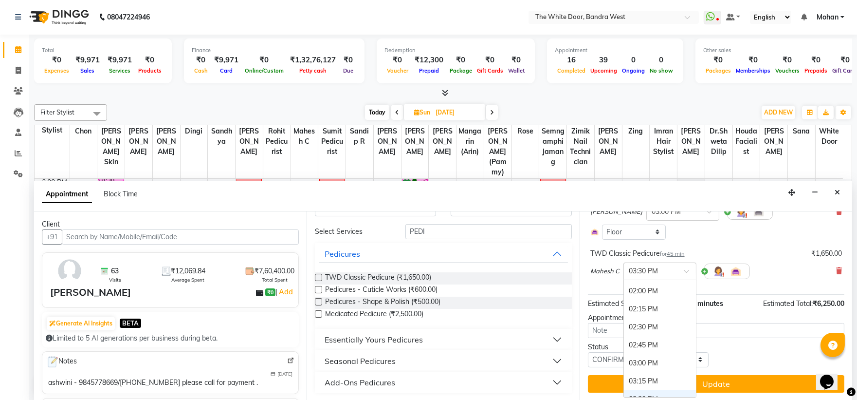
scroll to position [288, 0]
click at [635, 288] on div "02:00 PM" at bounding box center [660, 289] width 72 height 18
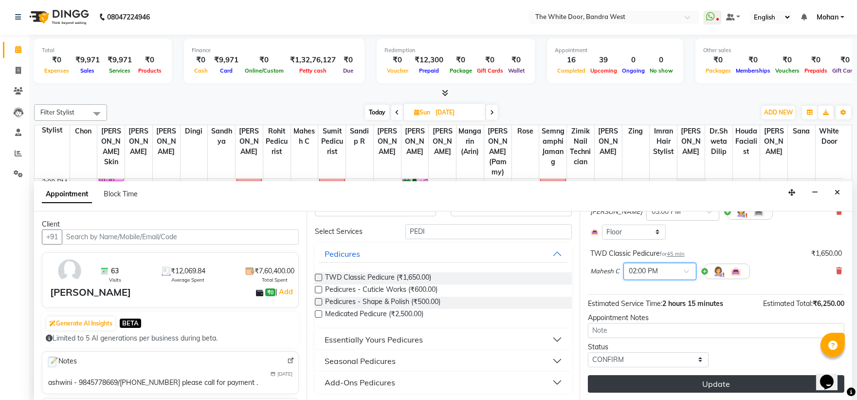
click at [643, 387] on button "Update" at bounding box center [716, 384] width 256 height 18
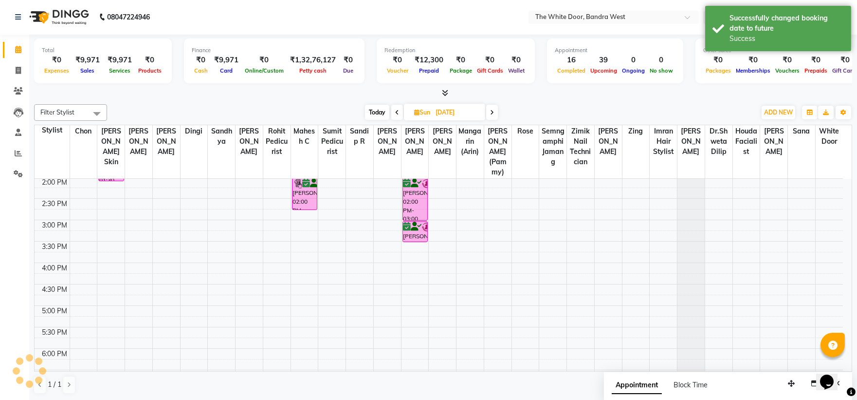
scroll to position [0, 0]
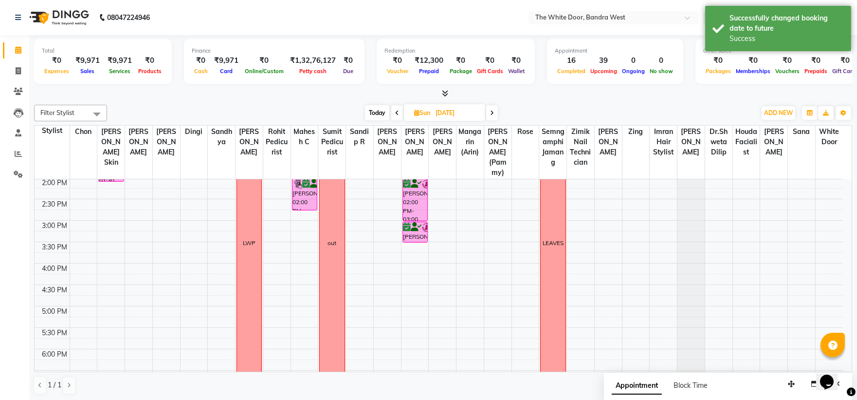
click at [376, 114] on span "Today" at bounding box center [377, 112] width 24 height 15
type input "[DATE]"
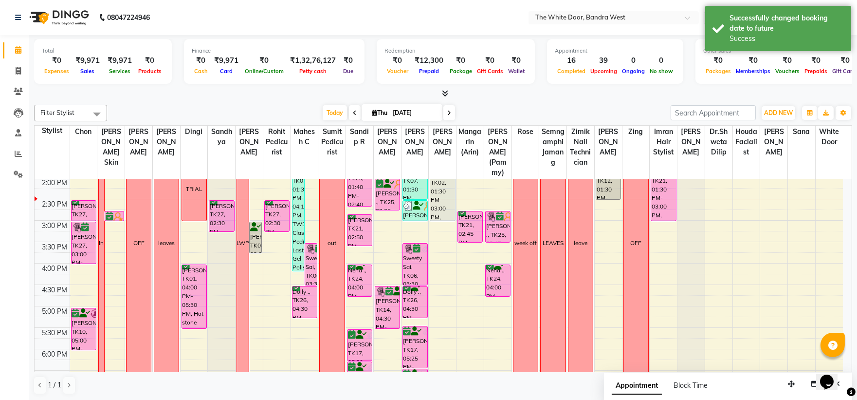
click at [391, 113] on input "[DATE]" at bounding box center [414, 113] width 49 height 15
select select "9"
select select "2025"
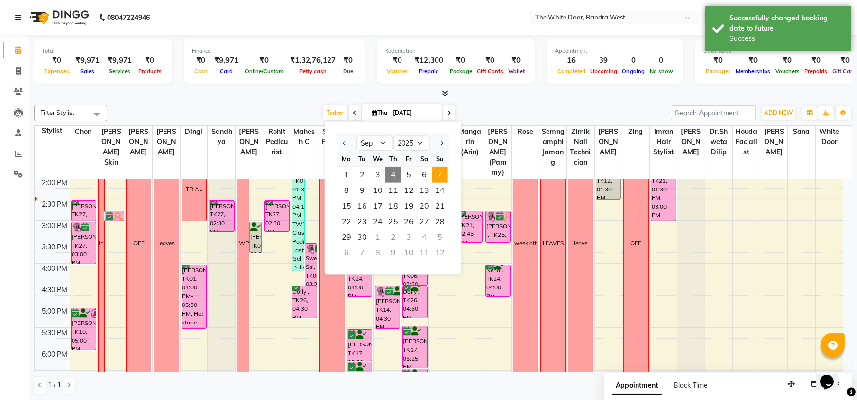
click at [432, 177] on span "7" at bounding box center [440, 175] width 16 height 16
type input "07-09-2025"
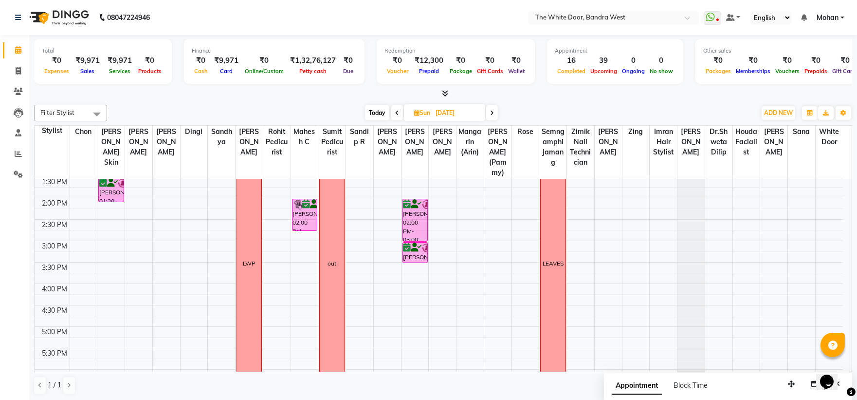
scroll to position [161, 0]
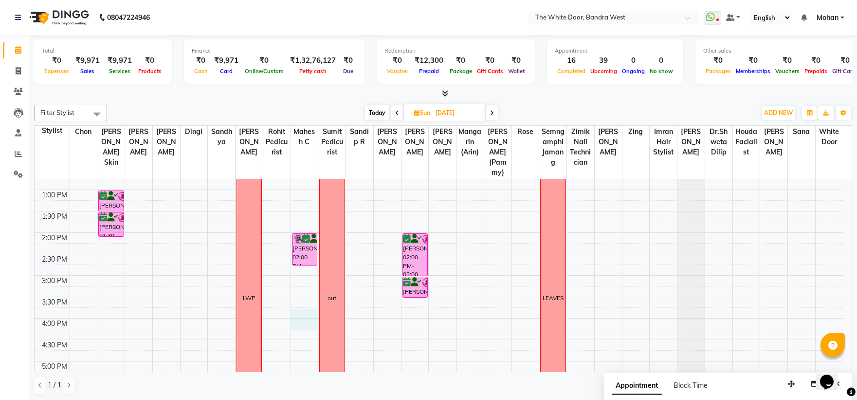
drag, startPoint x: 297, startPoint y: 321, endPoint x: 314, endPoint y: 420, distance: 100.7
click at [314, 399] on html "08047224946 Select Location × The White Door, Bandra West WhatsApp Status ✕ Sta…" at bounding box center [428, 200] width 857 height 400
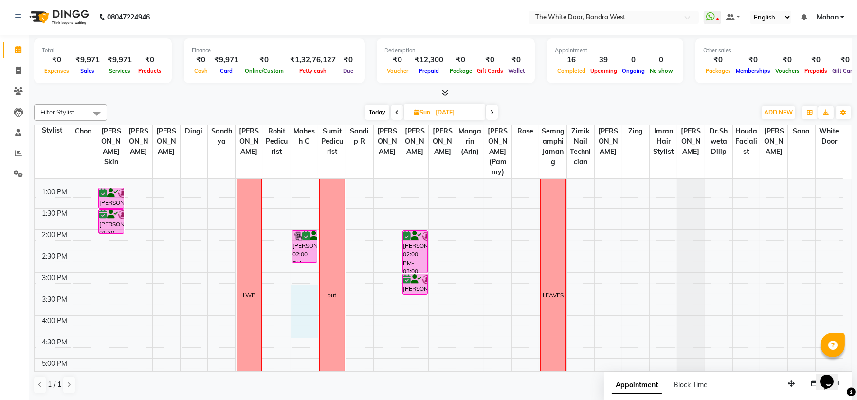
click at [308, 353] on div "9:00 AM 9:30 AM 10:00 AM 10:30 AM 11:00 AM 11:30 AM 12:00 PM 12:30 PM 1:00 PM 1…" at bounding box center [439, 294] width 808 height 556
select select "20535"
select select "915"
select select "tentative"
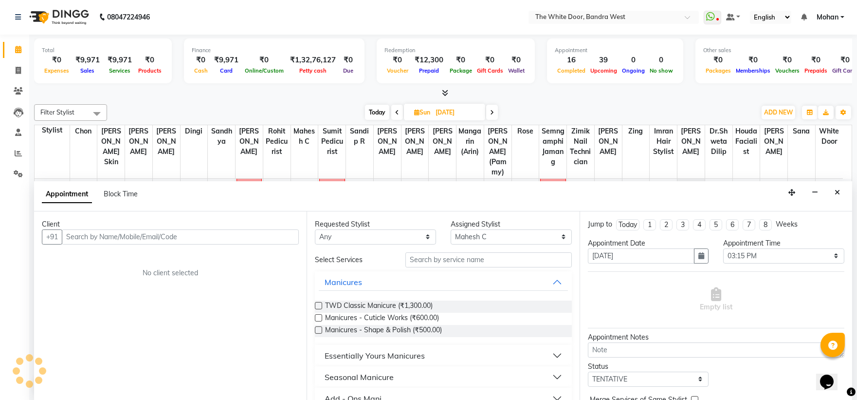
scroll to position [164, 0]
click at [123, 193] on span "Block Time" at bounding box center [121, 193] width 34 height 9
select select "20535"
select select "915"
select select "1005"
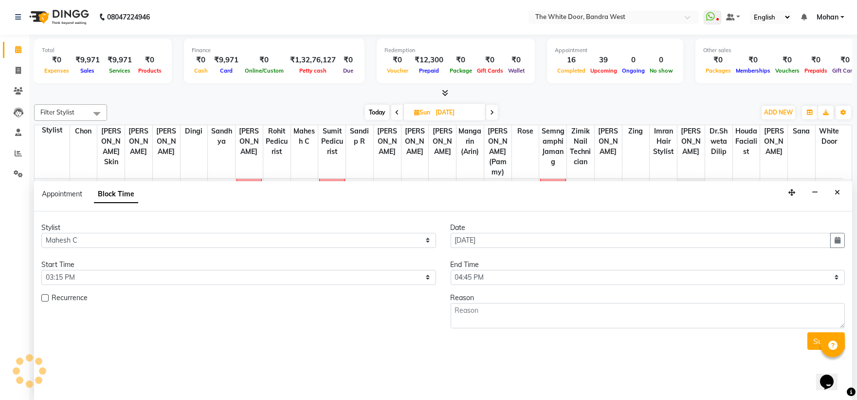
scroll to position [216, 0]
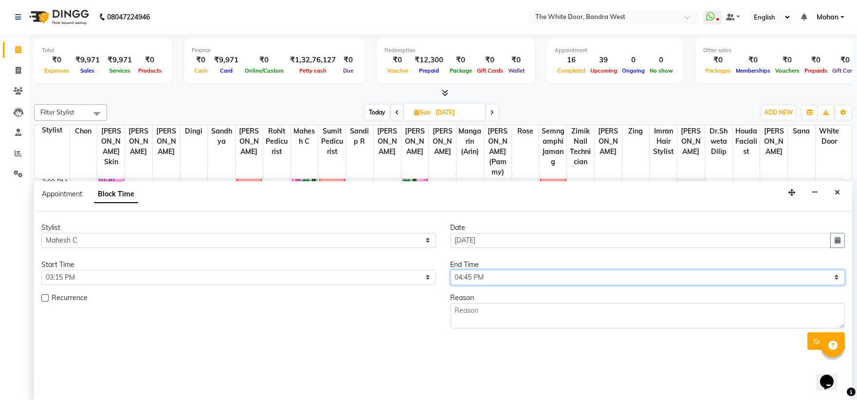
click at [493, 274] on select "Select 10:00 AM 10:15 AM 10:30 AM 10:45 AM 11:00 AM 11:15 AM 11:30 AM 11:45 AM …" at bounding box center [648, 277] width 395 height 15
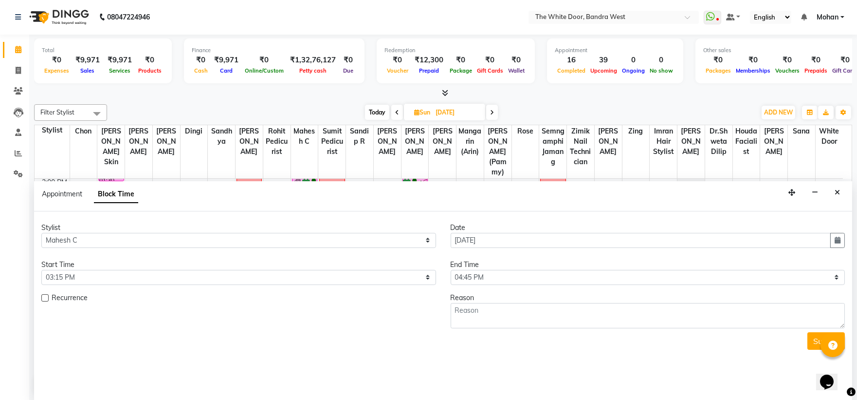
click at [396, 185] on div "Appointment Block Time" at bounding box center [443, 196] width 818 height 30
click at [838, 195] on icon "Close" at bounding box center [837, 192] width 5 height 7
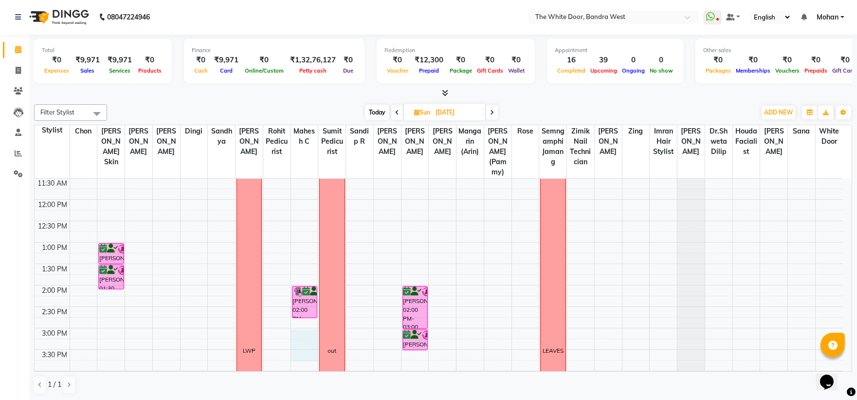
scroll to position [118, 0]
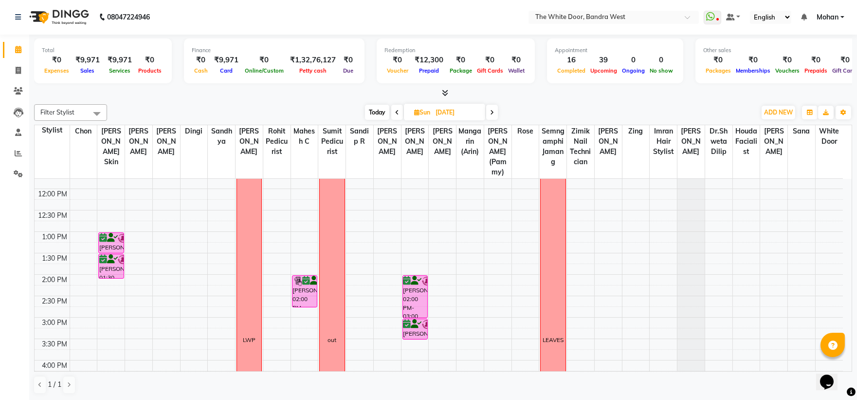
drag, startPoint x: 298, startPoint y: 345, endPoint x: 303, endPoint y: 372, distance: 27.8
click at [303, 372] on div "Filter Stylist Select All Chon Amita Skin Josaphine Farheen K Dingi Sandhya Gan…" at bounding box center [443, 248] width 818 height 297
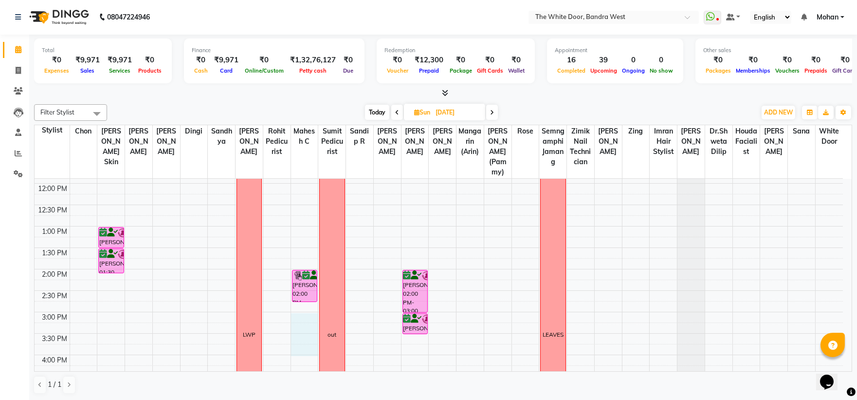
drag, startPoint x: 303, startPoint y: 333, endPoint x: 304, endPoint y: 351, distance: 18.0
click at [304, 358] on div "9:00 AM 9:30 AM 10:00 AM 10:30 AM 11:00 AM 11:30 AM 12:00 PM 12:30 PM 1:00 PM 1…" at bounding box center [439, 333] width 808 height 556
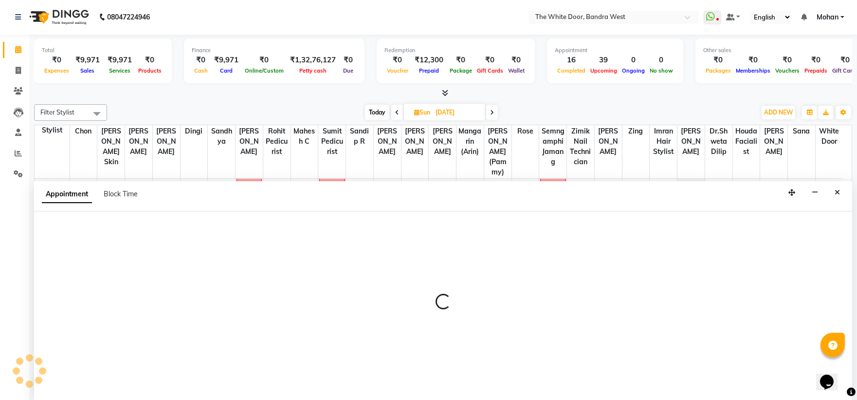
select select "20535"
select select "900"
select select "tentative"
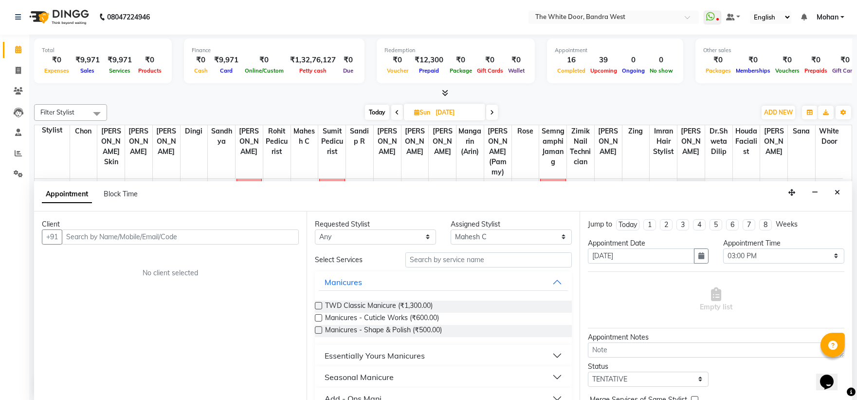
drag, startPoint x: 134, startPoint y: 188, endPoint x: 134, endPoint y: 207, distance: 19.5
click at [134, 195] on div "Block Time" at bounding box center [121, 194] width 34 height 10
click at [129, 186] on div "Appointment Block Time" at bounding box center [96, 196] width 108 height 22
click at [126, 199] on div "Appointment Block Time" at bounding box center [96, 196] width 108 height 22
click at [124, 194] on span "Block Time" at bounding box center [121, 193] width 34 height 9
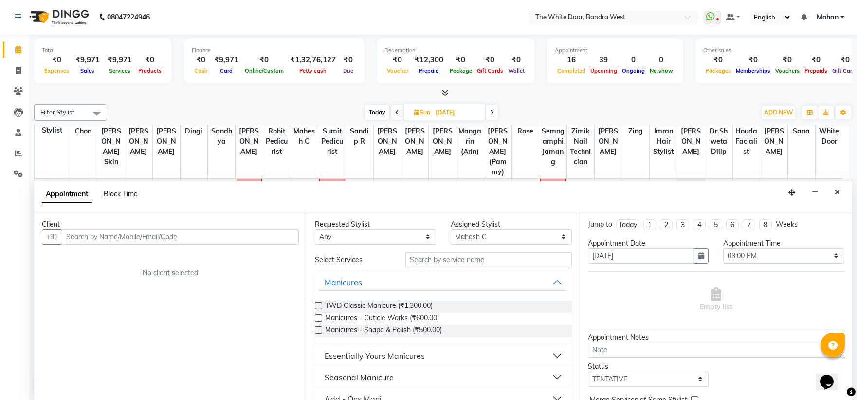
select select "20535"
select select "900"
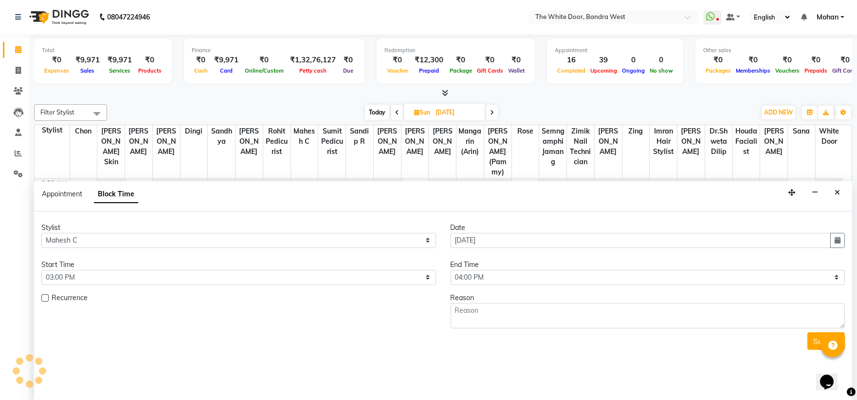
scroll to position [216, 0]
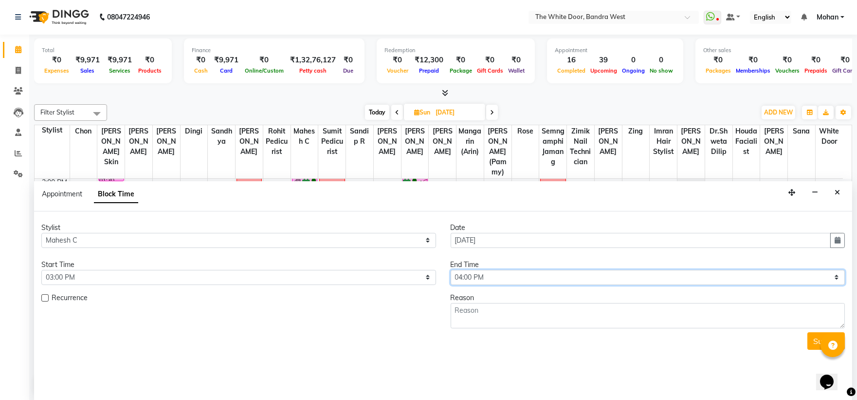
click at [487, 274] on select "Select 10:00 AM 10:15 AM 10:30 AM 10:45 AM 11:00 AM 11:15 AM 11:30 AM 11:45 AM …" at bounding box center [648, 277] width 395 height 15
select select "1260"
click at [451, 270] on select "Select 10:00 AM 10:15 AM 10:30 AM 10:45 AM 11:00 AM 11:15 AM 11:30 AM 11:45 AM …" at bounding box center [648, 277] width 395 height 15
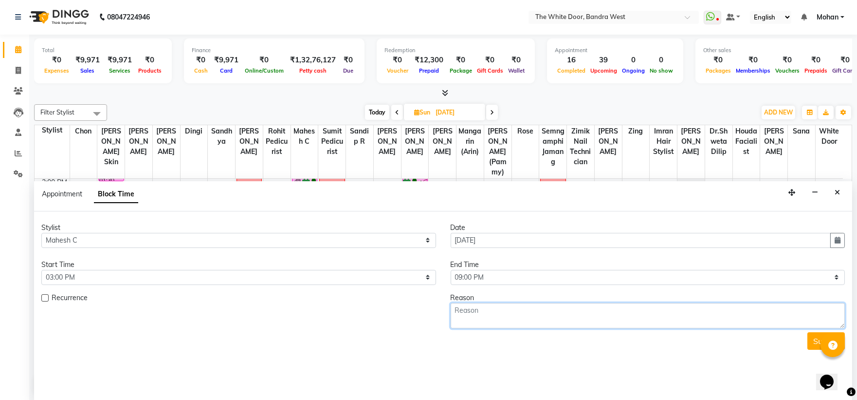
click at [484, 310] on textarea at bounding box center [648, 315] width 395 height 25
type textarea "LEAVING EARLY"
click at [815, 336] on button "Submit" at bounding box center [825, 341] width 37 height 18
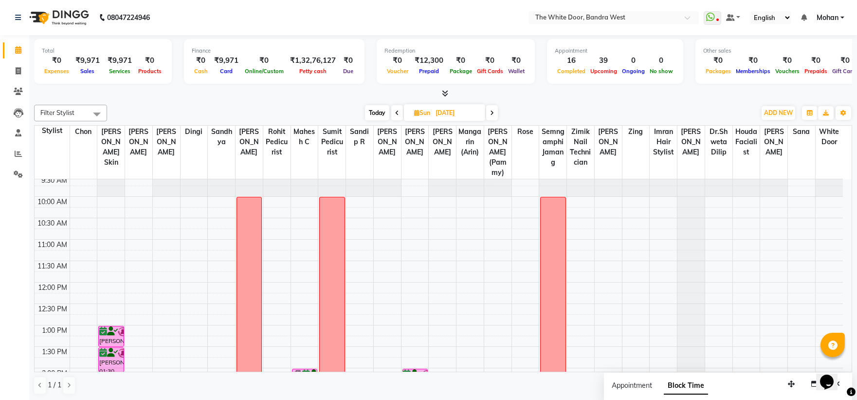
scroll to position [0, 0]
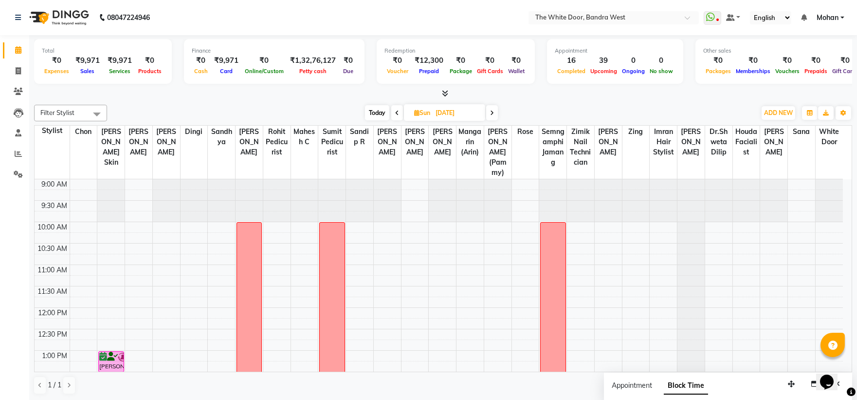
click at [371, 110] on span "Today" at bounding box center [377, 112] width 24 height 15
type input "[DATE]"
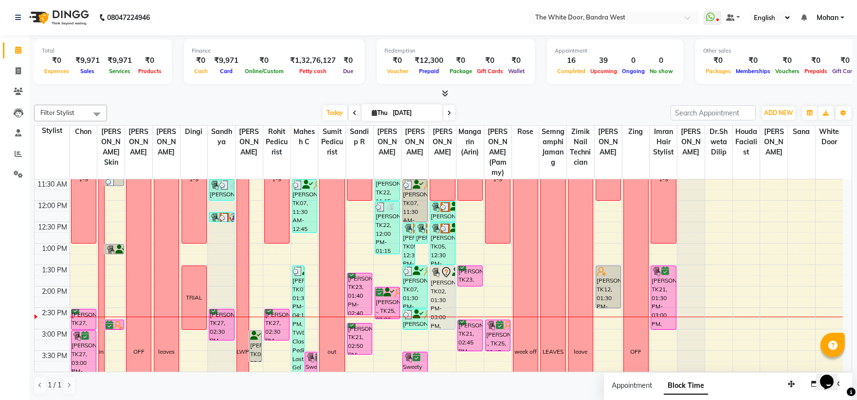
scroll to position [106, 0]
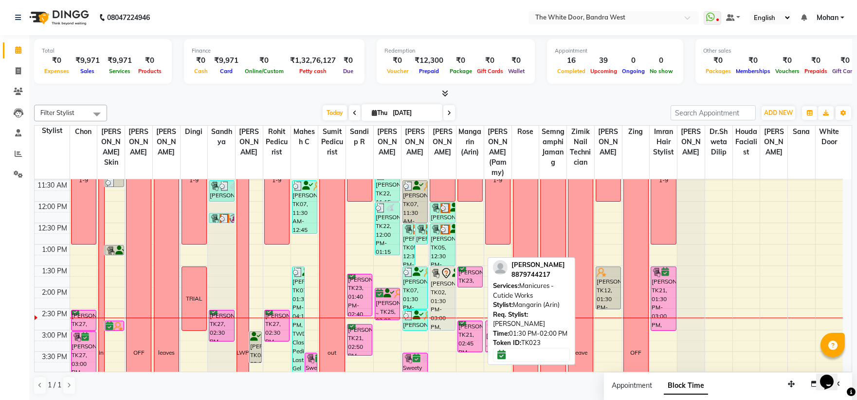
click at [463, 279] on div "[PERSON_NAME], TK23, 01:30 PM-02:00 PM, Manicures - Cuticle Works" at bounding box center [470, 277] width 24 height 20
click at [481, 283] on div "[PERSON_NAME], TK23, 01:30 PM-02:00 PM, Manicures - Cuticle Works" at bounding box center [470, 277] width 24 height 20
select select "6"
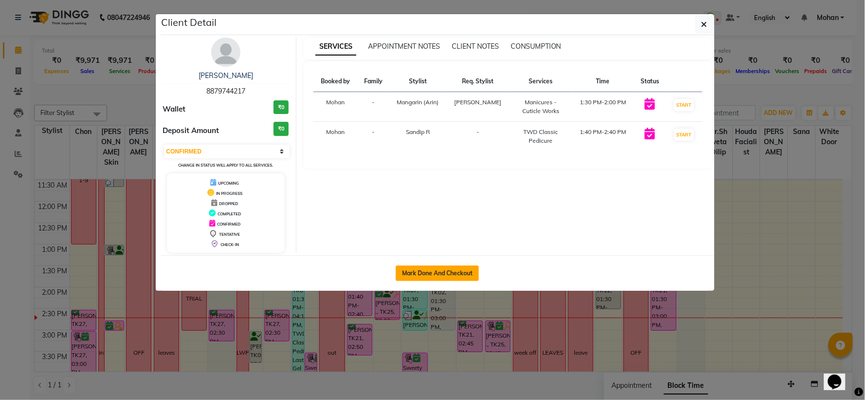
click at [465, 269] on button "Mark Done And Checkout" at bounding box center [437, 273] width 83 height 16
select select "3980"
select select "service"
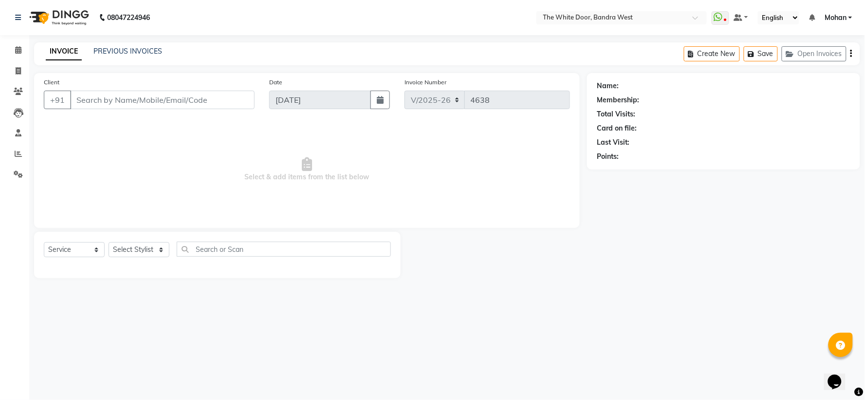
type input "8879744217"
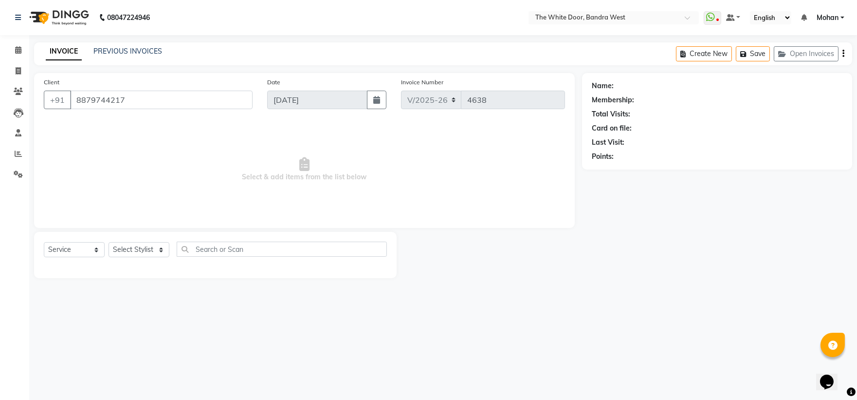
select select "22422"
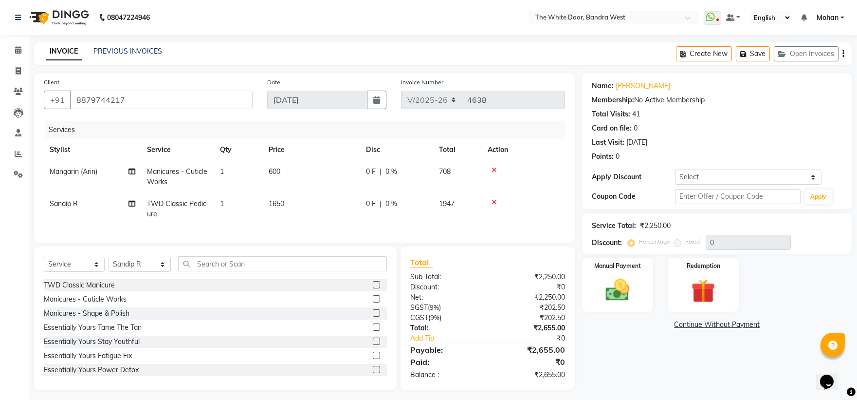
click at [204, 174] on span "Manicures - Cuticle Works" at bounding box center [177, 176] width 60 height 19
select select "57439"
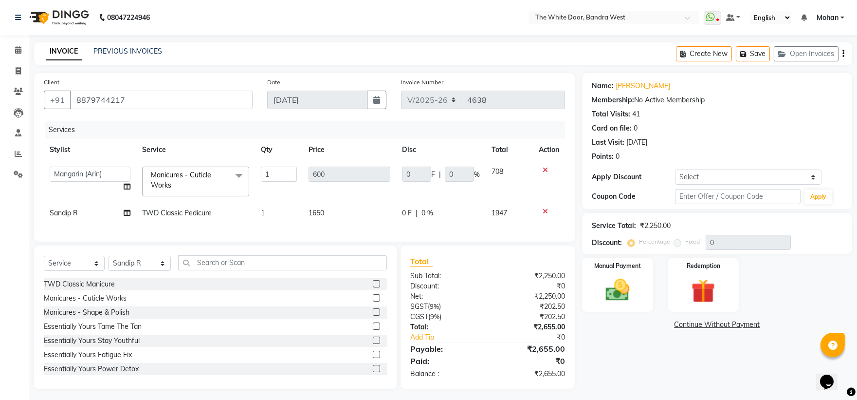
scroll to position [12, 0]
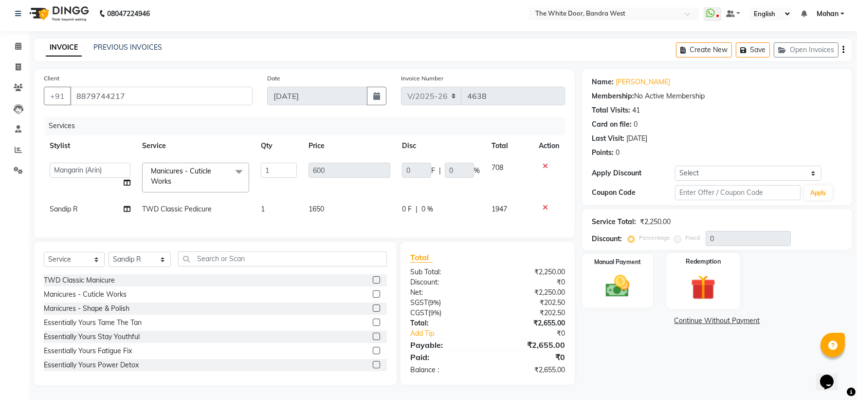
click at [690, 280] on img at bounding box center [703, 287] width 40 height 31
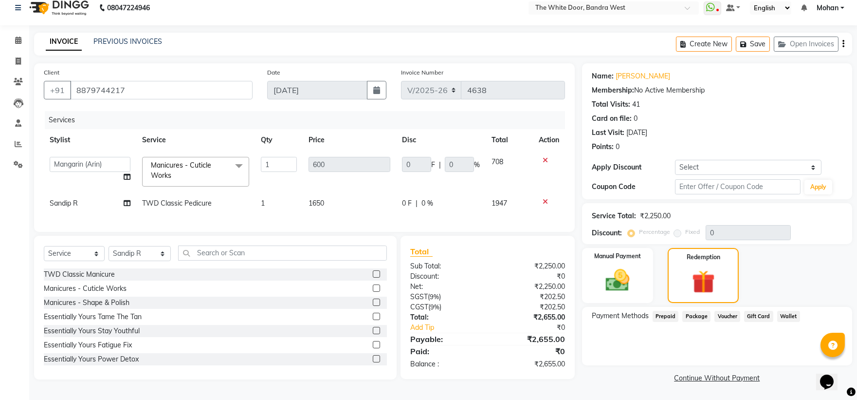
click at [674, 316] on span "Prepaid" at bounding box center [666, 315] width 26 height 11
click at [635, 266] on img at bounding box center [617, 280] width 40 height 29
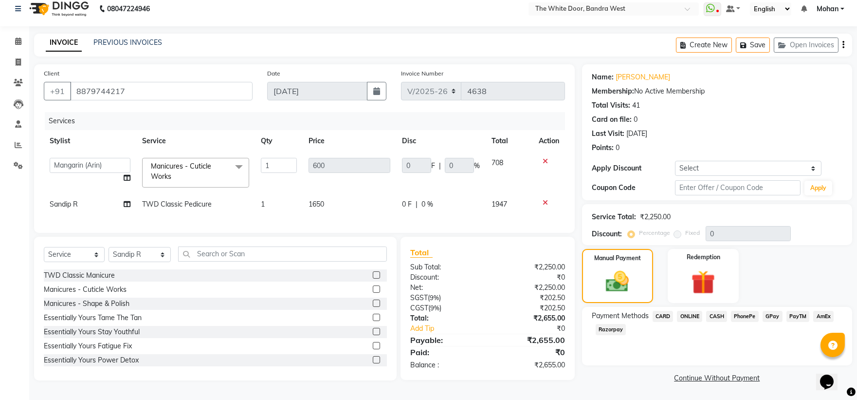
click at [659, 315] on span "CARD" at bounding box center [663, 315] width 21 height 11
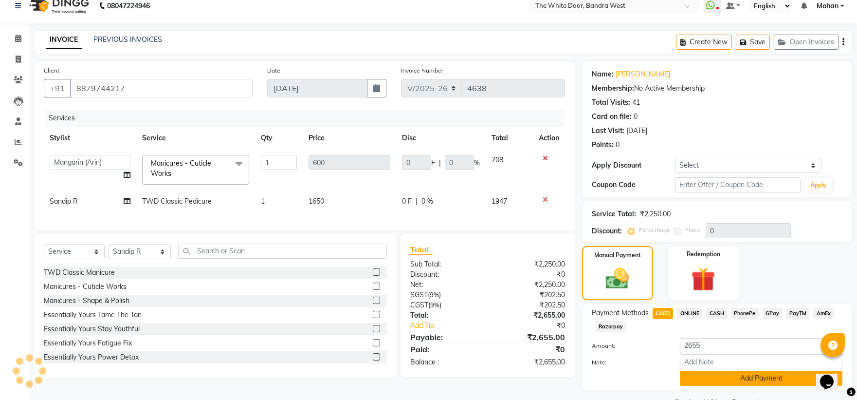
click at [716, 370] on button "Add Payment" at bounding box center [761, 377] width 163 height 15
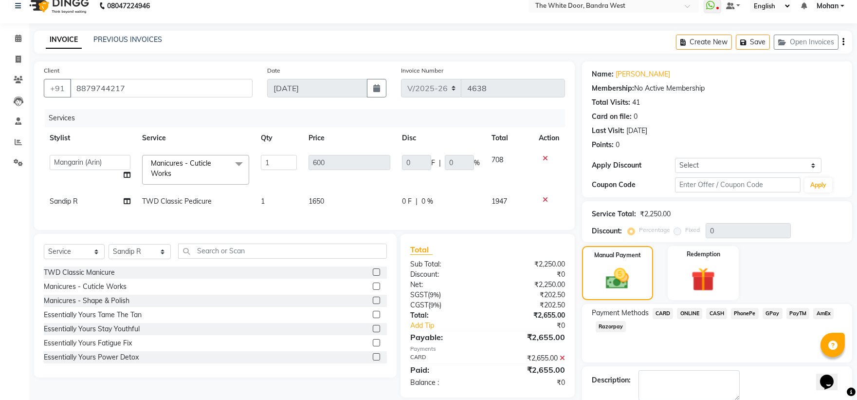
scroll to position [64, 0]
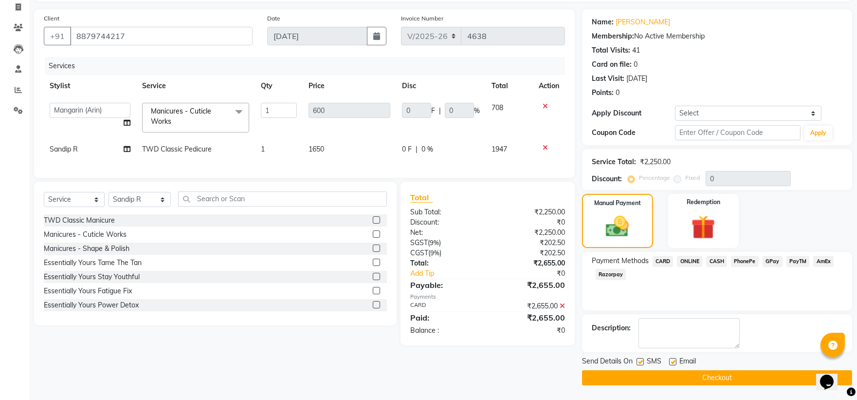
click at [595, 379] on button "Checkout" at bounding box center [717, 377] width 270 height 15
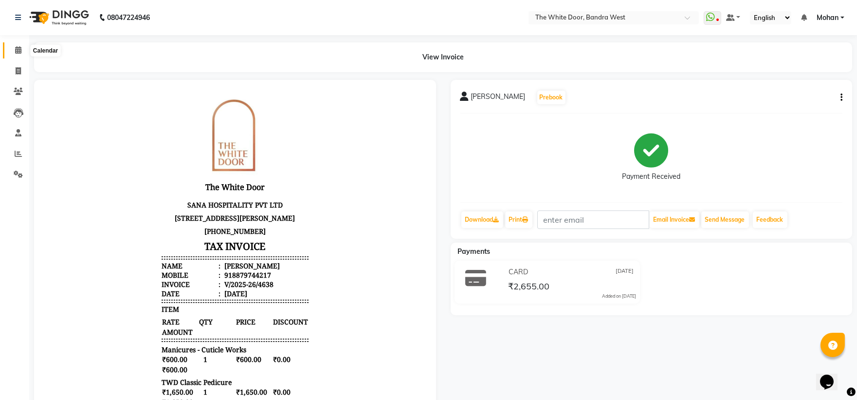
click at [14, 50] on span at bounding box center [18, 50] width 17 height 11
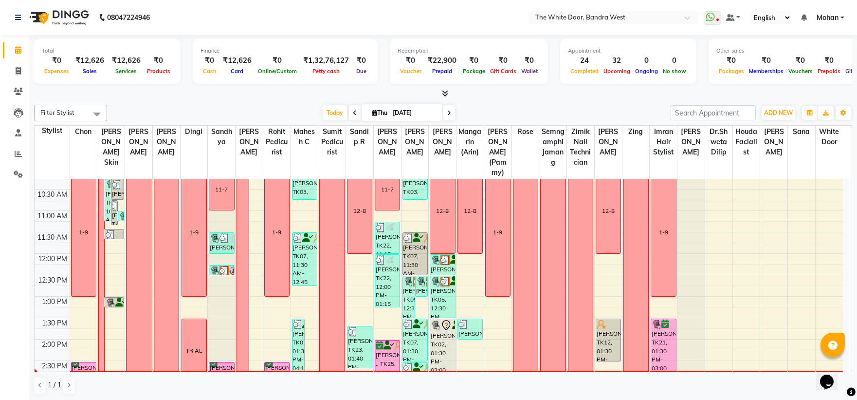
scroll to position [108, 0]
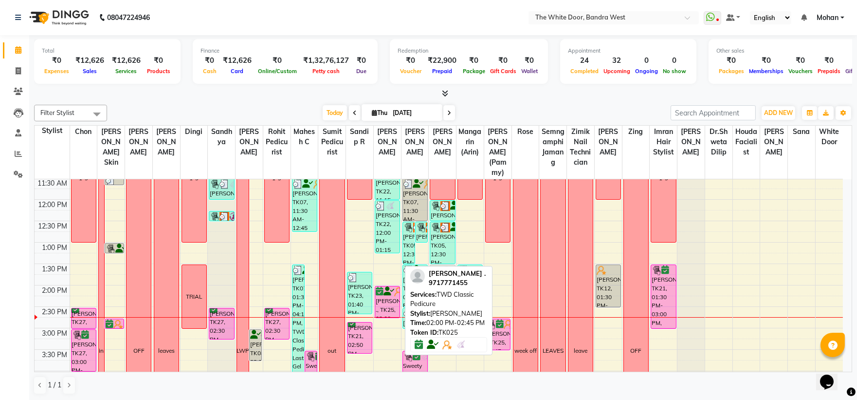
click at [394, 309] on div "[PERSON_NAME] ., TK25, 02:00 PM-02:45 PM, TWD Classic Pedicure" at bounding box center [387, 301] width 24 height 31
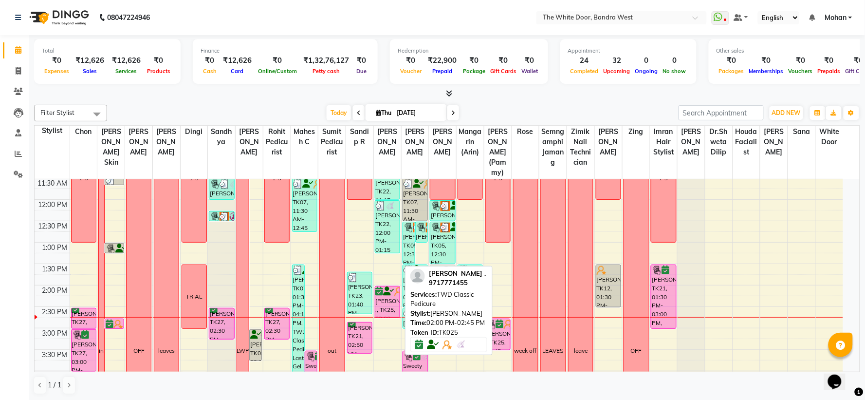
select select "6"
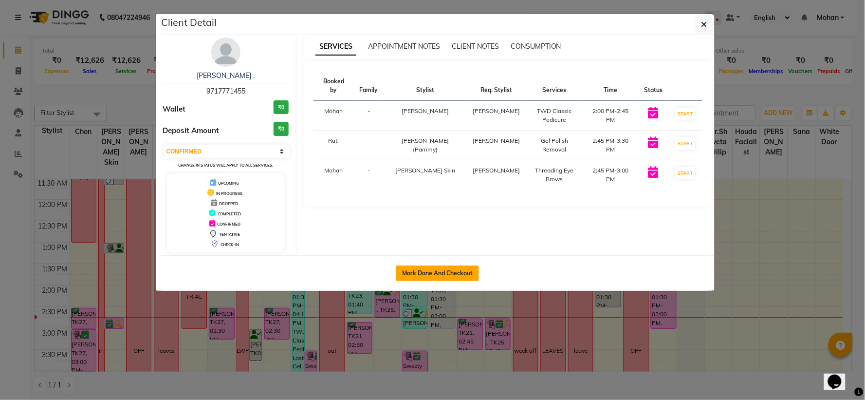
drag, startPoint x: 433, startPoint y: 271, endPoint x: 533, endPoint y: 273, distance: 99.8
click at [433, 272] on button "Mark Done And Checkout" at bounding box center [437, 273] width 83 height 16
select select "3980"
select select "service"
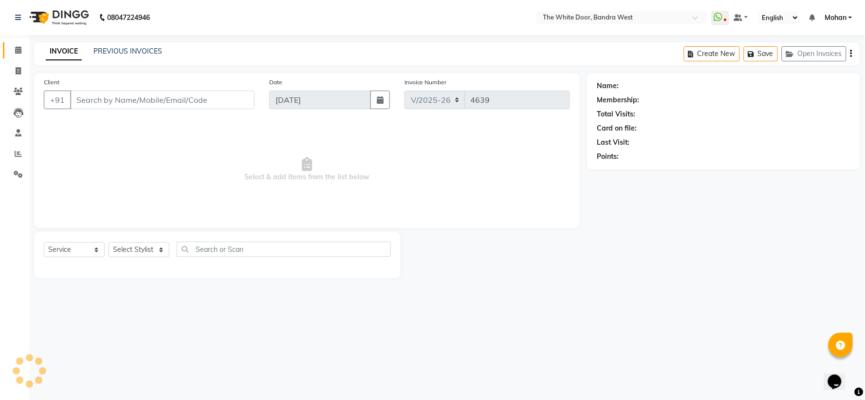
type input "9717771455"
select select "82878"
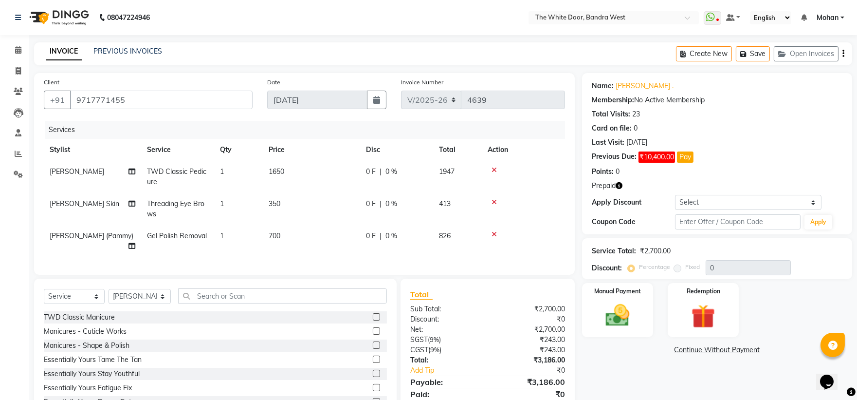
click at [494, 201] on icon at bounding box center [494, 202] width 5 height 7
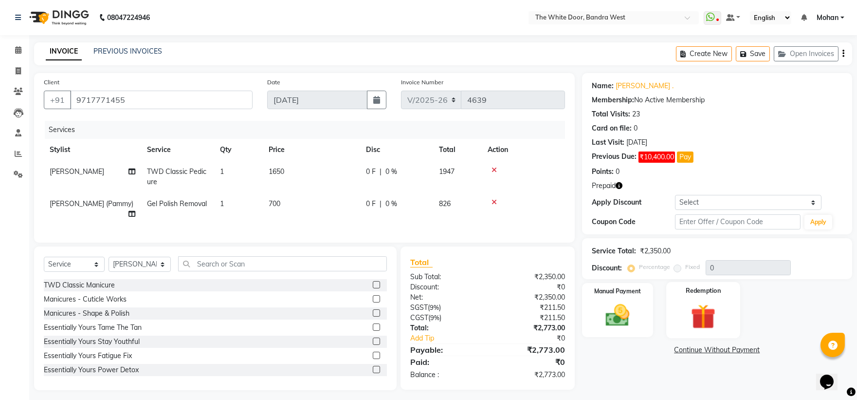
click at [716, 311] on img at bounding box center [703, 316] width 40 height 31
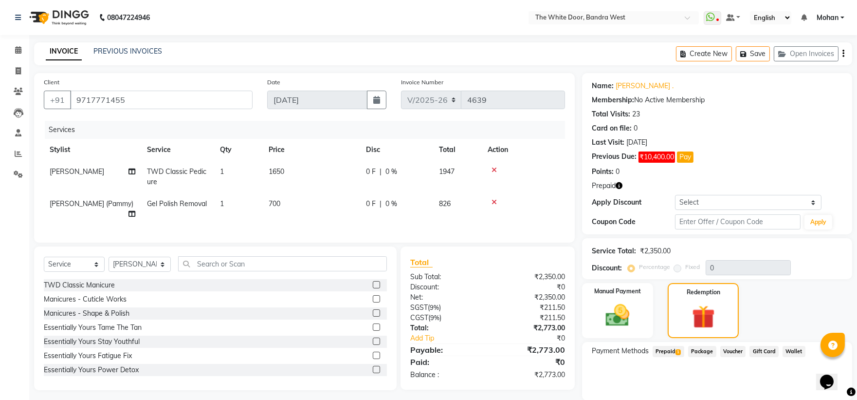
click at [662, 352] on span "Prepaid 1" at bounding box center [669, 351] width 32 height 11
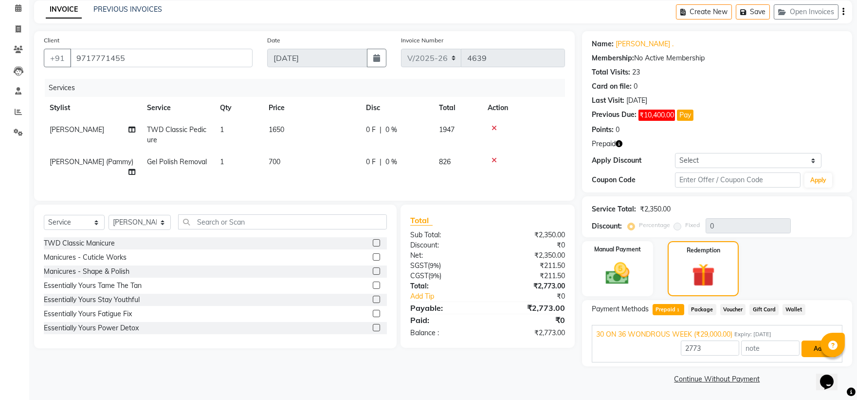
click at [816, 346] on button "Add" at bounding box center [820, 348] width 36 height 17
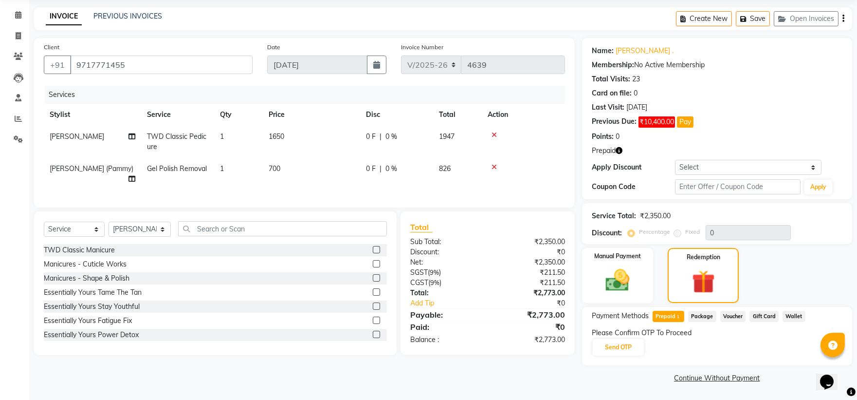
scroll to position [35, 0]
click at [638, 346] on button "Send OTP" at bounding box center [618, 347] width 51 height 17
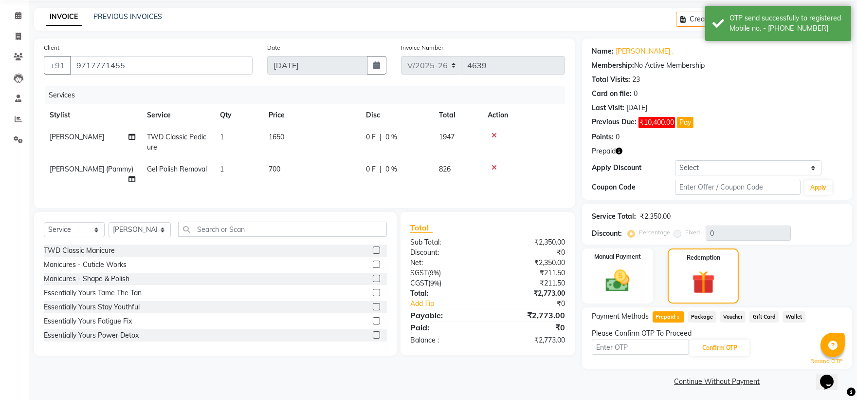
scroll to position [37, 0]
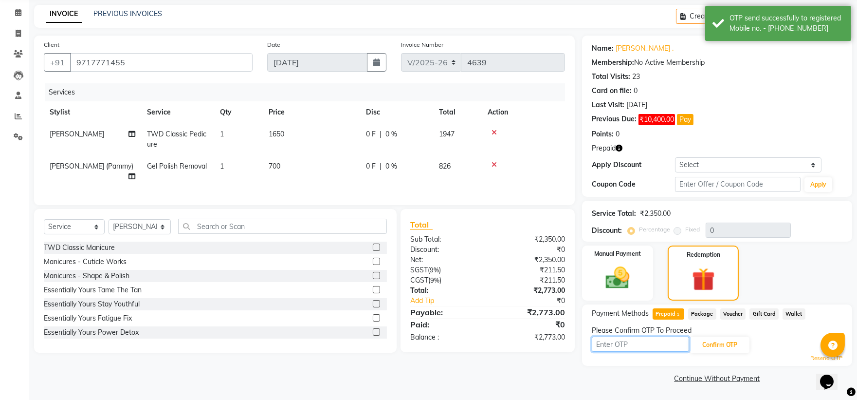
click at [670, 339] on input "text" at bounding box center [640, 343] width 97 height 15
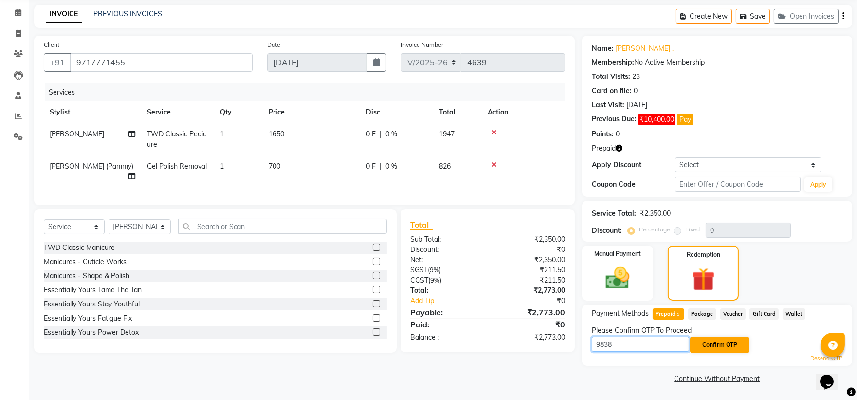
type input "9838"
click at [735, 350] on button "Confirm OTP" at bounding box center [719, 344] width 59 height 17
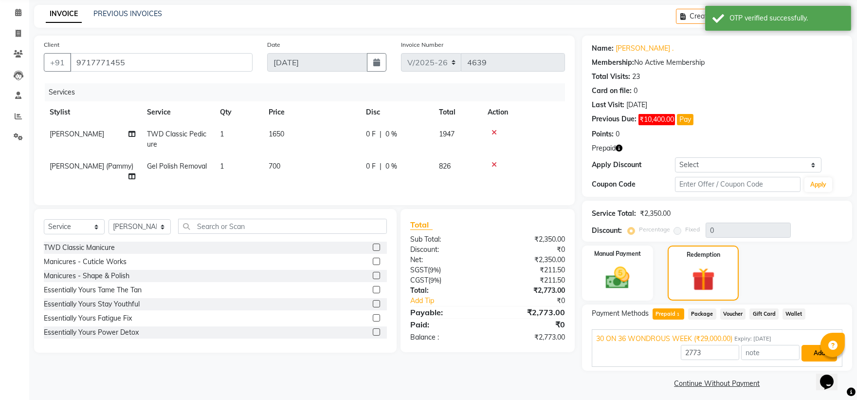
click at [805, 353] on button "Add" at bounding box center [820, 353] width 36 height 17
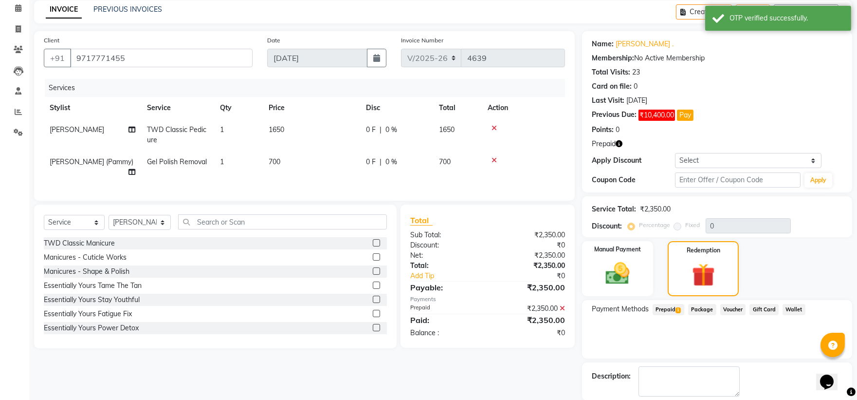
scroll to position [90, 0]
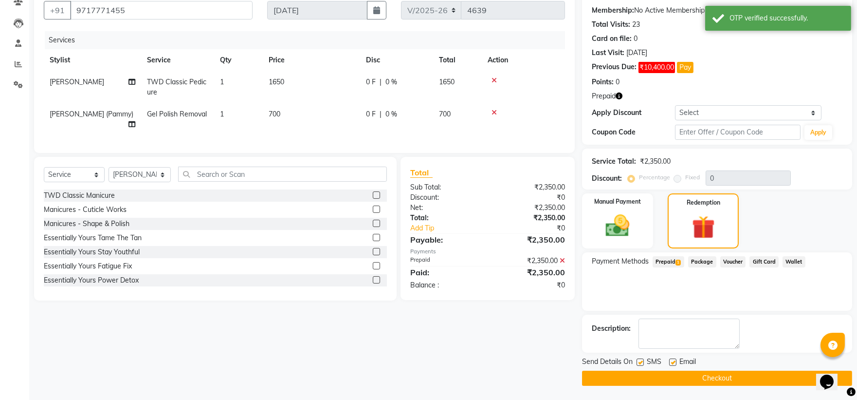
click at [669, 372] on button "Checkout" at bounding box center [717, 377] width 270 height 15
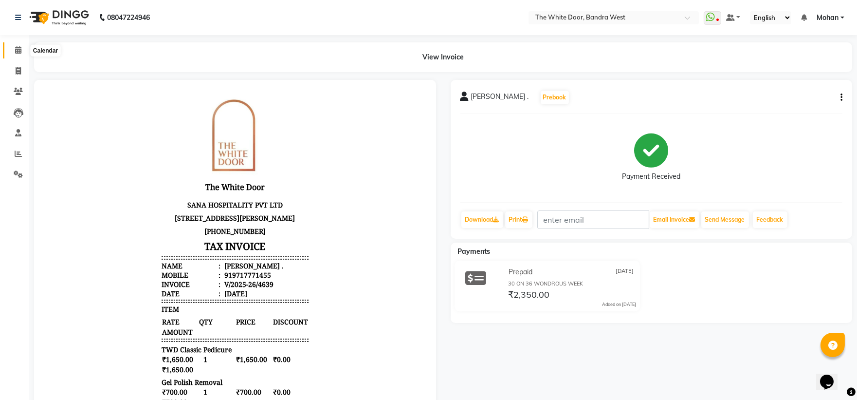
click at [19, 55] on span at bounding box center [18, 50] width 17 height 11
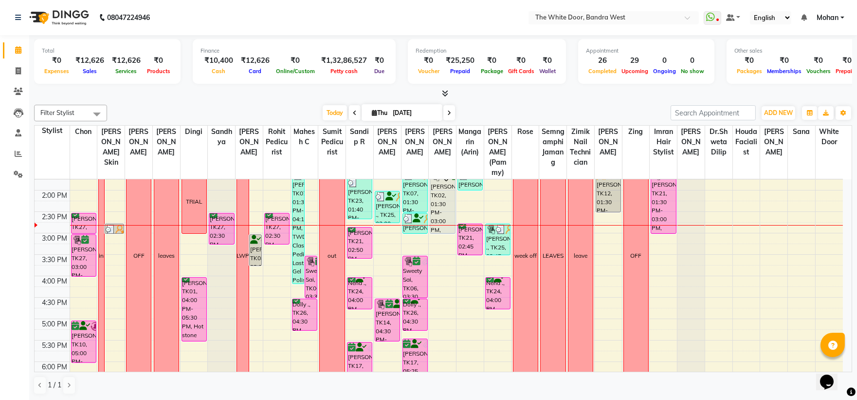
scroll to position [188, 0]
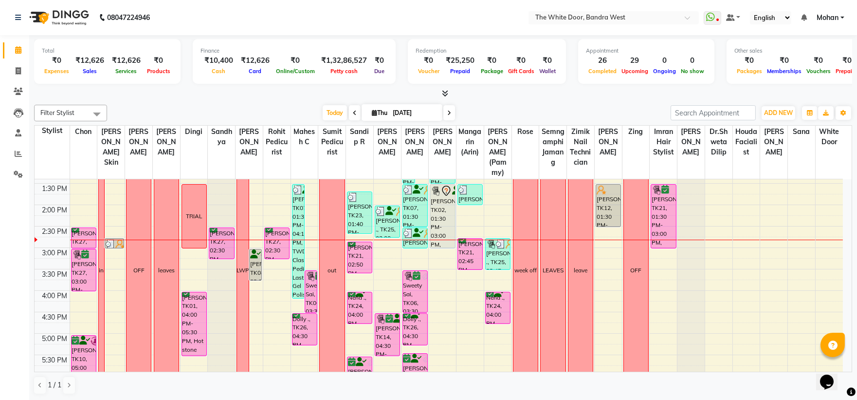
click at [449, 114] on span at bounding box center [449, 112] width 12 height 15
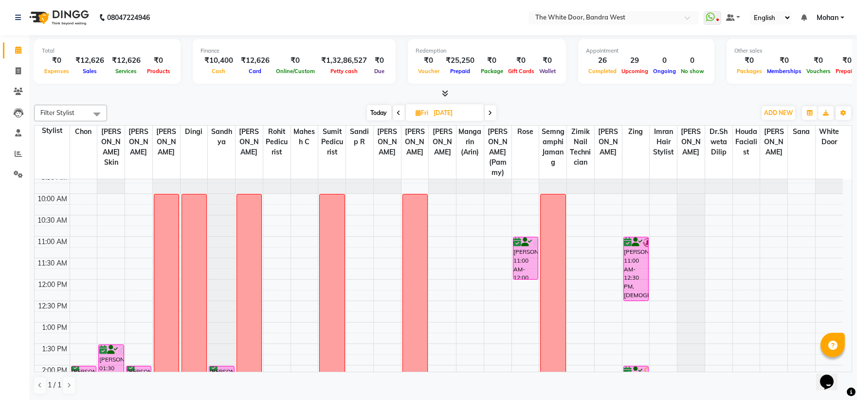
scroll to position [0, 0]
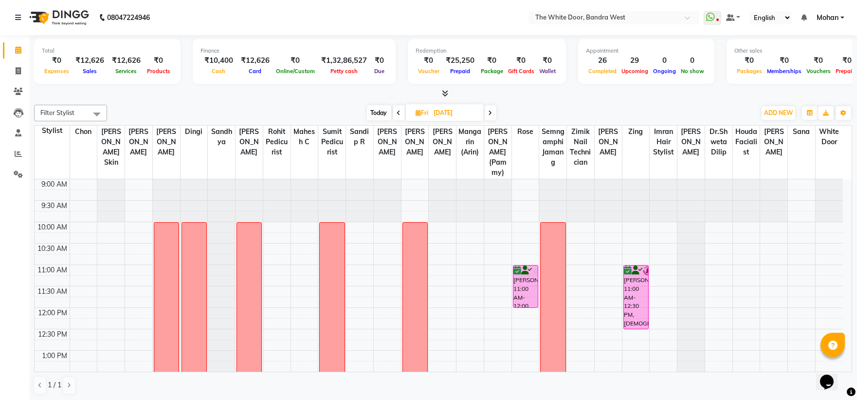
click at [493, 112] on span at bounding box center [491, 112] width 12 height 15
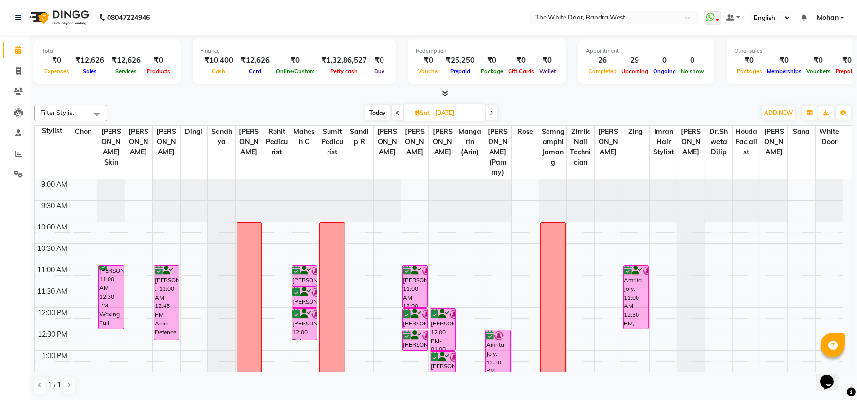
click at [488, 114] on span at bounding box center [492, 112] width 12 height 15
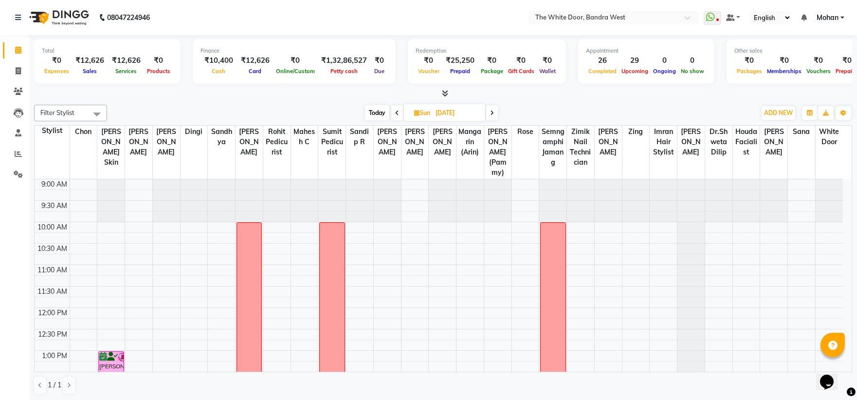
click at [368, 115] on span "Today" at bounding box center [377, 112] width 24 height 15
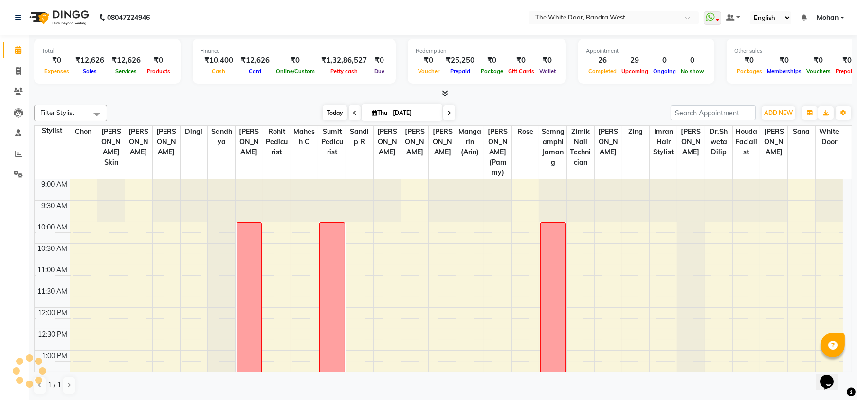
scroll to position [216, 0]
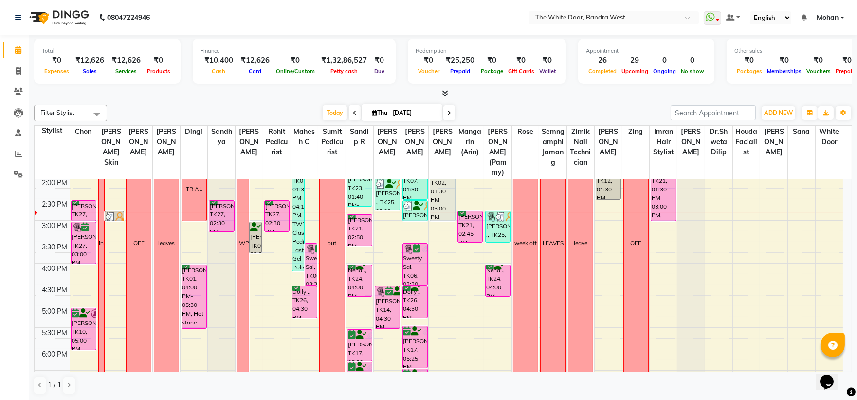
click at [349, 116] on span at bounding box center [355, 112] width 12 height 15
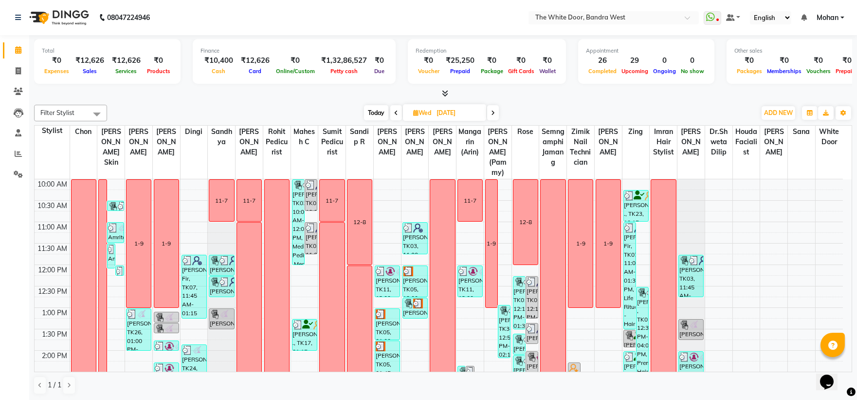
scroll to position [0, 0]
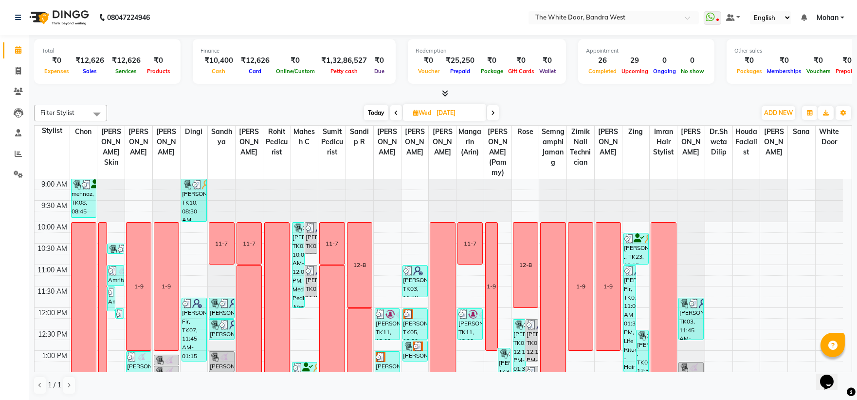
click at [489, 110] on span at bounding box center [493, 112] width 12 height 15
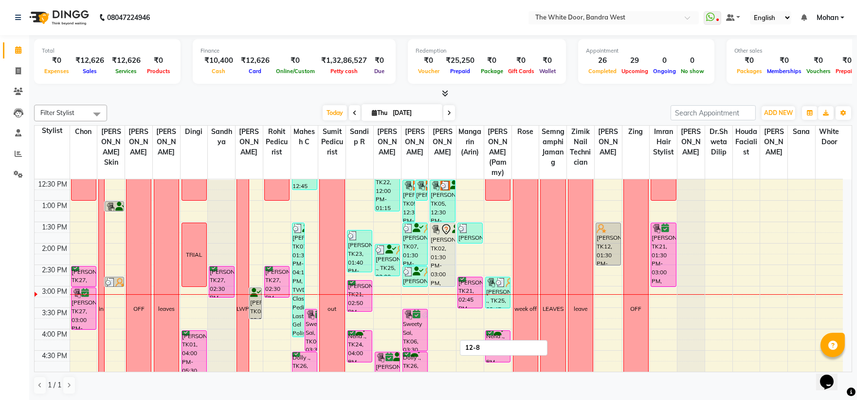
scroll to position [162, 0]
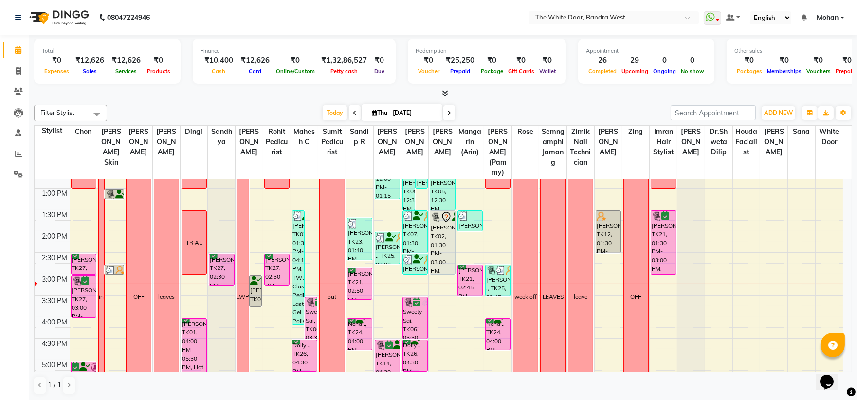
click at [447, 110] on icon at bounding box center [449, 113] width 4 height 6
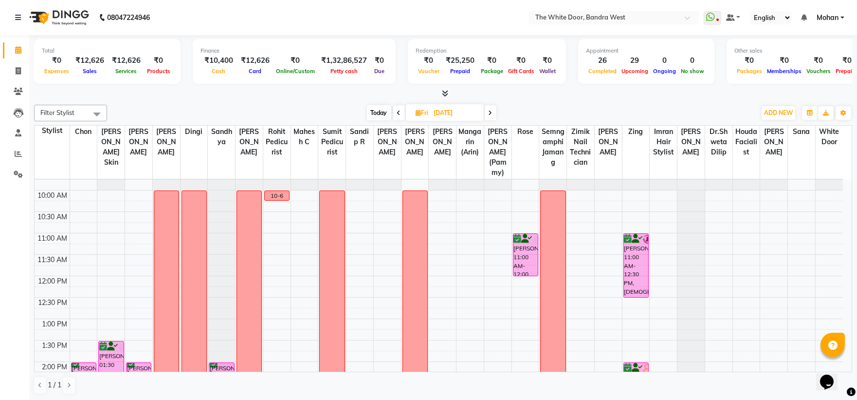
scroll to position [0, 0]
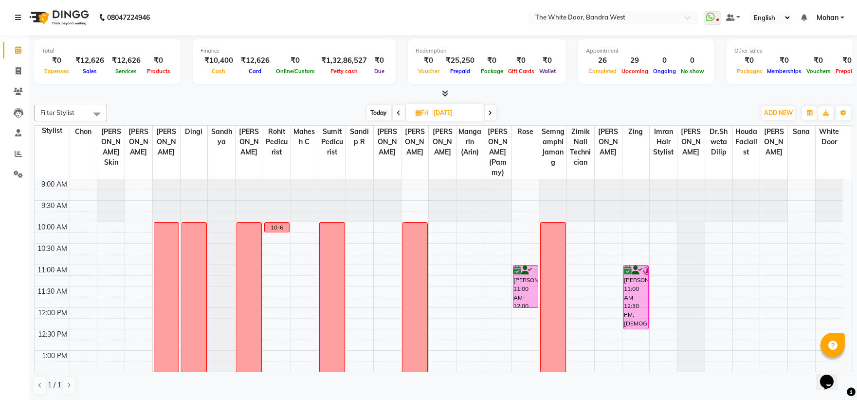
click at [492, 114] on icon at bounding box center [491, 113] width 4 height 6
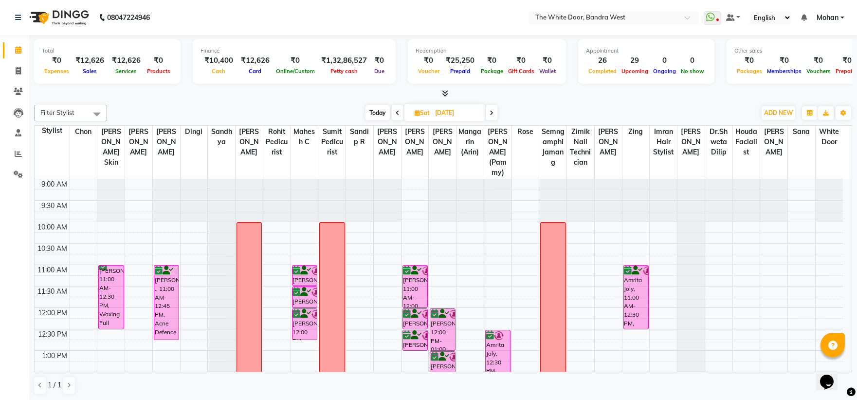
click at [490, 112] on icon at bounding box center [492, 113] width 4 height 6
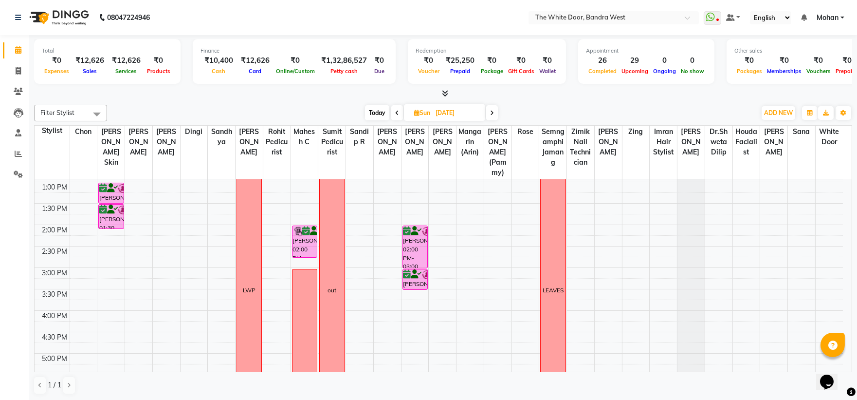
scroll to position [162, 0]
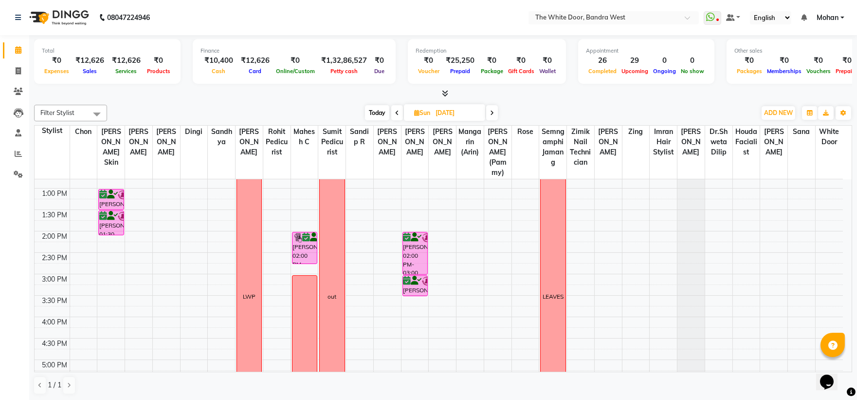
click at [492, 114] on icon at bounding box center [492, 113] width 4 height 6
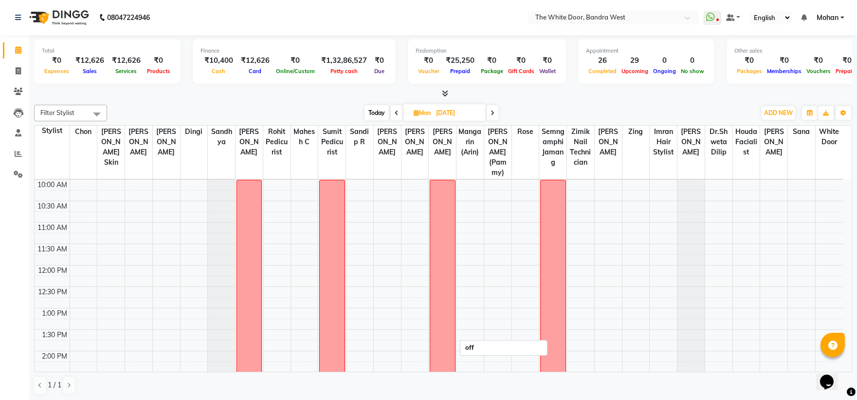
scroll to position [42, 0]
click at [369, 109] on span "Today" at bounding box center [377, 112] width 24 height 15
type input "[DATE]"
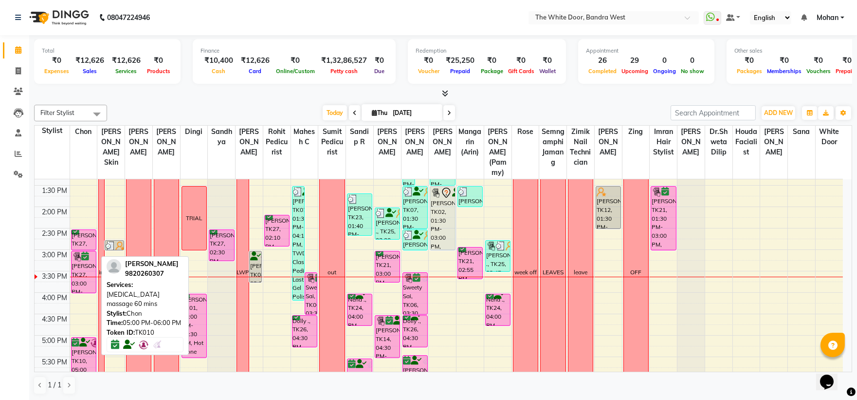
scroll to position [215, 0]
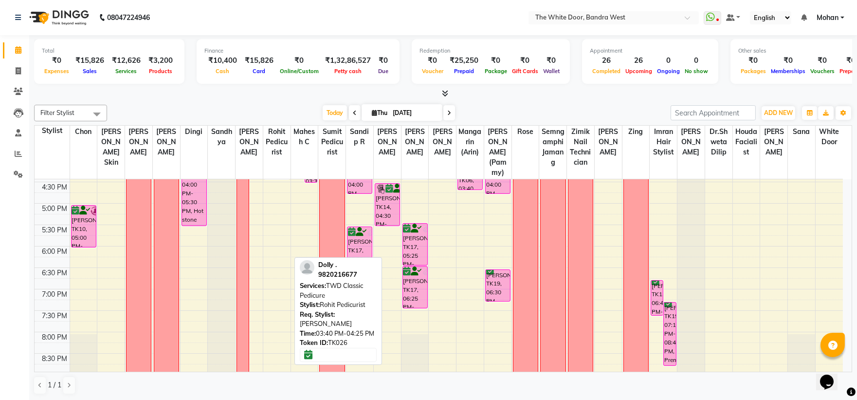
scroll to position [323, 0]
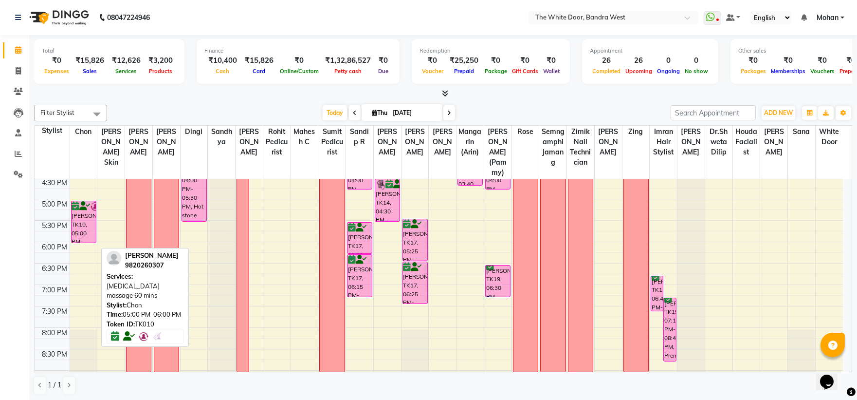
click at [80, 239] on div "[PERSON_NAME], TK10, 05:00 PM-06:00 PM, [MEDICAL_DATA] massage 60 mins" at bounding box center [84, 221] width 24 height 41
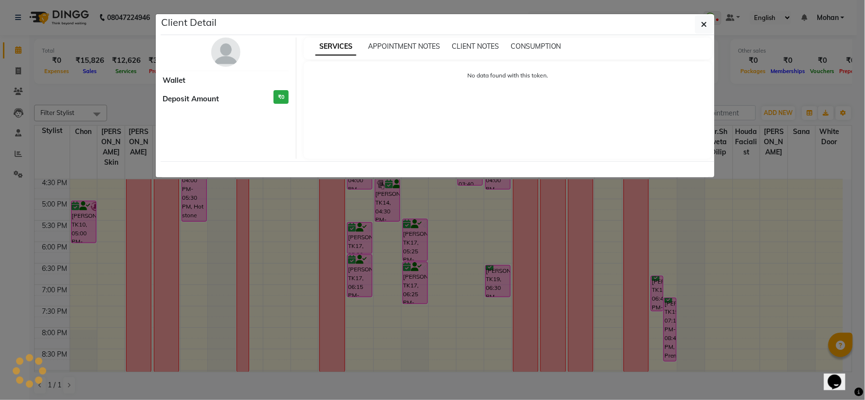
select select "6"
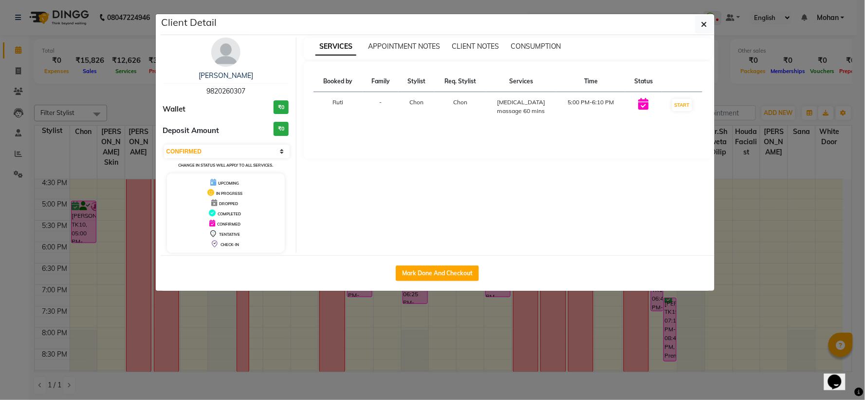
click at [224, 55] on img at bounding box center [225, 51] width 29 height 29
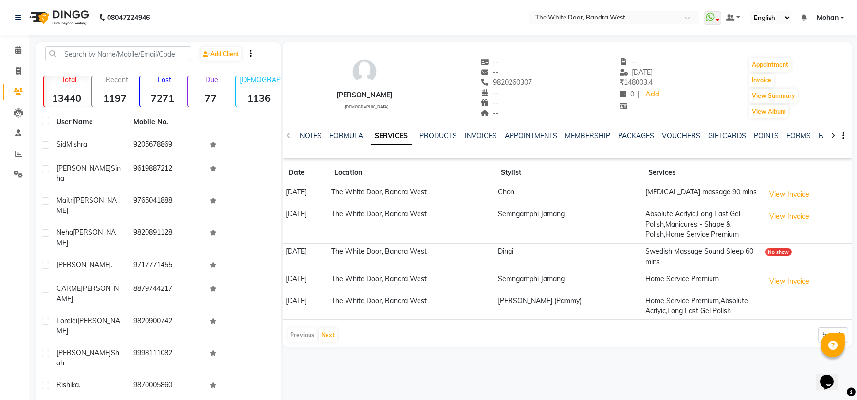
scroll to position [14, 0]
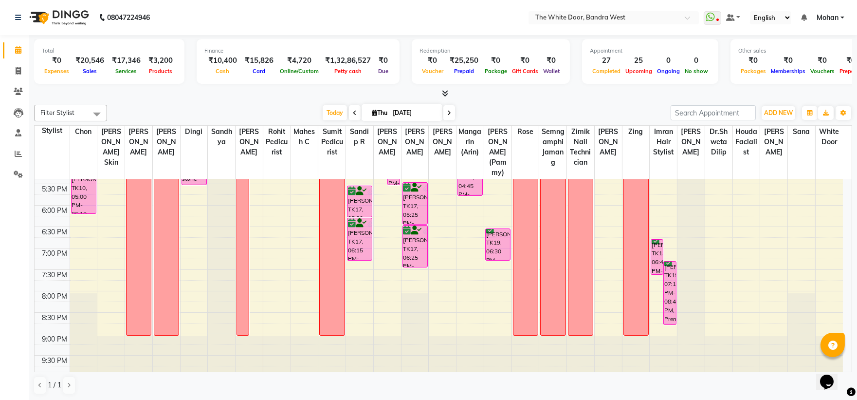
scroll to position [377, 0]
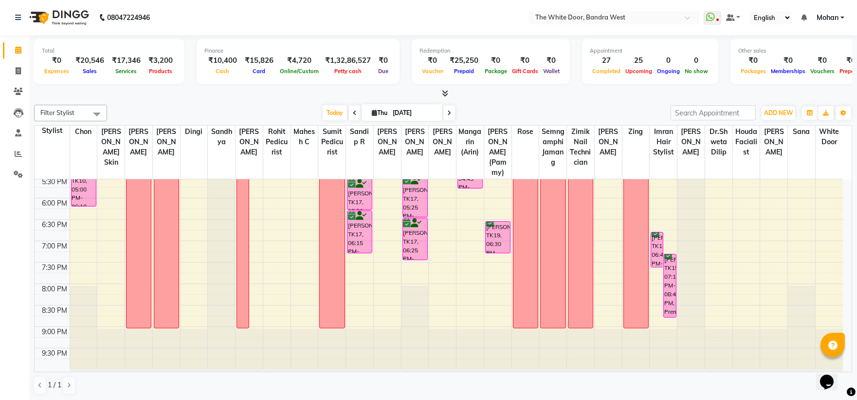
click at [448, 113] on icon at bounding box center [449, 113] width 4 height 6
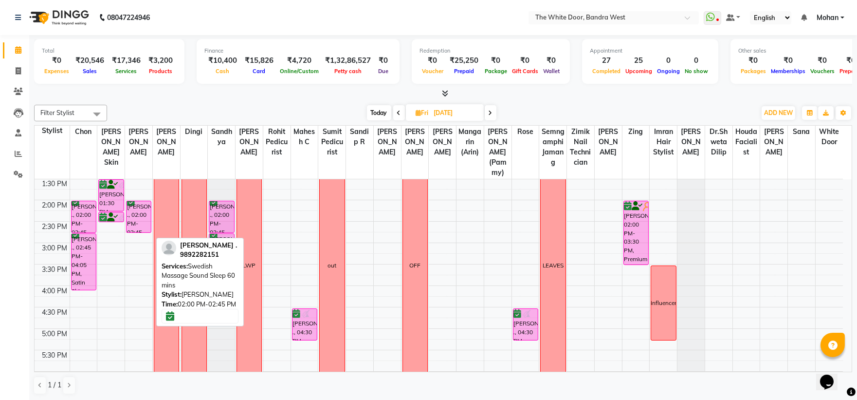
scroll to position [139, 0]
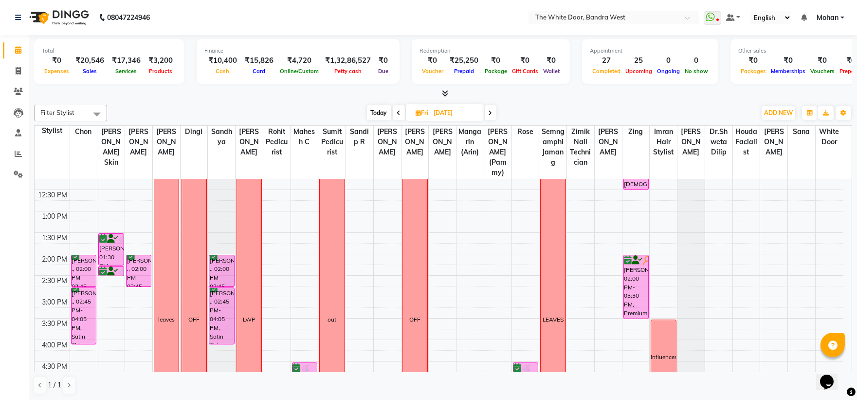
click at [373, 113] on span "Today" at bounding box center [379, 112] width 24 height 15
type input "[DATE]"
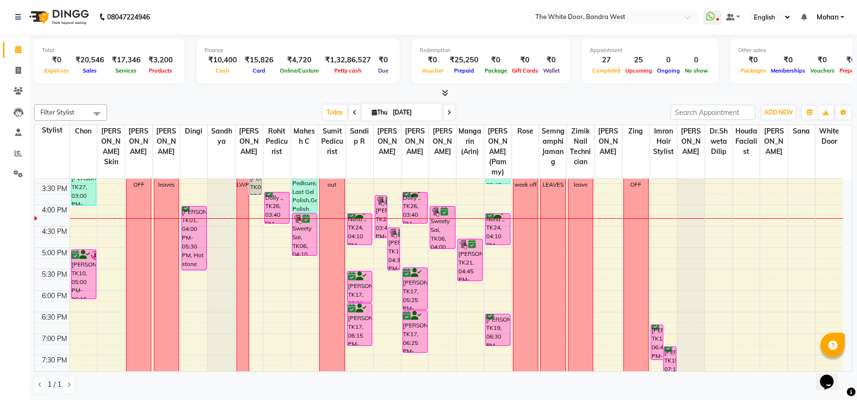
scroll to position [269, 0]
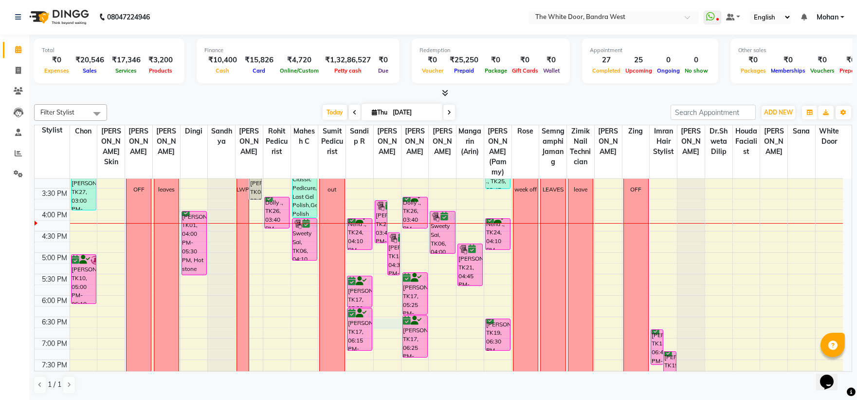
click at [386, 332] on div "9:00 AM 9:30 AM 10:00 AM 10:30 AM 11:00 AM 11:30 AM 12:00 PM 12:30 PM 1:00 PM 1…" at bounding box center [439, 188] width 808 height 556
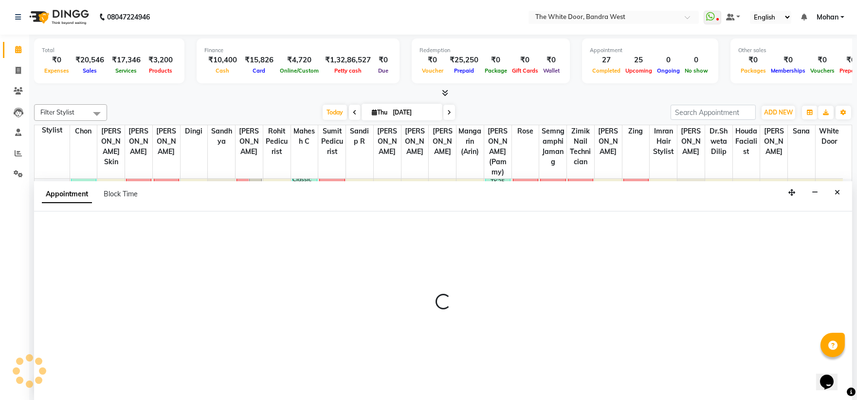
select select "22332"
select select "1110"
select select "tentative"
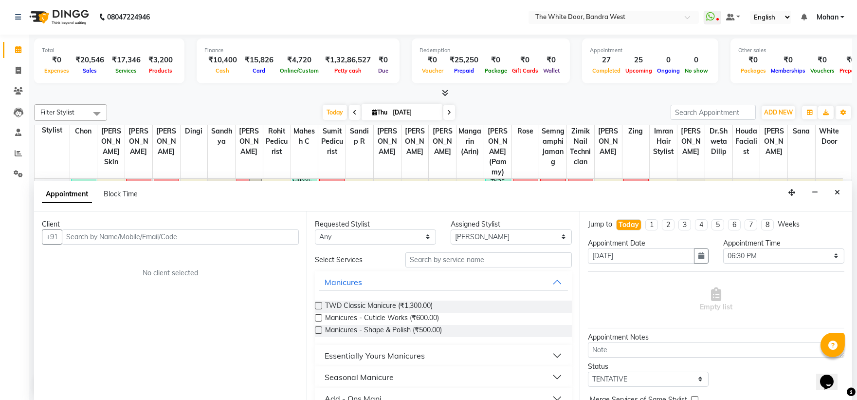
click at [120, 233] on input "text" at bounding box center [180, 236] width 237 height 15
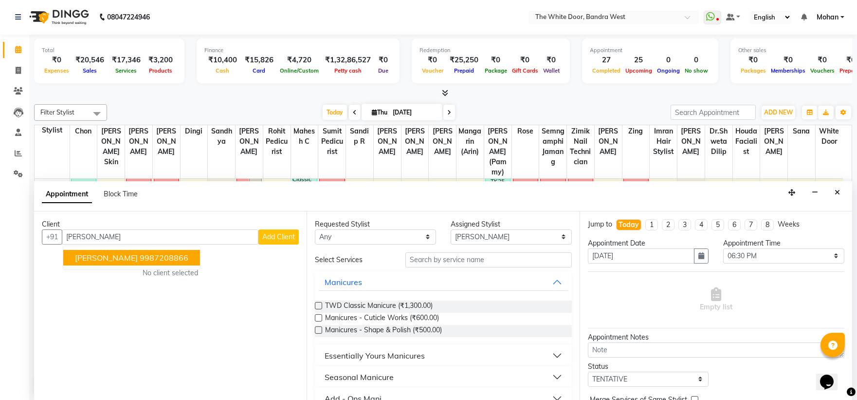
click at [167, 259] on ngb-highlight "9987208866" at bounding box center [164, 258] width 49 height 10
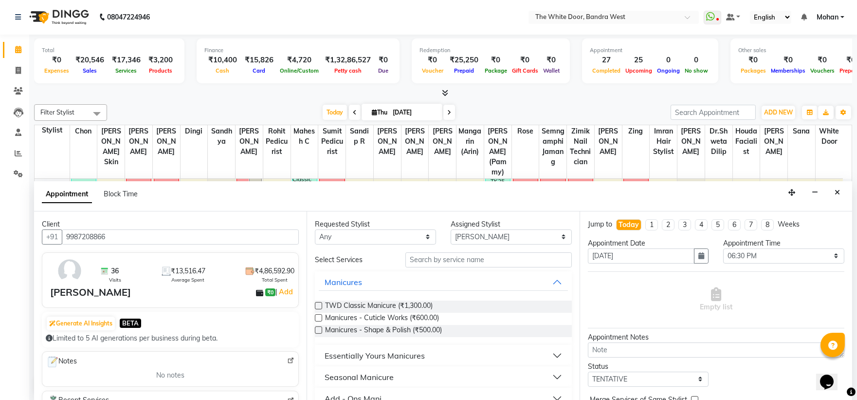
type input "9987208866"
click at [414, 236] on select "Any [PERSON_NAME] Skin [PERSON_NAME] Dingi Dr.Shweta [PERSON_NAME] [PERSON_NAME…" at bounding box center [375, 236] width 121 height 15
select select "22332"
click at [315, 229] on select "Any [PERSON_NAME] Skin [PERSON_NAME] Dingi Dr.Shweta [PERSON_NAME] [PERSON_NAME…" at bounding box center [375, 236] width 121 height 15
click at [426, 265] on input "text" at bounding box center [488, 259] width 166 height 15
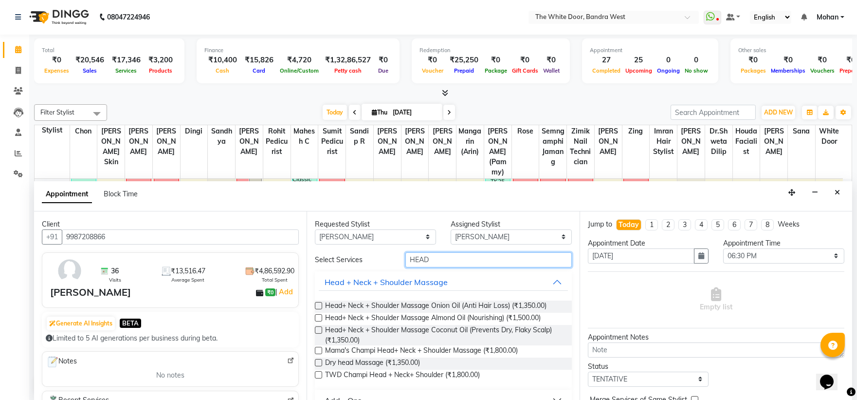
type input "HEAD"
click at [318, 363] on label at bounding box center [318, 362] width 7 height 7
click at [318, 363] on input "checkbox" at bounding box center [318, 363] width 6 height 6
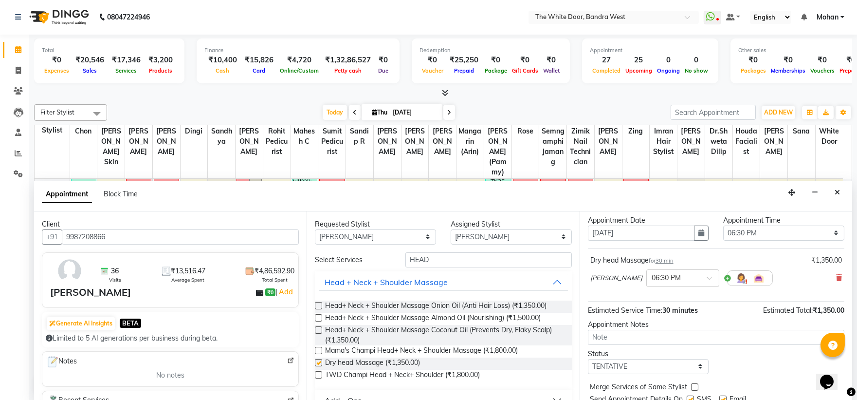
checkbox input "false"
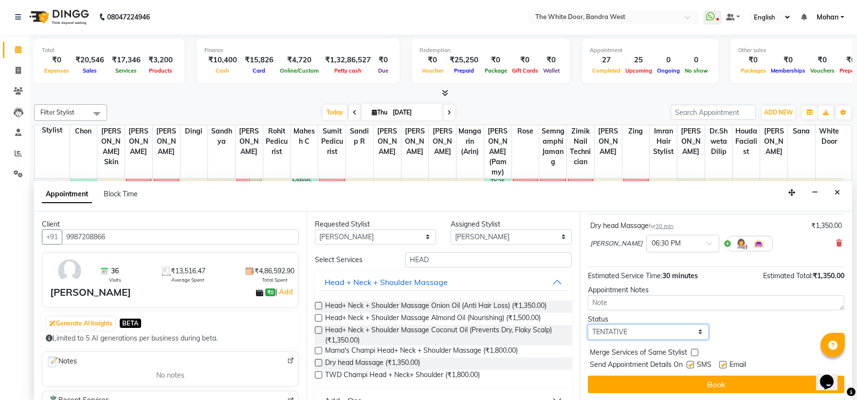
click at [630, 333] on select "Select TENTATIVE CONFIRM CHECK-IN UPCOMING" at bounding box center [648, 331] width 121 height 15
select select "confirm booking"
click at [588, 324] on select "Select TENTATIVE CONFIRM CHECK-IN UPCOMING" at bounding box center [648, 331] width 121 height 15
click at [605, 382] on button "Book" at bounding box center [716, 384] width 256 height 18
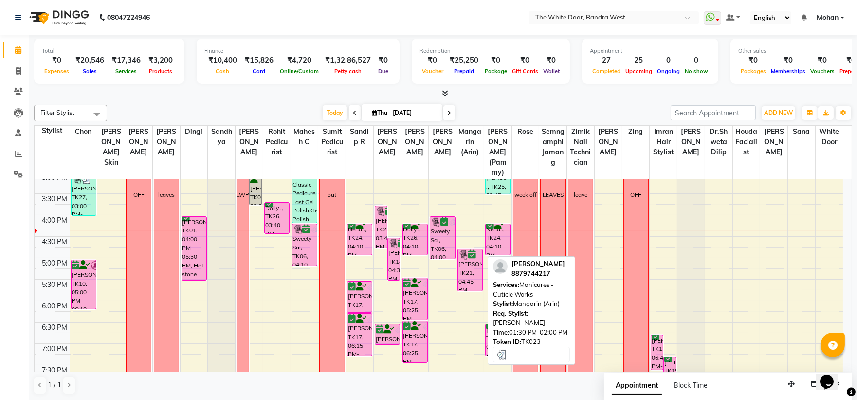
scroll to position [270, 0]
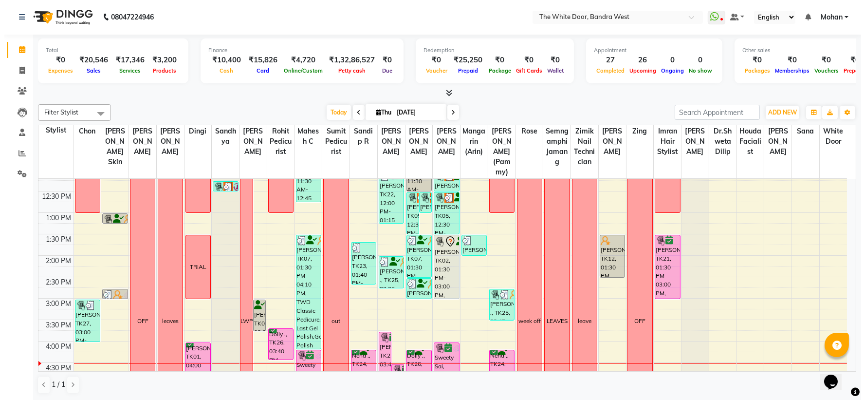
scroll to position [161, 0]
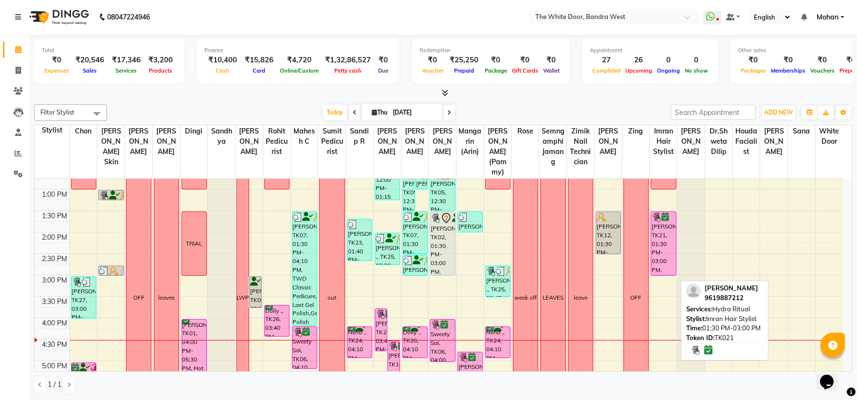
click at [664, 248] on div "[PERSON_NAME], TK21, 01:30 PM-03:00 PM, Hydra Ritual" at bounding box center [663, 243] width 24 height 63
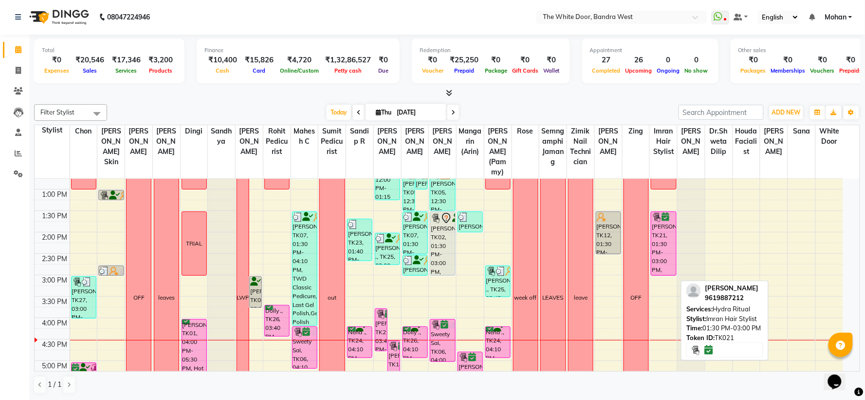
select select "6"
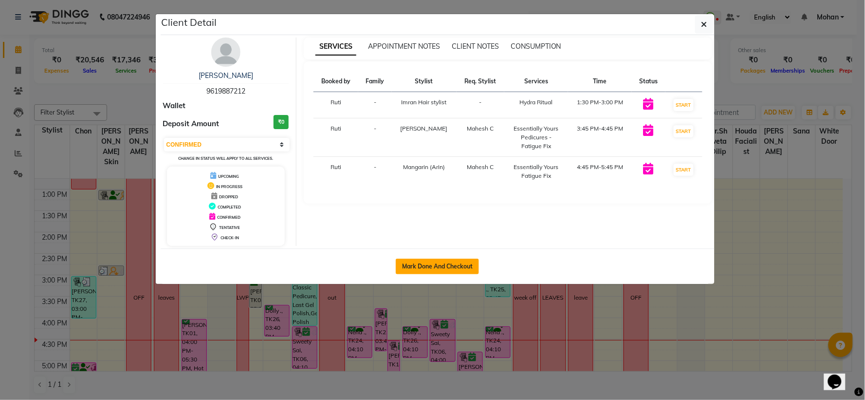
click at [421, 263] on button "Mark Done And Checkout" at bounding box center [437, 266] width 83 height 16
select select "service"
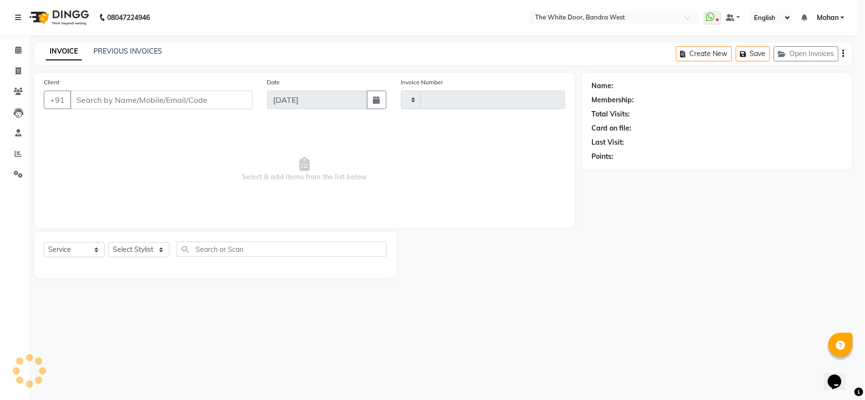
type input "4642"
select select "3980"
type input "9619887212"
select select "57439"
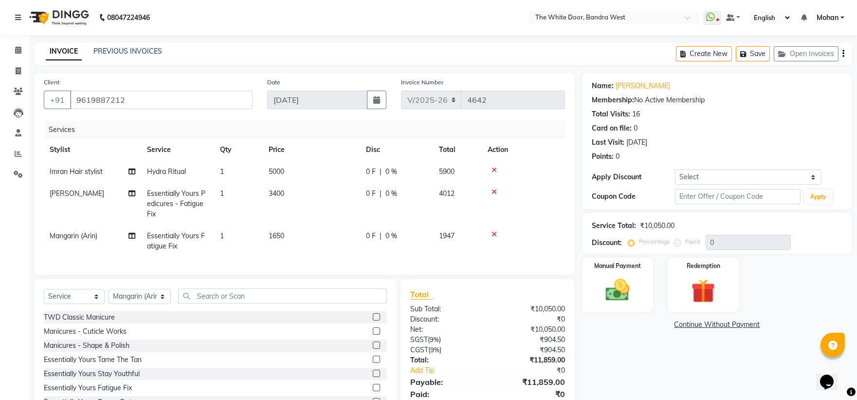
click at [198, 207] on span "Essentially Yours Pedicures - Fatigue Fix" at bounding box center [176, 203] width 58 height 29
select select "22332"
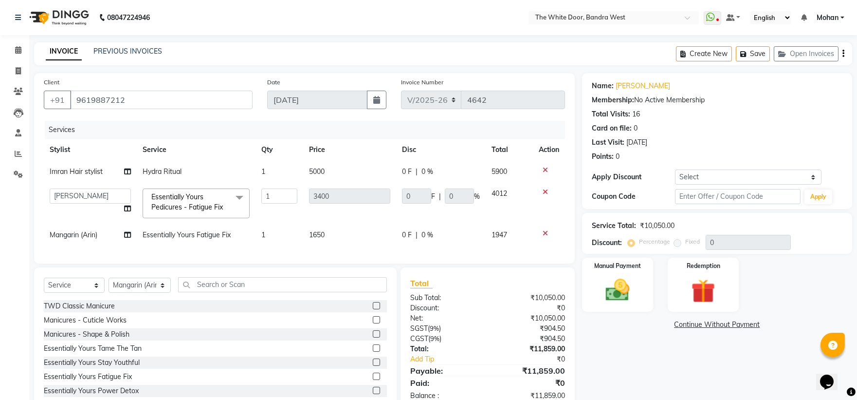
click at [240, 198] on span at bounding box center [239, 197] width 19 height 18
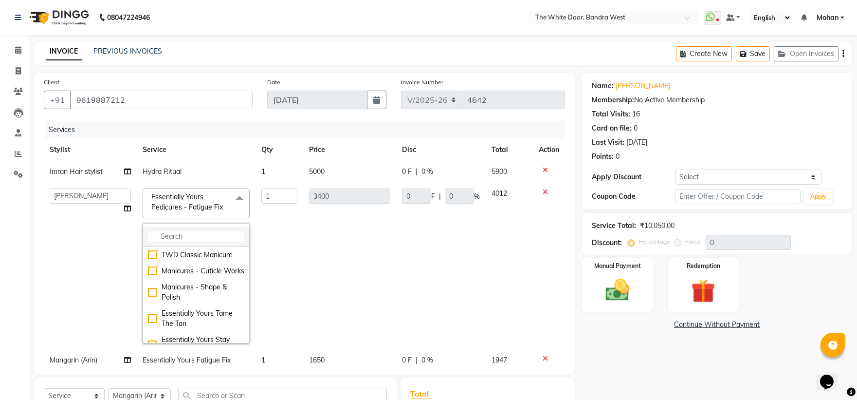
click at [180, 232] on input "multiselect-search" at bounding box center [196, 236] width 96 height 10
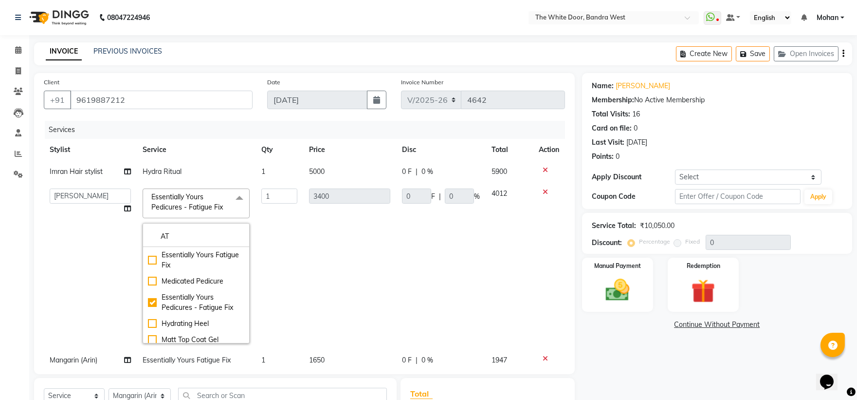
type input "A"
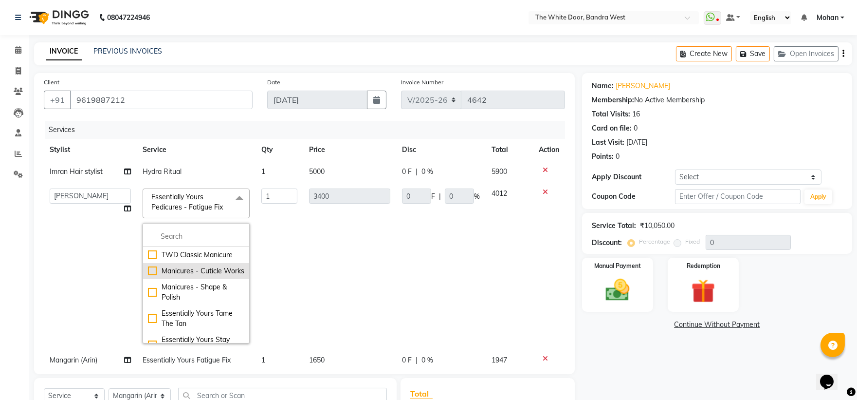
scroll to position [162, 0]
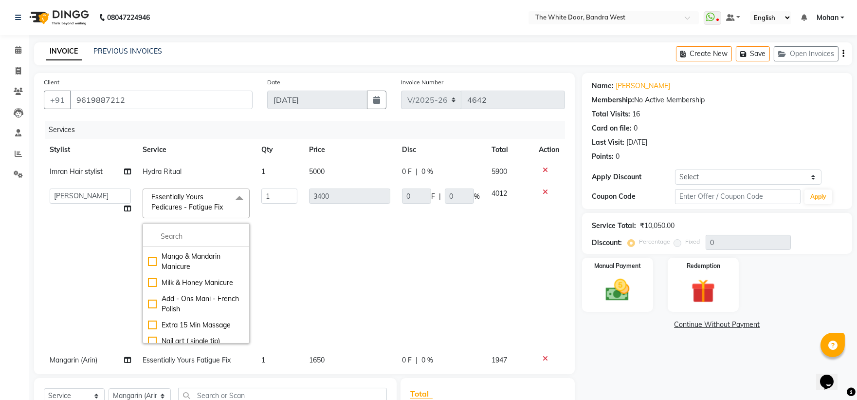
click at [203, 194] on span "Essentially Yours Pedicures - Fatigue Fix x" at bounding box center [192, 202] width 86 height 21
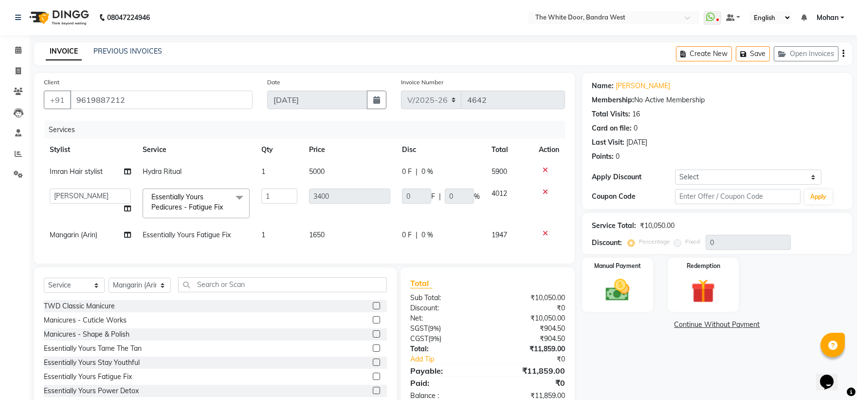
click at [350, 179] on td "5000" at bounding box center [349, 172] width 93 height 22
select select "64906"
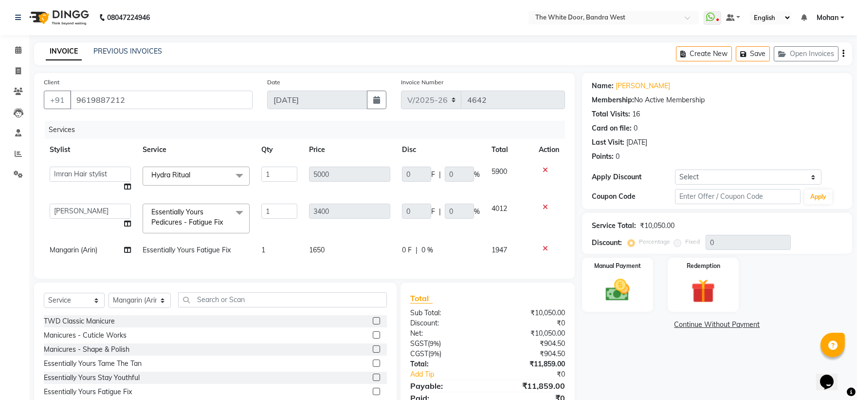
click at [319, 247] on span "1650" at bounding box center [317, 249] width 16 height 9
select select "57439"
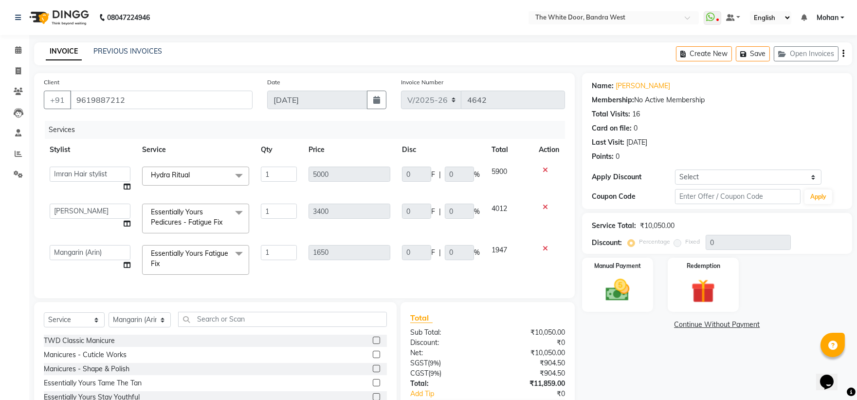
click at [190, 252] on span "Essentially Yours Fatigue Fix" at bounding box center [189, 258] width 77 height 19
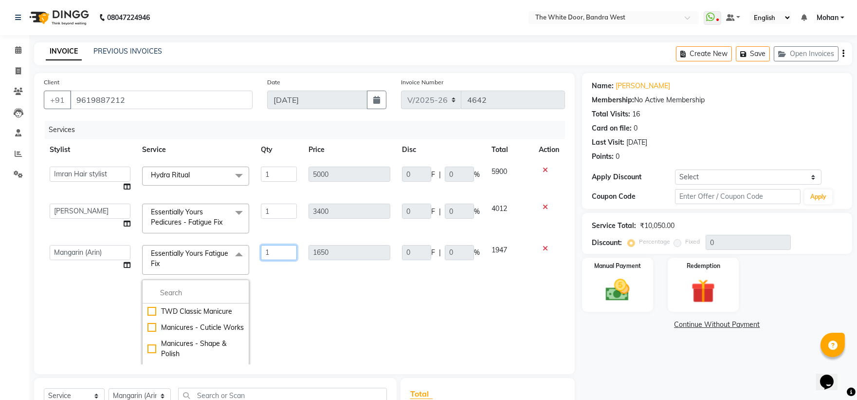
click at [288, 291] on td "1" at bounding box center [279, 322] width 48 height 166
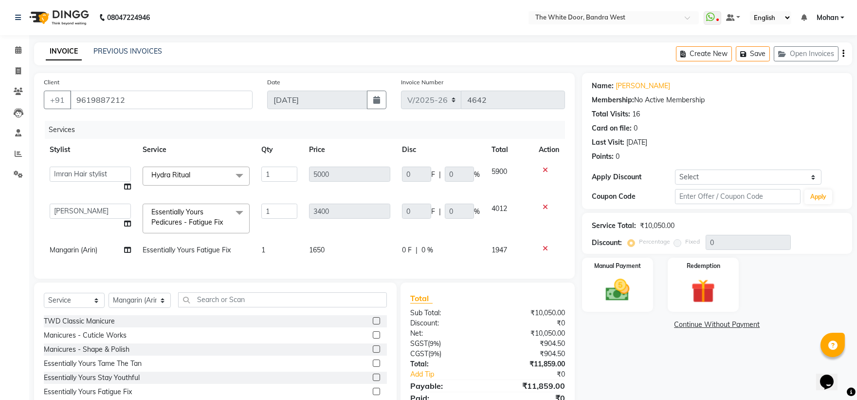
click at [229, 244] on td "Essentially Yours Fatigue Fix" at bounding box center [196, 250] width 119 height 22
select select "57439"
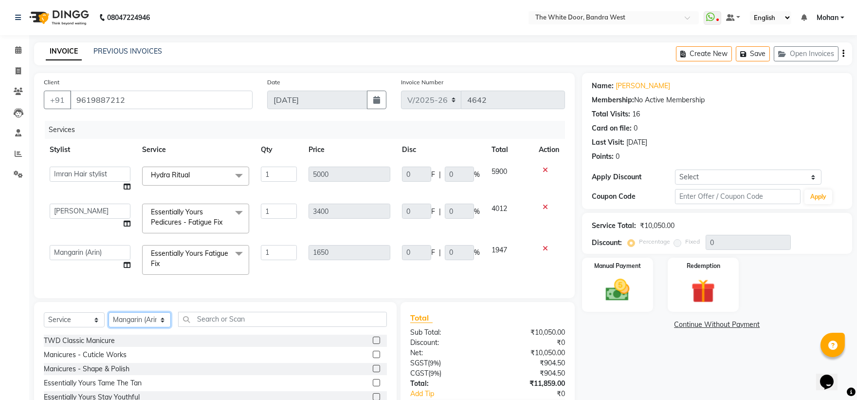
drag, startPoint x: 123, startPoint y: 326, endPoint x: 140, endPoint y: 332, distance: 17.5
click at [123, 326] on select "Select Stylist [PERSON_NAME] Skin [PERSON_NAME] [PERSON_NAME] Dingi Dr.Shweta […" at bounding box center [140, 319] width 62 height 15
select select "87476"
click at [109, 320] on select "Select Stylist [PERSON_NAME] Skin [PERSON_NAME] [PERSON_NAME] Dingi Dr.Shweta […" at bounding box center [140, 319] width 62 height 15
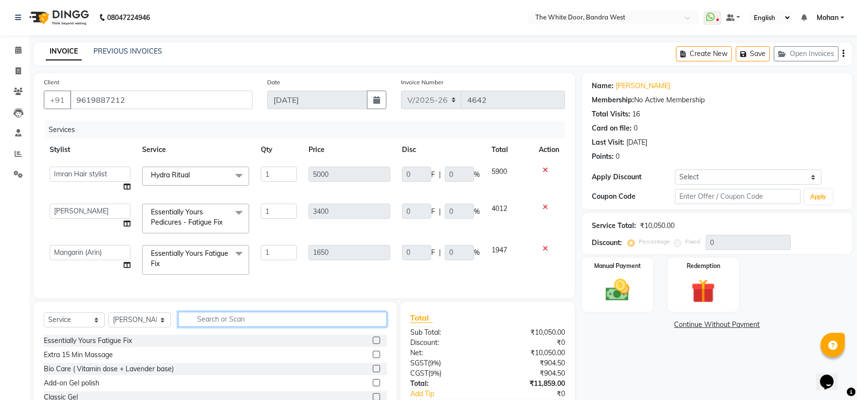
click at [300, 324] on input "text" at bounding box center [282, 318] width 209 height 15
type input "THREAD"
click at [373, 358] on label at bounding box center [376, 353] width 7 height 7
click at [373, 358] on input "checkbox" at bounding box center [376, 354] width 6 height 6
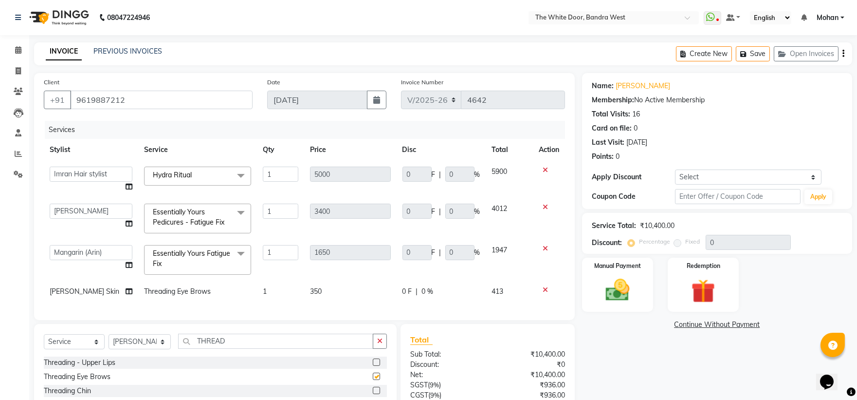
checkbox input "false"
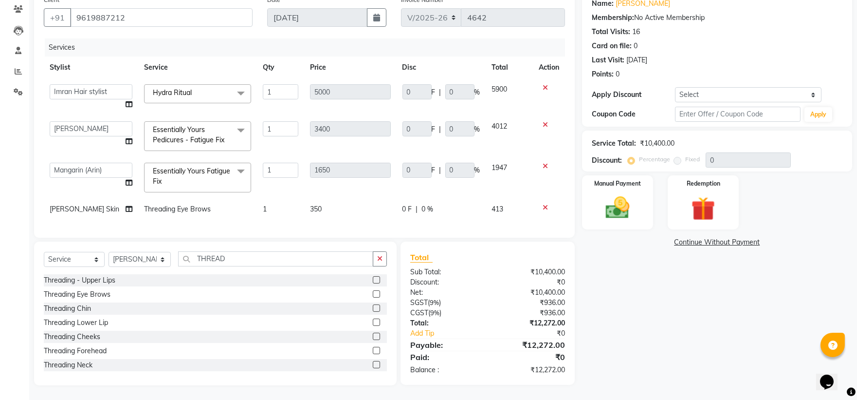
click at [211, 200] on td "Threading Eye Brows" at bounding box center [197, 209] width 119 height 22
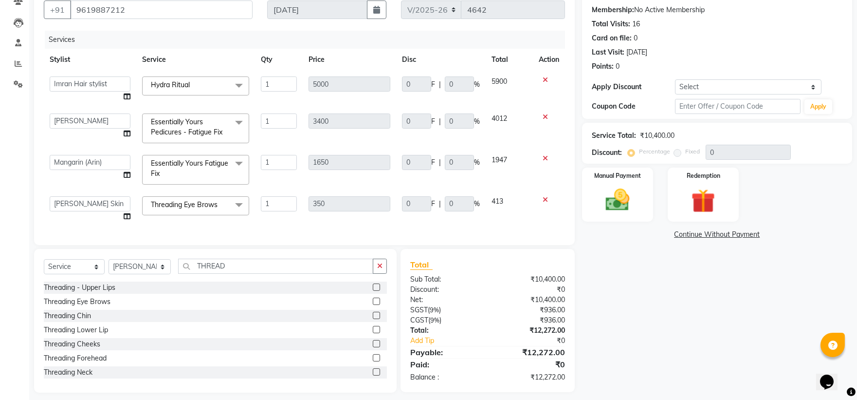
scroll to position [105, 0]
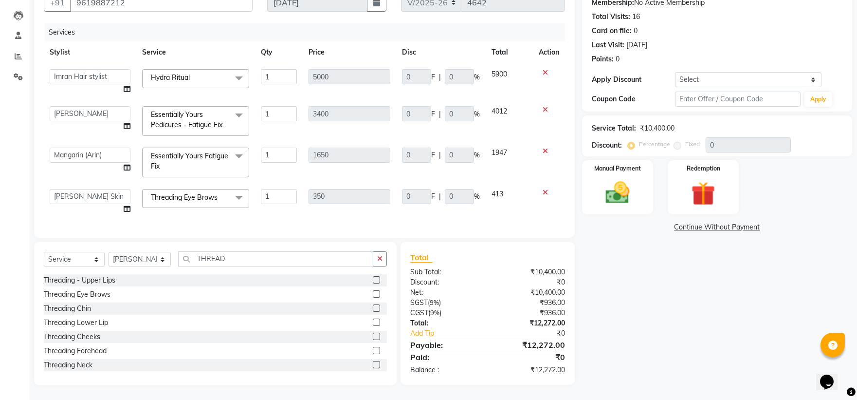
click at [778, 248] on div "Name: [PERSON_NAME] Membership: No Active Membership Total Visits: 16 Card on f…" at bounding box center [720, 180] width 277 height 409
click at [710, 184] on img at bounding box center [703, 193] width 40 height 31
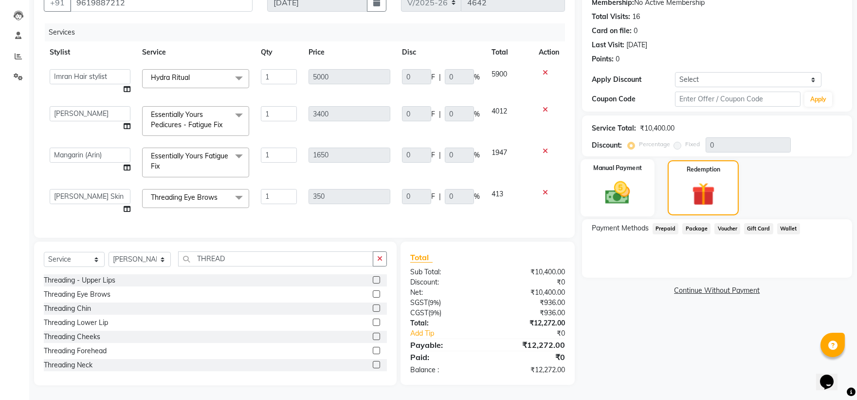
click at [604, 181] on img at bounding box center [617, 192] width 40 height 29
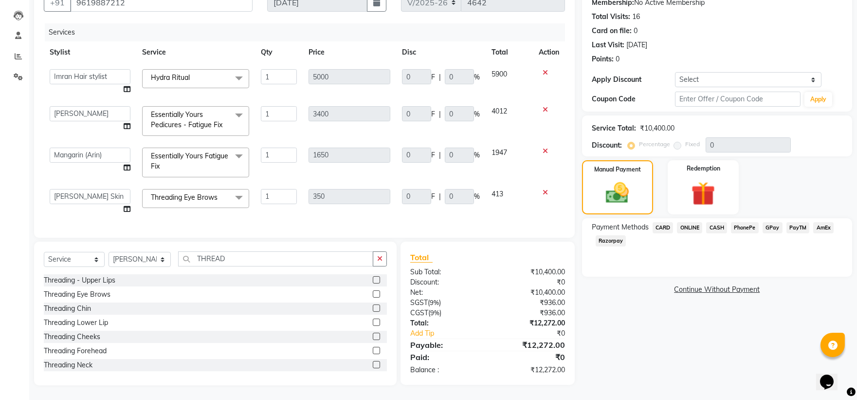
click at [672, 222] on span "CARD" at bounding box center [663, 227] width 21 height 11
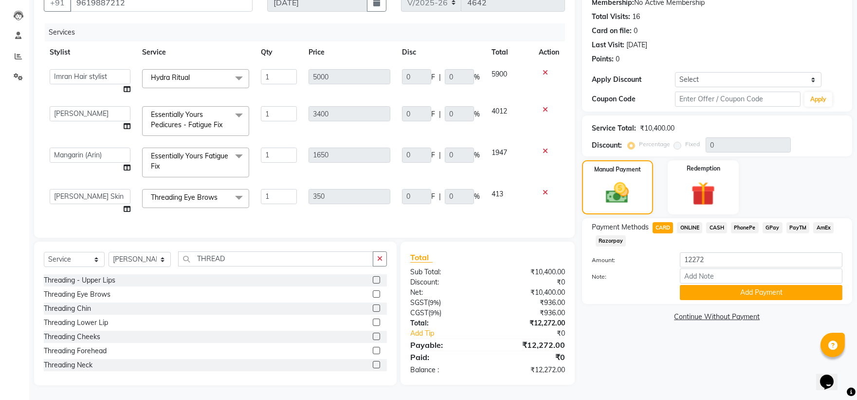
scroll to position [0, 0]
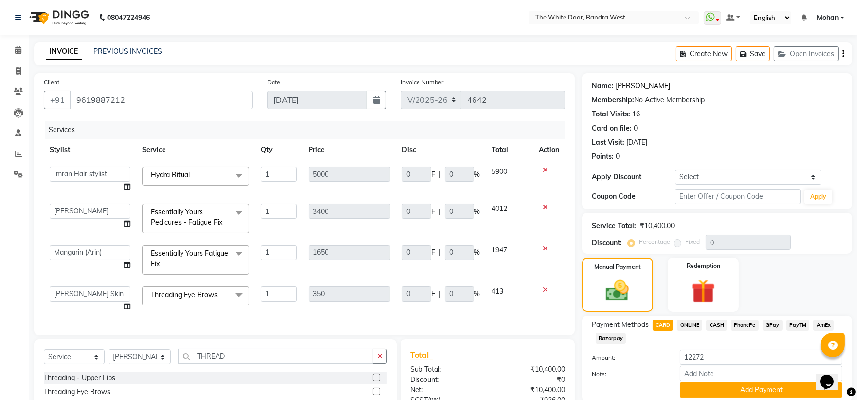
click at [631, 89] on link "[PERSON_NAME]" at bounding box center [643, 86] width 55 height 10
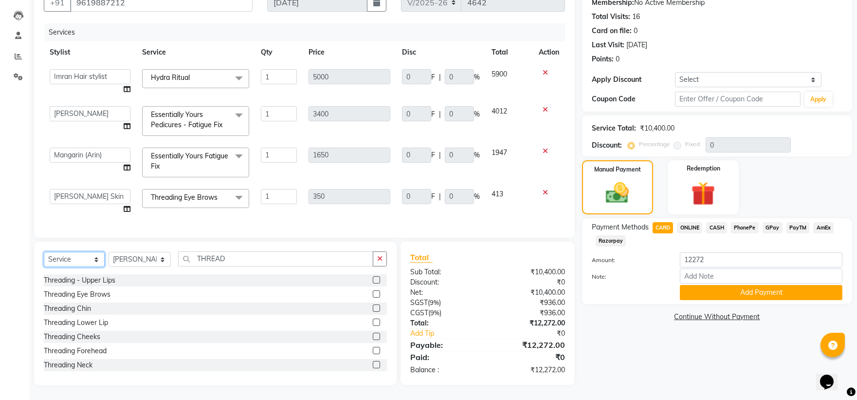
click at [90, 260] on select "Select Service Product Membership Package Voucher Prepaid Gift Card" at bounding box center [74, 259] width 61 height 15
select select "product"
click at [44, 252] on select "Select Service Product Membership Package Voucher Prepaid Gift Card" at bounding box center [74, 259] width 61 height 15
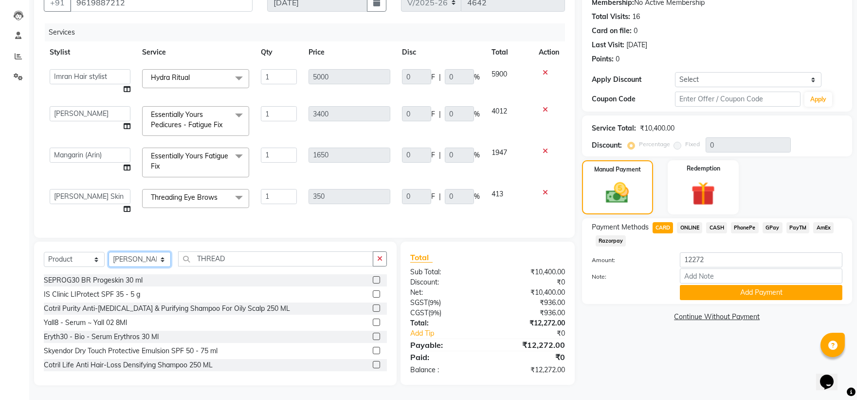
click at [147, 258] on select "Select Stylist [PERSON_NAME] Skin [PERSON_NAME] [PERSON_NAME] Dingi Dr.Shweta […" at bounding box center [140, 259] width 62 height 15
select select "64906"
click at [109, 252] on select "Select Stylist [PERSON_NAME] Skin [PERSON_NAME] [PERSON_NAME] Dingi Dr.Shweta […" at bounding box center [140, 259] width 62 height 15
click at [232, 256] on input "THREAD" at bounding box center [276, 258] width 196 height 15
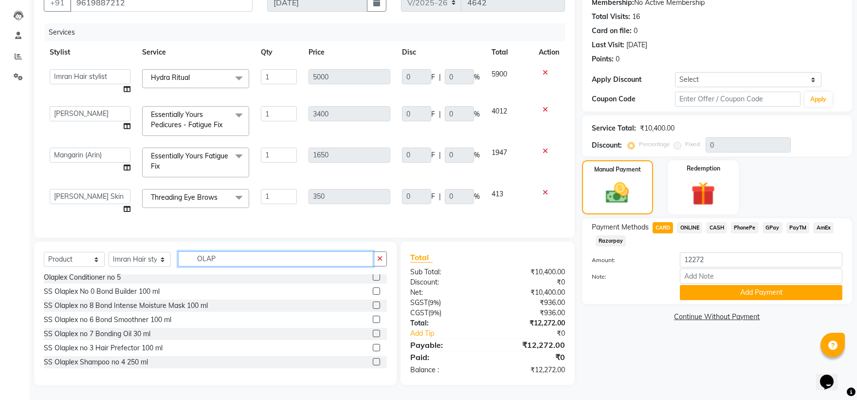
scroll to position [86, 0]
type input "OLAP"
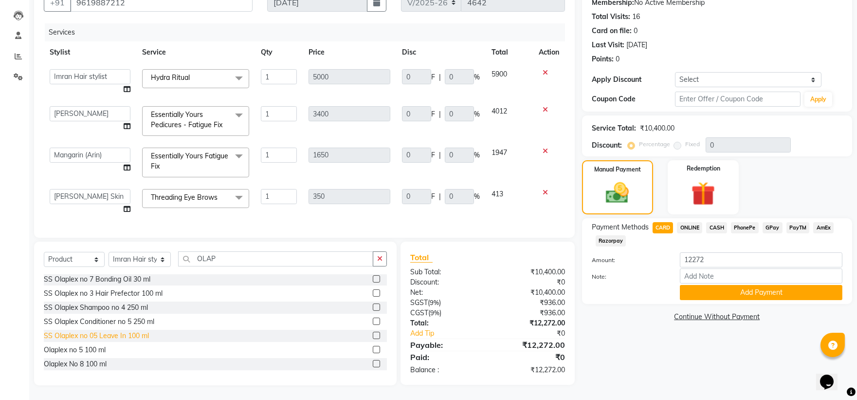
click at [135, 336] on div "SS Olaplex no 05 Leave In 100 ml" at bounding box center [96, 335] width 105 height 10
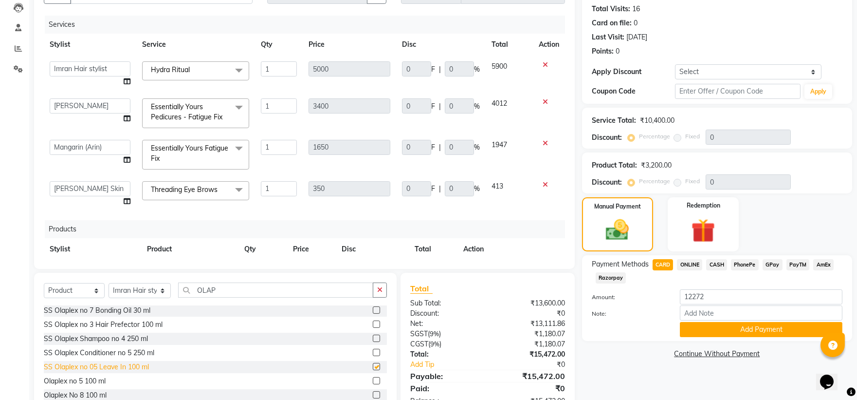
checkbox input "false"
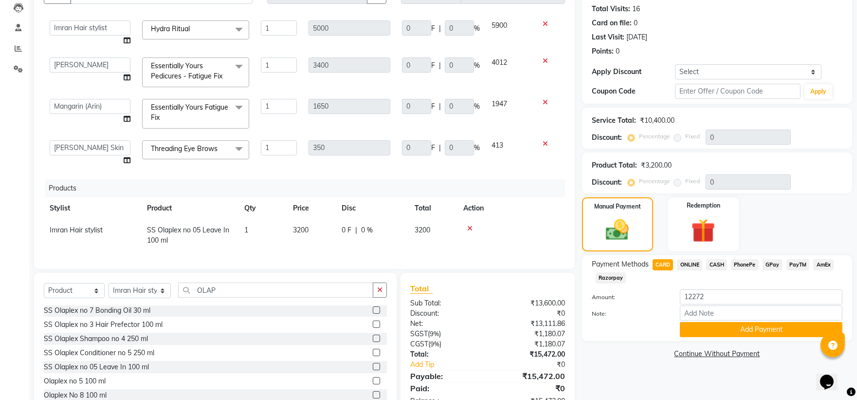
scroll to position [136, 0]
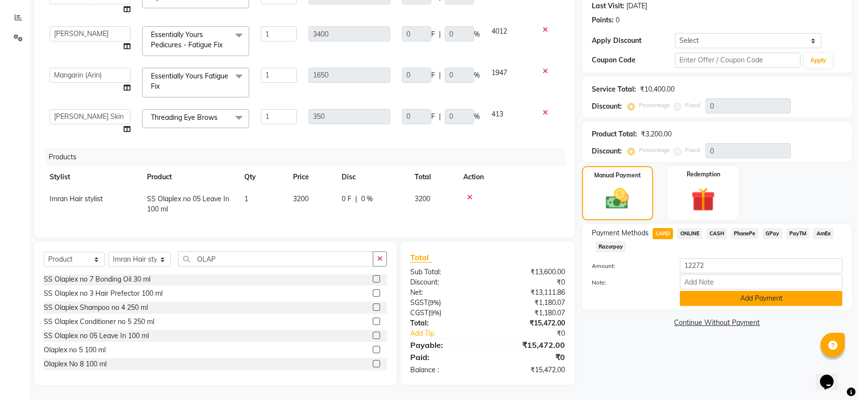
click at [731, 297] on button "Add Payment" at bounding box center [761, 298] width 163 height 15
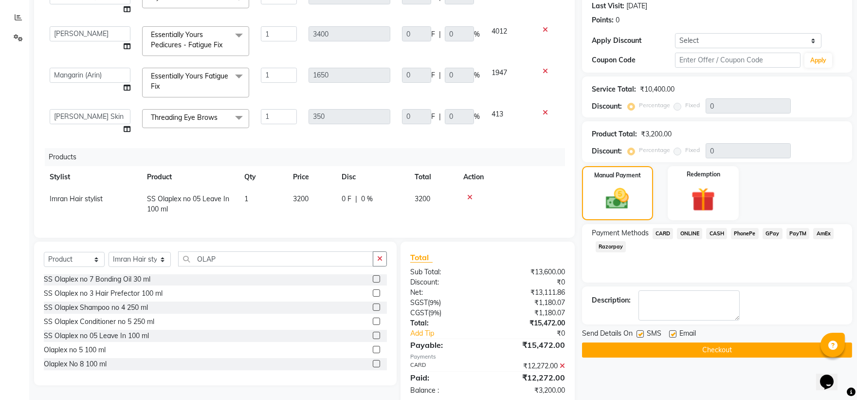
click at [675, 346] on button "Checkout" at bounding box center [717, 349] width 270 height 15
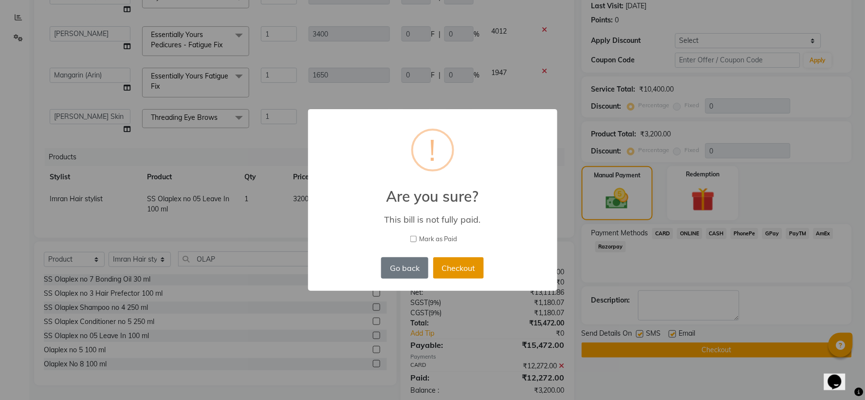
click at [451, 263] on button "Checkout" at bounding box center [458, 267] width 51 height 21
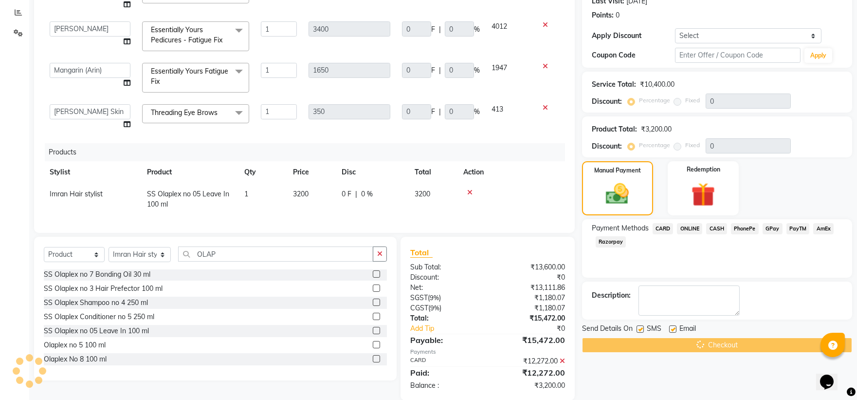
scroll to position [156, 0]
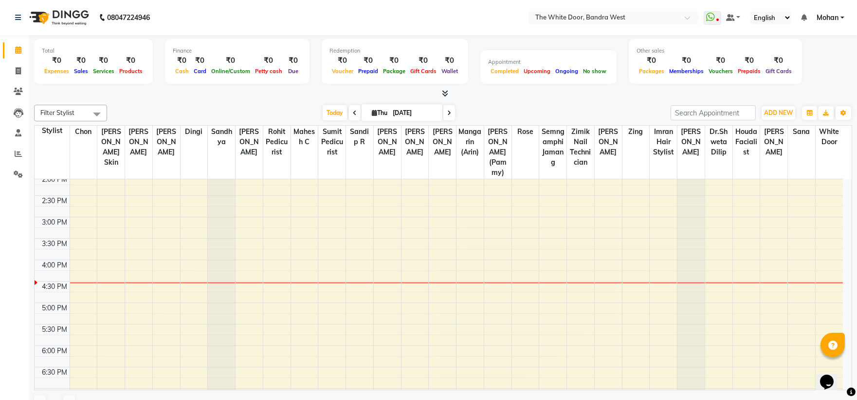
scroll to position [270, 0]
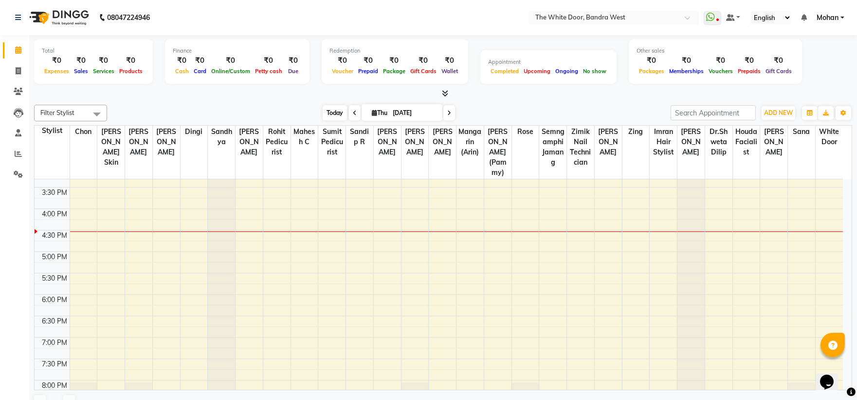
click at [331, 113] on span "Today" at bounding box center [335, 112] width 24 height 15
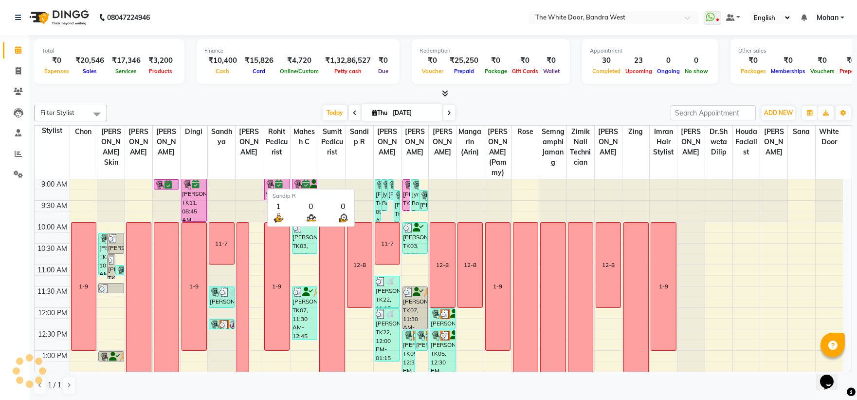
scroll to position [0, 0]
click at [353, 111] on icon at bounding box center [355, 113] width 4 height 6
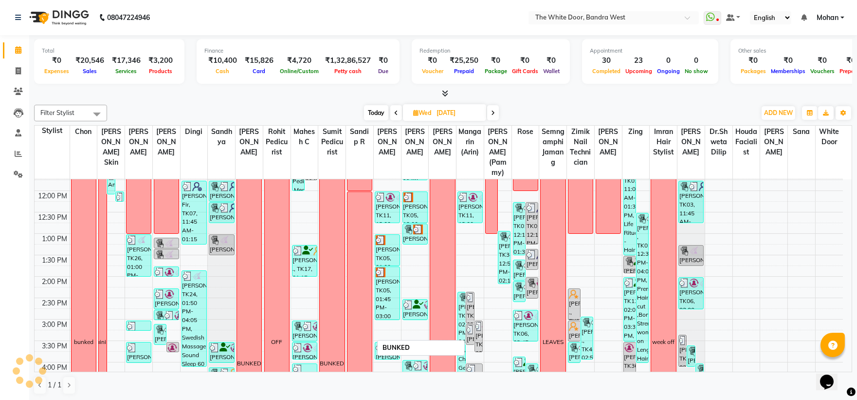
scroll to position [216, 0]
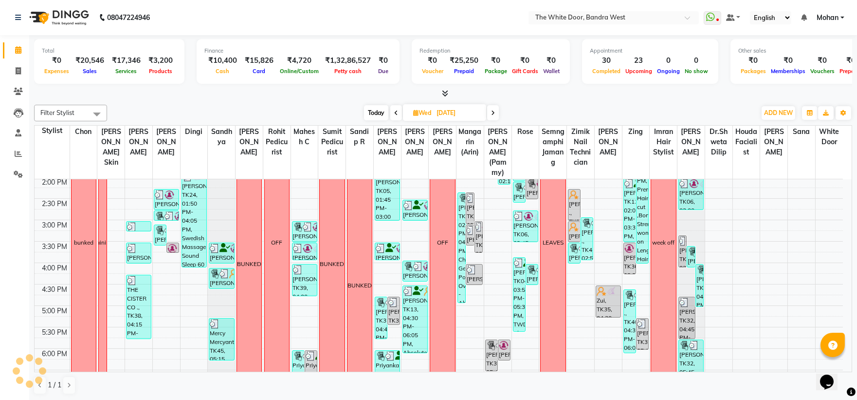
click at [382, 112] on span "Today" at bounding box center [376, 112] width 24 height 15
type input "[DATE]"
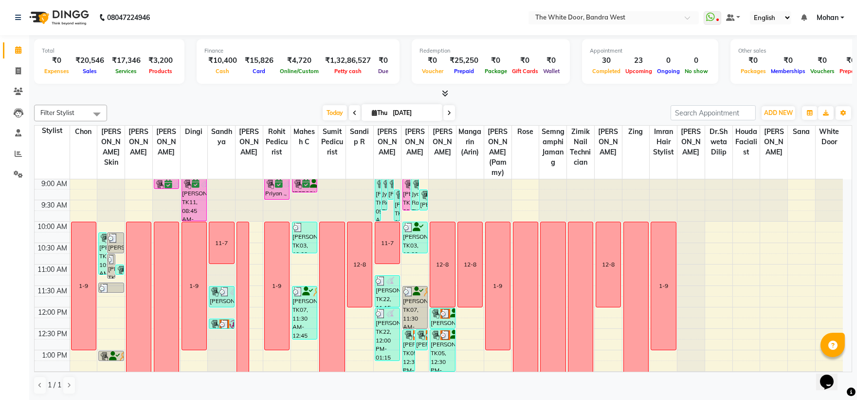
scroll to position [0, 0]
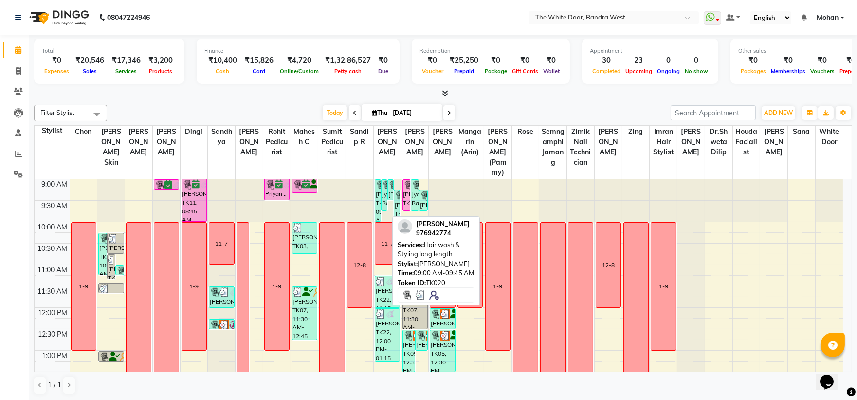
click at [383, 206] on div "Jyatika Rai, TK20, 09:00 AM-09:45 AM, Hair wash & Styling long length" at bounding box center [384, 195] width 5 height 31
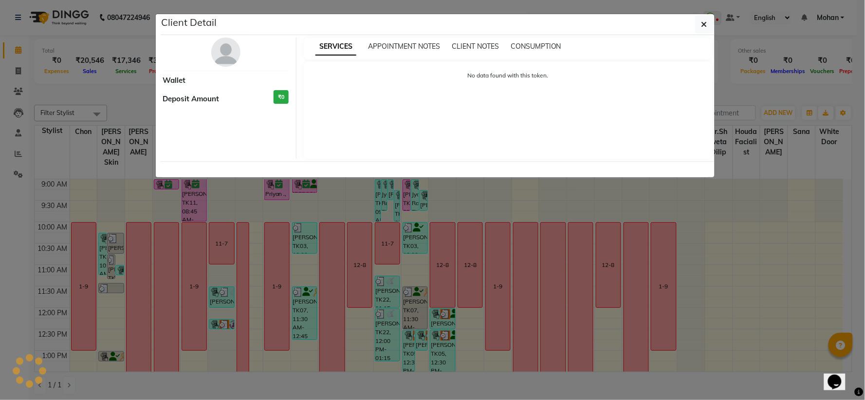
select select "3"
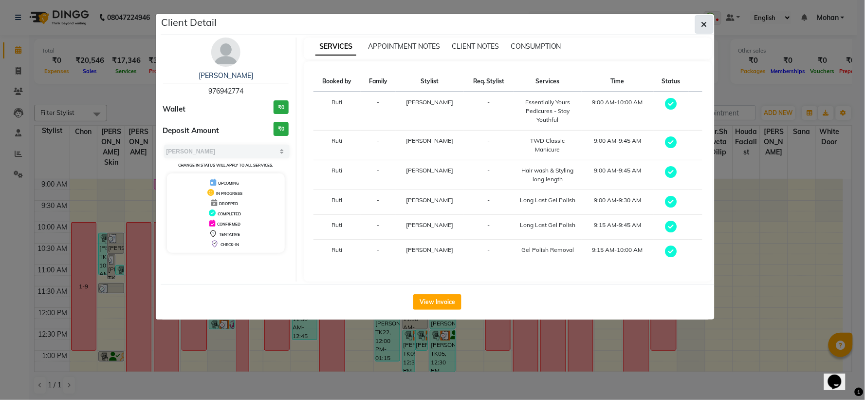
click at [708, 25] on button "button" at bounding box center [704, 24] width 18 height 18
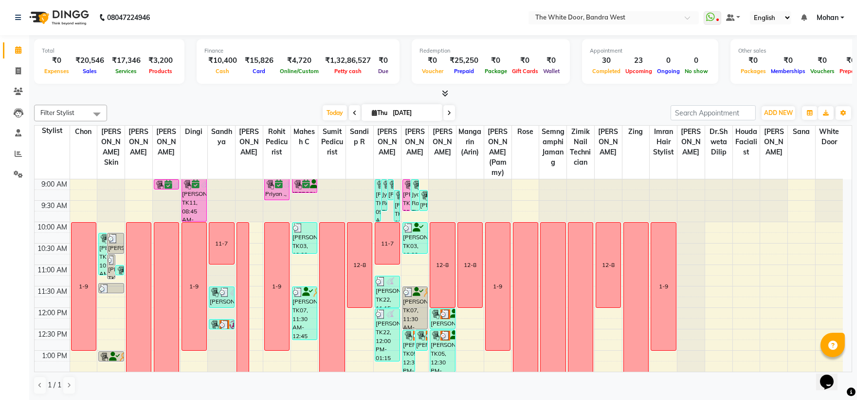
click at [447, 114] on icon at bounding box center [449, 113] width 4 height 6
type input "[DATE]"
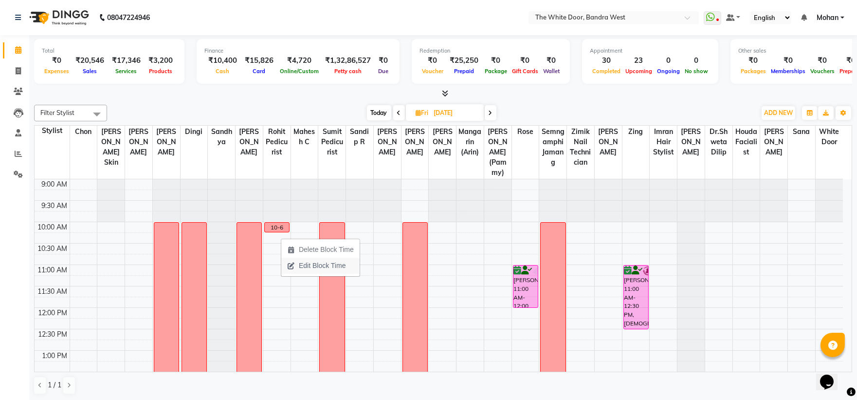
click at [302, 262] on span "Edit Block Time" at bounding box center [322, 265] width 47 height 10
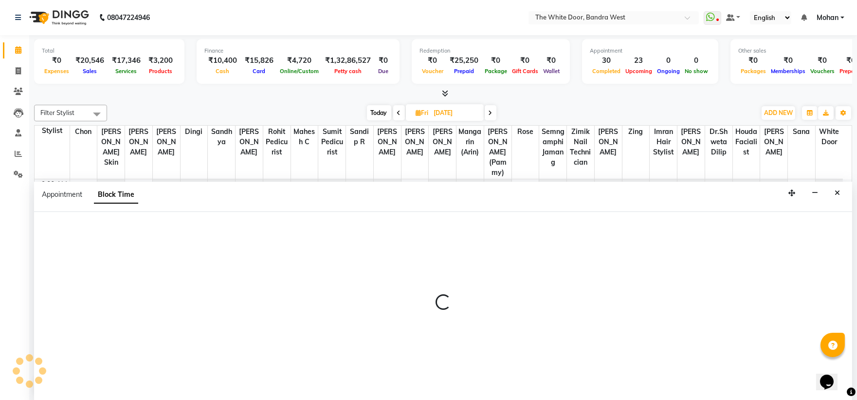
scroll to position [0, 0]
select select "67741"
select select "600"
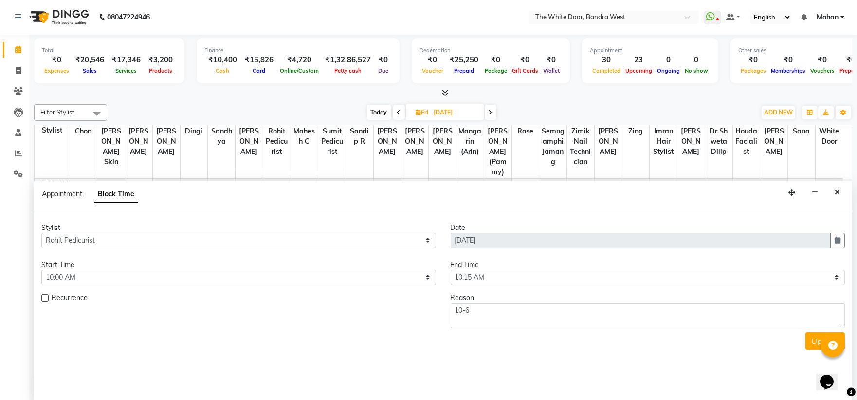
scroll to position [302, 0]
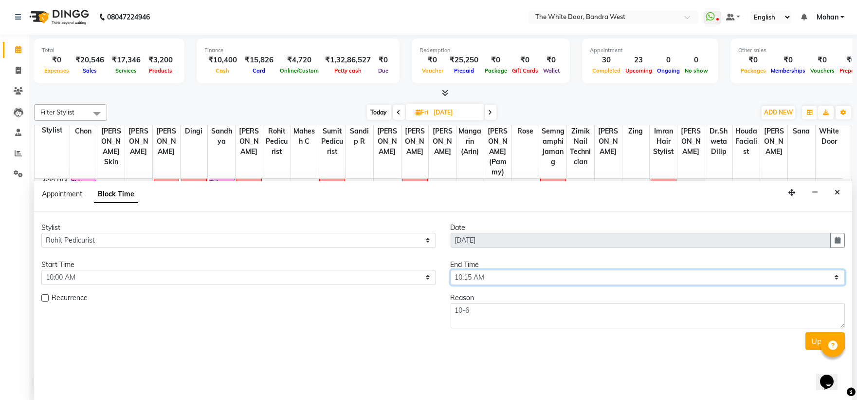
click at [473, 276] on select "Select 10:00 AM 10:15 AM 10:30 AM 10:45 AM 11:00 AM 11:15 AM 11:30 AM 11:45 AM …" at bounding box center [648, 277] width 395 height 15
select select "1080"
click at [451, 270] on select "Select 10:00 AM 10:15 AM 10:30 AM 10:45 AM 11:00 AM 11:15 AM 11:30 AM 11:45 AM …" at bounding box center [648, 277] width 395 height 15
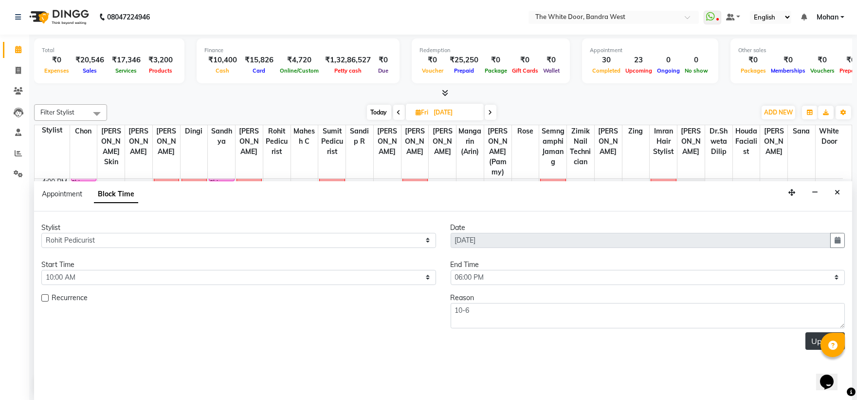
click at [811, 335] on button "Update" at bounding box center [824, 341] width 39 height 18
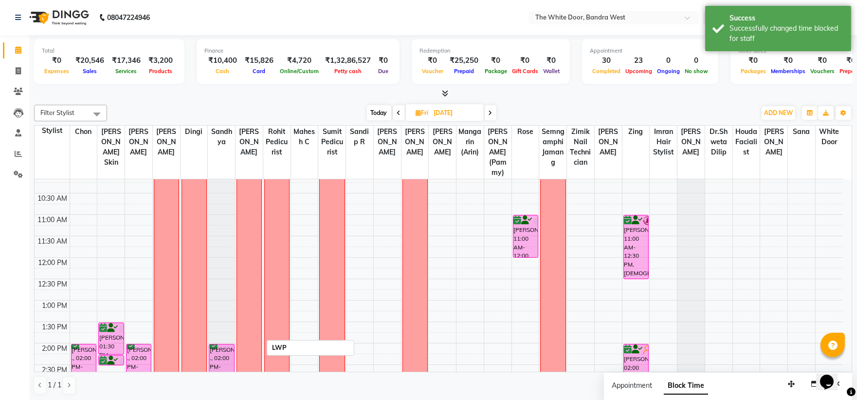
scroll to position [0, 0]
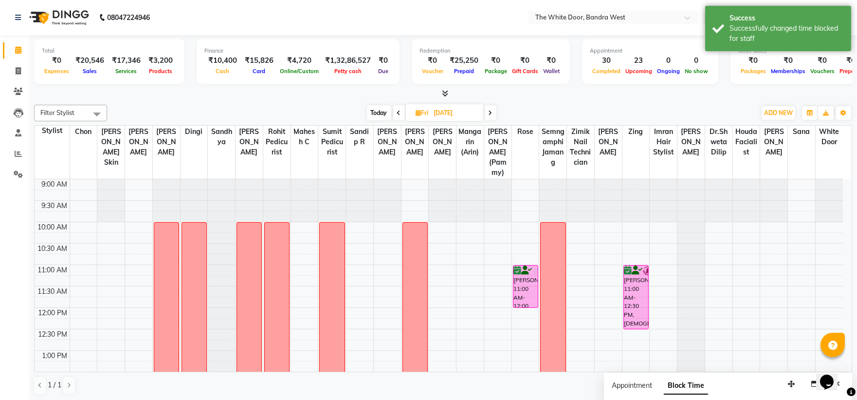
click at [375, 115] on span "Today" at bounding box center [379, 112] width 24 height 15
type input "[DATE]"
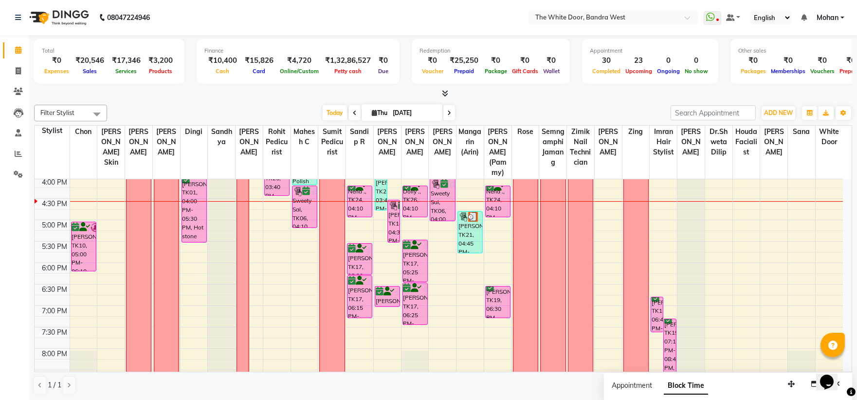
scroll to position [0, 0]
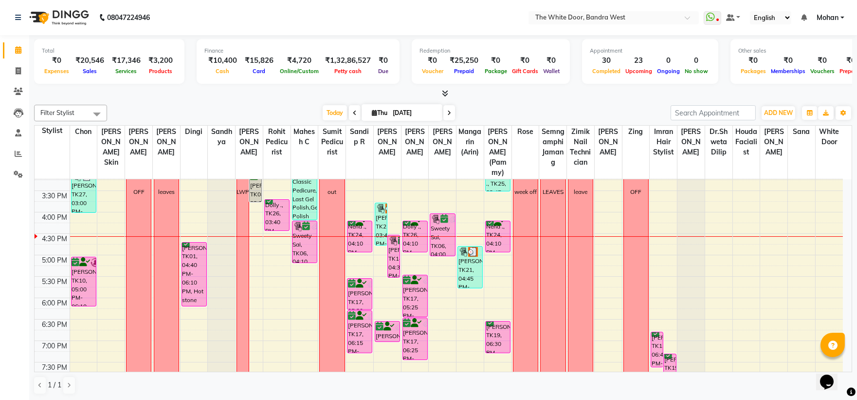
scroll to position [215, 0]
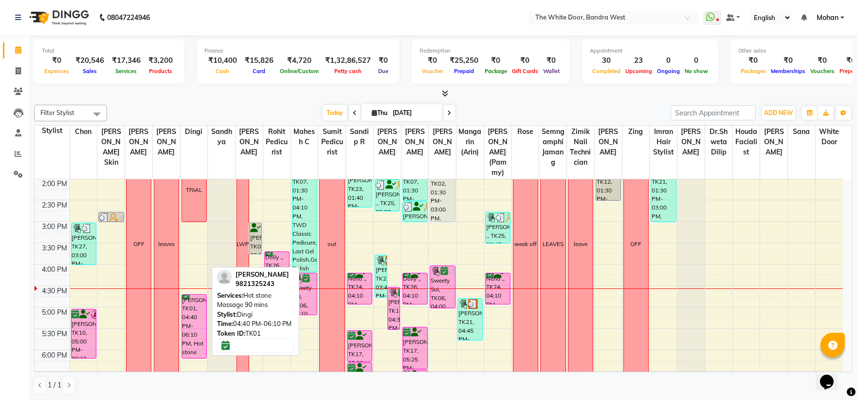
click at [189, 324] on div "[PERSON_NAME], TK01, 04:40 PM-06:10 PM, Hot stone Massage 90 mins" at bounding box center [194, 325] width 24 height 63
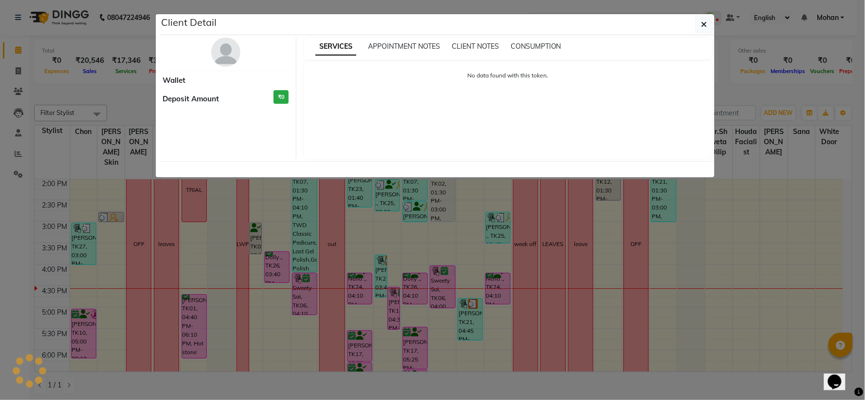
select select "6"
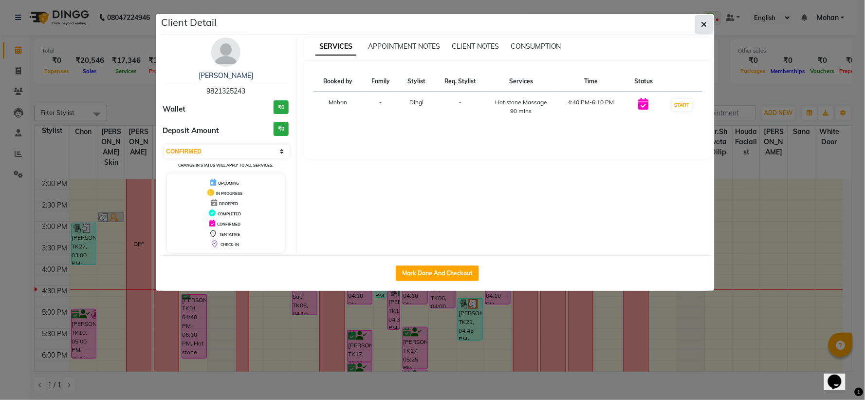
click at [708, 22] on button "button" at bounding box center [704, 24] width 18 height 18
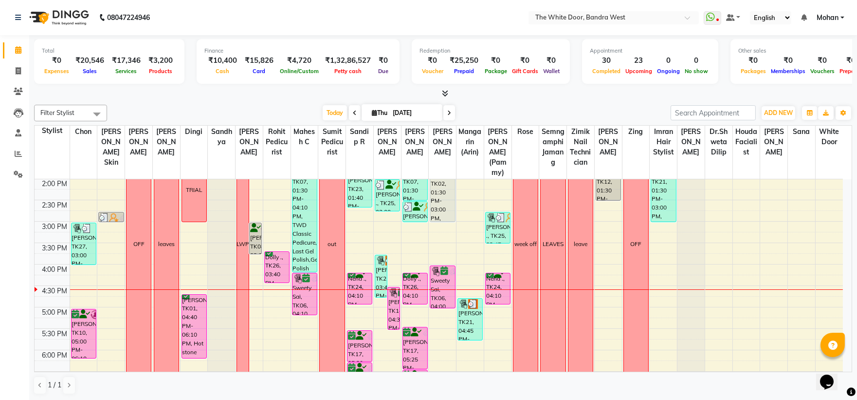
scroll to position [269, 0]
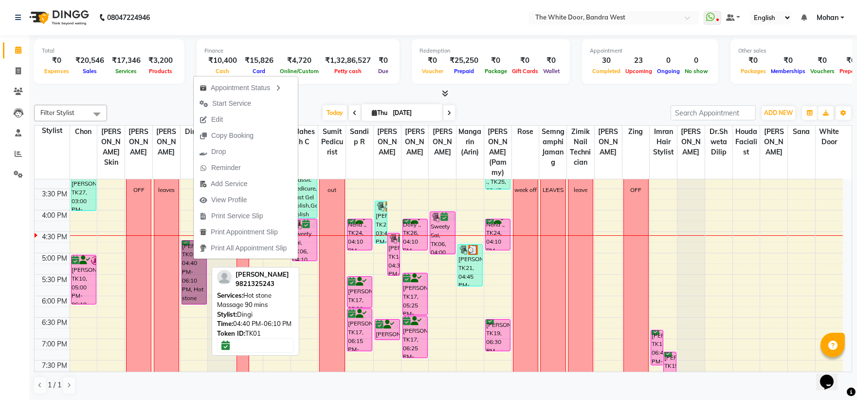
click at [196, 259] on link "[PERSON_NAME], TK01, 04:40 PM-06:10 PM, Hot stone Massage 90 mins" at bounding box center [194, 272] width 25 height 64
select select "6"
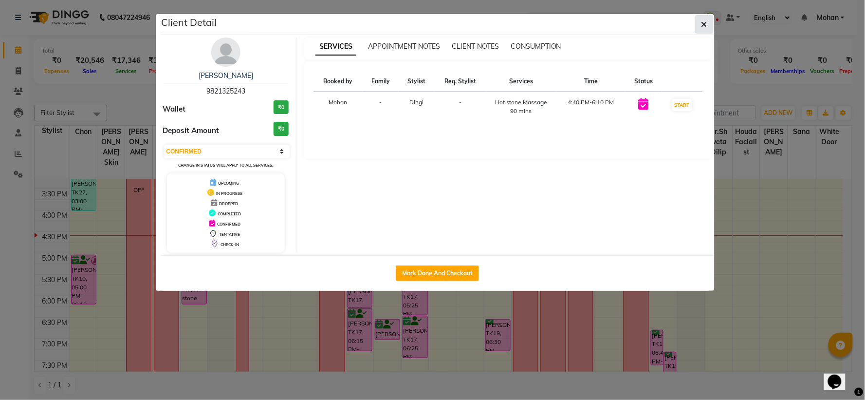
click at [708, 19] on button "button" at bounding box center [704, 24] width 18 height 18
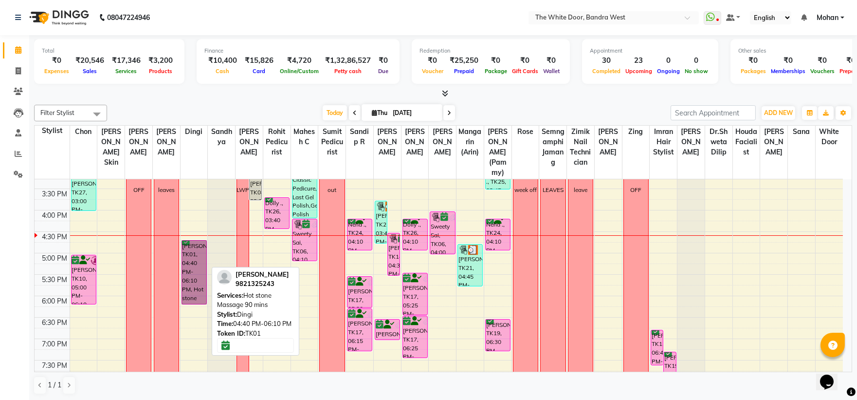
click at [205, 278] on link "[PERSON_NAME], TK01, 04:40 PM-06:10 PM, Hot stone Massage 90 mins" at bounding box center [194, 272] width 25 height 64
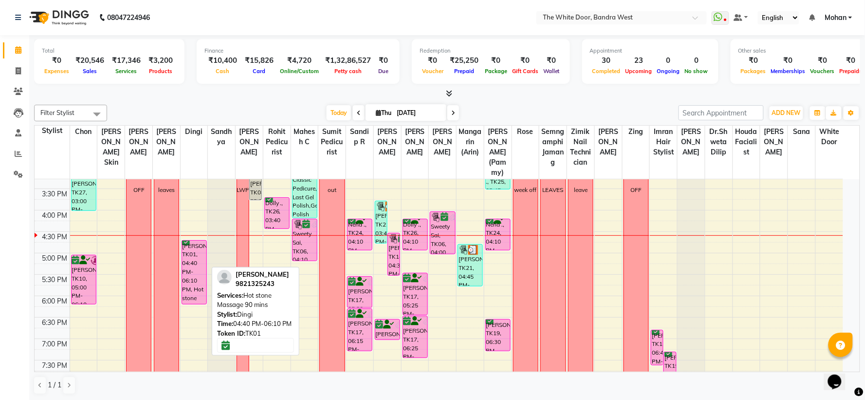
select select "6"
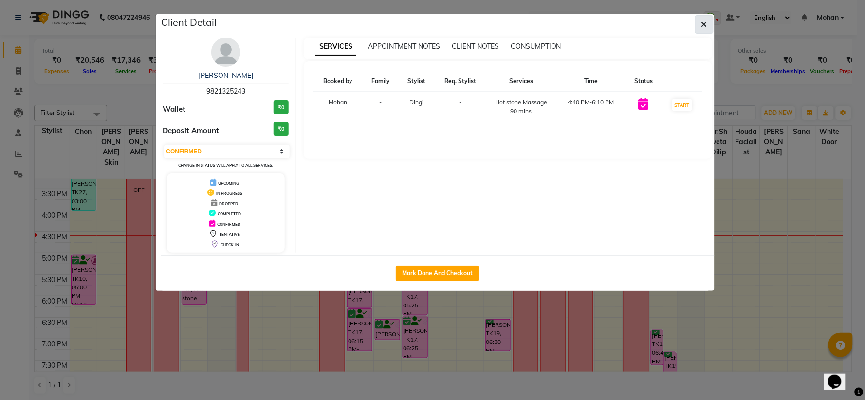
click at [701, 18] on button "button" at bounding box center [704, 24] width 18 height 18
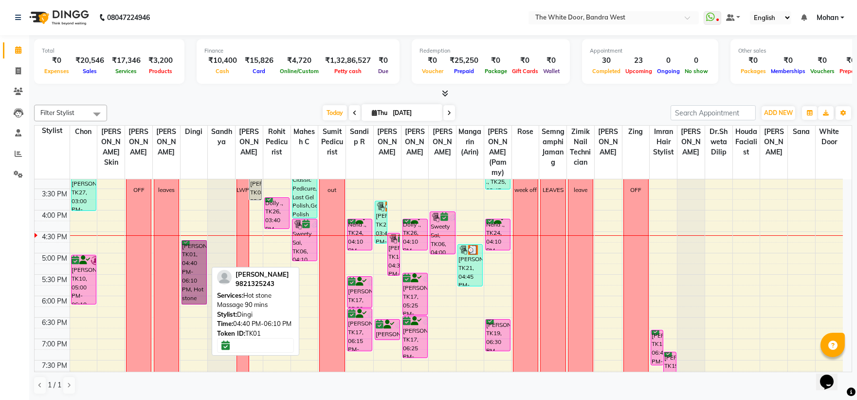
click at [187, 278] on link "[PERSON_NAME], TK01, 04:40 PM-06:10 PM, Hot stone Massage 90 mins" at bounding box center [194, 272] width 25 height 64
select select "6"
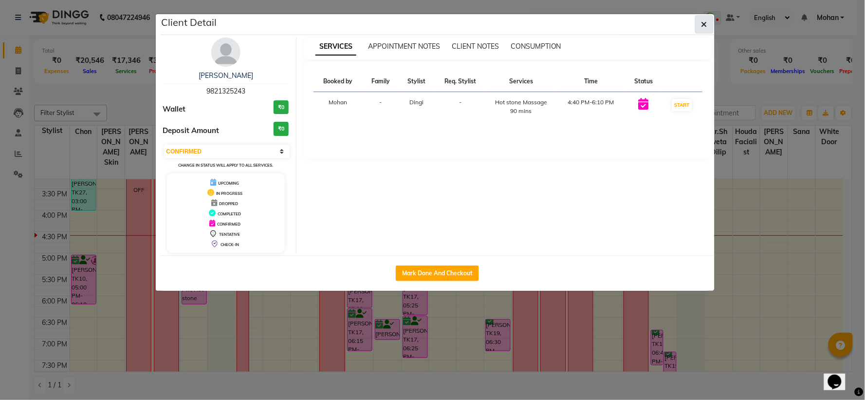
click at [700, 20] on button "button" at bounding box center [704, 24] width 18 height 18
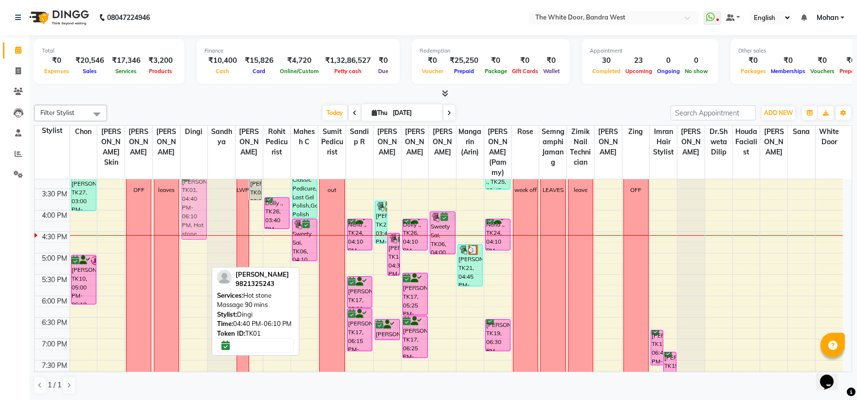
scroll to position [268, 0]
drag, startPoint x: 185, startPoint y: 276, endPoint x: 185, endPoint y: 211, distance: 65.2
click at [185, 211] on div "[PERSON_NAME], TK11, 08:45 AM-10:00 AM, Deep tissue massage 90 mins 1-9 TRIAL […" at bounding box center [194, 189] width 27 height 556
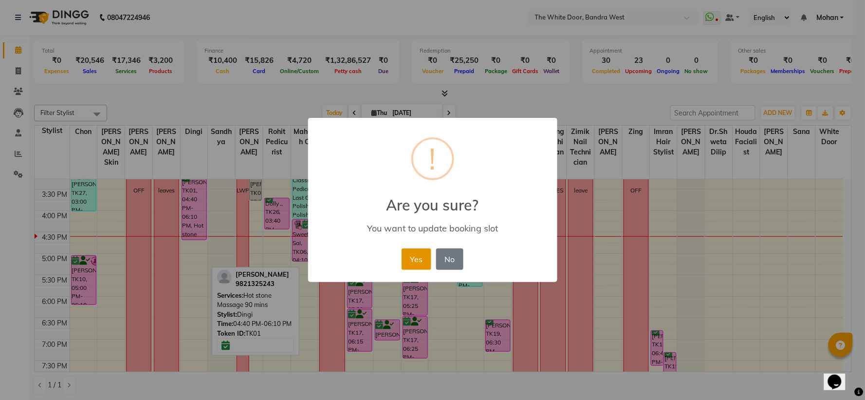
click at [424, 261] on button "Yes" at bounding box center [417, 258] width 30 height 21
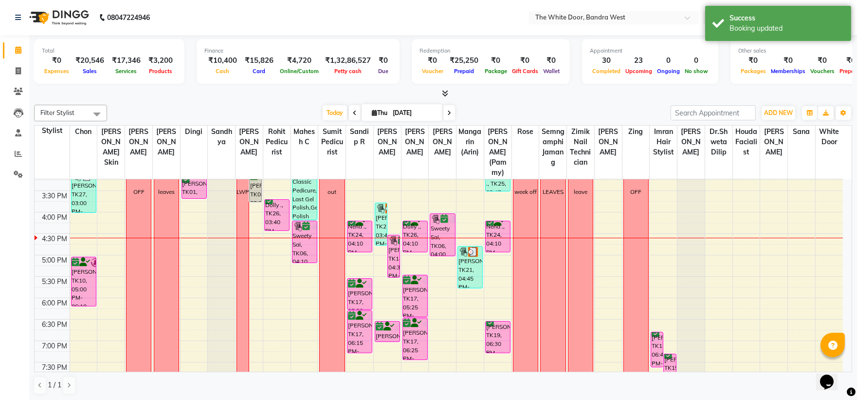
drag, startPoint x: 197, startPoint y: 250, endPoint x: 192, endPoint y: 208, distance: 42.1
click at [192, 208] on div "[PERSON_NAME], TK11, 08:45 AM-10:00 AM, Deep tissue massage 90 mins 1-9 TRIAL […" at bounding box center [194, 190] width 27 height 556
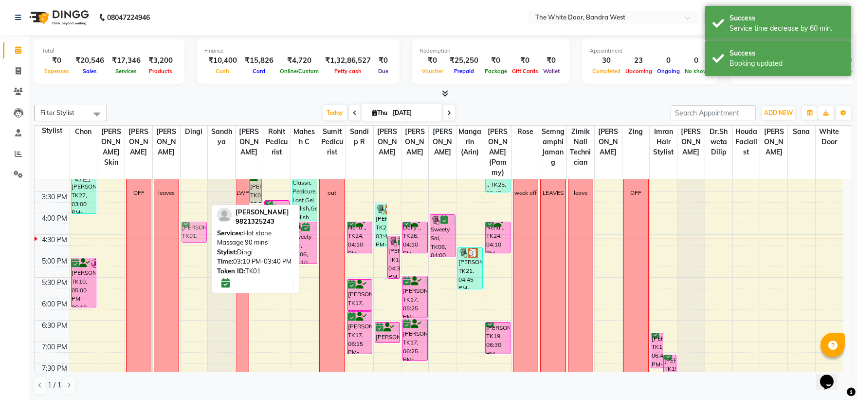
drag, startPoint x: 195, startPoint y: 192, endPoint x: 203, endPoint y: 231, distance: 40.3
click at [203, 231] on div "[PERSON_NAME], TK11, 08:45 AM-10:00 AM, Deep tissue massage 90 mins 1-9 TRIAL […" at bounding box center [194, 191] width 27 height 556
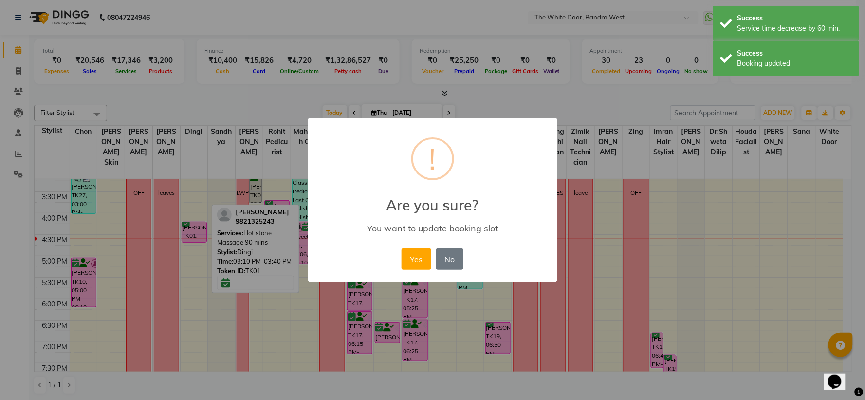
click at [203, 231] on div "× ! Are you sure? You want to update booking slot Yes No No" at bounding box center [432, 200] width 865 height 400
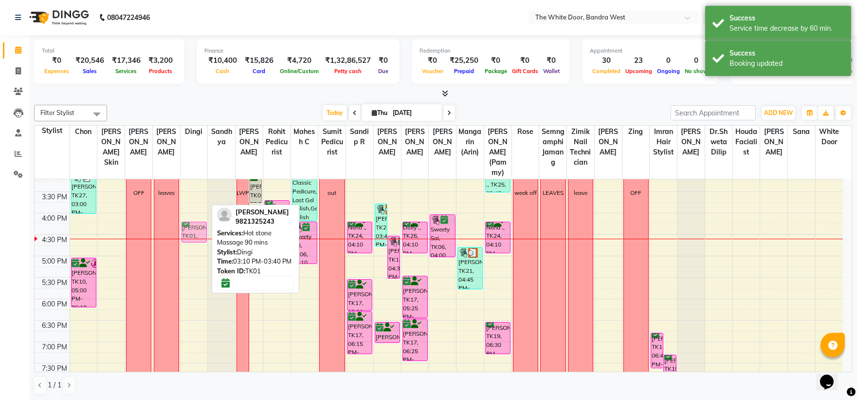
drag, startPoint x: 191, startPoint y: 195, endPoint x: 196, endPoint y: 241, distance: 46.0
click at [196, 241] on div "[PERSON_NAME], TK11, 08:45 AM-10:00 AM, Deep tissue massage 90 mins 1-9 TRIAL […" at bounding box center [194, 191] width 27 height 556
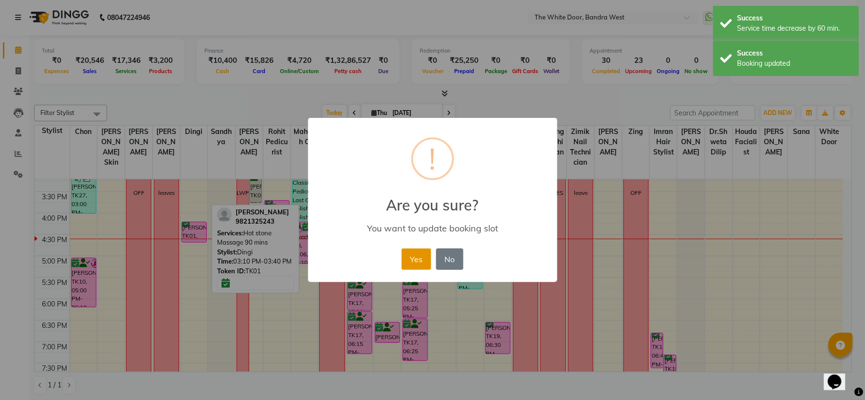
click at [412, 259] on button "Yes" at bounding box center [417, 258] width 30 height 21
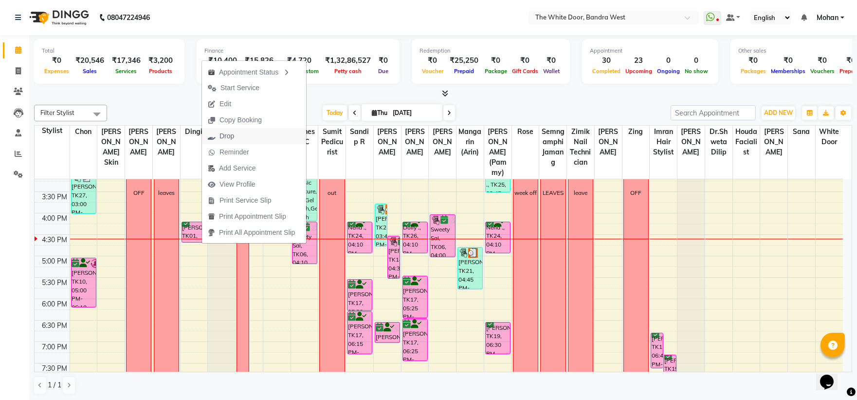
click at [238, 135] on span "Drop" at bounding box center [221, 136] width 38 height 16
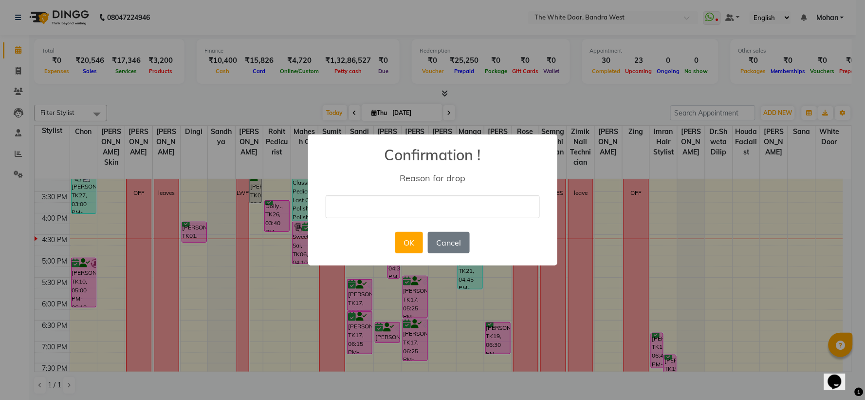
drag, startPoint x: 409, startPoint y: 208, endPoint x: 410, endPoint y: 217, distance: 8.8
click at [409, 208] on input "text" at bounding box center [433, 206] width 214 height 23
type input "cancelled"
click at [402, 235] on button "OK" at bounding box center [409, 242] width 28 height 21
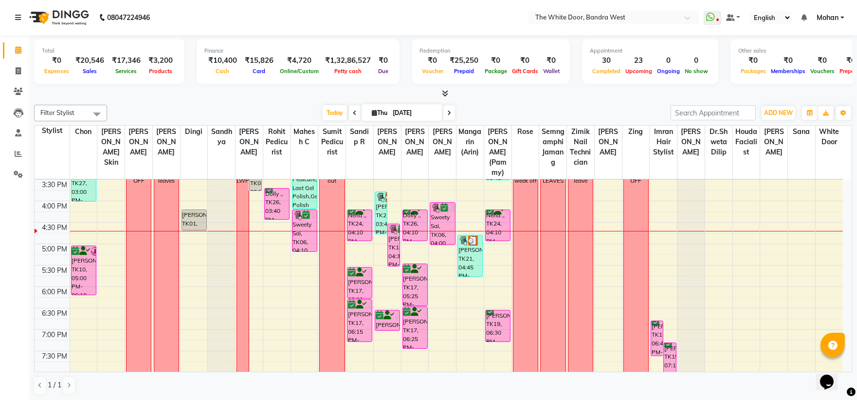
scroll to position [269, 0]
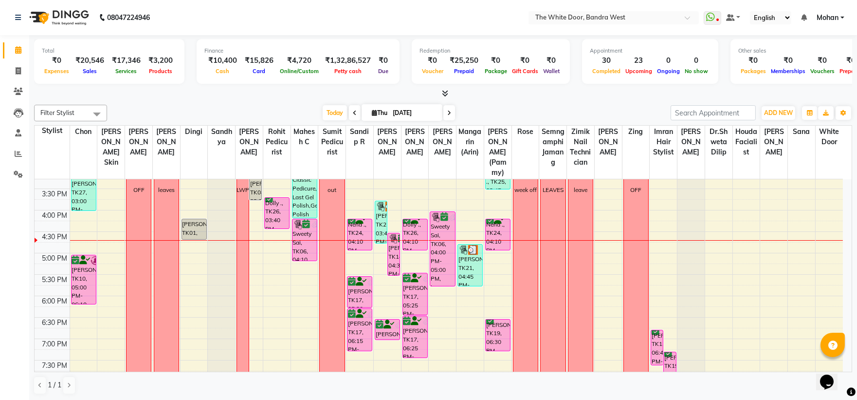
drag, startPoint x: 438, startPoint y: 264, endPoint x: 438, endPoint y: 286, distance: 22.4
click at [438, 286] on div "12-8 [PERSON_NAME], TK05, 12:00 PM-12:30 PM, Long Last Gel Polish [PERSON_NAME]…" at bounding box center [442, 188] width 27 height 556
click at [434, 314] on div "9:00 AM 9:30 AM 10:00 AM 10:30 AM 11:00 AM 11:30 AM 12:00 PM 12:30 PM 1:00 PM 1…" at bounding box center [439, 188] width 808 height 556
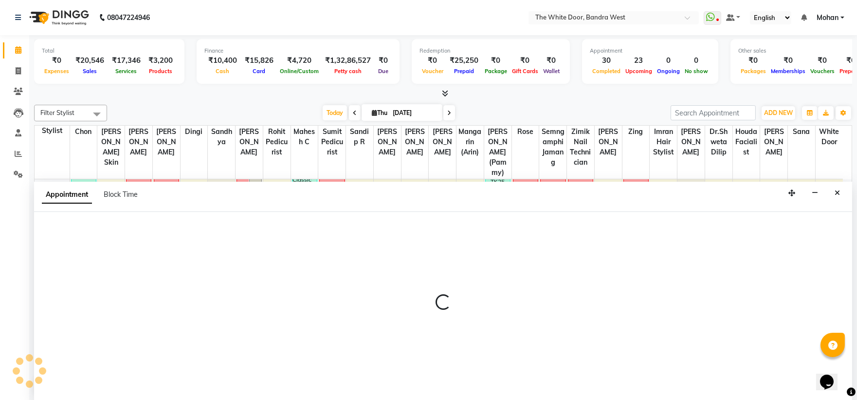
scroll to position [0, 0]
select select "37901"
select select "1080"
select select "tentative"
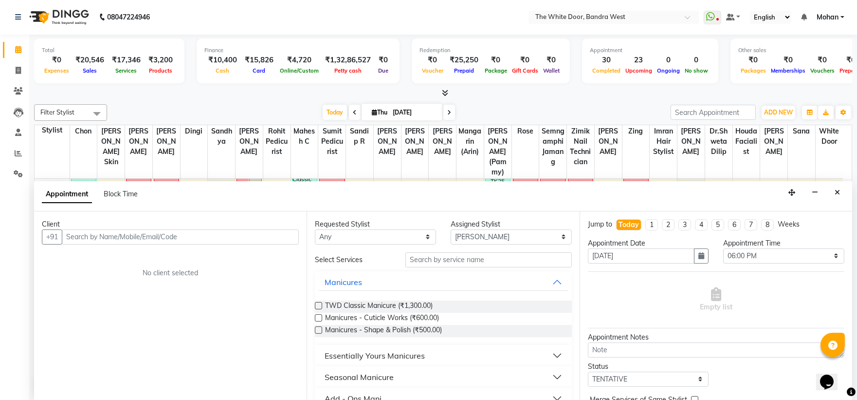
click at [130, 237] on input "text" at bounding box center [180, 236] width 237 height 15
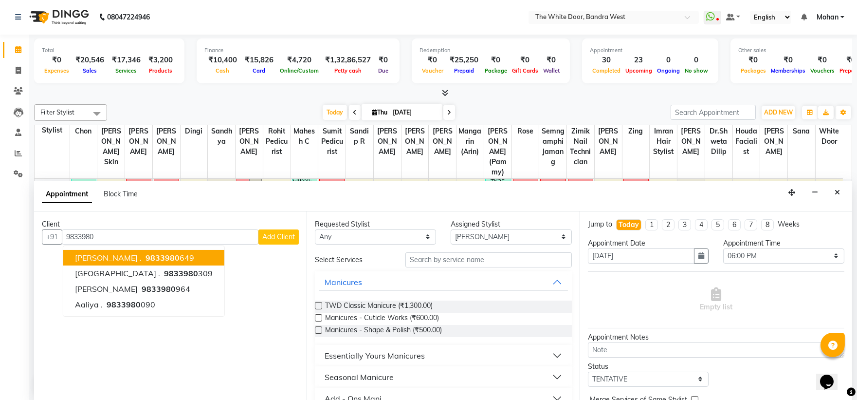
click at [122, 251] on button "[PERSON_NAME] . 9833980 649" at bounding box center [143, 258] width 161 height 16
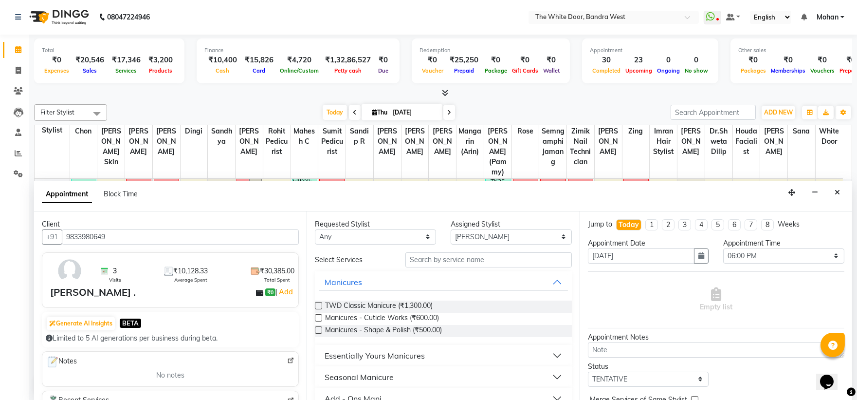
type input "9833980649"
click at [426, 260] on input "text" at bounding box center [488, 259] width 166 height 15
type input "R"
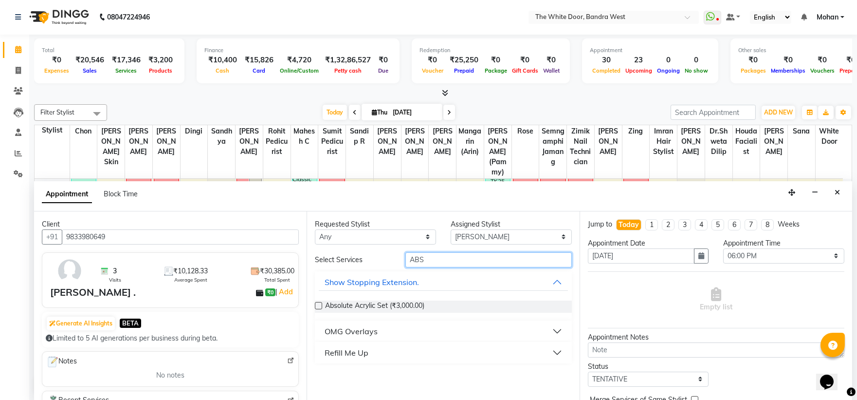
type input "ABS"
click at [369, 352] on button "Refill Me Up" at bounding box center [443, 353] width 249 height 18
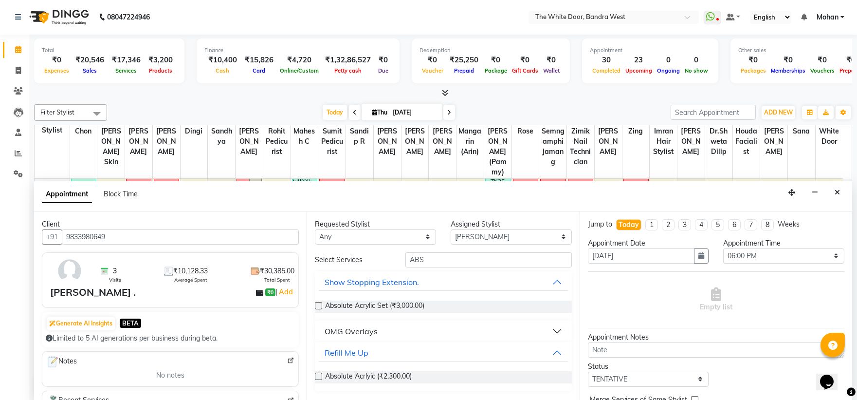
click at [318, 375] on label at bounding box center [318, 375] width 7 height 7
click at [318, 375] on input "checkbox" at bounding box center [318, 377] width 6 height 6
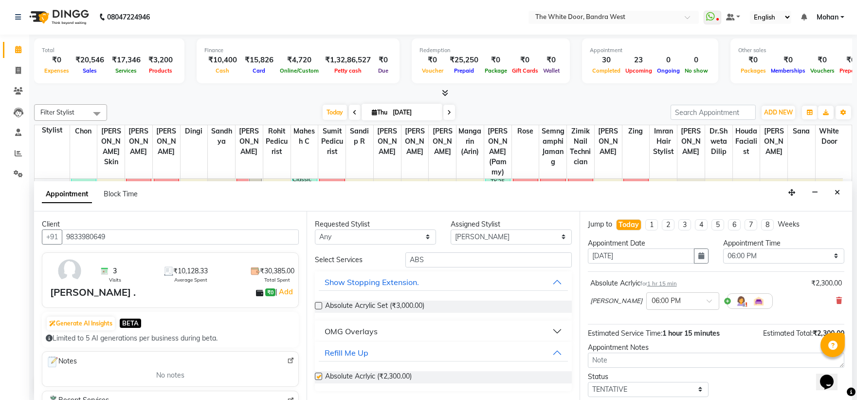
checkbox input "false"
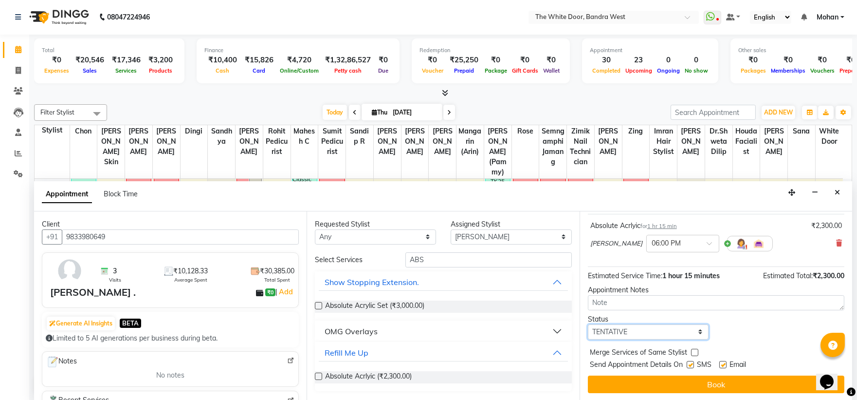
click at [644, 327] on select "Select TENTATIVE CONFIRM CHECK-IN UPCOMING" at bounding box center [648, 331] width 121 height 15
select select "confirm booking"
click at [588, 324] on select "Select TENTATIVE CONFIRM CHECK-IN UPCOMING" at bounding box center [648, 331] width 121 height 15
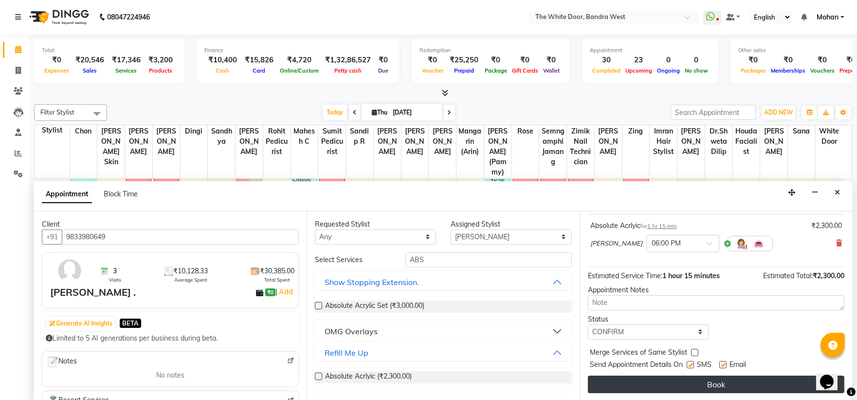
click at [612, 383] on button "Book" at bounding box center [716, 384] width 256 height 18
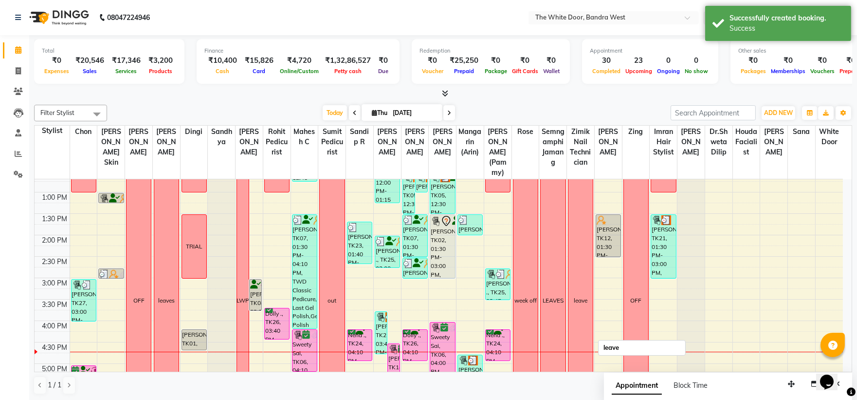
scroll to position [215, 0]
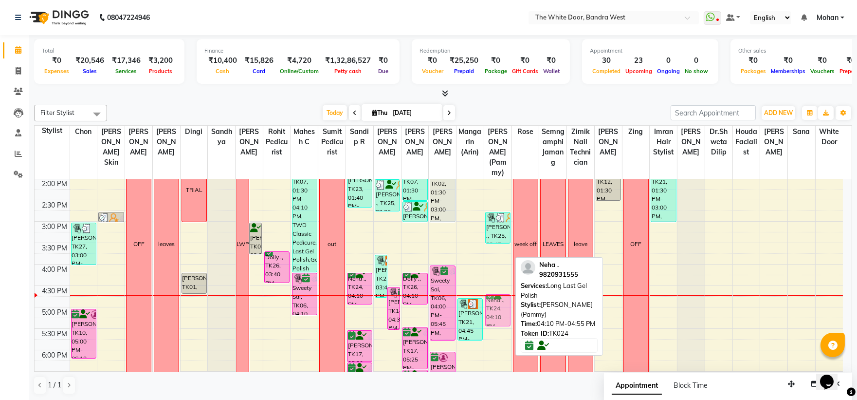
drag, startPoint x: 500, startPoint y: 286, endPoint x: 500, endPoint y: 307, distance: 20.9
click at [500, 307] on div "1-9 [PERSON_NAME] ., TK25, 02:45 PM-03:30 PM, Gel Polish Removal Neha ., TK24, …" at bounding box center [497, 242] width 27 height 556
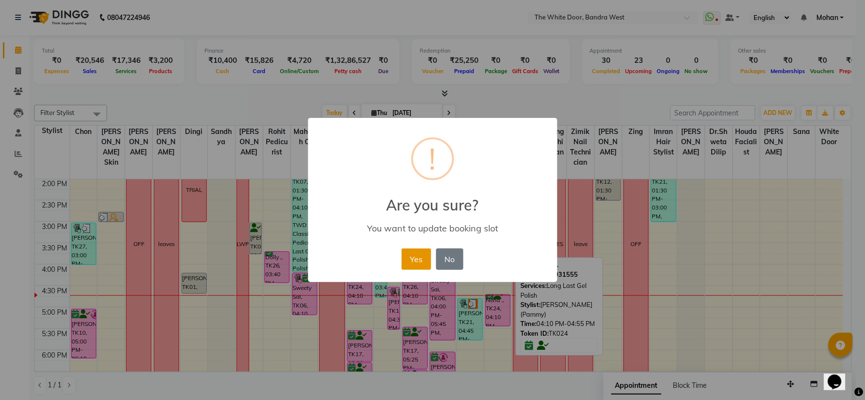
click at [408, 259] on button "Yes" at bounding box center [417, 258] width 30 height 21
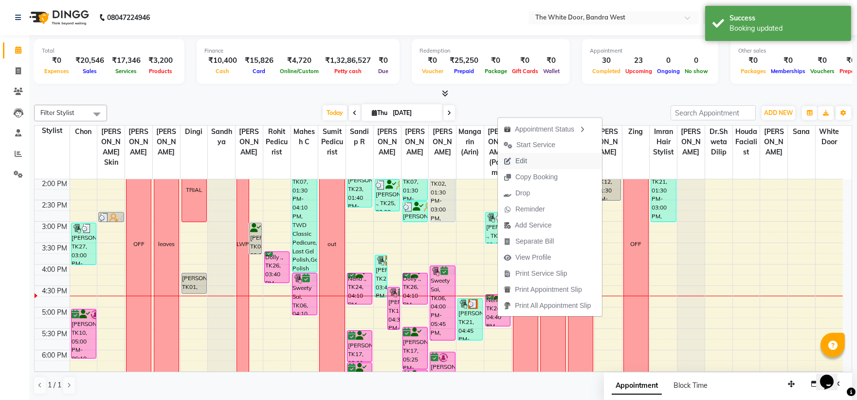
click at [505, 158] on icon "button" at bounding box center [508, 161] width 8 height 7
select select "tentative"
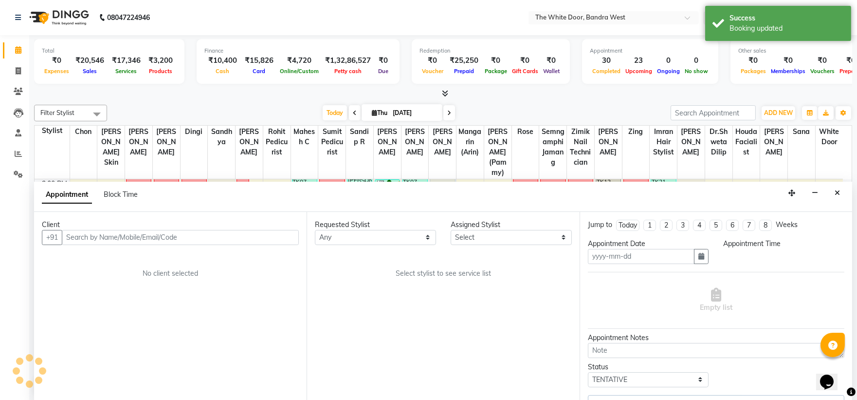
type input "[DATE]"
select select "confirm booking"
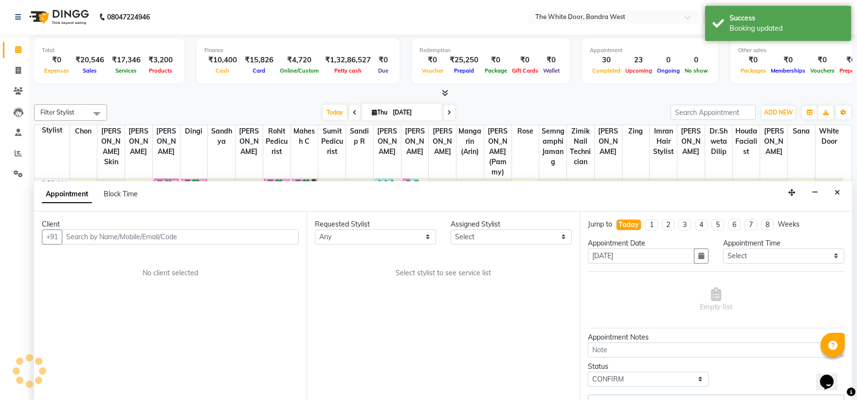
scroll to position [302, 0]
select select "82878"
select select "1642"
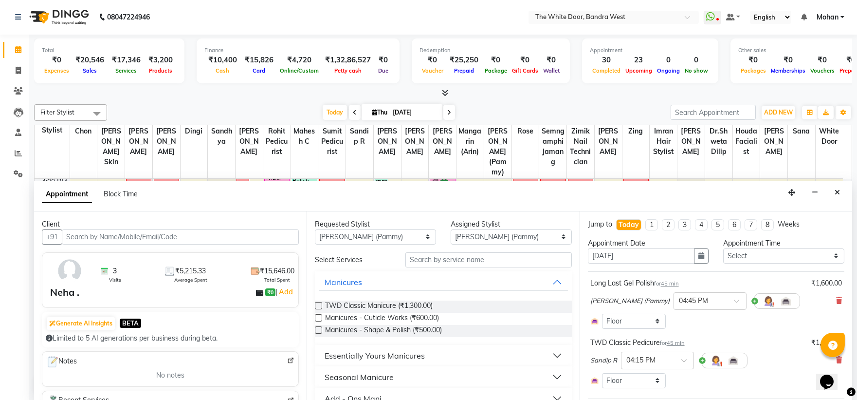
scroll to position [104, 0]
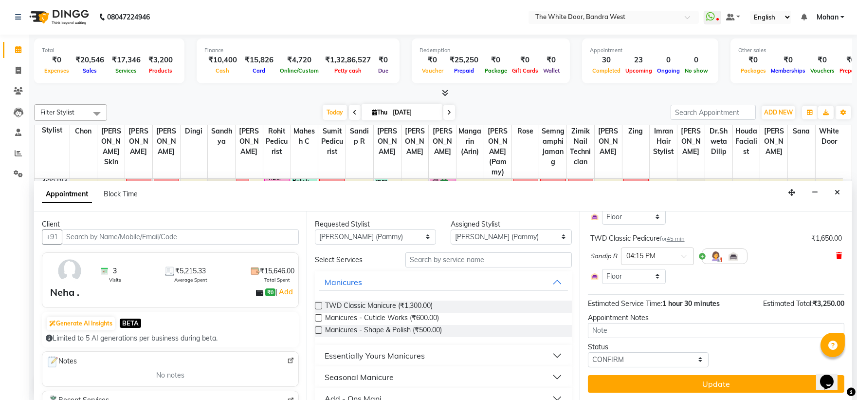
click at [836, 256] on icon at bounding box center [839, 255] width 6 height 7
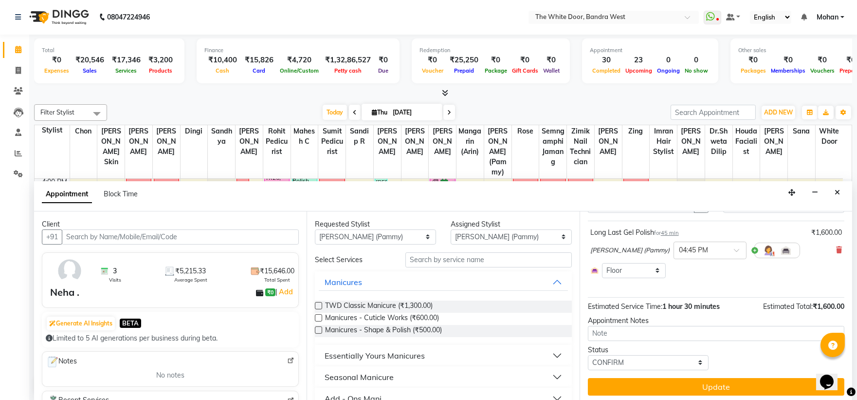
scroll to position [54, 0]
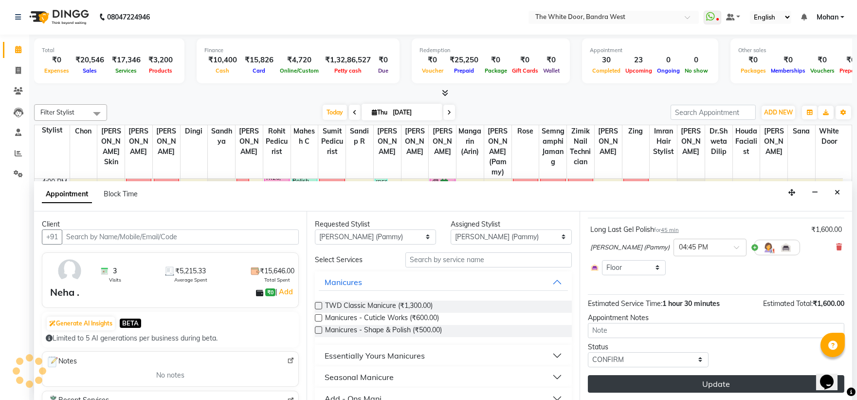
click at [661, 383] on button "Update" at bounding box center [716, 384] width 256 height 18
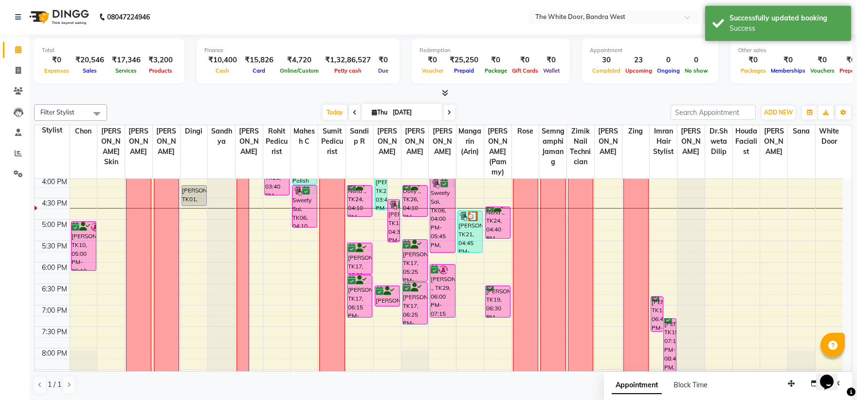
scroll to position [0, 0]
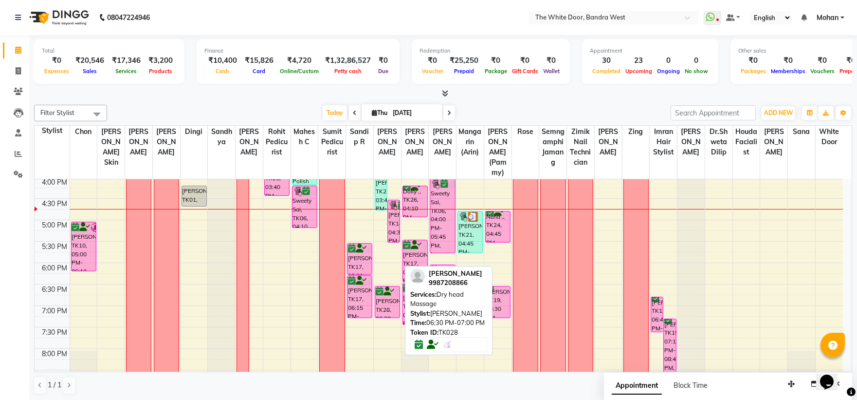
drag, startPoint x: 385, startPoint y: 313, endPoint x: 389, endPoint y: 324, distance: 11.4
click at [389, 324] on div "Jyatika Rai, TK20, 09:00 AM-10:00 AM, Essentially Yours Pedicures - Stay Youthf…" at bounding box center [387, 155] width 27 height 556
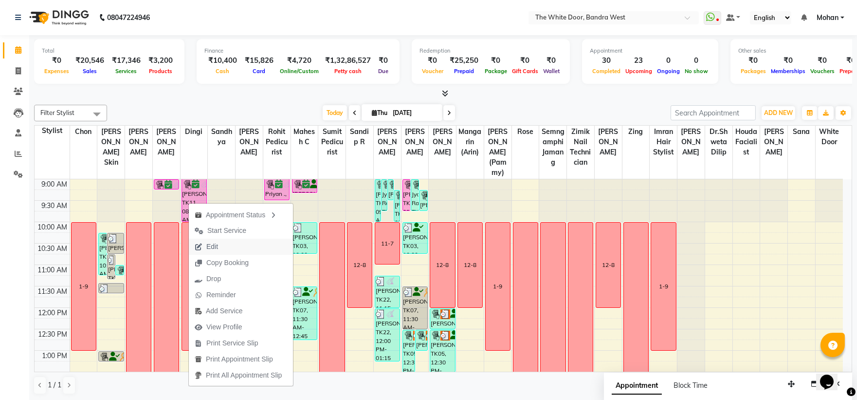
click at [207, 247] on span "Edit" at bounding box center [212, 246] width 12 height 10
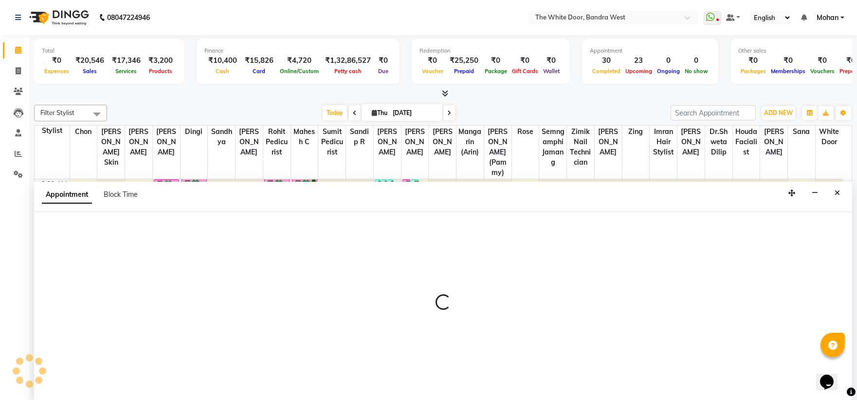
scroll to position [0, 0]
select select "tentative"
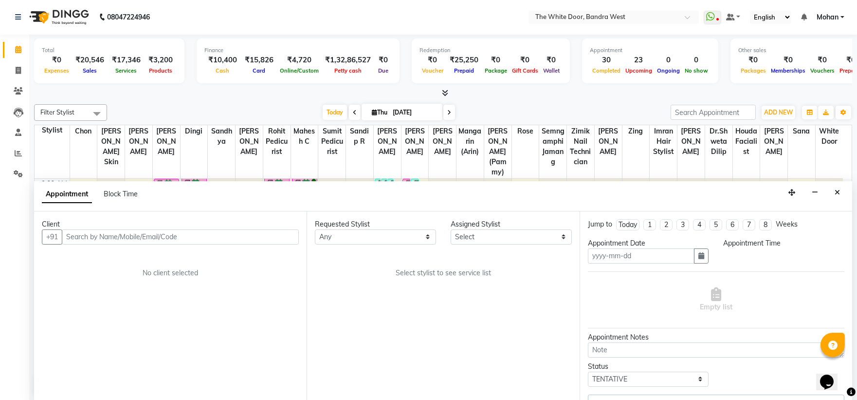
type input "[DATE]"
select select "confirm booking"
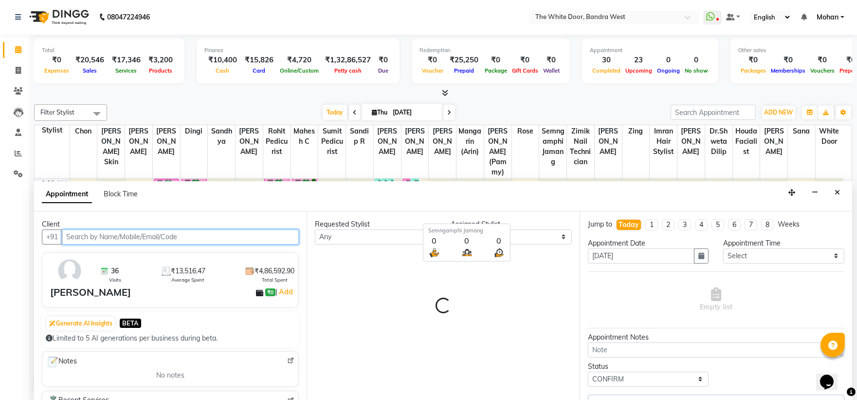
select select "31478"
select select "1642"
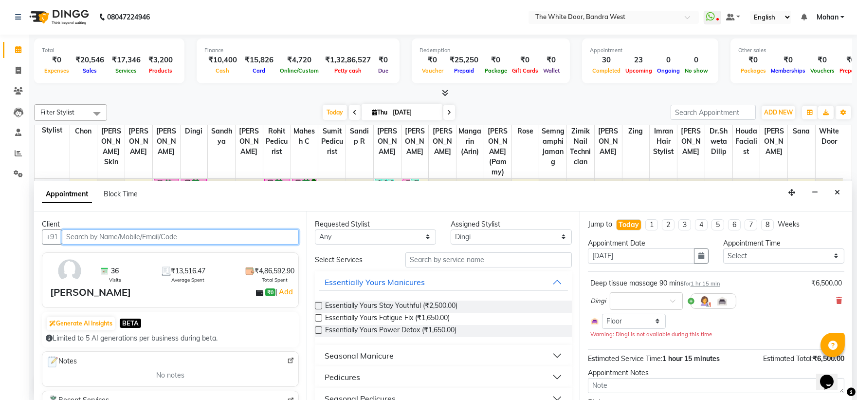
scroll to position [302, 0]
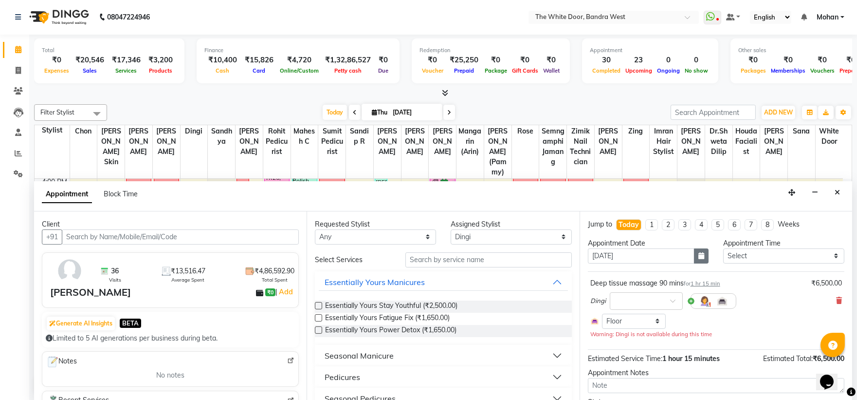
click at [698, 258] on icon "button" at bounding box center [701, 255] width 6 height 7
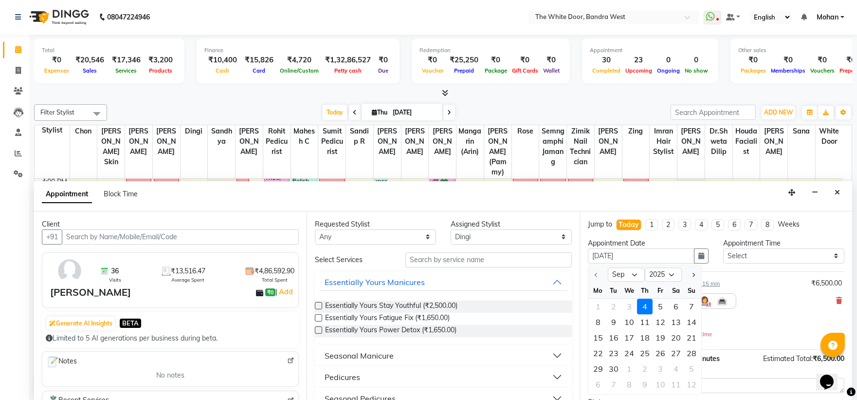
click at [658, 303] on div "5" at bounding box center [661, 306] width 16 height 16
type input "[DATE]"
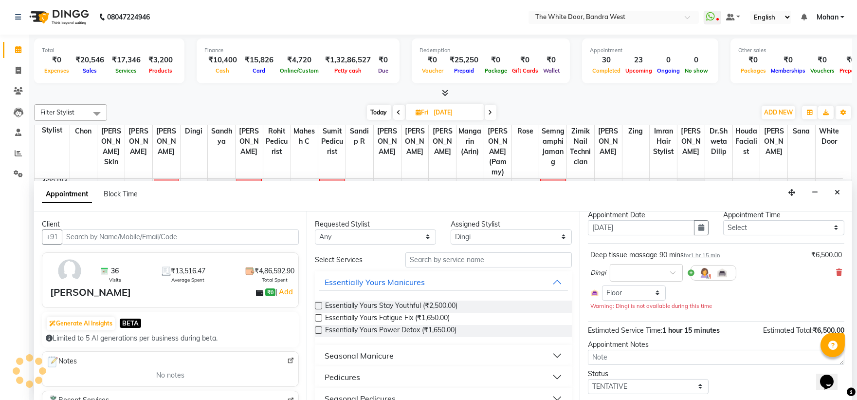
scroll to position [55, 0]
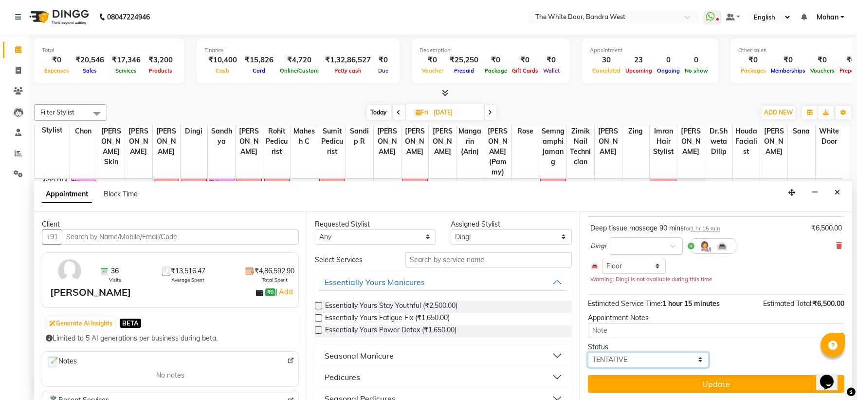
click at [662, 363] on select "Select TENTATIVE CONFIRM UPCOMING" at bounding box center [648, 359] width 121 height 15
click at [588, 352] on select "Select TENTATIVE CONFIRM UPCOMING" at bounding box center [648, 359] width 121 height 15
click at [617, 357] on select "Select TENTATIVE CONFIRM UPCOMING" at bounding box center [648, 359] width 121 height 15
select select "confirm booking"
click at [588, 352] on select "Select TENTATIVE CONFIRM UPCOMING" at bounding box center [648, 359] width 121 height 15
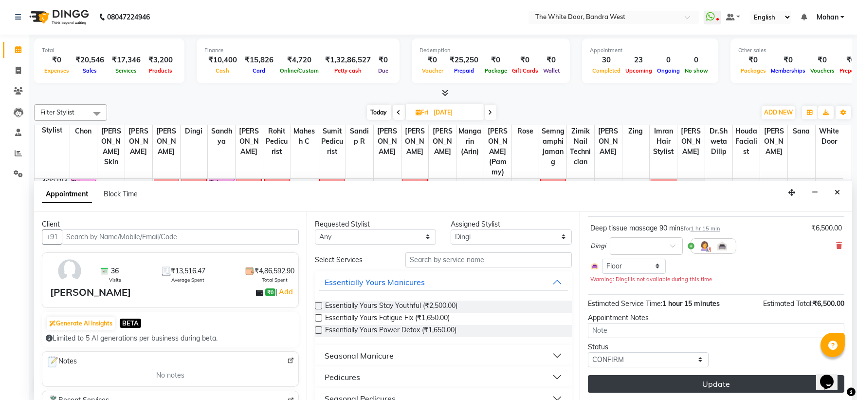
click at [621, 385] on button "Update" at bounding box center [716, 384] width 256 height 18
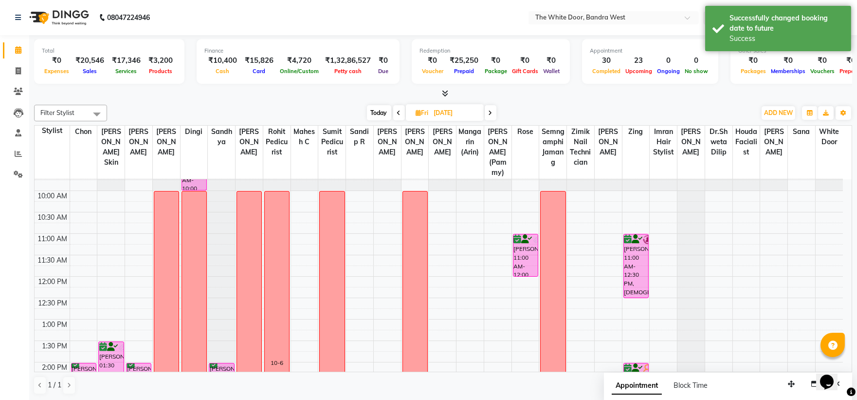
scroll to position [0, 0]
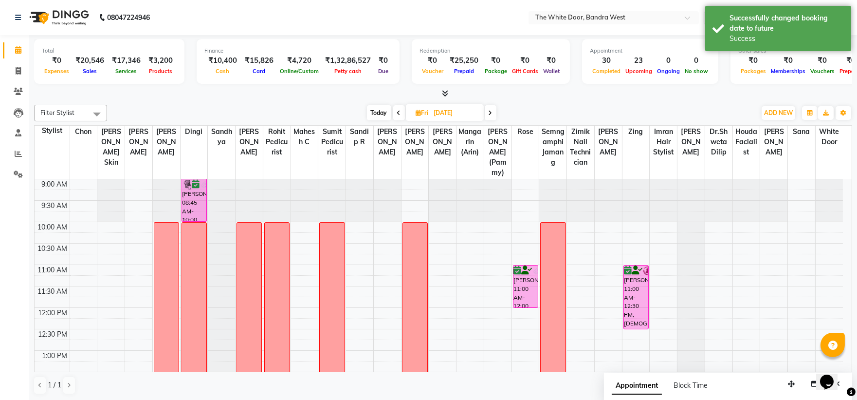
click at [388, 110] on span "Today" at bounding box center [379, 112] width 24 height 15
type input "[DATE]"
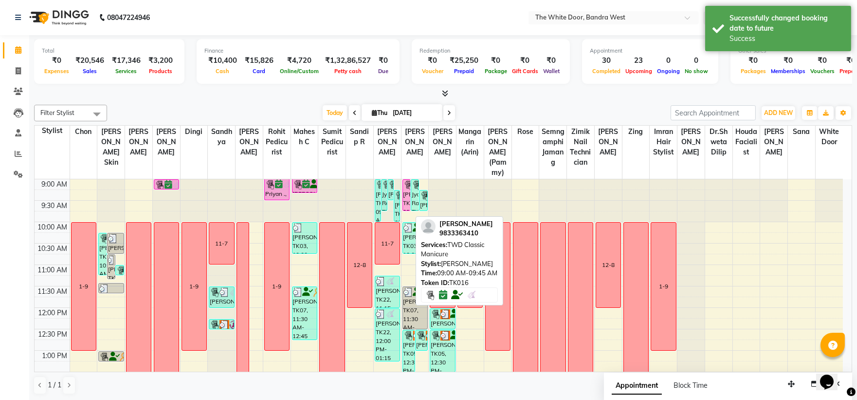
click at [406, 190] on img at bounding box center [408, 185] width 10 height 10
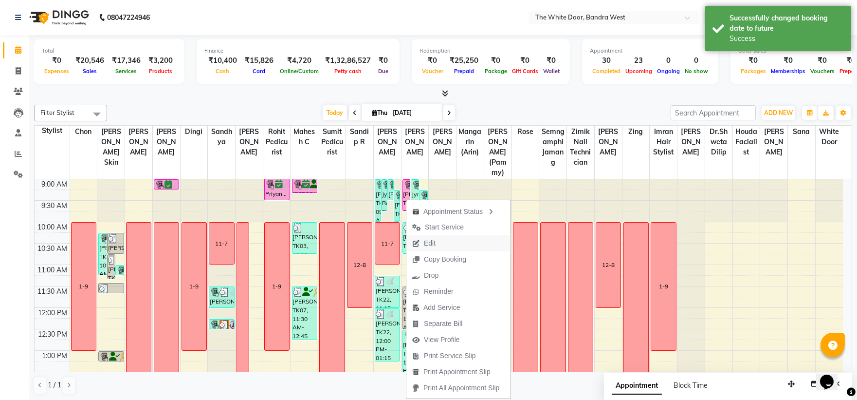
click at [435, 244] on span "Edit" at bounding box center [430, 243] width 12 height 10
select select "confirm booking"
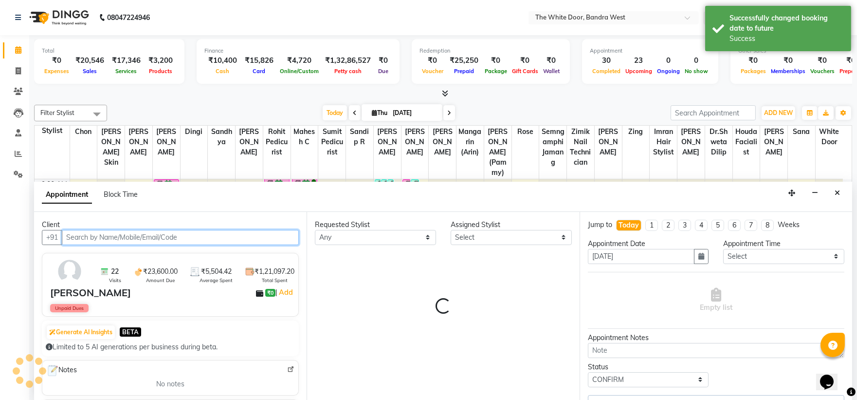
select select "20404"
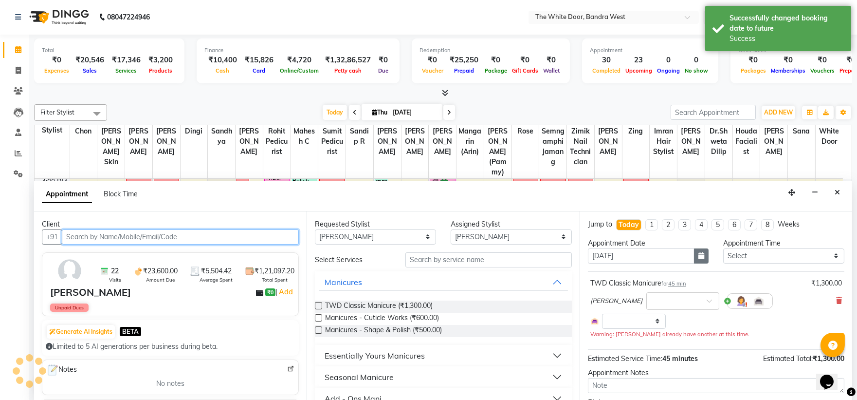
select select "1642"
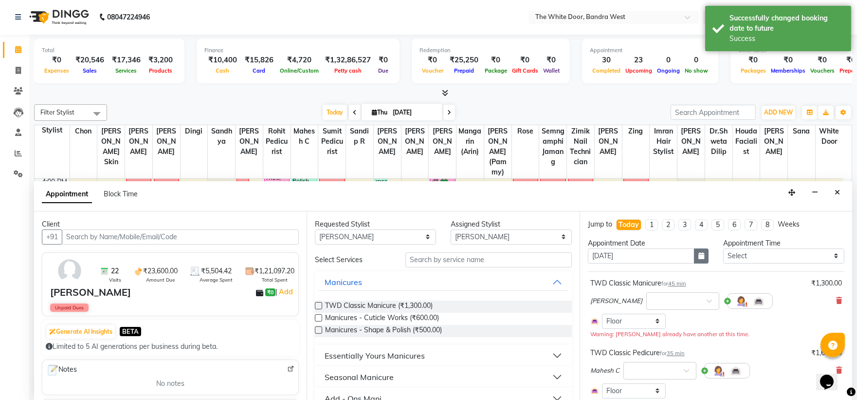
click at [698, 255] on icon "button" at bounding box center [701, 255] width 6 height 7
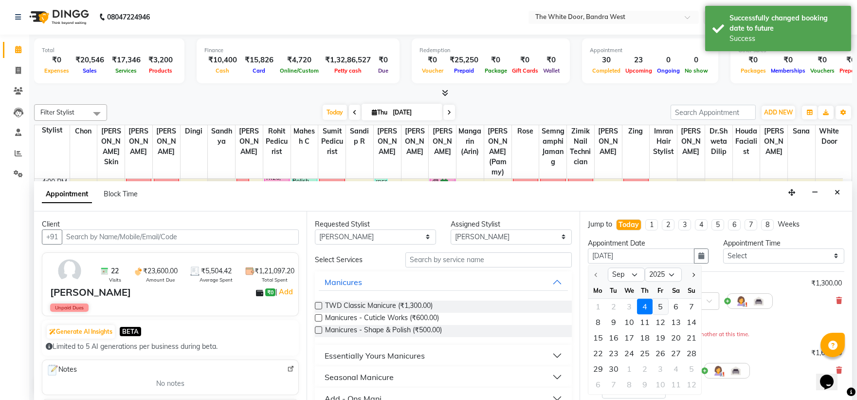
click at [662, 312] on div "5" at bounding box center [661, 306] width 16 height 16
type input "[DATE]"
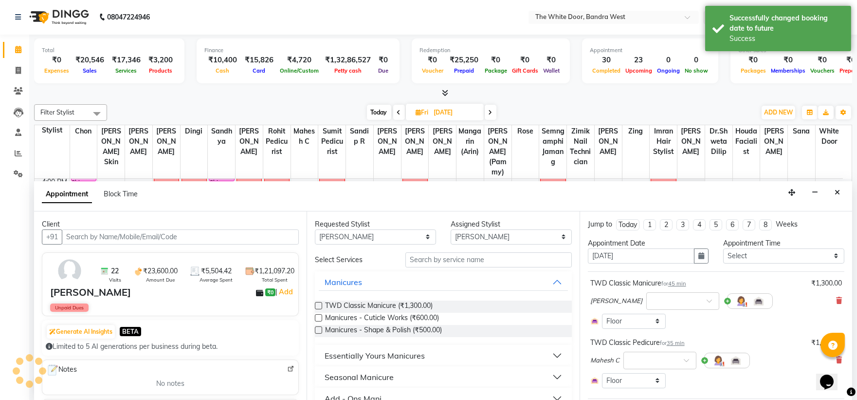
scroll to position [104, 0]
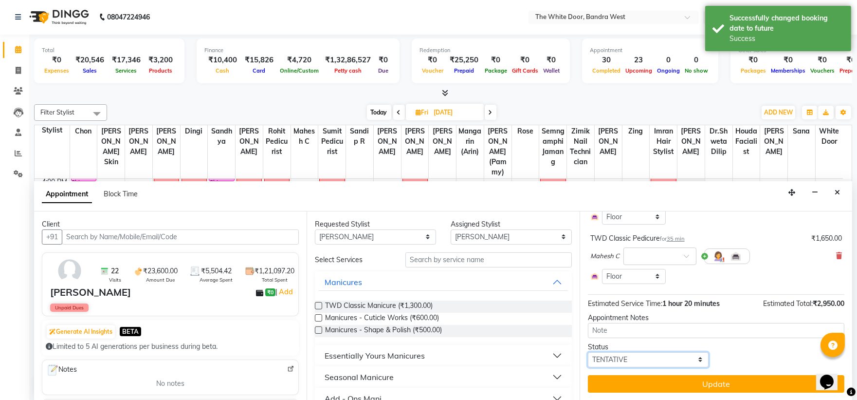
drag, startPoint x: 664, startPoint y: 357, endPoint x: 649, endPoint y: 351, distance: 15.6
click at [664, 357] on select "Select TENTATIVE CONFIRM UPCOMING" at bounding box center [648, 359] width 121 height 15
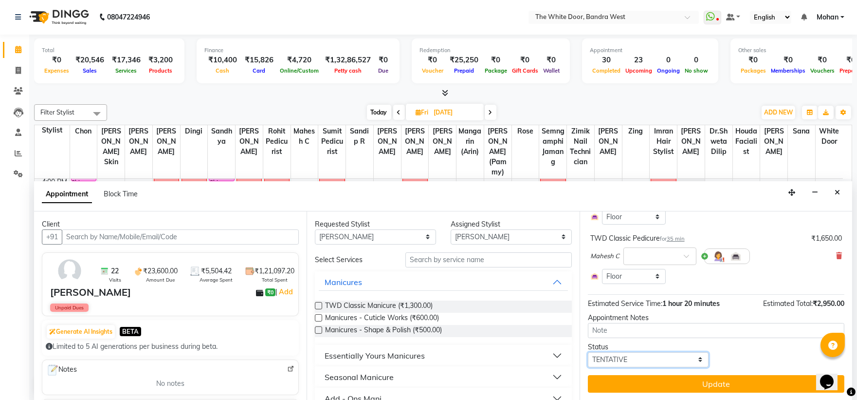
select select "confirm booking"
click at [588, 352] on select "Select TENTATIVE CONFIRM UPCOMING" at bounding box center [648, 359] width 121 height 15
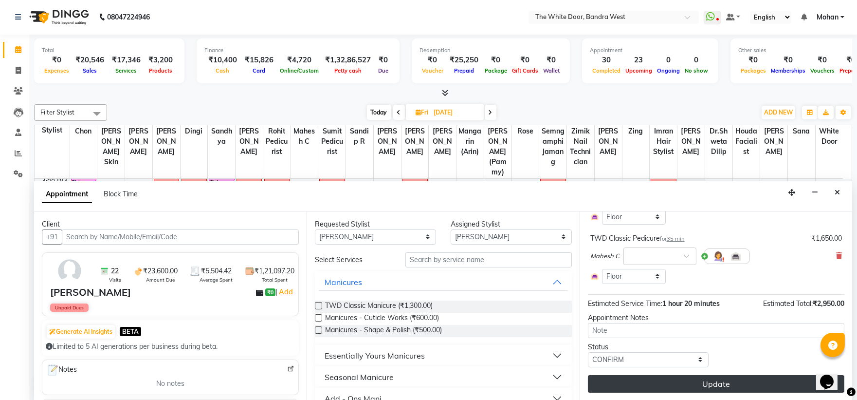
click at [640, 377] on button "Update" at bounding box center [716, 384] width 256 height 18
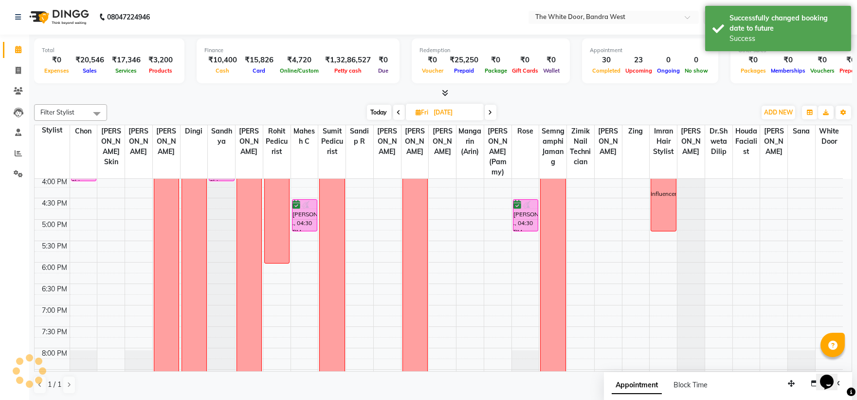
scroll to position [0, 0]
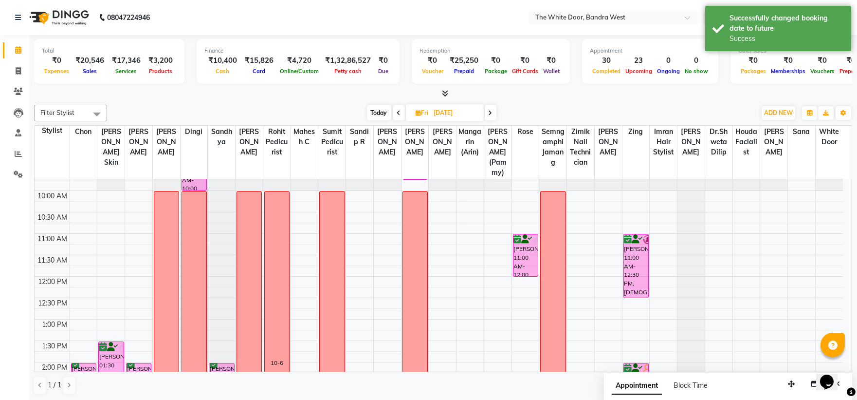
click at [383, 105] on span "Today" at bounding box center [379, 112] width 24 height 15
type input "[DATE]"
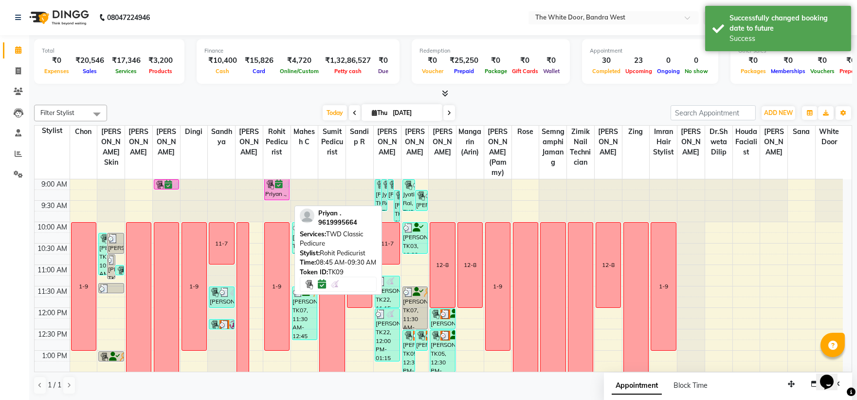
click at [278, 200] on div "Priyan ., TK09, 08:45 AM-09:30 AM, TWD Classic Pedicure" at bounding box center [277, 189] width 24 height 20
select select "6"
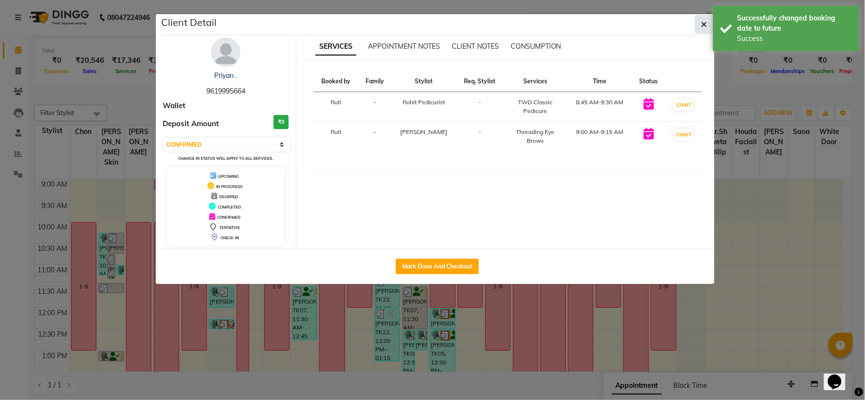
click at [710, 25] on button "button" at bounding box center [704, 24] width 18 height 18
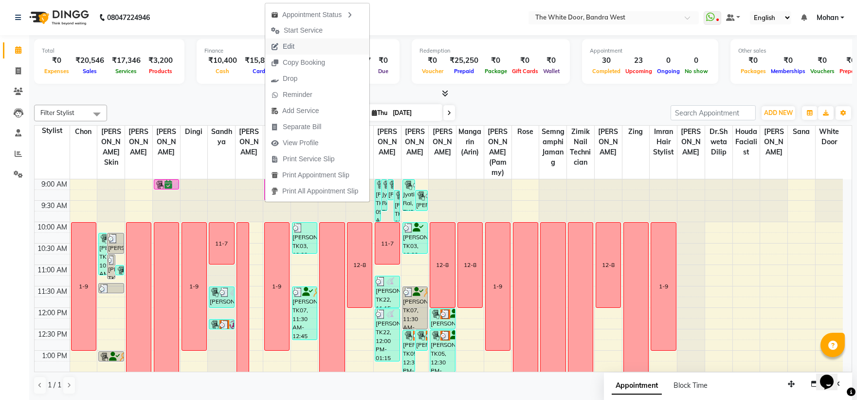
click at [269, 46] on span "Edit" at bounding box center [282, 46] width 35 height 16
select select "tentative"
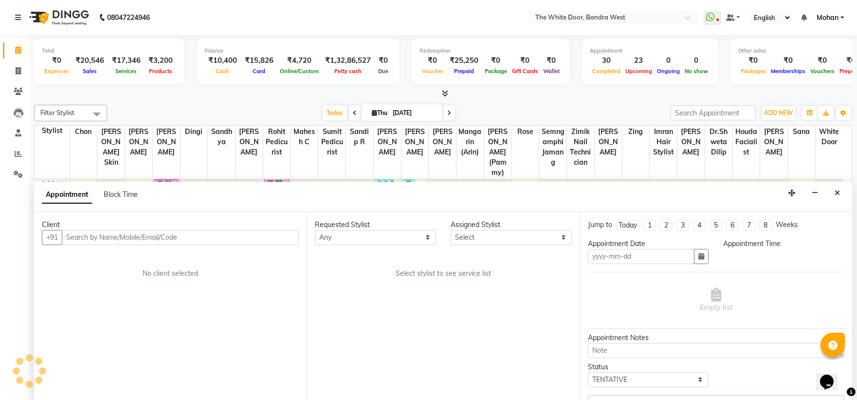
type input "[DATE]"
select select "confirm booking"
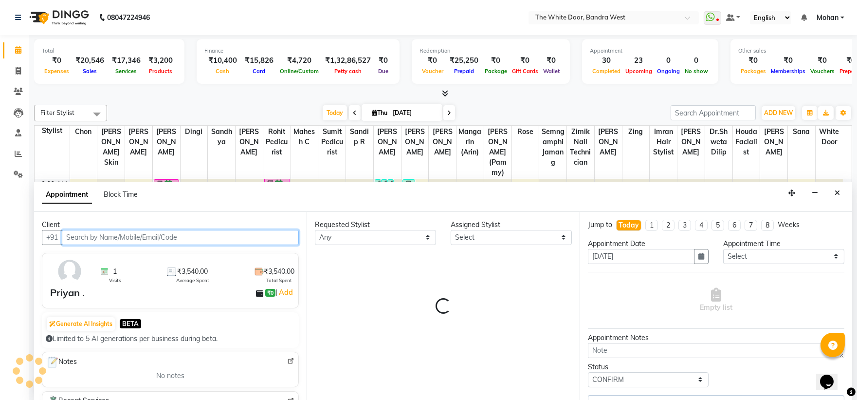
select select "28788"
select select "1642"
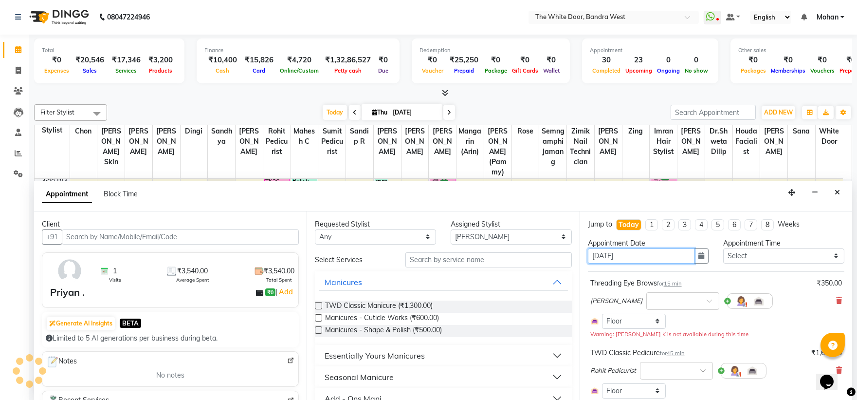
click at [675, 253] on input "[DATE]" at bounding box center [641, 255] width 107 height 15
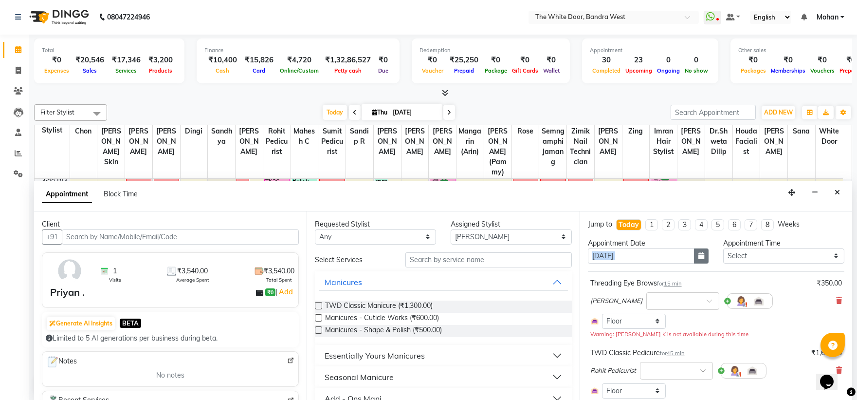
click at [698, 247] on div "Appointment Date [DATE]" at bounding box center [649, 254] width 136 height 33
click at [698, 250] on button "button" at bounding box center [701, 255] width 15 height 15
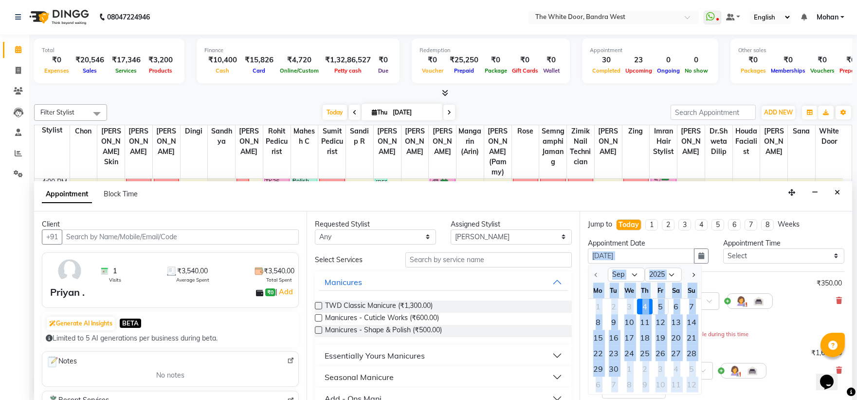
click at [661, 306] on div "5" at bounding box center [661, 306] width 16 height 16
type input "[DATE]"
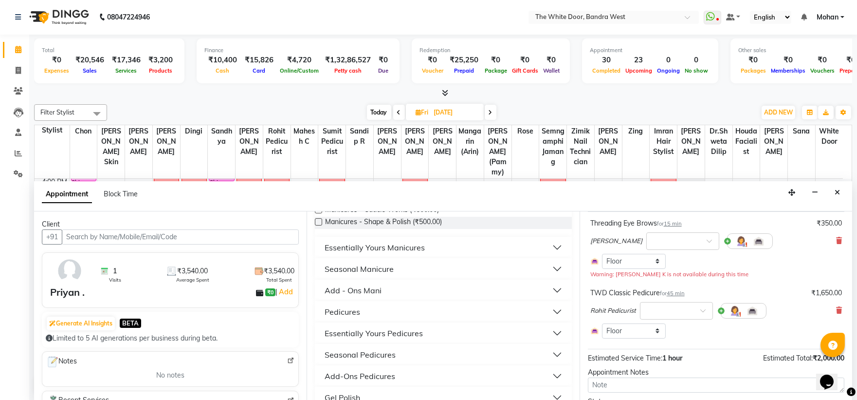
scroll to position [114, 0]
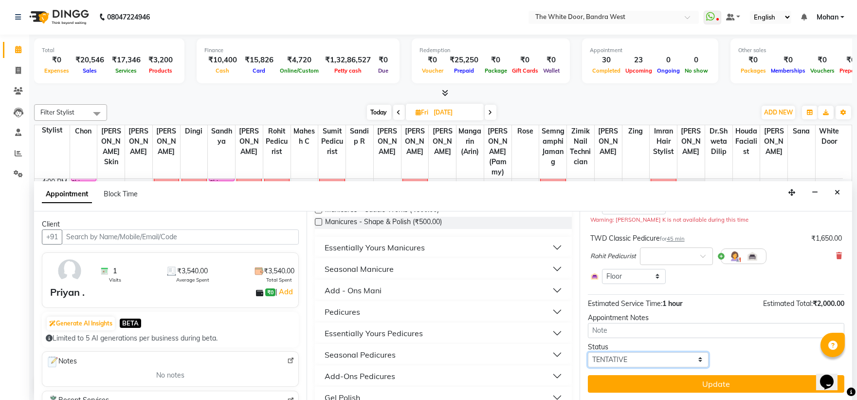
click at [617, 358] on select "Select TENTATIVE CONFIRM UPCOMING" at bounding box center [648, 359] width 121 height 15
click at [611, 352] on select "Select TENTATIVE CONFIRM UPCOMING" at bounding box center [648, 359] width 121 height 15
select select "confirm booking"
click at [588, 352] on select "Select TENTATIVE CONFIRM UPCOMING" at bounding box center [648, 359] width 121 height 15
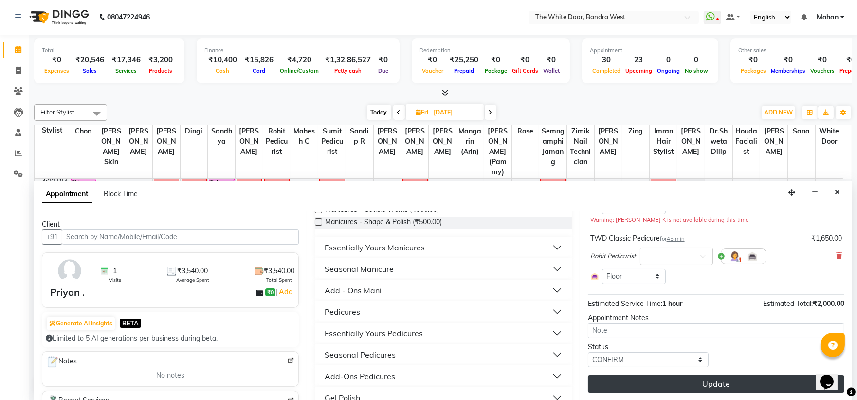
click at [611, 375] on button "Update" at bounding box center [716, 384] width 256 height 18
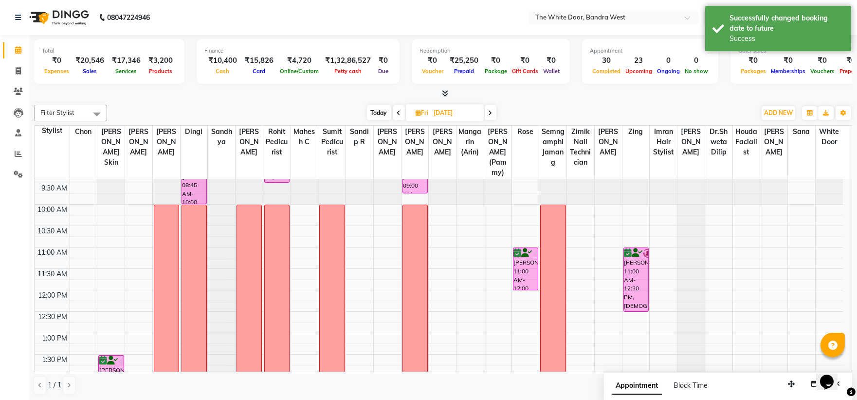
scroll to position [0, 0]
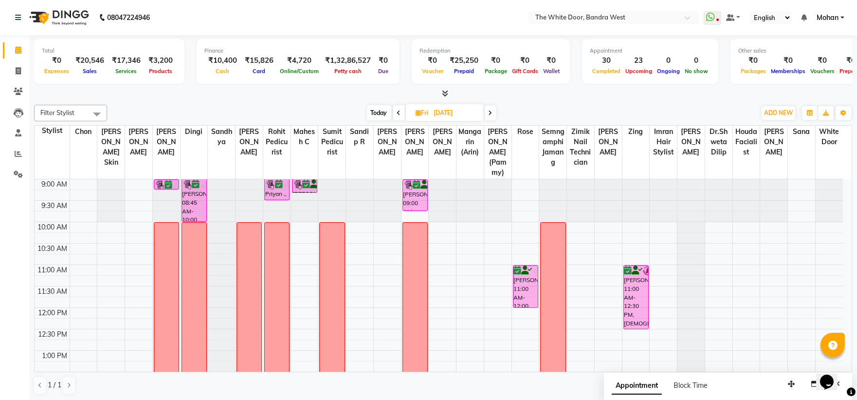
click at [374, 117] on span "Today" at bounding box center [379, 112] width 24 height 15
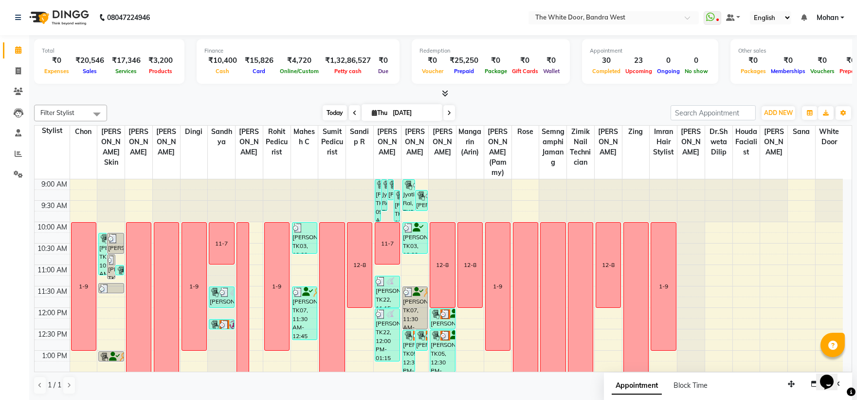
click at [327, 113] on span "Today" at bounding box center [335, 112] width 24 height 15
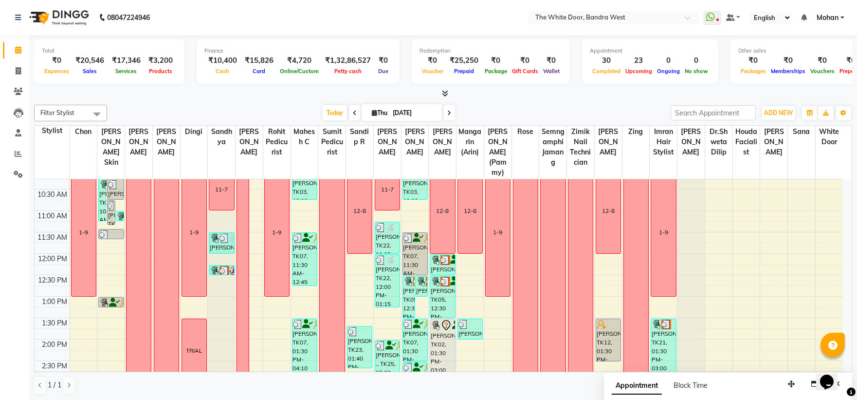
click at [443, 117] on span at bounding box center [449, 112] width 12 height 15
type input "[DATE]"
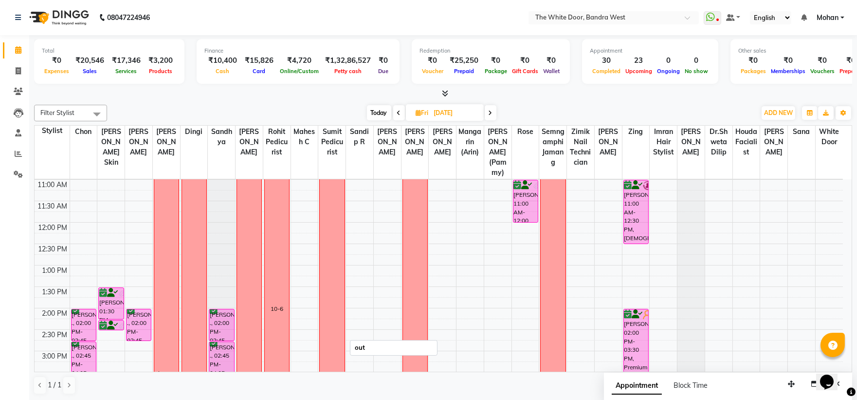
scroll to position [0, 0]
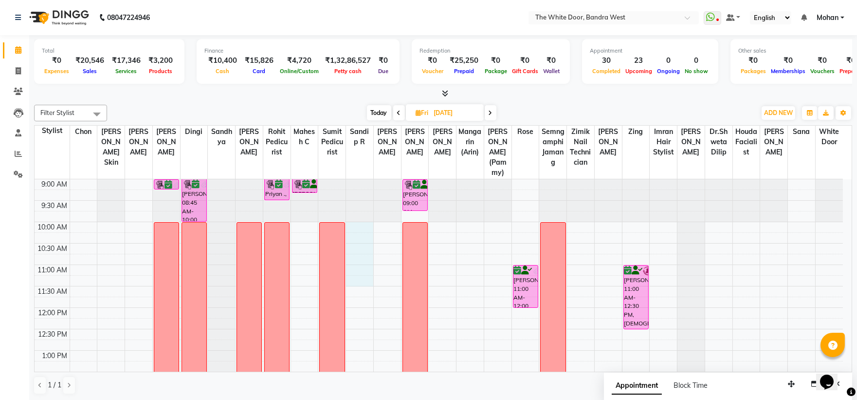
drag, startPoint x: 354, startPoint y: 234, endPoint x: 358, endPoint y: 287, distance: 53.7
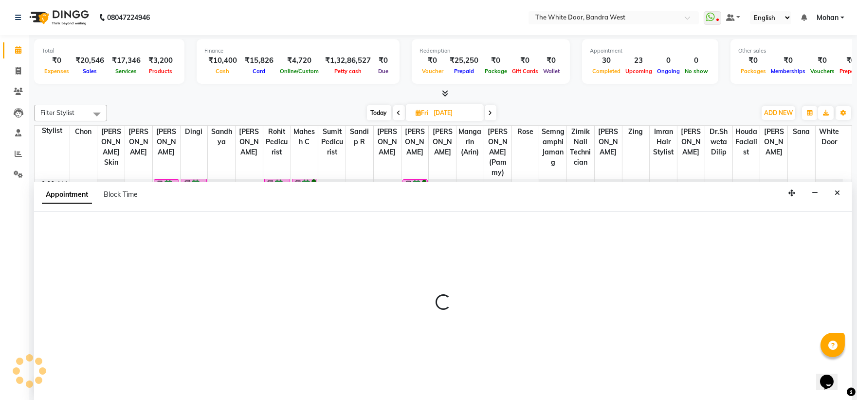
scroll to position [0, 0]
select select "22422"
select select "600"
select select "tentative"
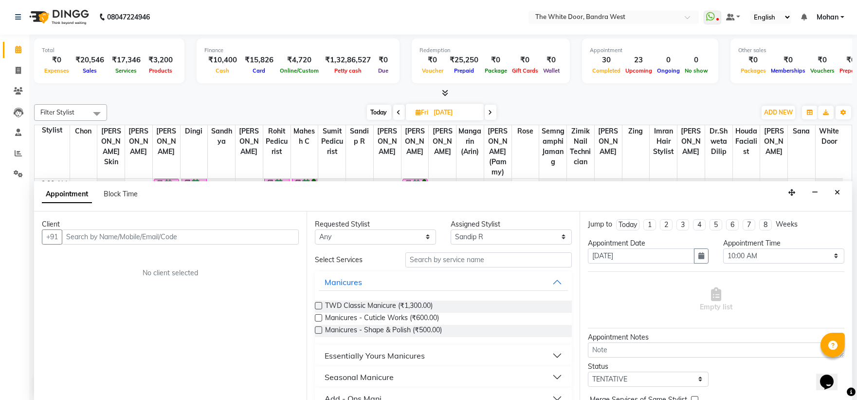
click at [140, 196] on div "Appointment Block Time" at bounding box center [96, 194] width 108 height 10
click at [136, 192] on span "Block Time" at bounding box center [121, 193] width 34 height 9
select select "22422"
select select "600"
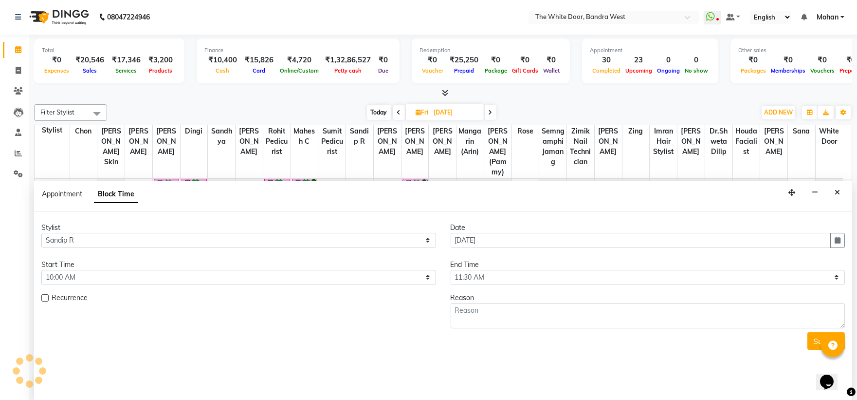
scroll to position [302, 0]
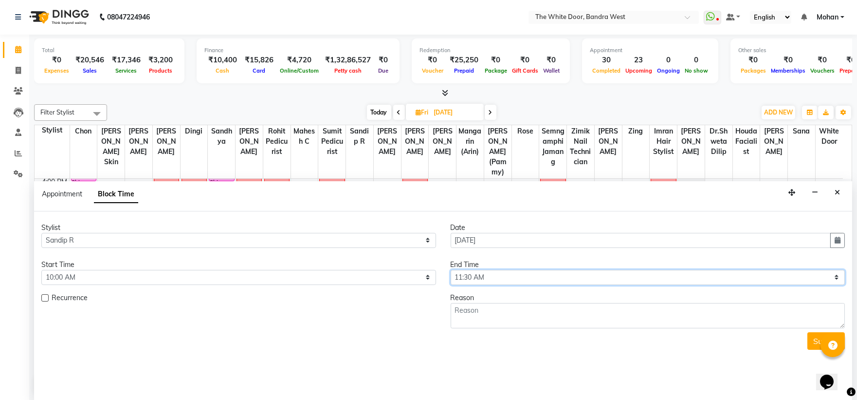
click at [507, 274] on select "Select 10:00 AM 10:15 AM 10:30 AM 10:45 AM 11:00 AM 11:15 AM 11:30 AM 11:45 AM …" at bounding box center [648, 277] width 395 height 15
select select "720"
click at [451, 270] on select "Select 10:00 AM 10:15 AM 10:30 AM 10:45 AM 11:00 AM 11:15 AM 11:30 AM 11:45 AM …" at bounding box center [648, 277] width 395 height 15
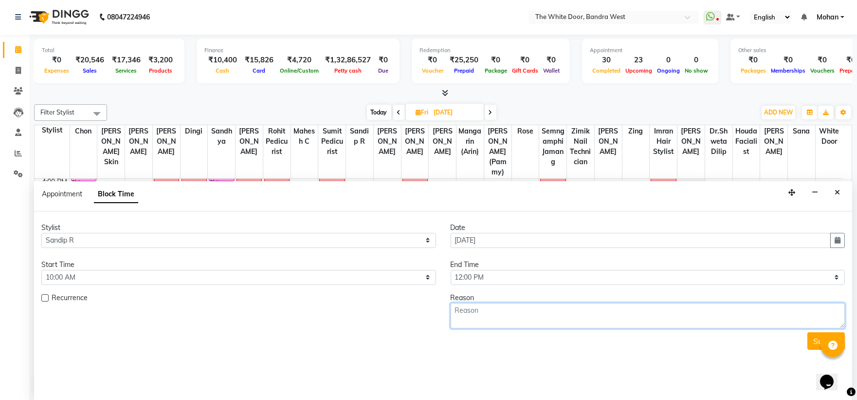
click at [497, 309] on textarea at bounding box center [648, 315] width 395 height 25
type textarea "12-8"
click at [815, 339] on button "Submit" at bounding box center [825, 341] width 37 height 18
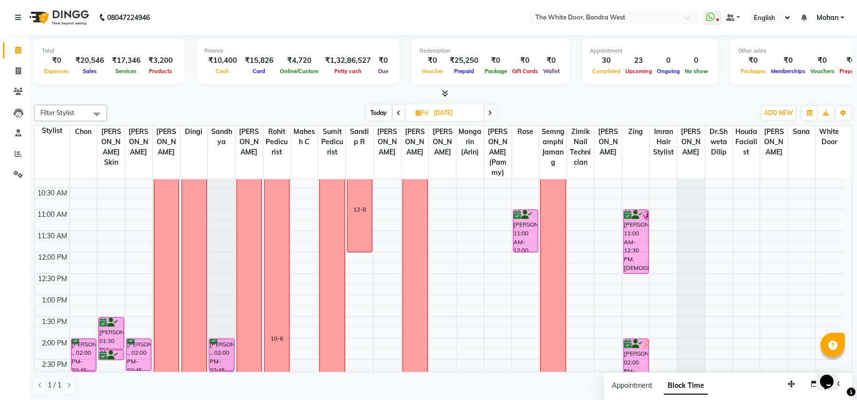
scroll to position [0, 0]
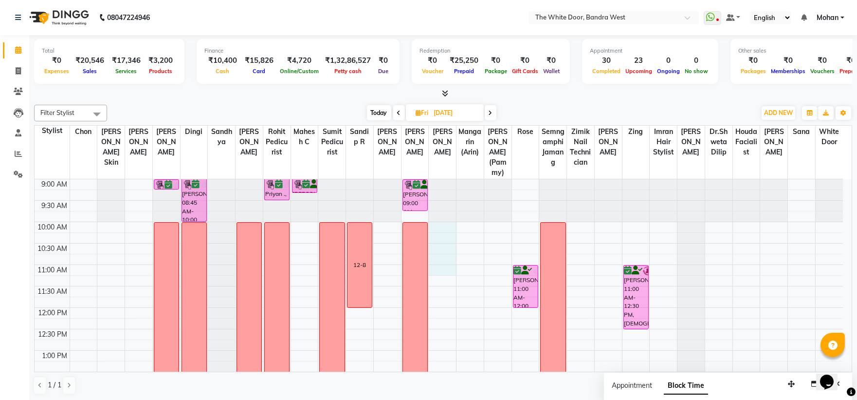
select select "37901"
select select "600"
select select "tentative"
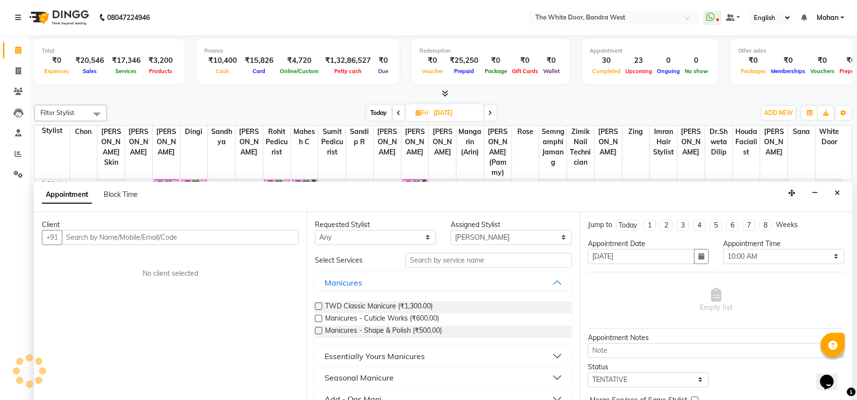
scroll to position [0, 0]
click at [124, 193] on span "Block Time" at bounding box center [121, 193] width 34 height 9
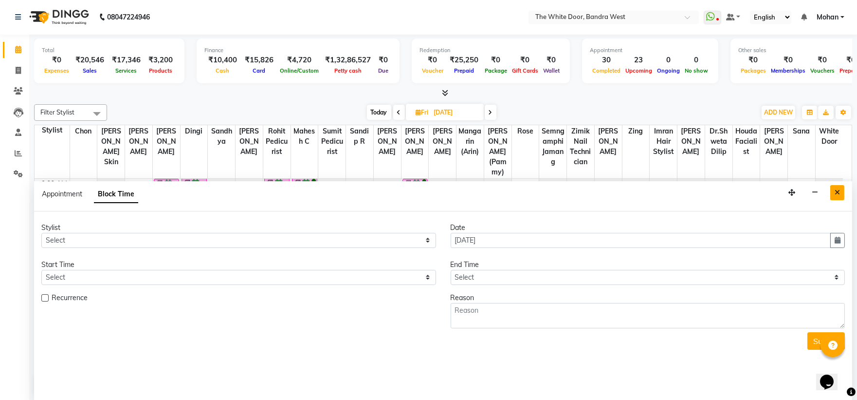
click at [840, 195] on icon "Close" at bounding box center [837, 192] width 5 height 7
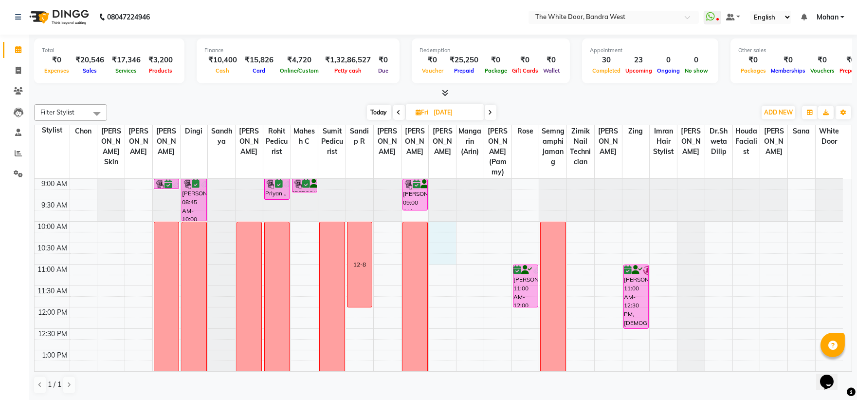
drag, startPoint x: 445, startPoint y: 236, endPoint x: 437, endPoint y: 269, distance: 34.7
select select "37901"
select select "600"
select select "tentative"
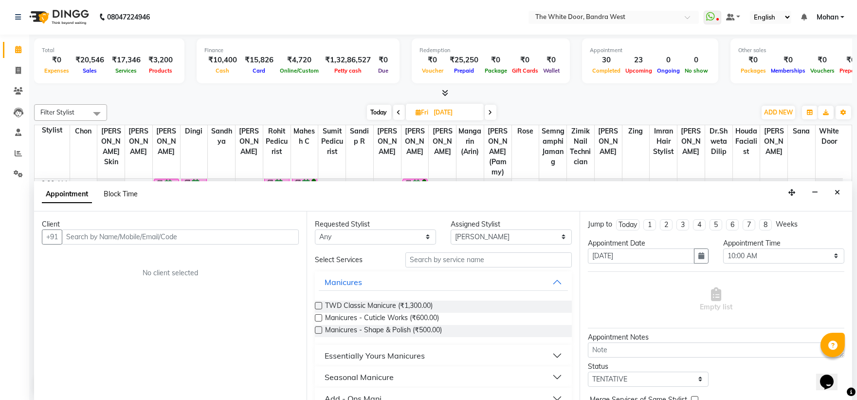
click at [129, 193] on span "Block Time" at bounding box center [121, 193] width 34 height 9
select select "37901"
select select "600"
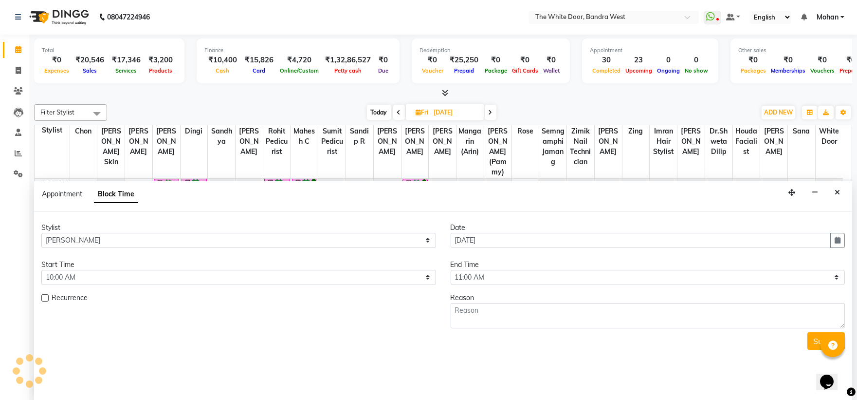
scroll to position [302, 0]
drag, startPoint x: 509, startPoint y: 264, endPoint x: 502, endPoint y: 275, distance: 13.4
click at [508, 265] on div "End Time" at bounding box center [648, 264] width 395 height 10
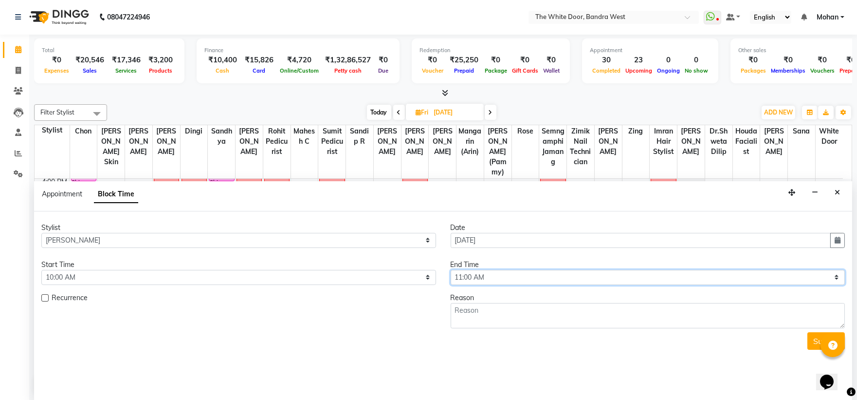
click at [501, 275] on select "Select 10:00 AM 10:15 AM 10:30 AM 10:45 AM 11:00 AM 11:15 AM 11:30 AM 11:45 AM …" at bounding box center [648, 277] width 395 height 15
select select "780"
click at [451, 270] on select "Select 10:00 AM 10:15 AM 10:30 AM 10:45 AM 11:00 AM 11:15 AM 11:30 AM 11:45 AM …" at bounding box center [648, 277] width 395 height 15
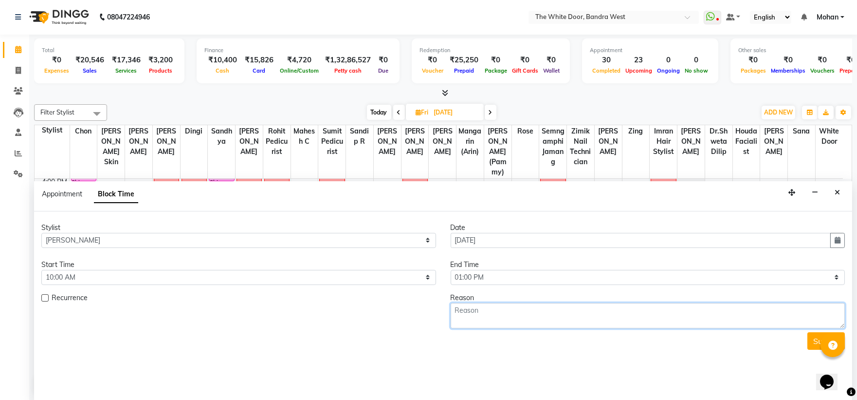
click at [468, 318] on textarea at bounding box center [648, 315] width 395 height 25
type textarea "1-9"
click at [811, 337] on button "Submit" at bounding box center [825, 341] width 37 height 18
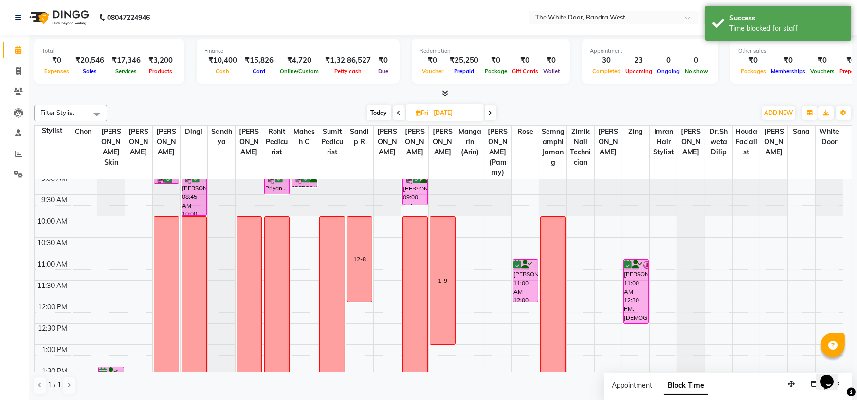
scroll to position [0, 0]
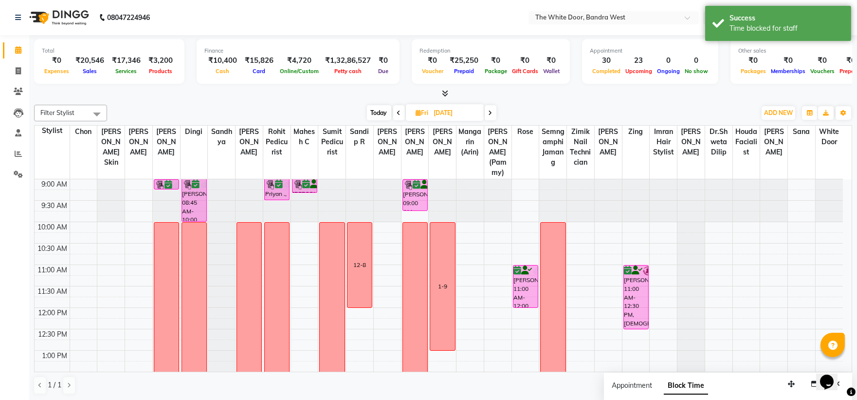
click at [398, 111] on icon at bounding box center [399, 113] width 4 height 6
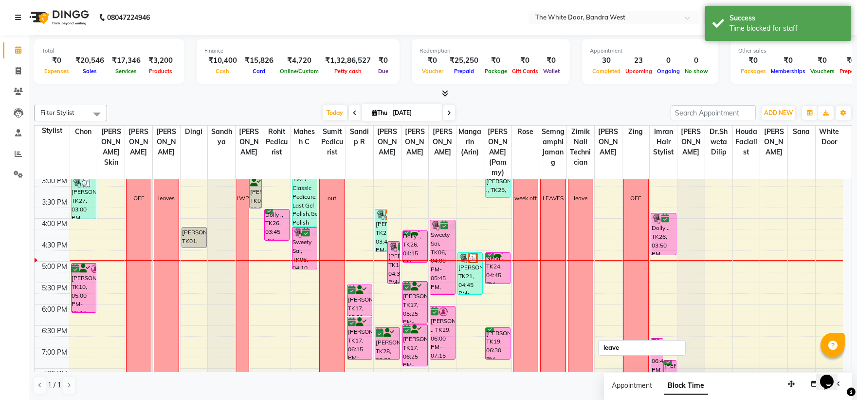
scroll to position [377, 0]
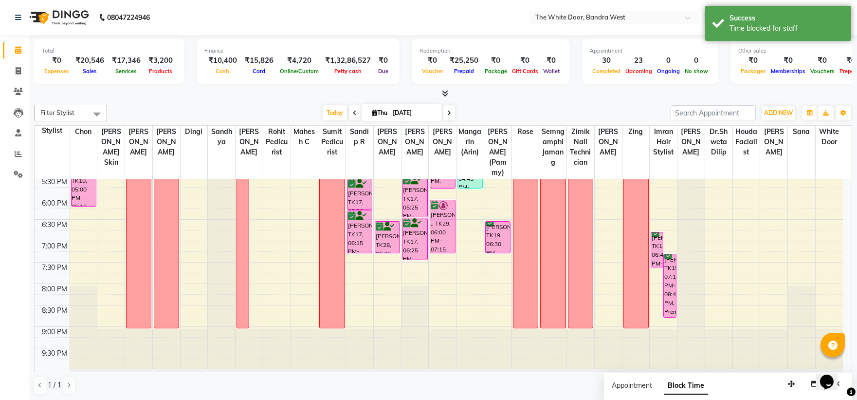
click at [447, 105] on span at bounding box center [449, 112] width 12 height 15
type input "[DATE]"
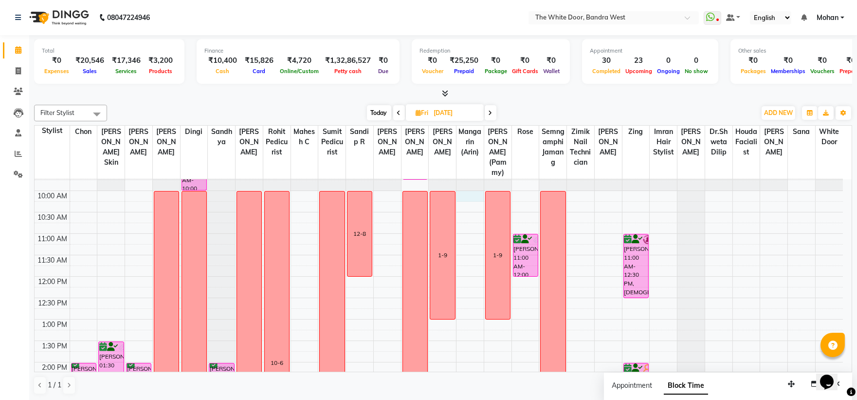
scroll to position [30, 0]
drag, startPoint x: 468, startPoint y: 206, endPoint x: 477, endPoint y: 256, distance: 50.4
select select "57439"
select select "tentative"
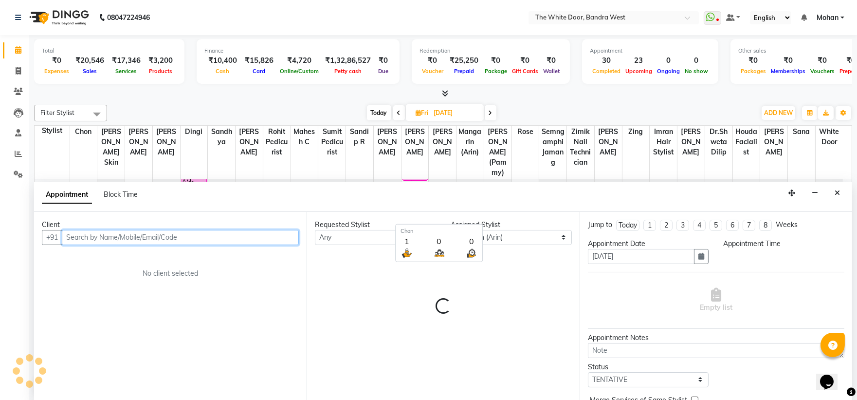
select select "600"
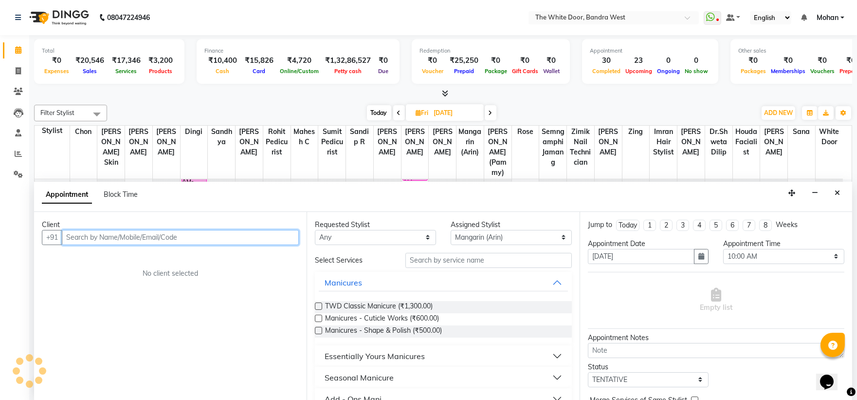
scroll to position [0, 0]
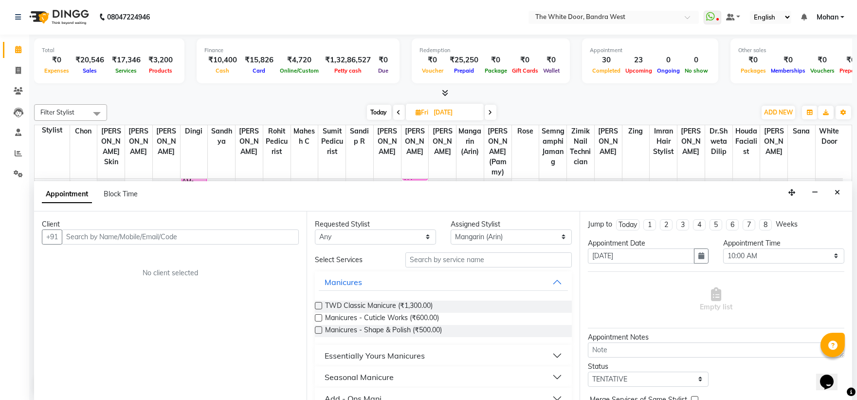
click at [116, 197] on div "Block Time" at bounding box center [121, 194] width 34 height 10
click at [110, 197] on div "Block Time" at bounding box center [121, 194] width 34 height 10
click at [116, 192] on span "Block Time" at bounding box center [121, 193] width 34 height 9
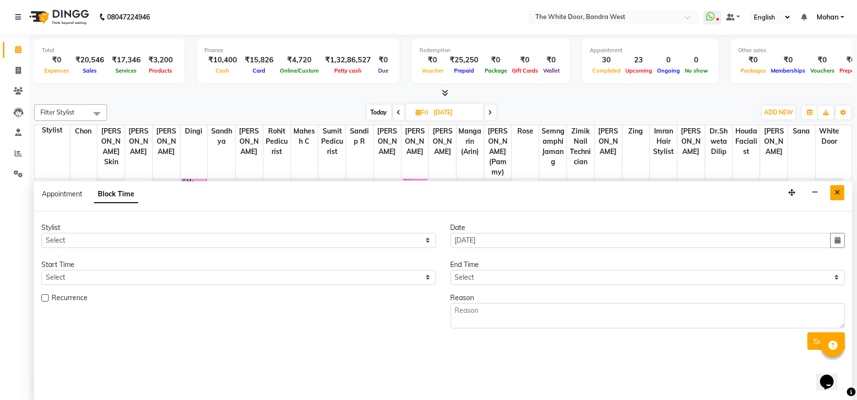
click at [838, 191] on icon "Close" at bounding box center [837, 192] width 5 height 7
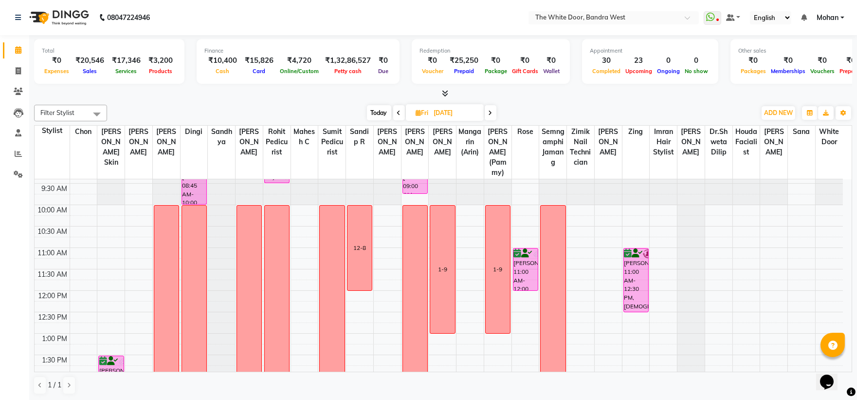
scroll to position [0, 0]
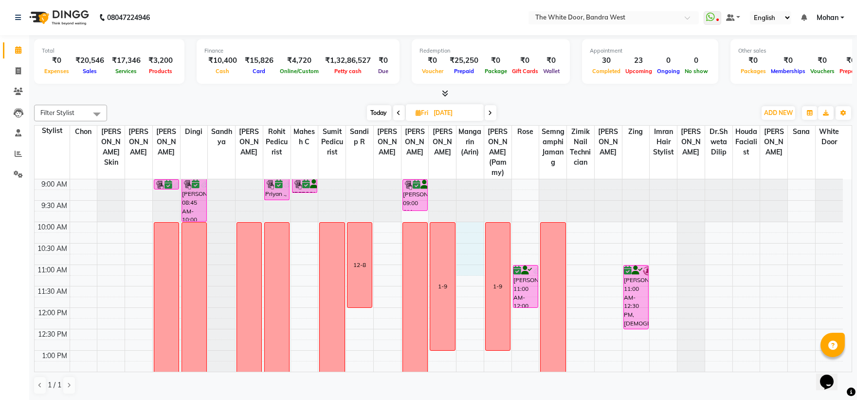
drag, startPoint x: 473, startPoint y: 234, endPoint x: 470, endPoint y: 281, distance: 47.8
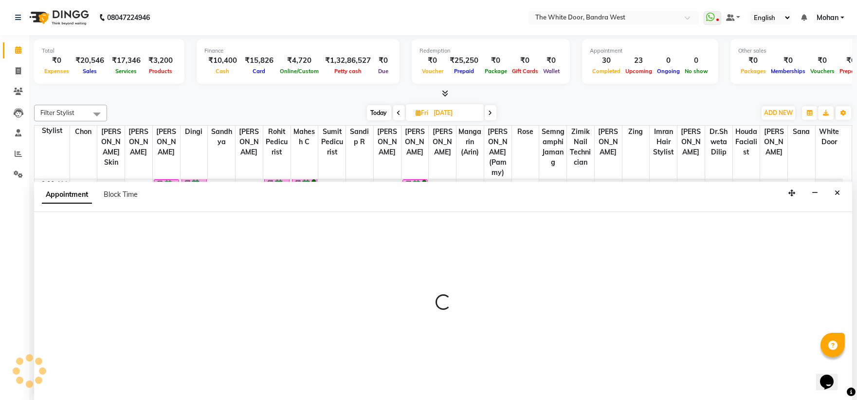
scroll to position [0, 0]
select select "57439"
select select "600"
select select "tentative"
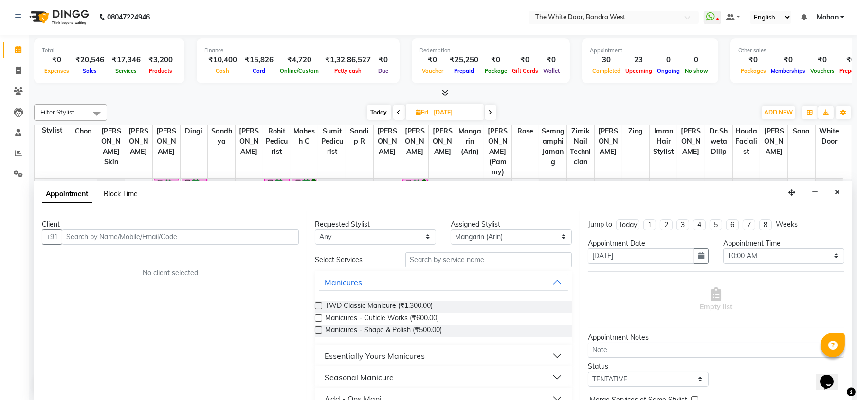
click at [132, 193] on span "Block Time" at bounding box center [121, 193] width 34 height 9
select select "57439"
select select "600"
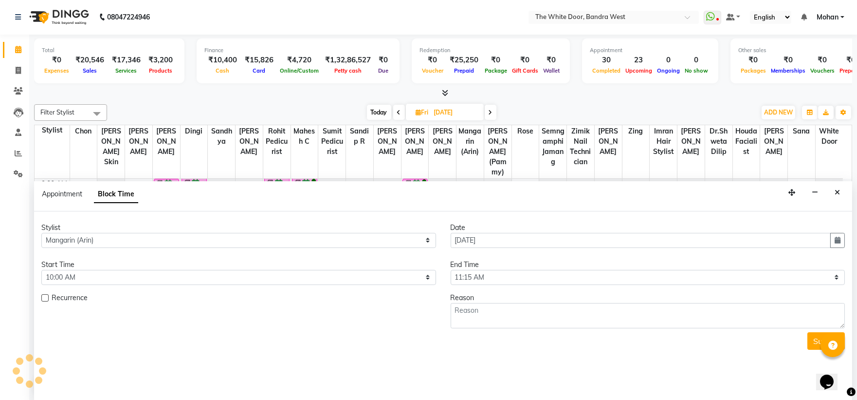
scroll to position [302, 0]
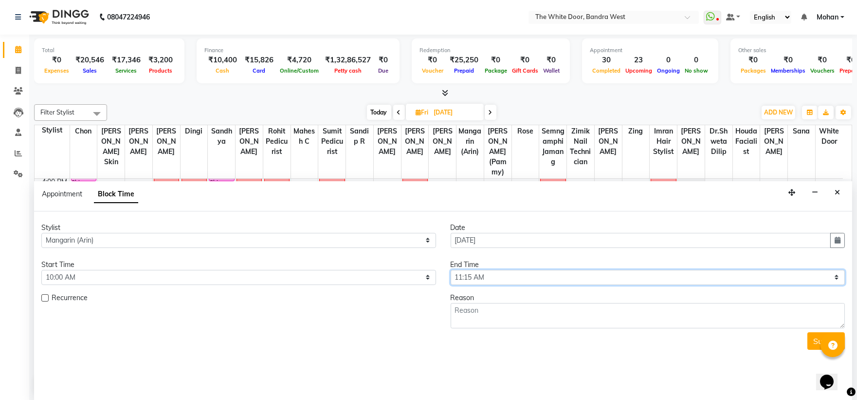
click at [484, 274] on select "Select 10:00 AM 10:15 AM 10:30 AM 10:45 AM 11:00 AM 11:15 AM 11:30 AM 11:45 AM …" at bounding box center [648, 277] width 395 height 15
select select "660"
click at [451, 270] on select "Select 10:00 AM 10:15 AM 10:30 AM 10:45 AM 11:00 AM 11:15 AM 11:30 AM 11:45 AM …" at bounding box center [648, 277] width 395 height 15
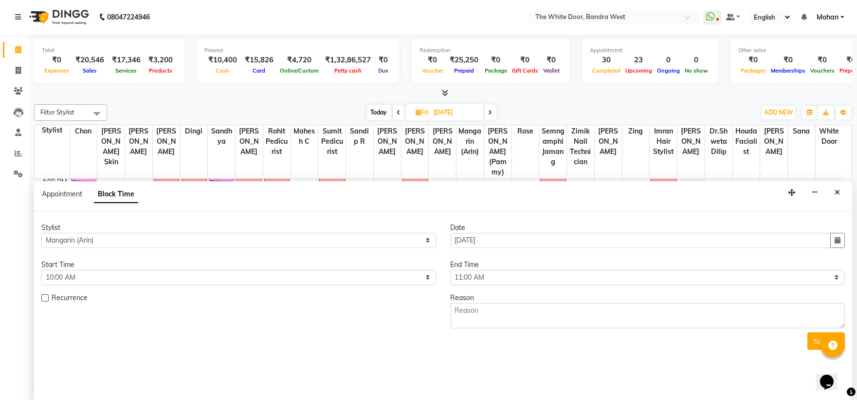
click at [474, 334] on div "Submit" at bounding box center [442, 341] width 803 height 18
click at [467, 316] on textarea at bounding box center [648, 315] width 395 height 25
type textarea "11-7"
click at [812, 337] on button "Submit" at bounding box center [825, 341] width 37 height 18
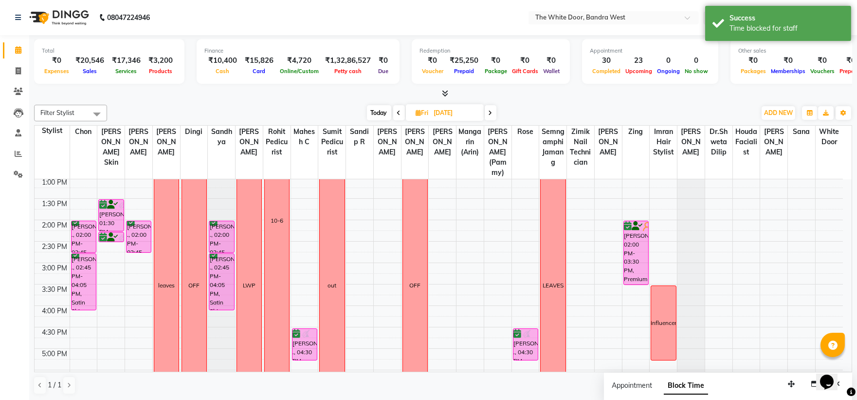
scroll to position [31, 0]
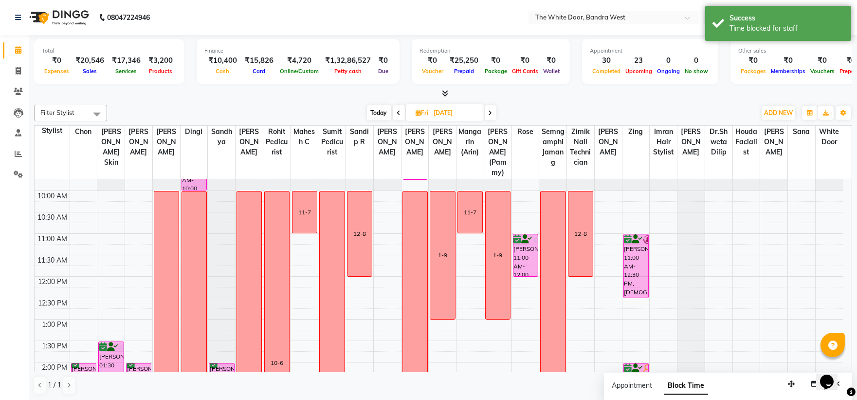
click at [377, 111] on span "Today" at bounding box center [379, 112] width 24 height 15
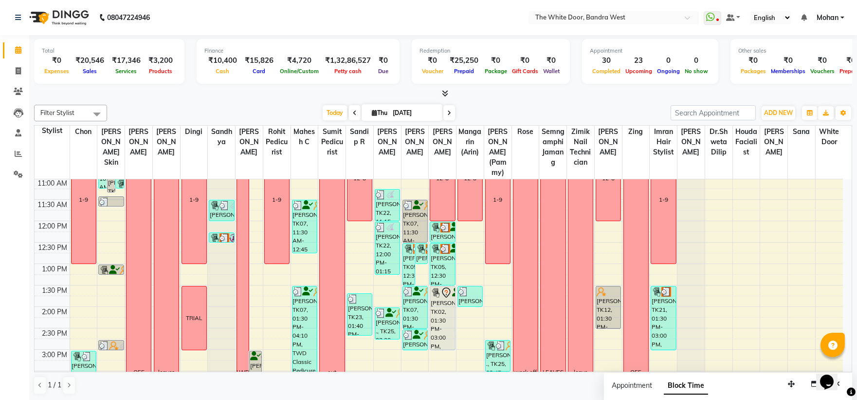
scroll to position [0, 0]
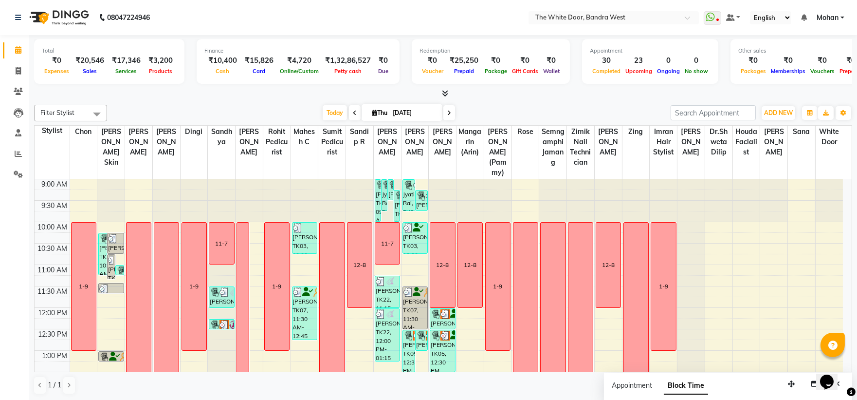
click at [447, 114] on icon at bounding box center [449, 113] width 4 height 6
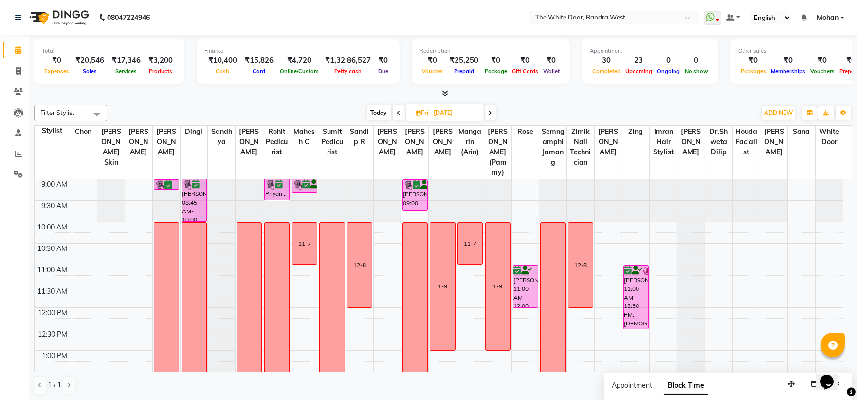
click at [384, 112] on span "Today" at bounding box center [379, 112] width 24 height 15
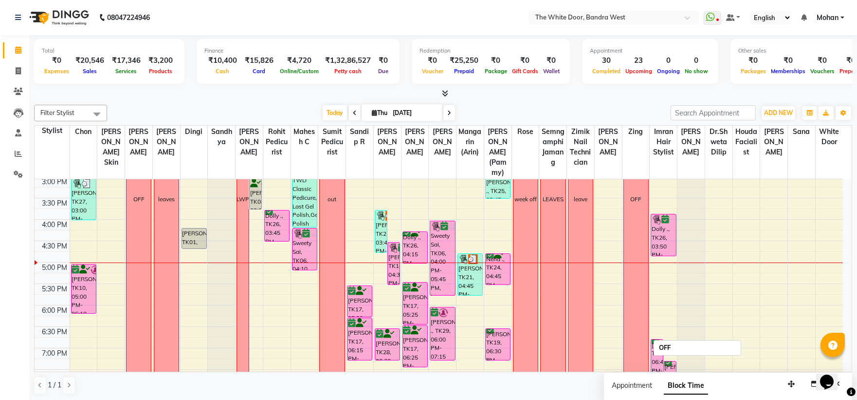
scroll to position [377, 0]
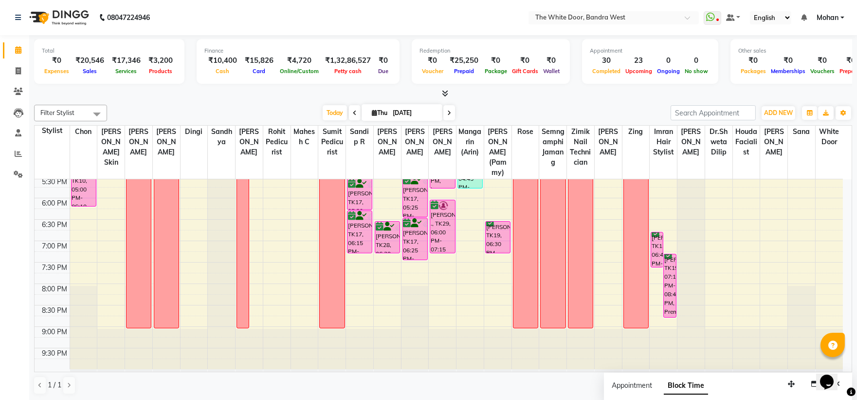
click at [449, 110] on span at bounding box center [449, 112] width 12 height 15
type input "[DATE]"
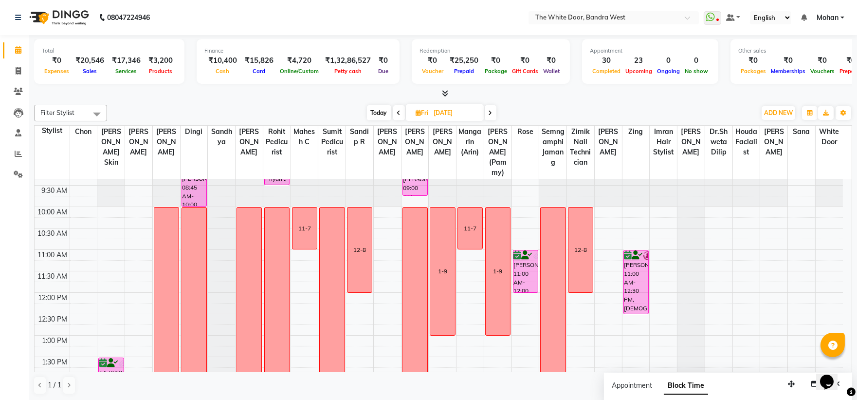
scroll to position [0, 0]
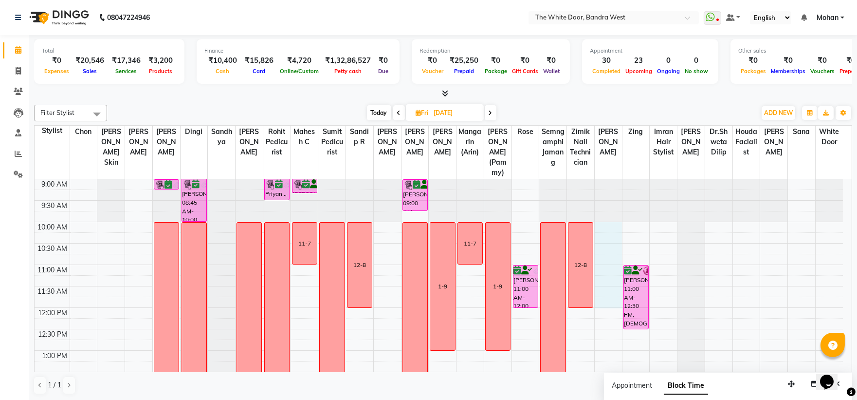
drag, startPoint x: 614, startPoint y: 237, endPoint x: 614, endPoint y: 317, distance: 79.3
select select "60601"
select select "tentative"
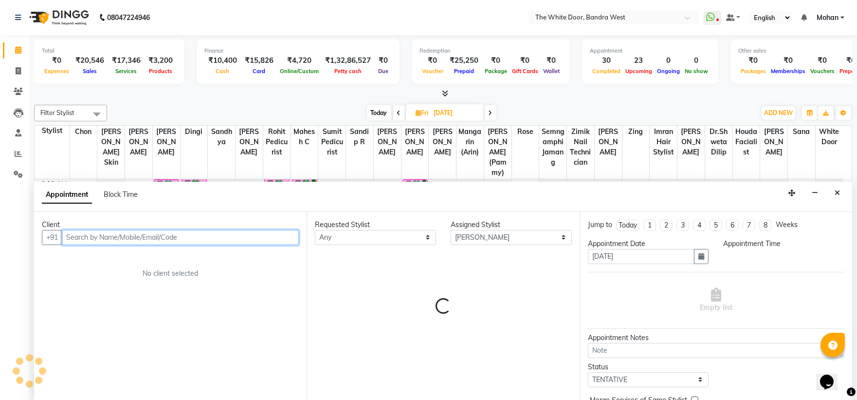
select select "600"
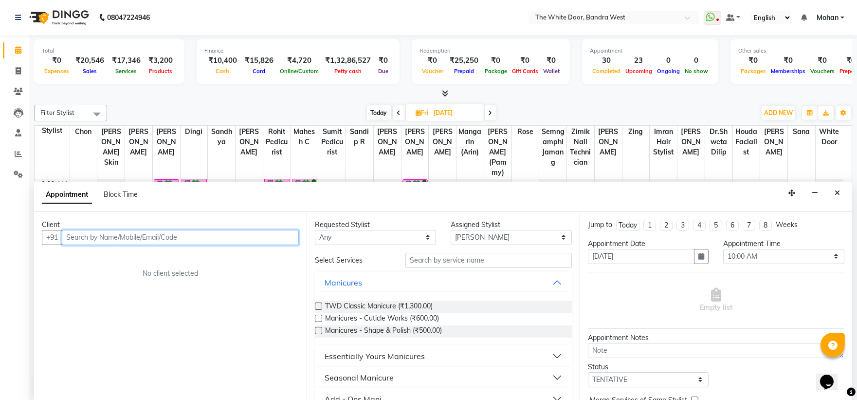
scroll to position [0, 0]
click at [134, 196] on span "Block Time" at bounding box center [121, 193] width 34 height 9
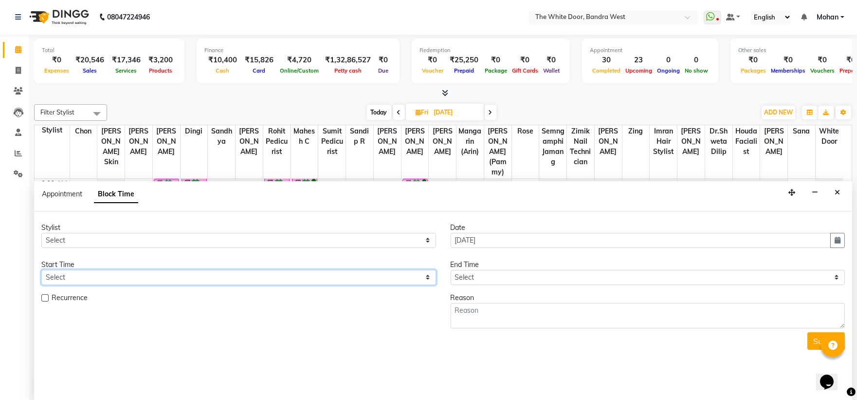
click at [79, 279] on select "Select" at bounding box center [238, 277] width 395 height 15
click at [66, 273] on select "Select" at bounding box center [238, 277] width 395 height 15
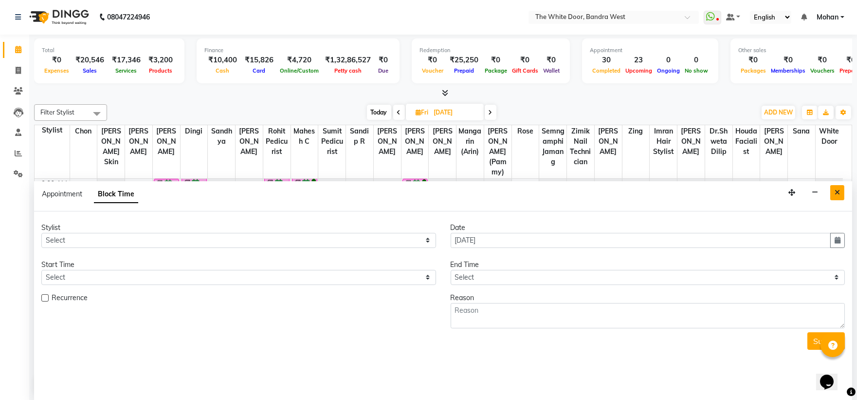
click at [837, 189] on icon "Close" at bounding box center [837, 192] width 5 height 7
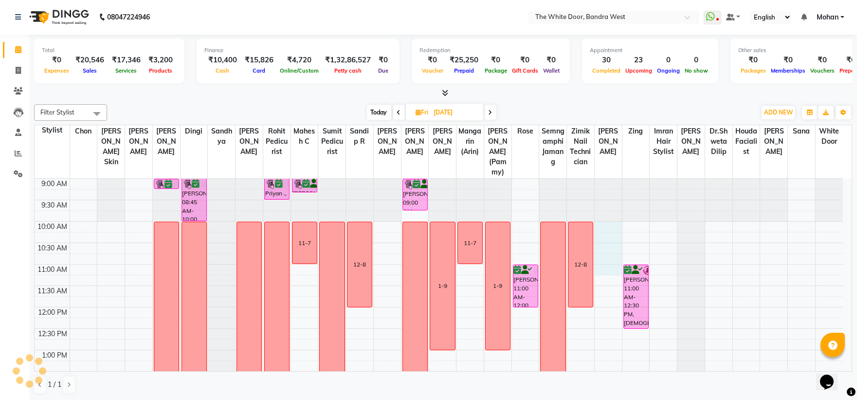
drag, startPoint x: 607, startPoint y: 235, endPoint x: 609, endPoint y: 278, distance: 42.9
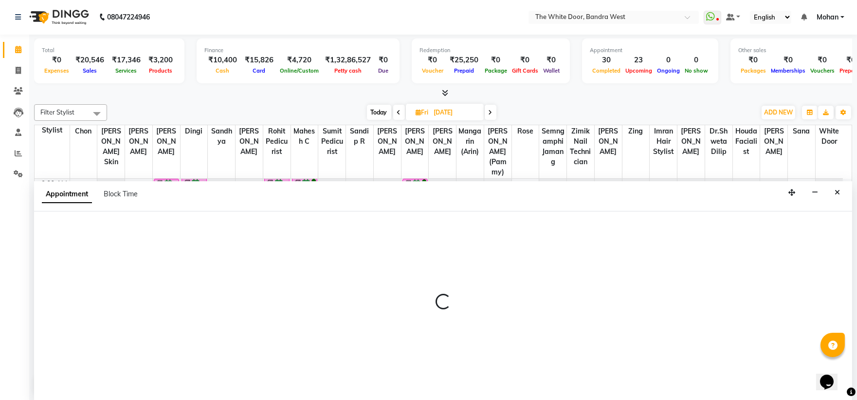
select select "60601"
select select "tentative"
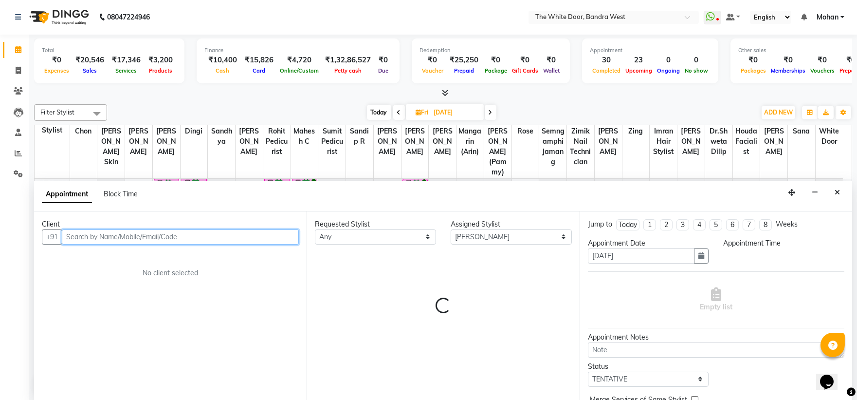
select select "600"
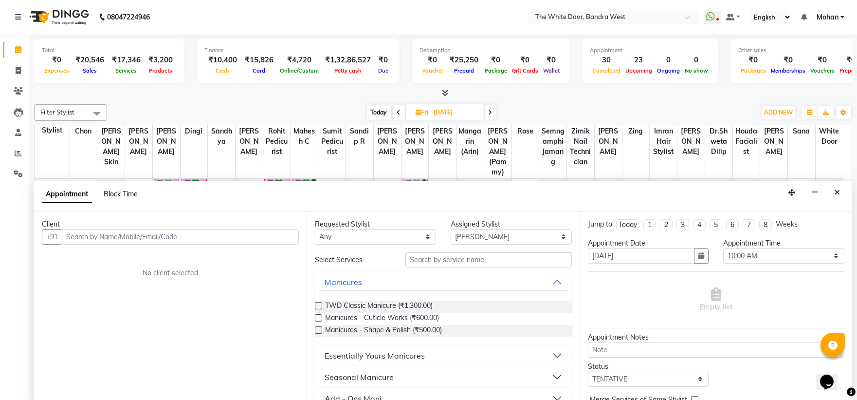
click at [132, 196] on span "Block Time" at bounding box center [121, 193] width 34 height 9
select select "60601"
select select "600"
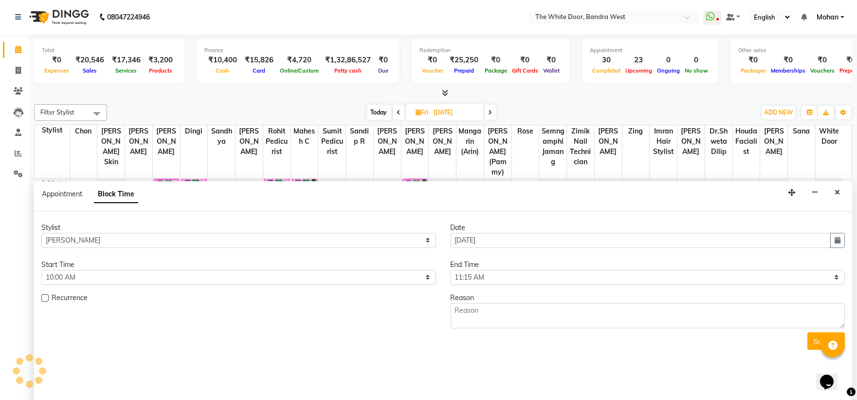
scroll to position [302, 0]
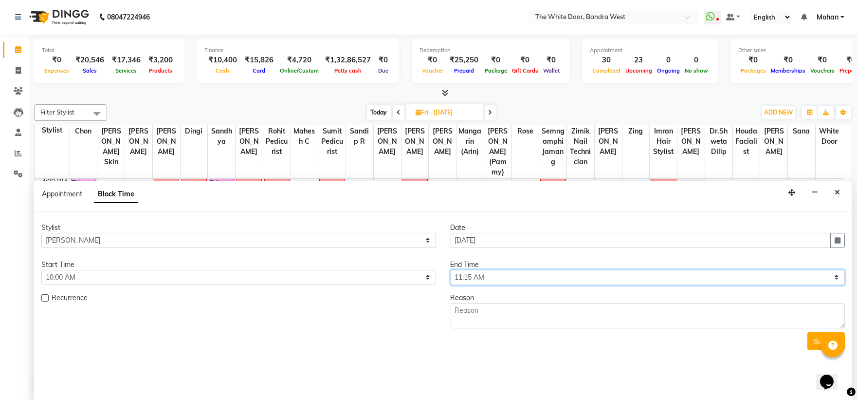
drag, startPoint x: 505, startPoint y: 276, endPoint x: 499, endPoint y: 271, distance: 7.6
click at [505, 275] on select "Select 10:00 AM 10:15 AM 10:30 AM 10:45 AM 11:00 AM 11:15 AM 11:30 AM 11:45 AM …" at bounding box center [648, 277] width 395 height 15
select select "720"
click at [451, 270] on select "Select 10:00 AM 10:15 AM 10:30 AM 10:45 AM 11:00 AM 11:15 AM 11:30 AM 11:45 AM …" at bounding box center [648, 277] width 395 height 15
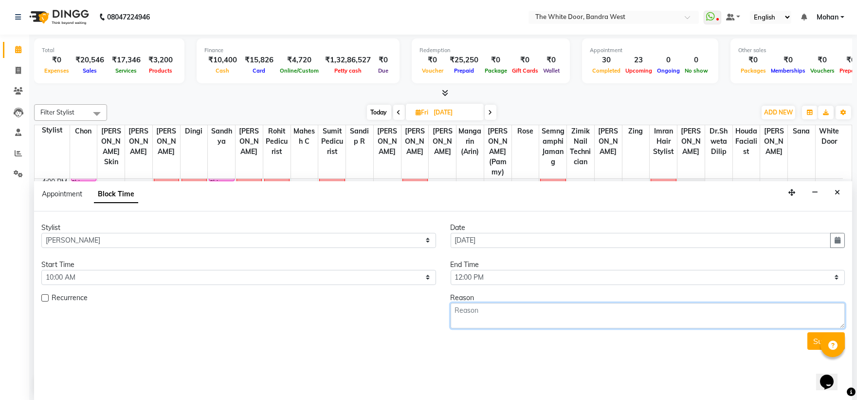
click at [464, 317] on textarea at bounding box center [648, 315] width 395 height 25
type textarea "12-8"
click at [814, 339] on button "Submit" at bounding box center [825, 341] width 37 height 18
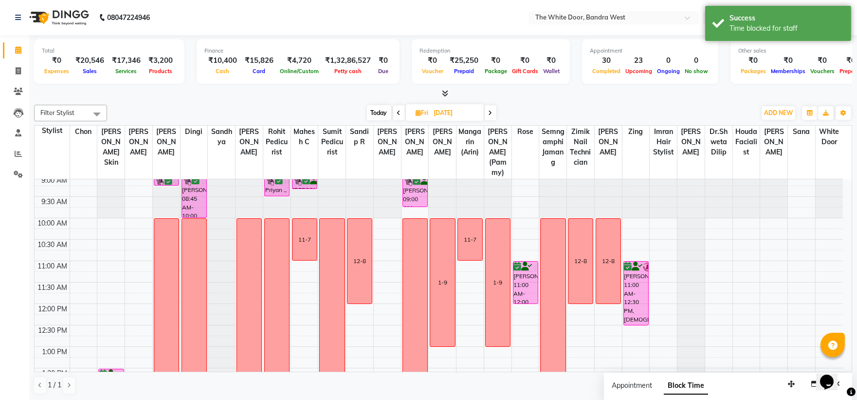
scroll to position [0, 0]
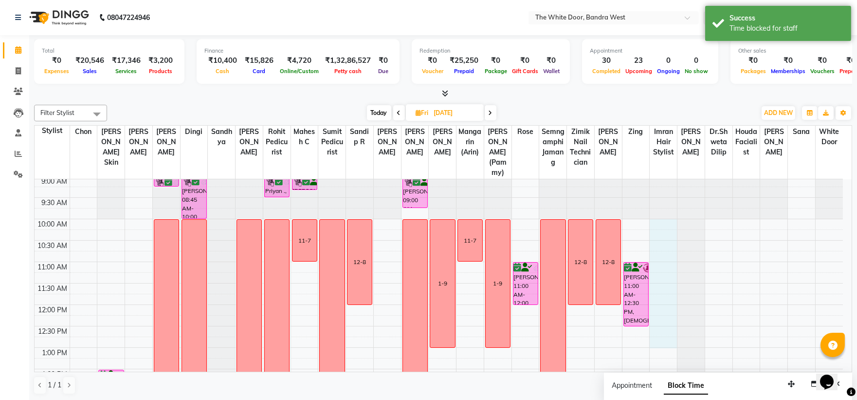
drag, startPoint x: 658, startPoint y: 232, endPoint x: 659, endPoint y: 350, distance: 118.3
select select "64906"
select select "tentative"
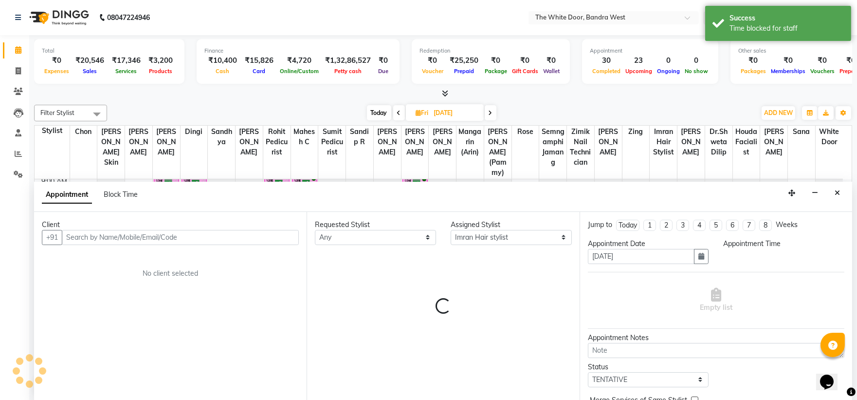
scroll to position [3, 0]
select select "600"
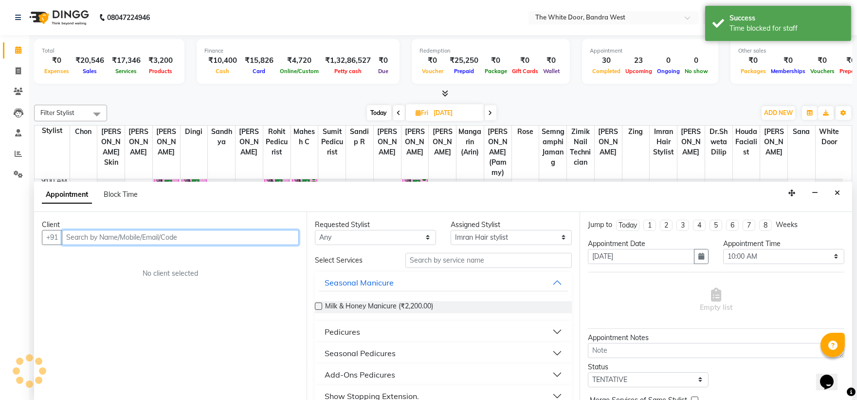
scroll to position [0, 0]
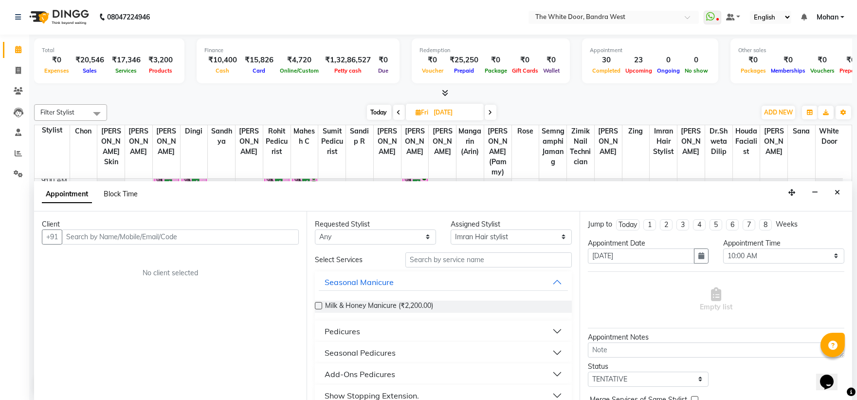
click at [113, 196] on span "Block Time" at bounding box center [121, 193] width 34 height 9
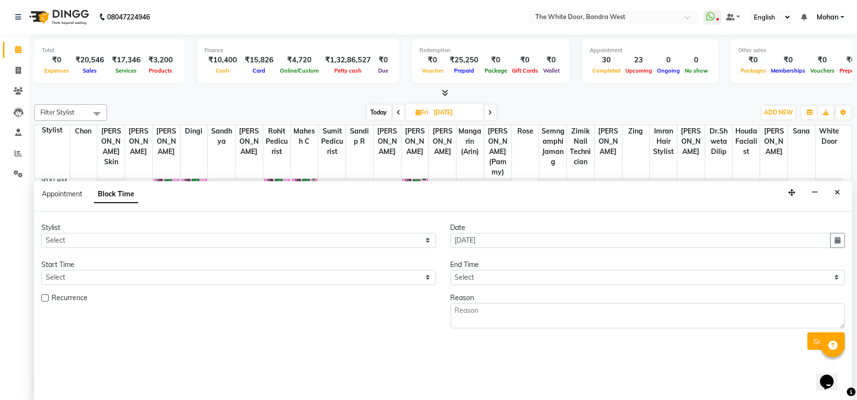
click at [113, 195] on span "Block Time" at bounding box center [116, 194] width 44 height 18
click at [840, 192] on icon "Close" at bounding box center [837, 192] width 5 height 7
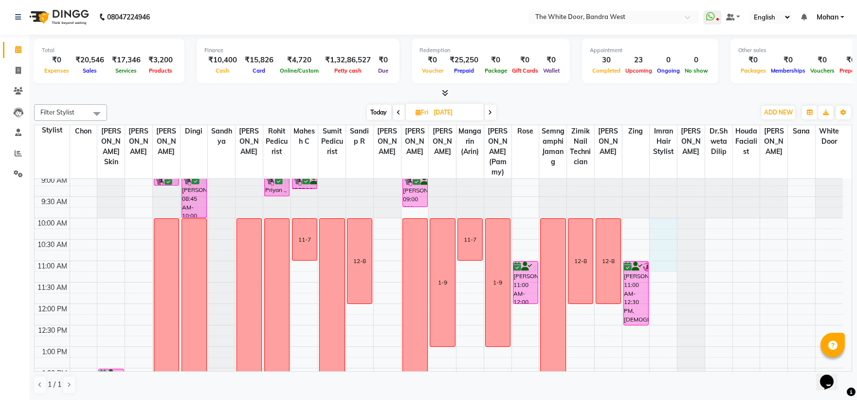
drag, startPoint x: 659, startPoint y: 230, endPoint x: 661, endPoint y: 278, distance: 48.2
select select "64906"
select select "tentative"
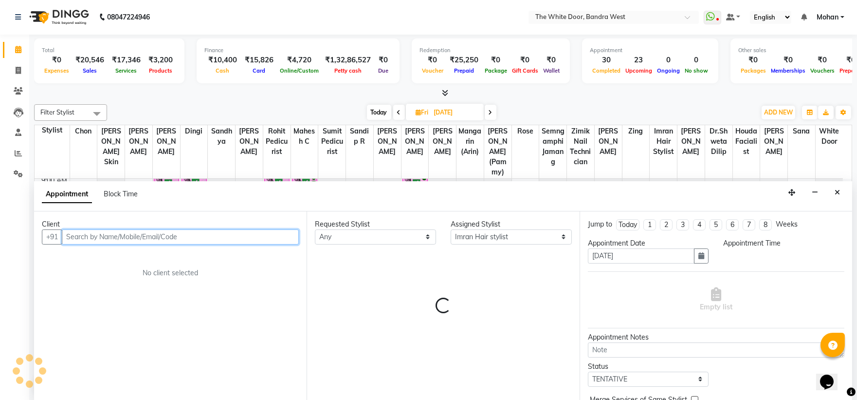
select select "600"
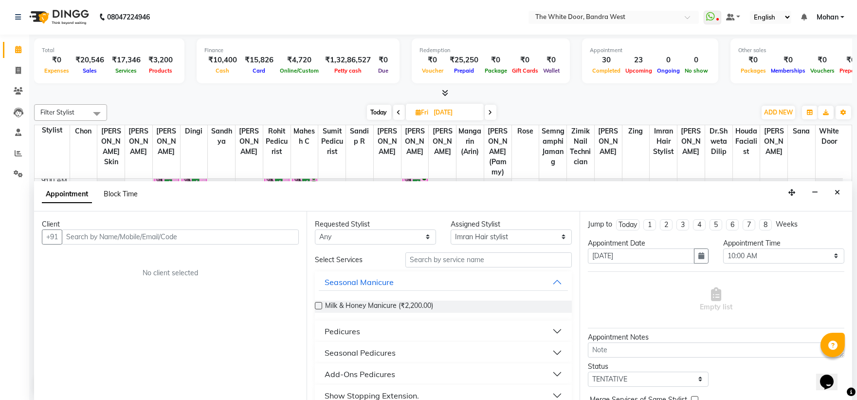
click at [124, 192] on span "Block Time" at bounding box center [121, 193] width 34 height 9
select select "64906"
select select "600"
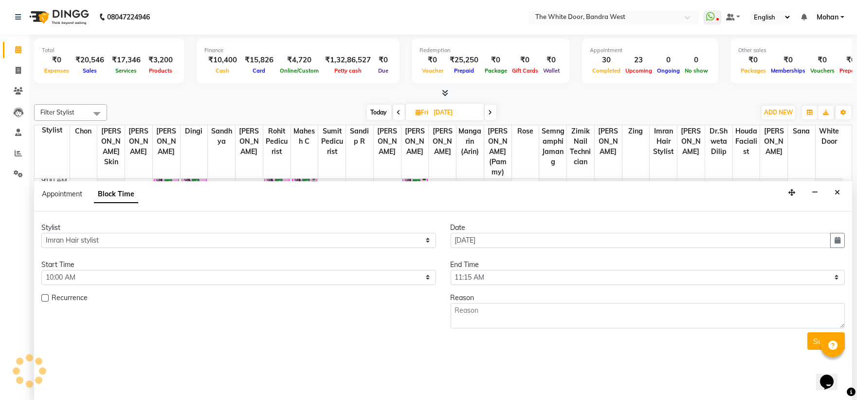
scroll to position [302, 0]
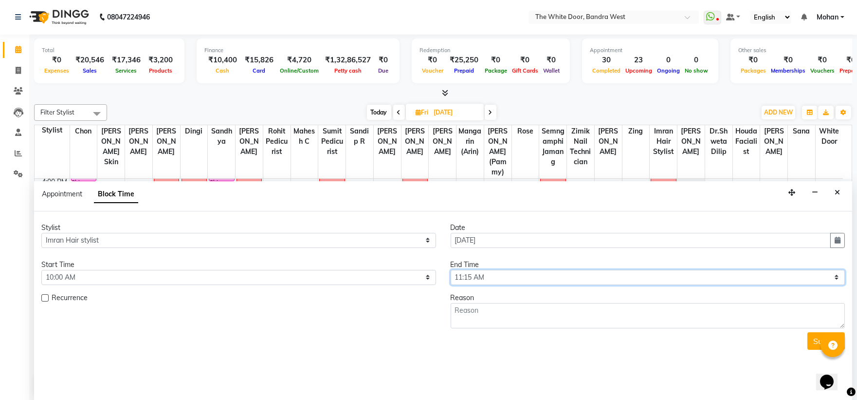
drag, startPoint x: 510, startPoint y: 275, endPoint x: 497, endPoint y: 275, distance: 12.7
click at [510, 275] on select "Select 10:00 AM 10:15 AM 10:30 AM 10:45 AM 11:00 AM 11:15 AM 11:30 AM 11:45 AM …" at bounding box center [648, 277] width 395 height 15
select select "780"
click at [451, 270] on select "Select 10:00 AM 10:15 AM 10:30 AM 10:45 AM 11:00 AM 11:15 AM 11:30 AM 11:45 AM …" at bounding box center [648, 277] width 395 height 15
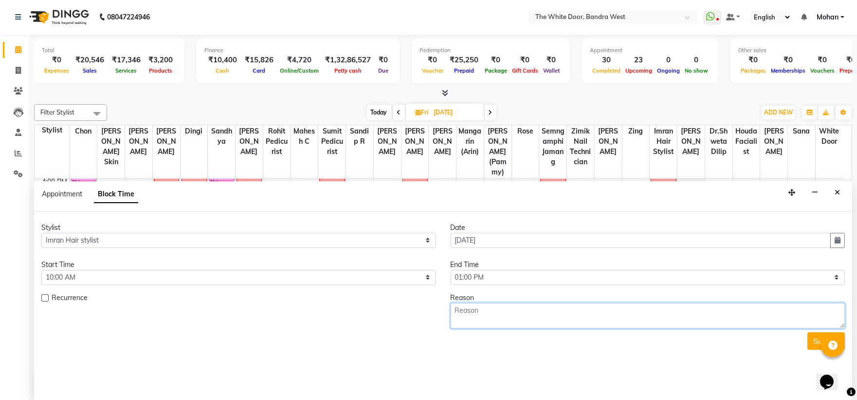
click at [472, 310] on textarea at bounding box center [648, 315] width 395 height 25
type textarea "1-9"
click at [812, 340] on button "Submit" at bounding box center [825, 341] width 37 height 18
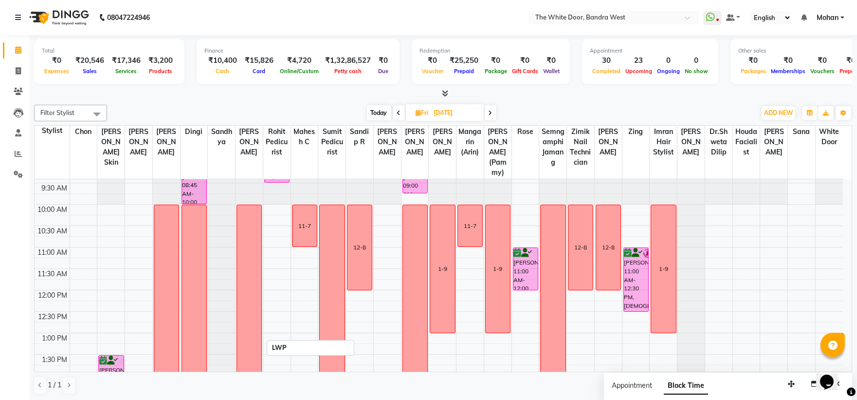
scroll to position [0, 0]
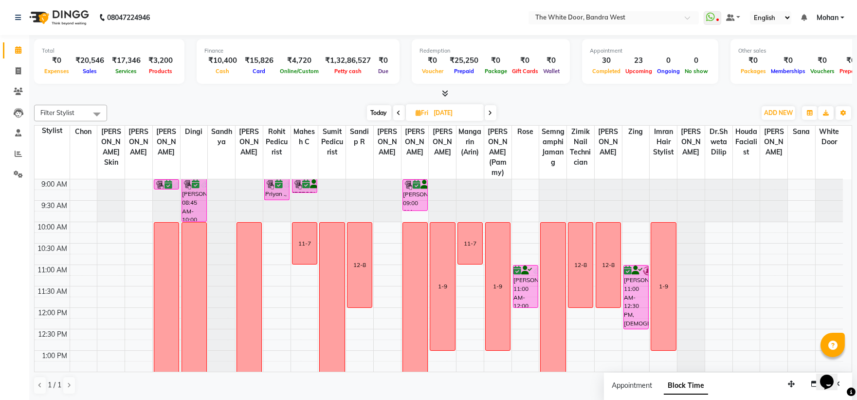
click at [381, 112] on span "Today" at bounding box center [379, 112] width 24 height 15
type input "[DATE]"
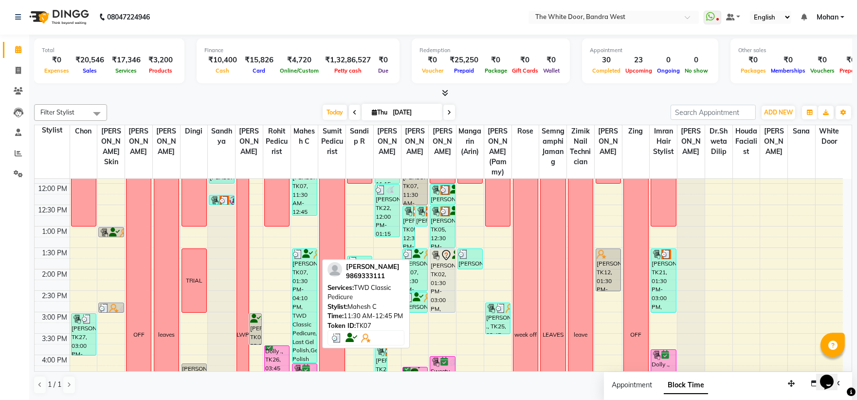
scroll to position [247, 0]
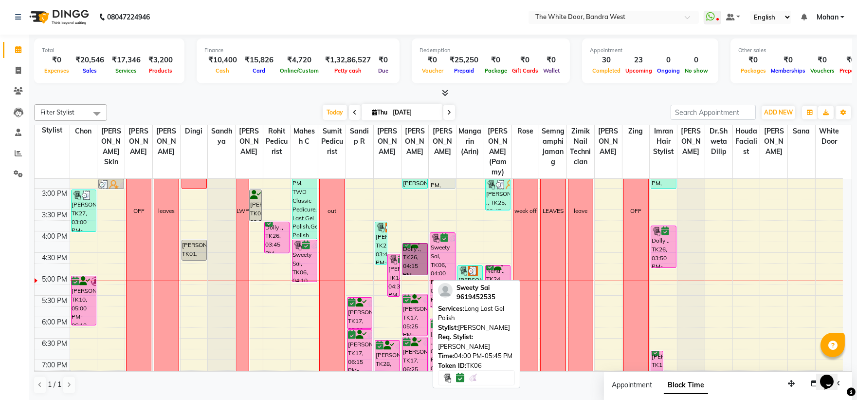
drag, startPoint x: 432, startPoint y: 261, endPoint x: 441, endPoint y: 261, distance: 9.3
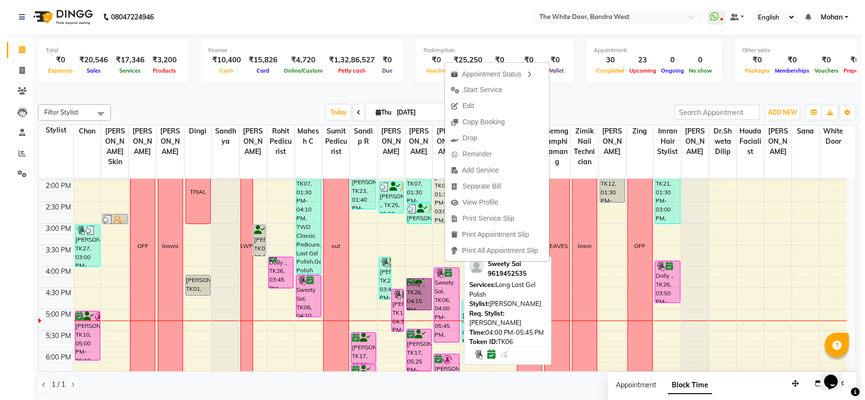
scroll to position [193, 0]
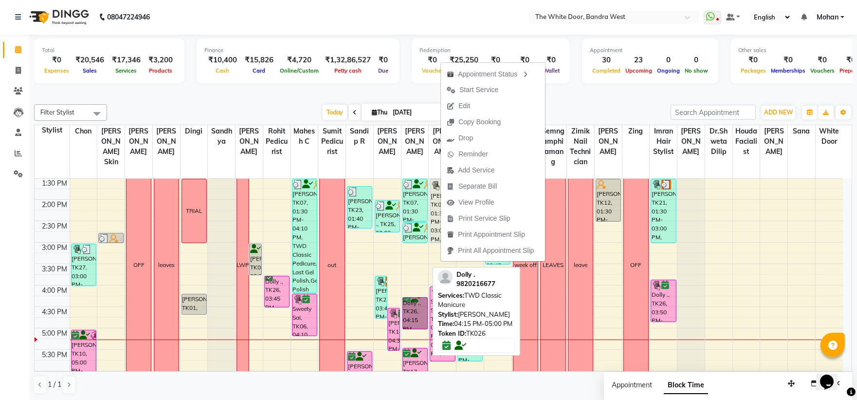
click at [406, 312] on link "Dolly ., TK26, 04:15 PM-05:00 PM, TWD Classic Manicure" at bounding box center [414, 313] width 25 height 32
select select "6"
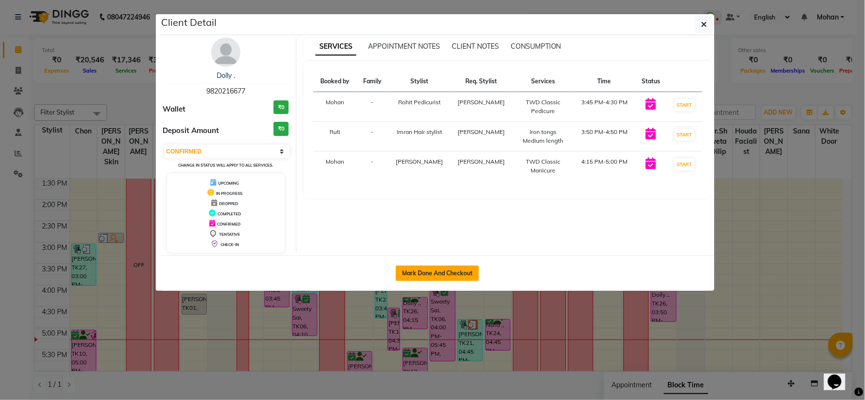
click at [443, 274] on button "Mark Done And Checkout" at bounding box center [437, 273] width 83 height 16
select select "service"
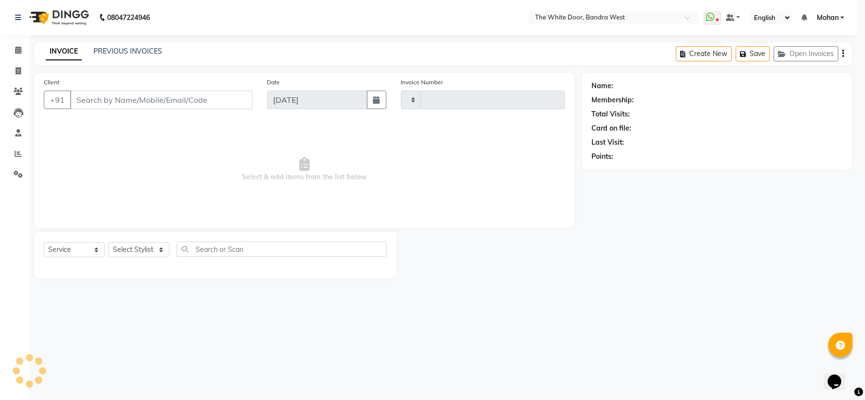
type input "4644"
select select "3980"
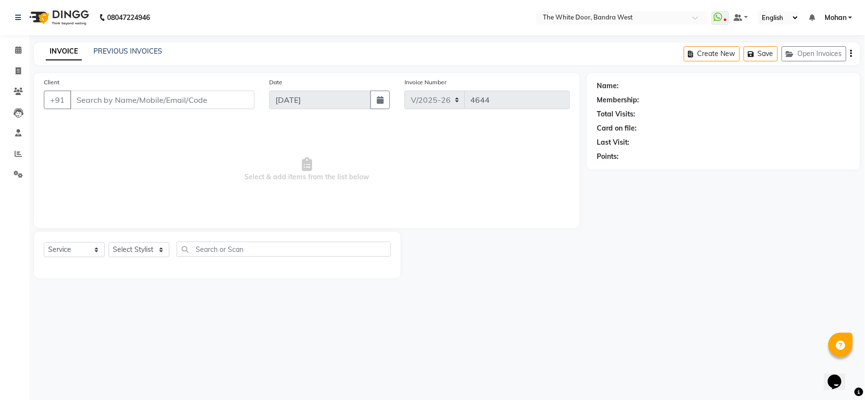
type input "9820216677"
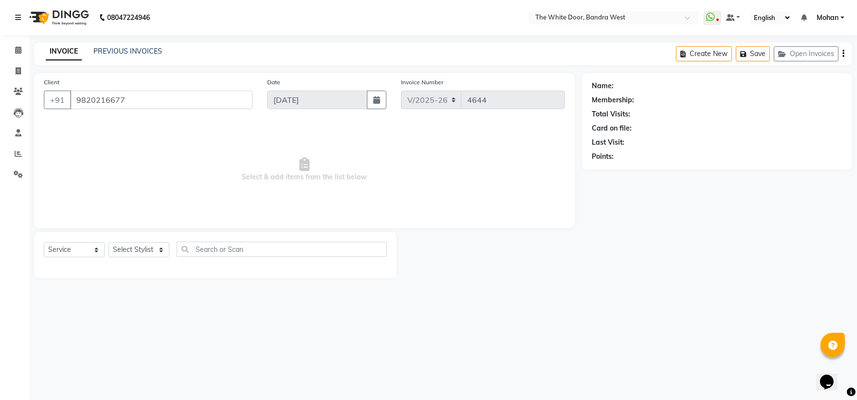
select select "64906"
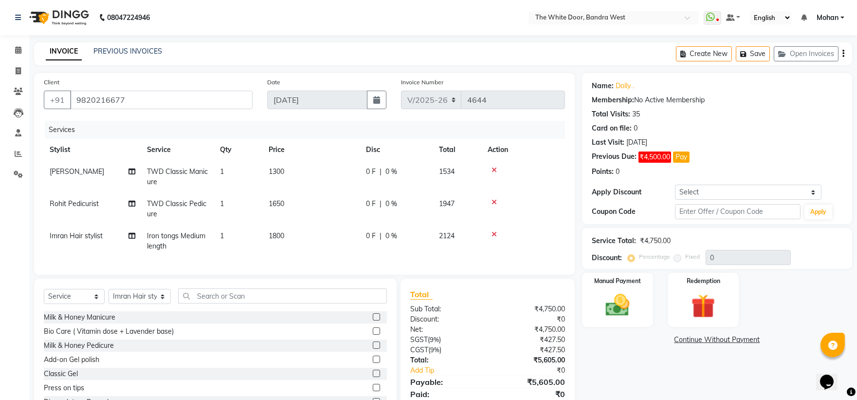
click at [169, 172] on span "TWD Classic Manicure" at bounding box center [177, 176] width 61 height 19
select select "20404"
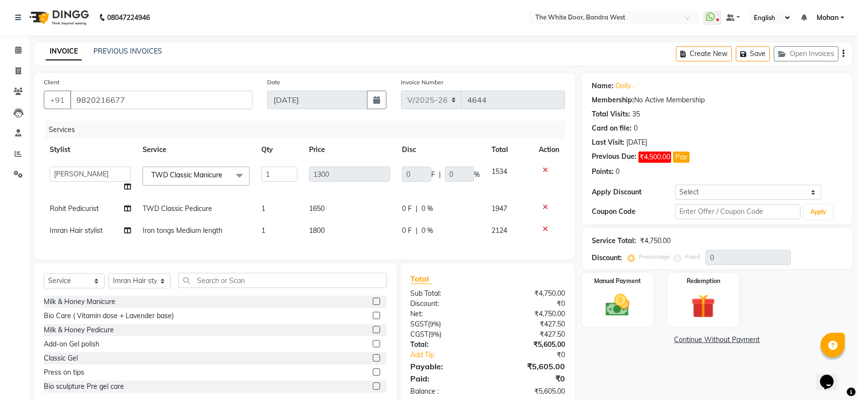
scroll to position [30, 0]
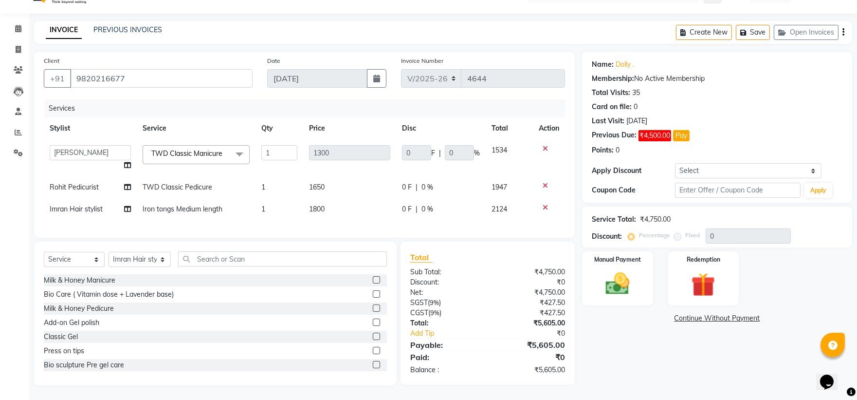
click at [235, 145] on span at bounding box center [239, 154] width 19 height 18
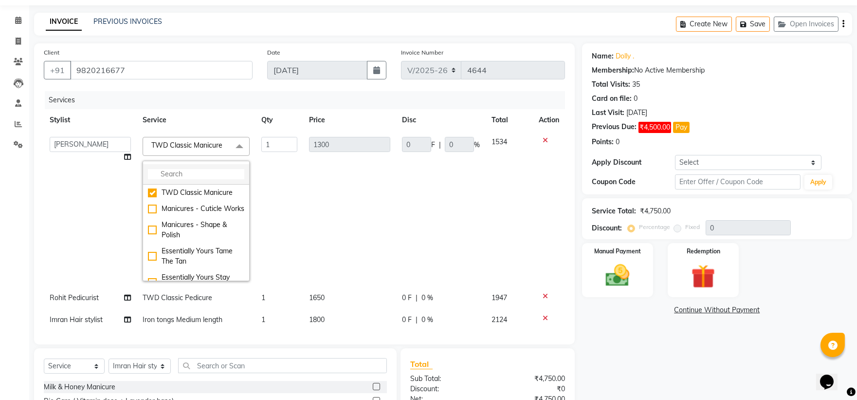
click at [197, 169] on input "multiselect-search" at bounding box center [196, 174] width 96 height 10
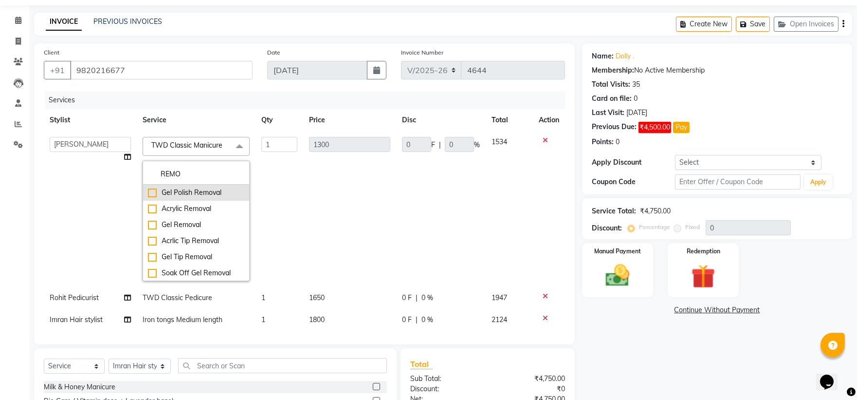
type input "REMO"
click at [149, 192] on div "Gel Polish Removal" at bounding box center [196, 192] width 96 height 10
checkbox input "true"
type input "550"
click at [297, 197] on td "1" at bounding box center [280, 209] width 48 height 156
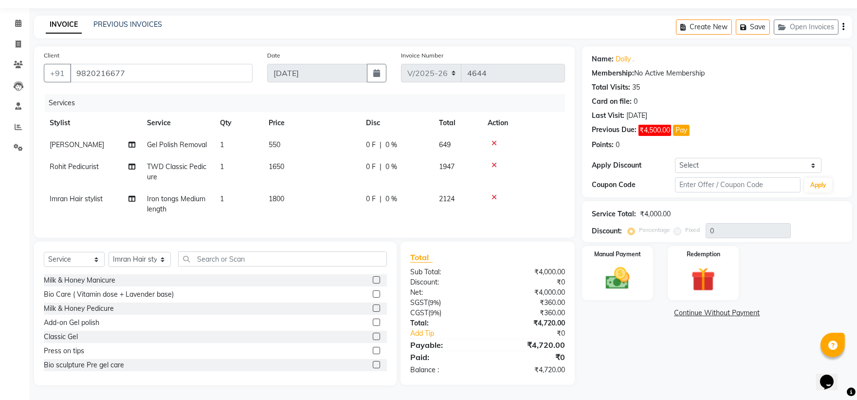
drag, startPoint x: 368, startPoint y: 181, endPoint x: 189, endPoint y: 208, distance: 181.6
click at [369, 181] on tr "Rohit Pedicurist TWD Classic Pedicure 1 1650 0 F | 0 % 1947" at bounding box center [304, 172] width 521 height 32
click at [151, 263] on select "Select Stylist Amita Skin benjimin Chitra K Chon Dingi Dr.Shweta Dilip Farheen …" at bounding box center [140, 259] width 62 height 15
select select "20404"
click at [109, 257] on select "Select Stylist Amita Skin benjimin Chitra K Chon Dingi Dr.Shweta Dilip Farheen …" at bounding box center [140, 259] width 62 height 15
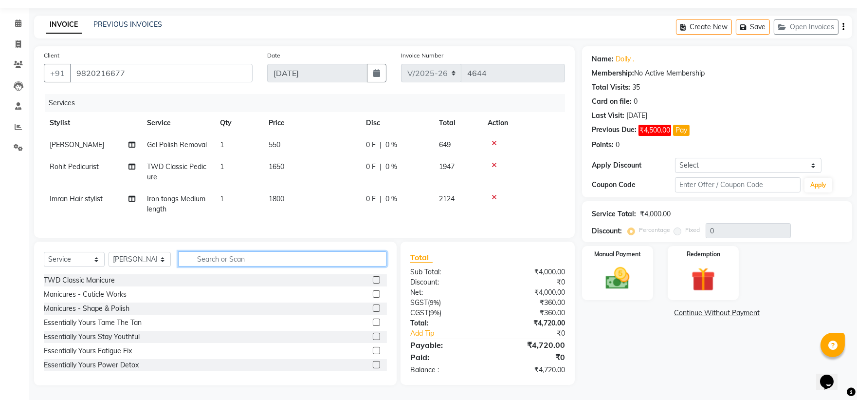
click at [256, 263] on input "text" at bounding box center [282, 258] width 209 height 15
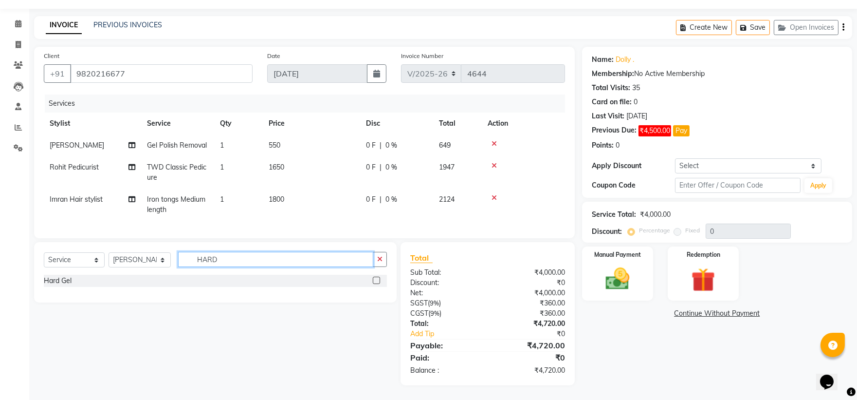
type input "HARD"
click at [377, 284] on label at bounding box center [376, 279] width 7 height 7
click at [377, 284] on input "checkbox" at bounding box center [376, 280] width 6 height 6
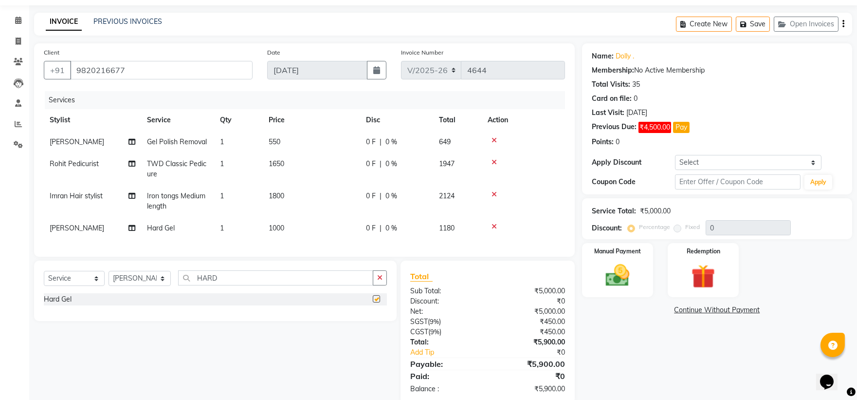
checkbox input "false"
click at [223, 285] on input "HARD" at bounding box center [276, 277] width 196 height 15
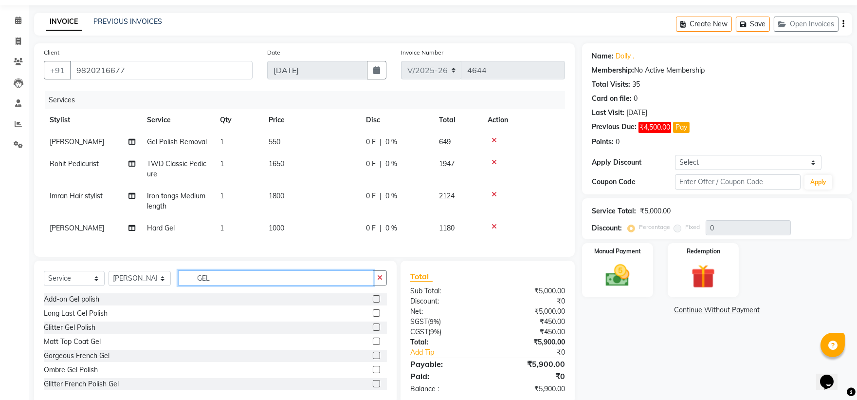
type input "GEL"
click at [373, 316] on label at bounding box center [376, 312] width 7 height 7
click at [373, 316] on input "checkbox" at bounding box center [376, 313] width 6 height 6
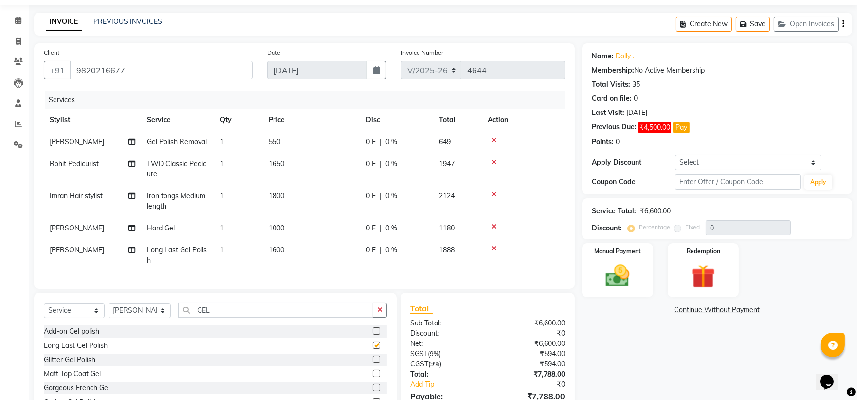
checkbox input "false"
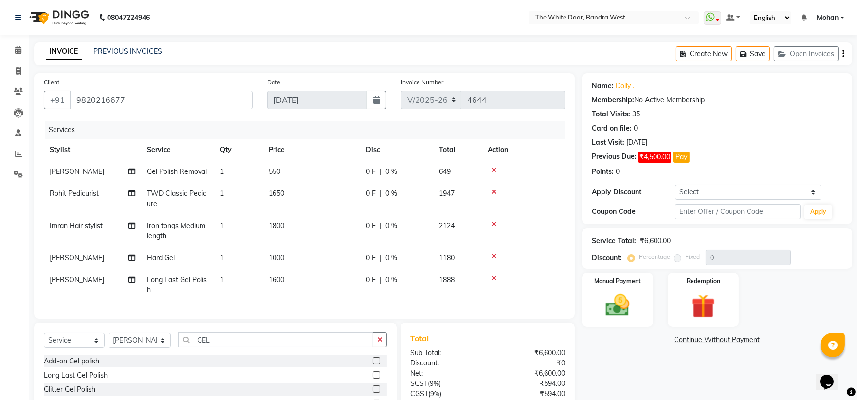
click at [189, 194] on span "TWD Classic Pedicure" at bounding box center [176, 198] width 59 height 19
select select "67741"
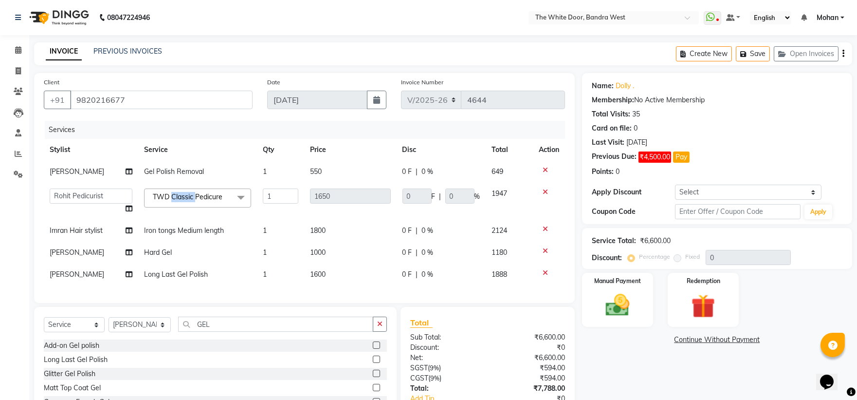
click at [189, 194] on span "TWD Classic Pedicure" at bounding box center [188, 196] width 70 height 9
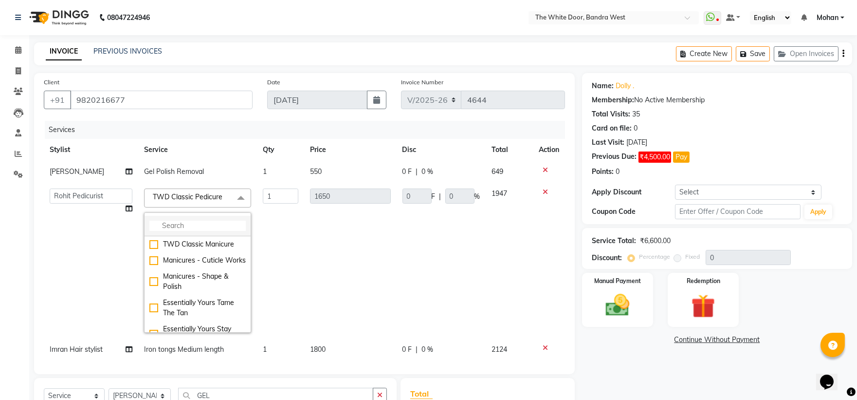
click at [190, 225] on input "multiselect-search" at bounding box center [197, 225] width 96 height 10
type input "T"
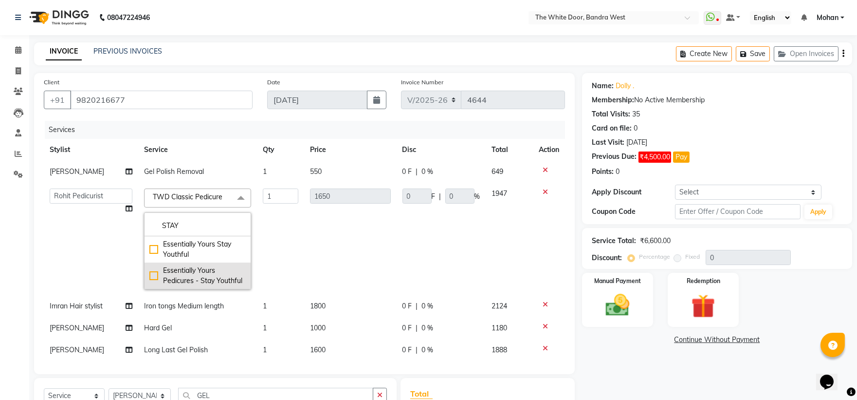
type input "STAY"
click at [149, 275] on div "Essentially Yours Pedicures - Stay Youthful" at bounding box center [197, 275] width 96 height 20
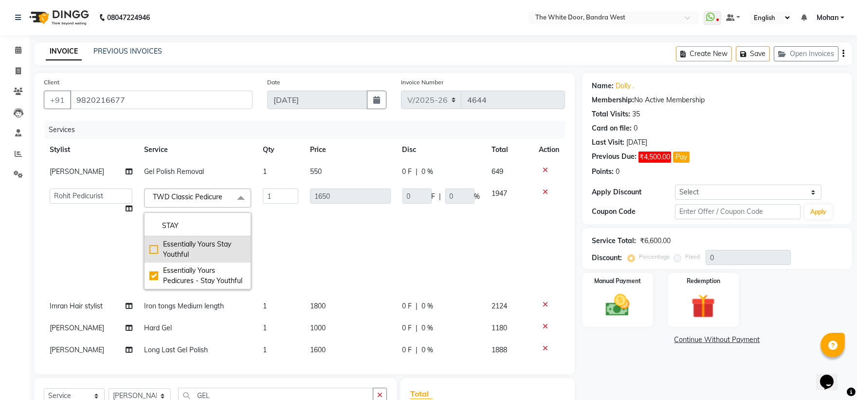
checkbox input "true"
type input "3600"
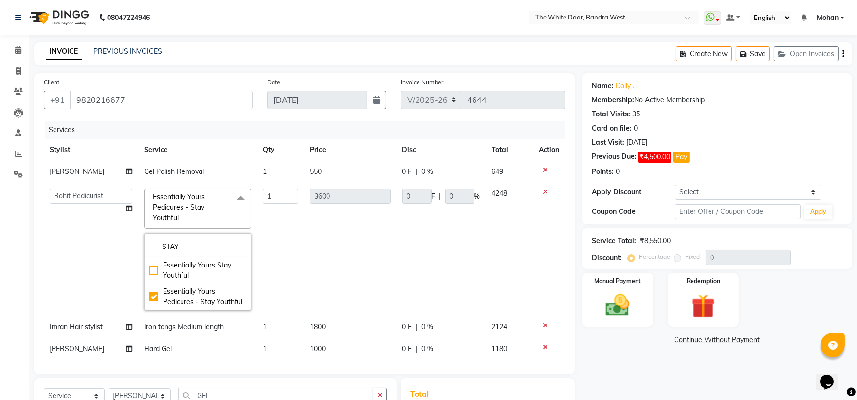
click at [295, 215] on td "1" at bounding box center [280, 249] width 47 height 133
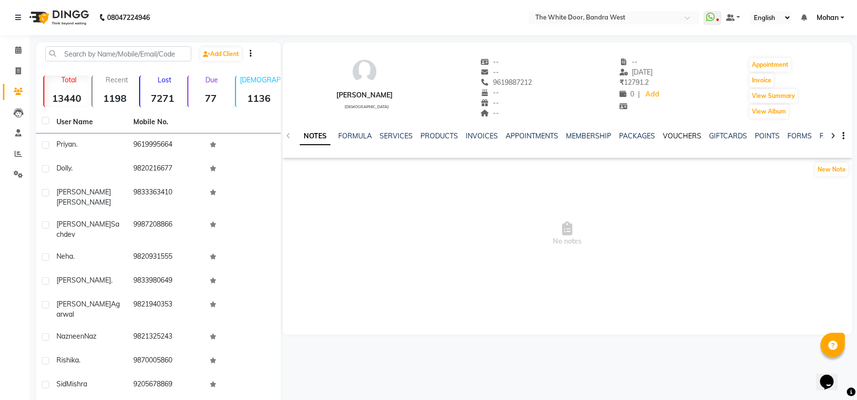
click at [665, 134] on link "VOUCHERS" at bounding box center [682, 135] width 38 height 9
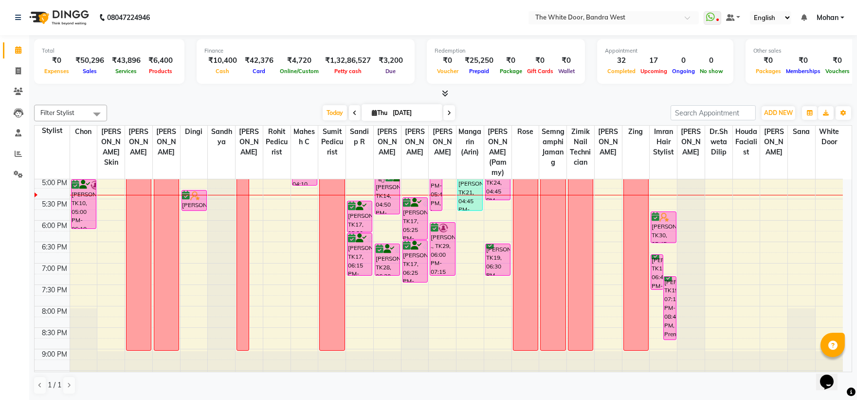
click at [452, 113] on span at bounding box center [449, 112] width 12 height 15
type input "05-09-2025"
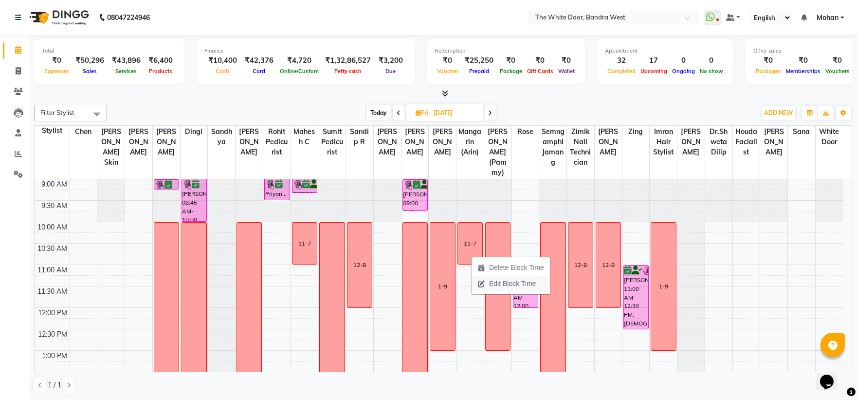
click at [490, 282] on span "Edit Block Time" at bounding box center [512, 283] width 47 height 10
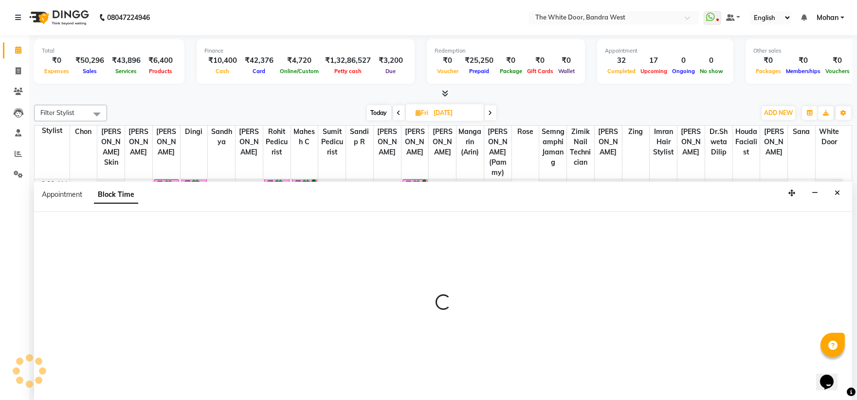
scroll to position [0, 0]
select select "57439"
select select "600"
select select "660"
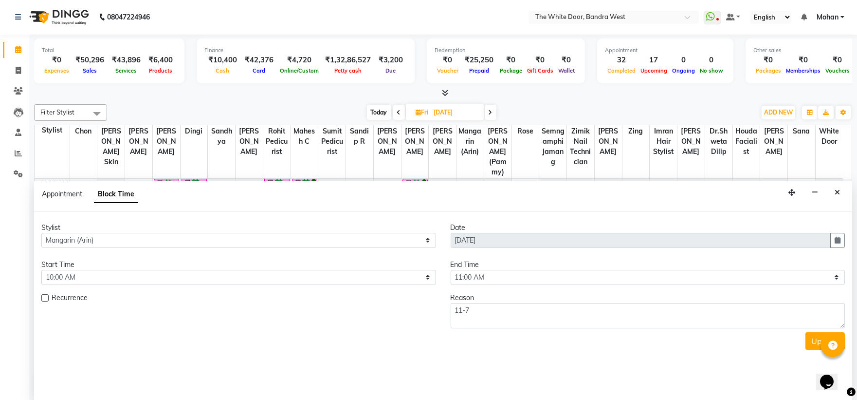
scroll to position [344, 0]
drag, startPoint x: 840, startPoint y: 190, endPoint x: 835, endPoint y: 196, distance: 7.9
click at [840, 191] on button "Close" at bounding box center [837, 192] width 14 height 15
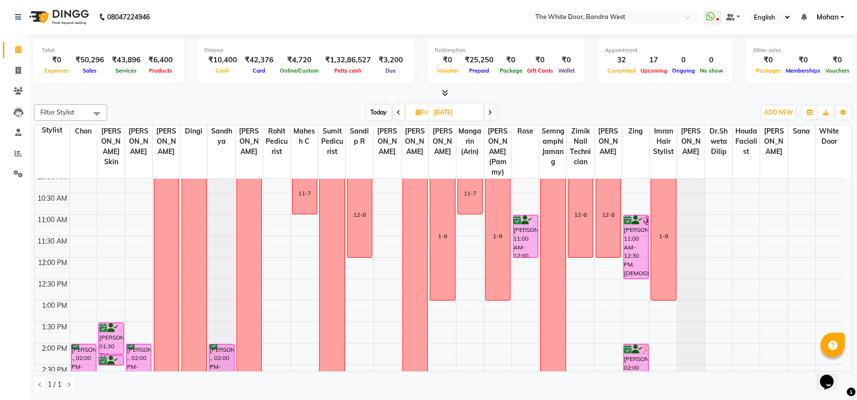
scroll to position [20, 0]
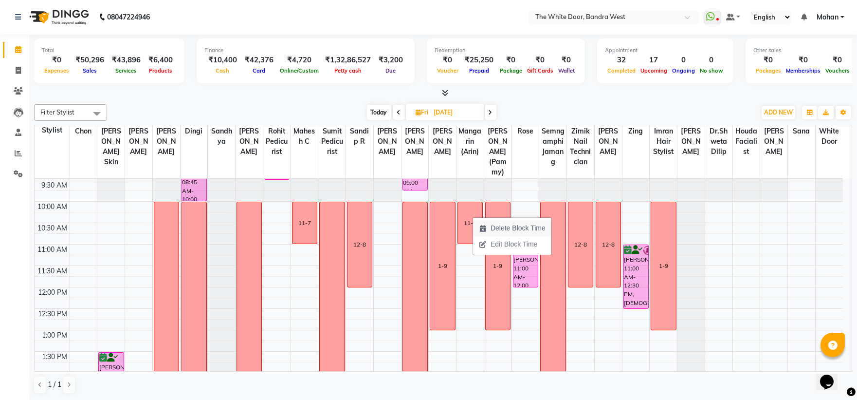
click at [483, 225] on icon "button" at bounding box center [483, 228] width 8 height 7
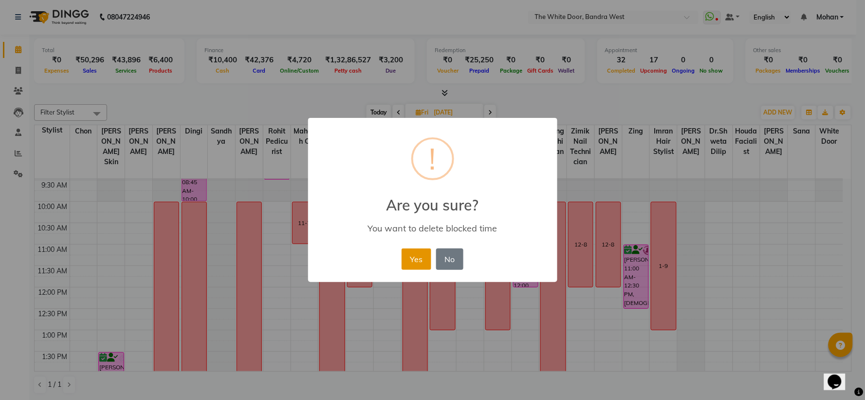
click at [415, 256] on button "Yes" at bounding box center [417, 258] width 30 height 21
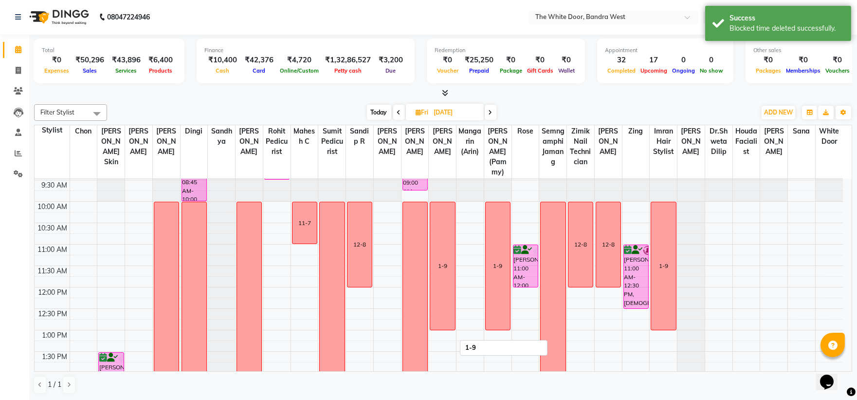
drag, startPoint x: 470, startPoint y: 215, endPoint x: 466, endPoint y: 261, distance: 45.9
select select "57439"
select select "600"
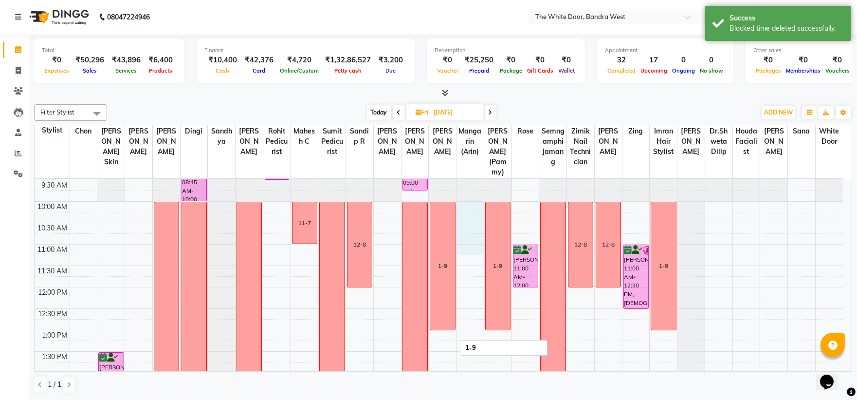
select select "tentative"
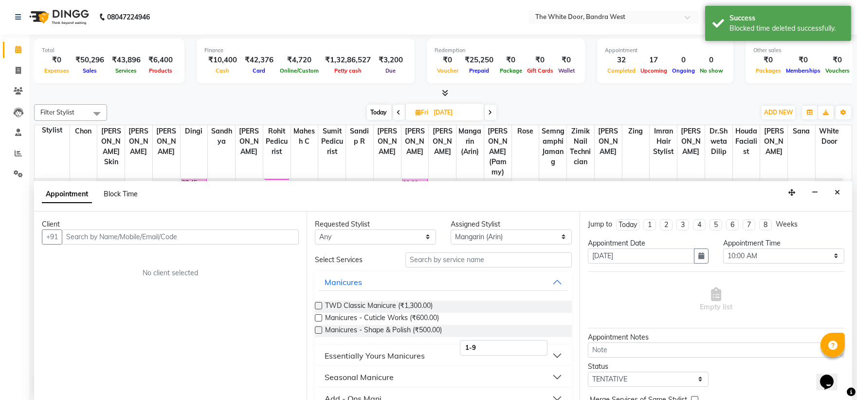
click at [123, 196] on span "Block Time" at bounding box center [121, 193] width 34 height 9
select select "57439"
select select "600"
select select "675"
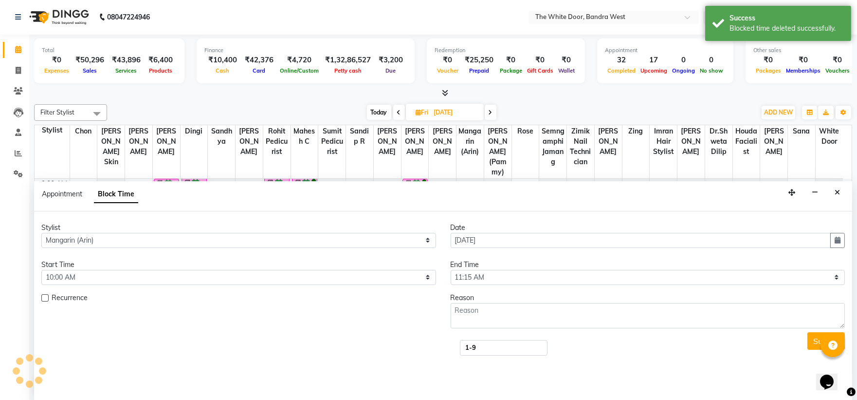
scroll to position [344, 0]
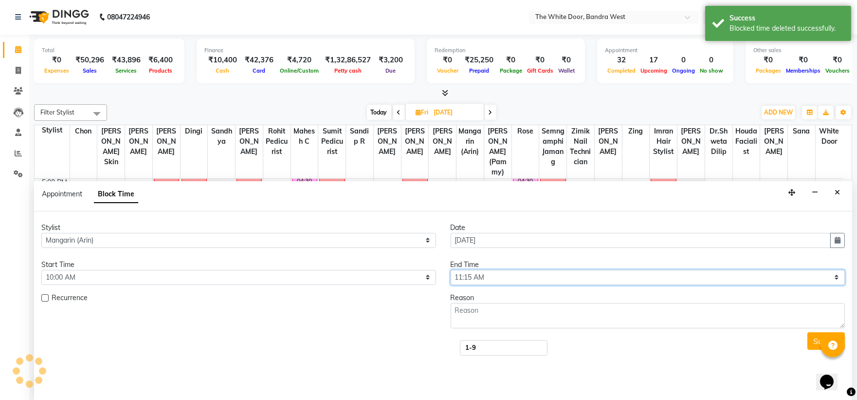
click at [481, 282] on select "Select 10:00 AM 10:15 AM 10:30 AM 10:45 AM 11:00 AM 11:15 AM 11:30 AM 11:45 AM …" at bounding box center [648, 277] width 395 height 15
click at [451, 270] on select "Select 10:00 AM 10:15 AM 10:30 AM 10:45 AM 11:00 AM 11:15 AM 11:30 AM 11:45 AM …" at bounding box center [648, 277] width 395 height 15
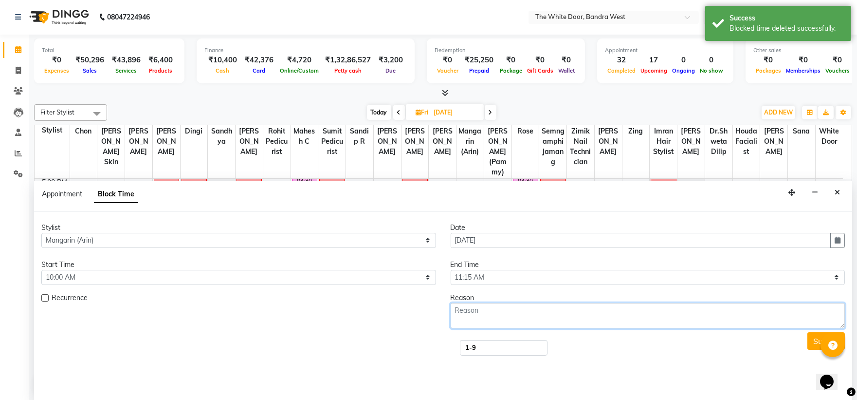
click at [505, 324] on textarea at bounding box center [648, 315] width 395 height 25
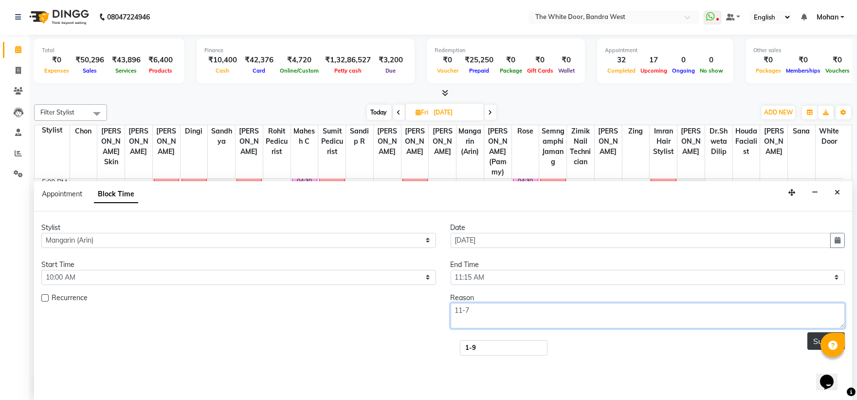
type textarea "11-7"
click at [814, 341] on button "Submit" at bounding box center [825, 341] width 37 height 18
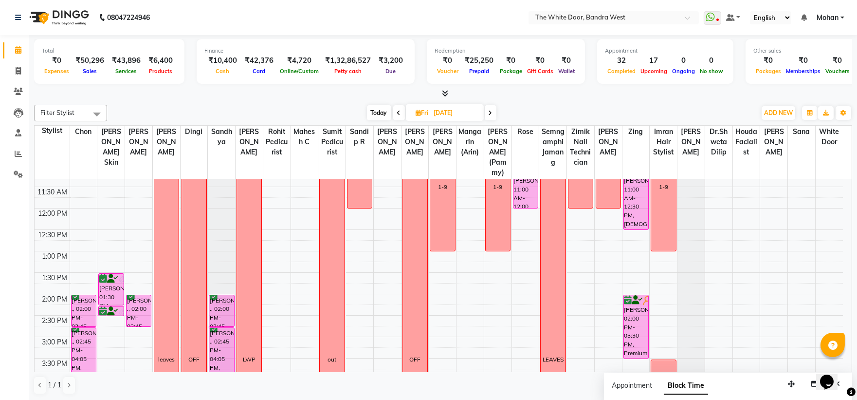
scroll to position [0, 0]
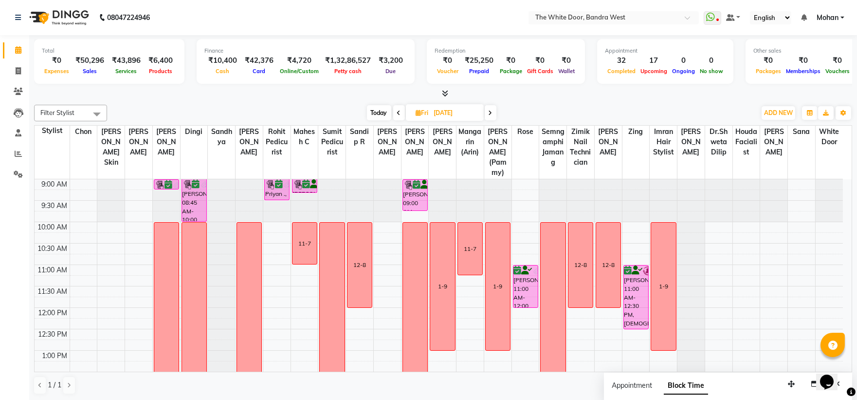
click at [381, 110] on span "Today" at bounding box center [379, 112] width 24 height 15
type input "[DATE]"
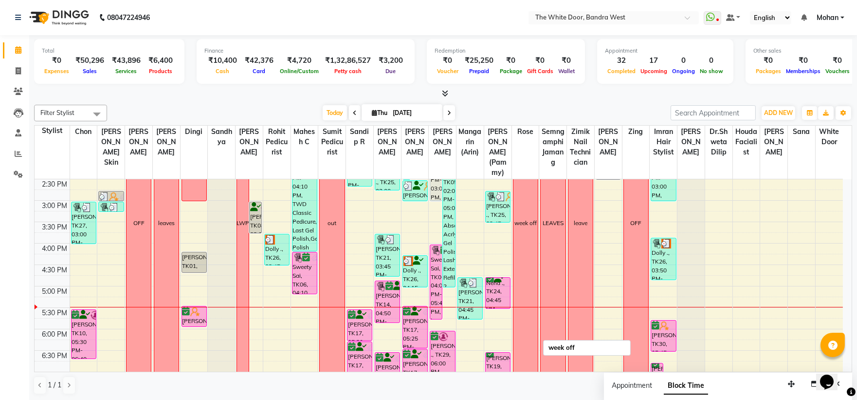
scroll to position [236, 0]
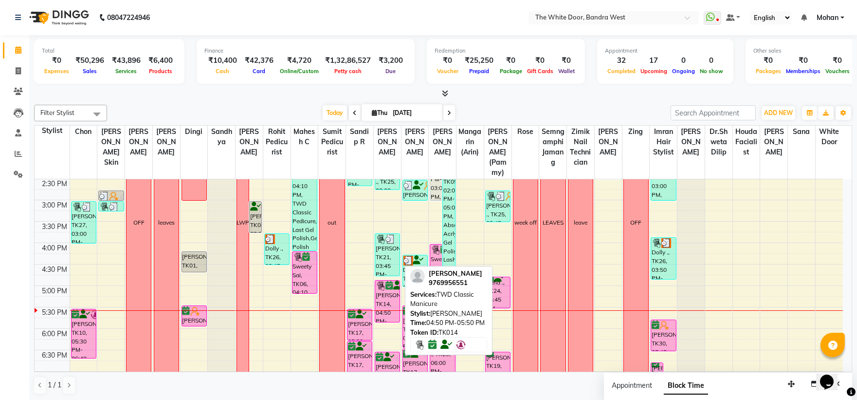
click at [390, 304] on div "ayesha sharma, TK14, 04:50 PM-05:50 PM, TWD Classic Manicure" at bounding box center [387, 300] width 24 height 41
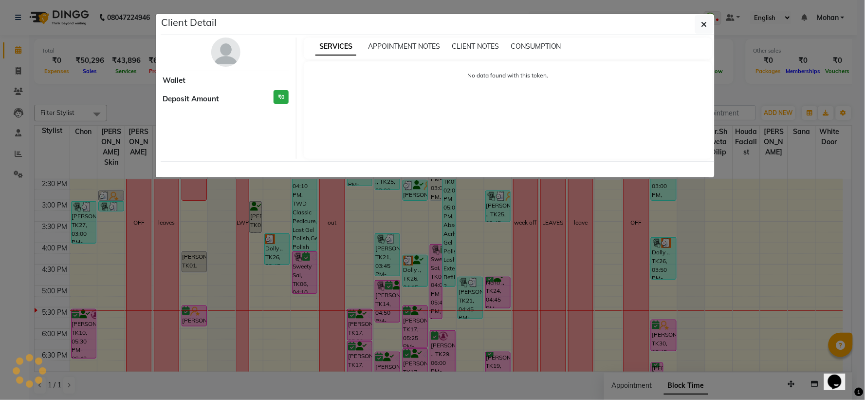
select select "6"
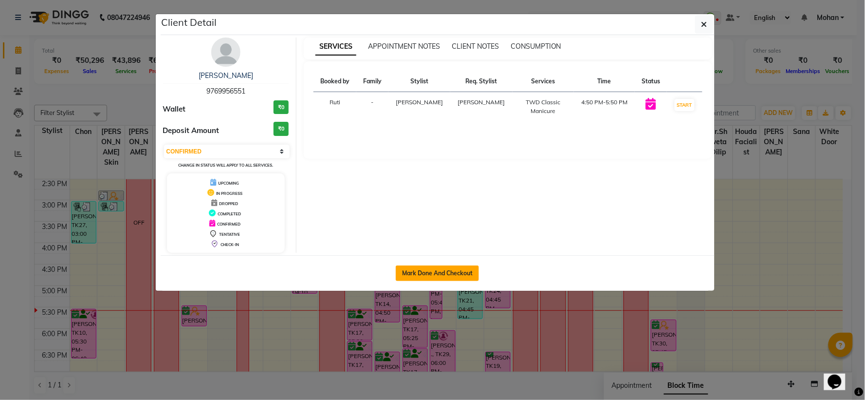
click at [470, 274] on button "Mark Done And Checkout" at bounding box center [437, 273] width 83 height 16
select select "3980"
select select "service"
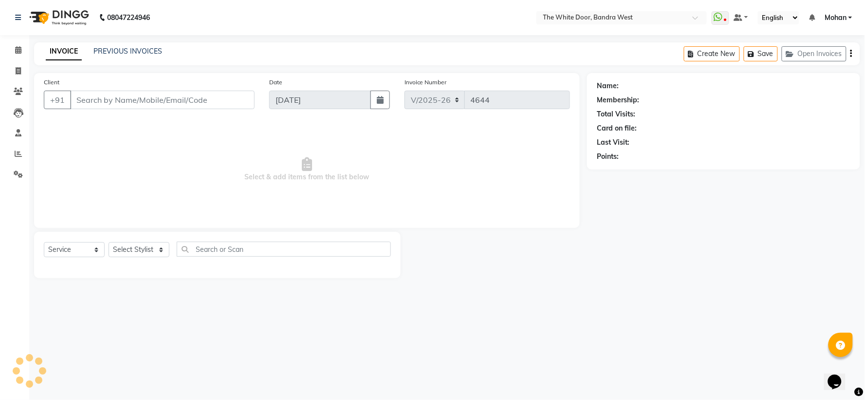
type input "9769956551"
select select "22332"
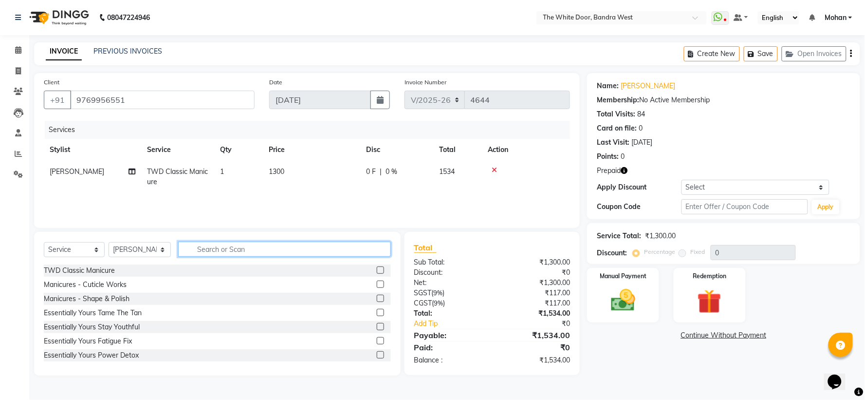
click at [211, 250] on input "text" at bounding box center [284, 248] width 212 height 15
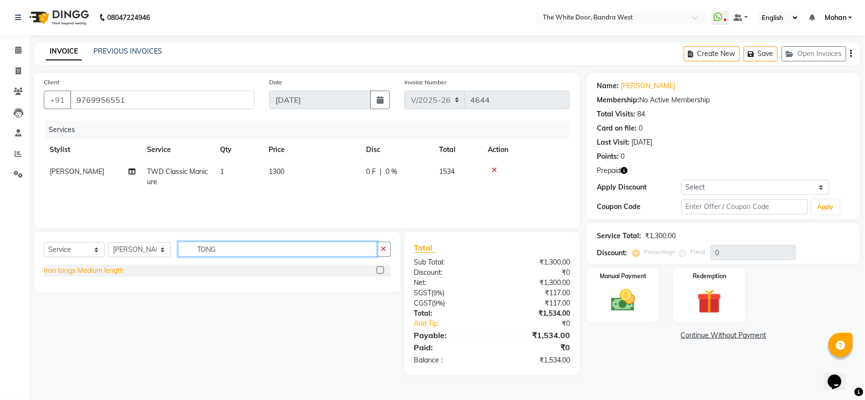
type input "TONG"
drag, startPoint x: 90, startPoint y: 272, endPoint x: 148, endPoint y: 283, distance: 59.6
click at [91, 272] on div "Iron tongs Medium length" at bounding box center [84, 270] width 80 height 10
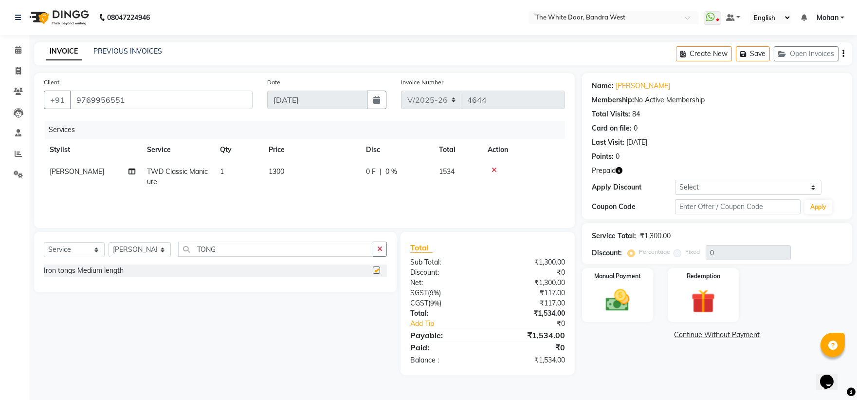
checkbox input "false"
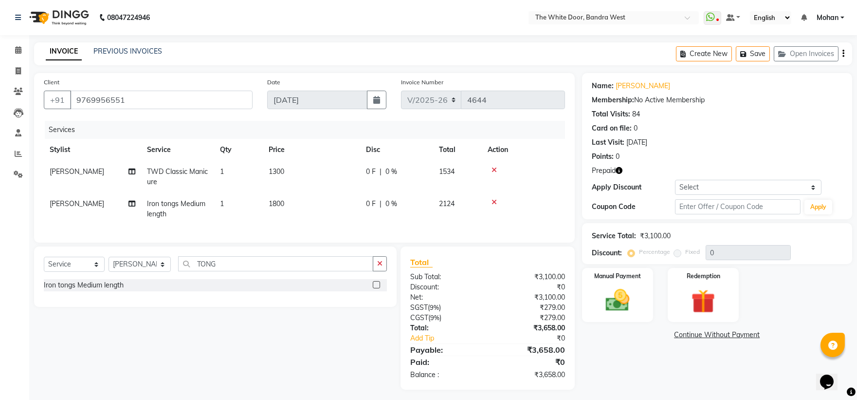
scroll to position [12, 0]
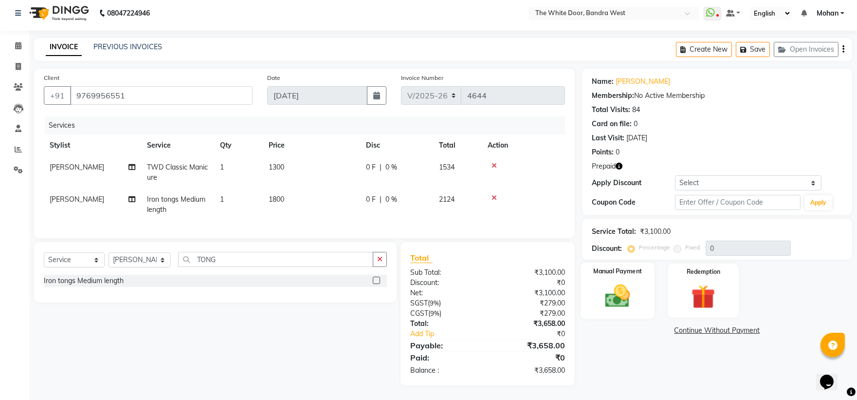
click at [610, 293] on img at bounding box center [617, 295] width 40 height 29
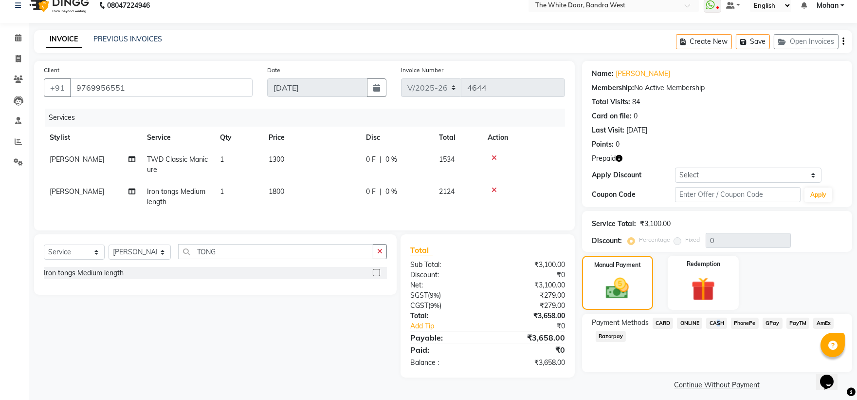
click at [716, 323] on span "CASH" at bounding box center [716, 322] width 21 height 11
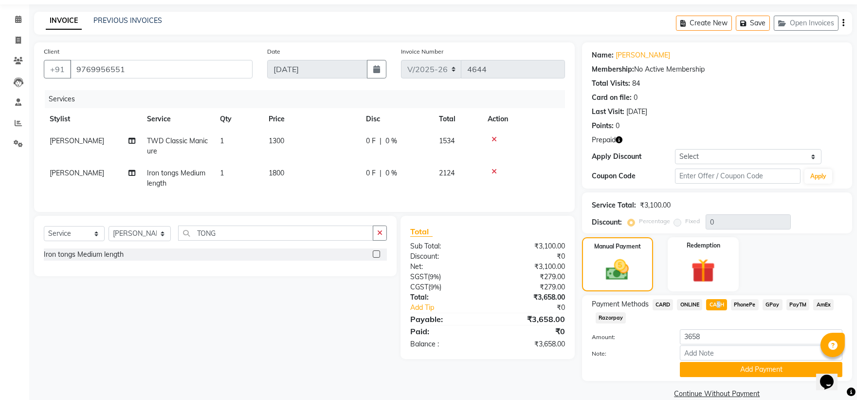
scroll to position [46, 0]
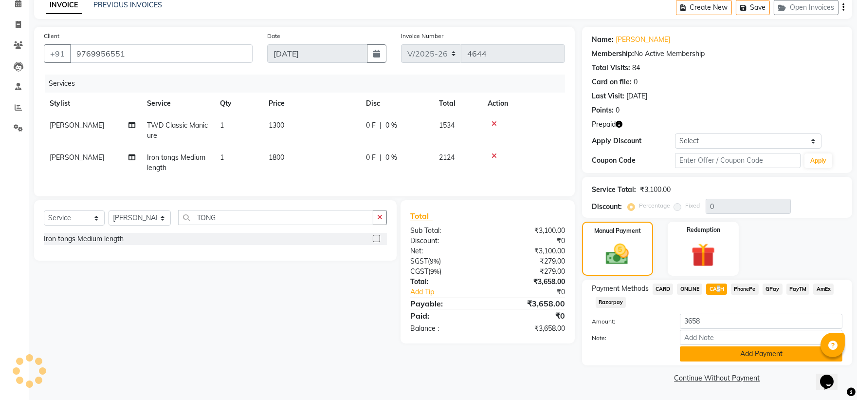
click at [713, 350] on button "Add Payment" at bounding box center [761, 353] width 163 height 15
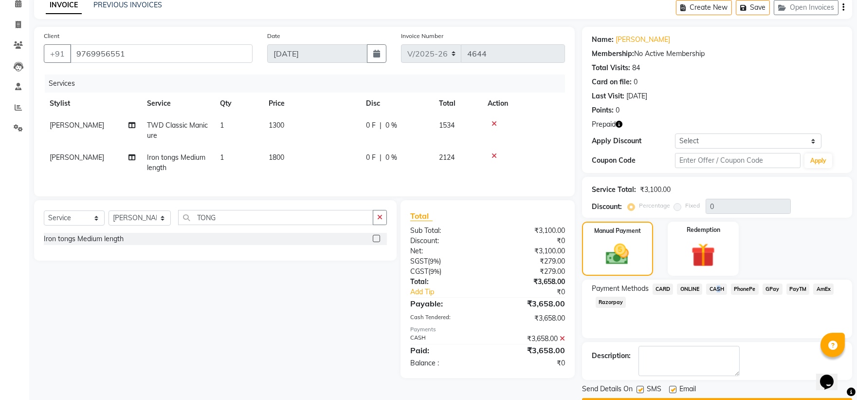
scroll to position [74, 0]
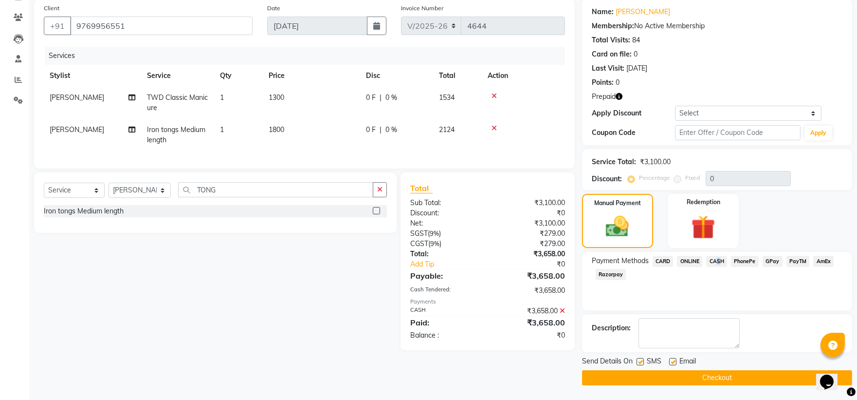
click at [663, 376] on button "Checkout" at bounding box center [717, 377] width 270 height 15
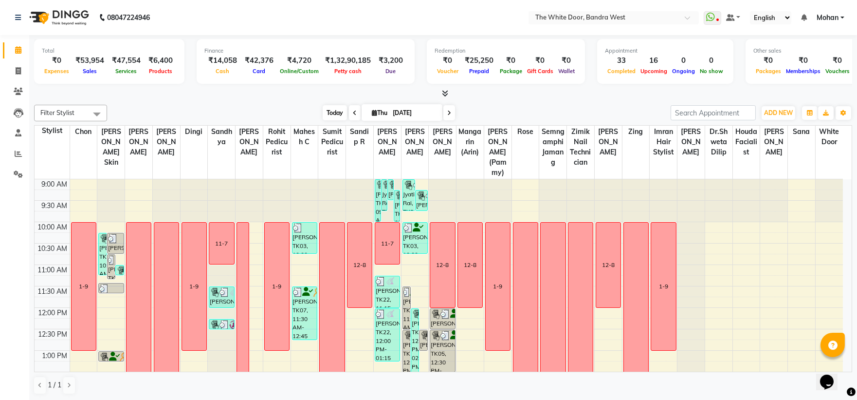
click at [329, 115] on span "Today" at bounding box center [335, 112] width 24 height 15
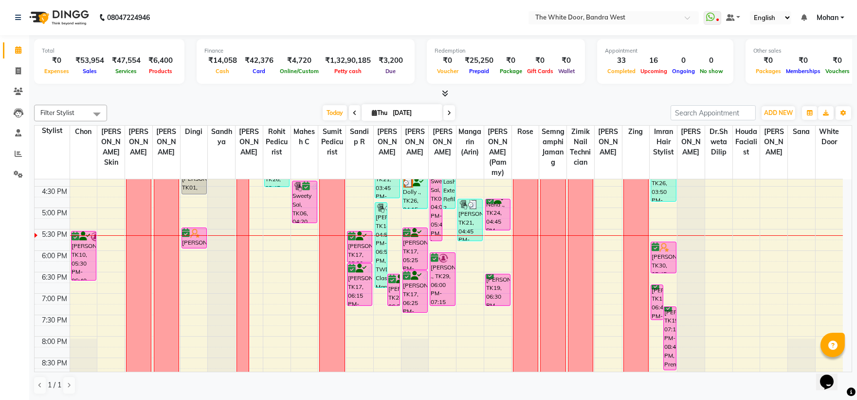
scroll to position [269, 0]
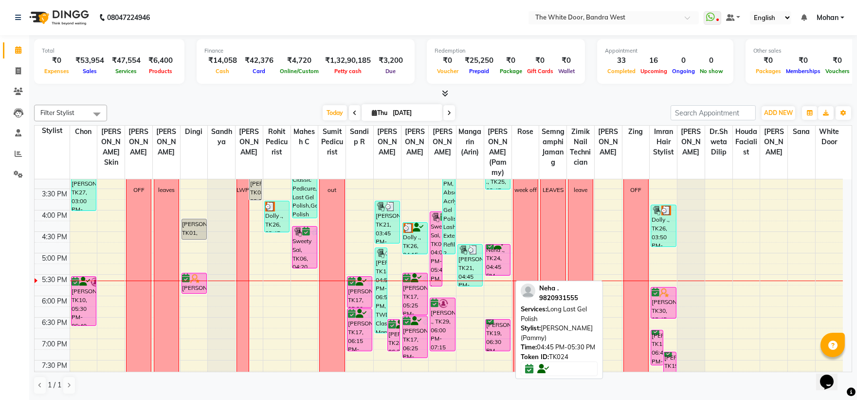
click at [492, 268] on div "Neha ., TK24, 04:45 PM-05:30 PM, Long Last Gel Polish" at bounding box center [498, 259] width 24 height 31
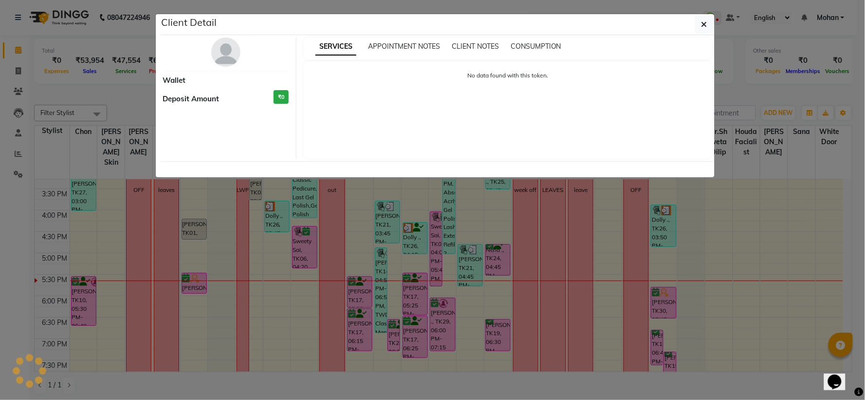
select select "6"
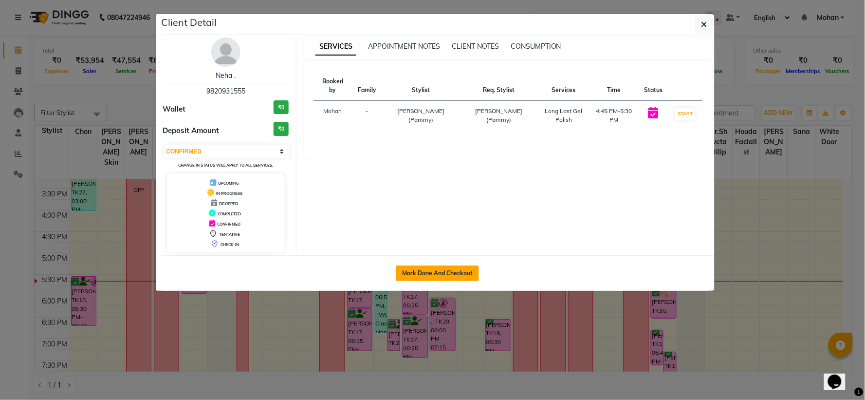
click at [442, 271] on button "Mark Done And Checkout" at bounding box center [437, 273] width 83 height 16
select select "service"
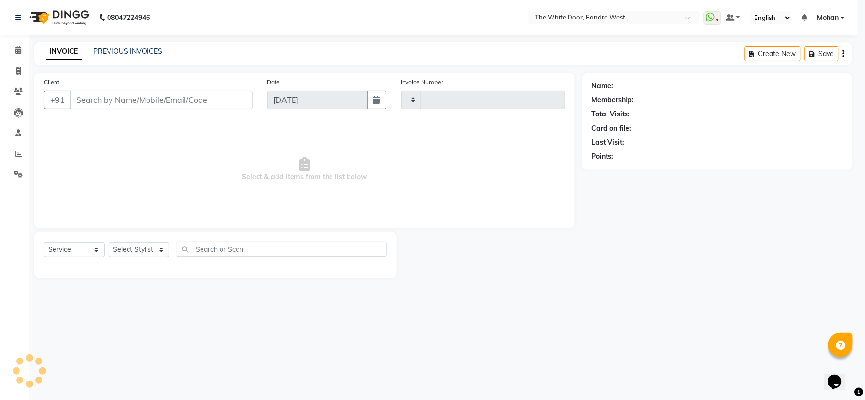
type input "4645"
select select "3980"
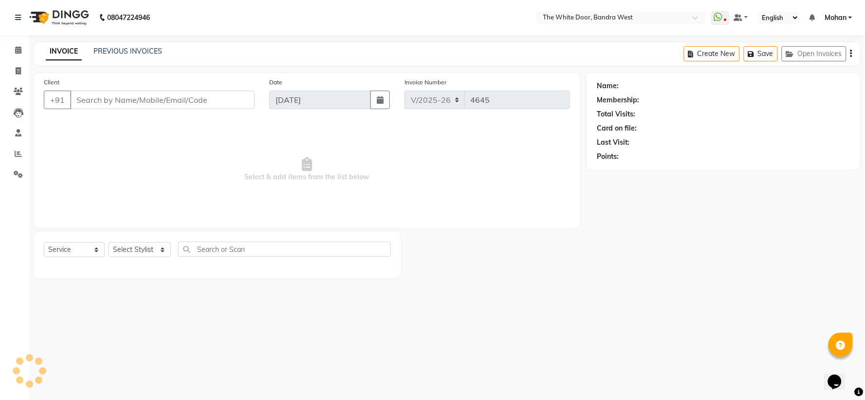
type input "9820931555"
select select "82878"
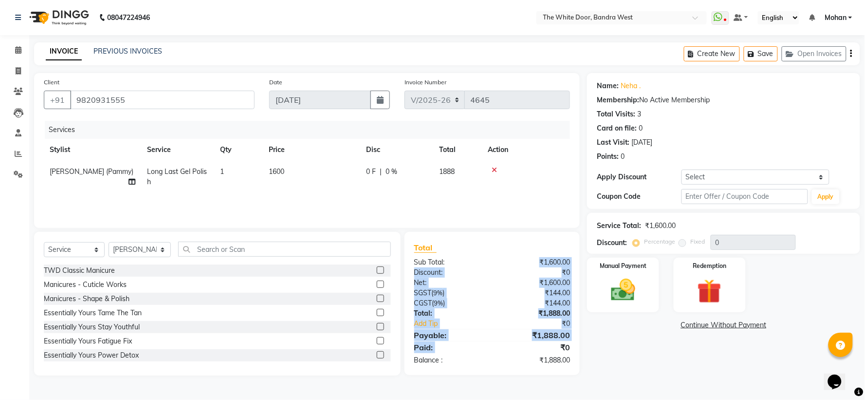
drag, startPoint x: 540, startPoint y: 261, endPoint x: 526, endPoint y: 361, distance: 100.8
click at [550, 353] on div "Total Sub Total: ₹1,600.00 Discount: ₹0 Net: ₹1,600.00 SGST ( 9% ) ₹144.00 CGST…" at bounding box center [492, 303] width 156 height 124
click at [497, 321] on link "Add Tip" at bounding box center [457, 323] width 100 height 10
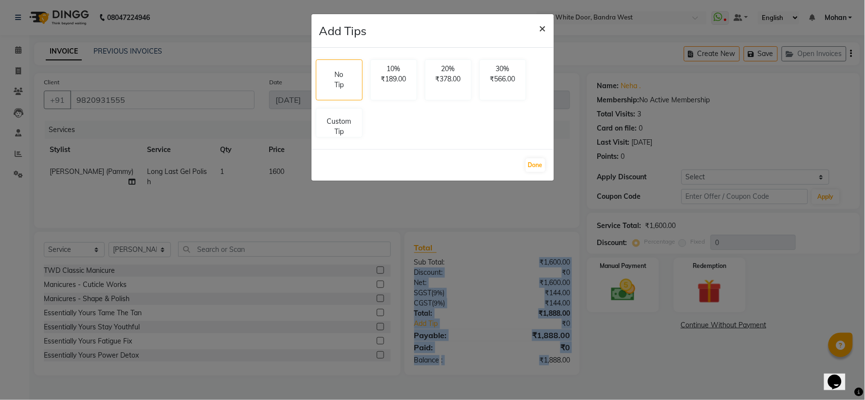
click at [537, 28] on button "×" at bounding box center [542, 27] width 22 height 27
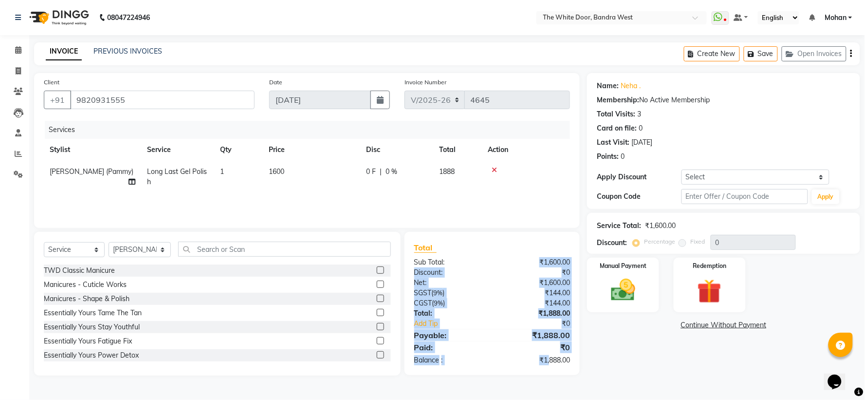
click at [514, 256] on div "Total Sub Total: ₹1,600.00 Discount: ₹0 Net: ₹1,600.00 SGST ( 9% ) ₹144.00 CGST…" at bounding box center [492, 303] width 156 height 124
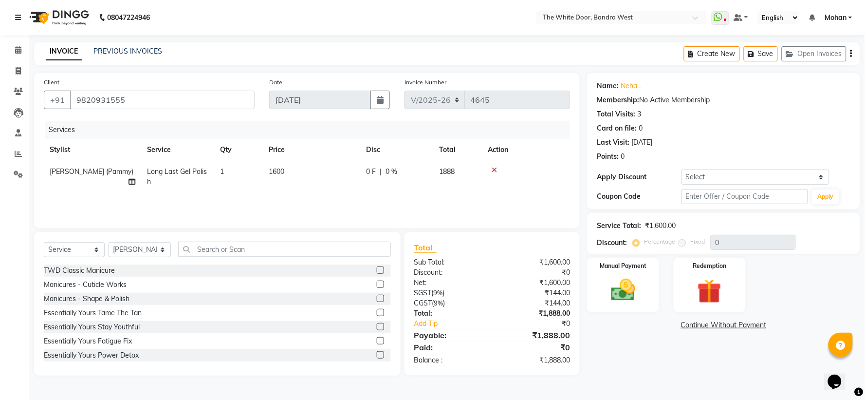
click at [191, 171] on span "Long Last Gel Polish" at bounding box center [177, 176] width 60 height 19
select select "82878"
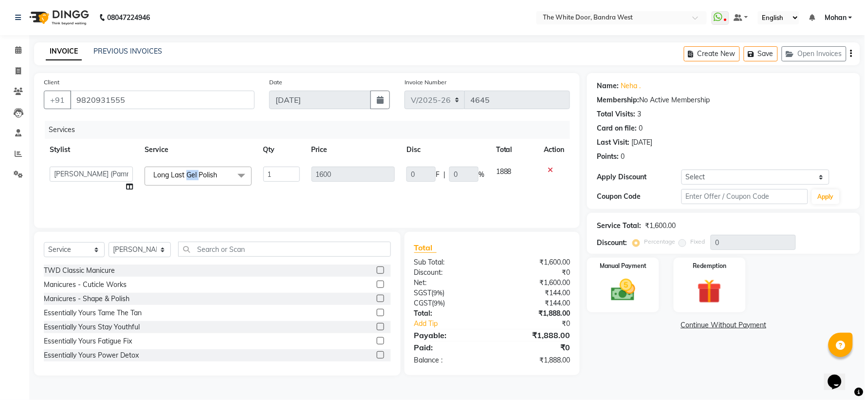
click at [191, 171] on span "Long Last Gel Polish" at bounding box center [185, 174] width 64 height 9
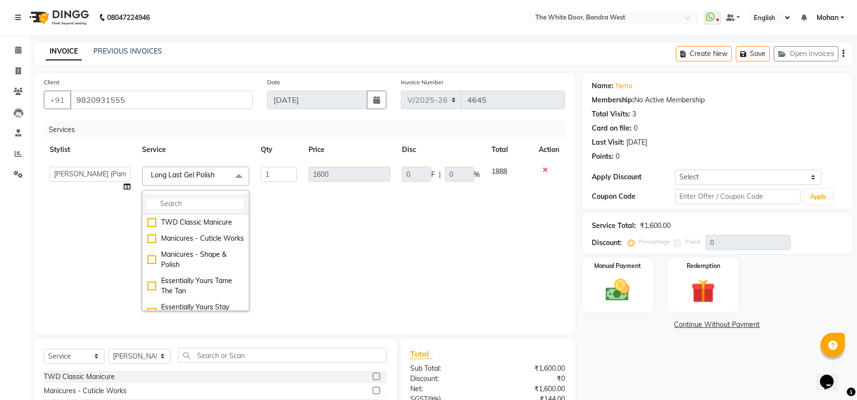
click at [185, 200] on input "multiselect-search" at bounding box center [195, 204] width 96 height 10
type input "MANI"
click at [198, 218] on div "TWD Classic Manicure" at bounding box center [195, 222] width 96 height 10
checkbox input "true"
type input "1300"
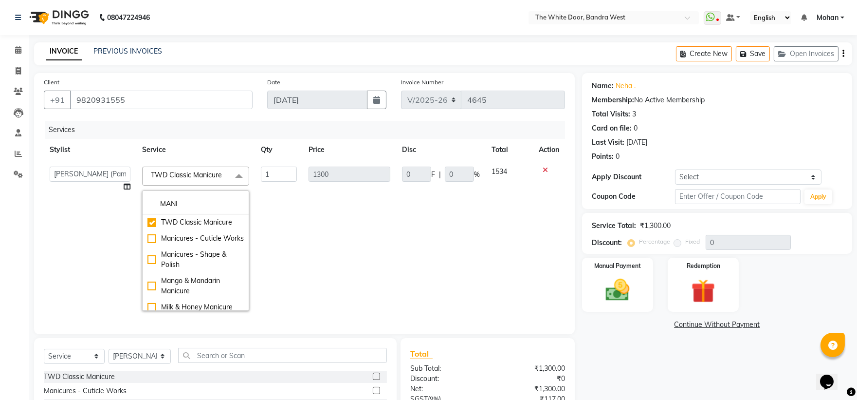
scroll to position [96, 0]
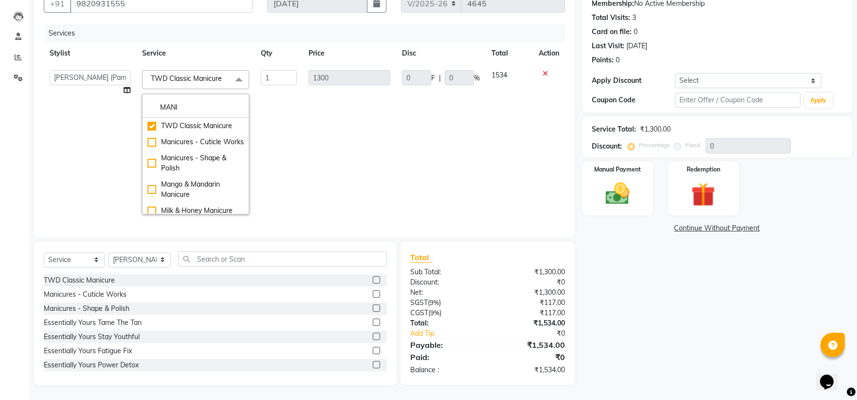
drag, startPoint x: 466, startPoint y: 177, endPoint x: 527, endPoint y: 183, distance: 61.6
click at [466, 176] on td "0 F | 0 %" at bounding box center [441, 142] width 90 height 156
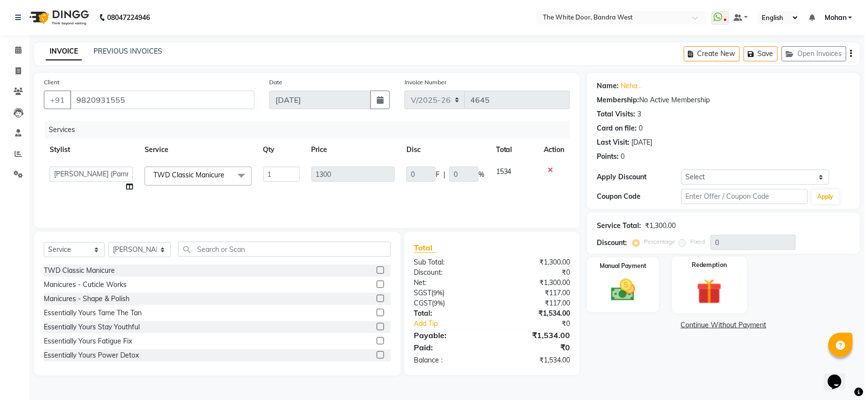
drag, startPoint x: 723, startPoint y: 294, endPoint x: 675, endPoint y: 312, distance: 51.4
click at [722, 294] on img at bounding box center [709, 290] width 41 height 31
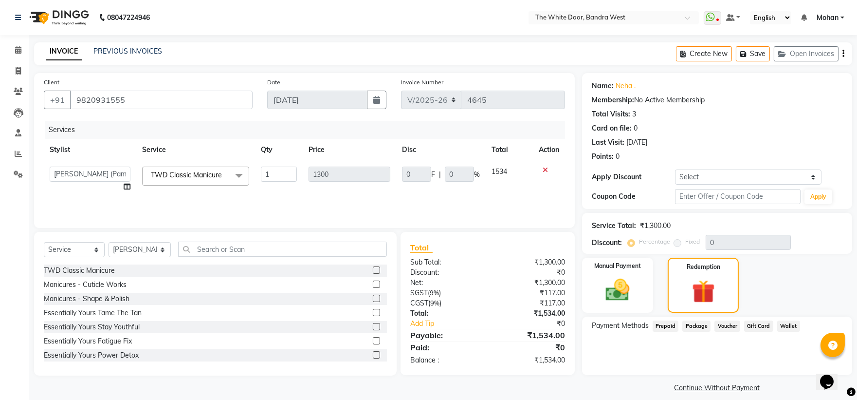
click at [657, 324] on span "Prepaid" at bounding box center [666, 325] width 26 height 11
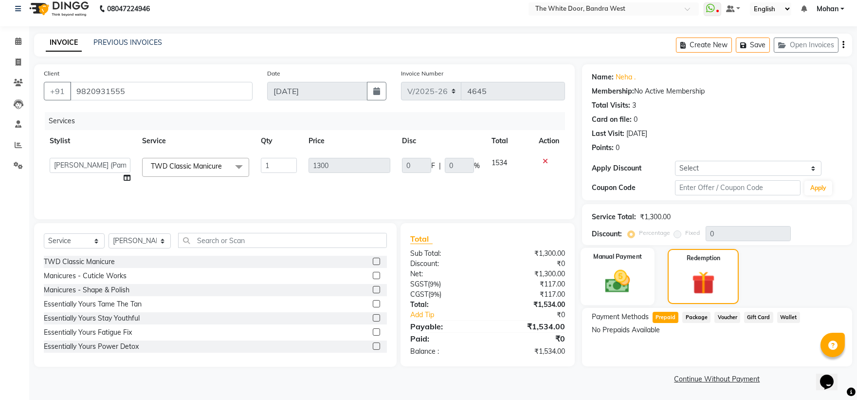
click at [614, 283] on img at bounding box center [617, 281] width 40 height 29
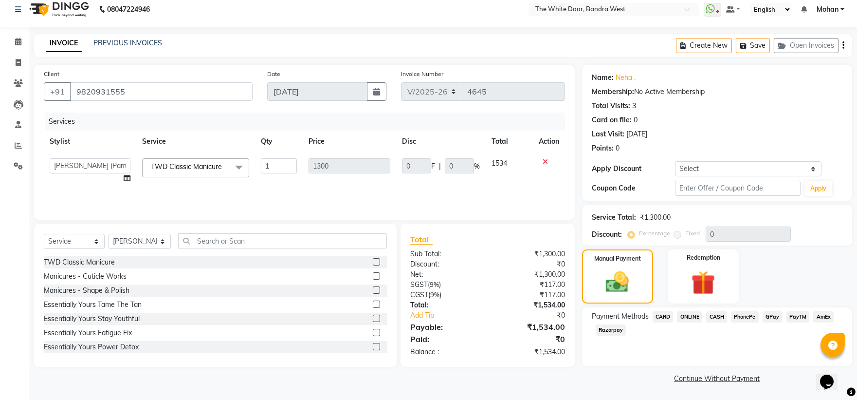
click at [721, 317] on span "CASH" at bounding box center [716, 316] width 21 height 11
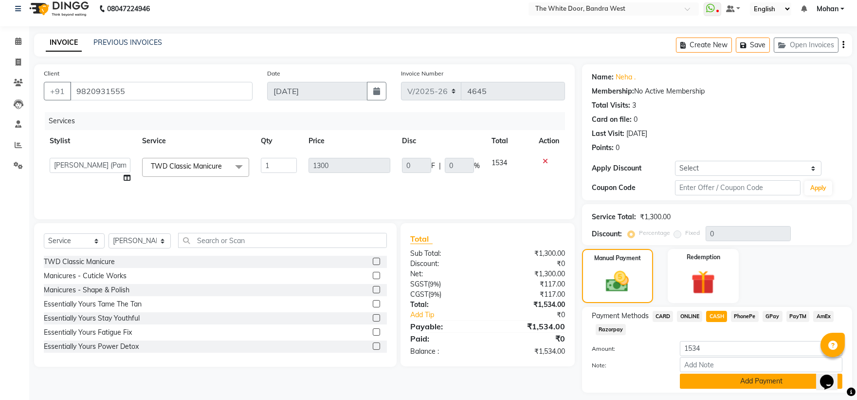
scroll to position [36, 0]
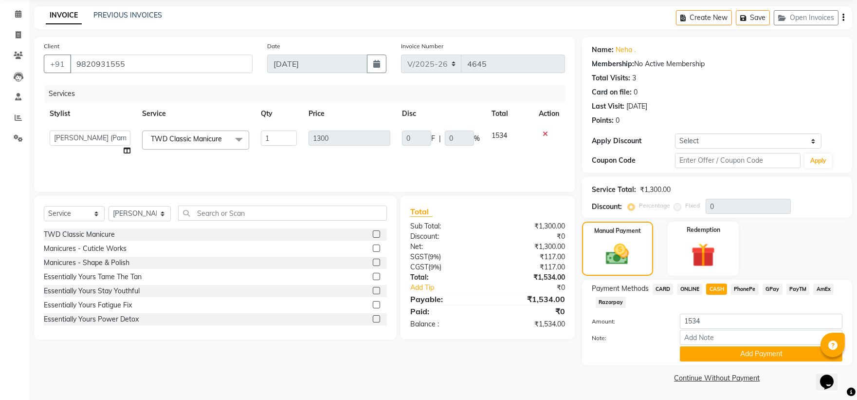
click at [669, 289] on span "CARD" at bounding box center [663, 288] width 21 height 11
click at [662, 286] on span "CARD" at bounding box center [663, 288] width 21 height 11
click at [693, 354] on button "Add Payment" at bounding box center [761, 353] width 163 height 15
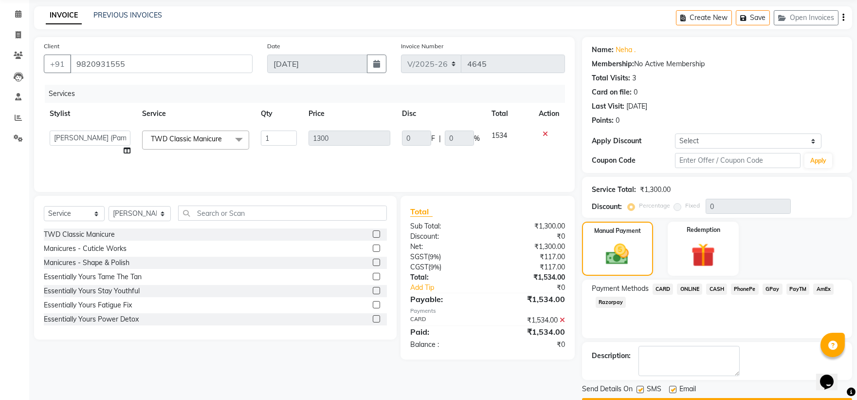
scroll to position [64, 0]
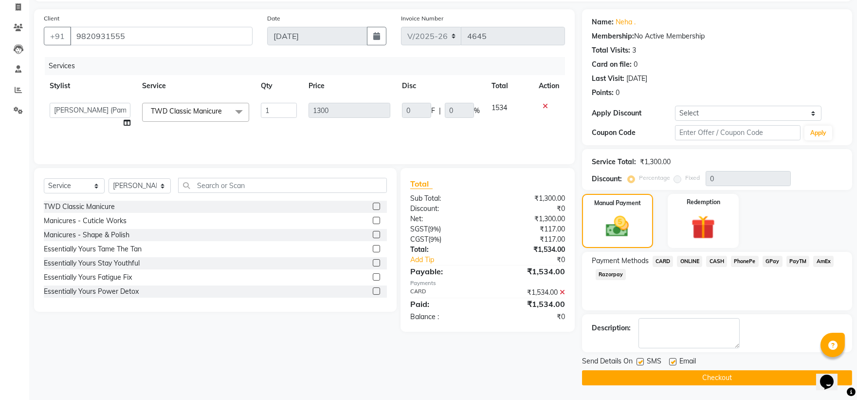
click at [611, 380] on button "Checkout" at bounding box center [717, 377] width 270 height 15
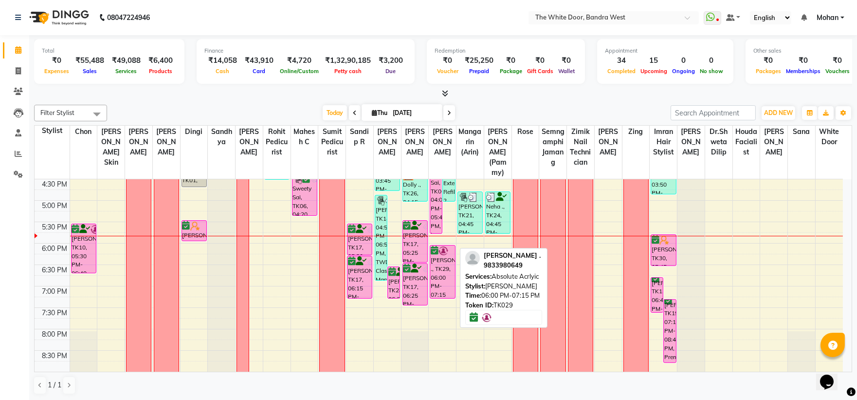
scroll to position [269, 0]
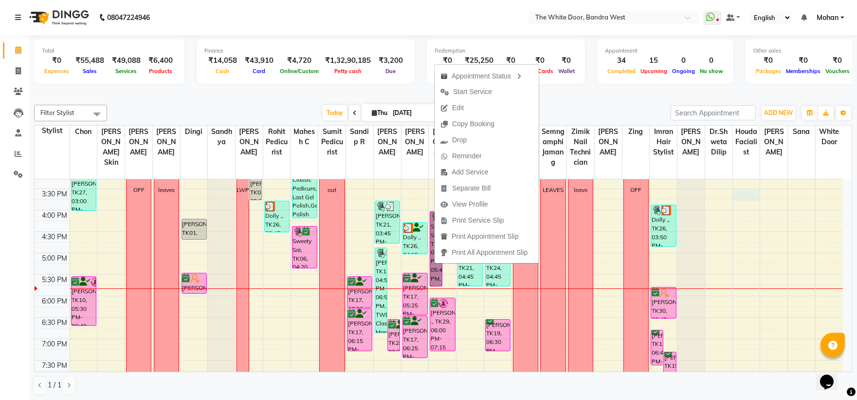
click at [747, 204] on div "9:00 AM 9:30 AM 10:00 AM 10:30 AM 11:00 AM 11:30 AM 12:00 PM 12:30 PM 1:00 PM 1…" at bounding box center [439, 188] width 808 height 556
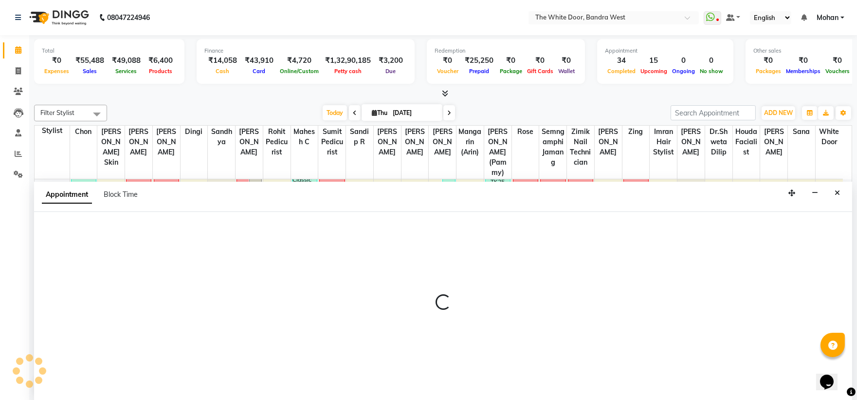
scroll to position [0, 0]
select select "68553"
select select "930"
select select "tentative"
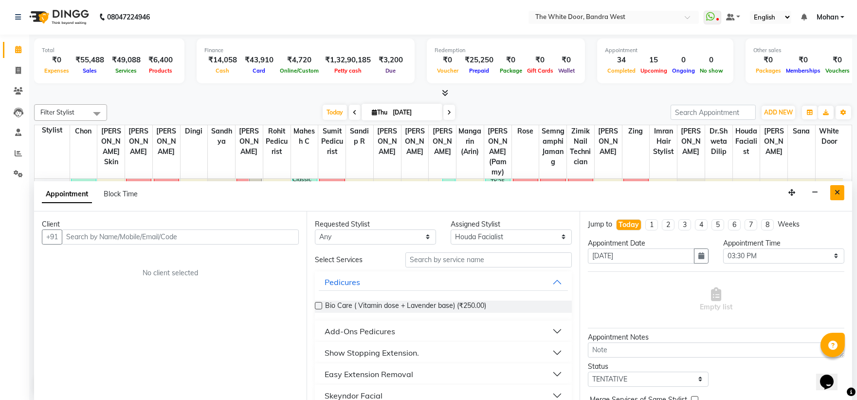
click at [837, 192] on icon "Close" at bounding box center [837, 192] width 5 height 7
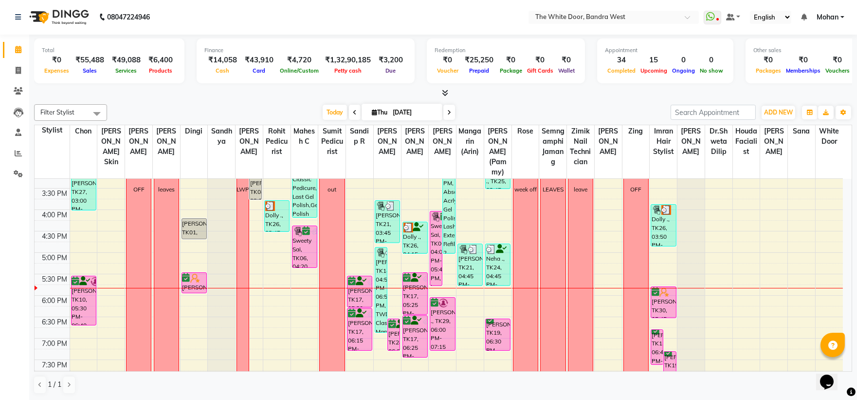
click at [448, 110] on icon at bounding box center [449, 113] width 4 height 6
type input "05-09-2025"
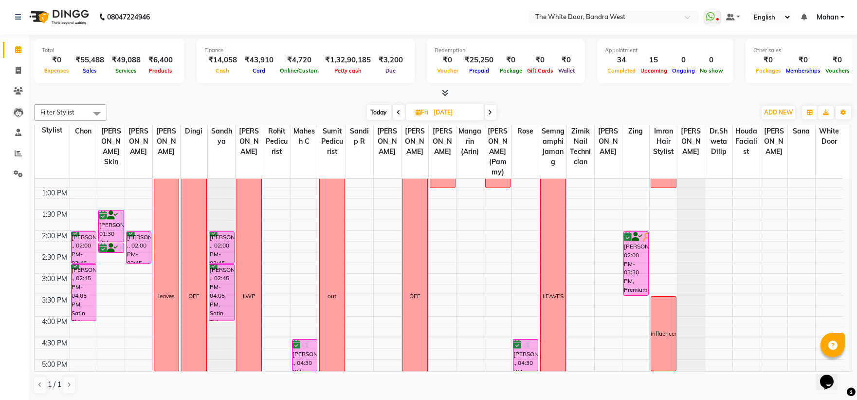
scroll to position [216, 0]
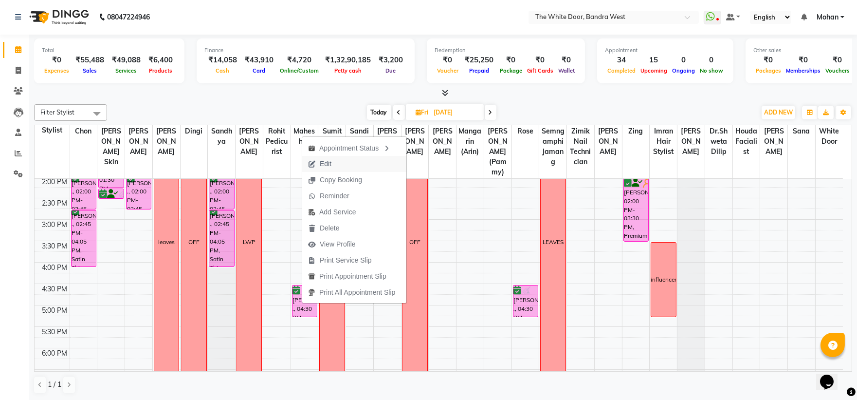
click at [329, 162] on span "Edit" at bounding box center [326, 164] width 12 height 10
select select "tentative"
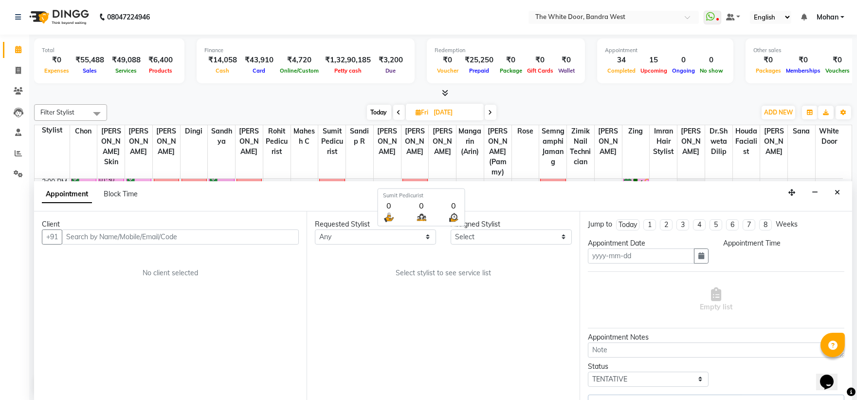
type input "05-09-2025"
select select "confirm booking"
select select "990"
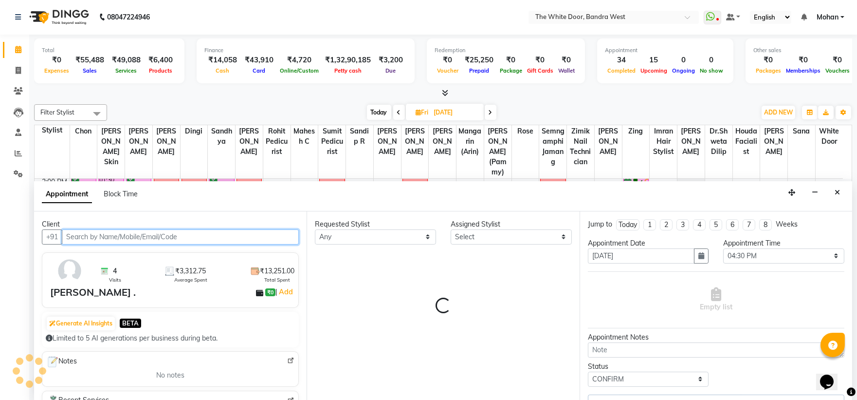
select select "20403"
select select "1642"
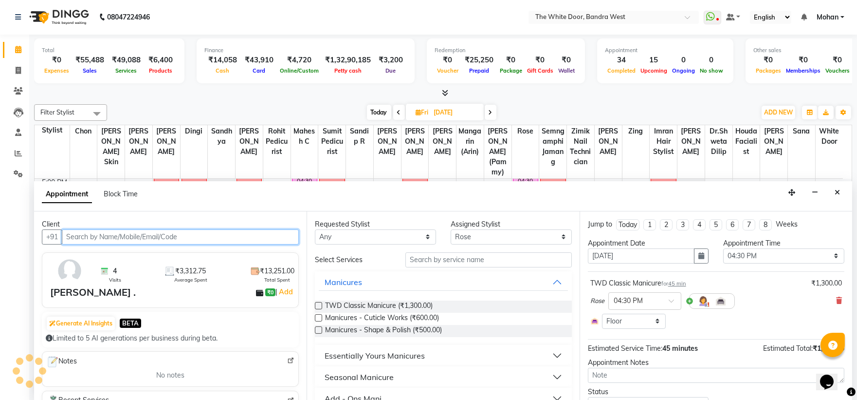
select select "1642"
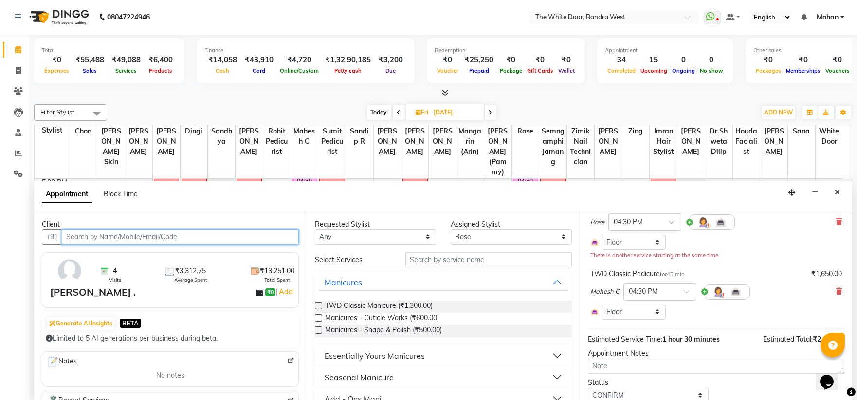
scroll to position [54, 0]
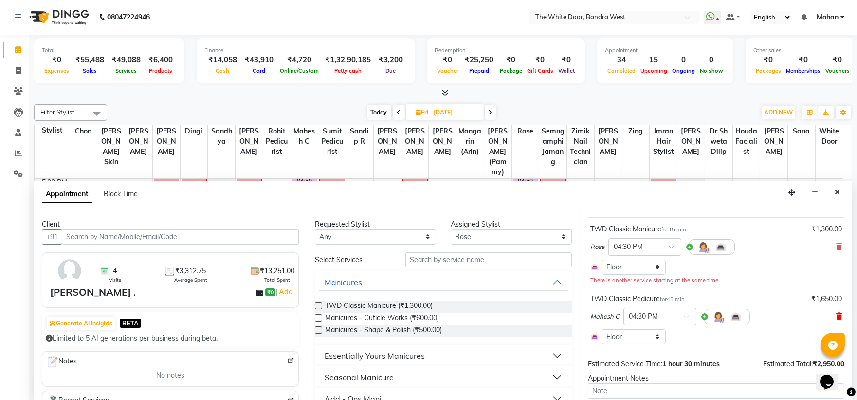
click at [836, 314] on icon at bounding box center [839, 315] width 6 height 7
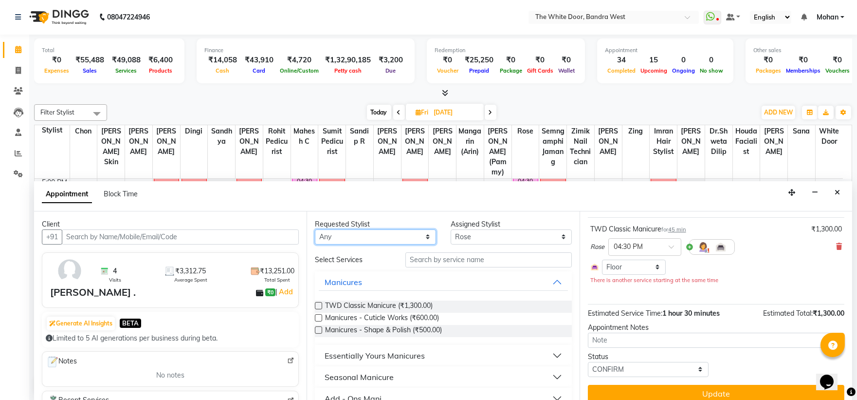
click at [401, 230] on select "Any Amita Skin benjimin Chon Dingi Dr.Shweta Dilip Farheen K Ganesh M Himanshu …" at bounding box center [375, 236] width 121 height 15
select select "20535"
click at [315, 229] on select "Any Amita Skin benjimin Chon Dingi Dr.Shweta Dilip Farheen K Ganesh M Himanshu …" at bounding box center [375, 236] width 121 height 15
click at [459, 232] on select "Select [PERSON_NAME] Skin [PERSON_NAME] Dingi Dr.Shweta [PERSON_NAME] [PERSON_N…" at bounding box center [511, 236] width 121 height 15
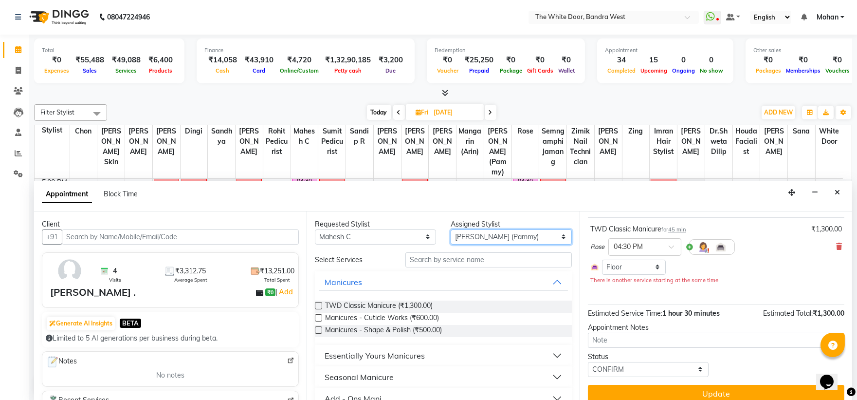
click at [478, 235] on select "Select [PERSON_NAME] Skin [PERSON_NAME] Dingi Dr.Shweta [PERSON_NAME] [PERSON_N…" at bounding box center [511, 236] width 121 height 15
select select "20535"
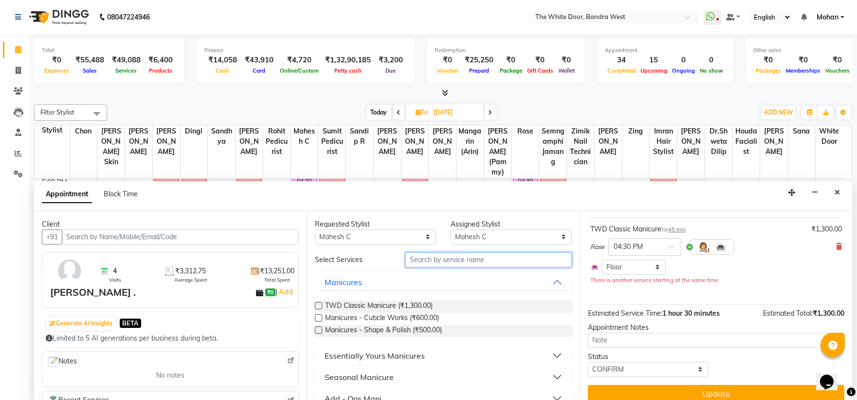
click at [473, 260] on input "text" at bounding box center [488, 259] width 166 height 15
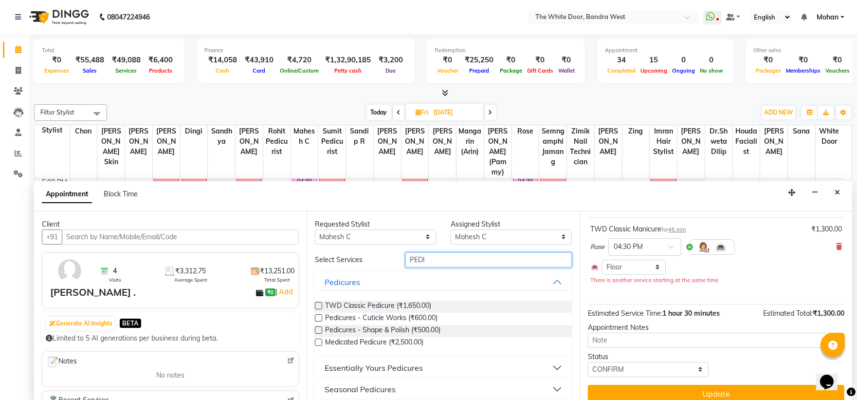
type input "PEDI"
click at [321, 303] on label at bounding box center [318, 305] width 7 height 7
click at [321, 303] on input "checkbox" at bounding box center [318, 306] width 6 height 6
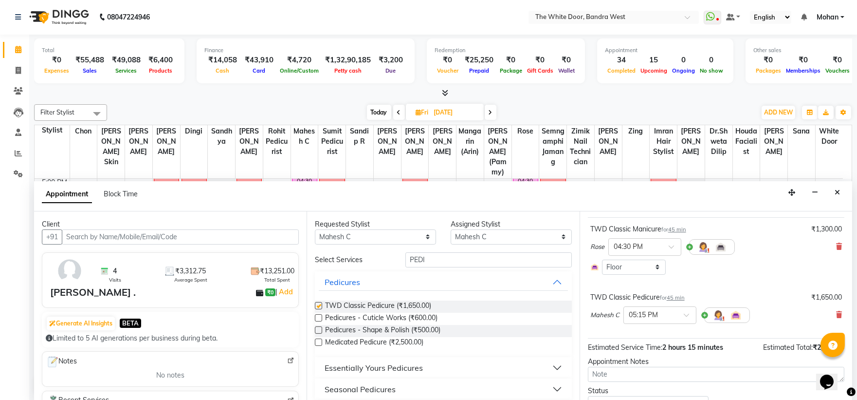
checkbox input "false"
click at [650, 320] on div "× 05:15 PM" at bounding box center [659, 315] width 73 height 18
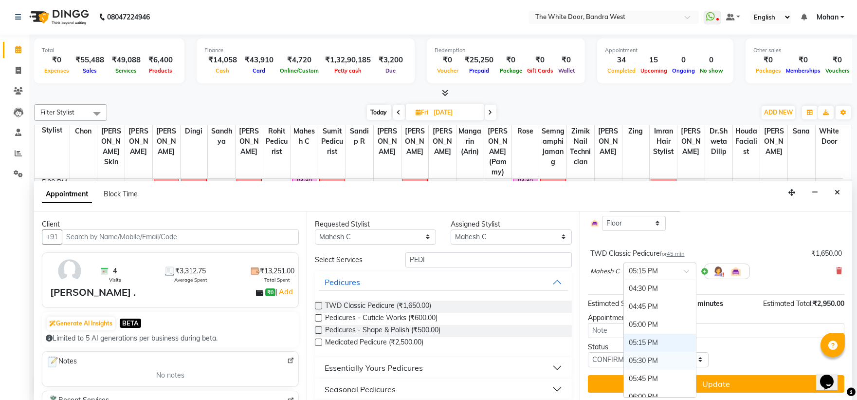
scroll to position [472, 0]
click at [650, 290] on div "04:30 PM" at bounding box center [660, 289] width 72 height 18
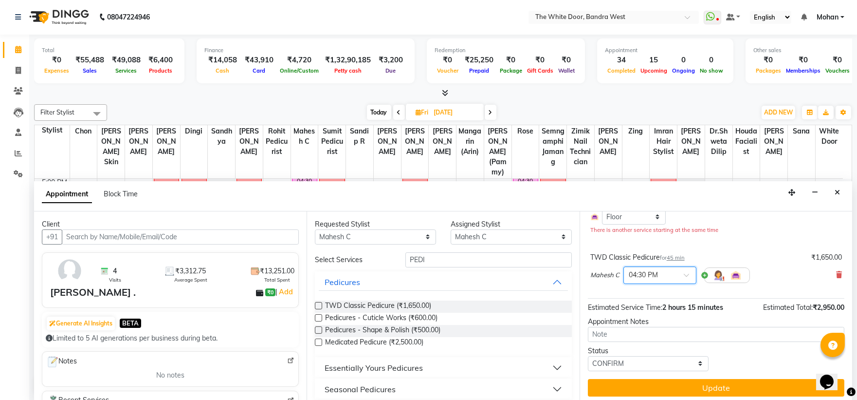
scroll to position [108, 0]
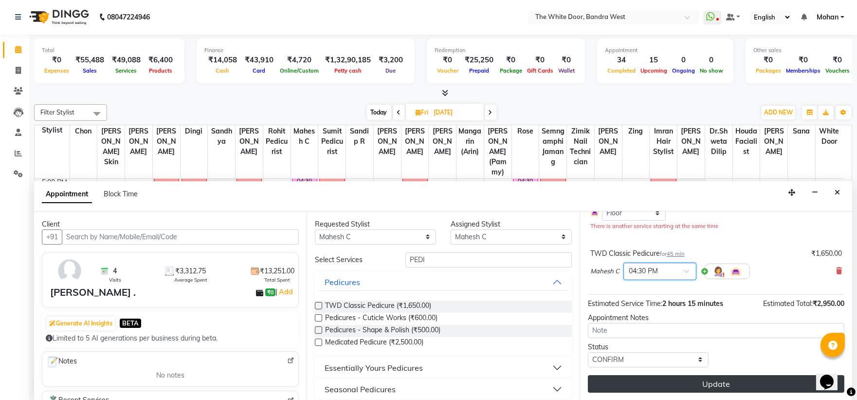
click at [641, 381] on button "Update" at bounding box center [716, 384] width 256 height 18
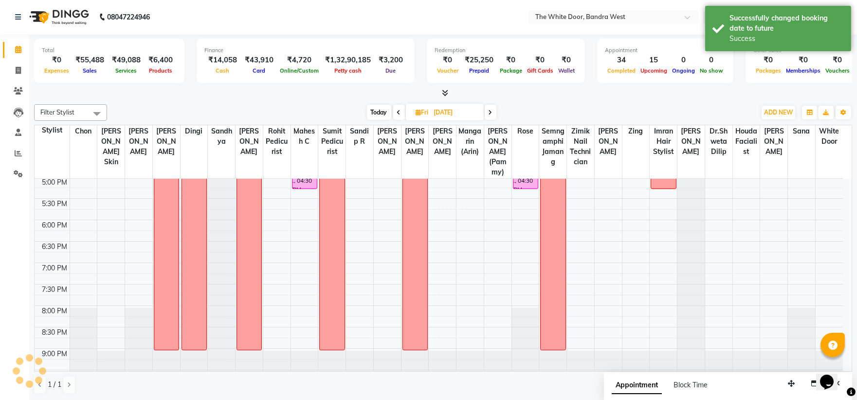
scroll to position [0, 0]
click at [376, 114] on span "Today" at bounding box center [379, 112] width 24 height 15
type input "[DATE]"
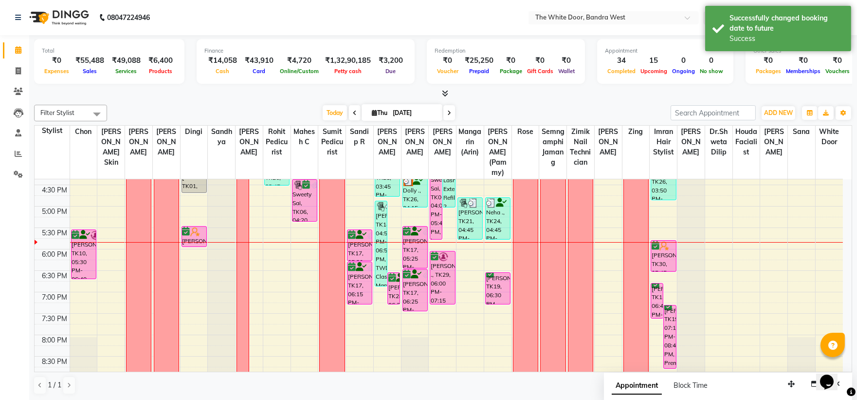
scroll to position [290, 0]
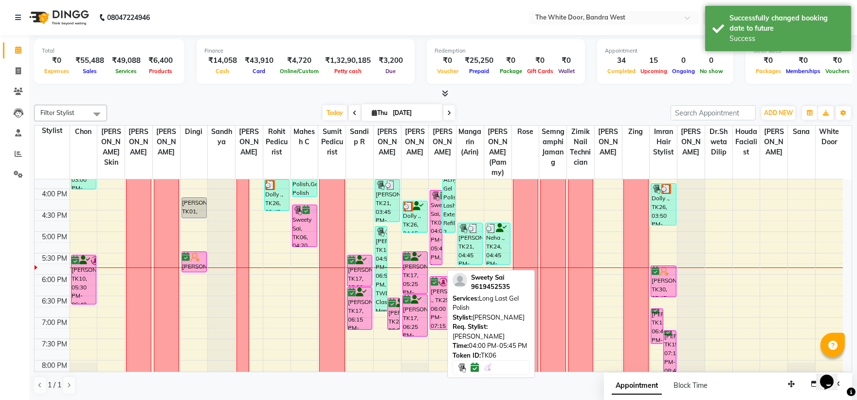
click at [431, 222] on div "Sweety Sai, TK06, 04:00 PM-05:45 PM, Long Last Gel Polish" at bounding box center [436, 227] width 12 height 74
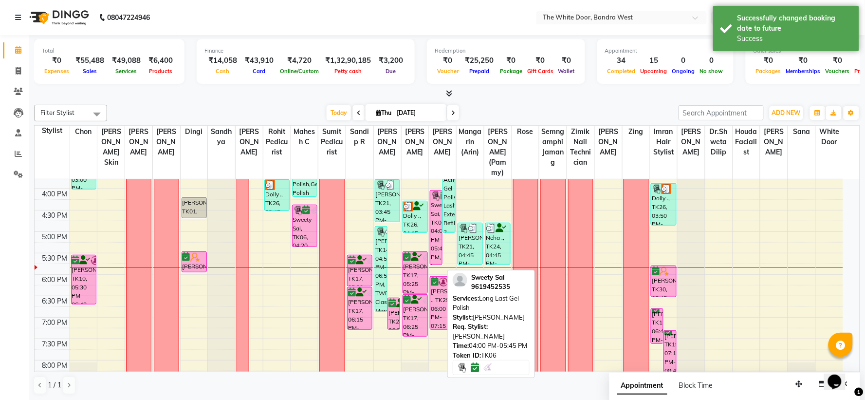
select select "6"
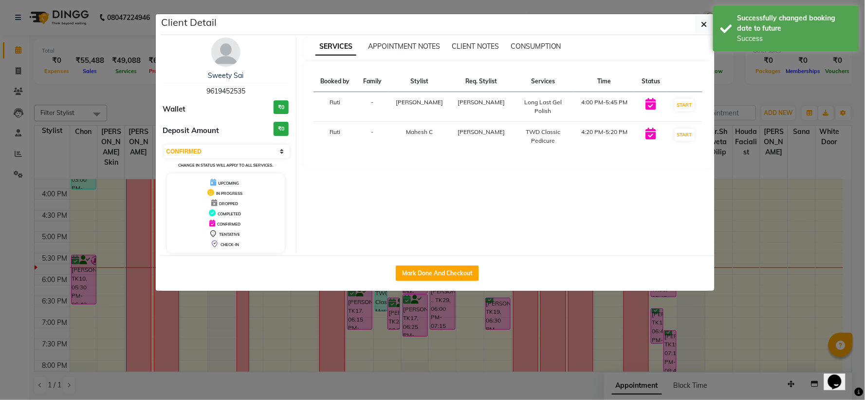
drag, startPoint x: 204, startPoint y: 89, endPoint x: 249, endPoint y: 91, distance: 44.4
click at [249, 91] on div "Sweety Sai 9619452535" at bounding box center [226, 84] width 126 height 26
copy span "9619452535"
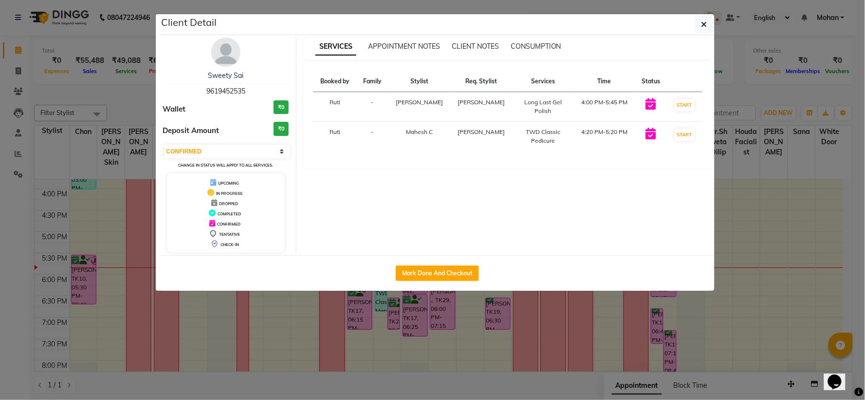
drag, startPoint x: 704, startPoint y: 23, endPoint x: 648, endPoint y: 47, distance: 60.8
click at [704, 25] on icon "button" at bounding box center [704, 24] width 6 height 8
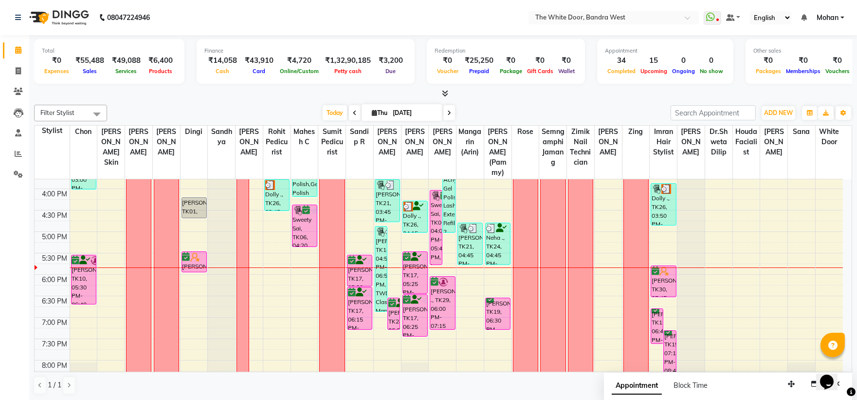
click at [444, 112] on span at bounding box center [449, 112] width 12 height 15
type input "05-09-2025"
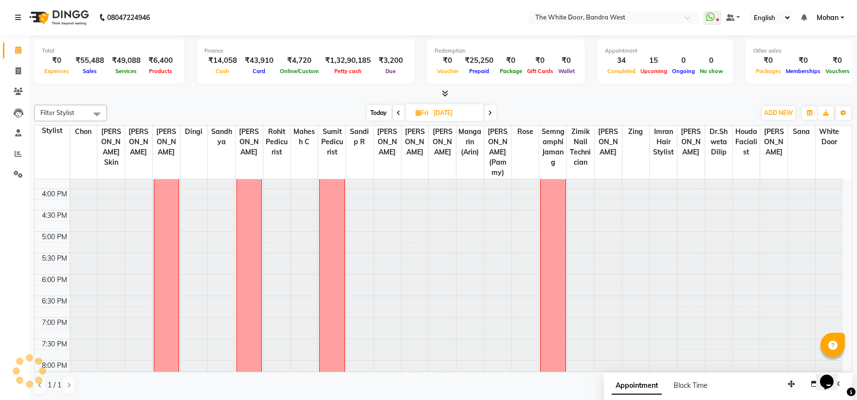
scroll to position [344, 0]
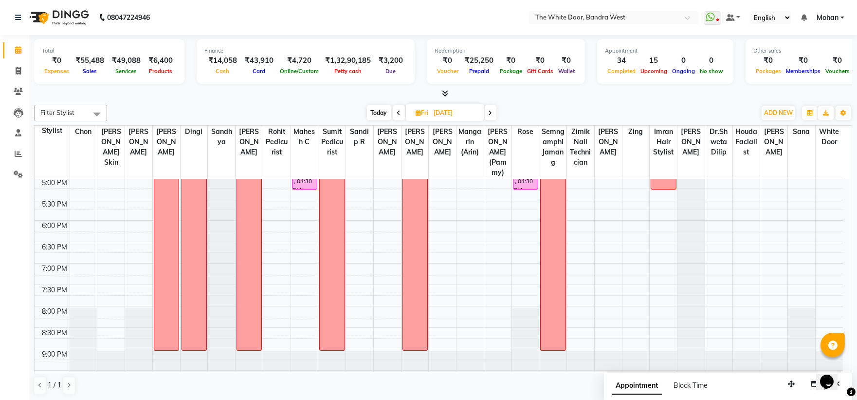
click at [457, 112] on input "05-09-2025" at bounding box center [455, 113] width 49 height 15
select select "9"
select select "2025"
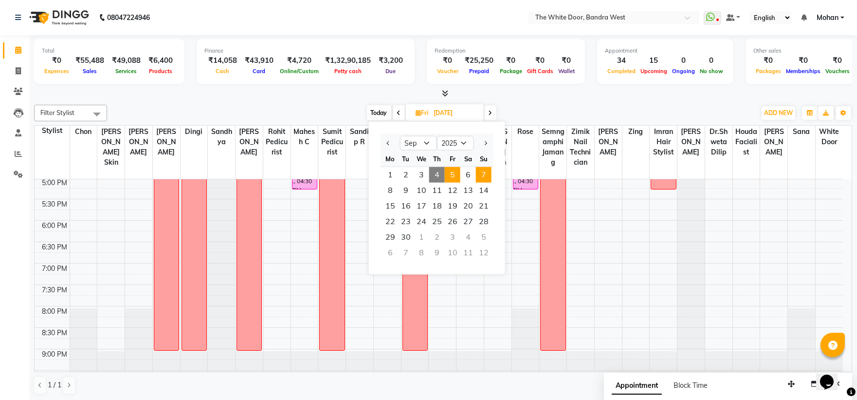
click at [487, 169] on span "7" at bounding box center [484, 175] width 16 height 16
type input "07-09-2025"
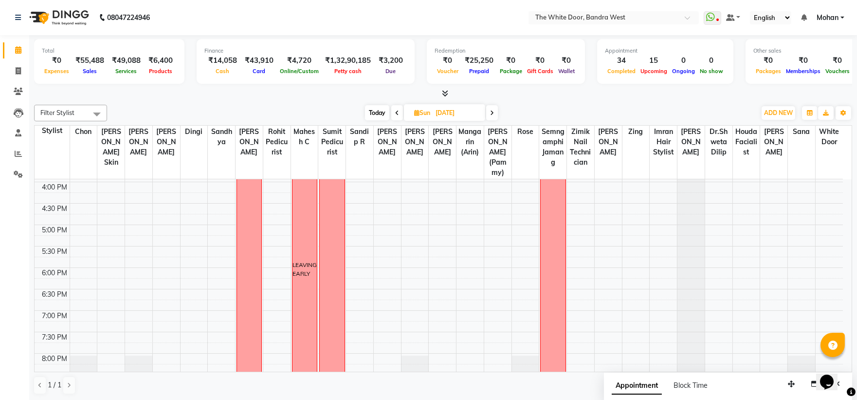
scroll to position [236, 0]
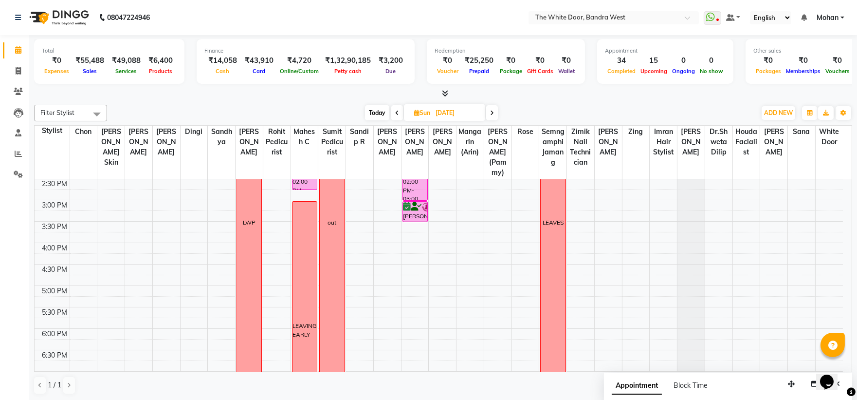
click at [191, 363] on div "9:00 AM 9:30 AM 10:00 AM 10:30 AM 11:00 AM 11:30 AM 12:00 PM 12:30 PM 1:00 PM 1…" at bounding box center [439, 221] width 808 height 556
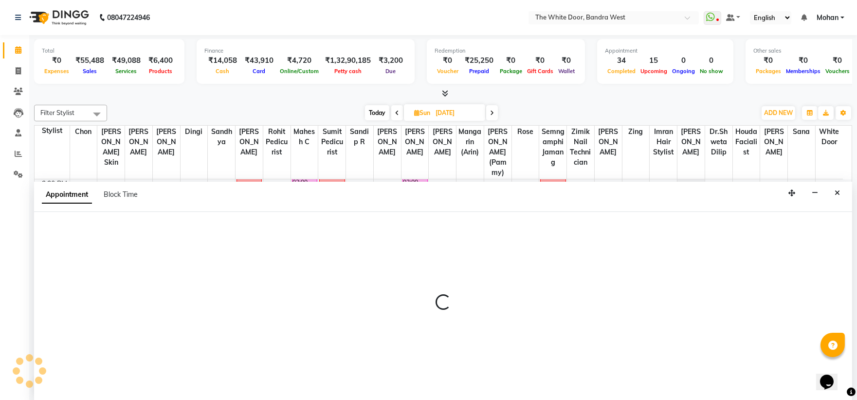
select select "31478"
select select "1110"
select select "tentative"
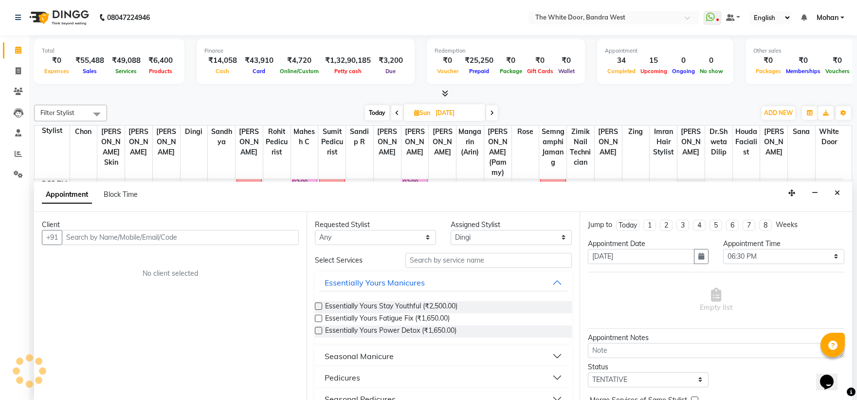
scroll to position [0, 0]
click at [158, 236] on input "text" at bounding box center [180, 236] width 237 height 15
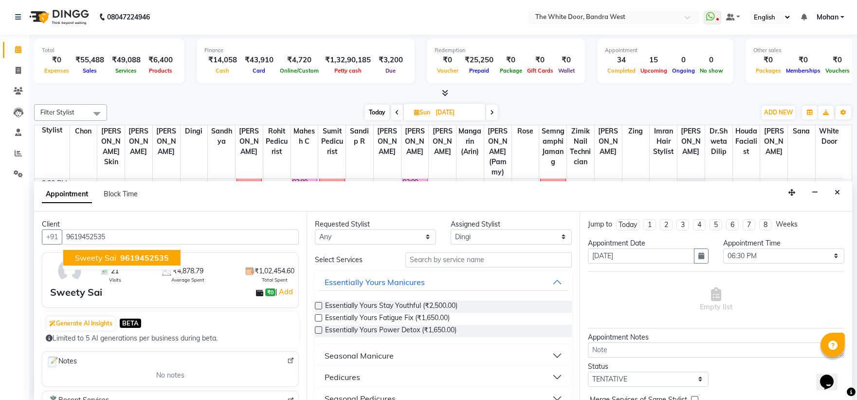
click at [157, 256] on span "9619452535" at bounding box center [144, 258] width 49 height 10
type input "9619452535"
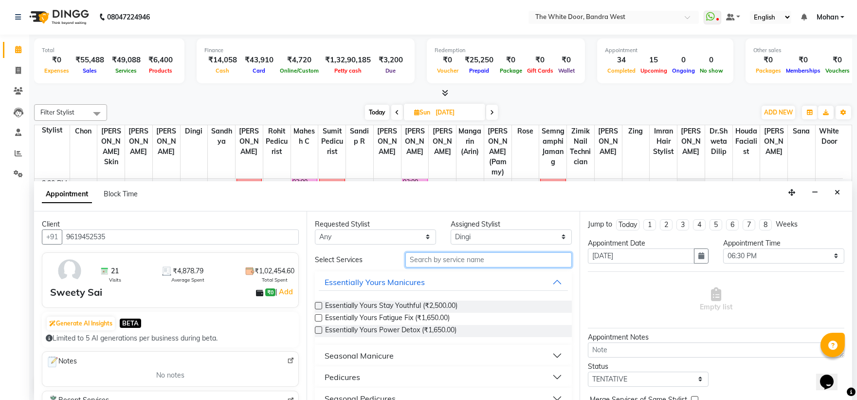
click at [426, 266] on input "text" at bounding box center [488, 259] width 166 height 15
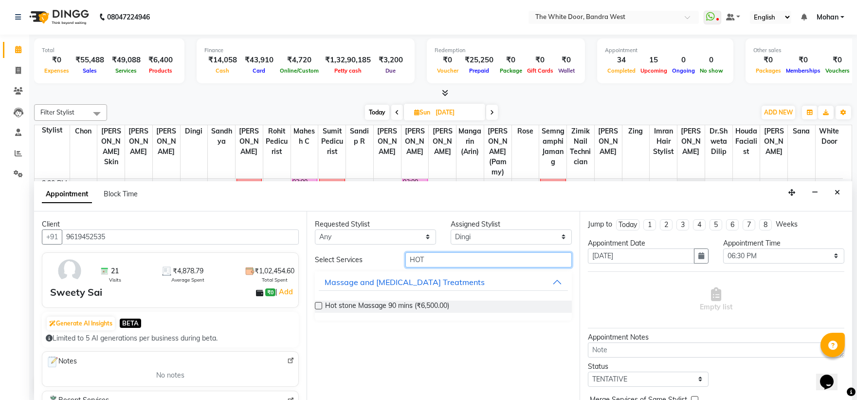
type input "HOT"
click at [318, 303] on label at bounding box center [318, 305] width 7 height 7
click at [318, 303] on input "checkbox" at bounding box center [318, 306] width 6 height 6
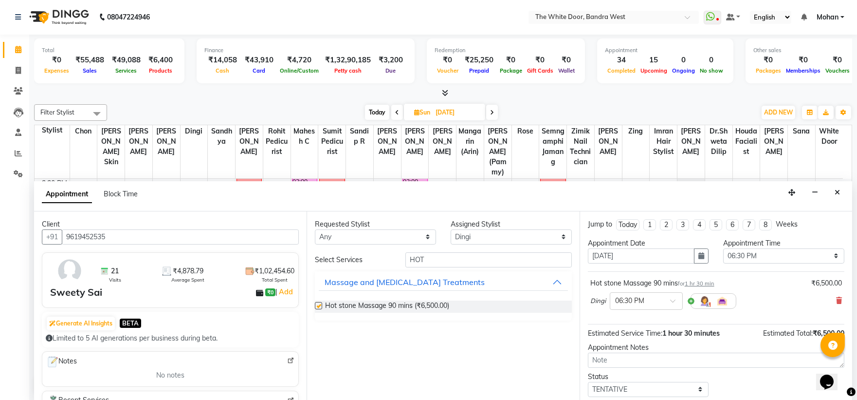
checkbox input "false"
click at [478, 259] on input "HOT" at bounding box center [488, 259] width 166 height 15
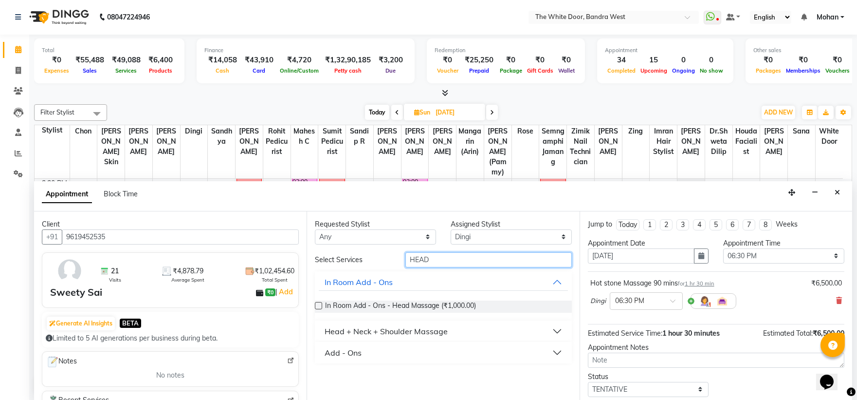
type input "HEAD"
click at [319, 305] on label at bounding box center [318, 305] width 7 height 7
click at [319, 305] on input "checkbox" at bounding box center [318, 306] width 6 height 6
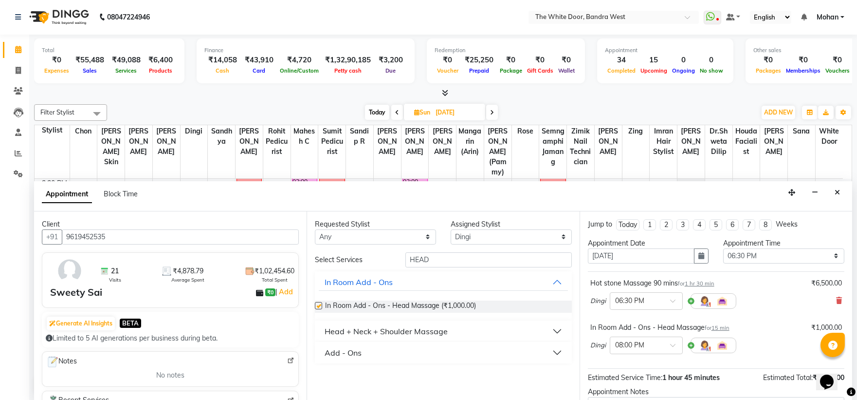
checkbox input "false"
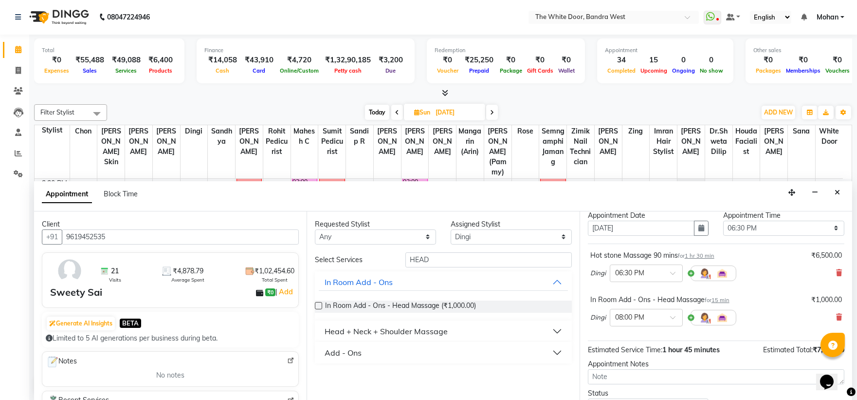
scroll to position [54, 0]
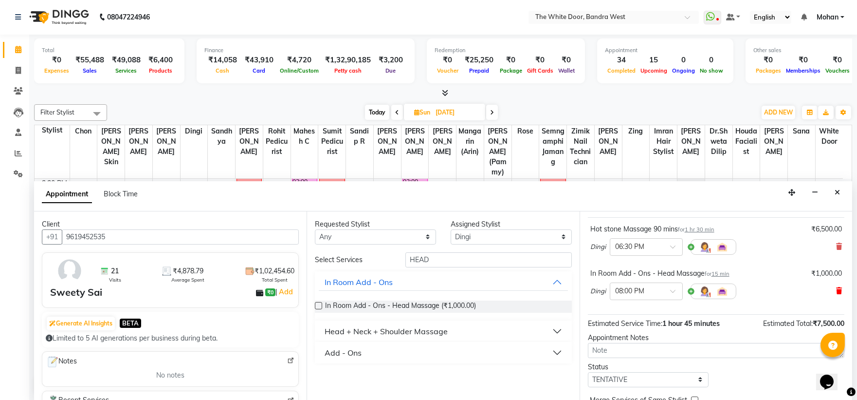
click at [836, 288] on icon at bounding box center [839, 290] width 6 height 7
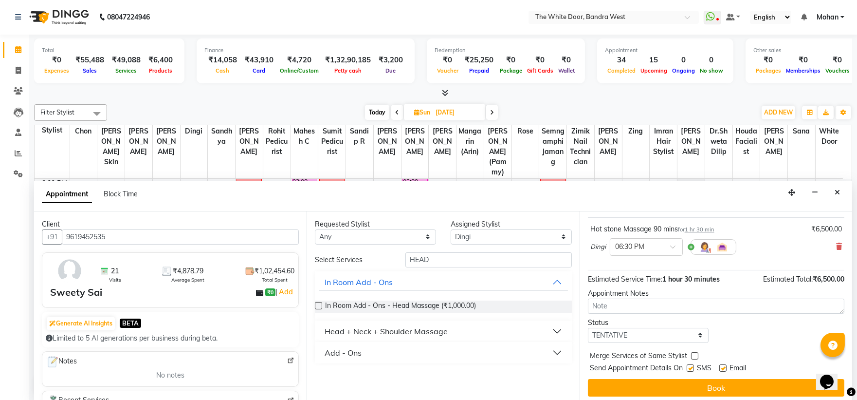
click at [336, 329] on div "Head + Neck + Shoulder Massage" at bounding box center [386, 331] width 123 height 12
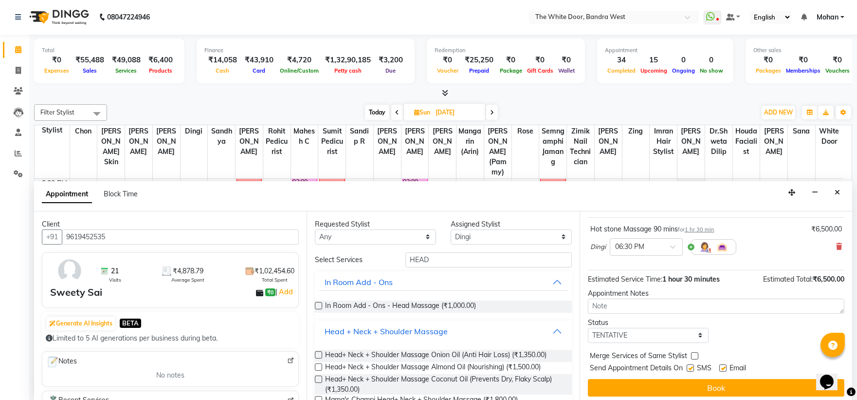
scroll to position [67, 0]
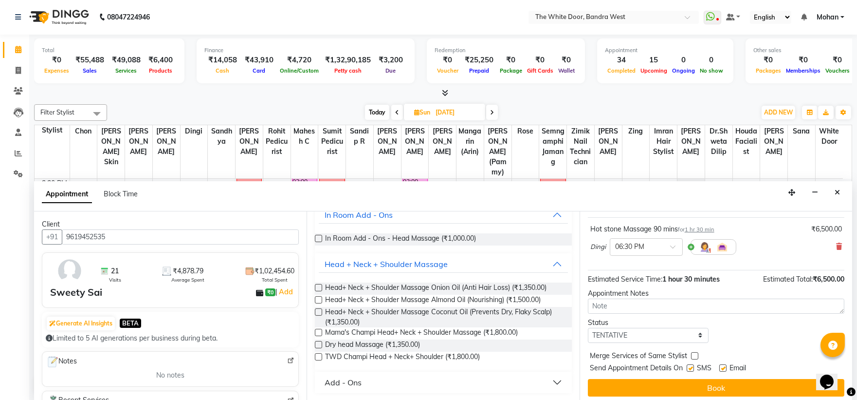
drag, startPoint x: 318, startPoint y: 342, endPoint x: 324, endPoint y: 342, distance: 5.8
click at [319, 342] on label at bounding box center [318, 344] width 7 height 7
click at [319, 342] on input "checkbox" at bounding box center [318, 345] width 6 height 6
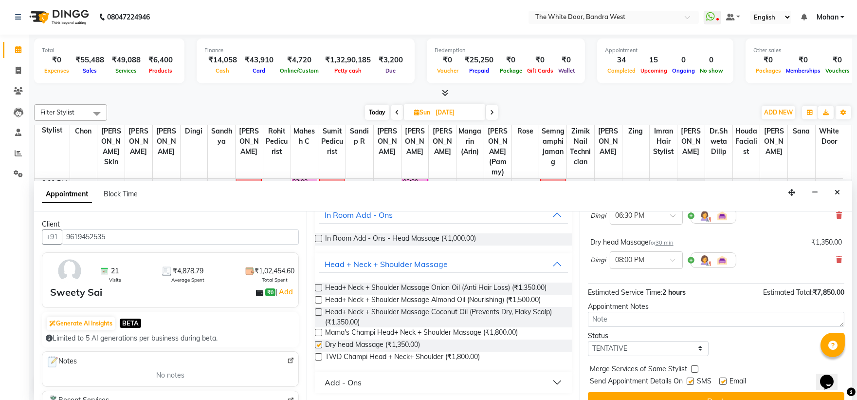
checkbox input "false"
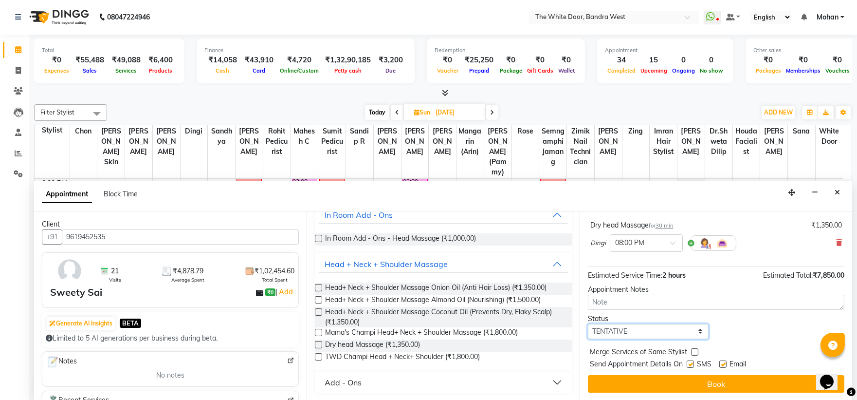
click at [642, 333] on select "Select TENTATIVE CONFIRM UPCOMING" at bounding box center [648, 331] width 121 height 15
select select "confirm booking"
click at [588, 324] on select "Select TENTATIVE CONFIRM UPCOMING" at bounding box center [648, 331] width 121 height 15
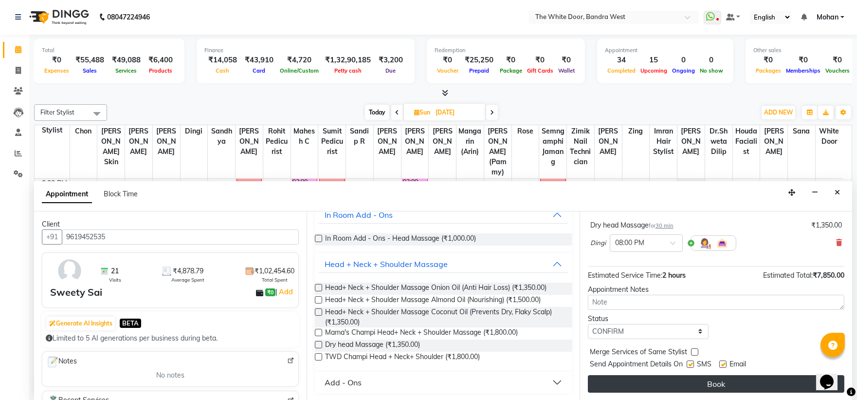
click at [618, 379] on button "Book" at bounding box center [716, 384] width 256 height 18
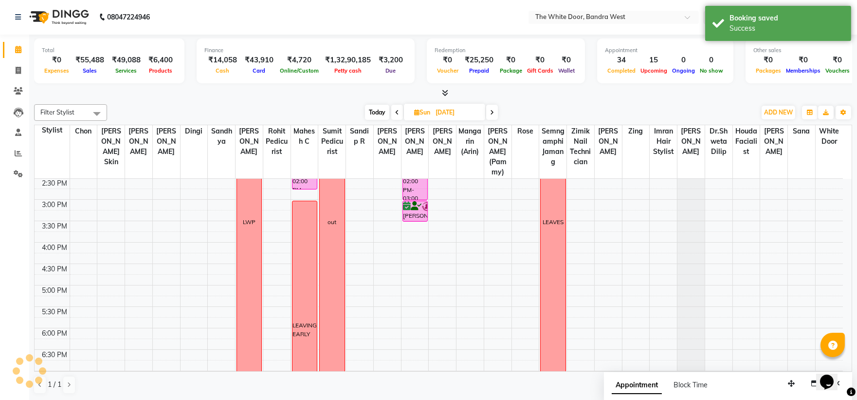
scroll to position [0, 0]
click at [381, 114] on span "Today" at bounding box center [377, 112] width 24 height 15
type input "[DATE]"
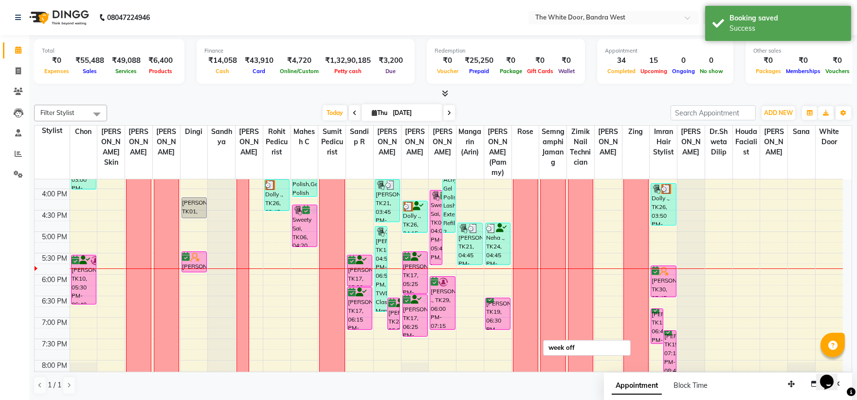
scroll to position [236, 0]
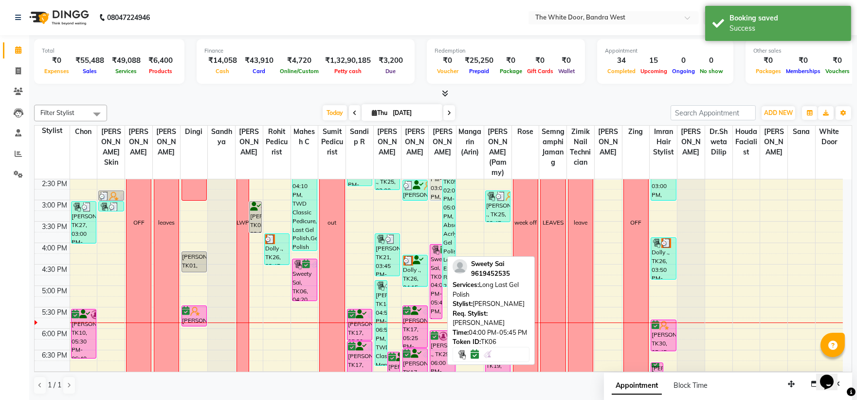
click at [435, 282] on div "Sweety Sai, TK06, 04:00 PM-05:45 PM, Long Last Gel Polish" at bounding box center [436, 281] width 12 height 74
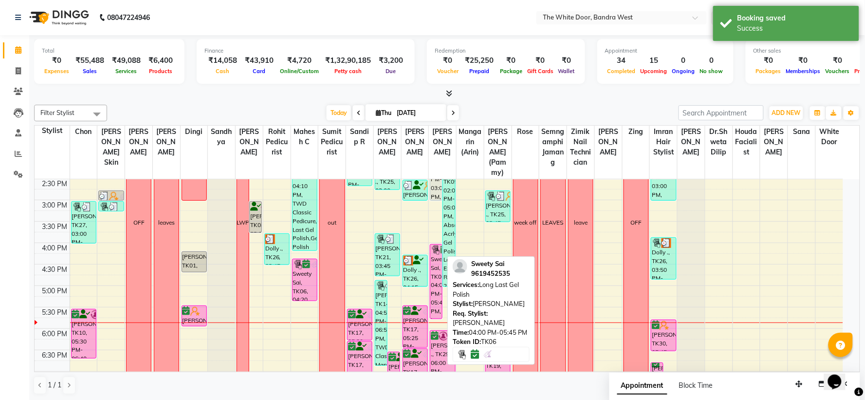
select select "6"
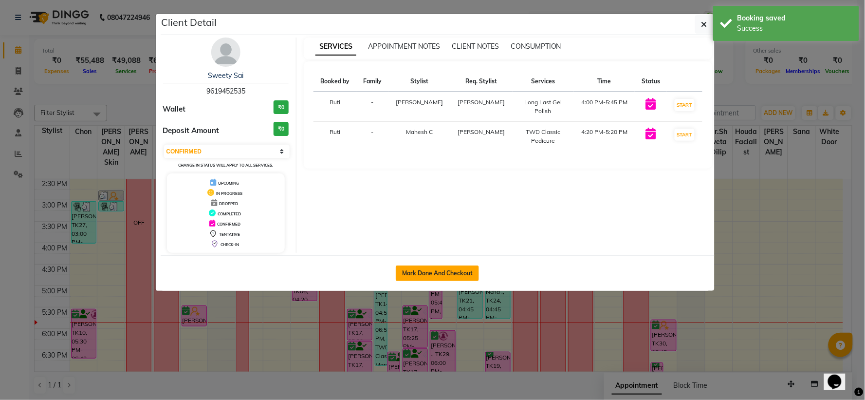
click at [438, 268] on button "Mark Done And Checkout" at bounding box center [437, 273] width 83 height 16
select select "3980"
select select "service"
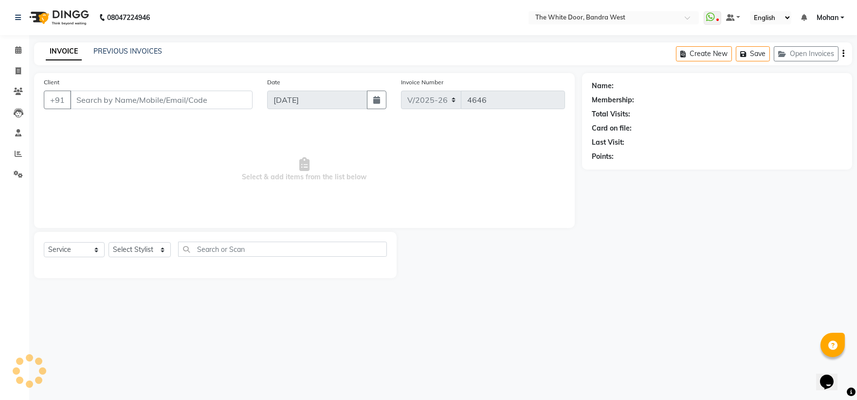
type input "9619452535"
select select "37901"
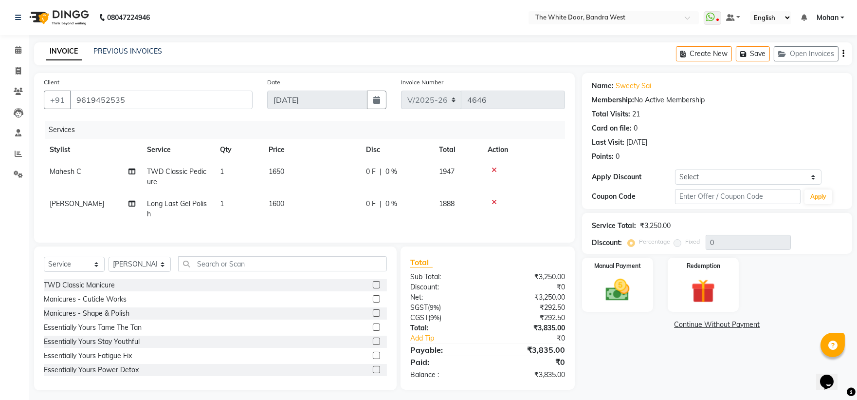
click at [842, 56] on button "button" at bounding box center [843, 53] width 2 height 23
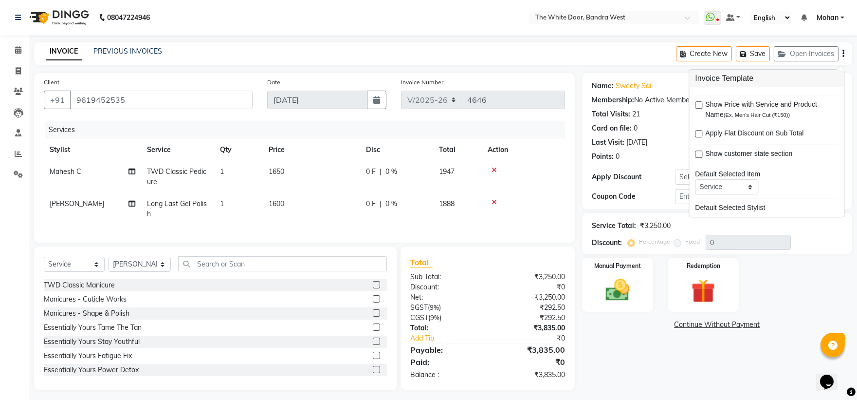
click at [748, 279] on div "Manual Payment Redemption" at bounding box center [717, 284] width 285 height 54
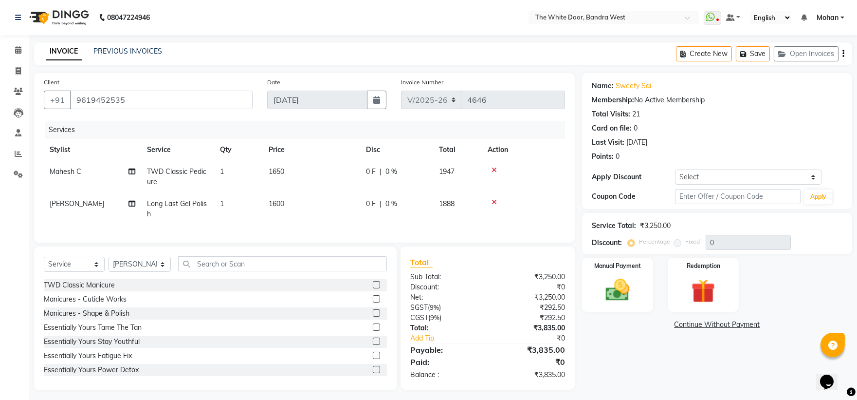
click at [178, 202] on span "Long Last Gel Polish" at bounding box center [177, 208] width 60 height 19
select select "37901"
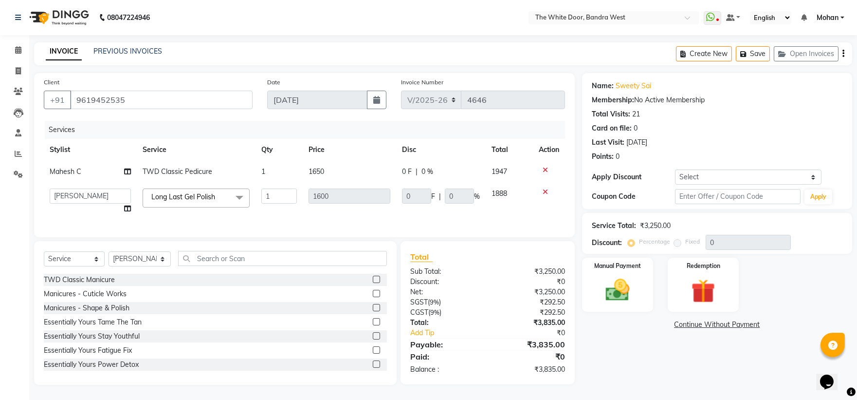
click at [188, 201] on span "Long Last Gel Polish" at bounding box center [183, 196] width 64 height 9
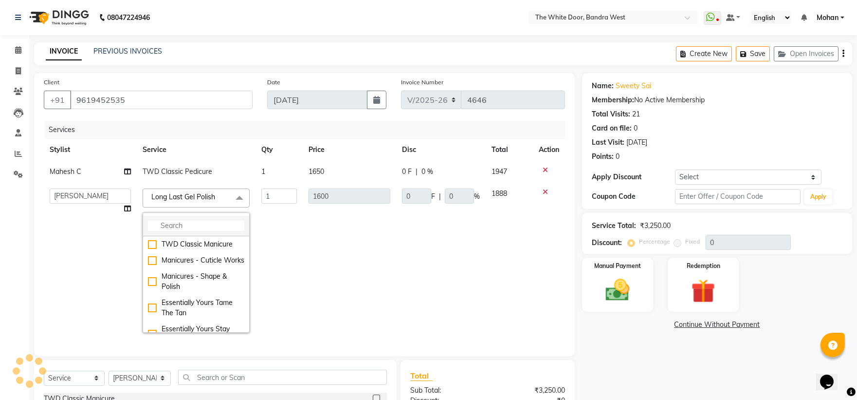
click at [189, 222] on input "multiselect-search" at bounding box center [196, 225] width 96 height 10
click at [297, 244] on td "1" at bounding box center [280, 261] width 48 height 156
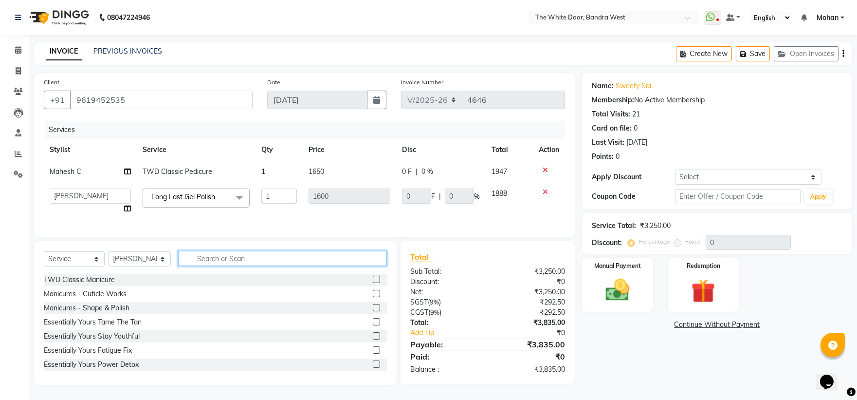
click at [216, 266] on input "text" at bounding box center [282, 258] width 209 height 15
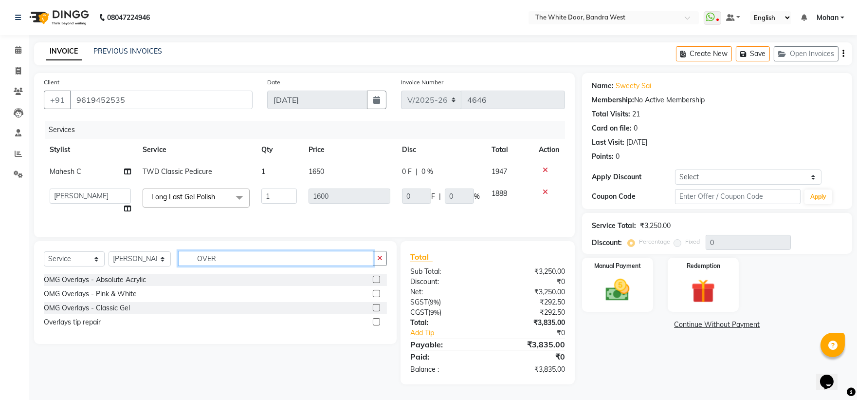
type input "OVER"
click at [375, 311] on label at bounding box center [376, 307] width 7 height 7
click at [375, 311] on input "checkbox" at bounding box center [376, 308] width 6 height 6
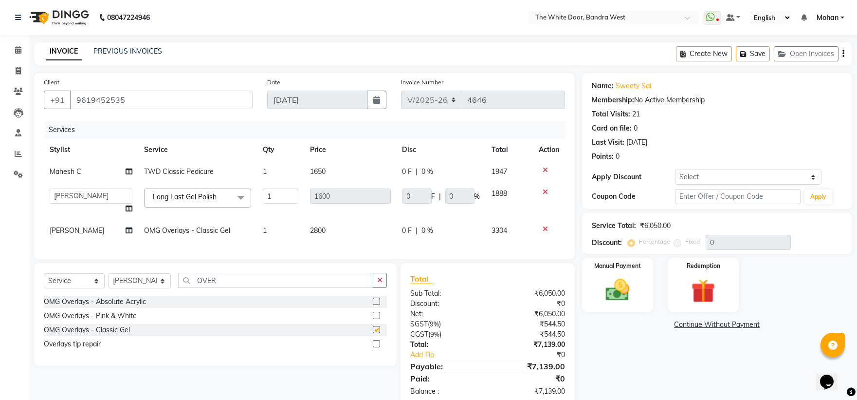
checkbox input "false"
click at [220, 227] on span "OMG Overlays - Classic Gel" at bounding box center [187, 230] width 86 height 9
select select "37901"
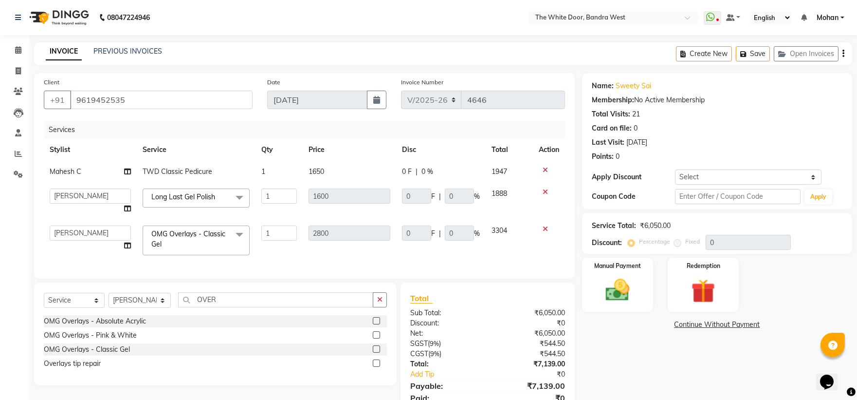
scroll to position [49, 0]
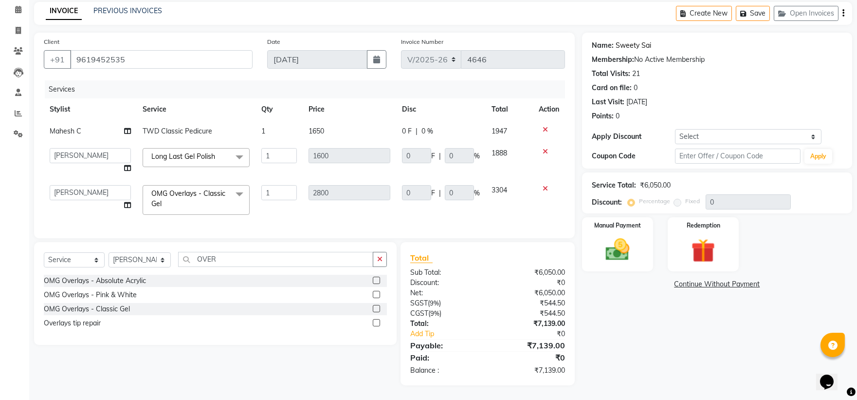
click at [629, 40] on link "Sweety Sai" at bounding box center [634, 45] width 36 height 10
click at [182, 127] on span "TWD Classic Pedicure" at bounding box center [178, 131] width 70 height 9
select select "20535"
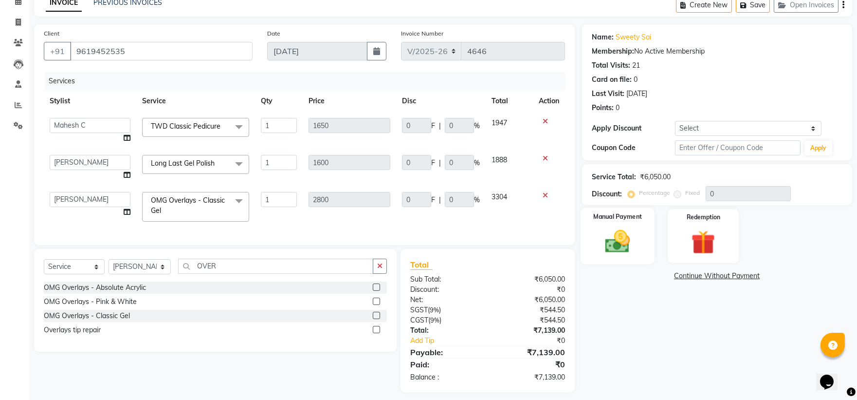
click at [621, 239] on img at bounding box center [617, 241] width 40 height 29
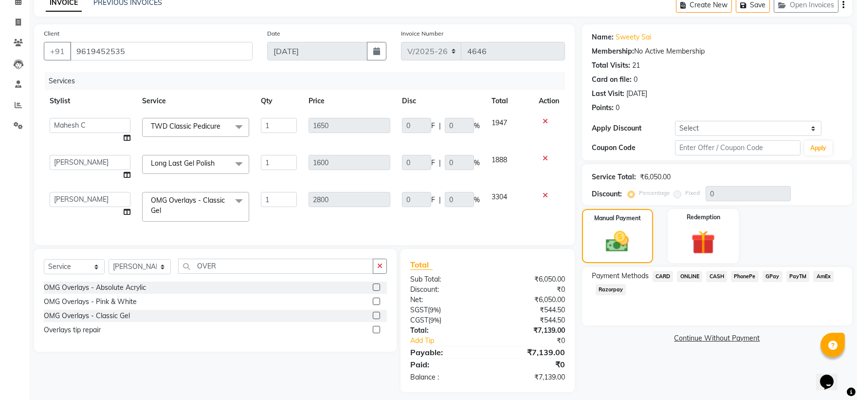
scroll to position [64, 0]
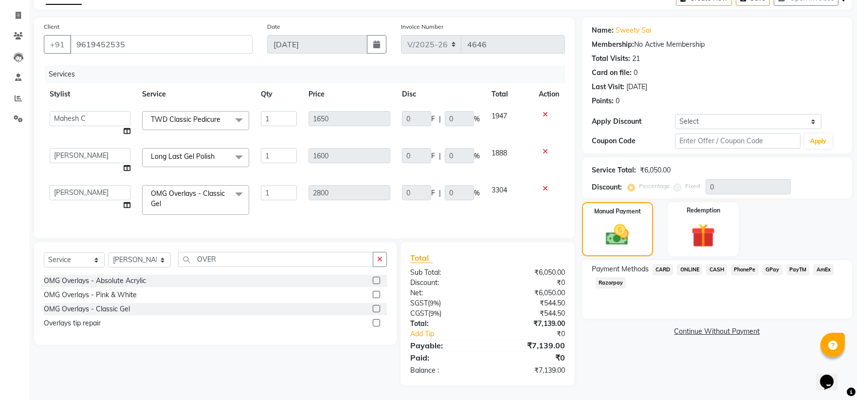
click at [663, 264] on span "CARD" at bounding box center [663, 269] width 21 height 11
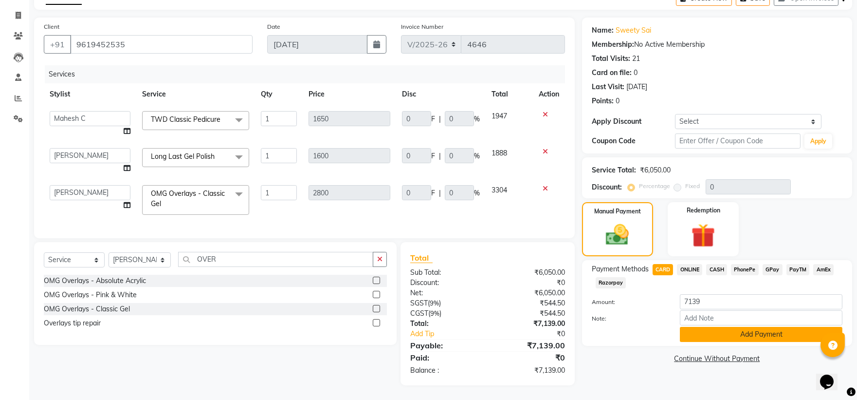
click at [695, 327] on button "Add Payment" at bounding box center [761, 334] width 163 height 15
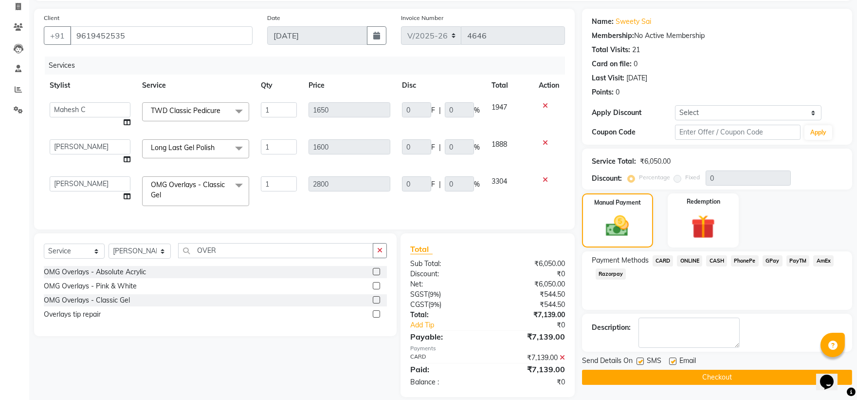
scroll to position [84, 0]
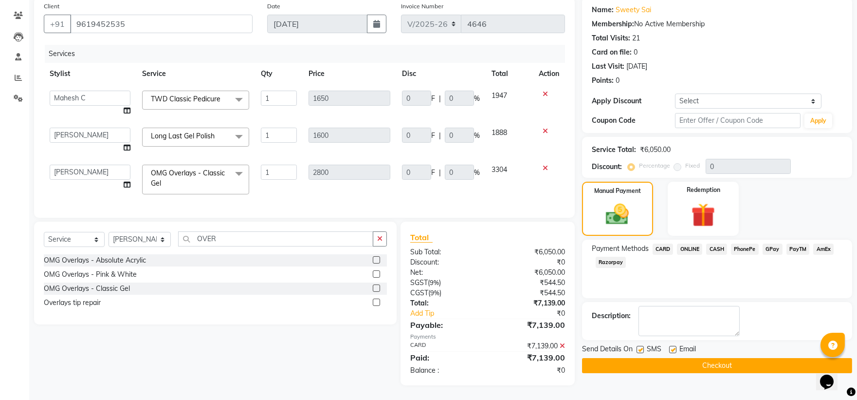
click at [673, 358] on button "Checkout" at bounding box center [717, 365] width 270 height 15
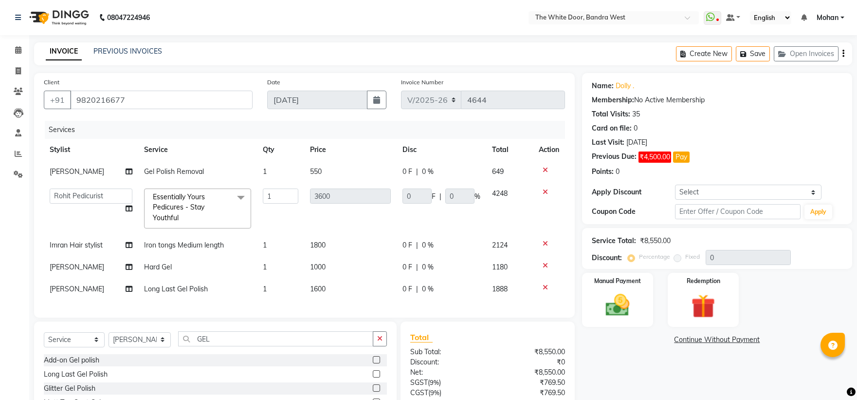
select select "3980"
select select "67741"
select select "service"
select select "20404"
click at [187, 167] on span "Gel Polish Removal" at bounding box center [174, 171] width 60 height 9
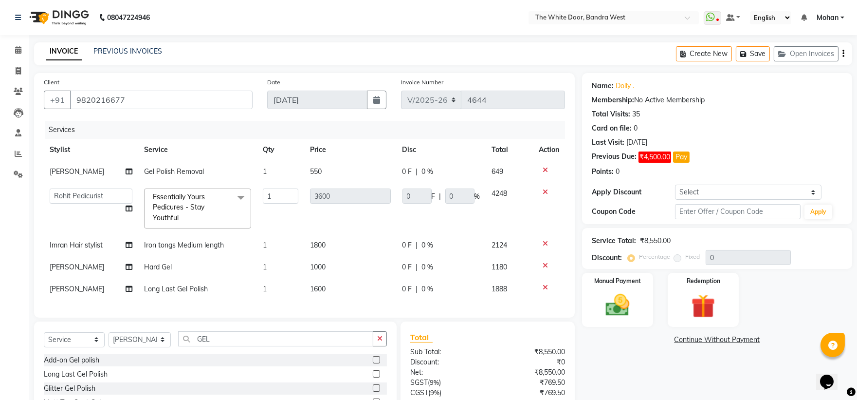
select select "20404"
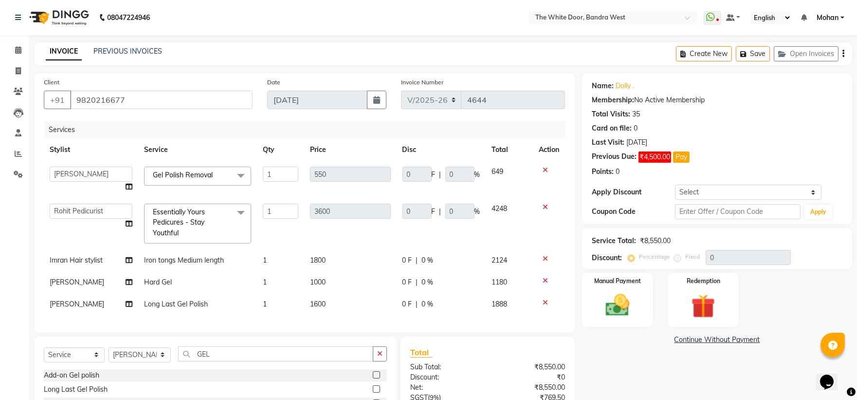
click at [207, 178] on span "Gel Polish Removal" at bounding box center [183, 174] width 60 height 9
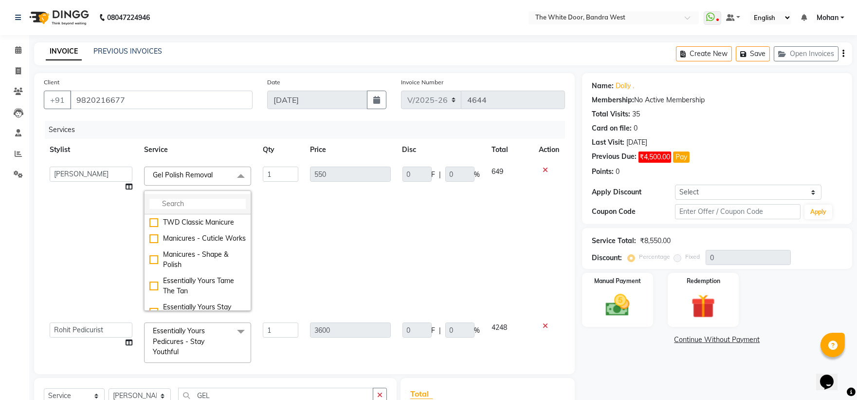
click at [205, 199] on input "multiselect-search" at bounding box center [197, 204] width 96 height 10
type input "GEL"
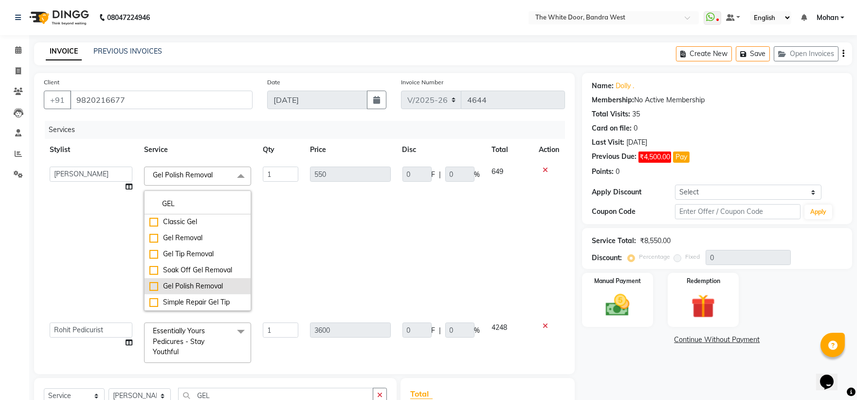
click at [208, 285] on div "Gel Polish Removal" at bounding box center [197, 286] width 96 height 10
checkbox input "false"
checkbox input "true"
type input "700"
click at [375, 120] on div "Client [PHONE_NUMBER] Date [DATE] Invoice Number V/2025 V/[PHONE_NUMBER] Servic…" at bounding box center [304, 223] width 541 height 301
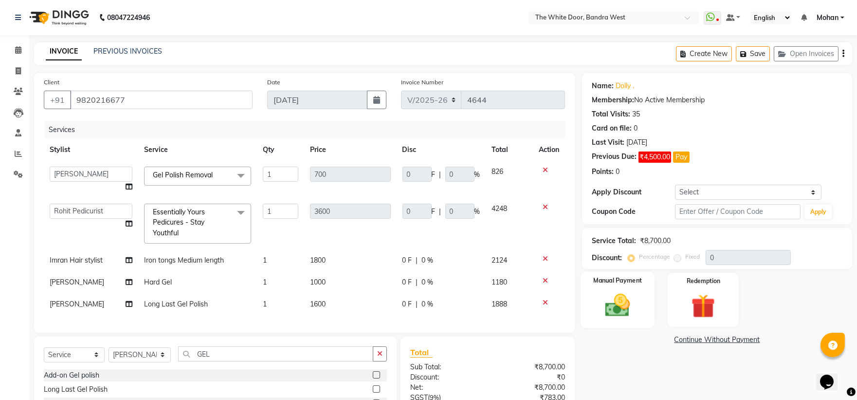
scroll to position [103, 0]
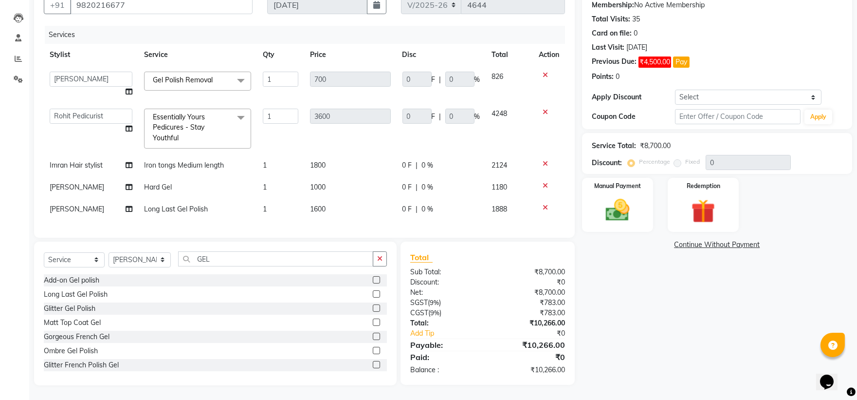
click at [328, 159] on td "1800" at bounding box center [350, 165] width 92 height 22
select select "64906"
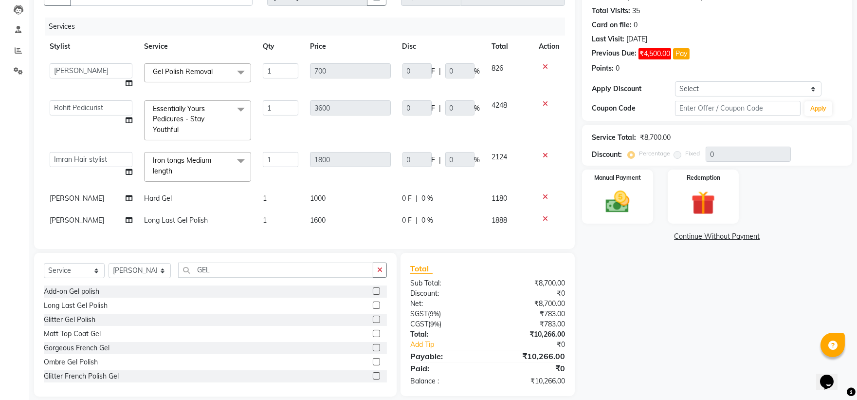
scroll to position [123, 0]
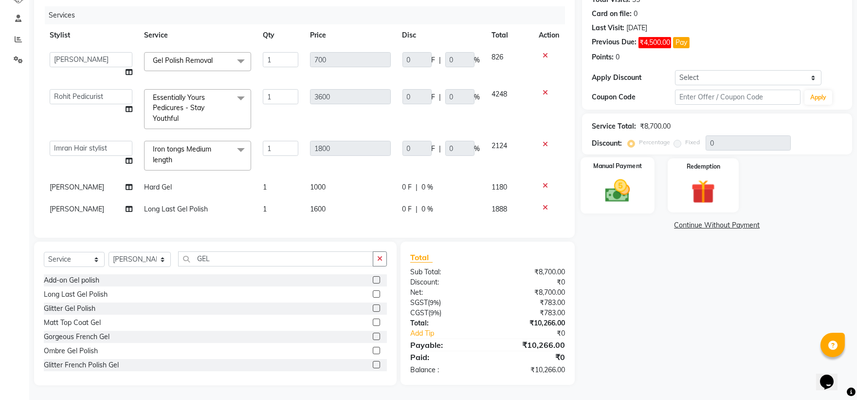
click at [639, 173] on div "Manual Payment" at bounding box center [618, 185] width 74 height 56
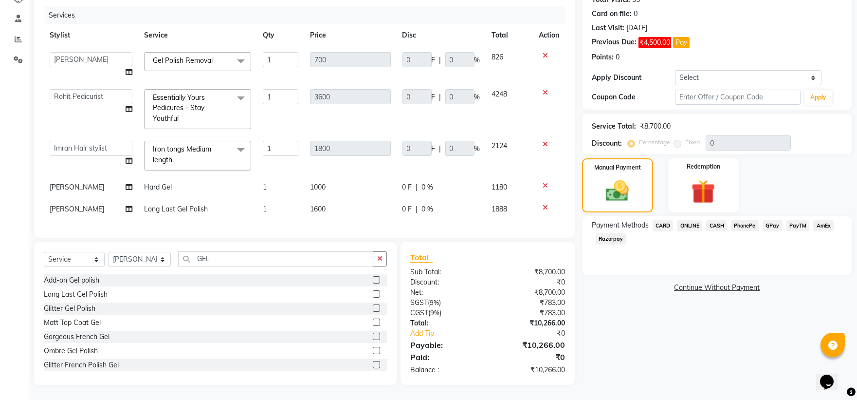
click at [716, 220] on span "CASH" at bounding box center [716, 225] width 21 height 11
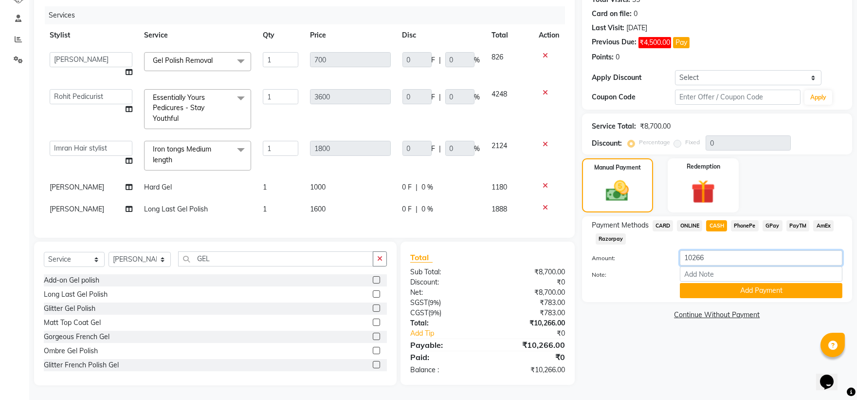
click at [708, 251] on input "10266" at bounding box center [761, 257] width 163 height 15
type input "1"
type input "6000"
click at [703, 286] on button "Add Payment" at bounding box center [761, 290] width 163 height 15
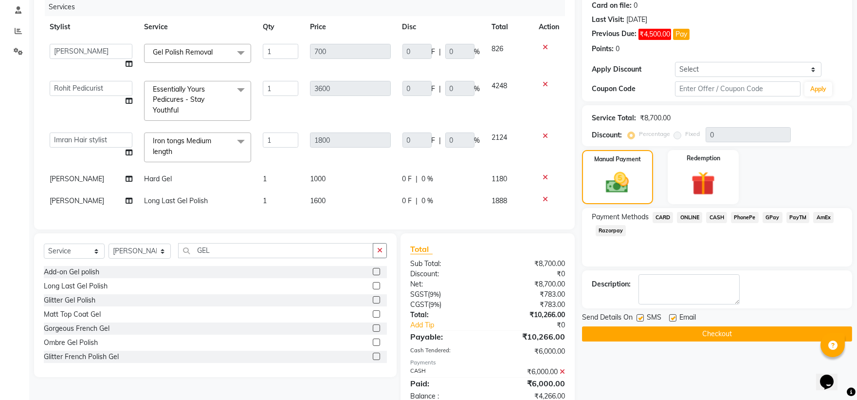
click at [659, 218] on span "CARD" at bounding box center [663, 217] width 21 height 11
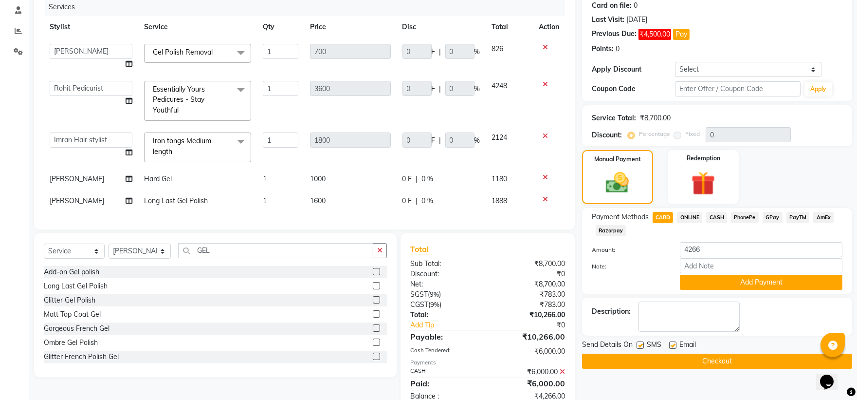
click at [712, 274] on button "Add Payment" at bounding box center [761, 281] width 163 height 15
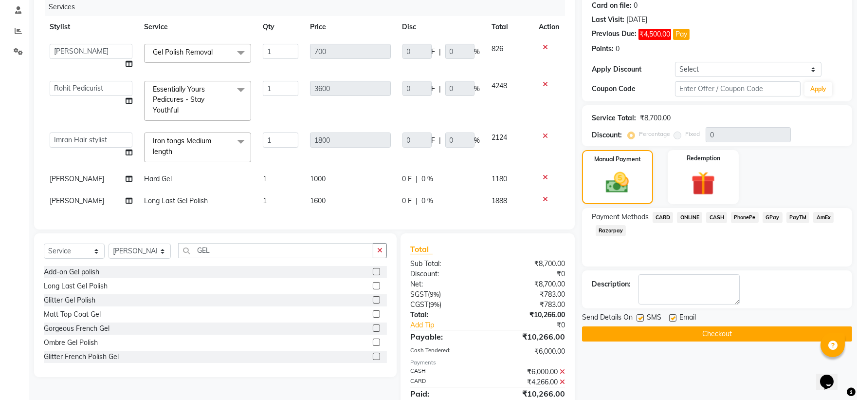
click at [689, 326] on button "Checkout" at bounding box center [717, 333] width 270 height 15
click at [689, 326] on div "Checkout" at bounding box center [717, 333] width 270 height 15
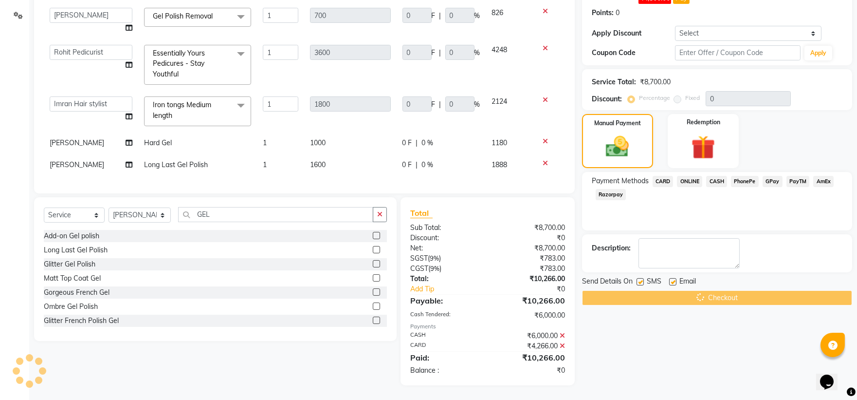
scroll to position [113, 0]
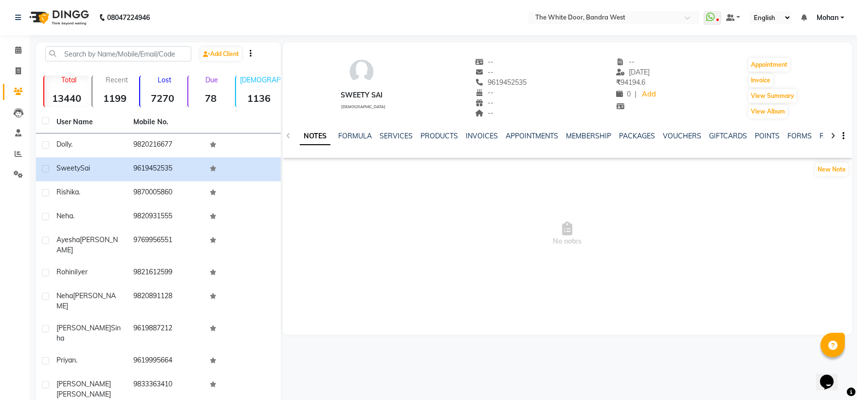
drag, startPoint x: 309, startPoint y: 133, endPoint x: 318, endPoint y: 137, distance: 10.0
click at [310, 133] on link "NOTES" at bounding box center [315, 137] width 31 height 18
click at [306, 179] on div "New Note" at bounding box center [567, 171] width 569 height 19
click at [835, 168] on button "New Note" at bounding box center [831, 170] width 33 height 14
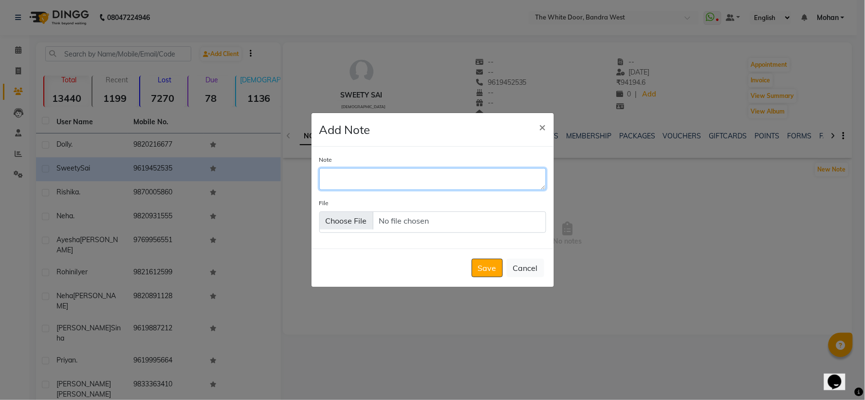
click at [398, 177] on textarea "Note" at bounding box center [432, 178] width 227 height 21
type textarea "E"
type textarea "lOVERS GIFT ,BLUESKY GLP88,GLAM"
click at [489, 270] on button "Save" at bounding box center [487, 267] width 31 height 18
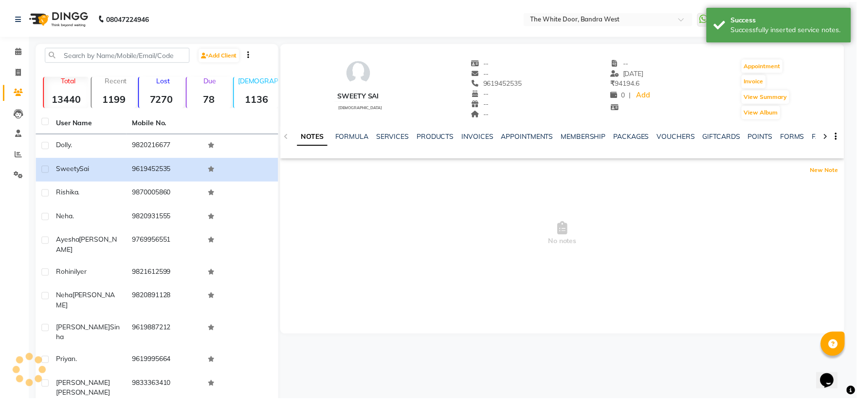
scroll to position [0, 0]
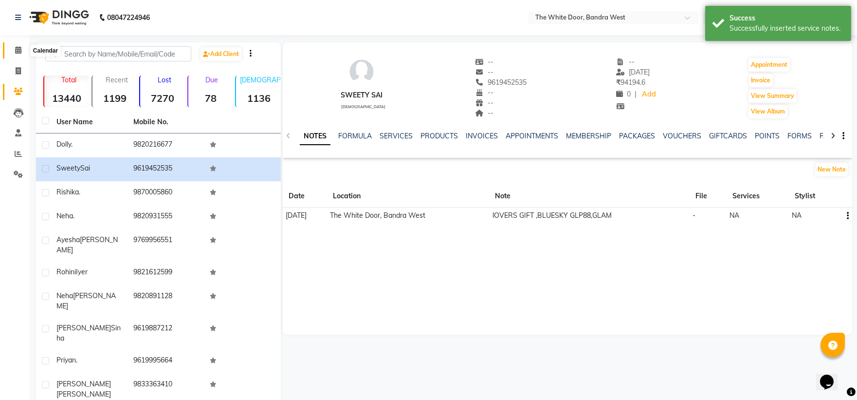
click at [15, 50] on icon at bounding box center [18, 49] width 6 height 7
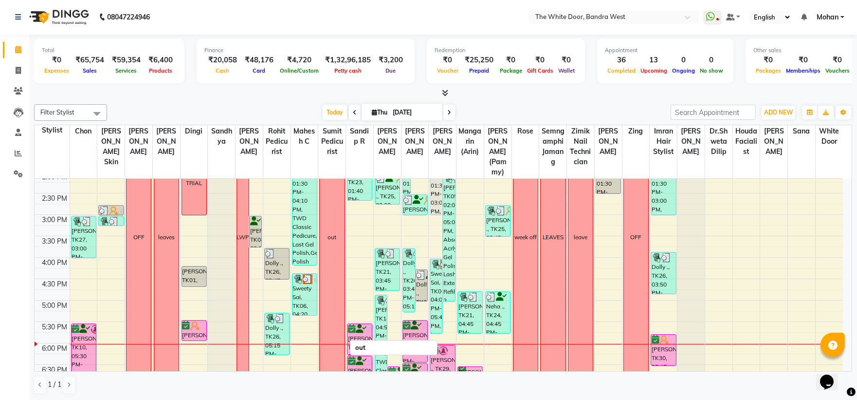
scroll to position [270, 0]
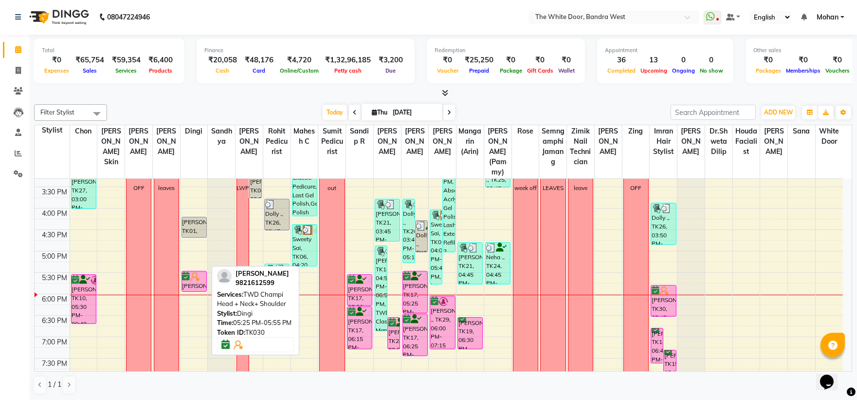
click at [191, 291] on div "[PERSON_NAME], TK30, 05:25 PM-05:55 PM, TWD Champi Head + Neck+ Shoulder" at bounding box center [194, 281] width 24 height 20
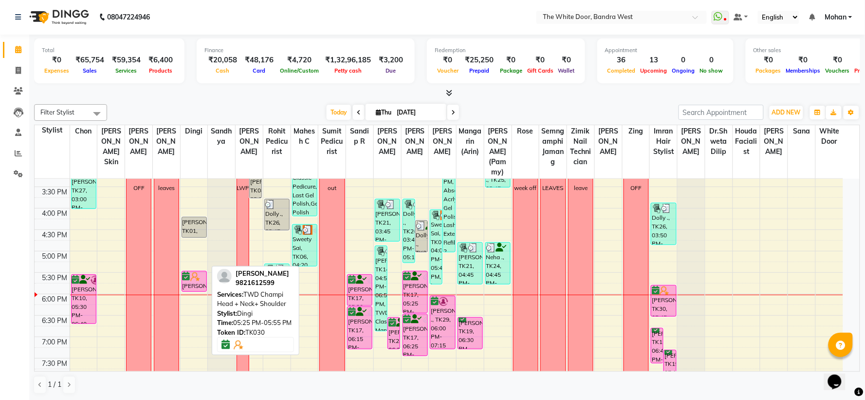
select select "6"
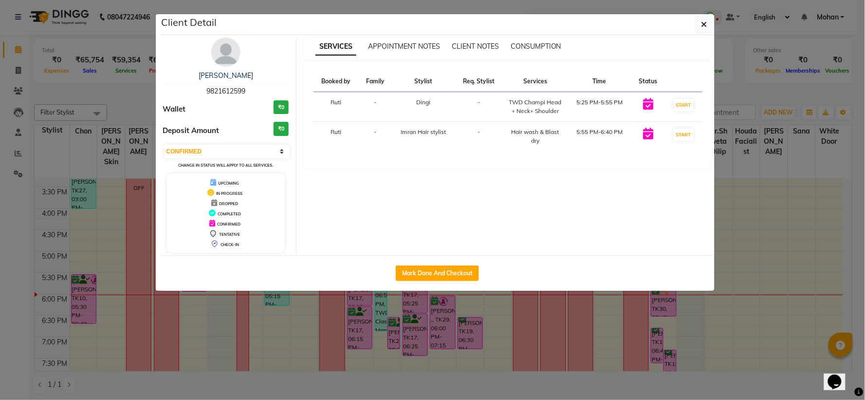
click at [703, 24] on icon "button" at bounding box center [704, 24] width 6 height 8
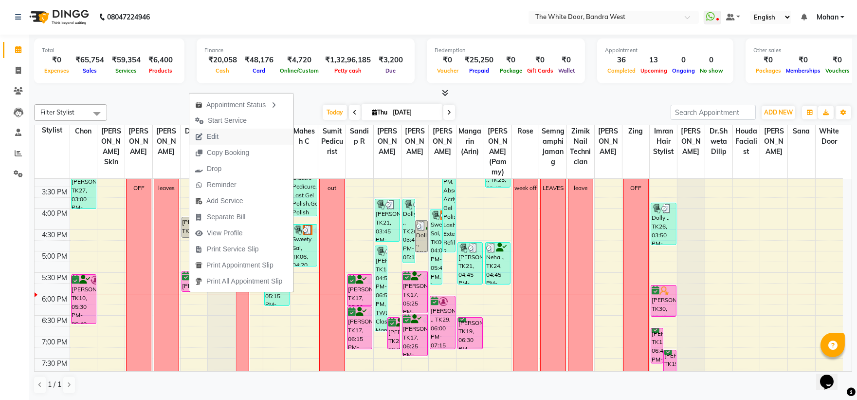
click at [256, 130] on button "Edit" at bounding box center [241, 136] width 104 height 16
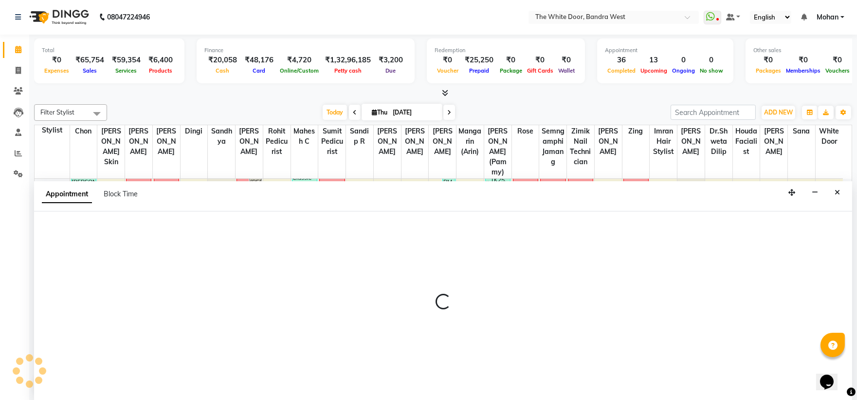
select select "confirm booking"
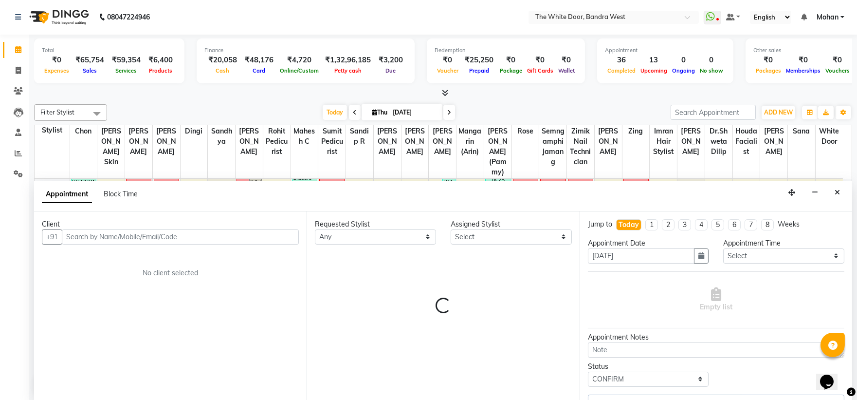
select select "64906"
select select "1642"
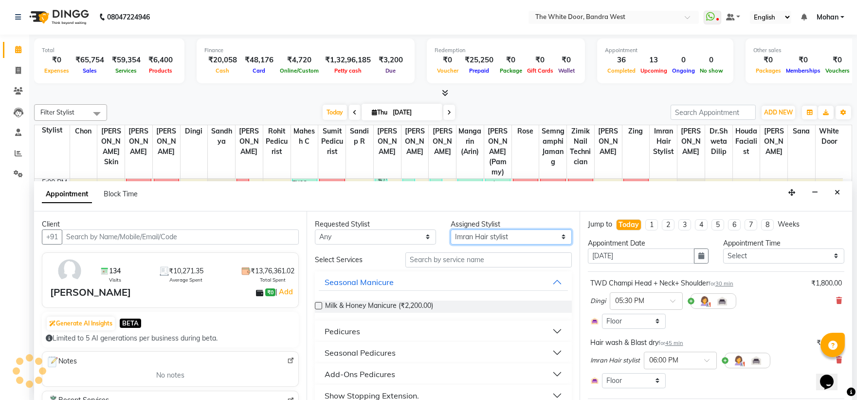
click at [479, 232] on select "Select [PERSON_NAME] Skin [PERSON_NAME] Dingi Dr.Shweta [PERSON_NAME] [PERSON_N…" at bounding box center [511, 236] width 121 height 15
select select "67741"
click at [451, 229] on select "Select [PERSON_NAME] Skin [PERSON_NAME] Dingi Dr.Shweta [PERSON_NAME] [PERSON_N…" at bounding box center [511, 236] width 121 height 15
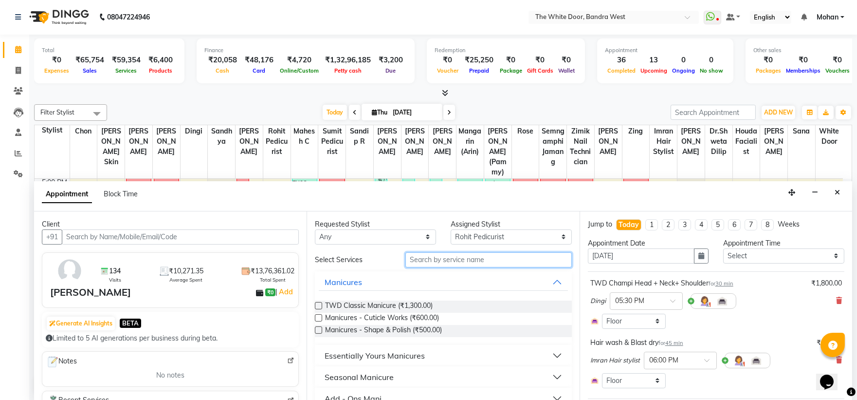
drag, startPoint x: 470, startPoint y: 260, endPoint x: 470, endPoint y: 266, distance: 6.3
click at [470, 265] on input "text" at bounding box center [488, 259] width 166 height 15
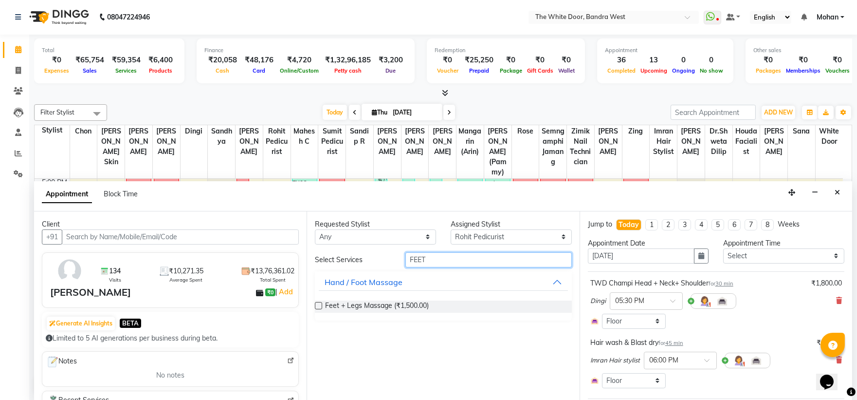
type input "FEET"
click at [320, 304] on label at bounding box center [318, 305] width 7 height 7
click at [320, 304] on input "checkbox" at bounding box center [318, 306] width 6 height 6
checkbox input "false"
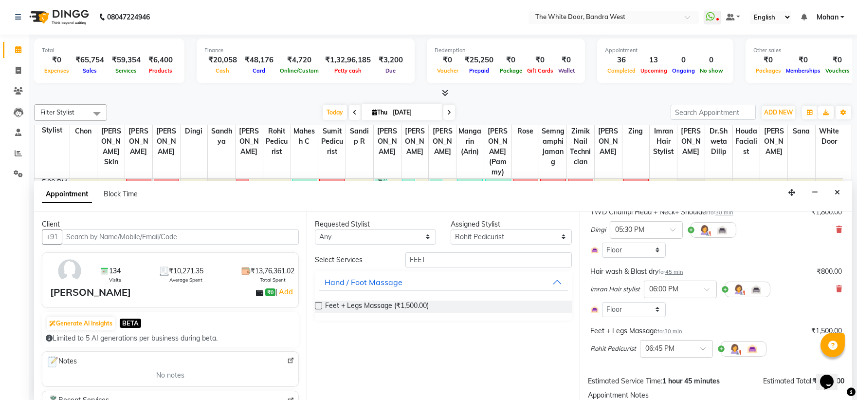
scroll to position [148, 0]
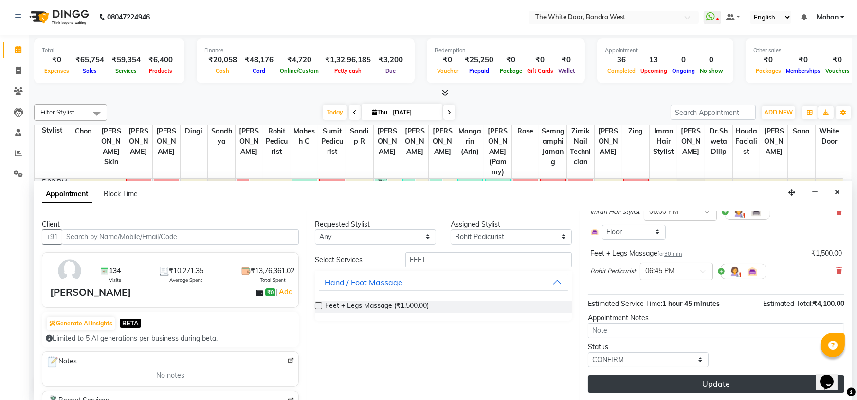
click at [677, 378] on button "Update" at bounding box center [716, 384] width 256 height 18
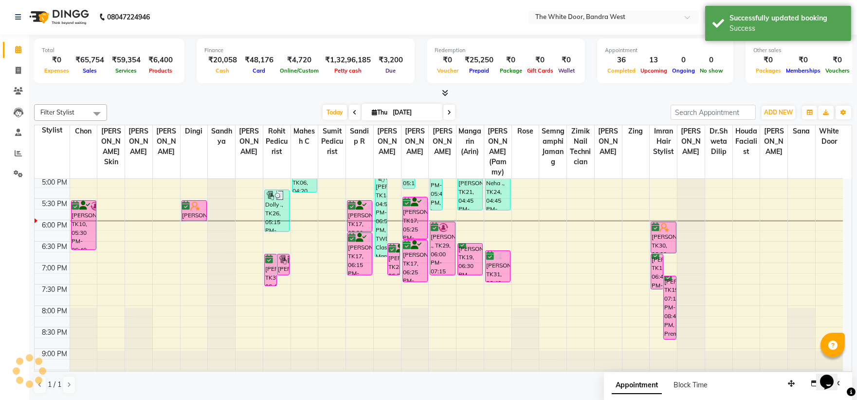
scroll to position [0, 0]
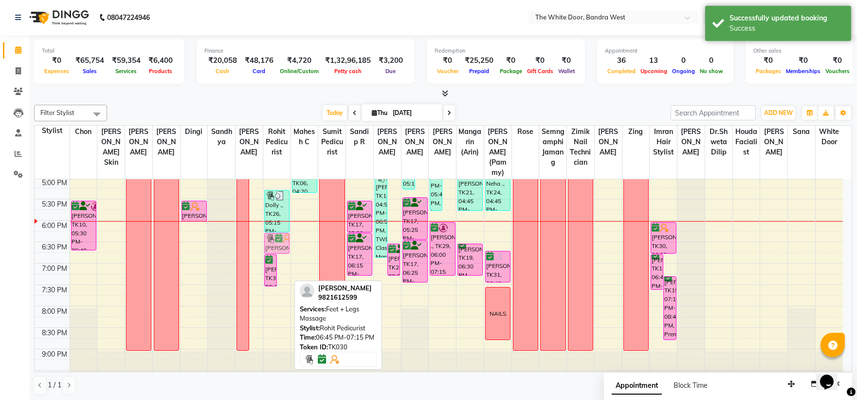
drag, startPoint x: 281, startPoint y: 274, endPoint x: 274, endPoint y: 250, distance: 25.9
click at [274, 250] on div "[PERSON_NAME], TK31, 06:45 PM-07:30 PM, TWD Classic Pedicure [PERSON_NAME], TK3…" at bounding box center [276, 113] width 27 height 556
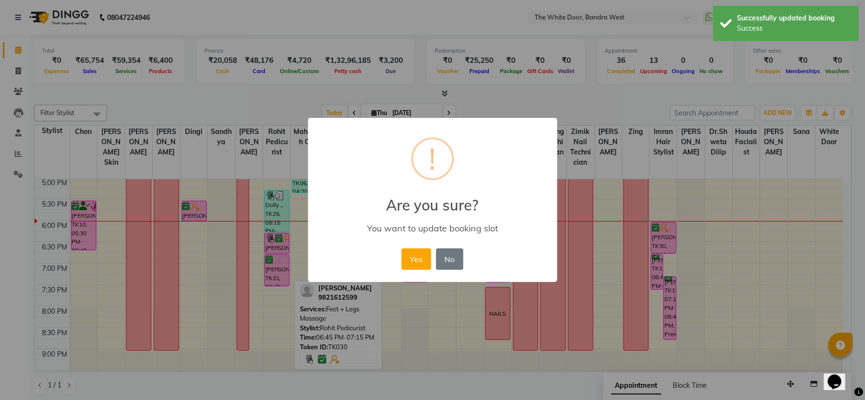
click at [416, 260] on button "Yes" at bounding box center [417, 258] width 30 height 21
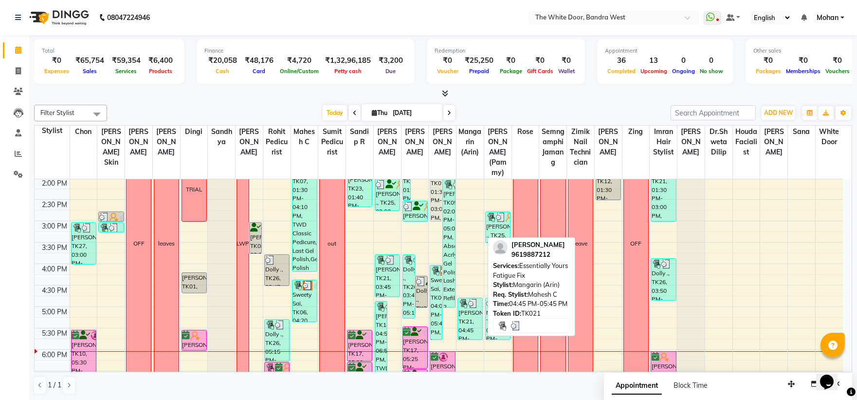
scroll to position [215, 0]
